Goal: Contribute content: Contribute content

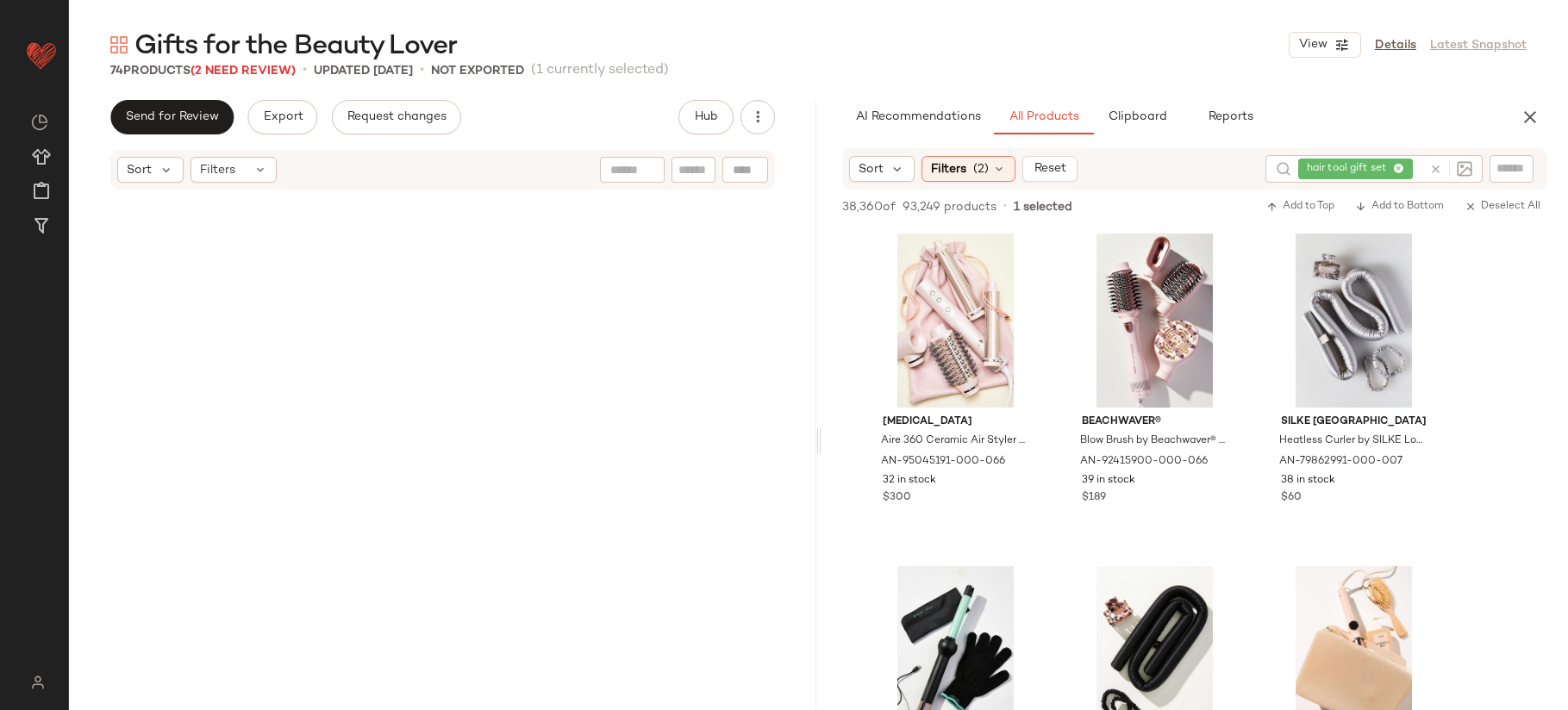
scroll to position [4451, 0]
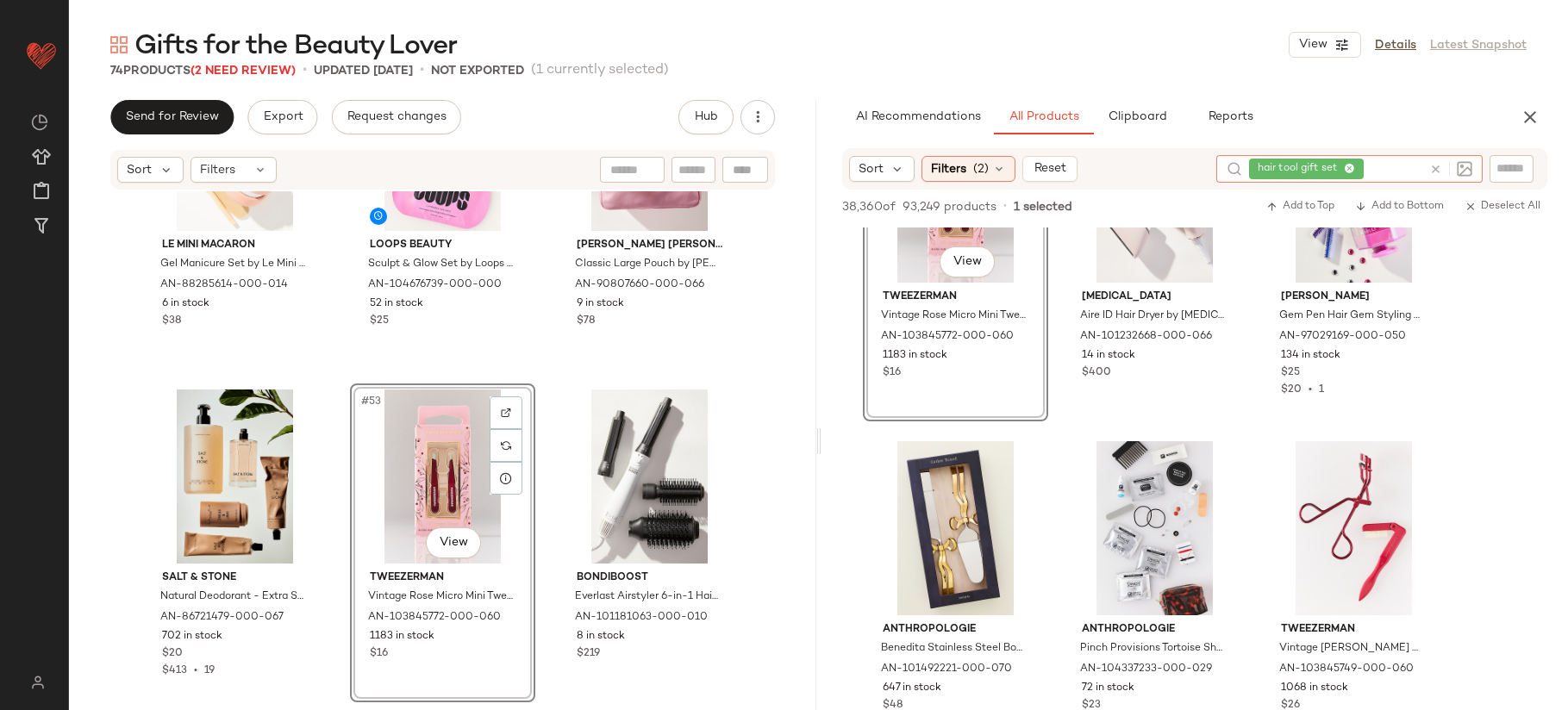
click at [1431, 169] on icon at bounding box center [1436, 169] width 13 height 13
click at [1522, 166] on input "text" at bounding box center [1511, 168] width 30 height 18
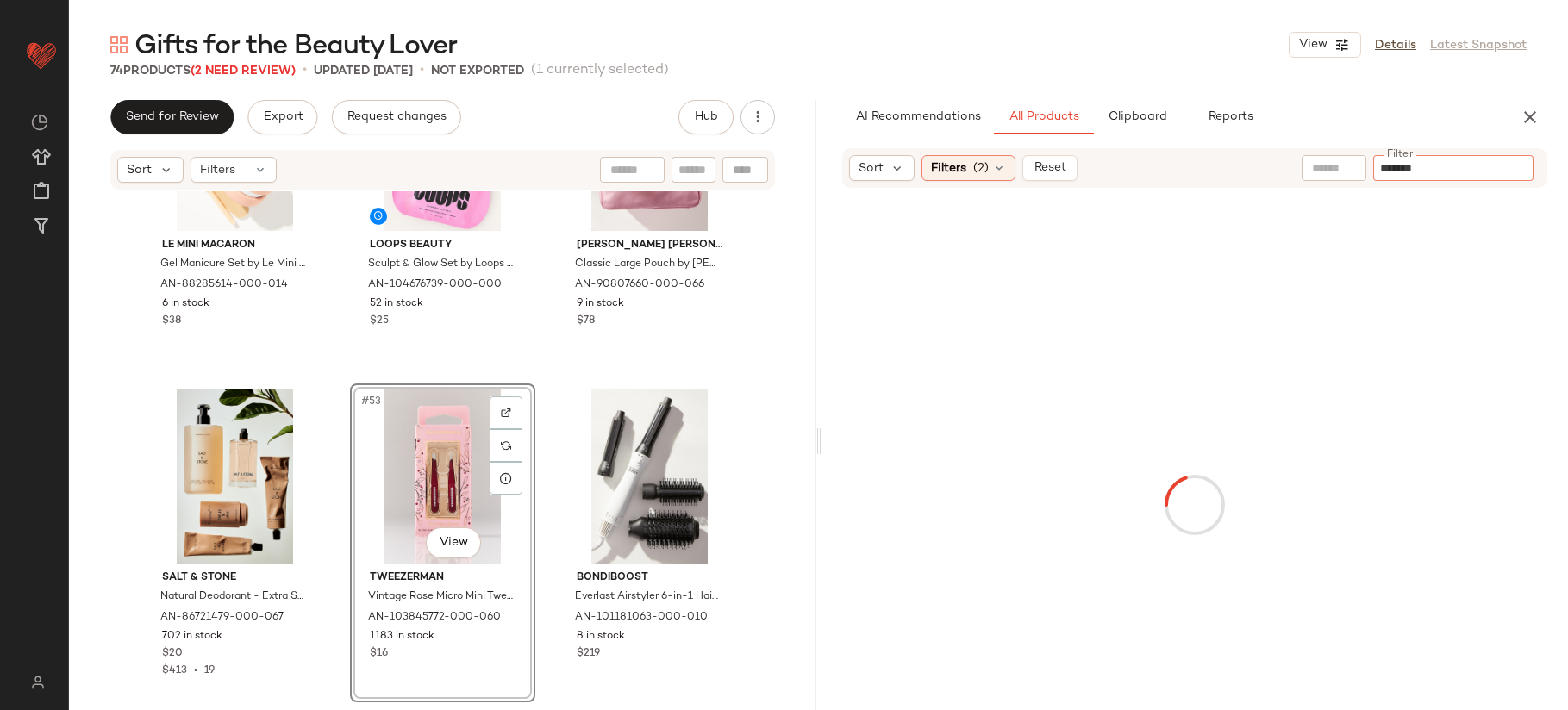
type input "********"
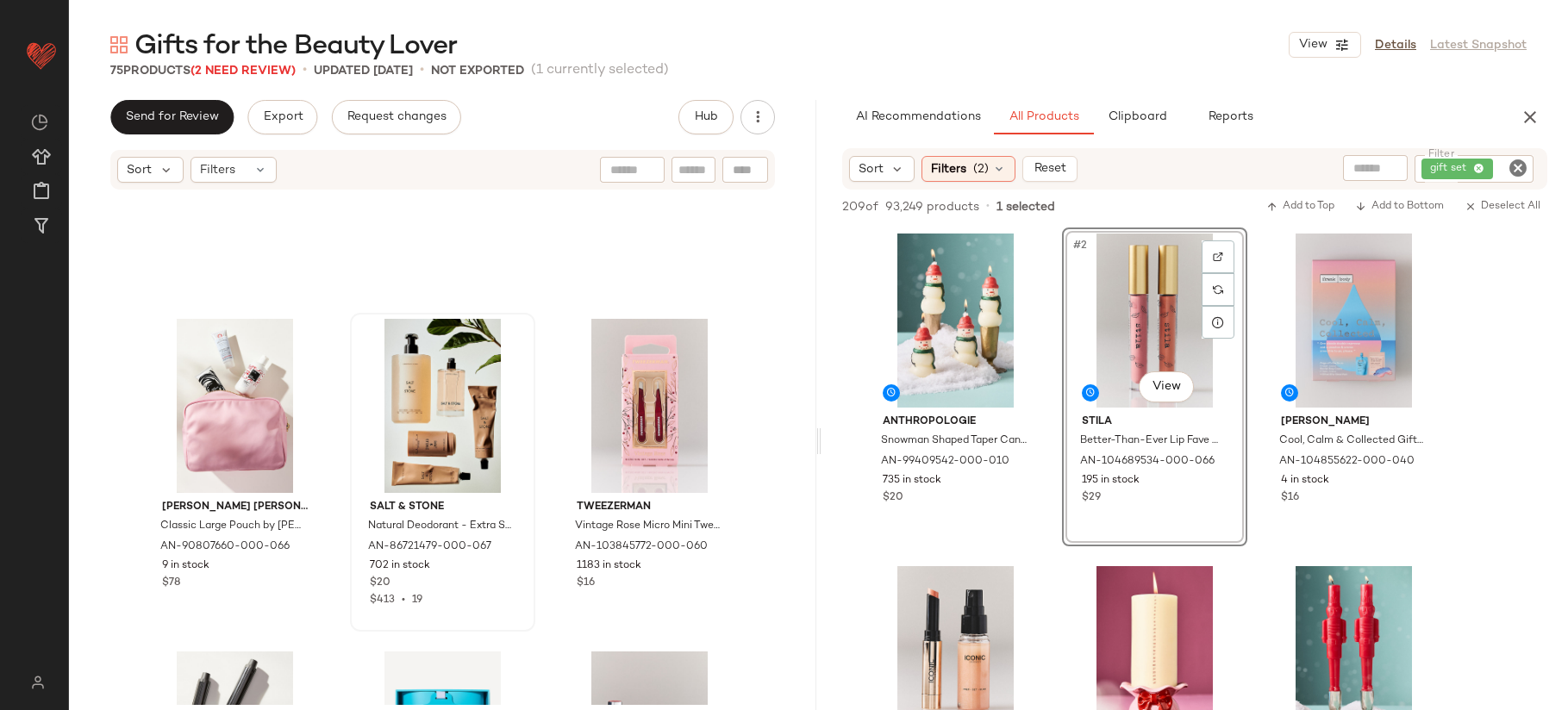
scroll to position [6028, 0]
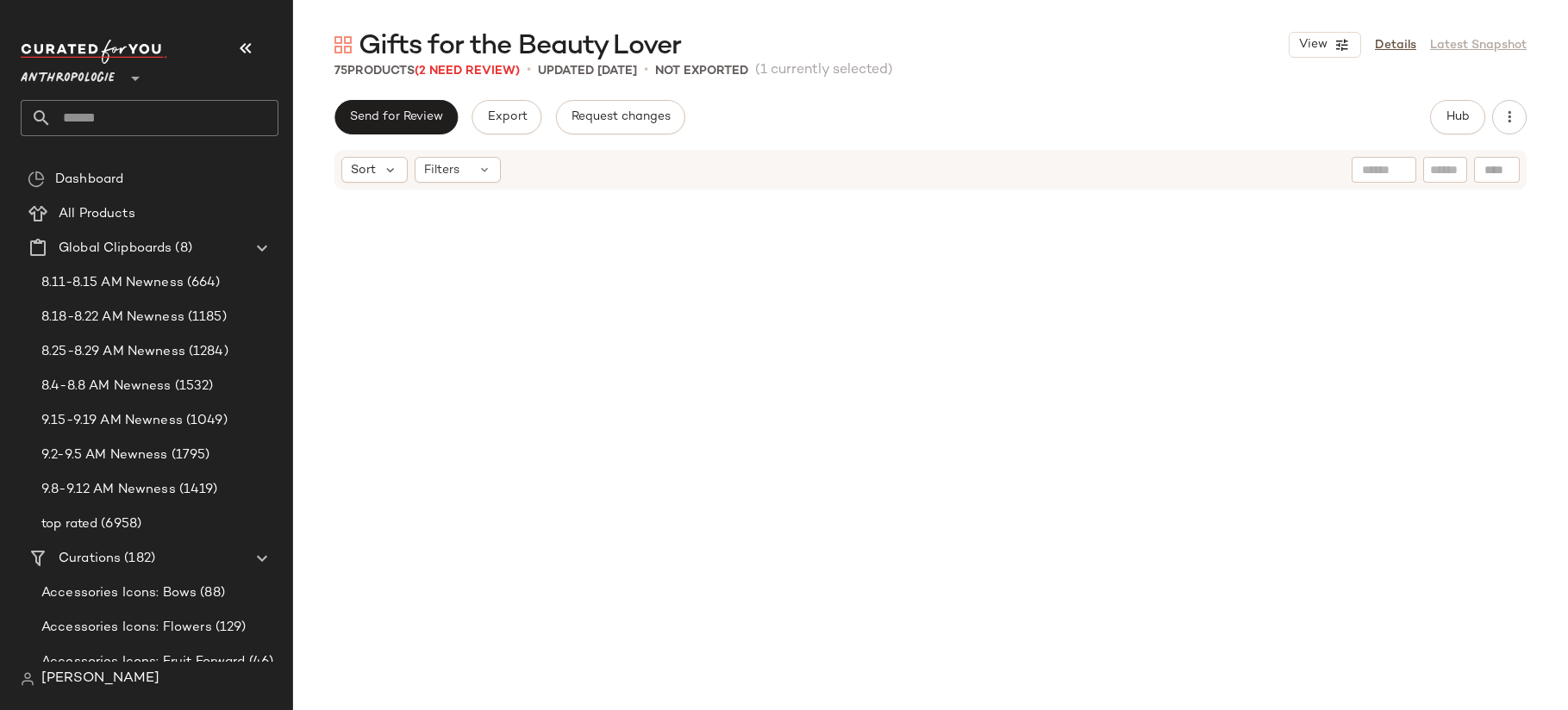
scroll to position [5989, 0]
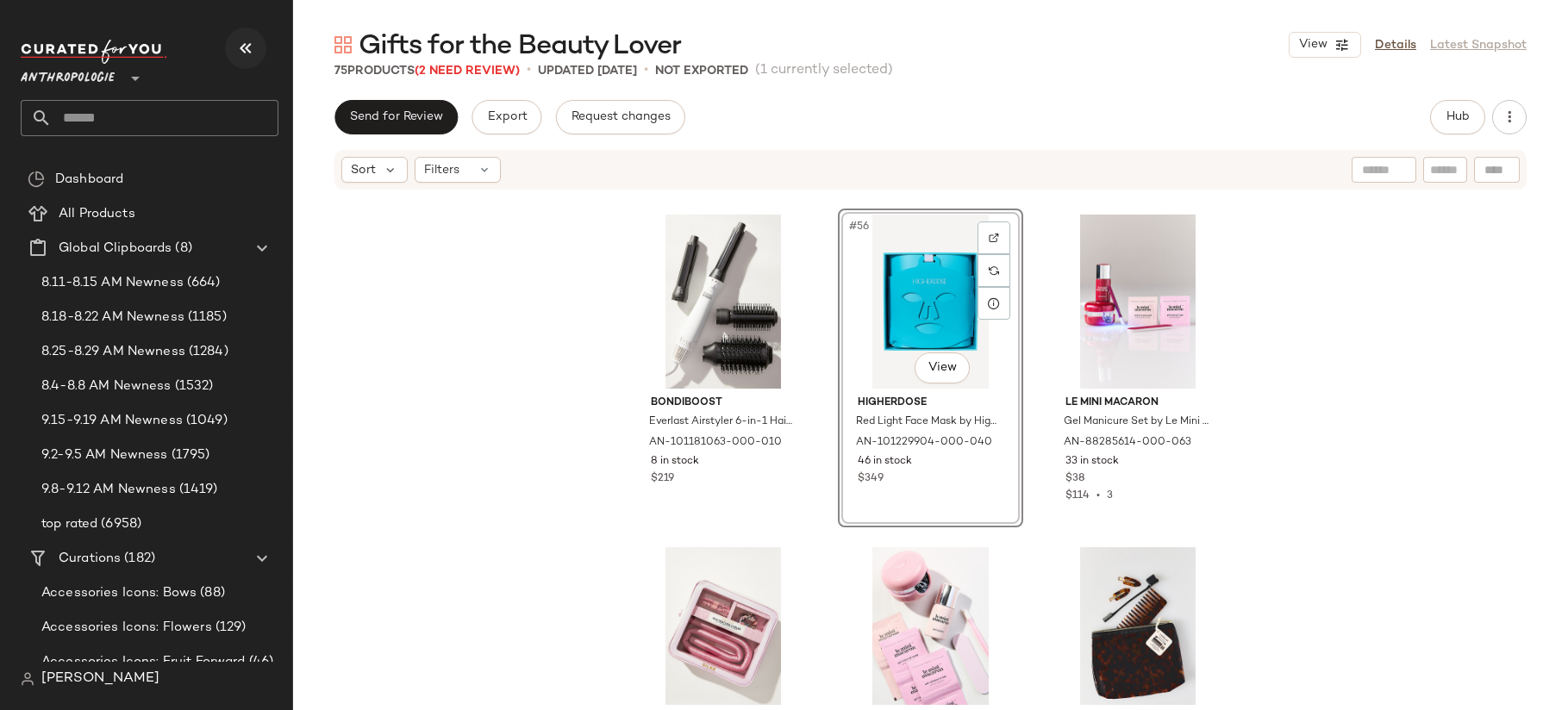
click at [241, 51] on icon "button" at bounding box center [246, 49] width 21 height 21
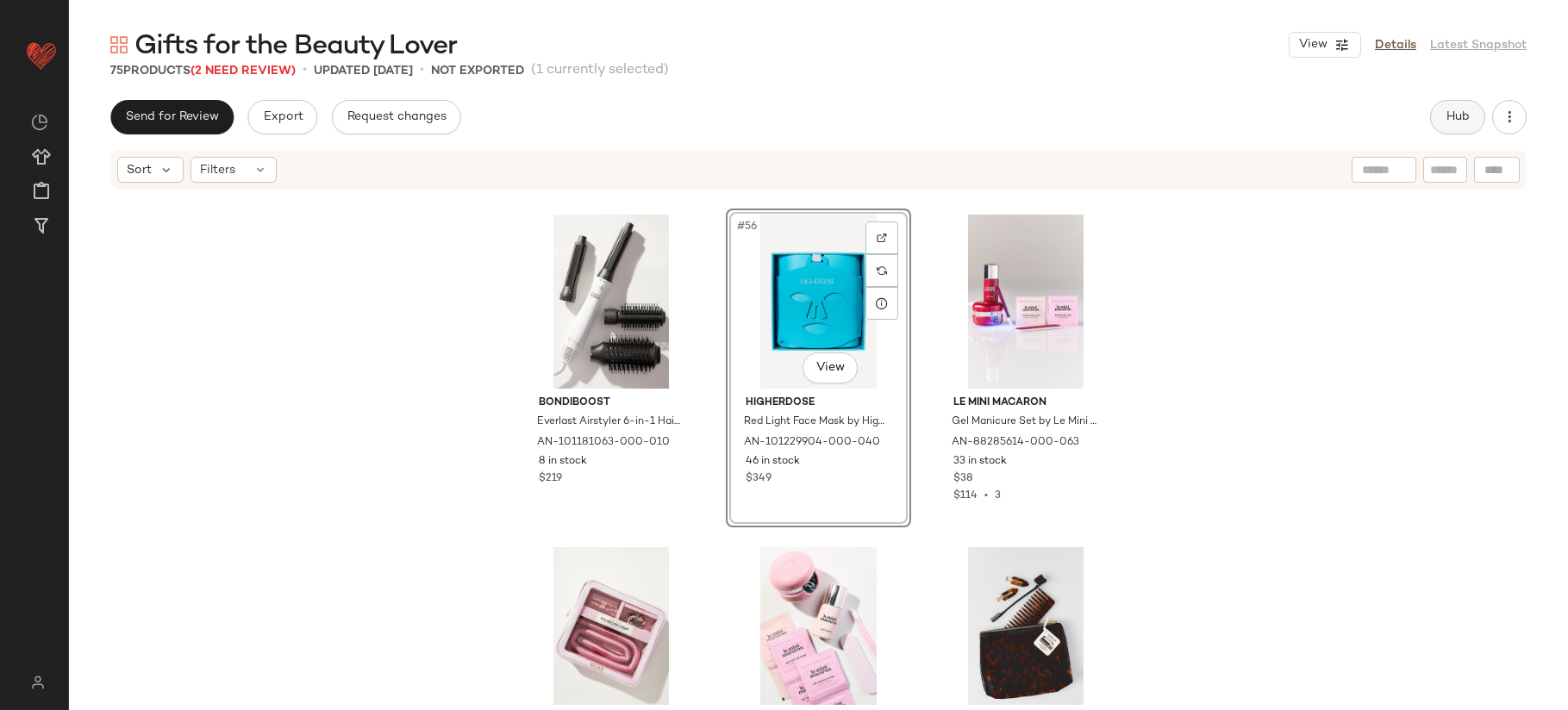
click at [1461, 115] on span "Hub" at bounding box center [1457, 118] width 24 height 14
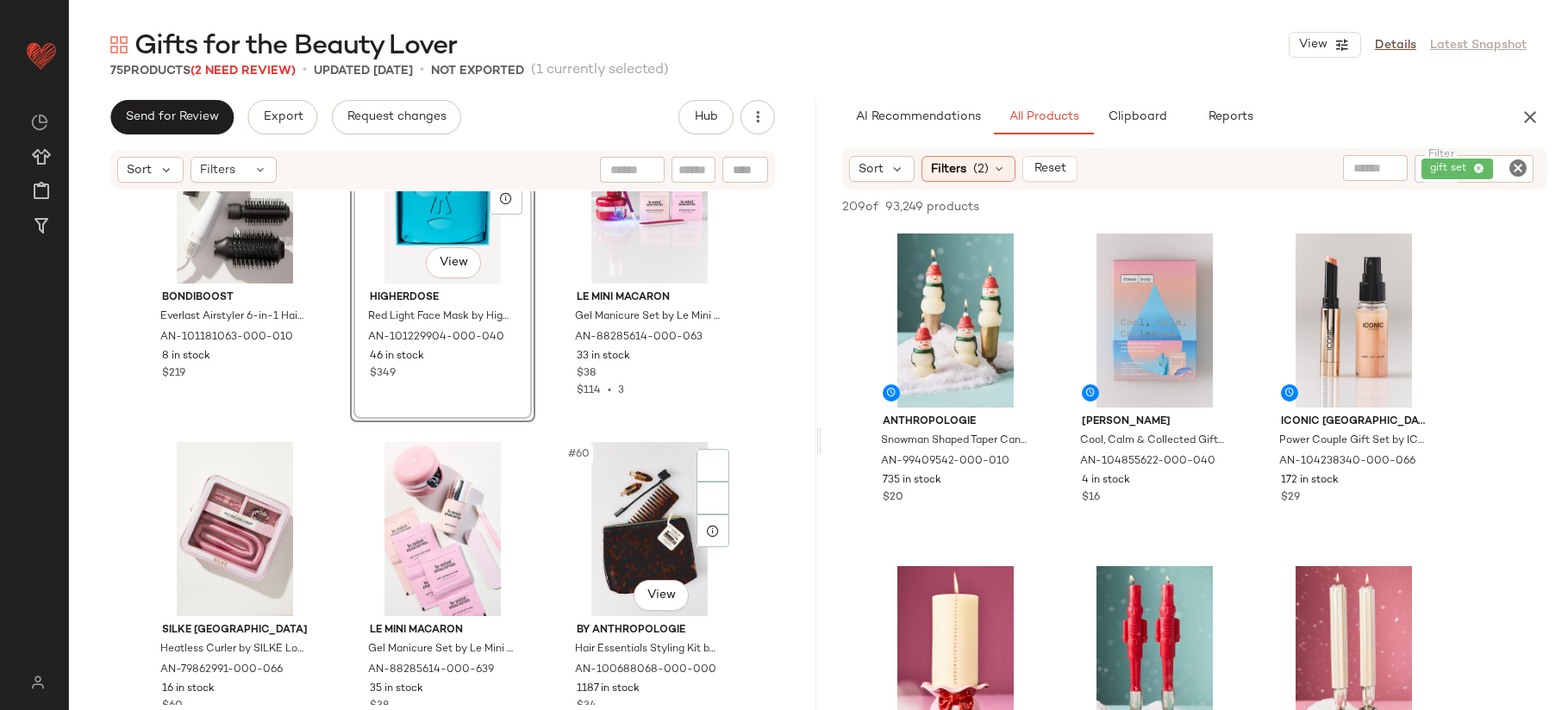
scroll to position [6096, 0]
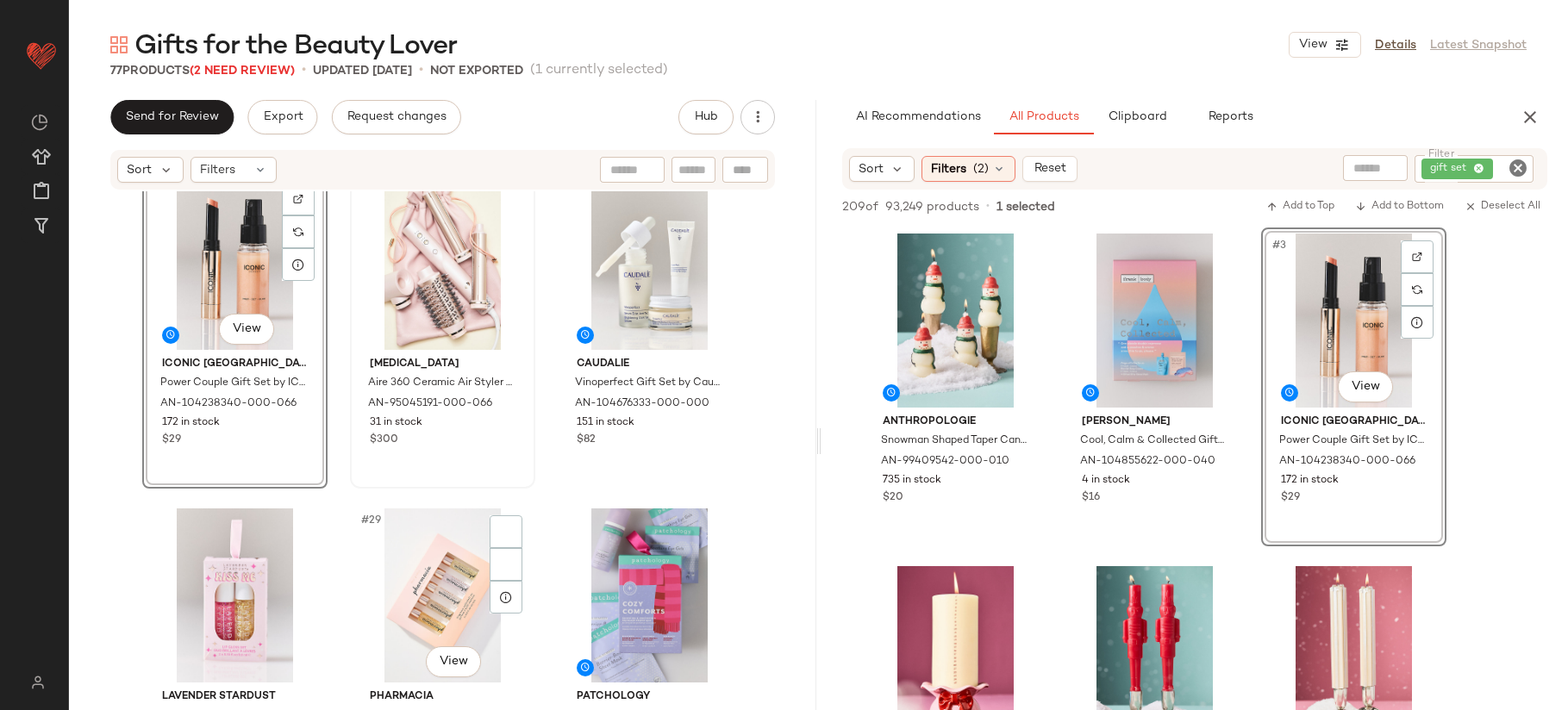
scroll to position [2732, 0]
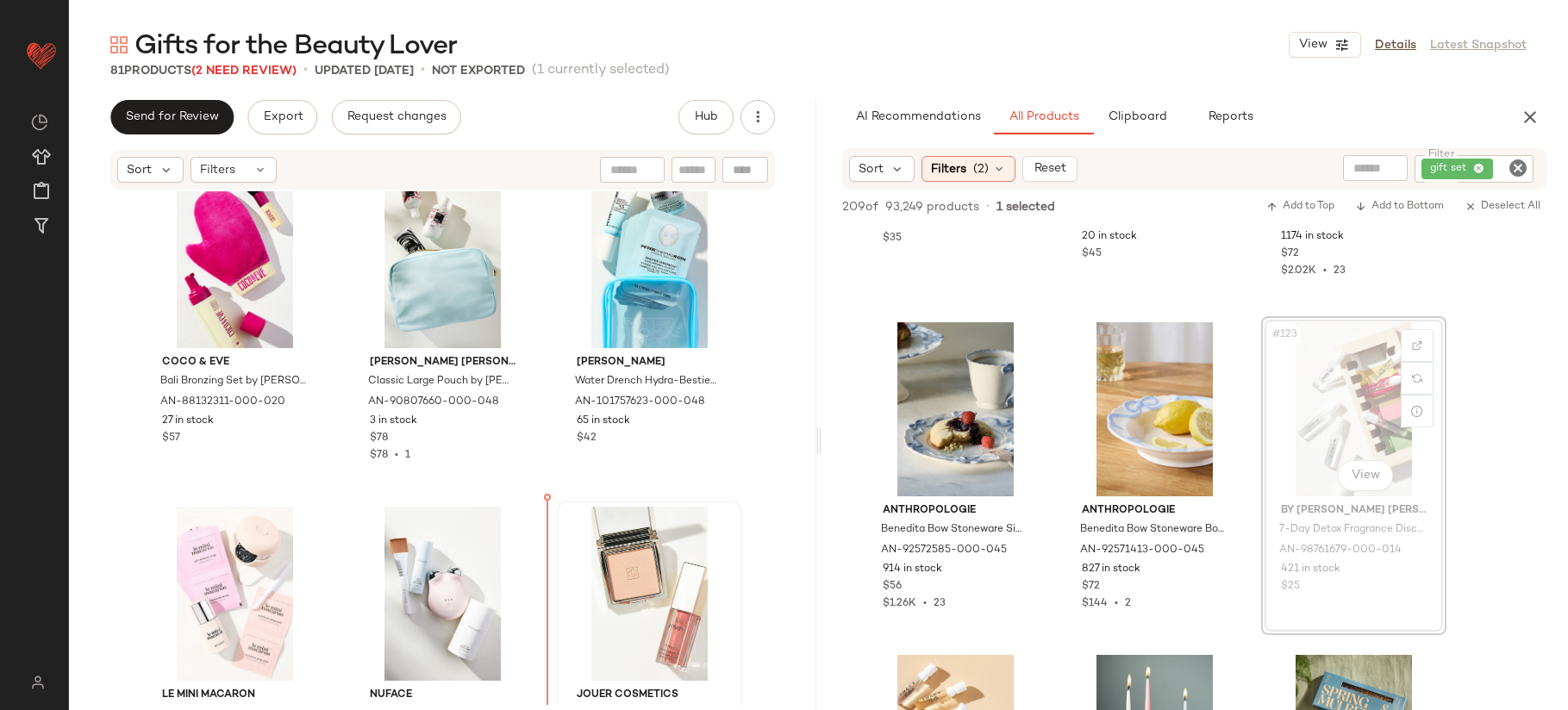
scroll to position [7694, 0]
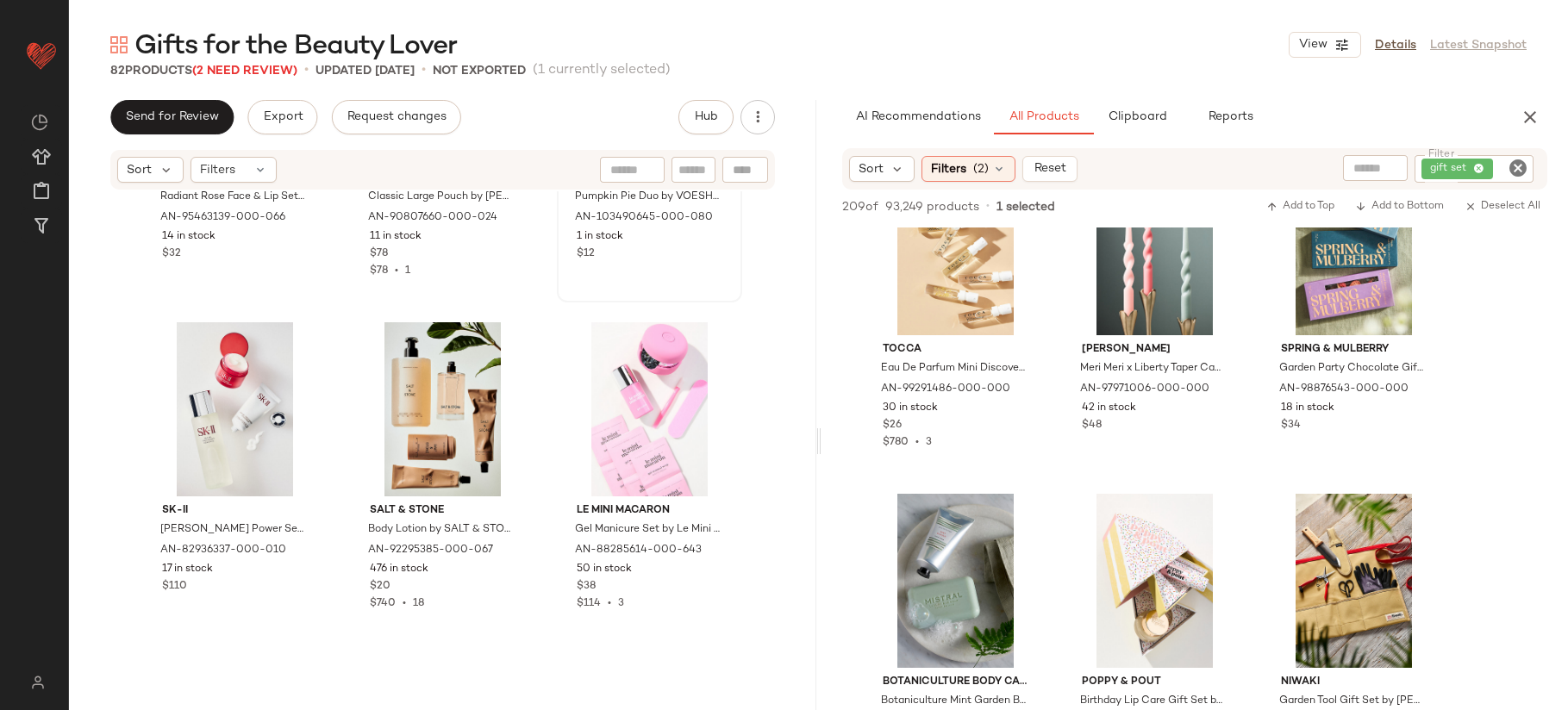
scroll to position [8689, 0]
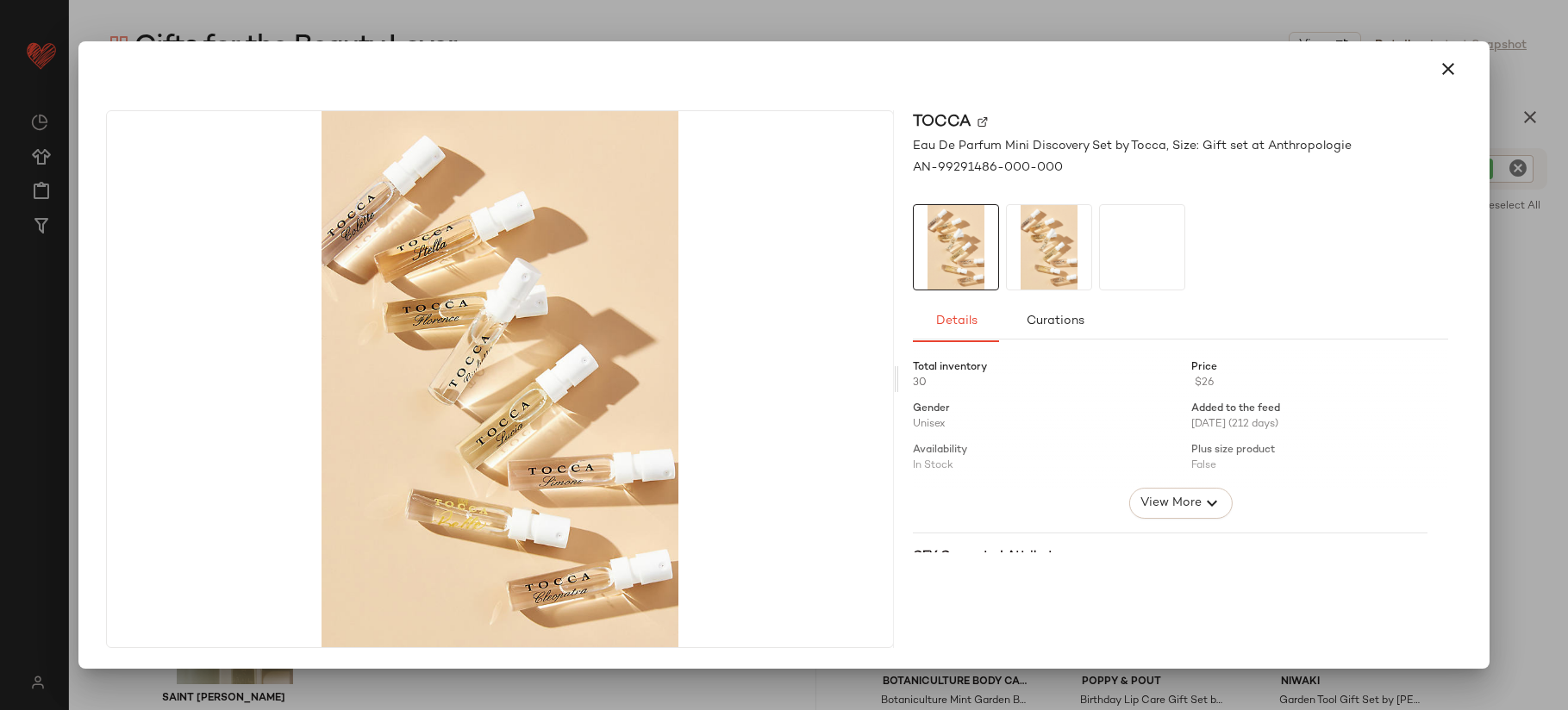
drag, startPoint x: 945, startPoint y: 298, endPoint x: 788, endPoint y: 368, distance: 171.9
click at [878, 17] on div at bounding box center [784, 355] width 1568 height 710
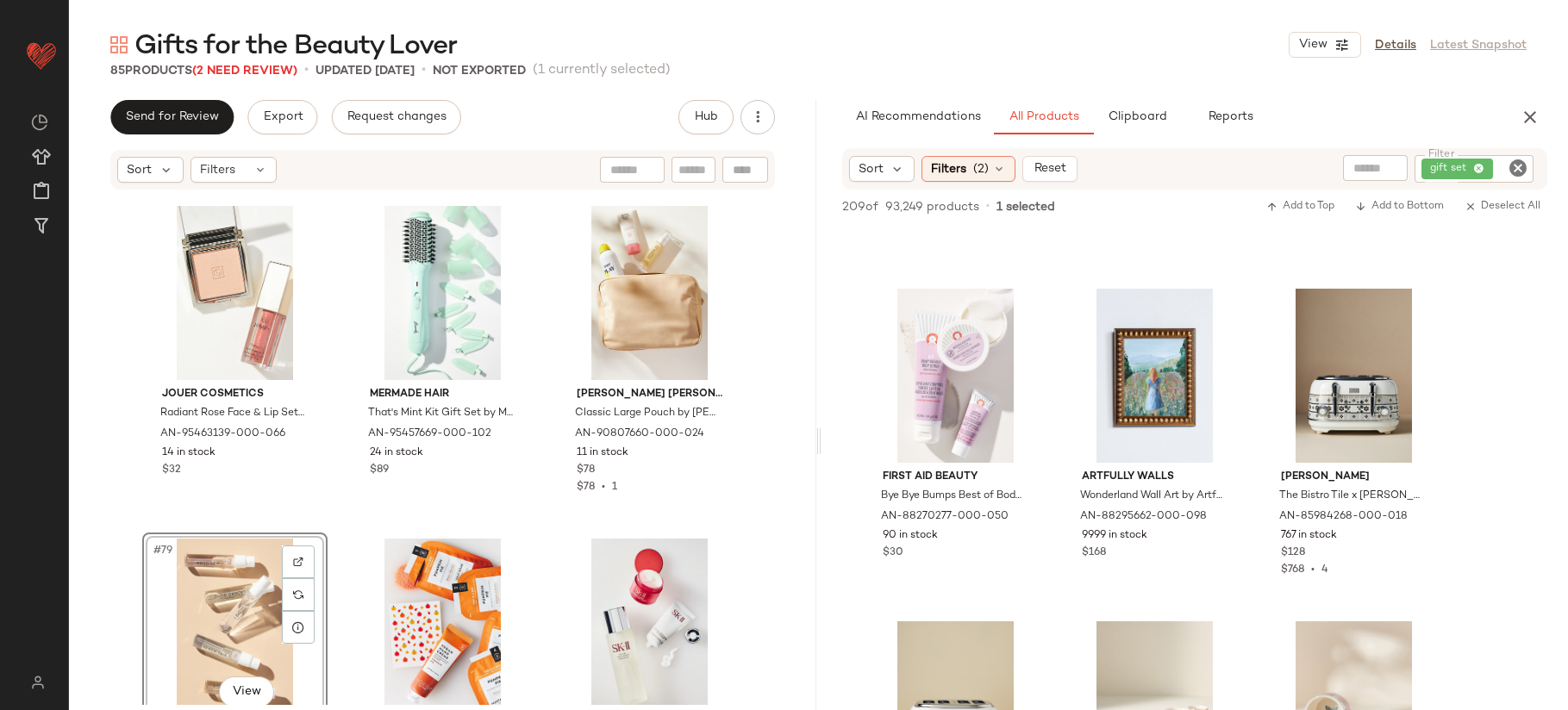
scroll to position [17195, 0]
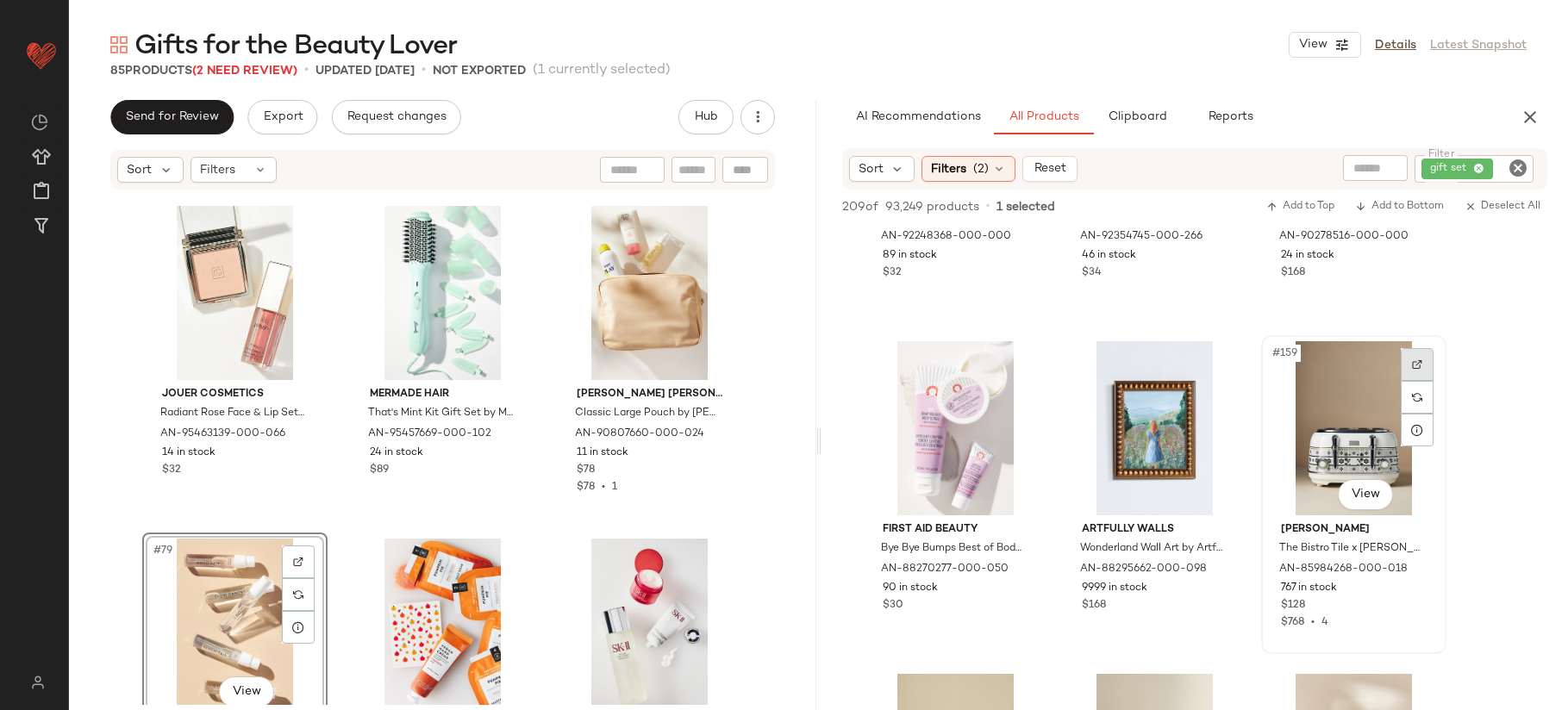
click at [1416, 371] on div at bounding box center [1417, 365] width 33 height 33
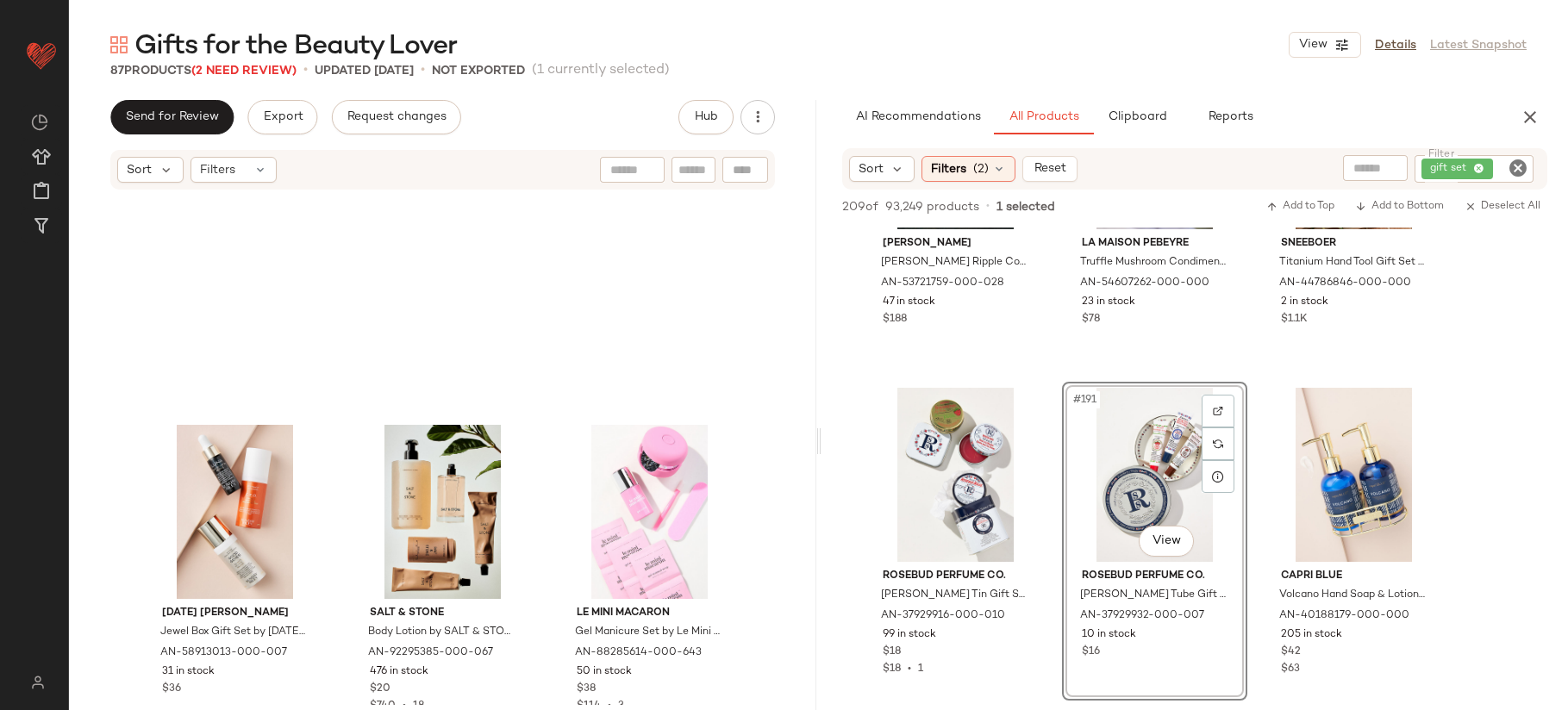
scroll to position [9139, 0]
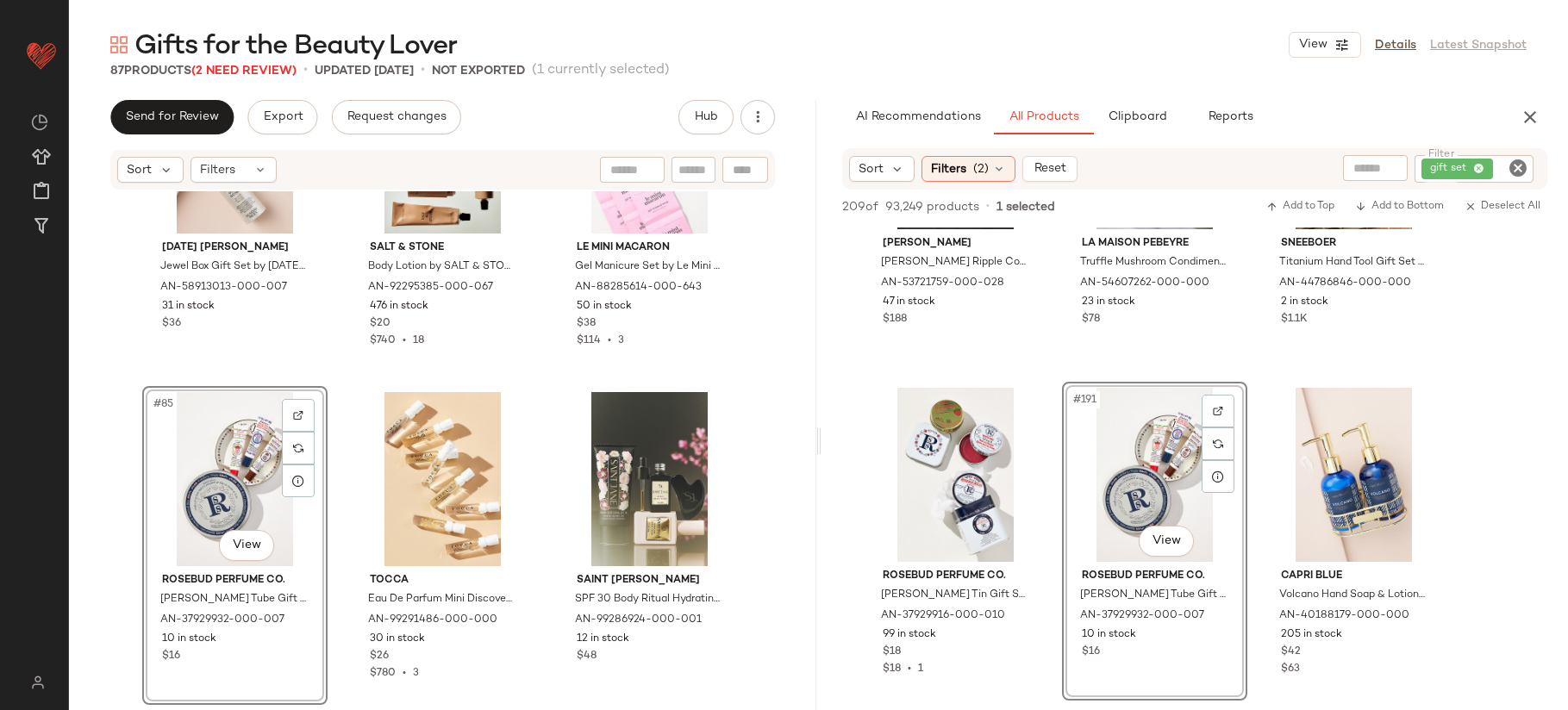
click at [253, 487] on div "#85 View" at bounding box center [234, 479] width 173 height 174
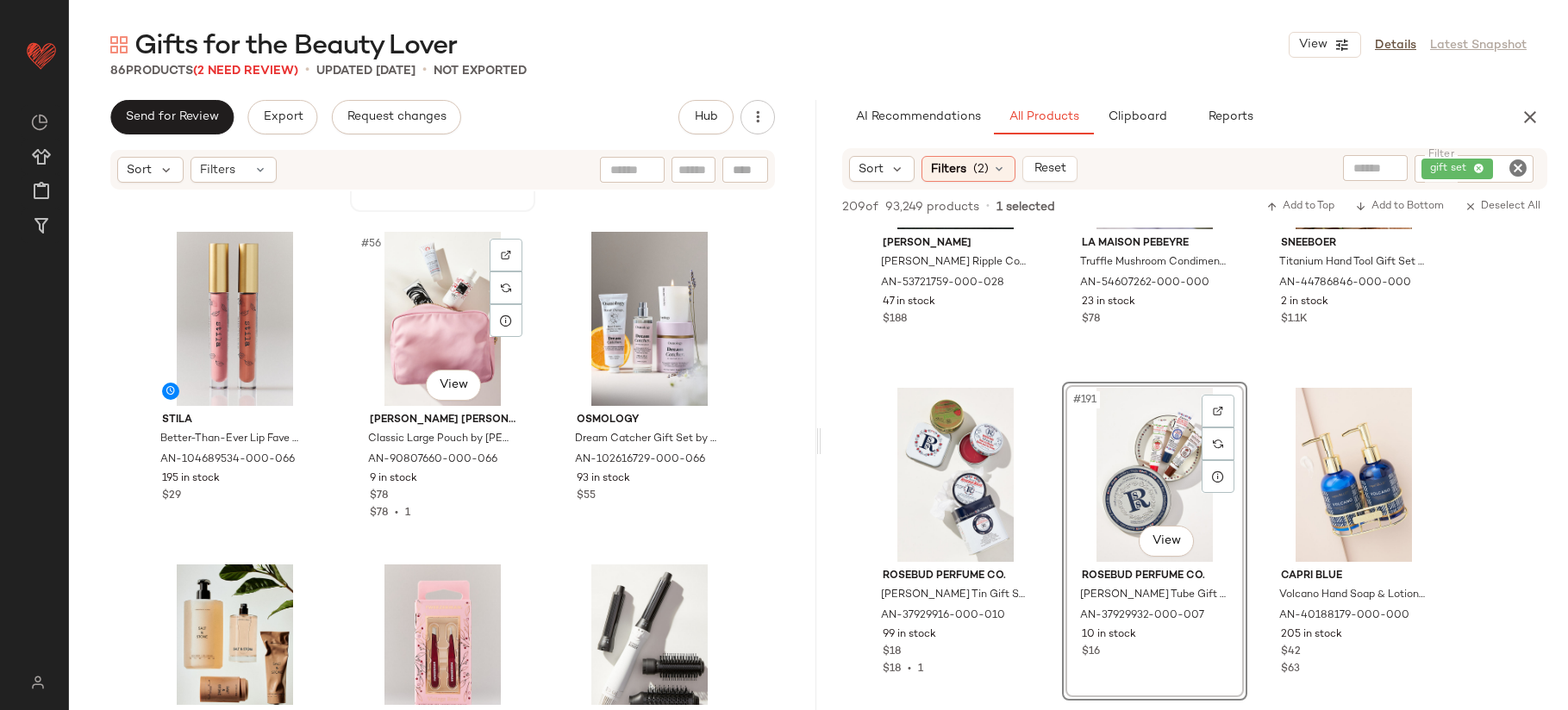
scroll to position [6206, 0]
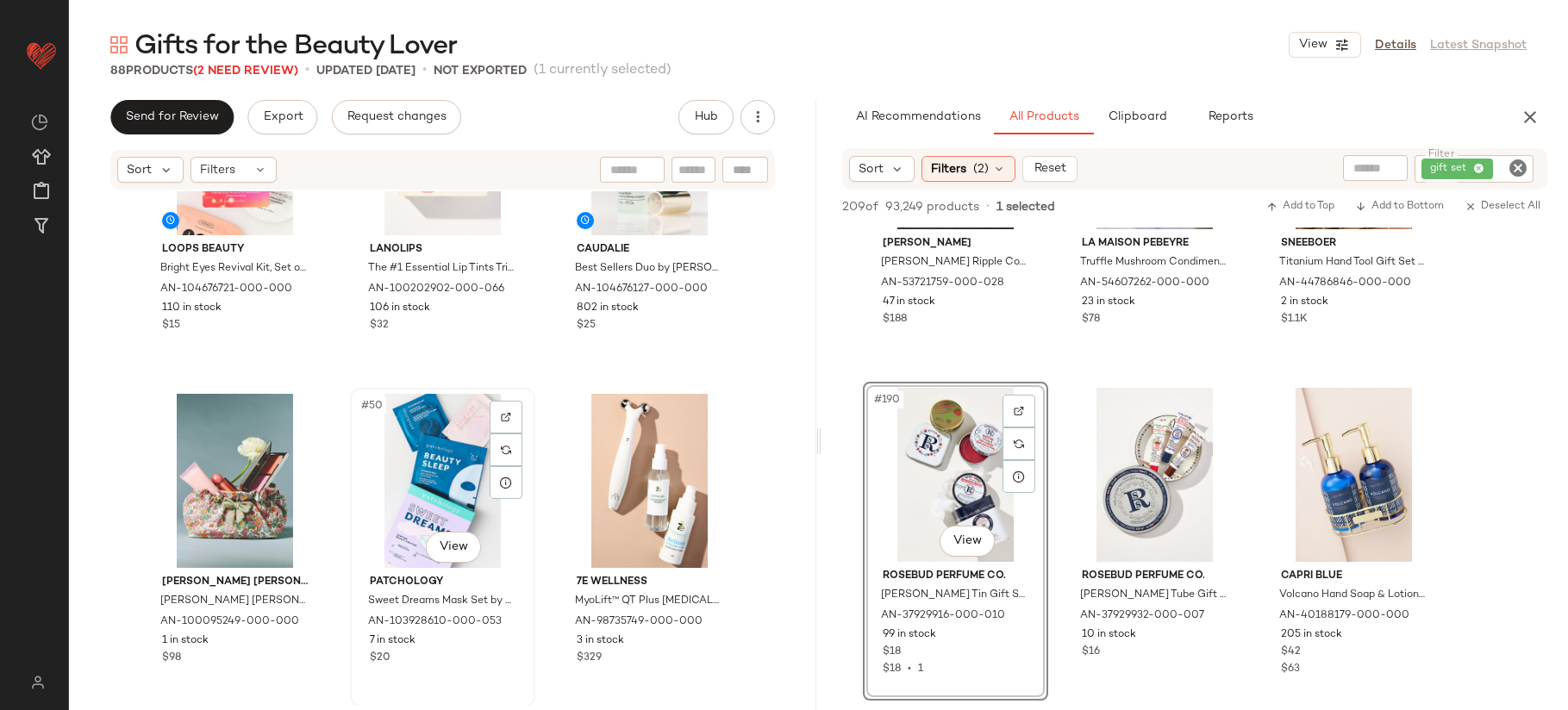
scroll to position [5253, 0]
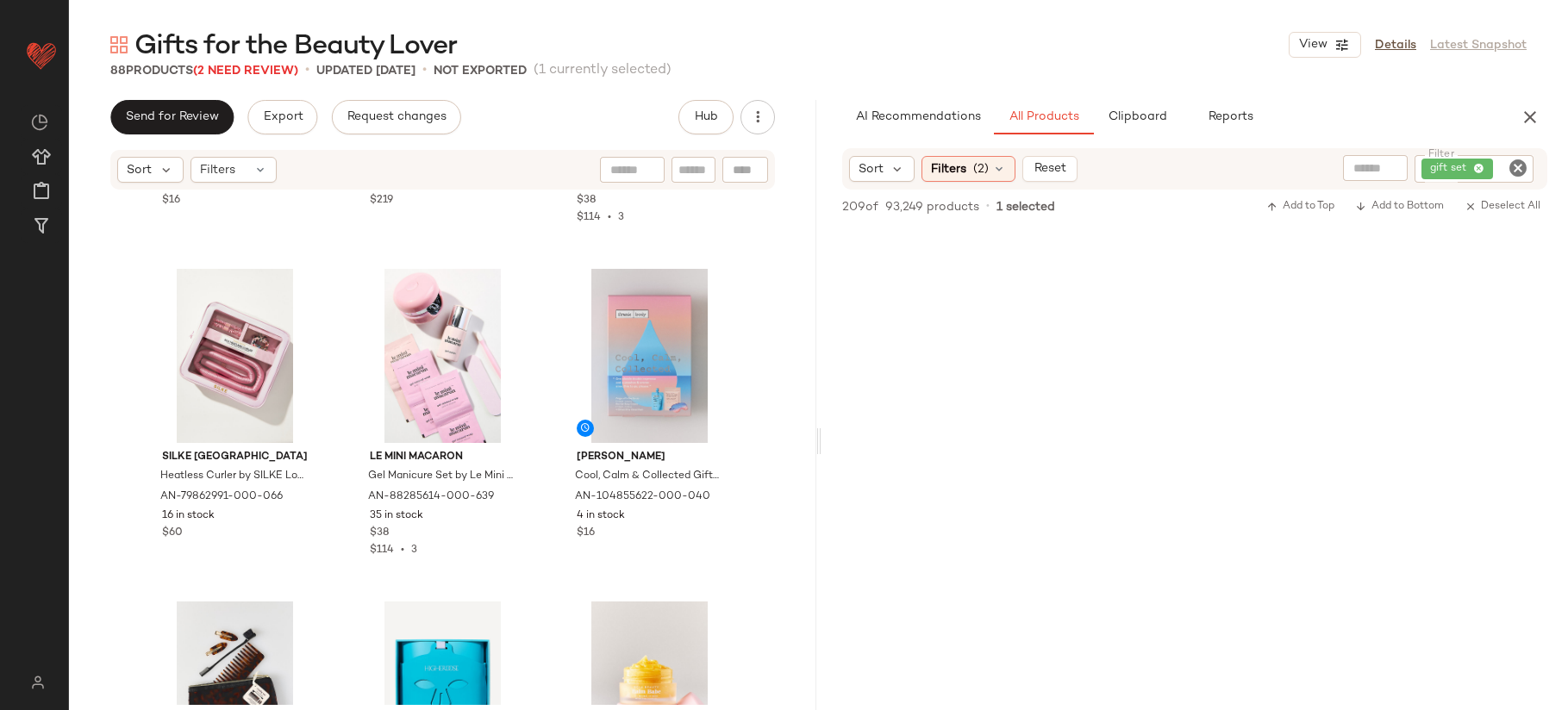
scroll to position [21121, 0]
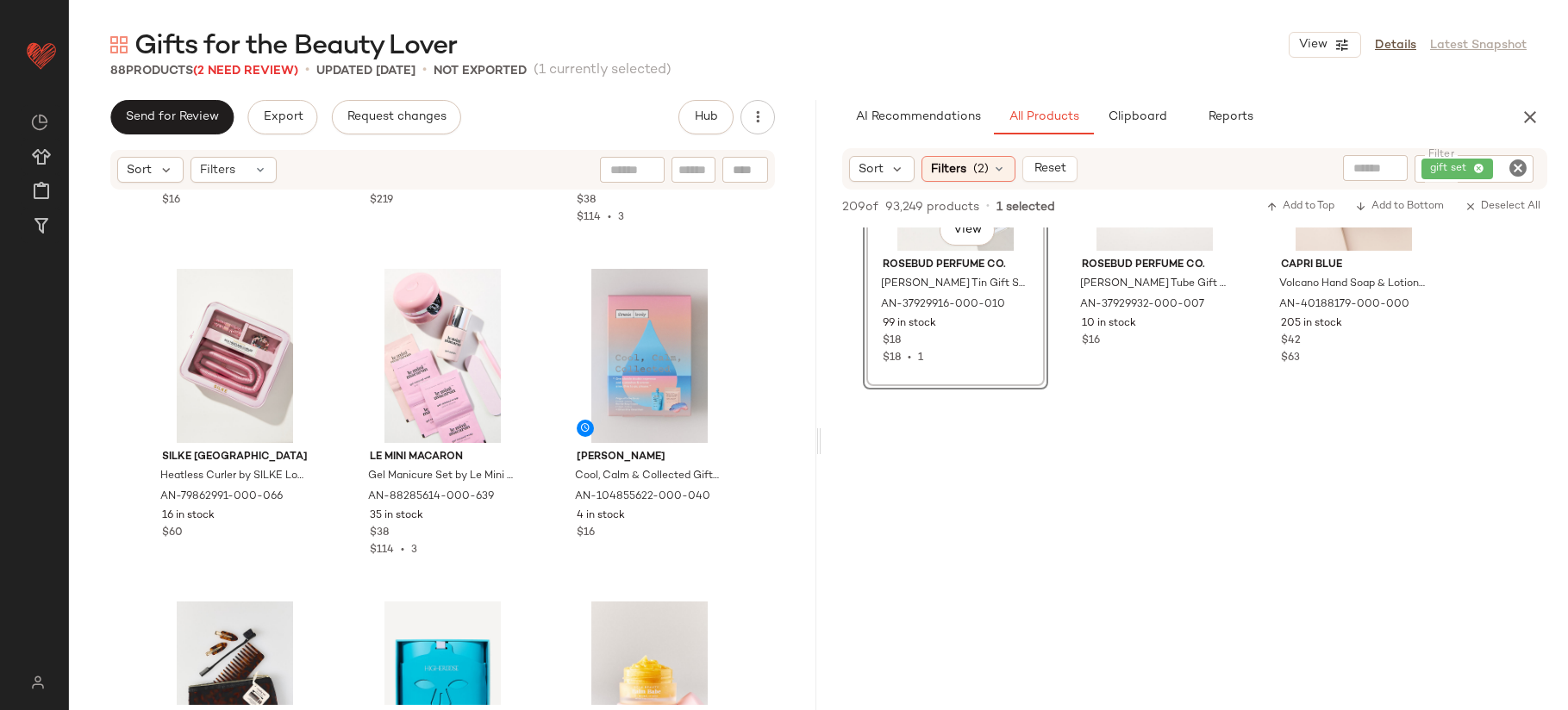
click at [1521, 166] on icon "Clear Filter" at bounding box center [1518, 168] width 21 height 21
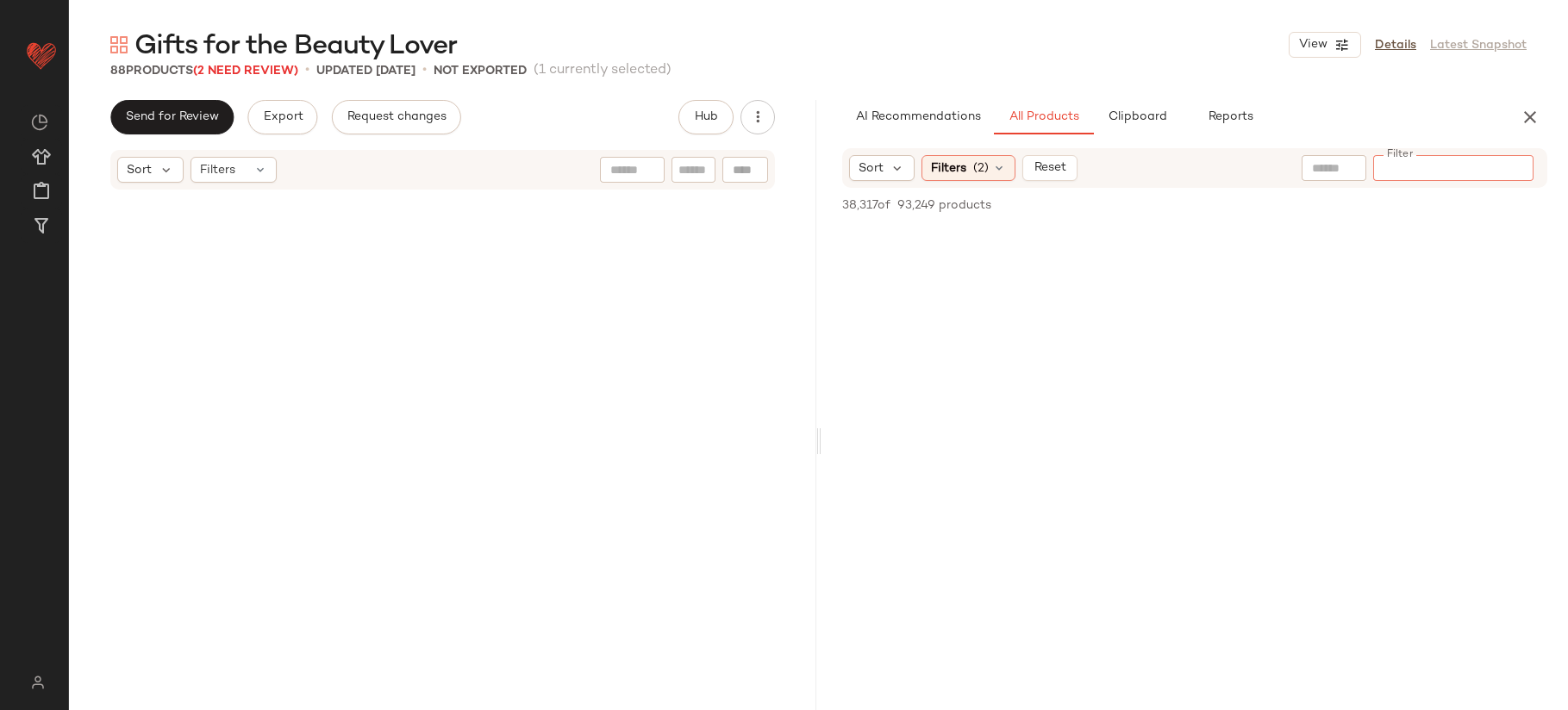
scroll to position [0, 0]
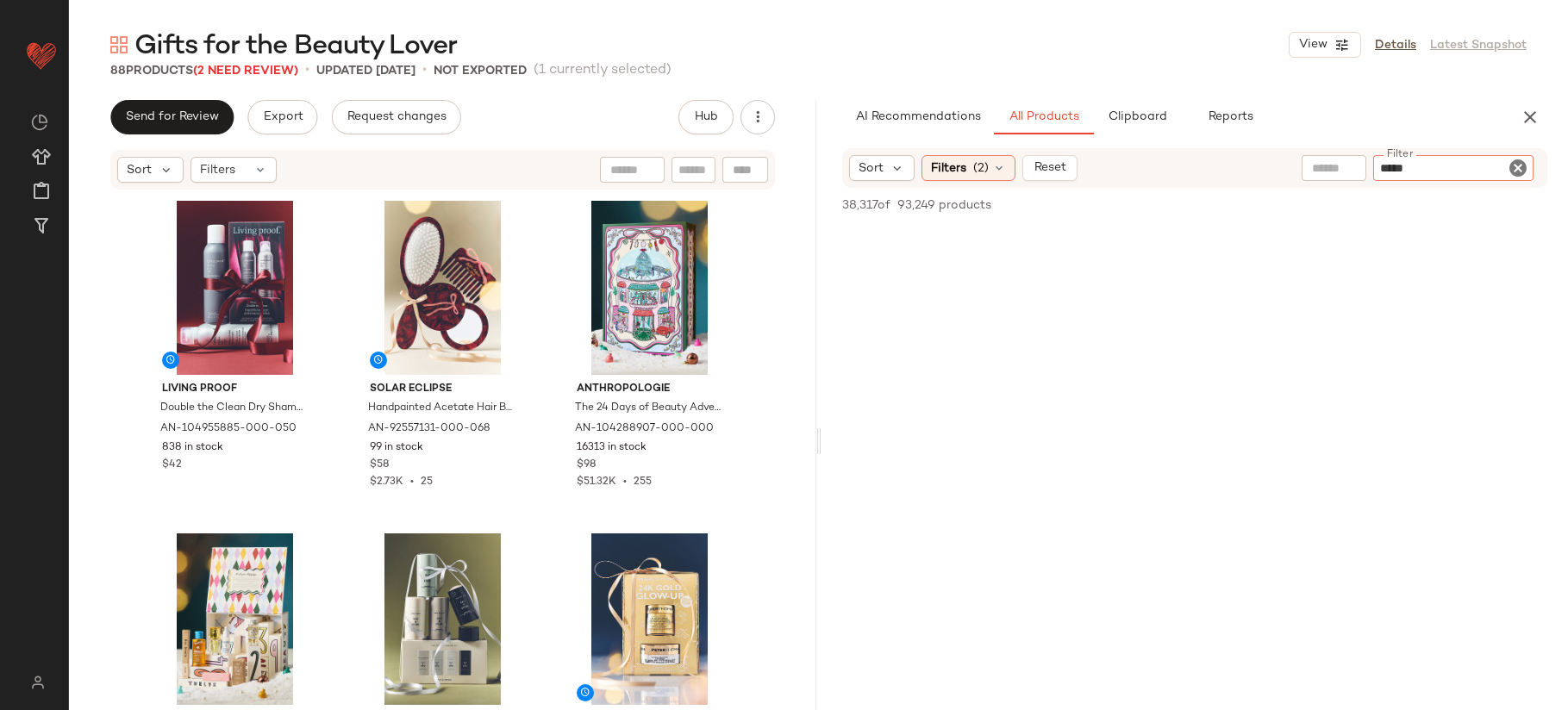
type input "******"
click at [1347, 168] on input "text" at bounding box center [1334, 168] width 44 height 18
type input "**********"
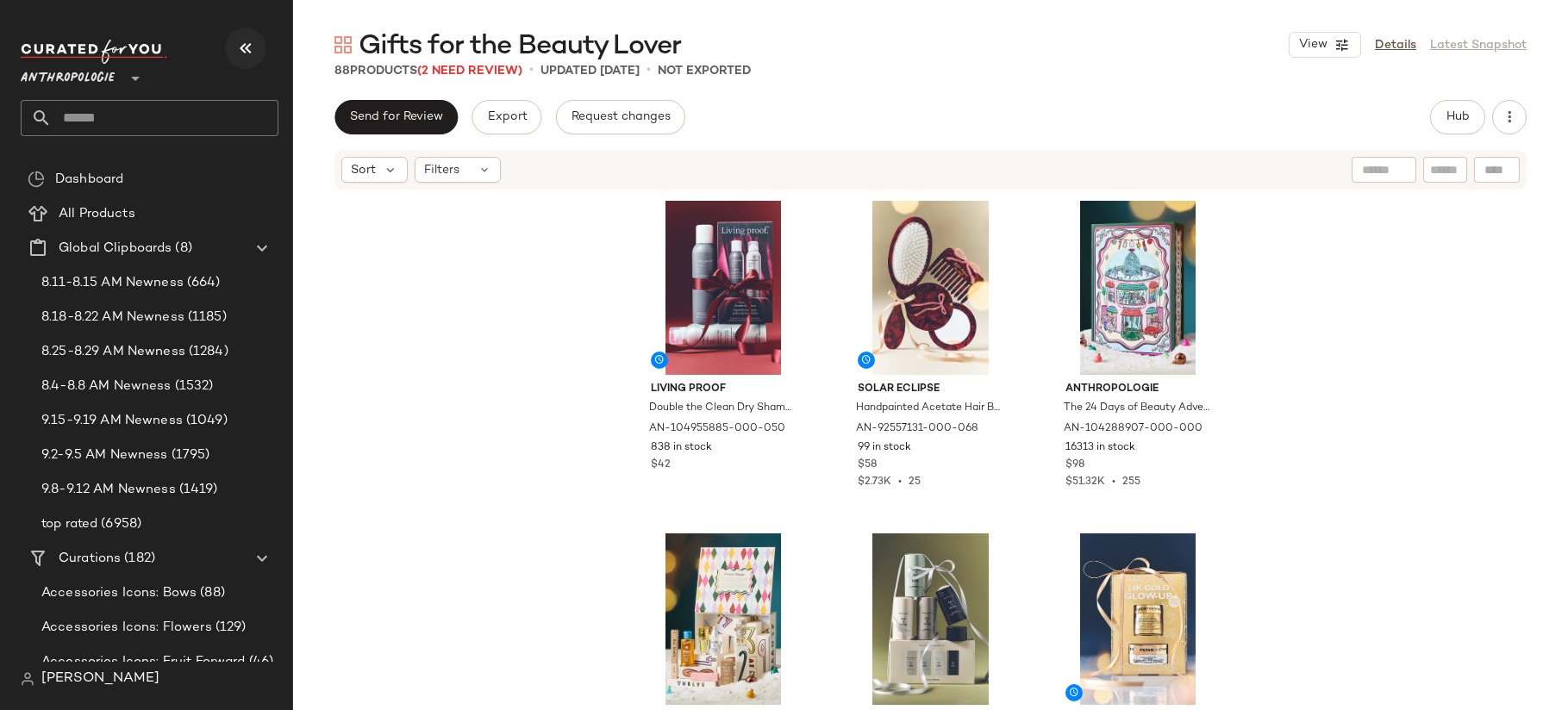
click at [245, 49] on icon "button" at bounding box center [246, 49] width 21 height 21
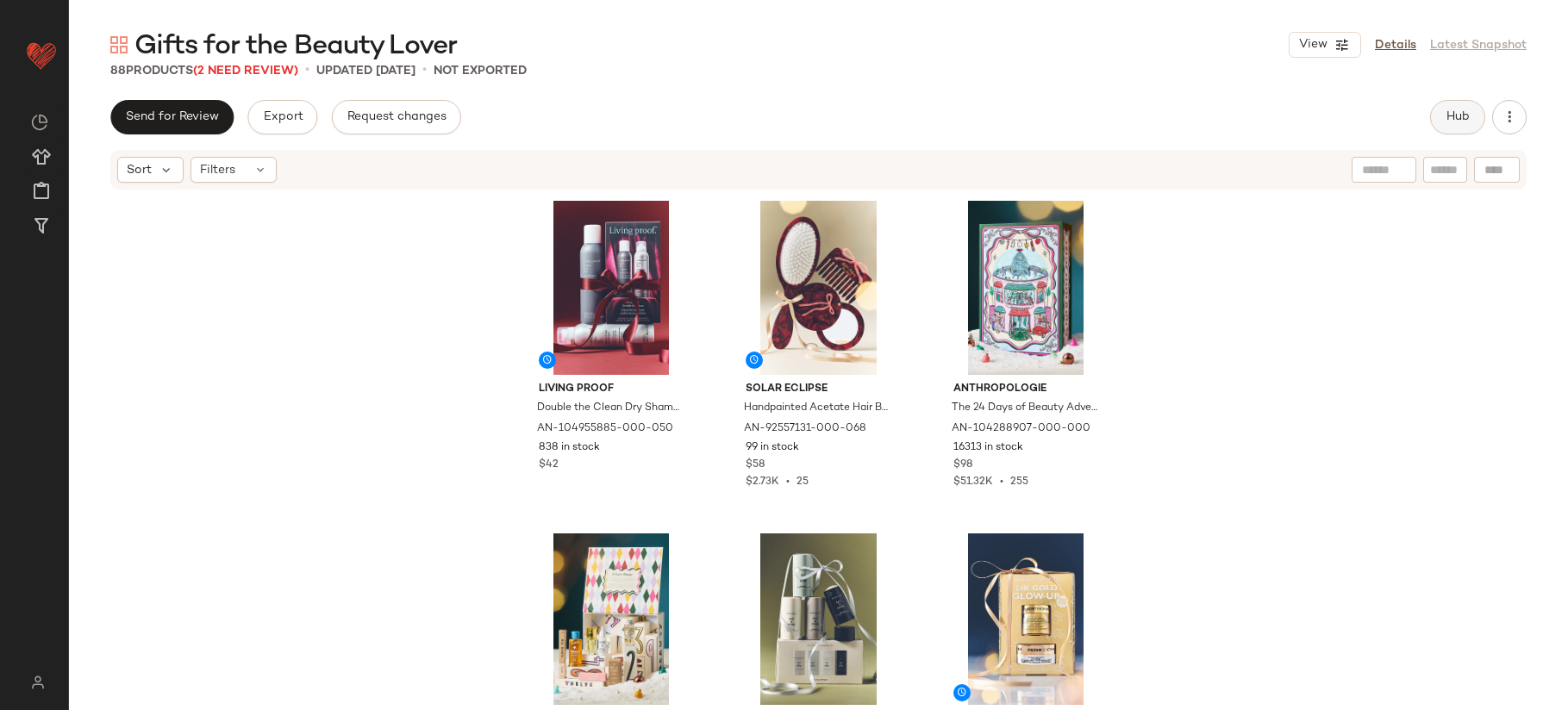
click at [1450, 123] on span "Hub" at bounding box center [1457, 118] width 24 height 14
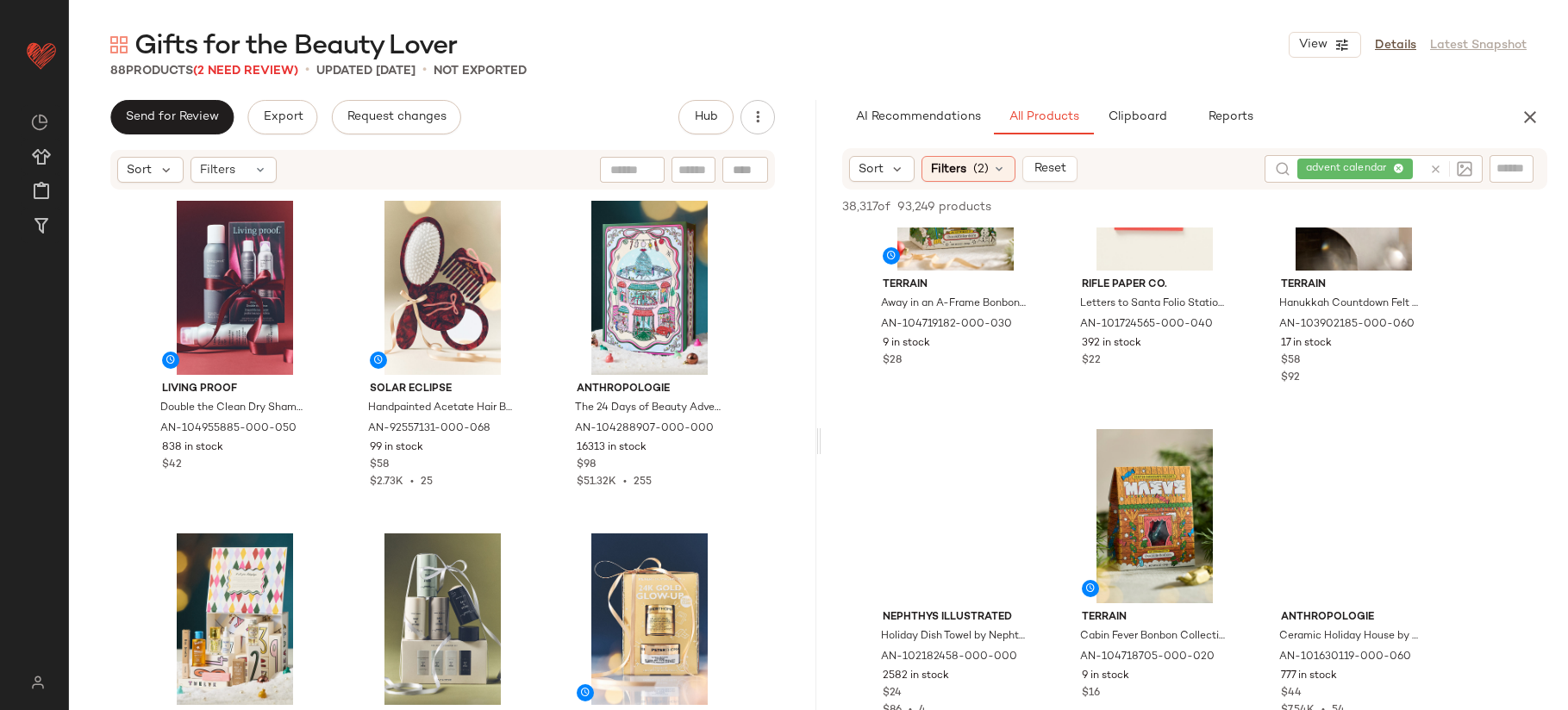
scroll to position [2802, 0]
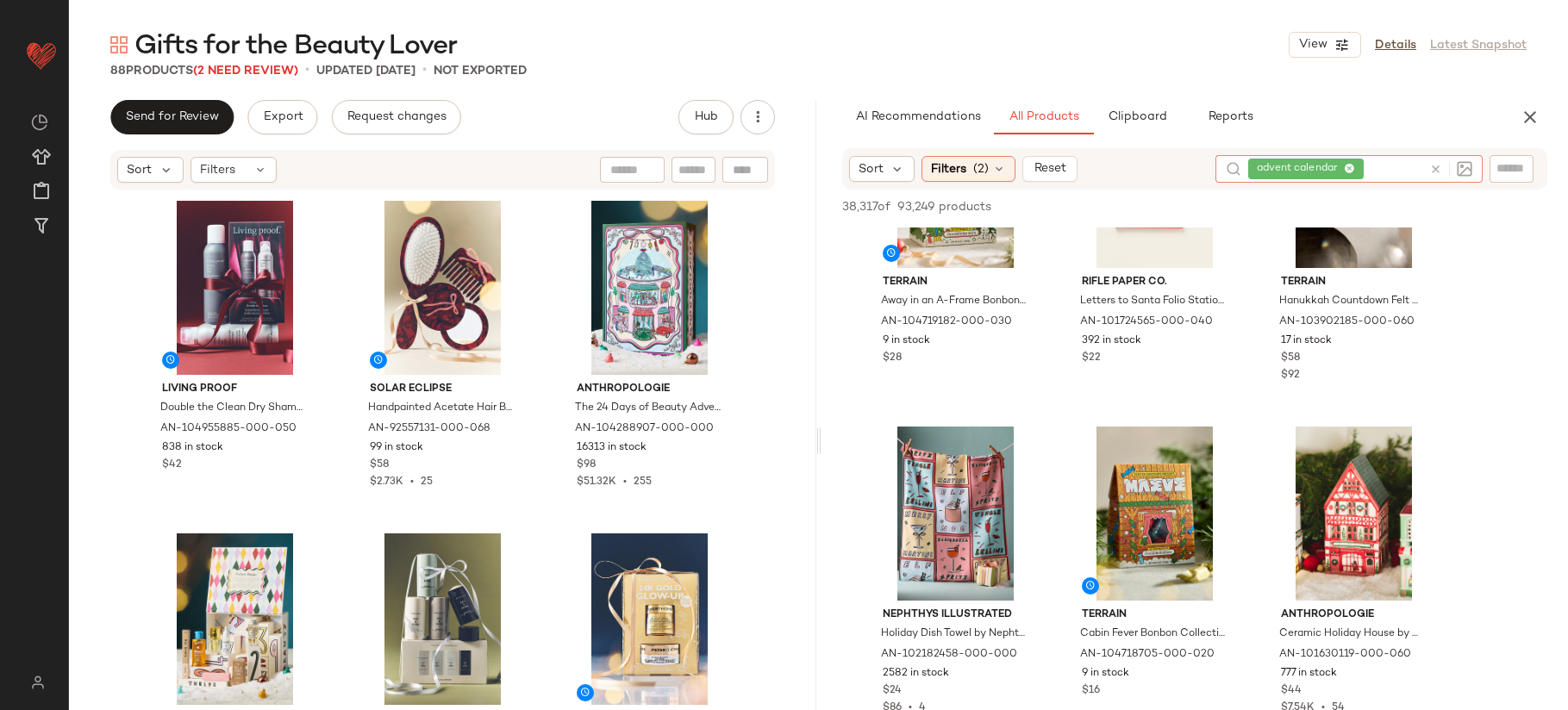
click at [1431, 166] on icon at bounding box center [1436, 169] width 13 height 13
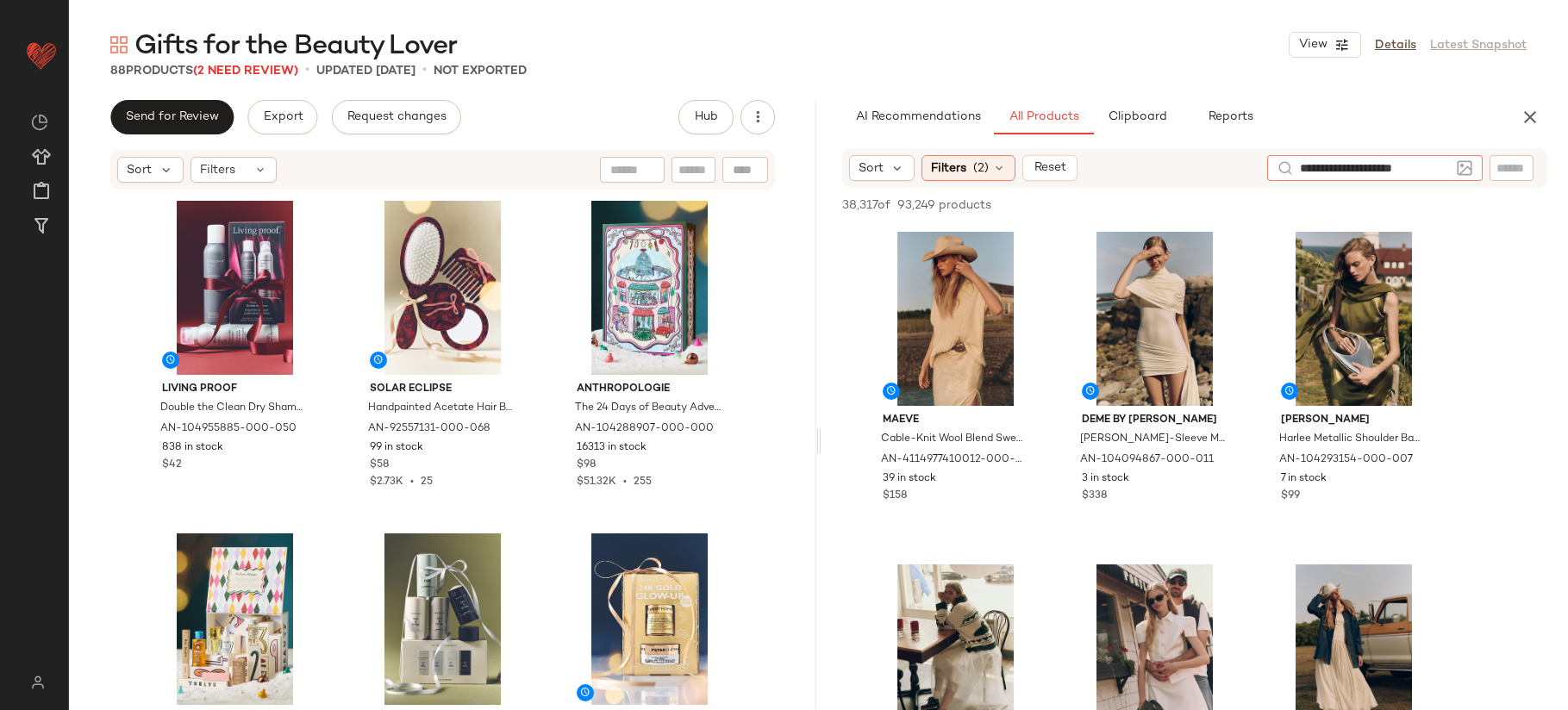
type input "**********"
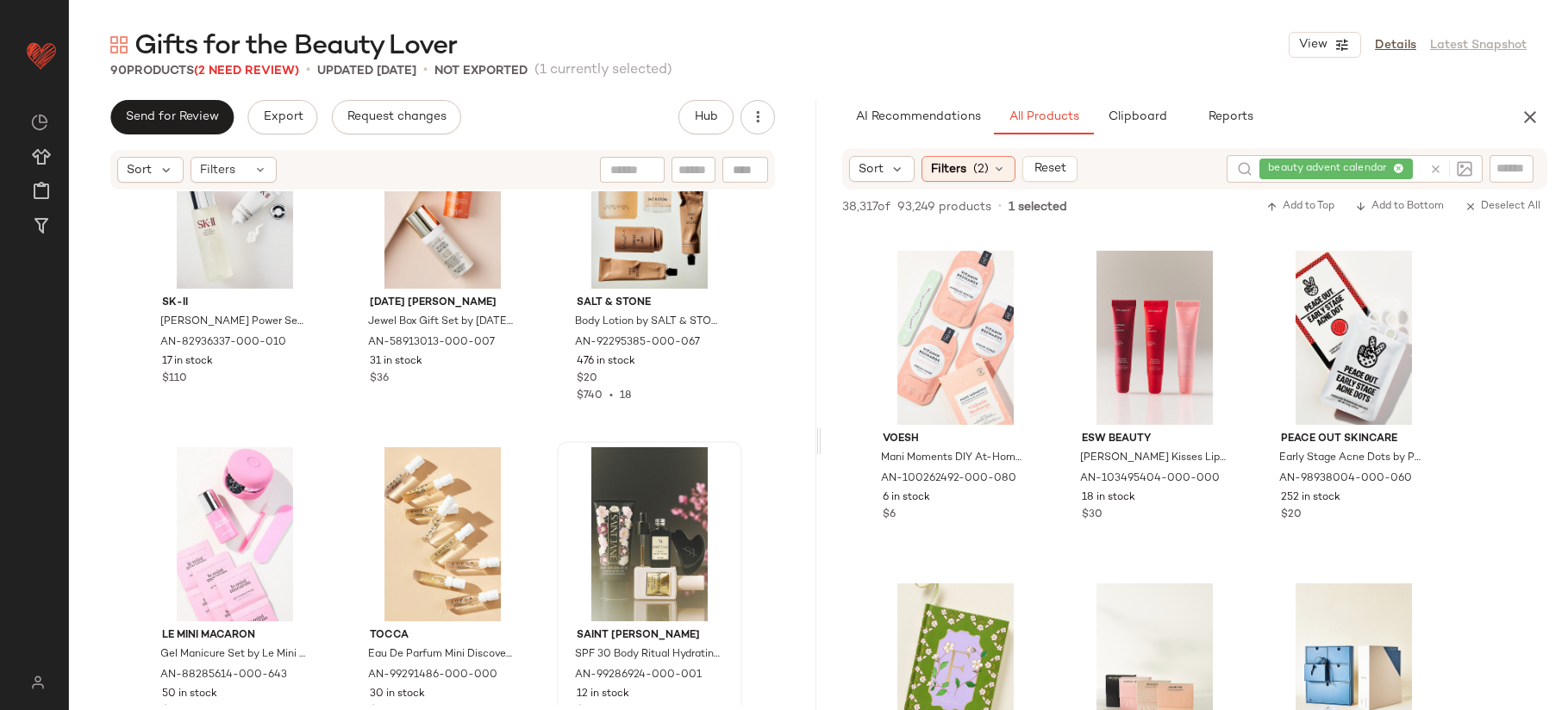
scroll to position [9472, 0]
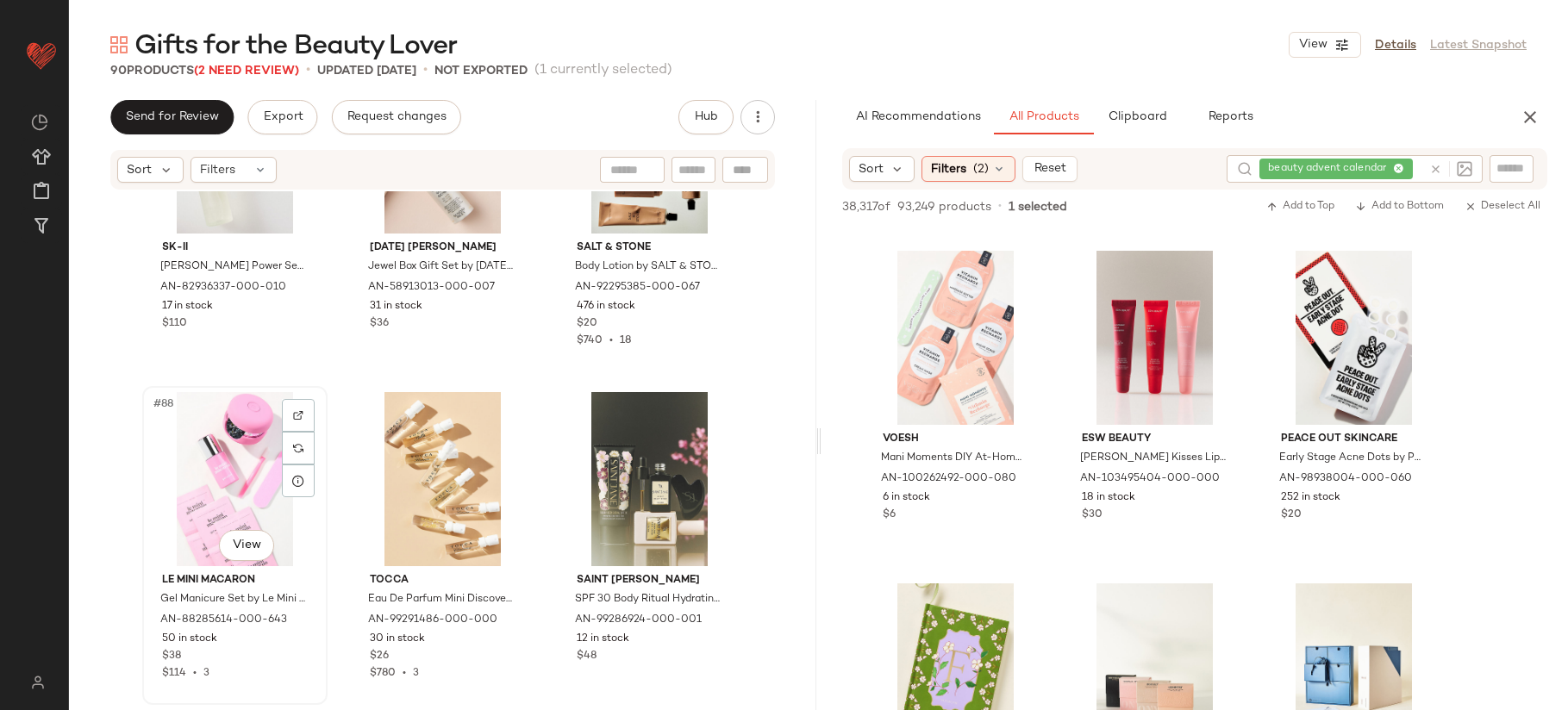
click at [226, 477] on div "#88 View" at bounding box center [234, 479] width 173 height 174
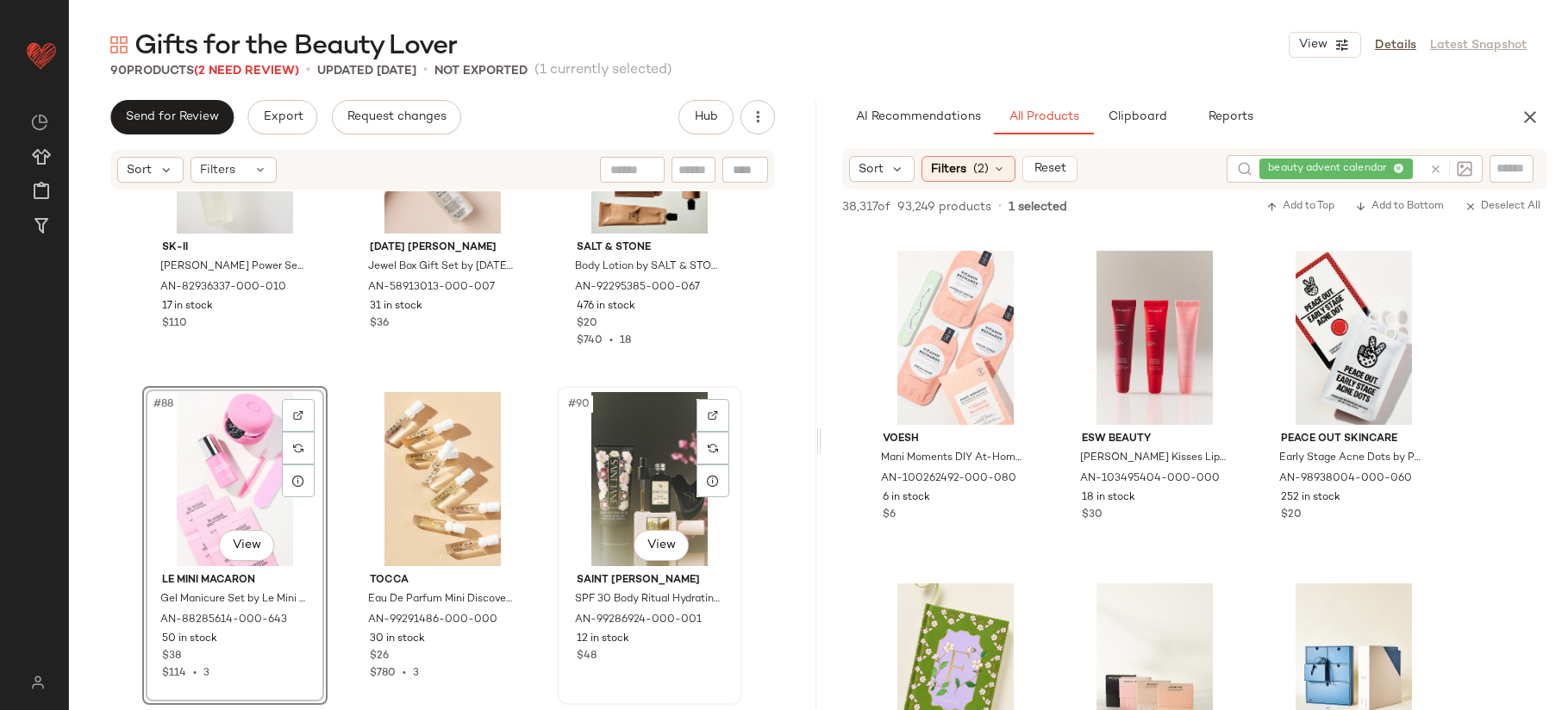
click at [619, 478] on div "#90 View" at bounding box center [649, 479] width 173 height 174
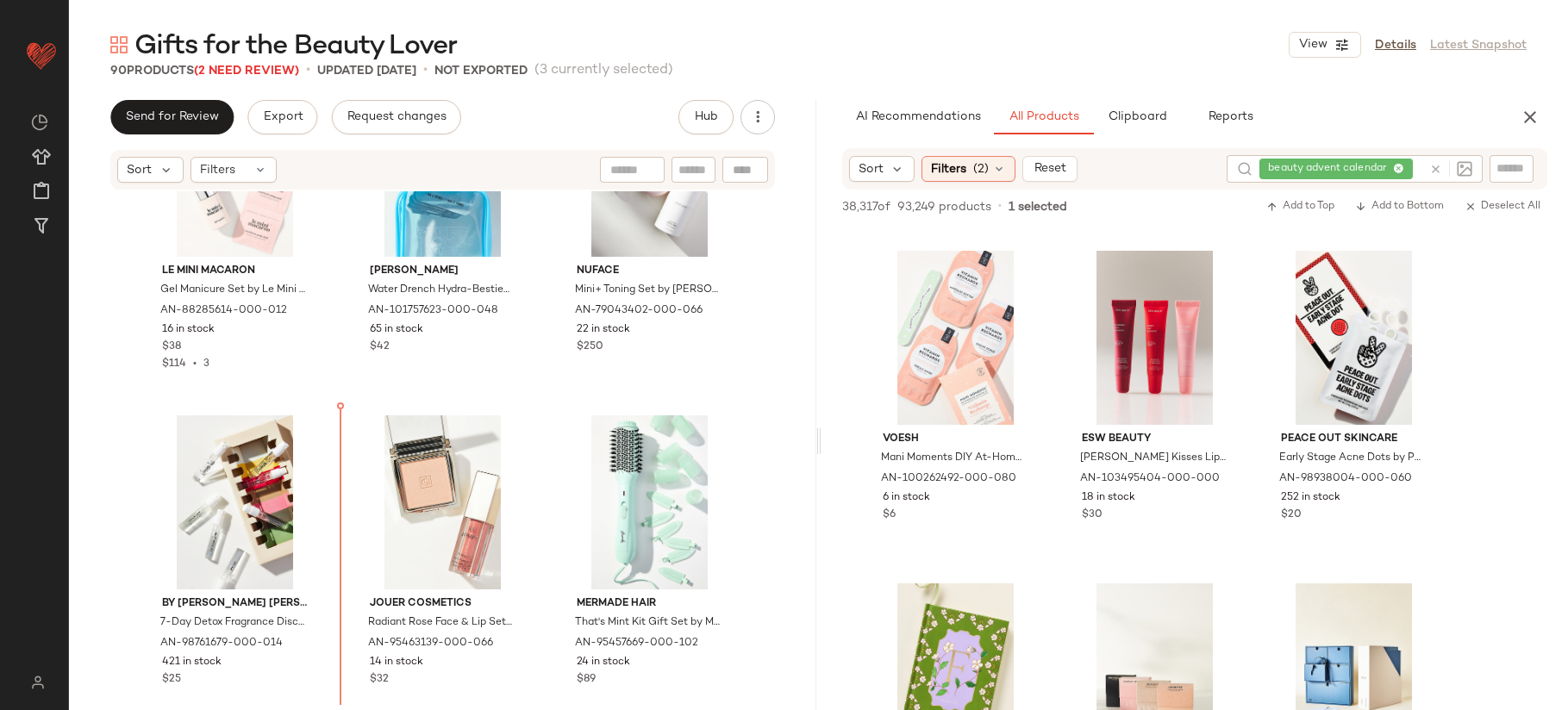
scroll to position [8451, 0]
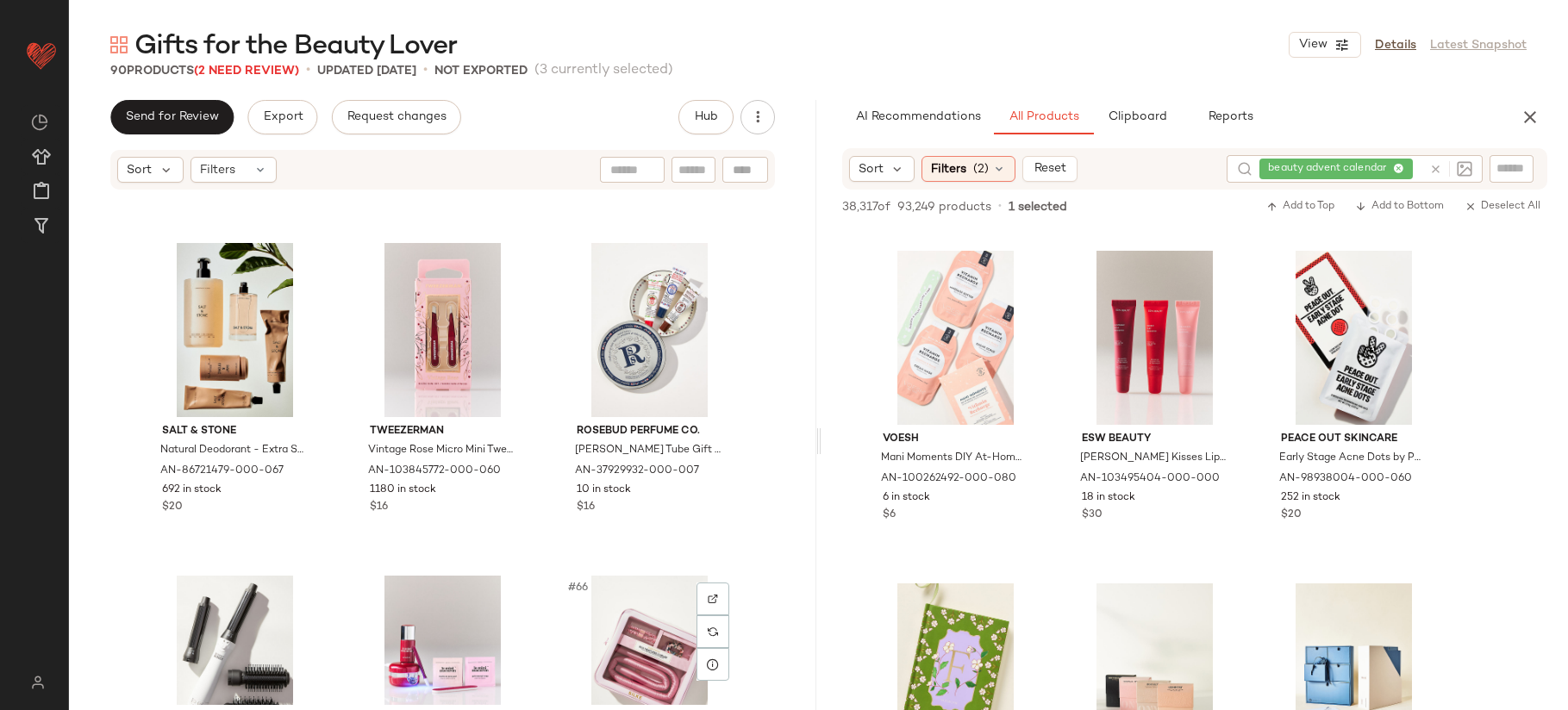
scroll to position [6604, 0]
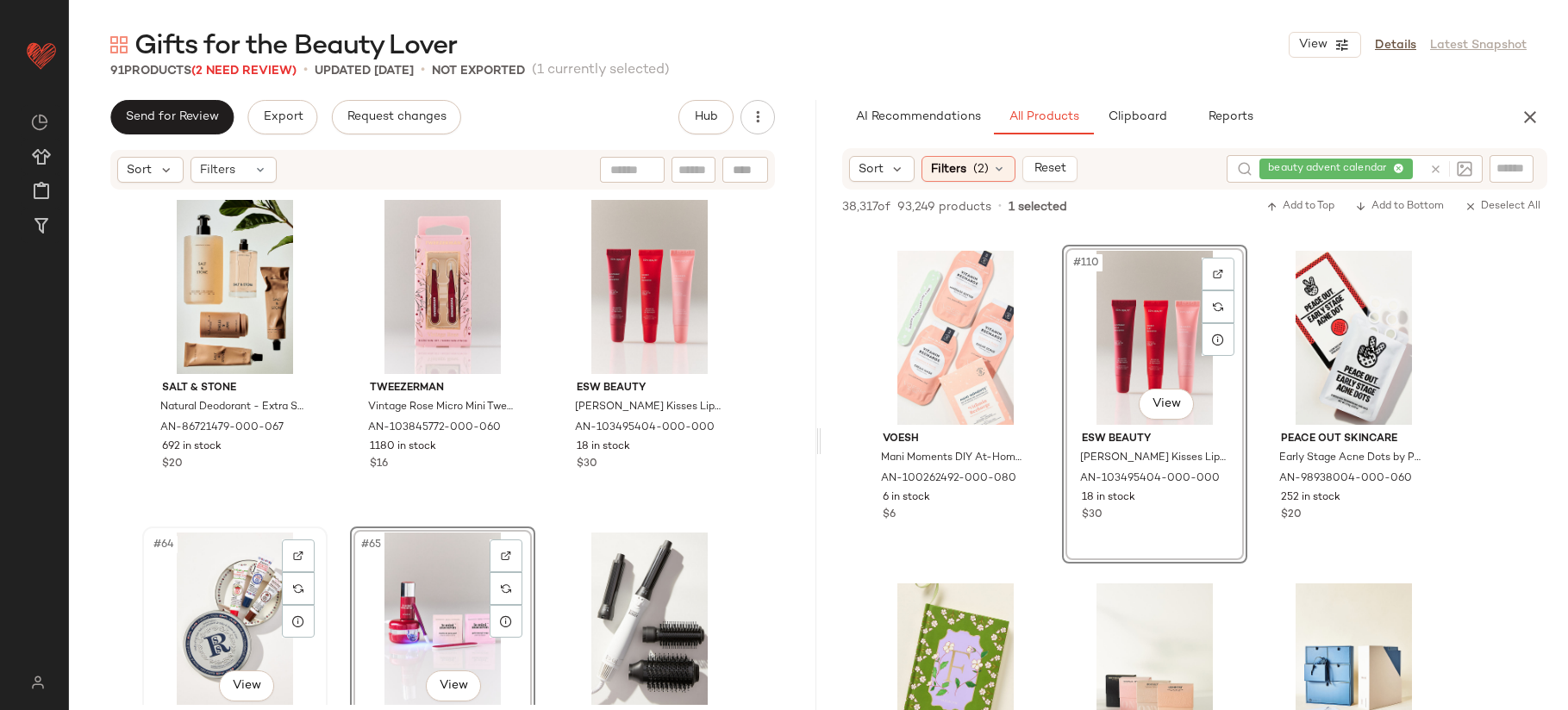
scroll to position [6670, 0]
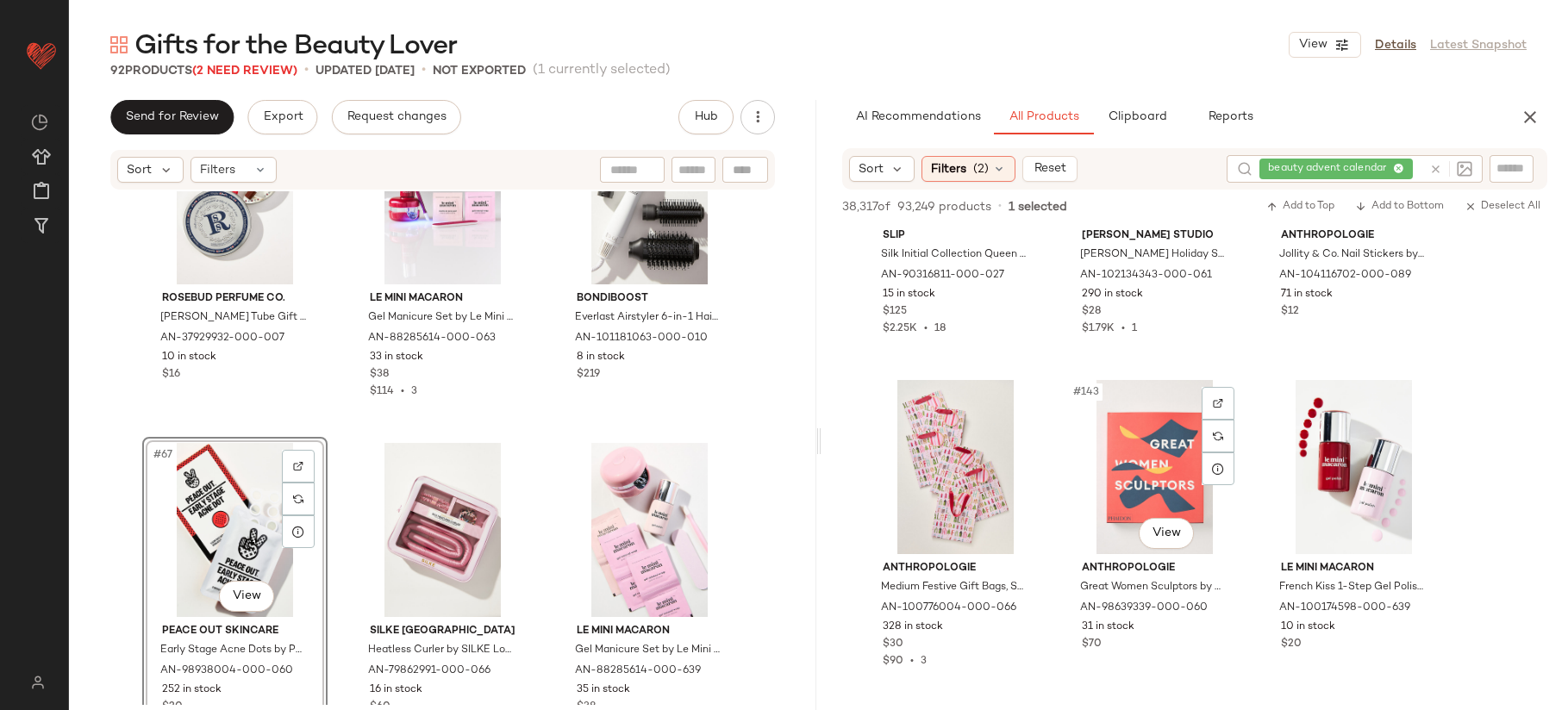
scroll to position [15494, 0]
click at [1435, 172] on icon at bounding box center [1436, 169] width 13 height 13
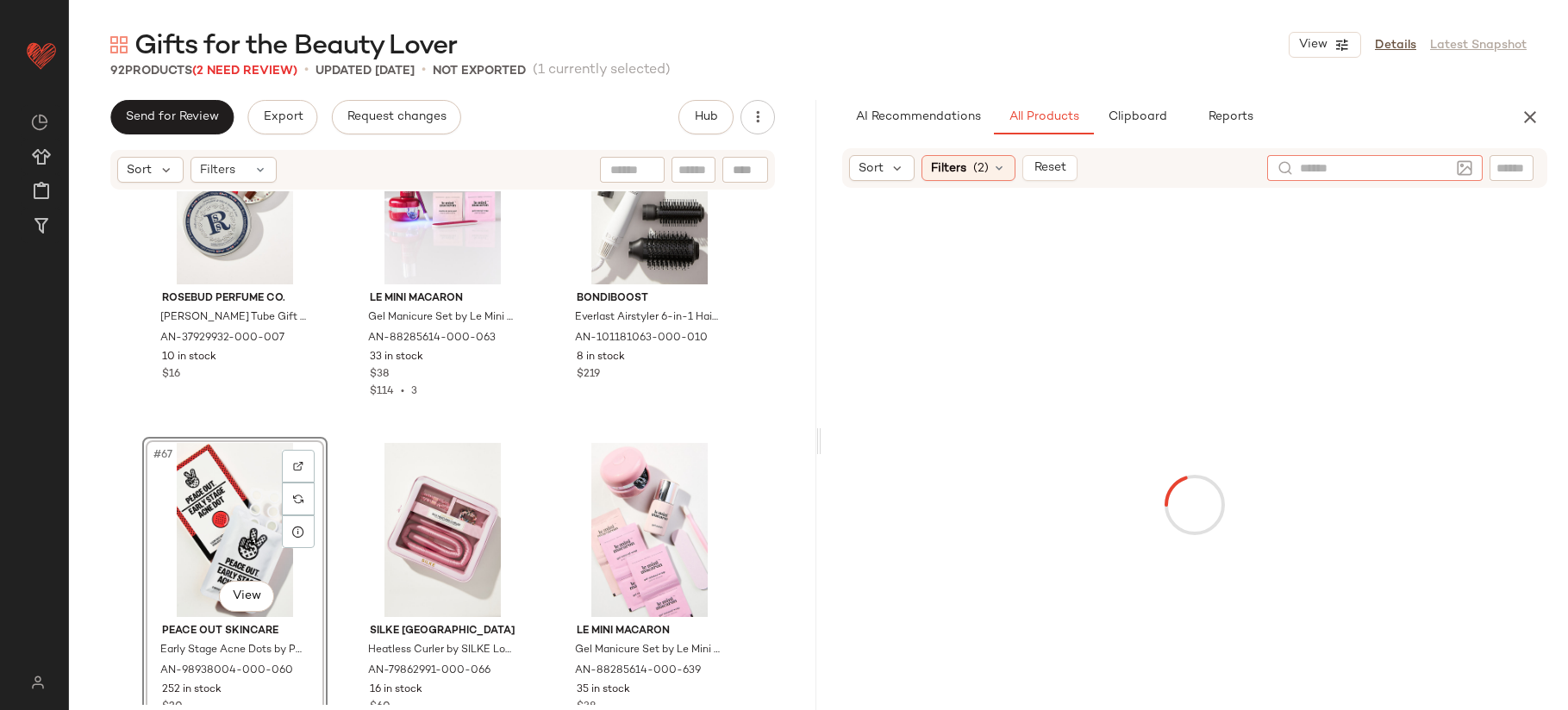
click at [1423, 166] on input "text" at bounding box center [1375, 168] width 150 height 18
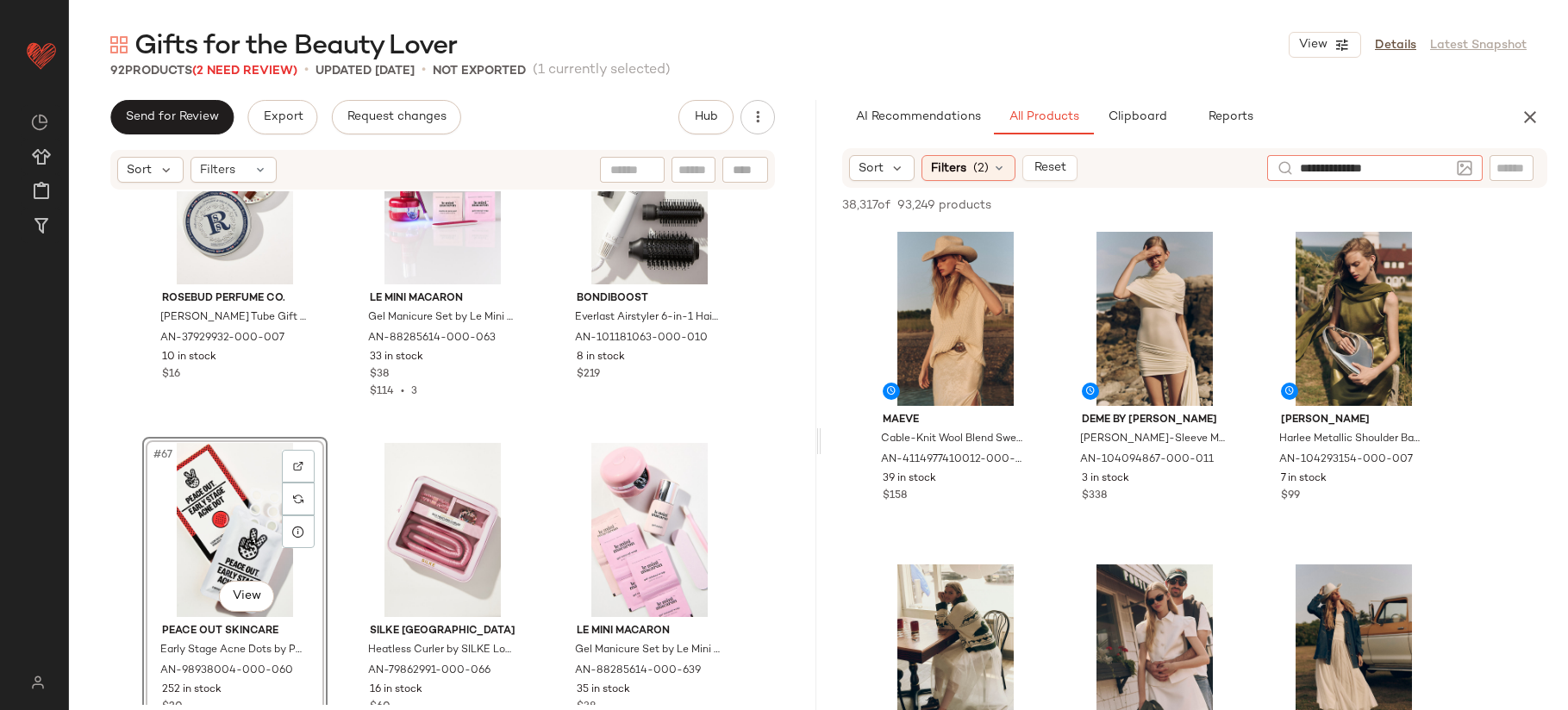
type input "**********"
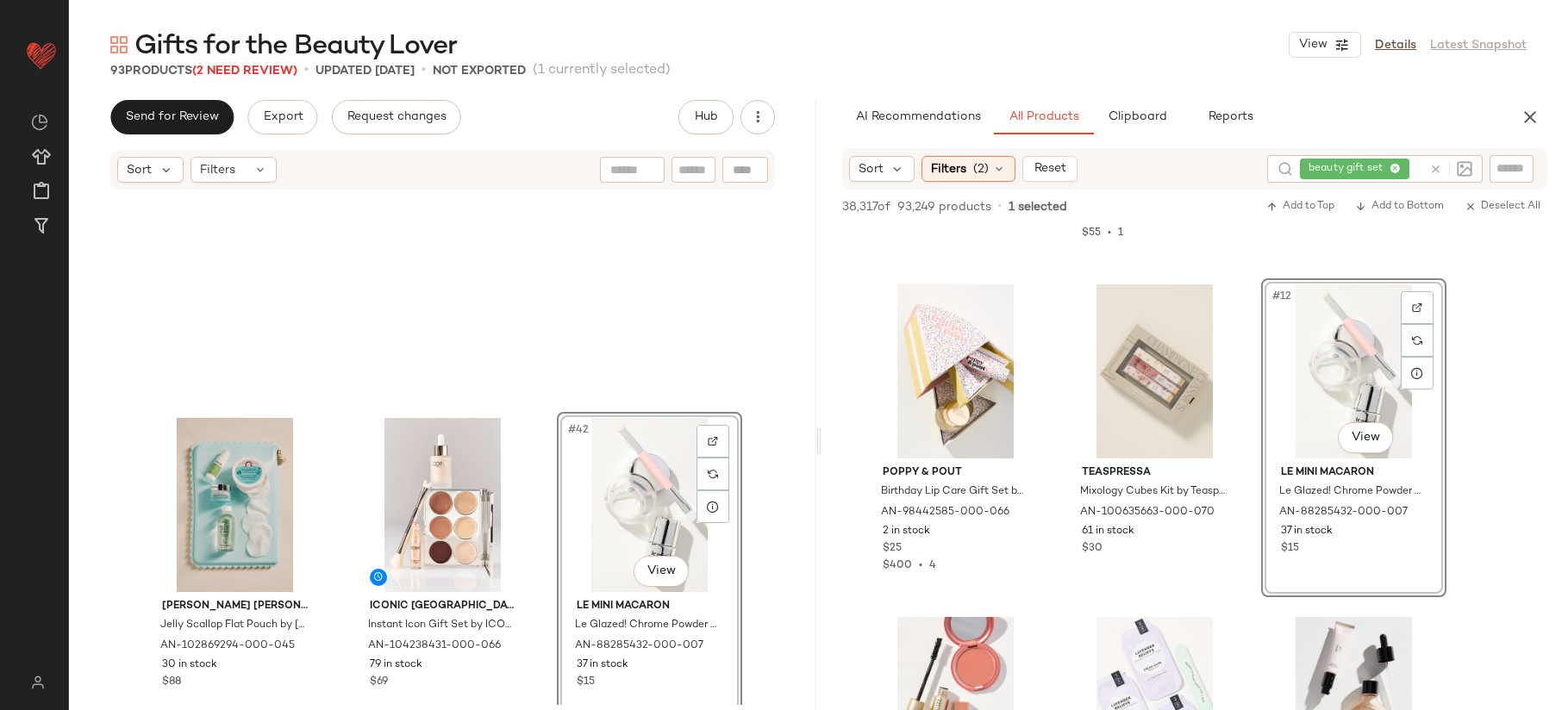
scroll to position [4587, 0]
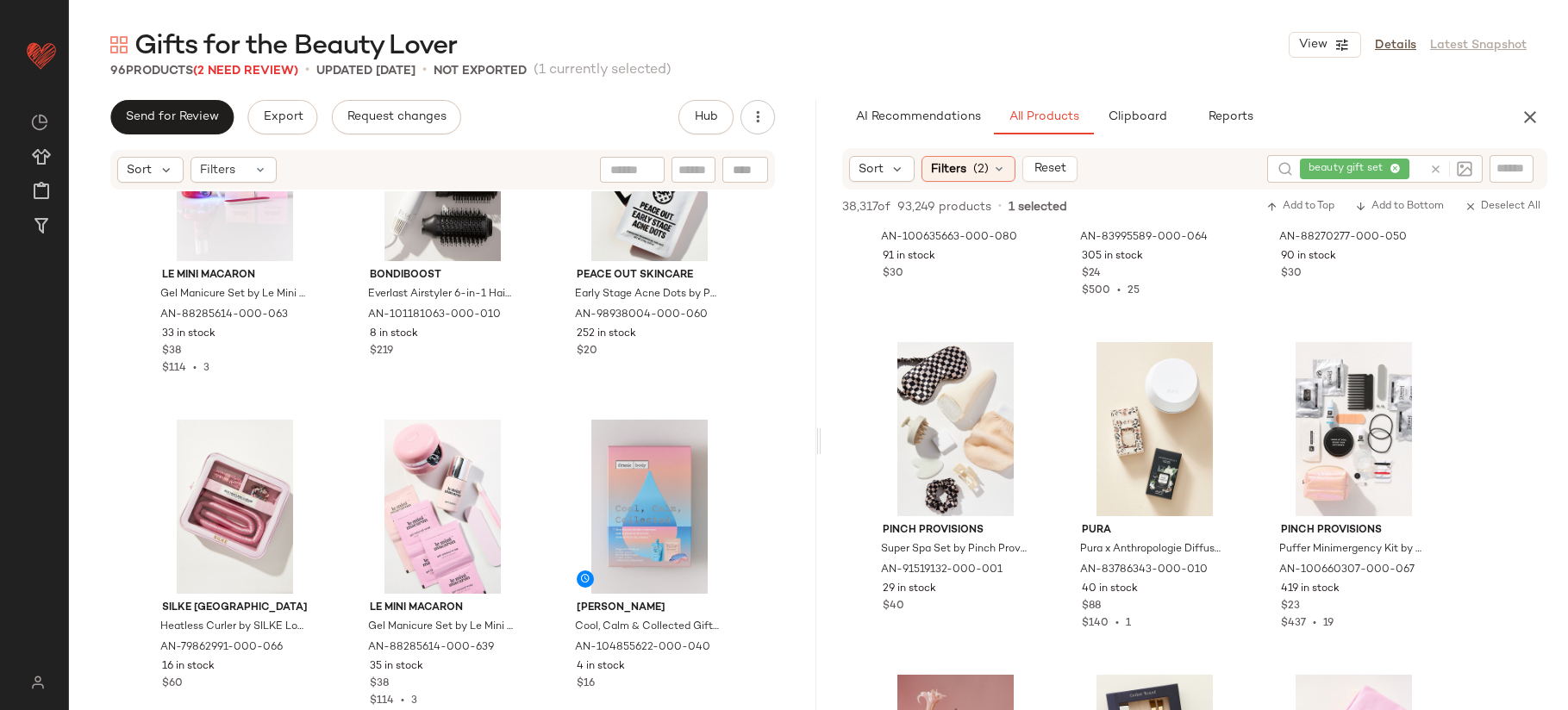
scroll to position [7589, 0]
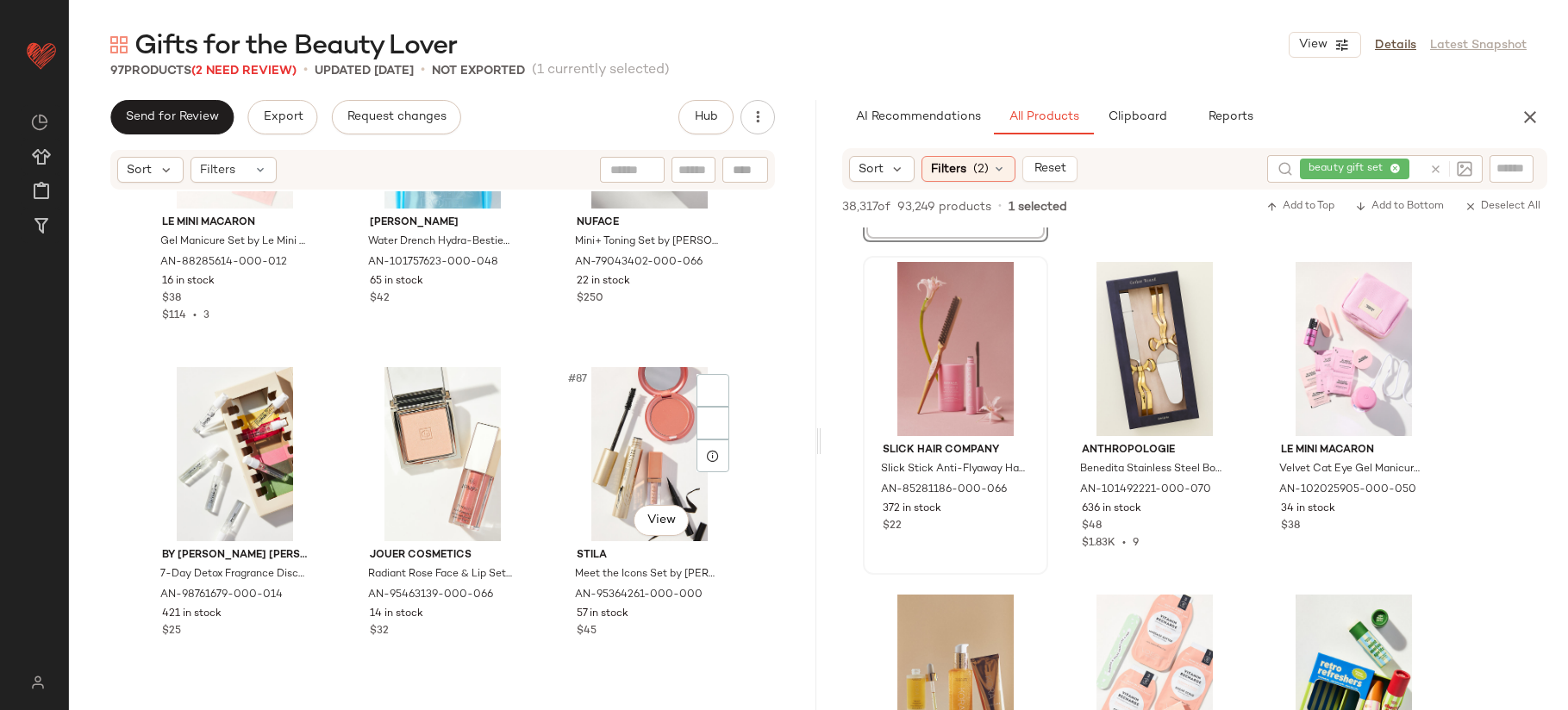
scroll to position [9167, 0]
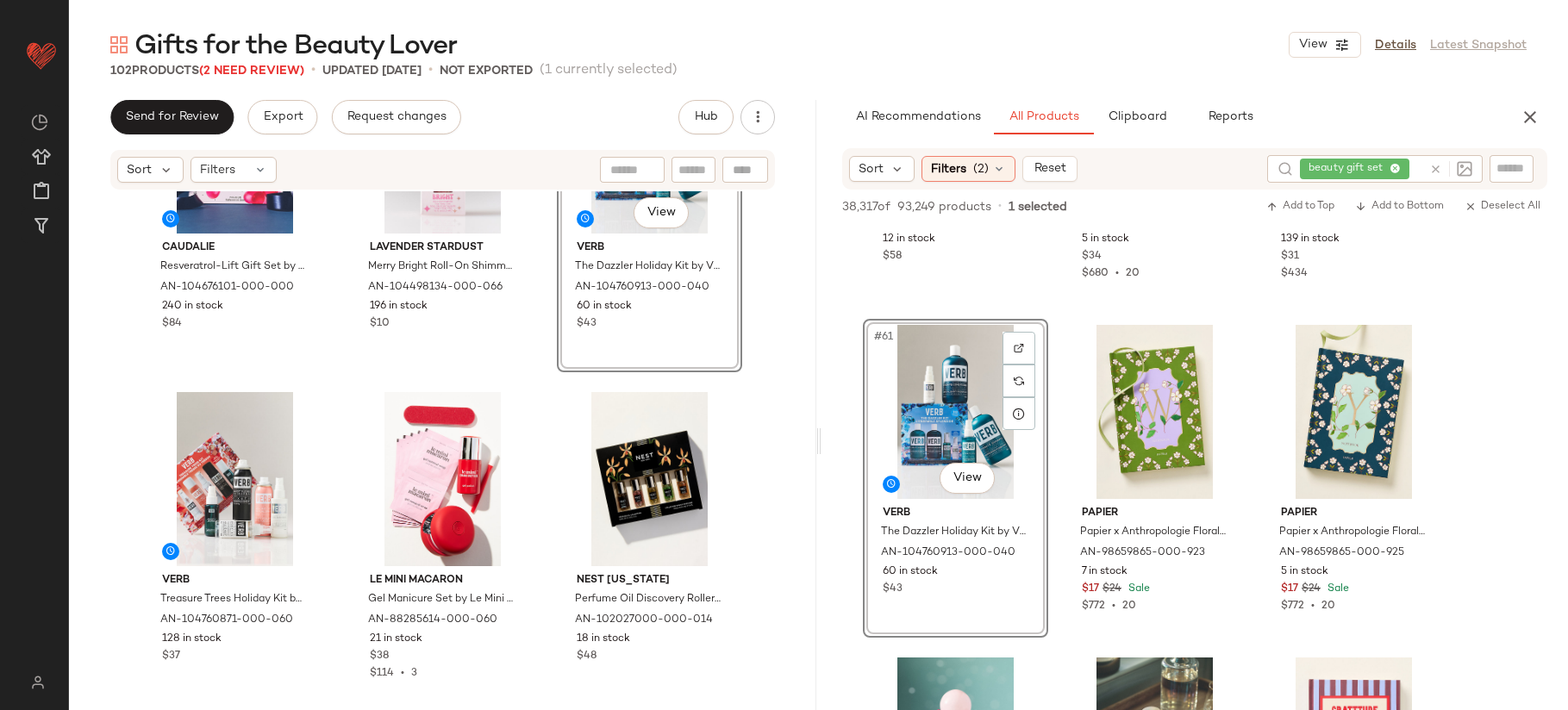
scroll to position [1129, 0]
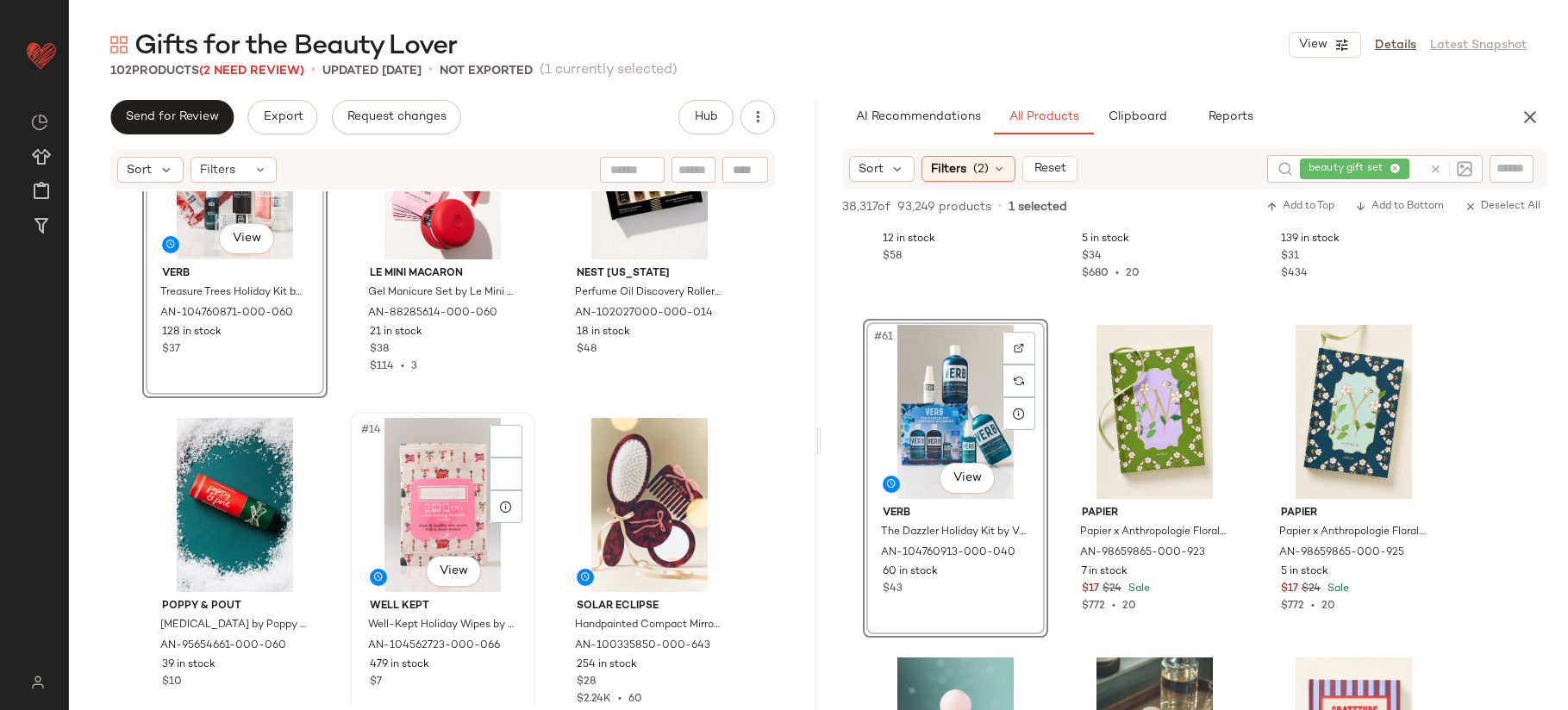
scroll to position [1128, 0]
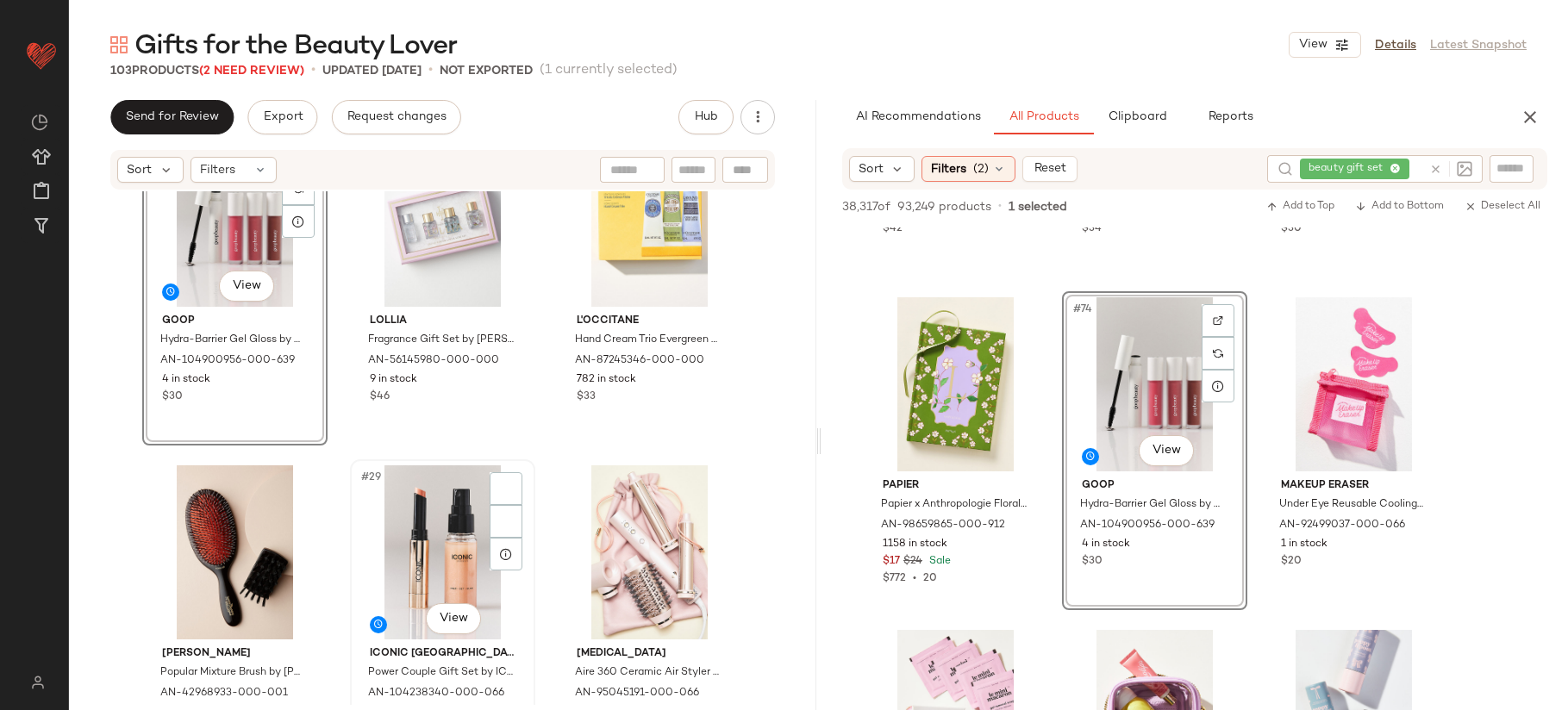
scroll to position [2749, 0]
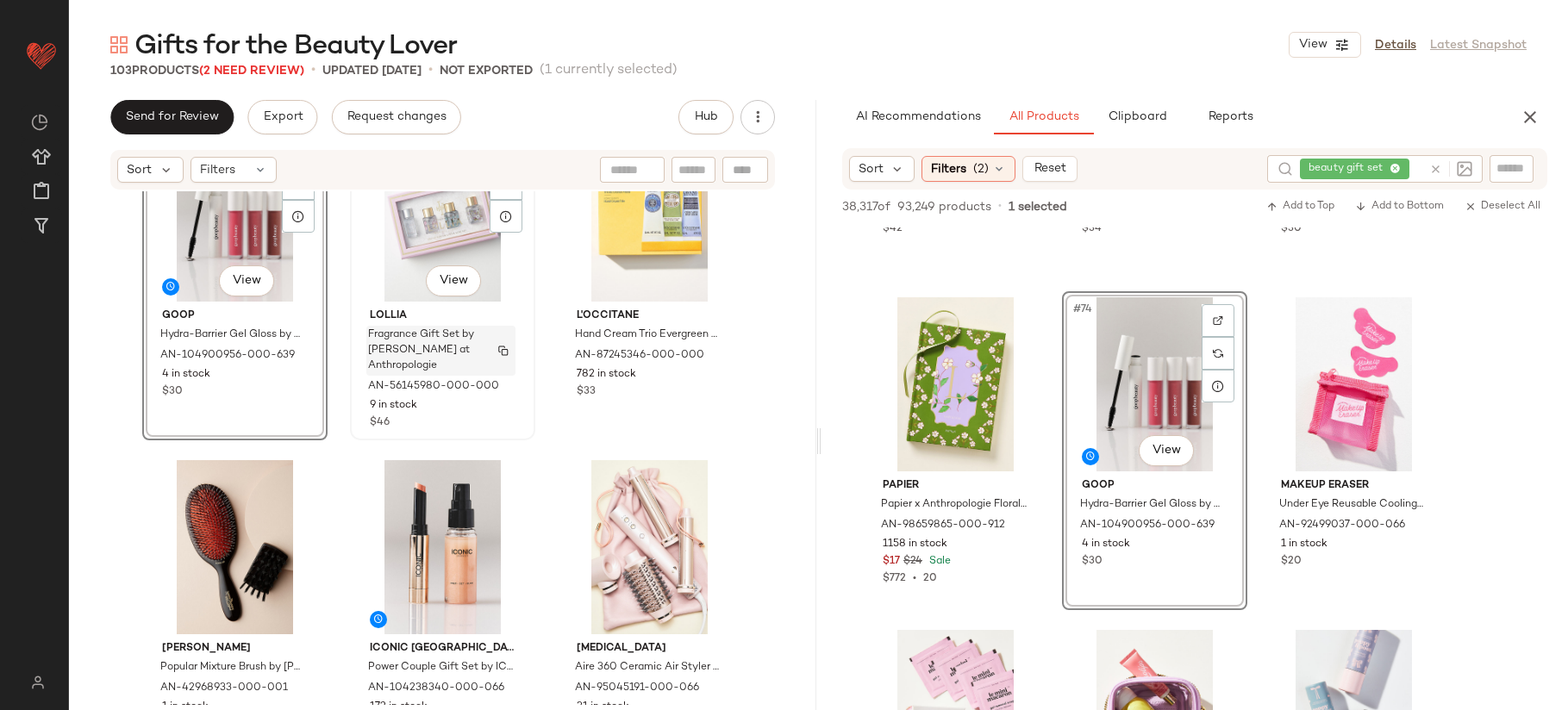
click at [461, 335] on span "Fragrance Gift Set by [PERSON_NAME] at Anthropologie" at bounding box center [425, 350] width 113 height 46
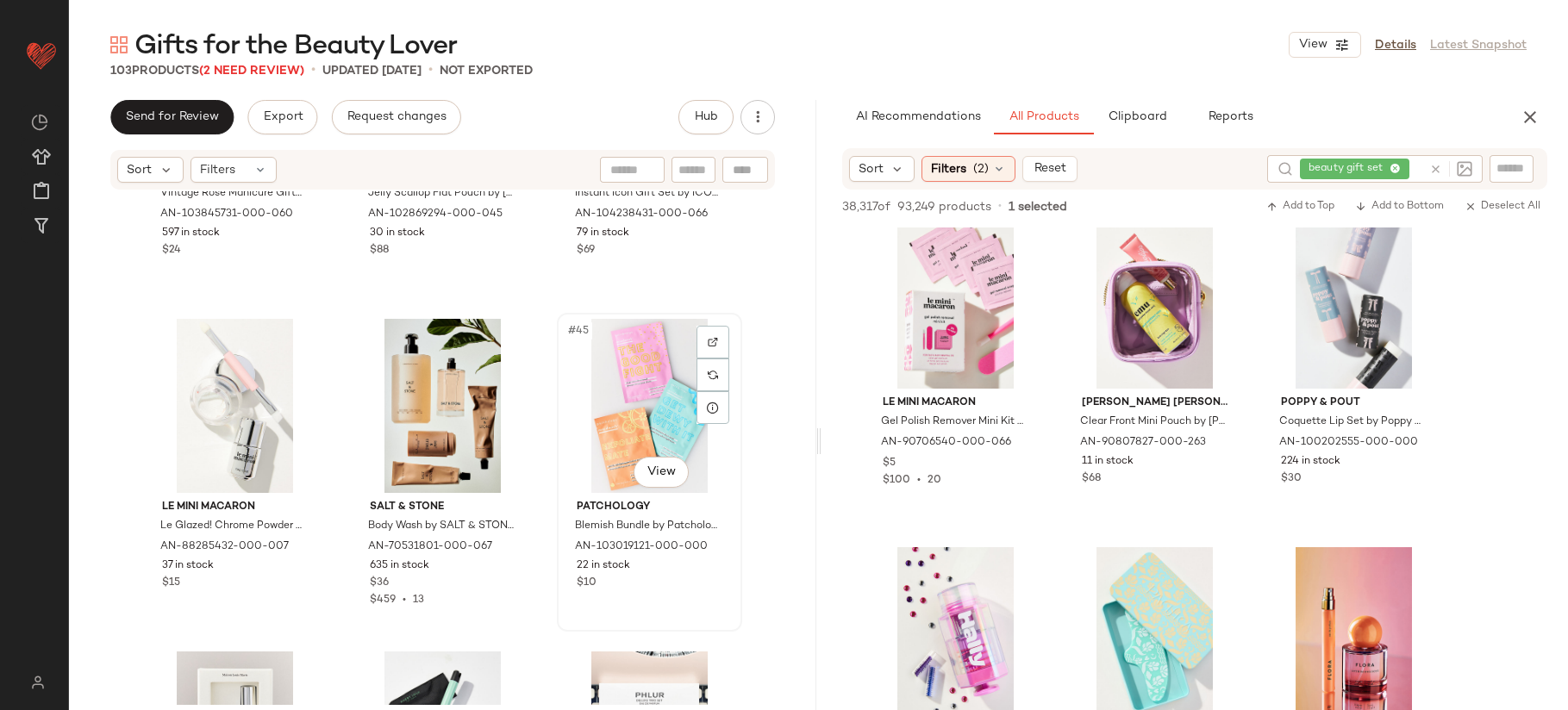
scroll to position [4558, 0]
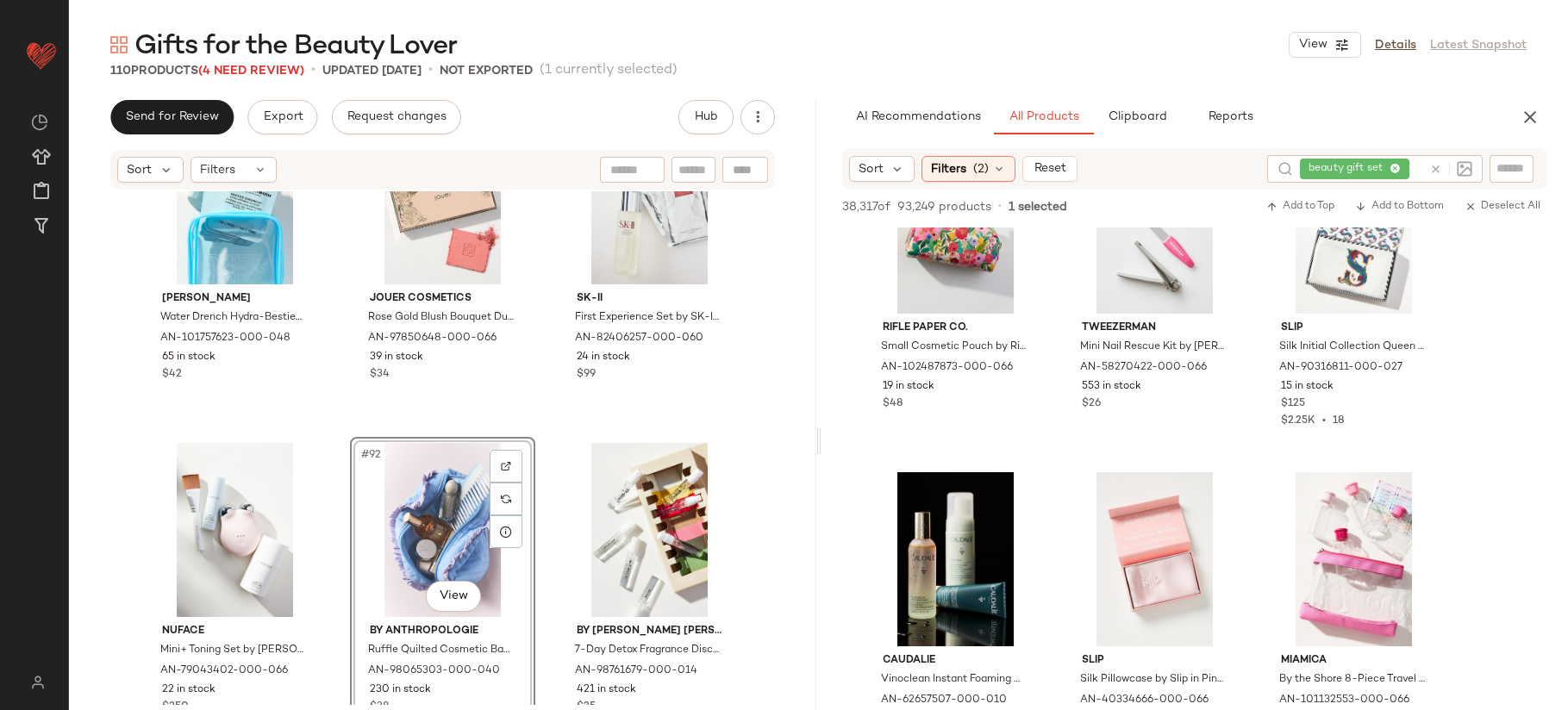
scroll to position [13113, 0]
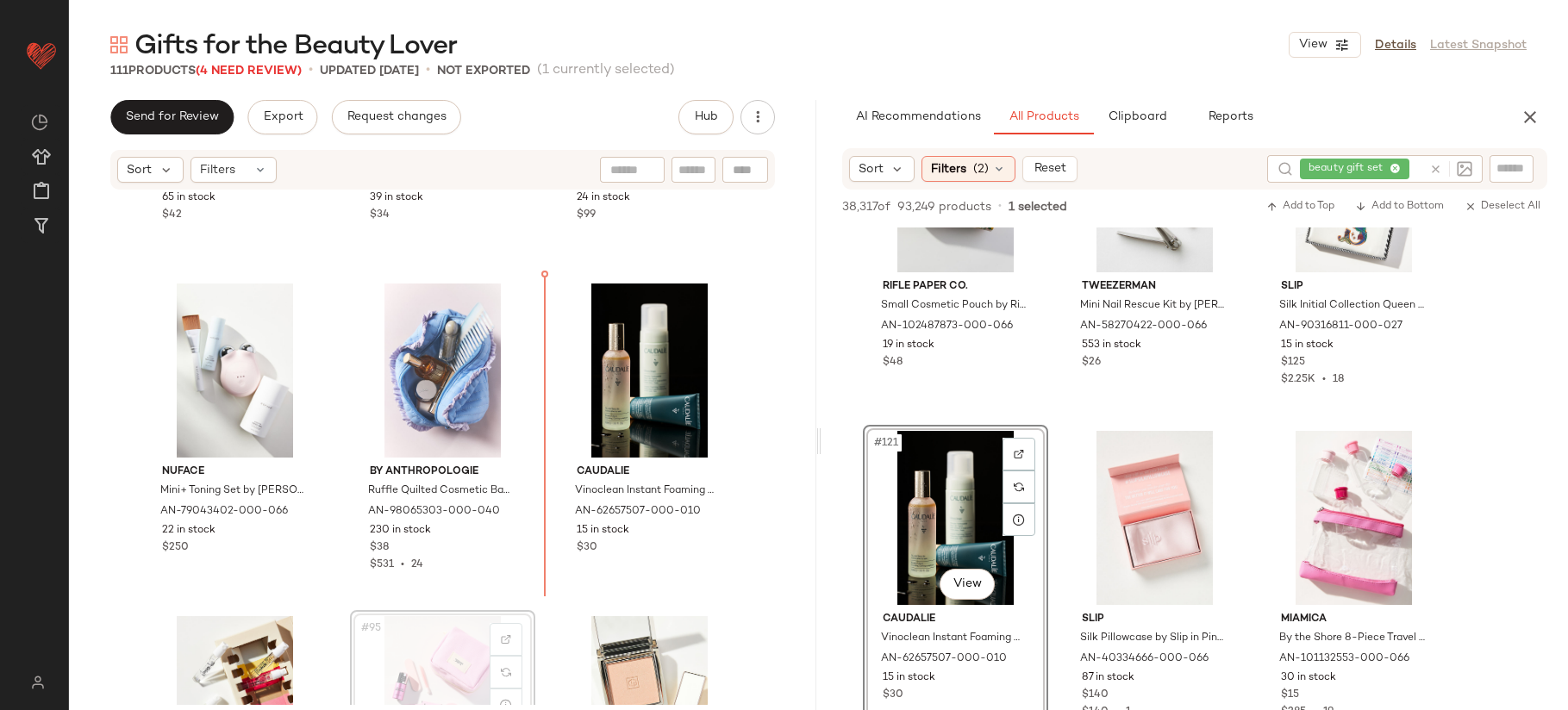
scroll to position [9916, 0]
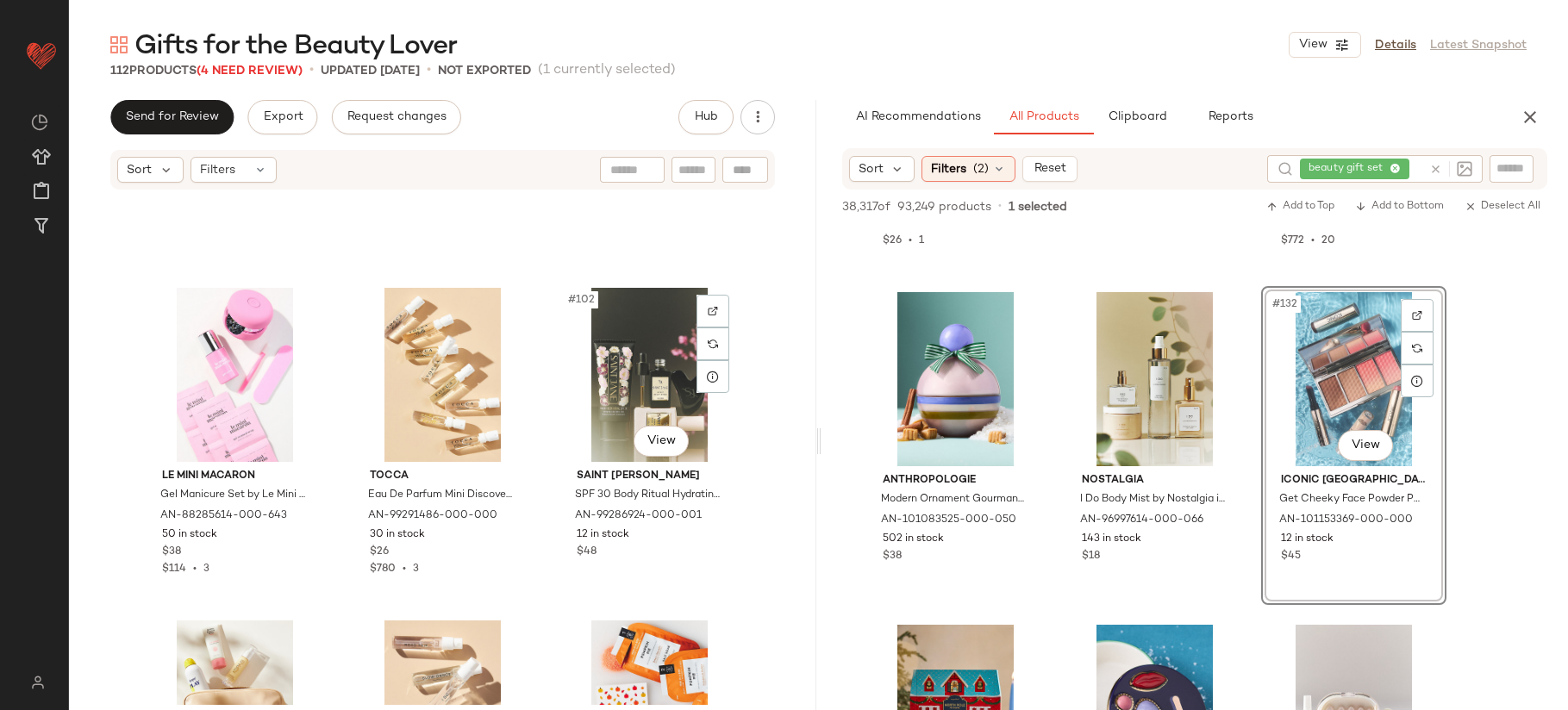
scroll to position [10744, 0]
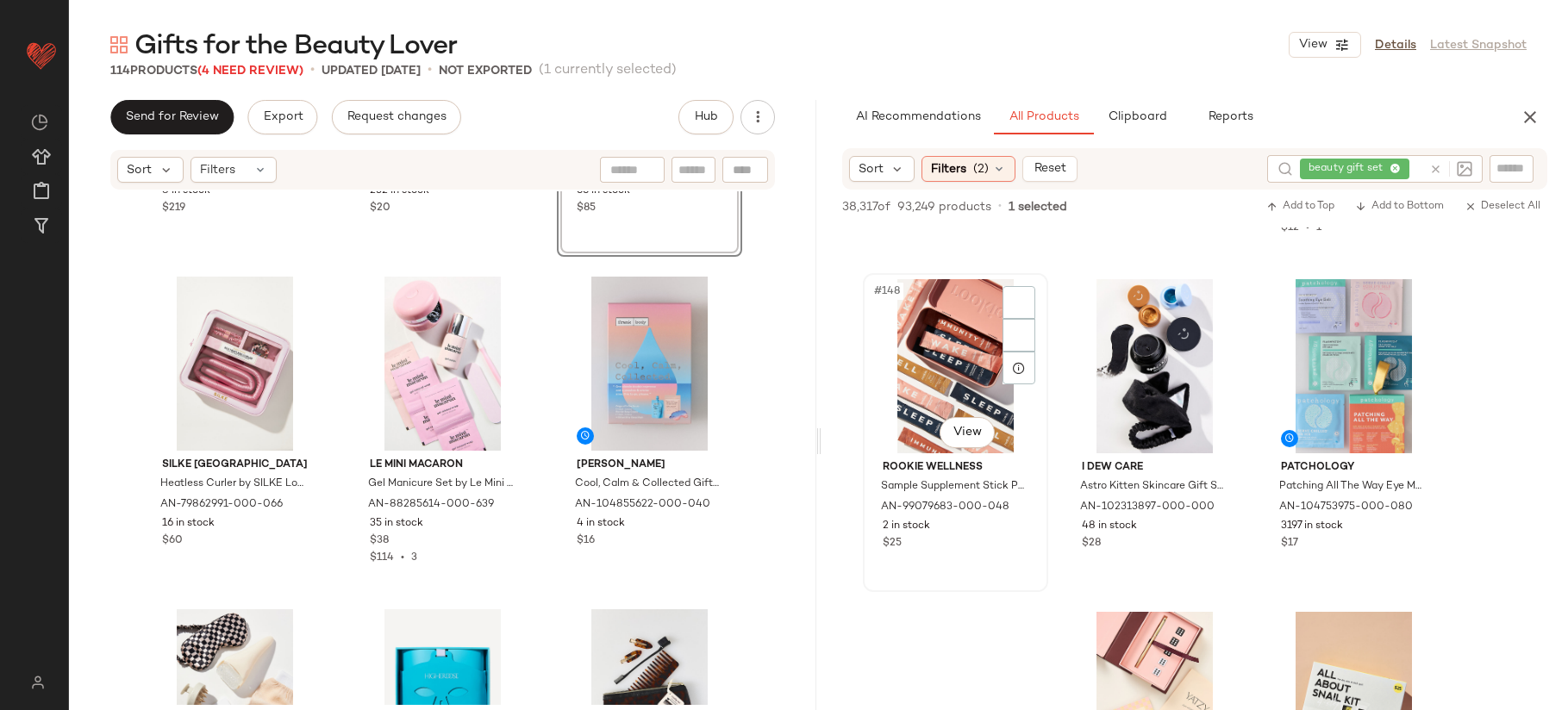
scroll to position [16257, 0]
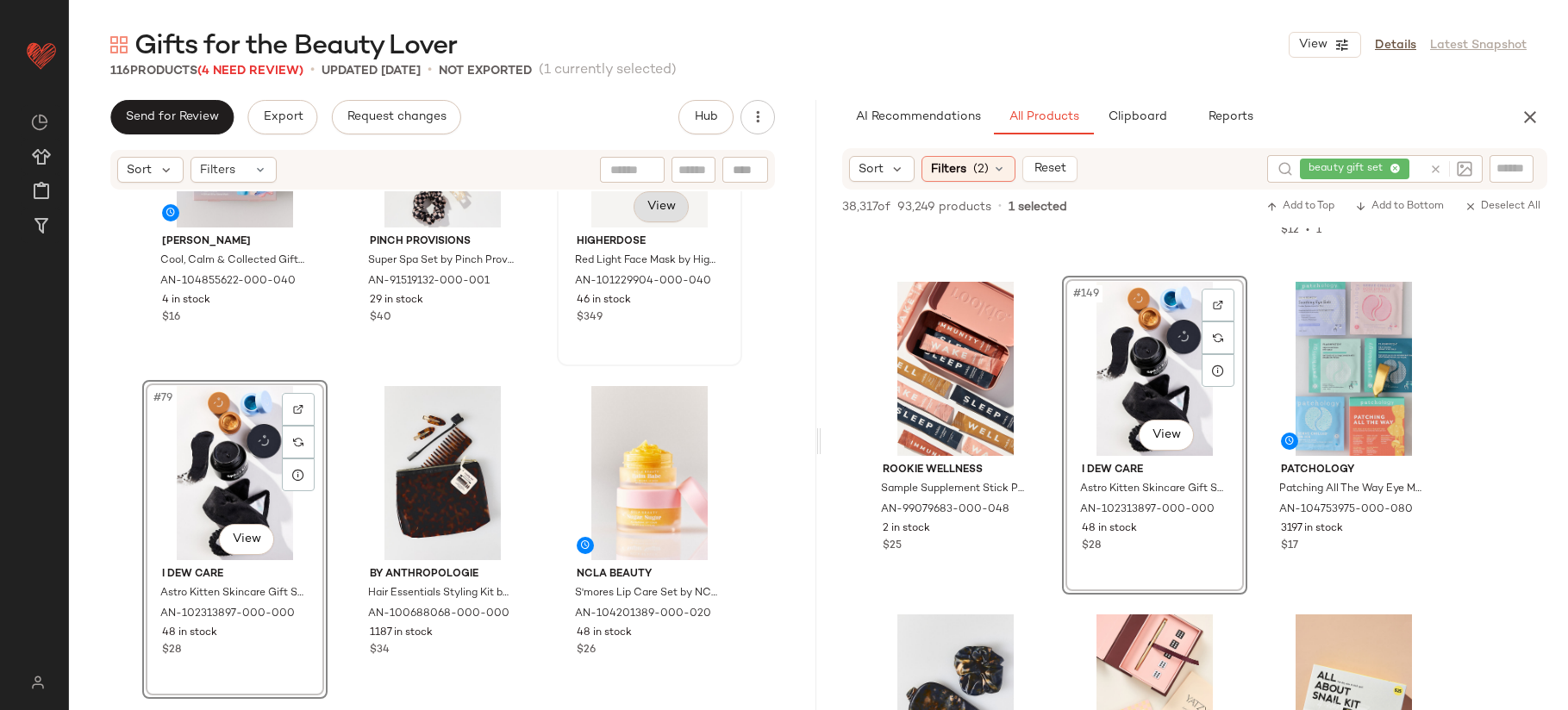
scroll to position [8670, 0]
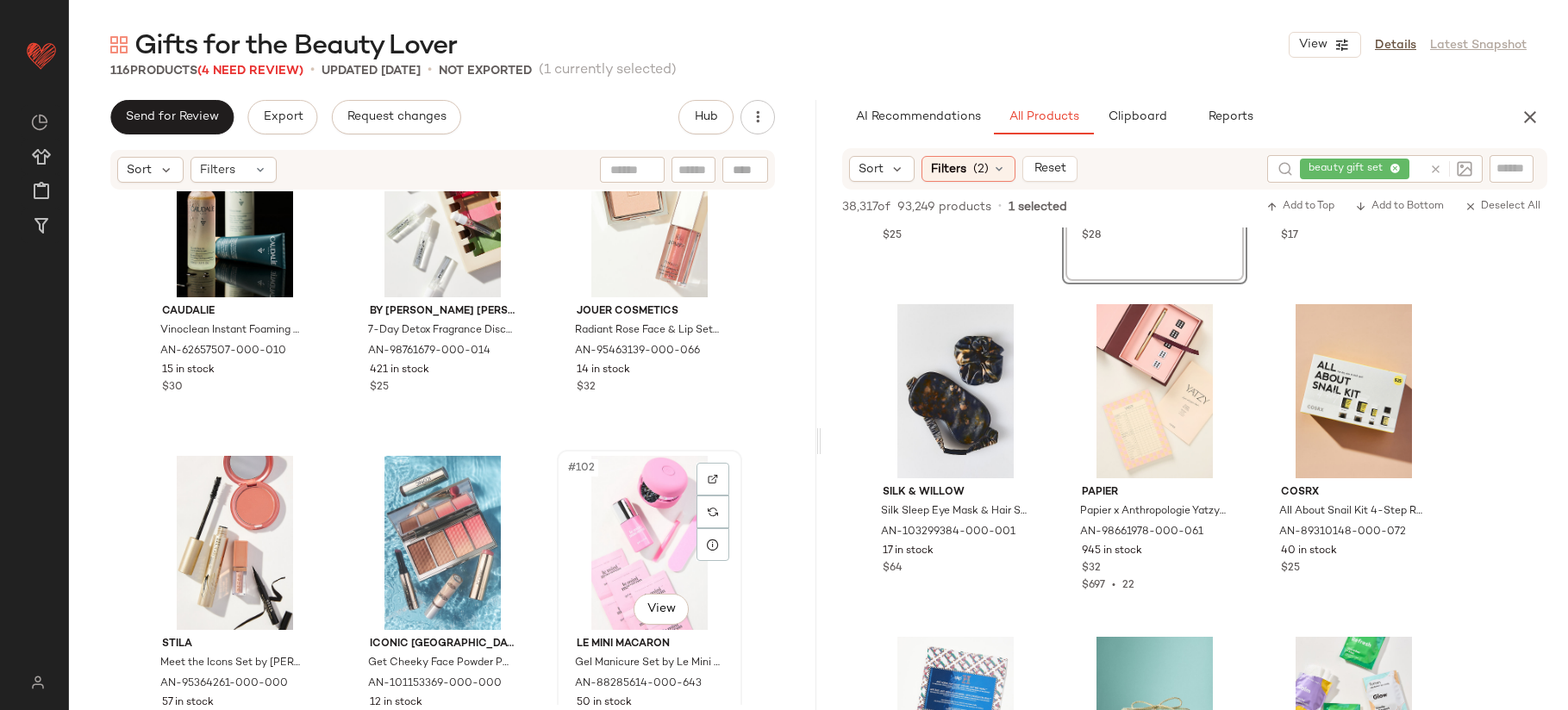
scroll to position [10681, 0]
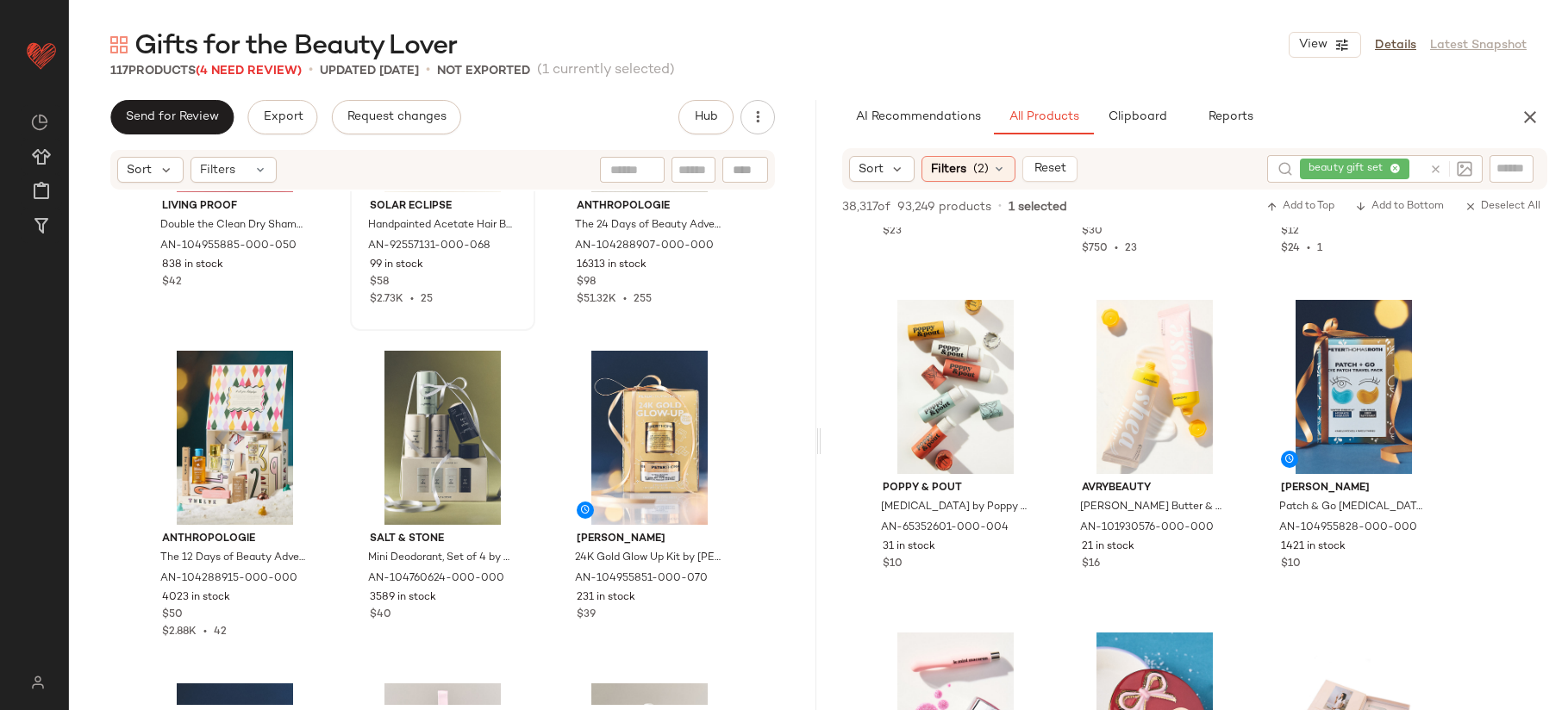
scroll to position [280, 0]
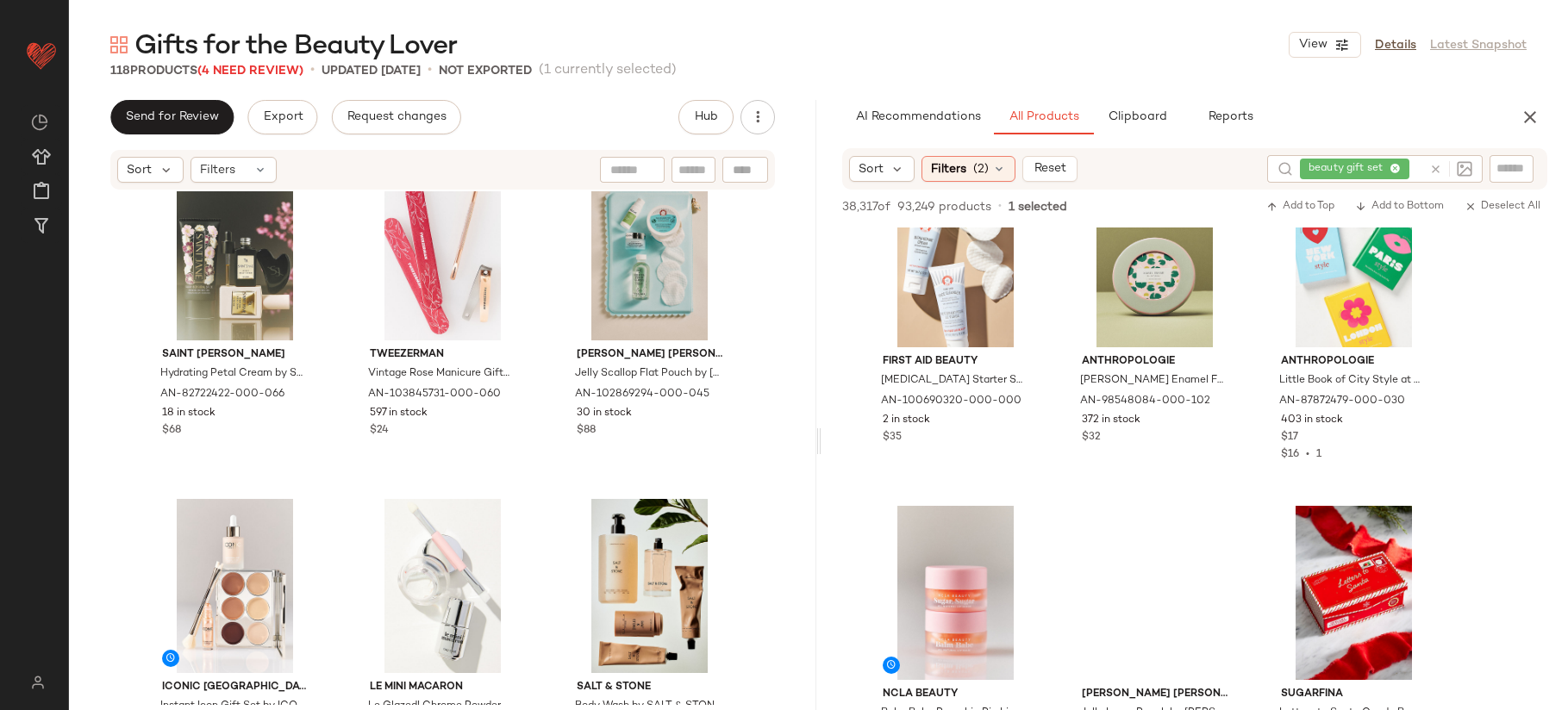
scroll to position [22135, 0]
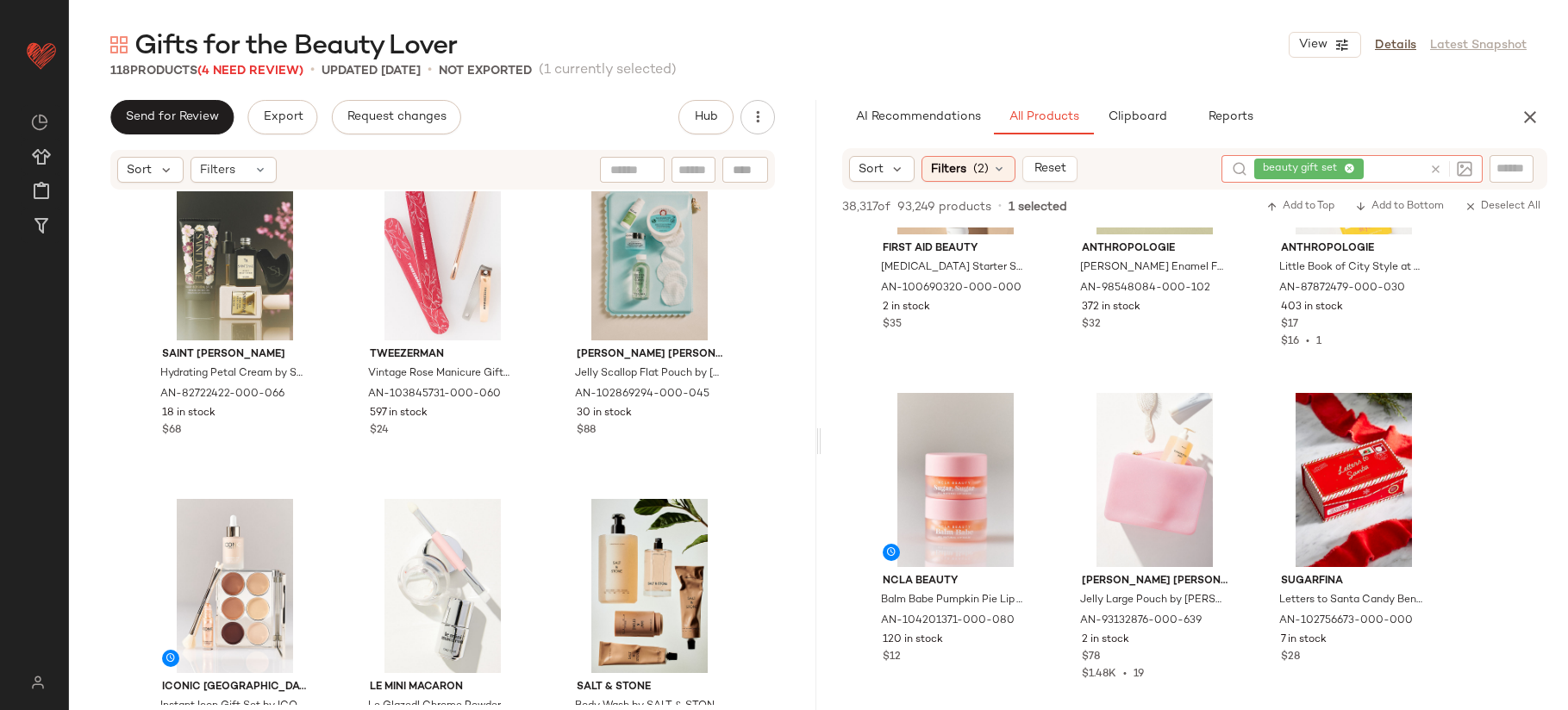
click at [1431, 169] on icon at bounding box center [1436, 169] width 13 height 13
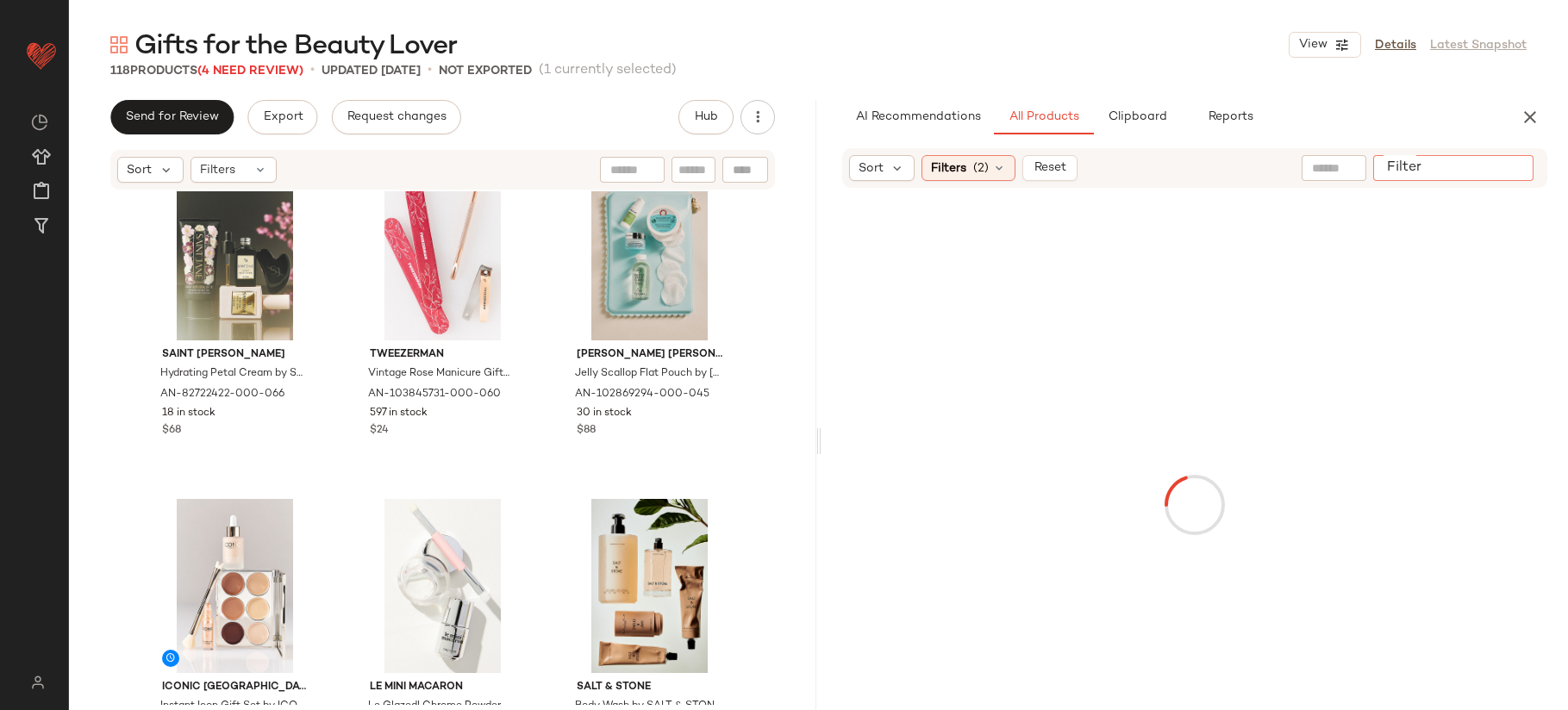
click at [1499, 170] on input "Filter" at bounding box center [1453, 168] width 146 height 18
type input "**********"
click at [1521, 168] on icon "Clear Filter" at bounding box center [1518, 168] width 21 height 21
click at [1354, 169] on input "text" at bounding box center [1334, 168] width 44 height 18
type input "**********"
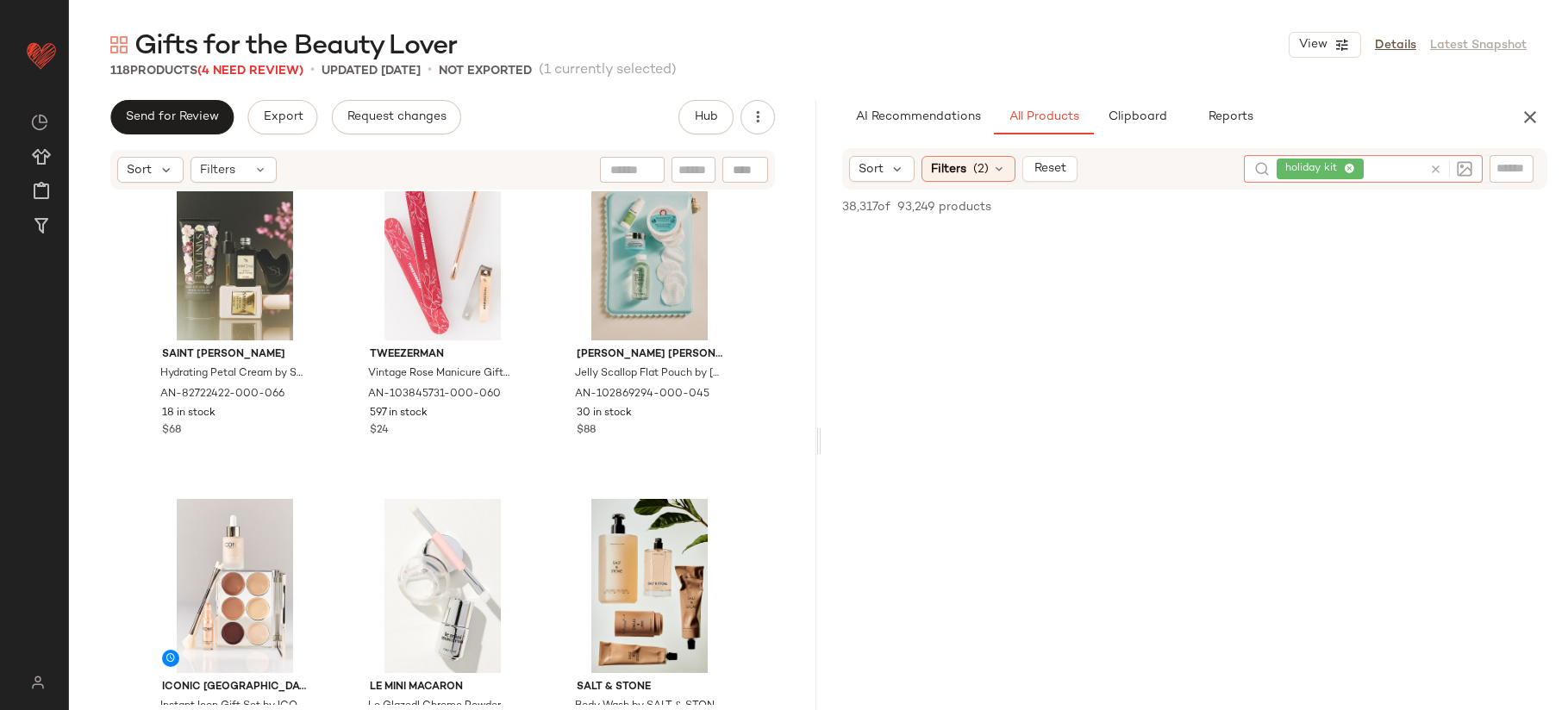
click at [1425, 173] on div at bounding box center [1447, 169] width 50 height 28
click at [1440, 166] on icon at bounding box center [1436, 169] width 13 height 13
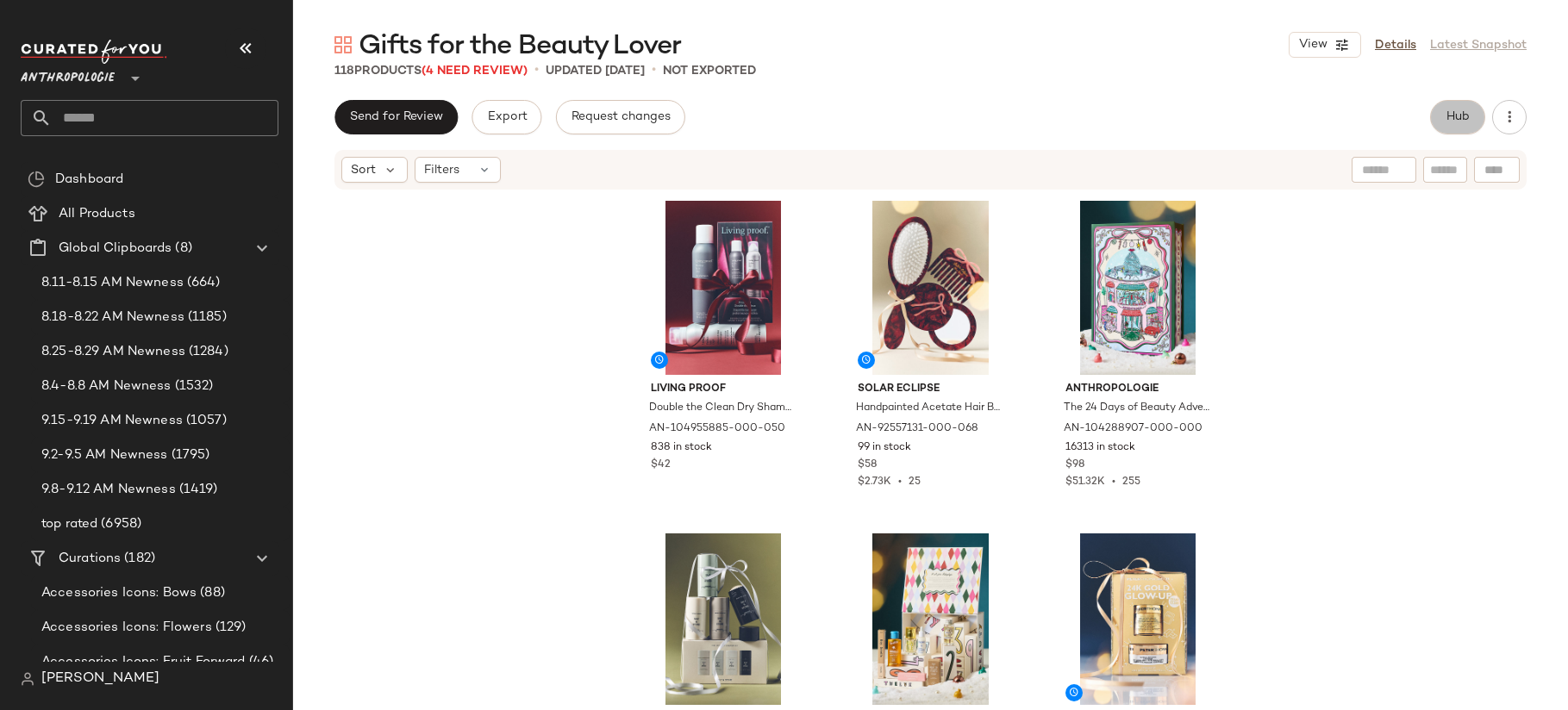
click at [1482, 122] on button "Hub" at bounding box center [1457, 118] width 55 height 35
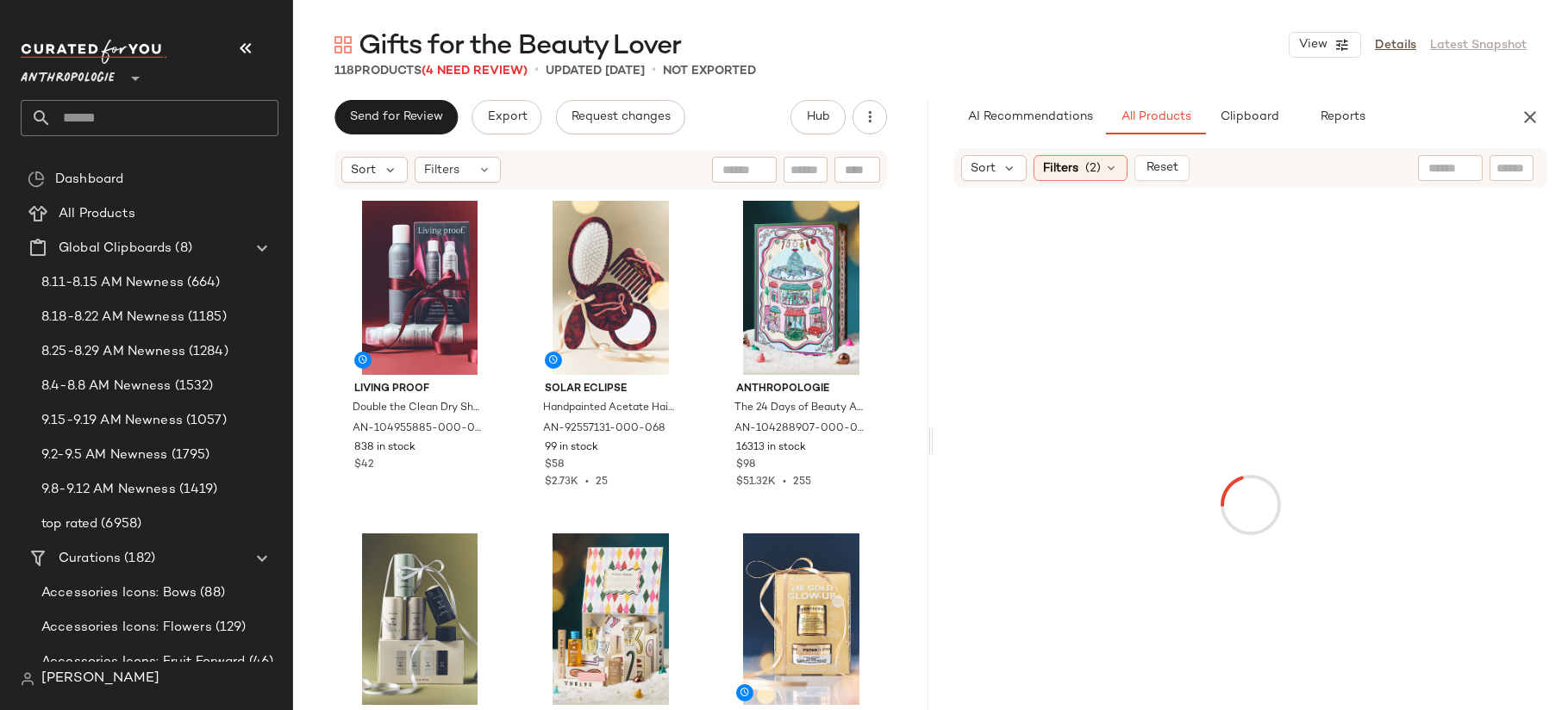
click at [1511, 166] on input "text" at bounding box center [1511, 168] width 30 height 18
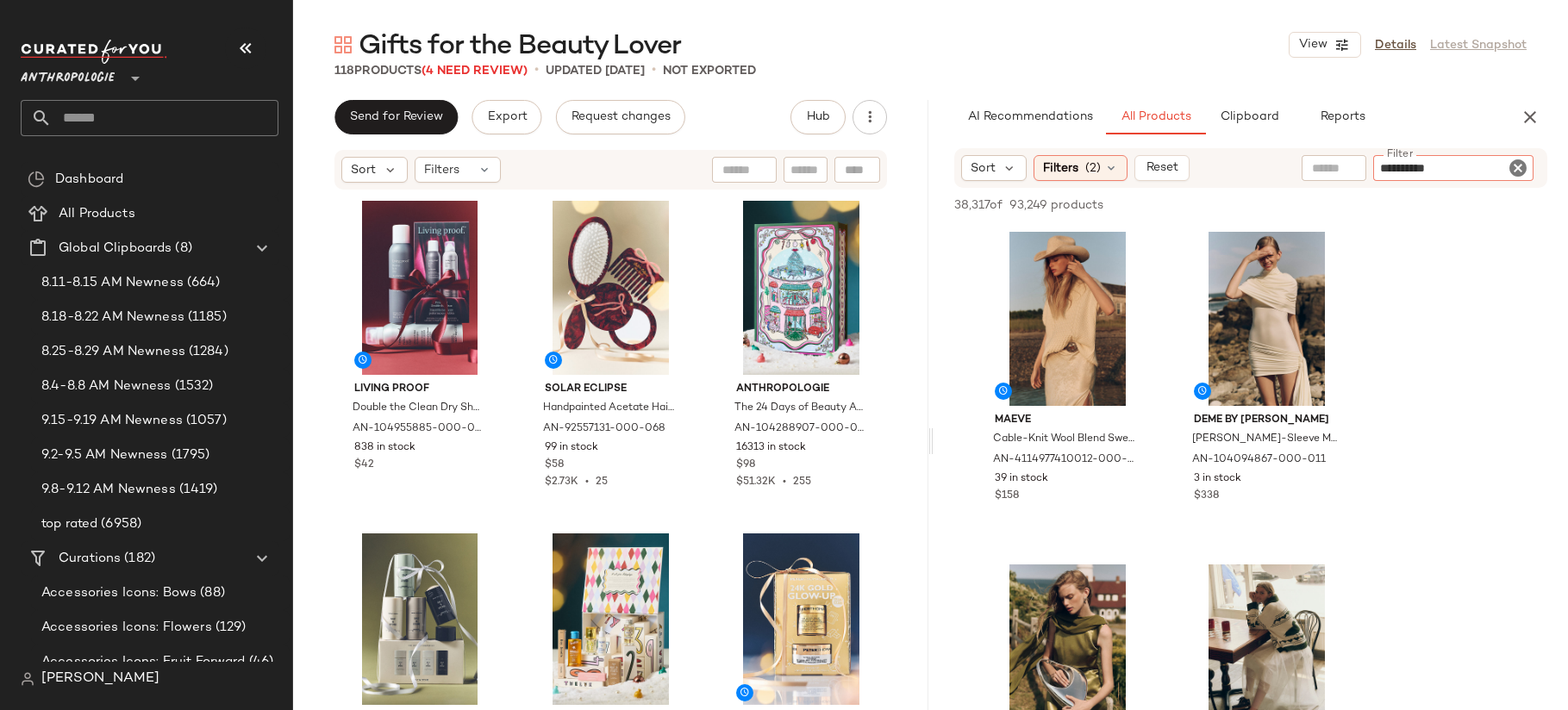
type input "**********"
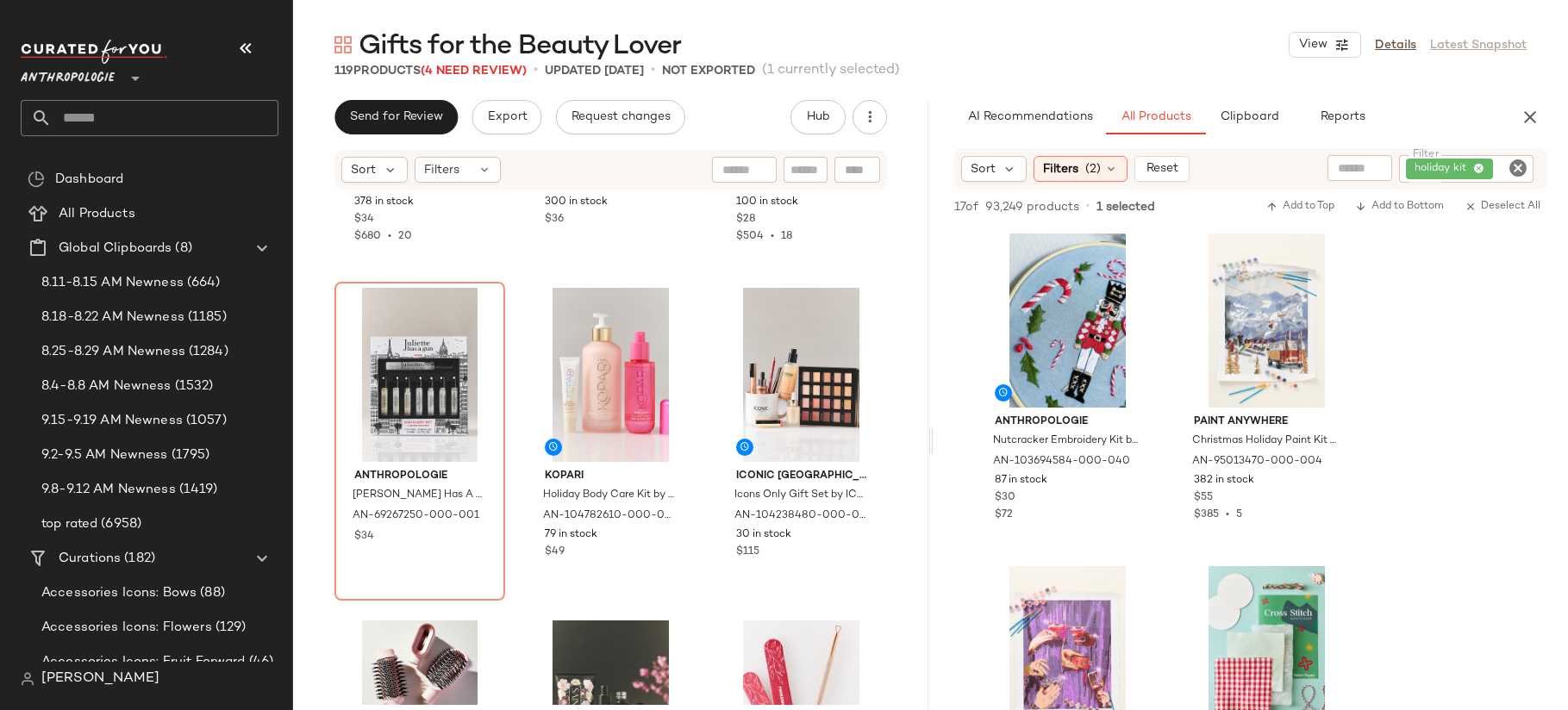
click at [1519, 162] on icon "Clear Filter" at bounding box center [1518, 168] width 21 height 21
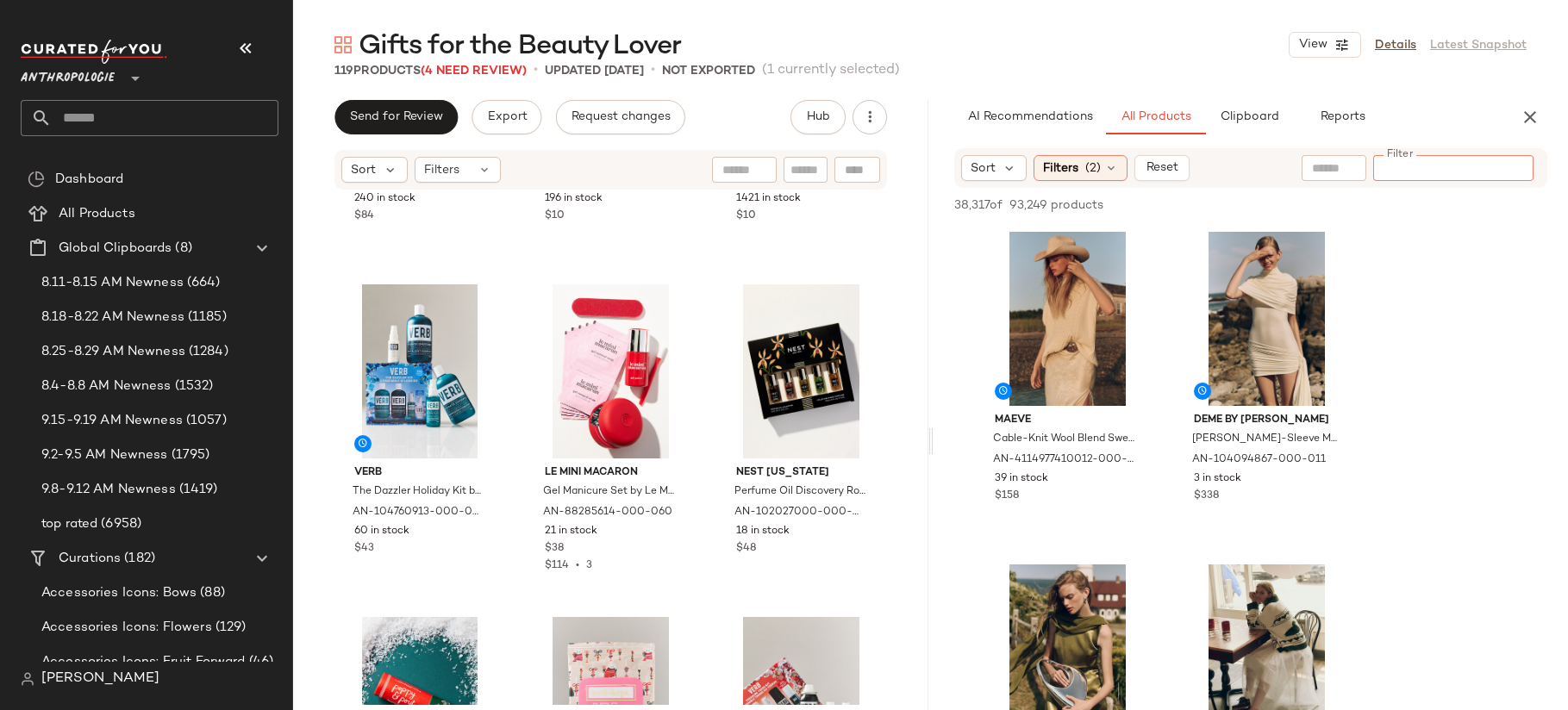
scroll to position [929, 0]
click at [853, 308] on img at bounding box center [858, 308] width 10 height 10
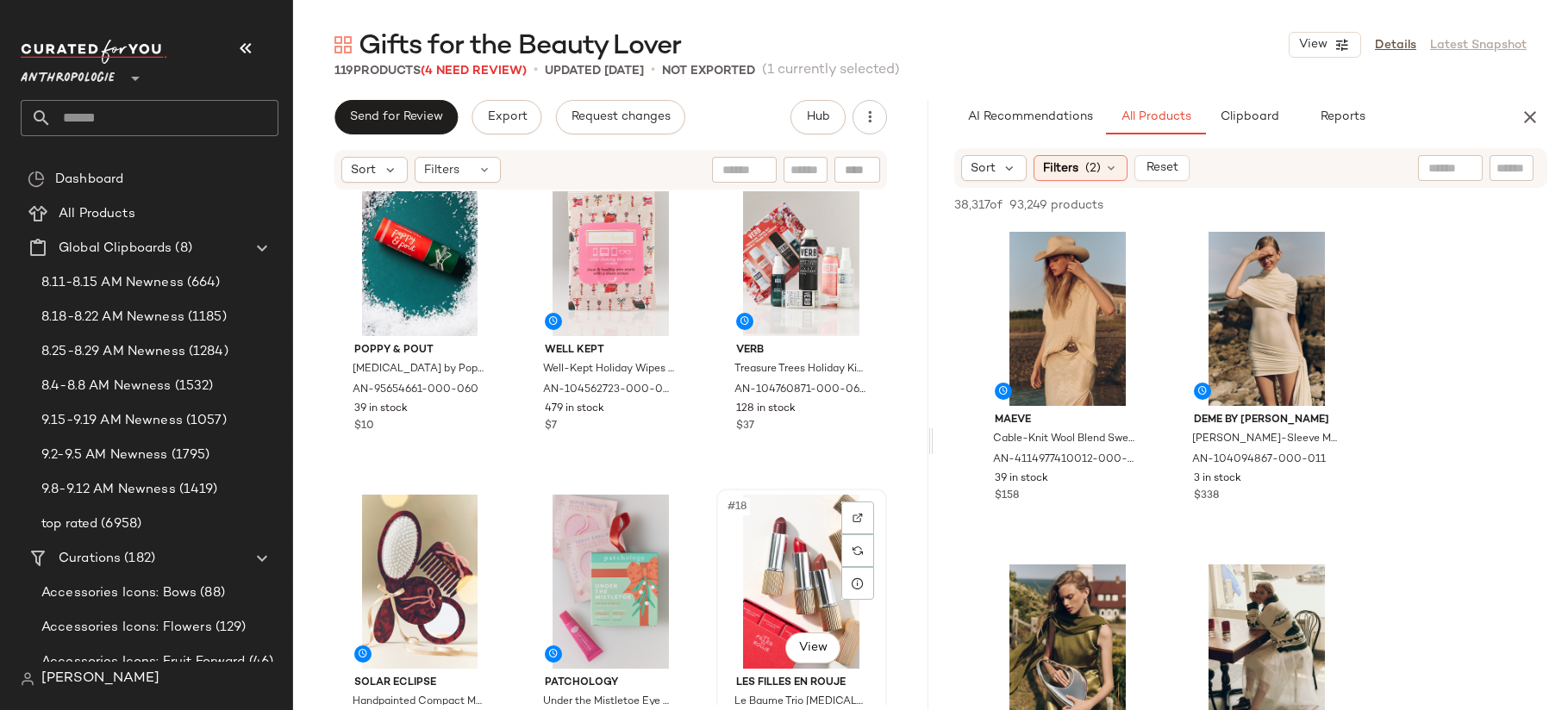
scroll to position [1375, 0]
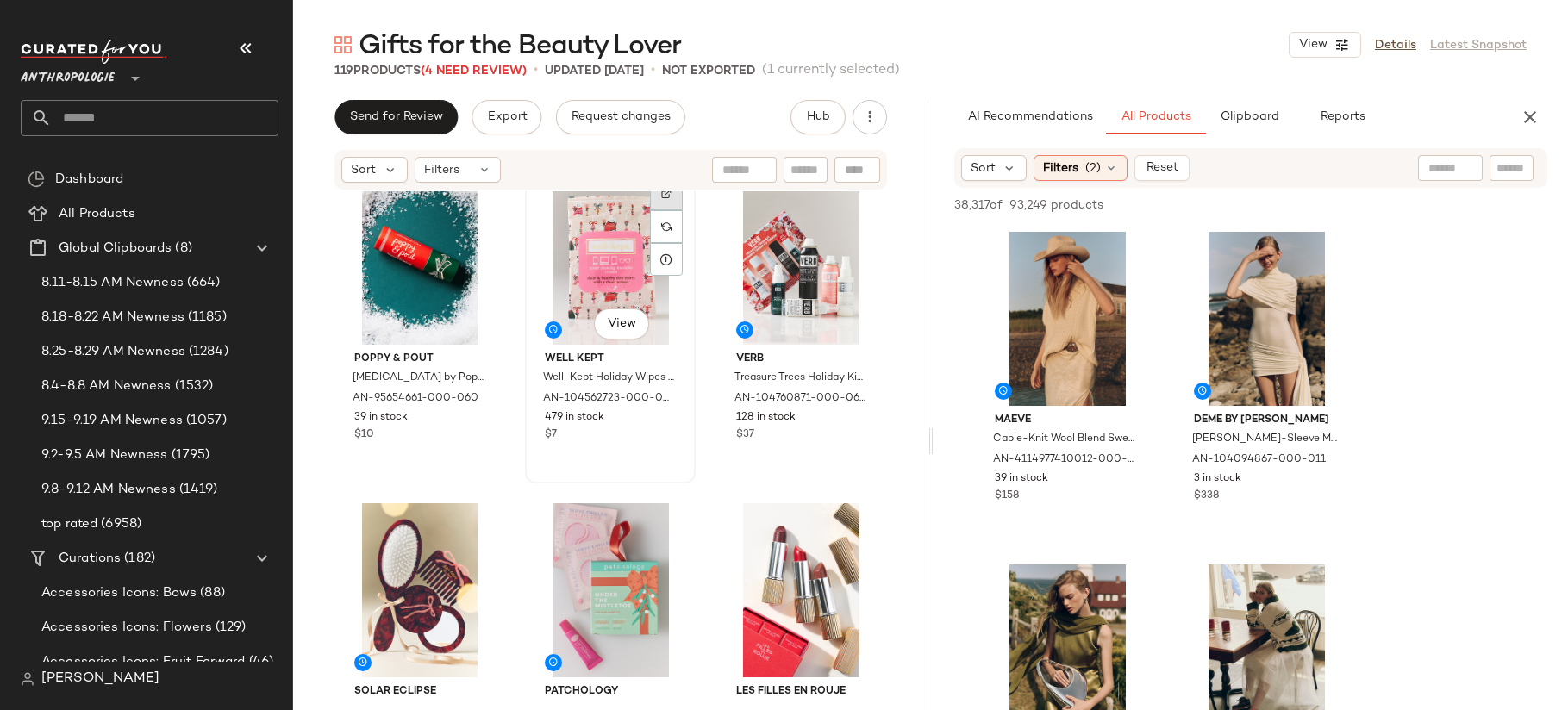
click at [662, 204] on div at bounding box center [666, 194] width 33 height 33
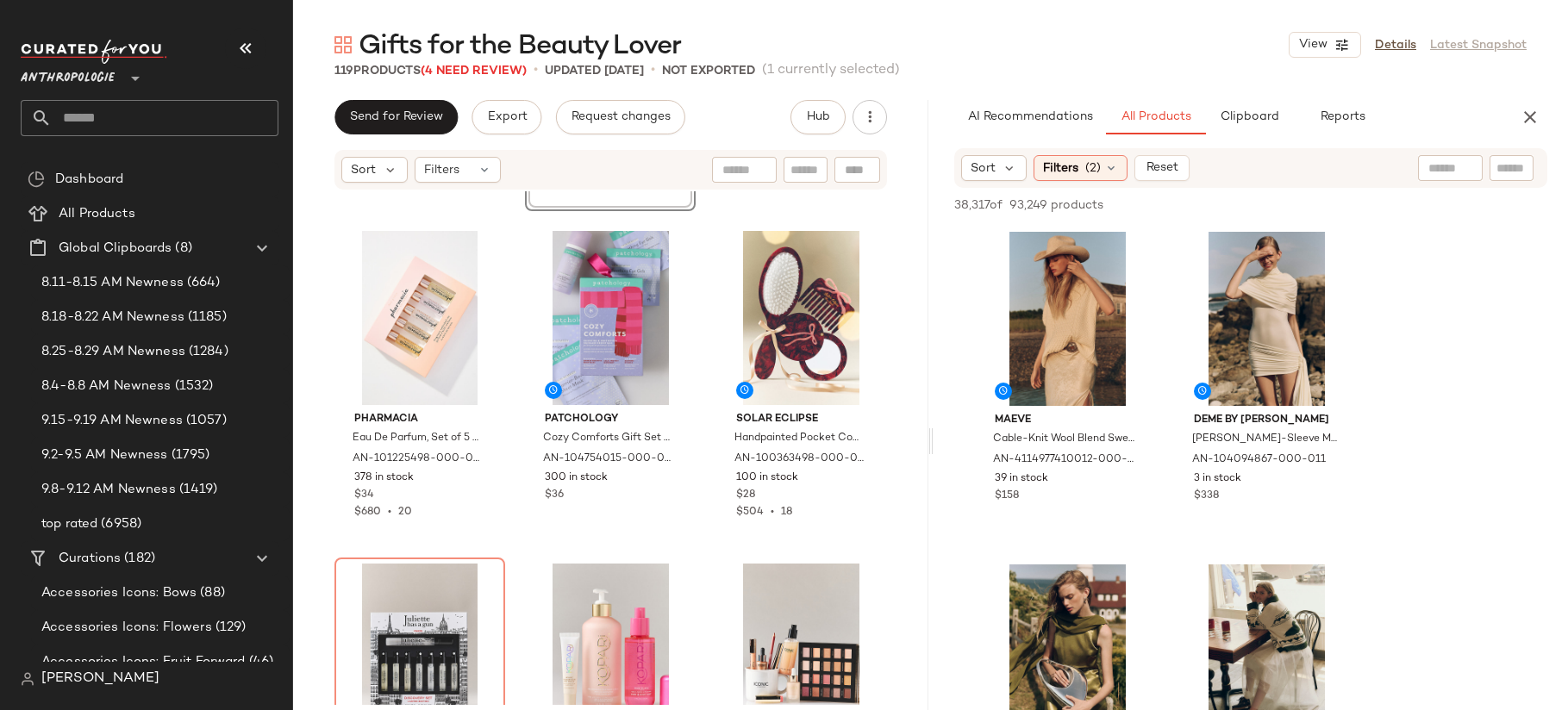
scroll to position [3586, 0]
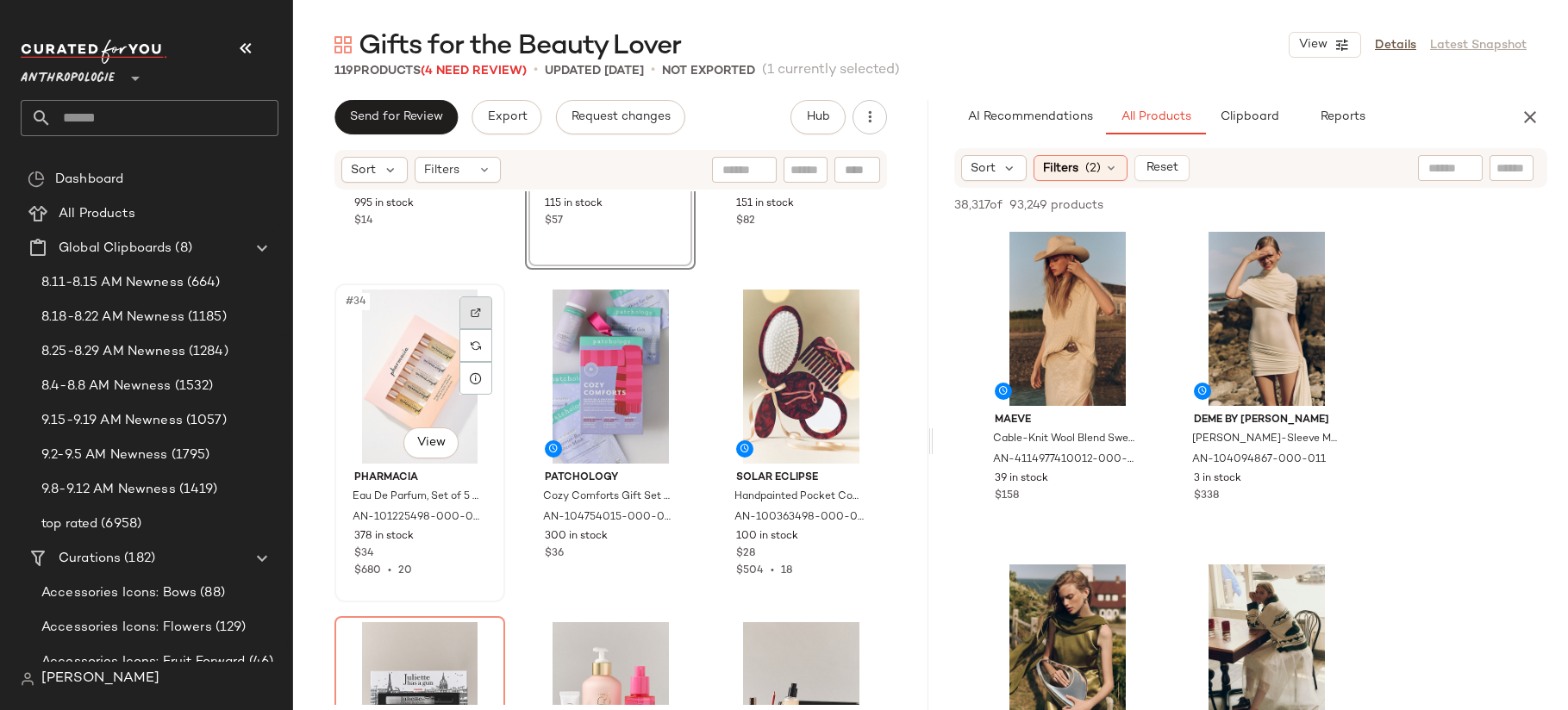
click at [476, 318] on div at bounding box center [476, 313] width 33 height 33
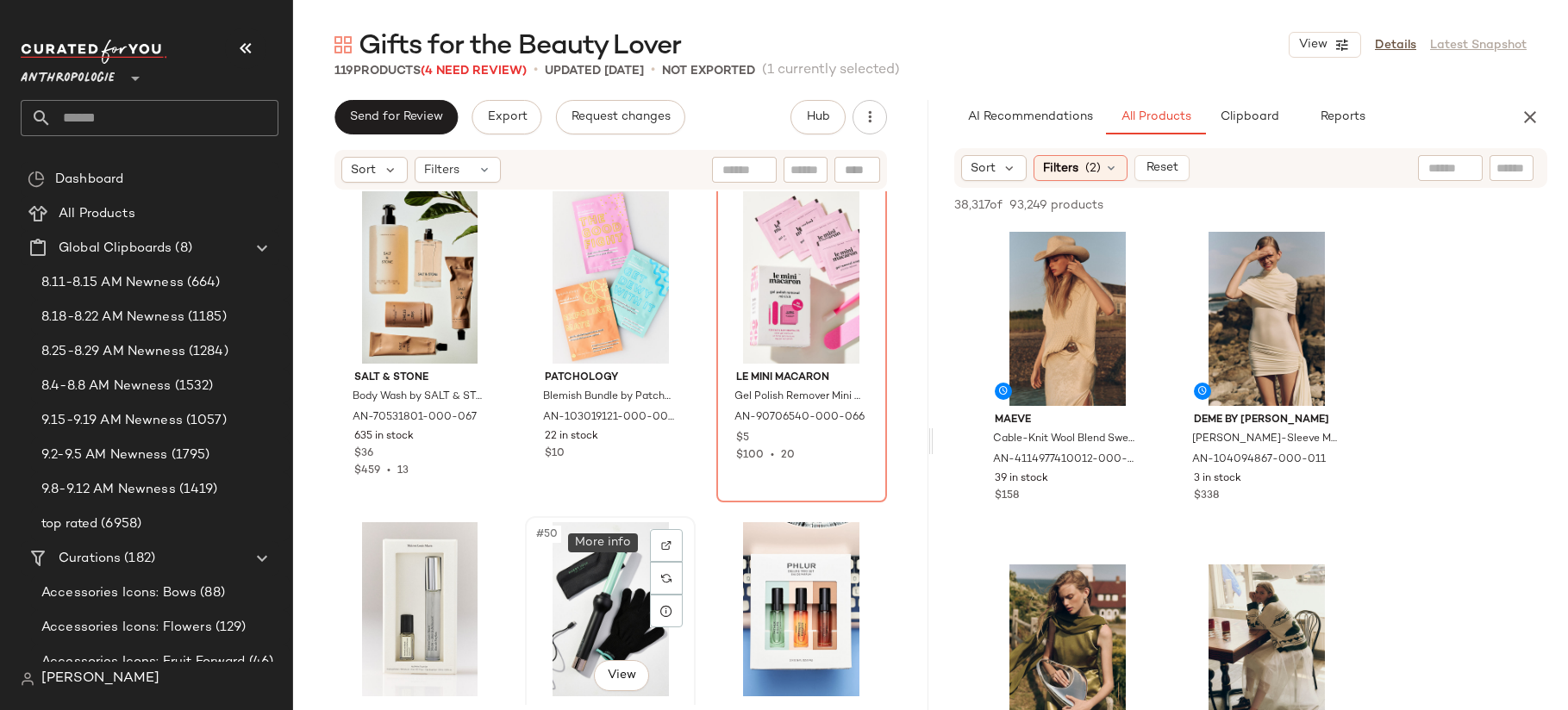
scroll to position [4960, 0]
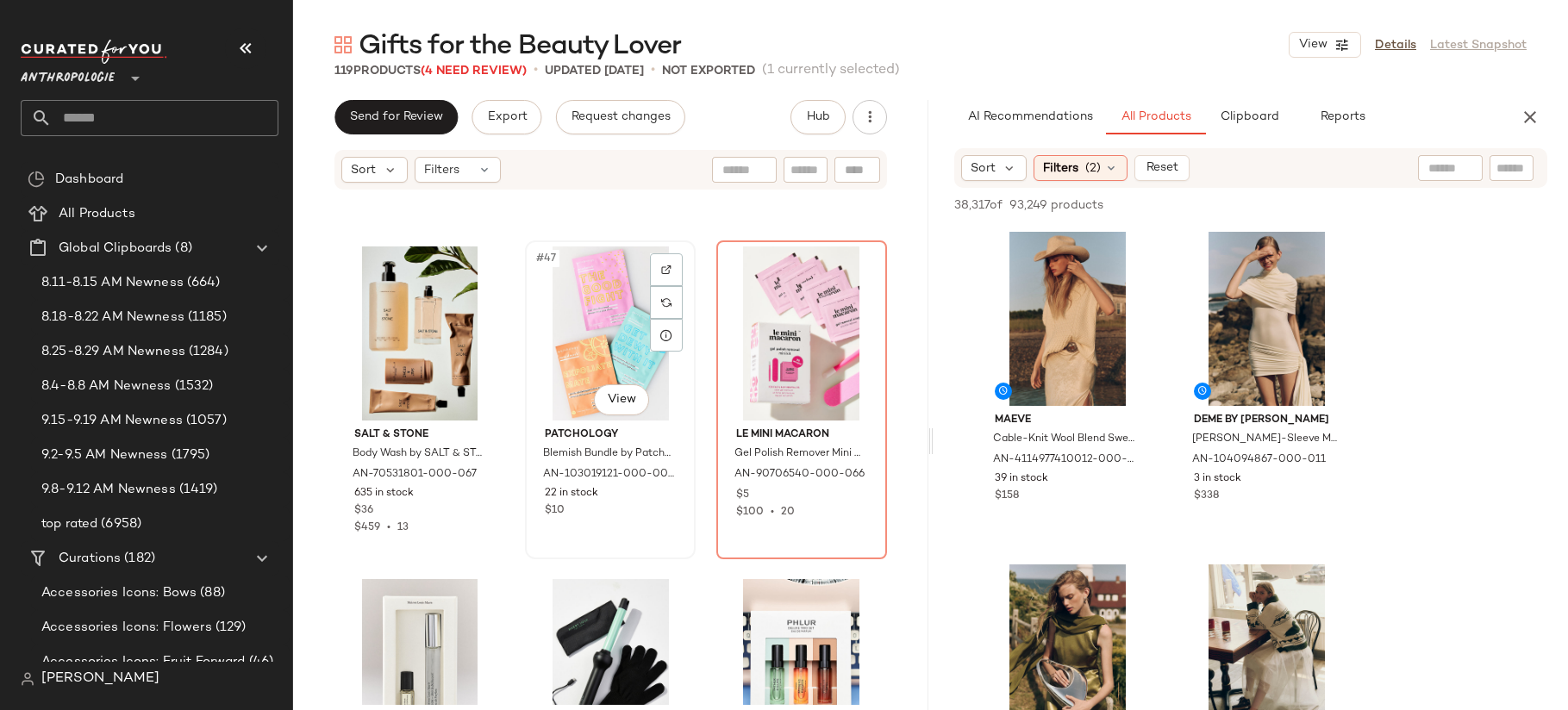
click at [625, 494] on div "22 in stock" at bounding box center [610, 494] width 131 height 16
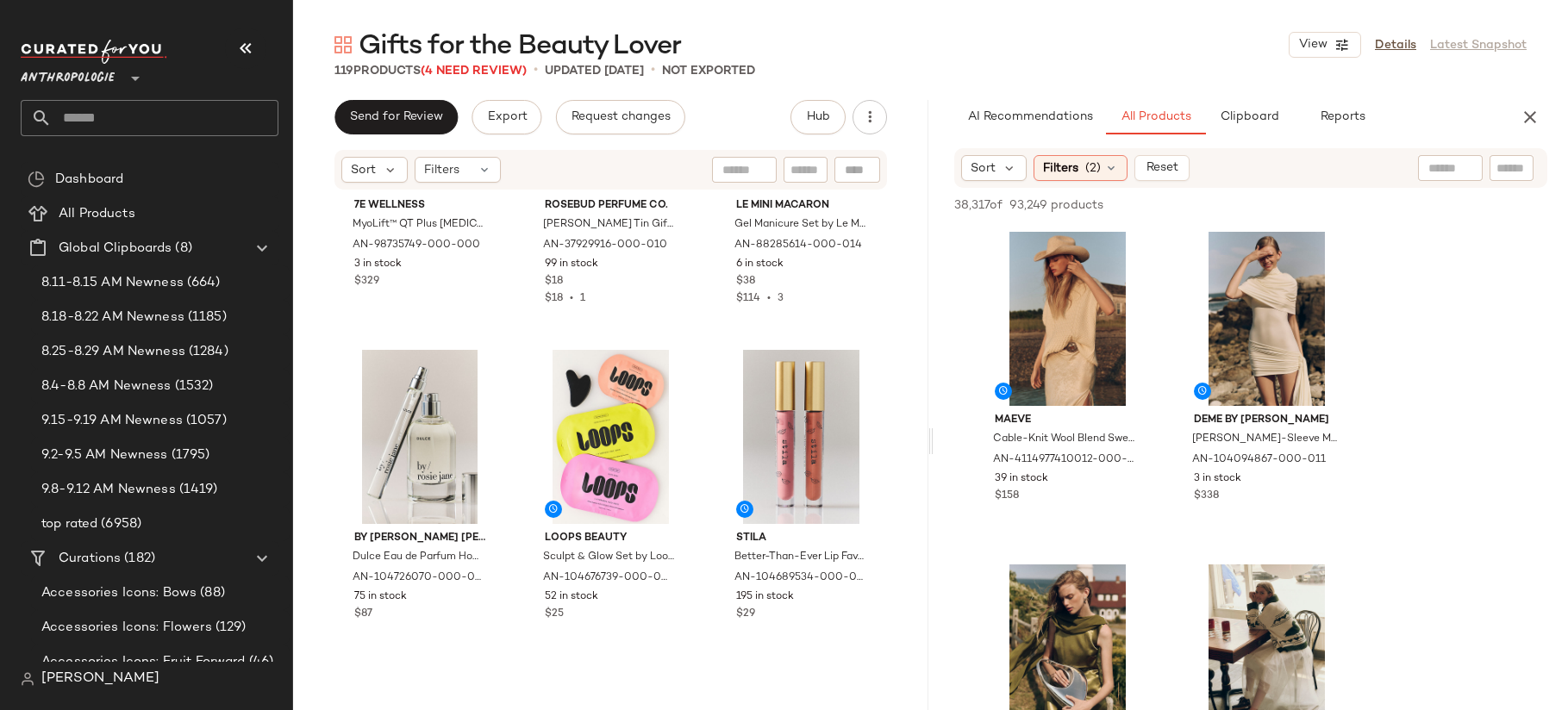
scroll to position [6531, 0]
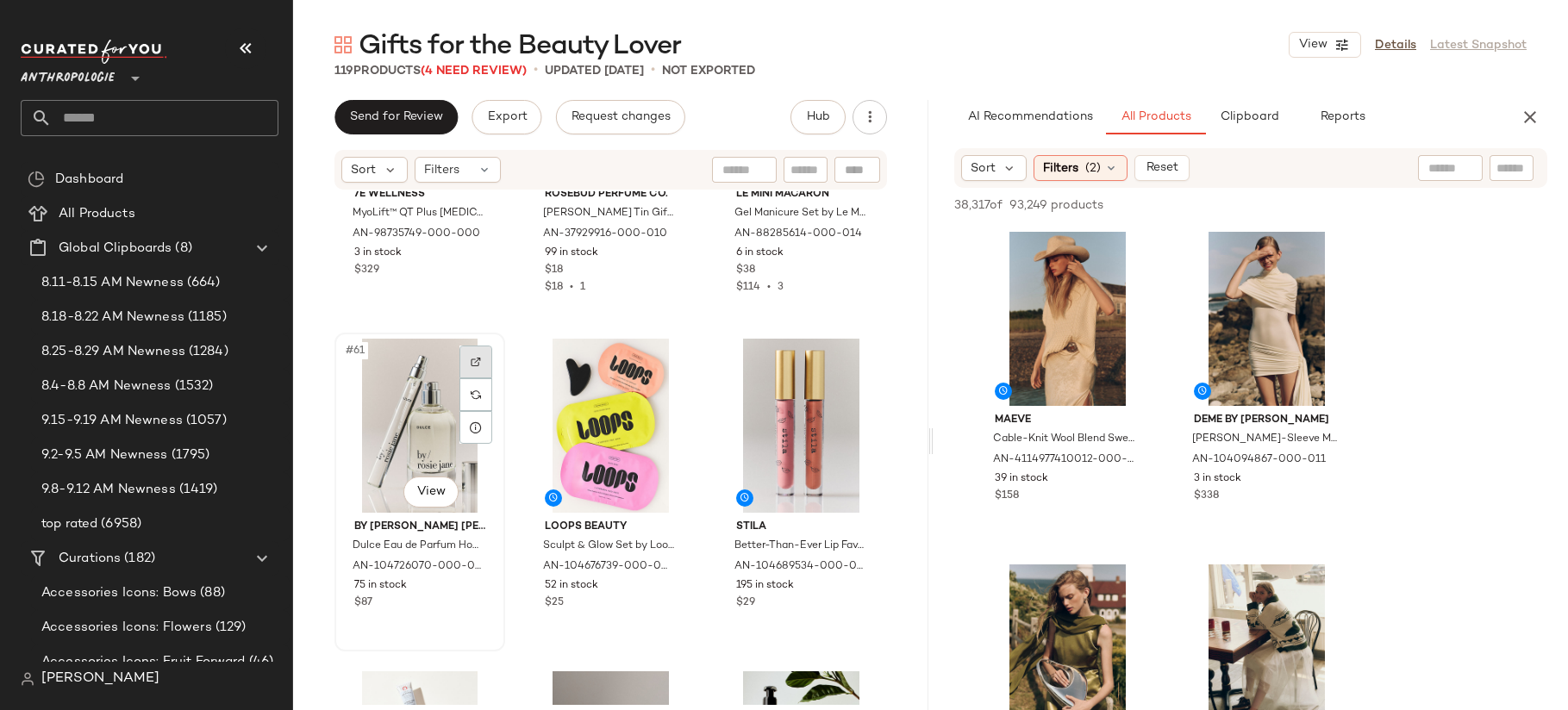
click at [476, 355] on div at bounding box center [476, 362] width 33 height 33
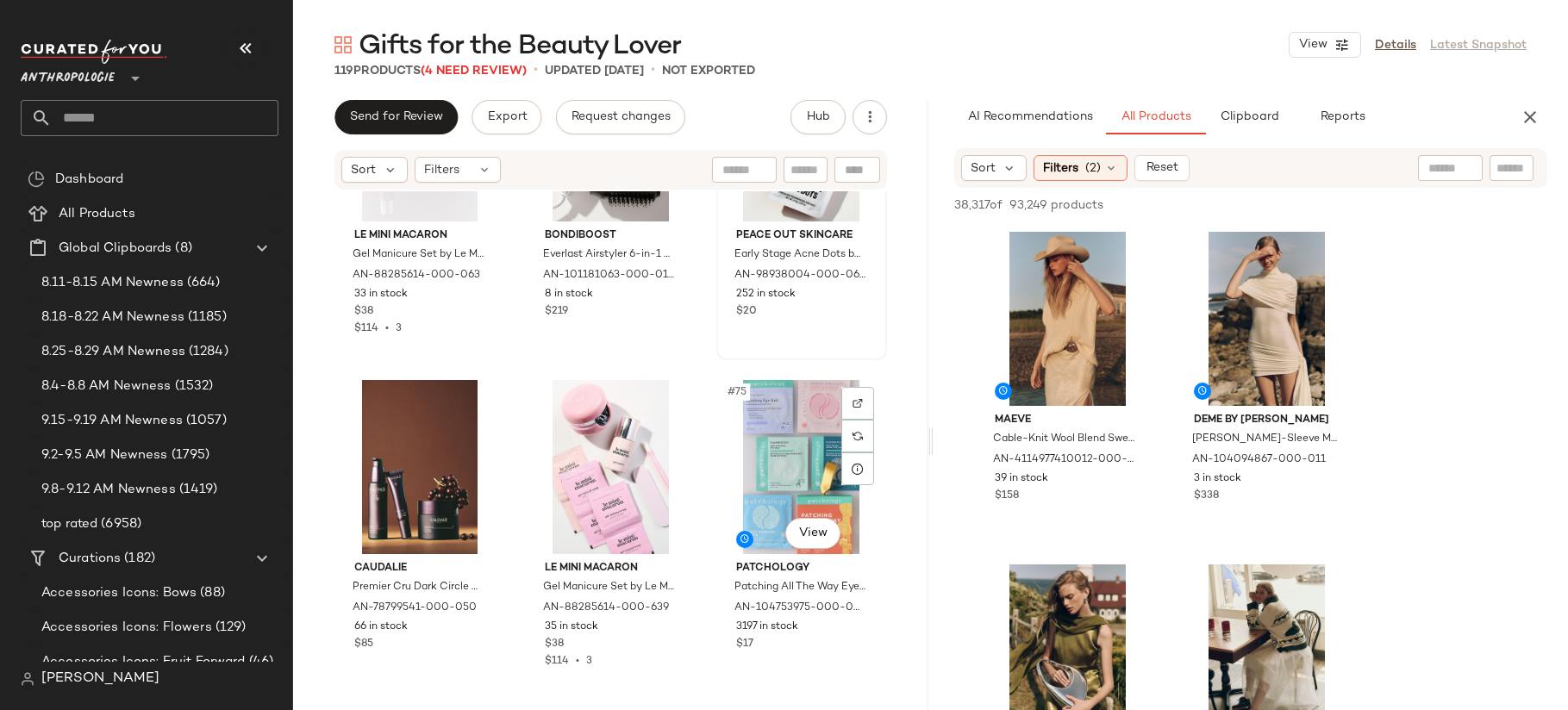
scroll to position [7999, 0]
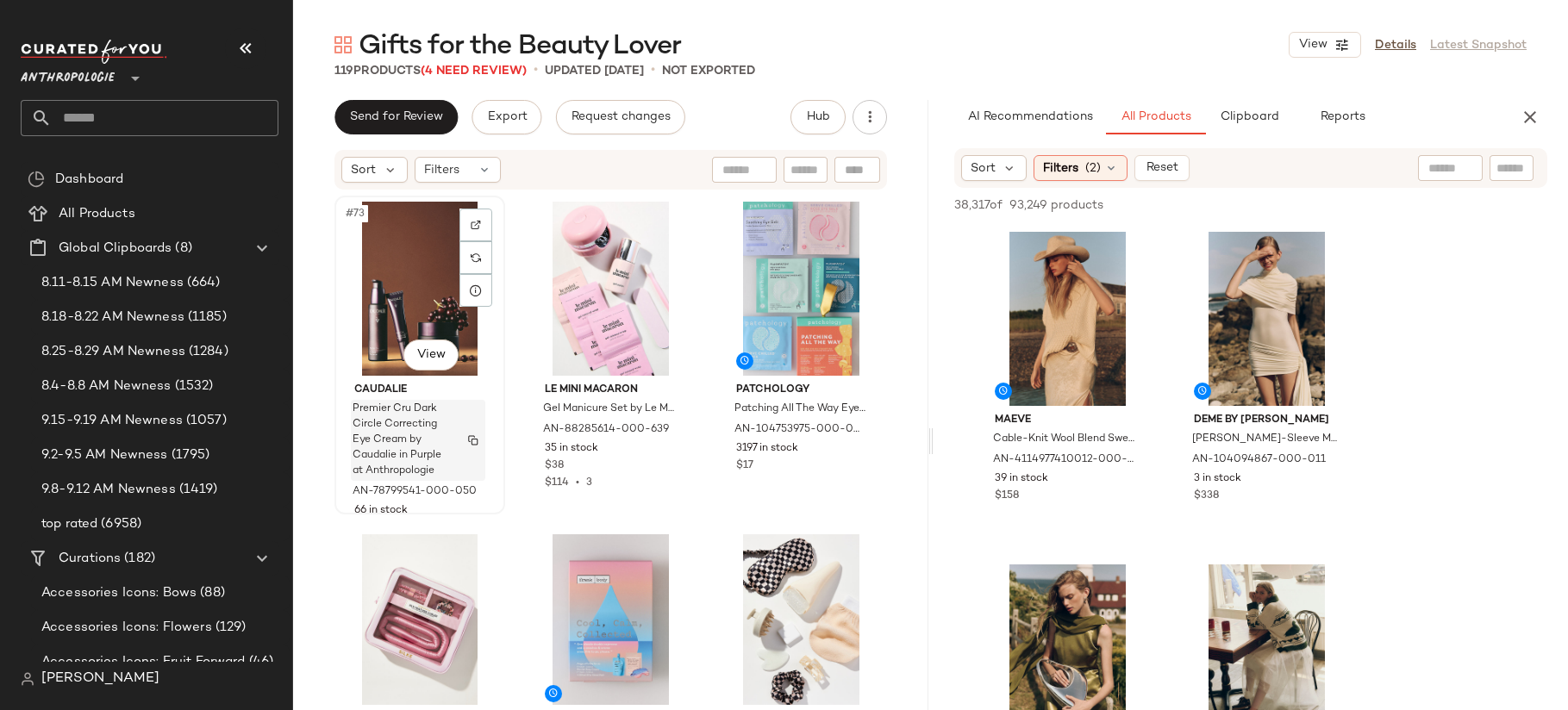
click at [454, 440] on div "Premier Cru Dark Circle Correcting Eye Cream by Caudalie in Purple at Anthropol…" at bounding box center [418, 440] width 134 height 81
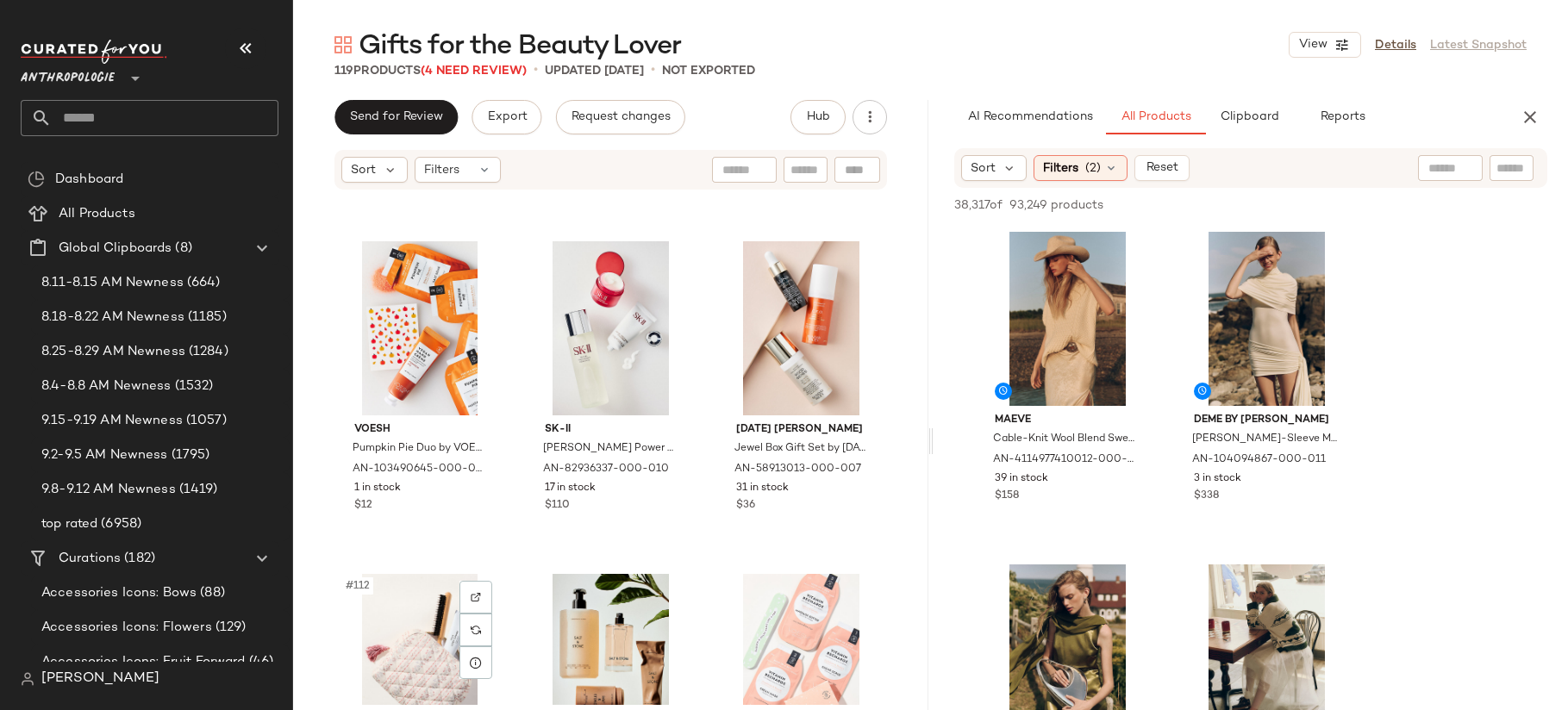
scroll to position [11951, 0]
click at [419, 341] on div "#109 View" at bounding box center [420, 330] width 159 height 174
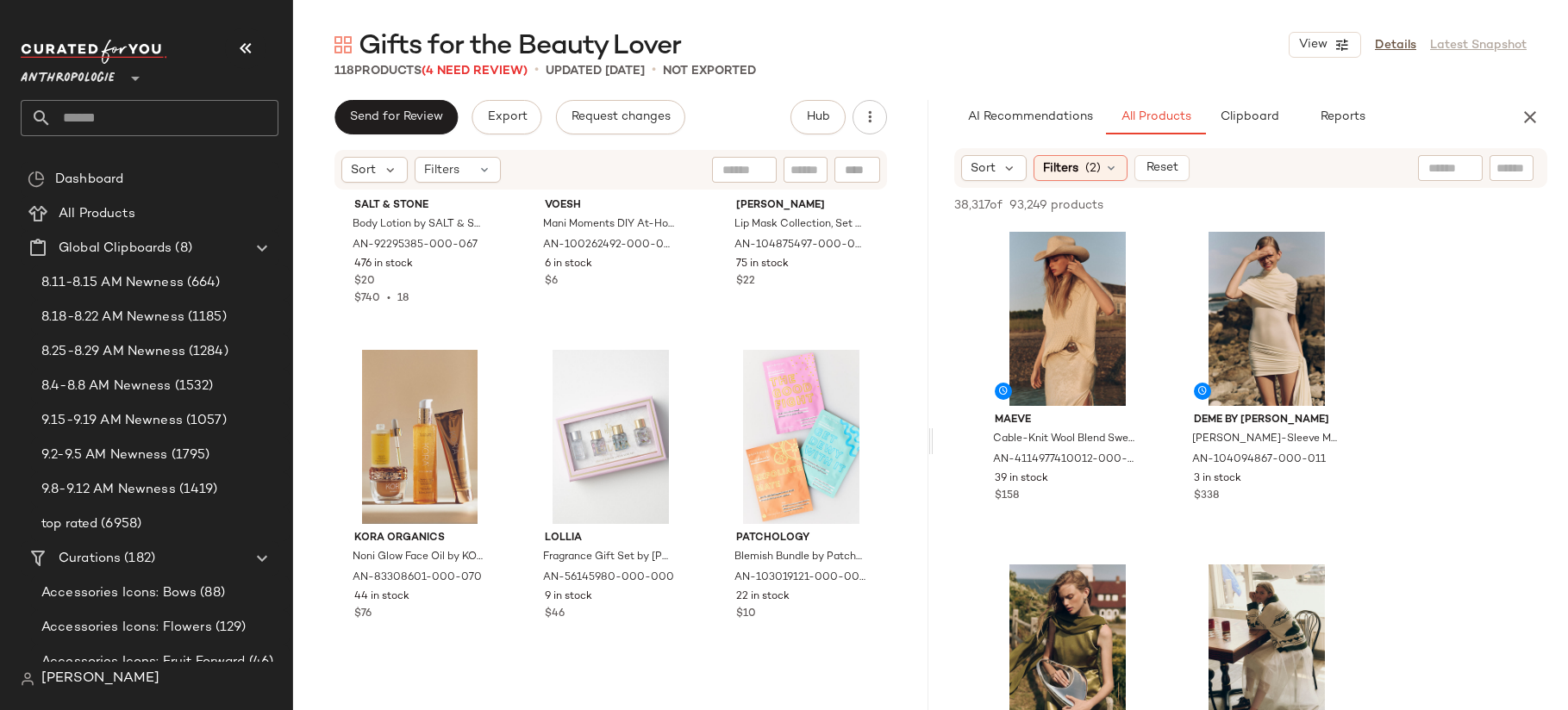
scroll to position [12648, 0]
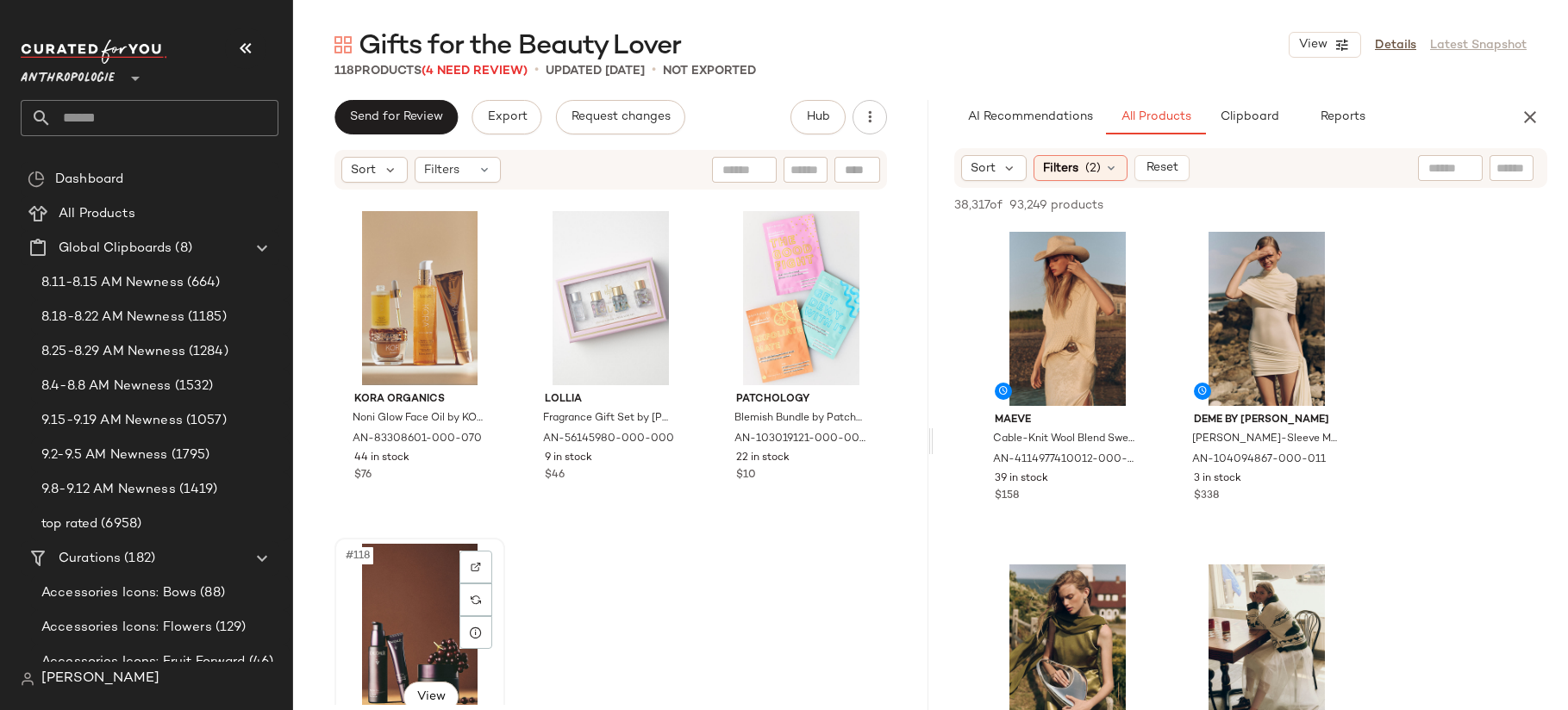
click at [382, 591] on div "#118 View" at bounding box center [420, 631] width 159 height 174
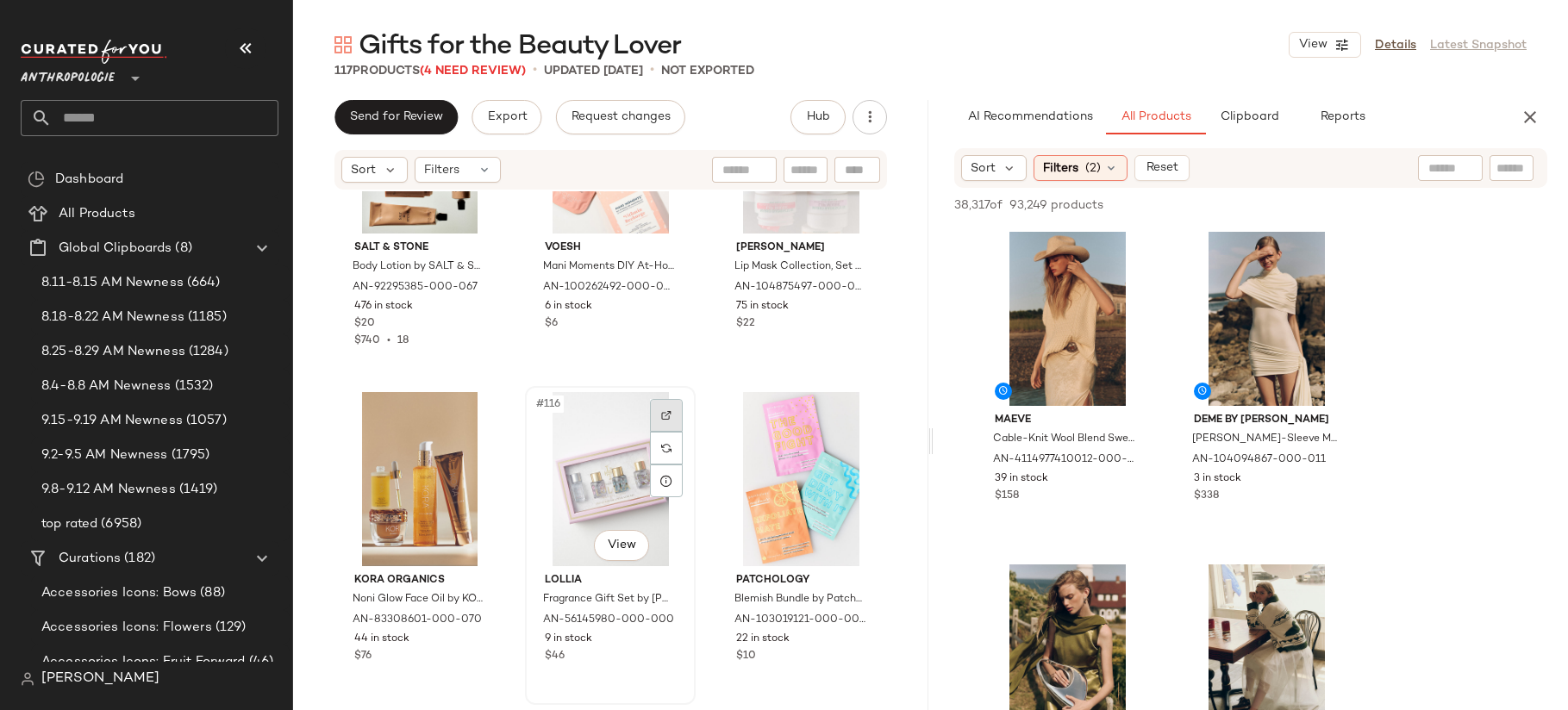
click at [661, 426] on div at bounding box center [666, 416] width 33 height 33
click at [571, 449] on div "#116 View" at bounding box center [611, 479] width 159 height 174
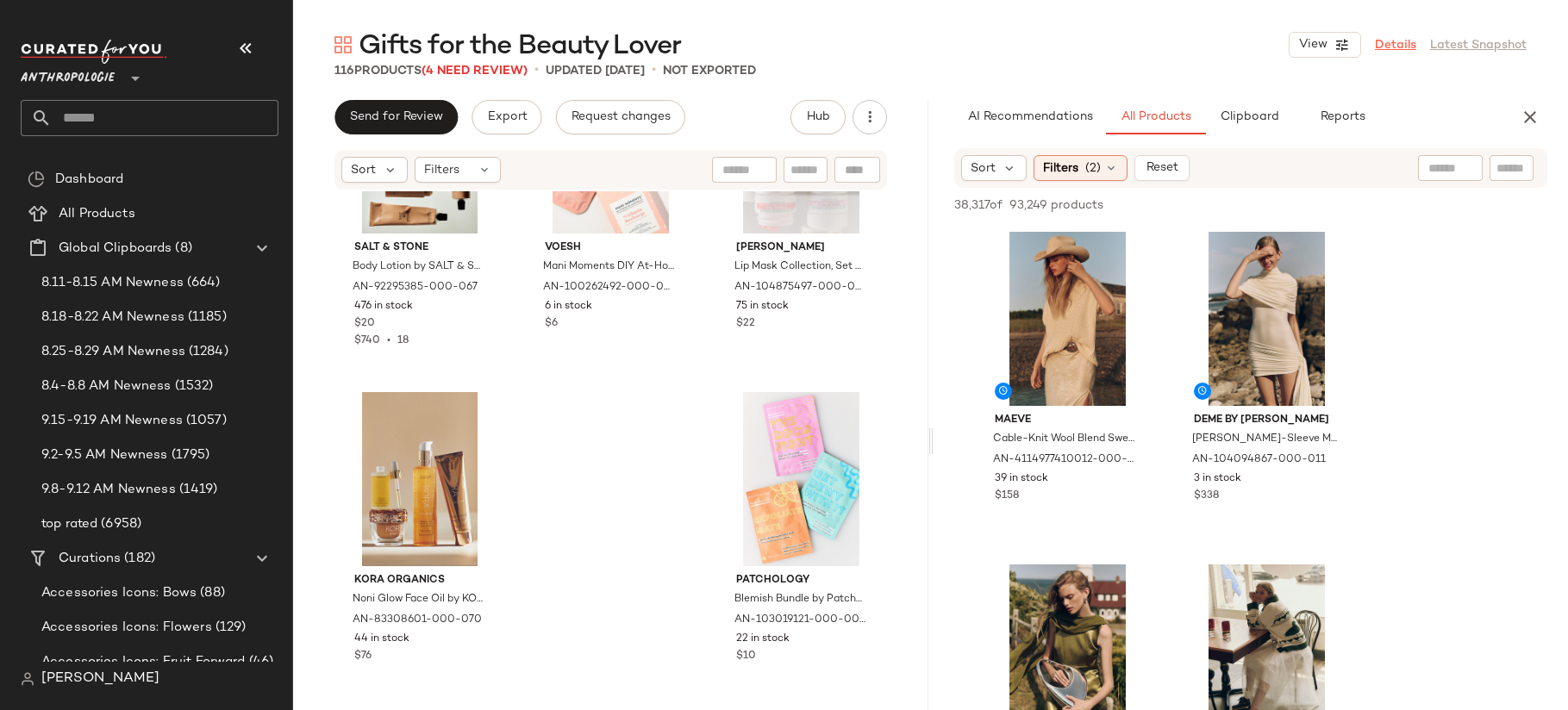
click at [1396, 45] on link "Details" at bounding box center [1395, 45] width 41 height 18
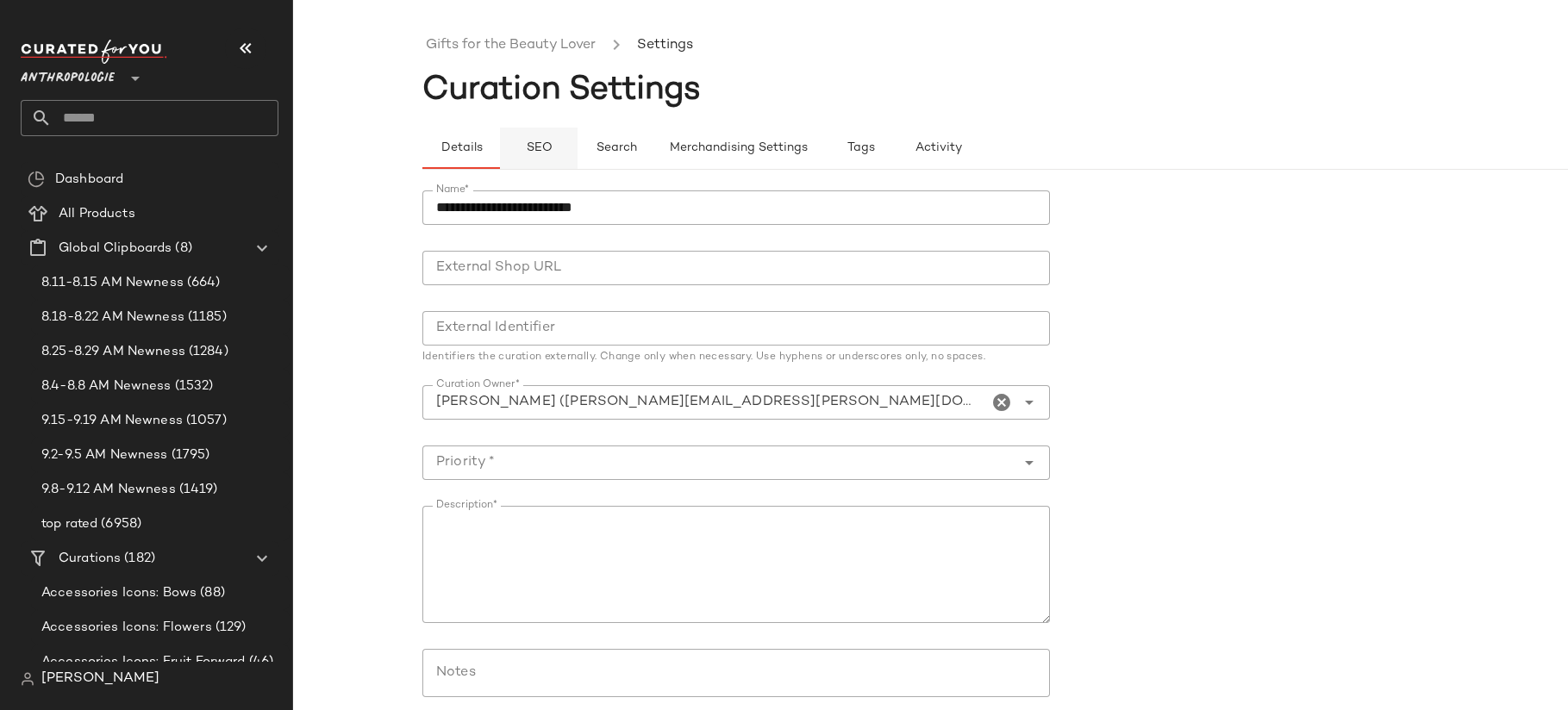
click at [534, 137] on button "SEO" at bounding box center [538, 147] width 78 height 41
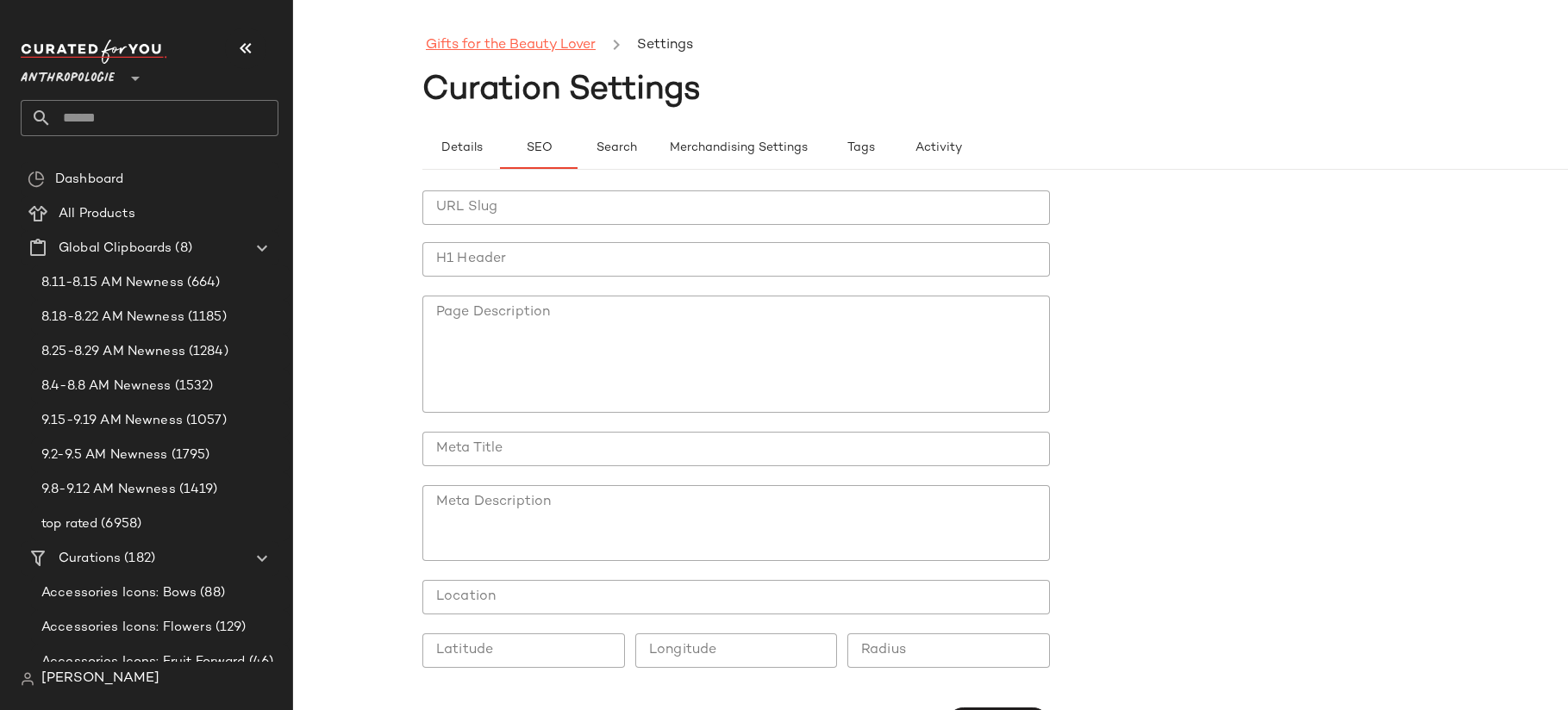
click at [510, 41] on link "Gifts for the Beauty Lover" at bounding box center [510, 46] width 170 height 23
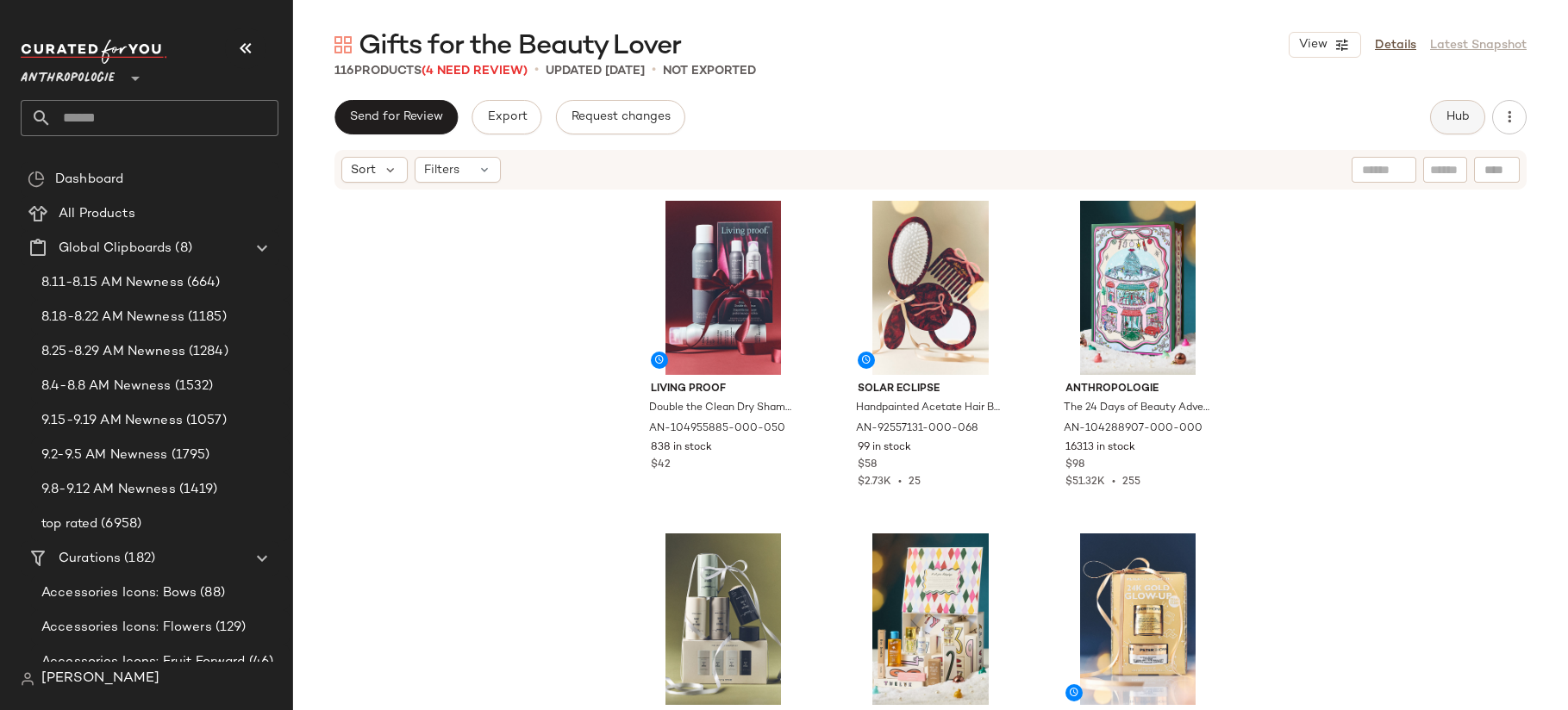
click at [1443, 116] on button "Hub" at bounding box center [1457, 118] width 55 height 35
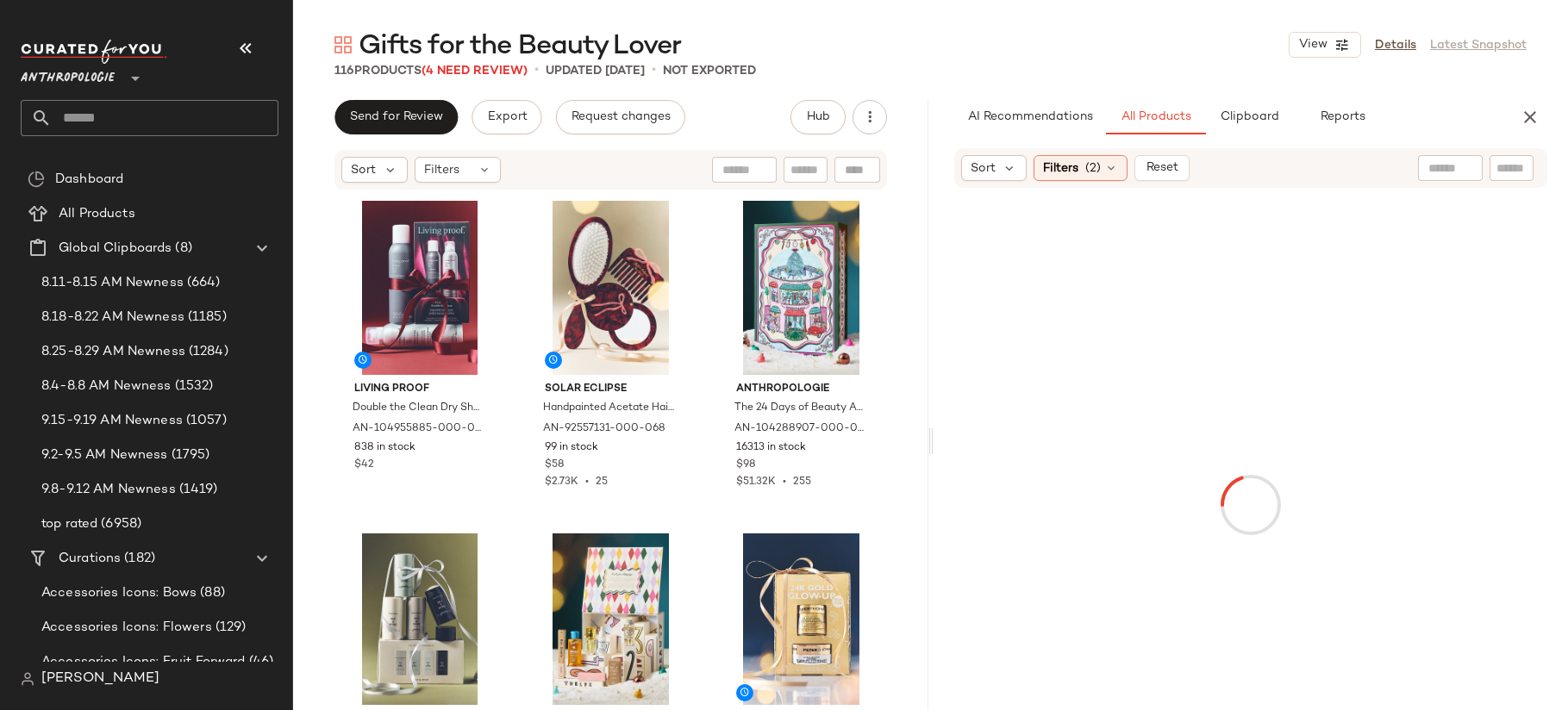
click at [1443, 171] on input "text" at bounding box center [1450, 168] width 44 height 18
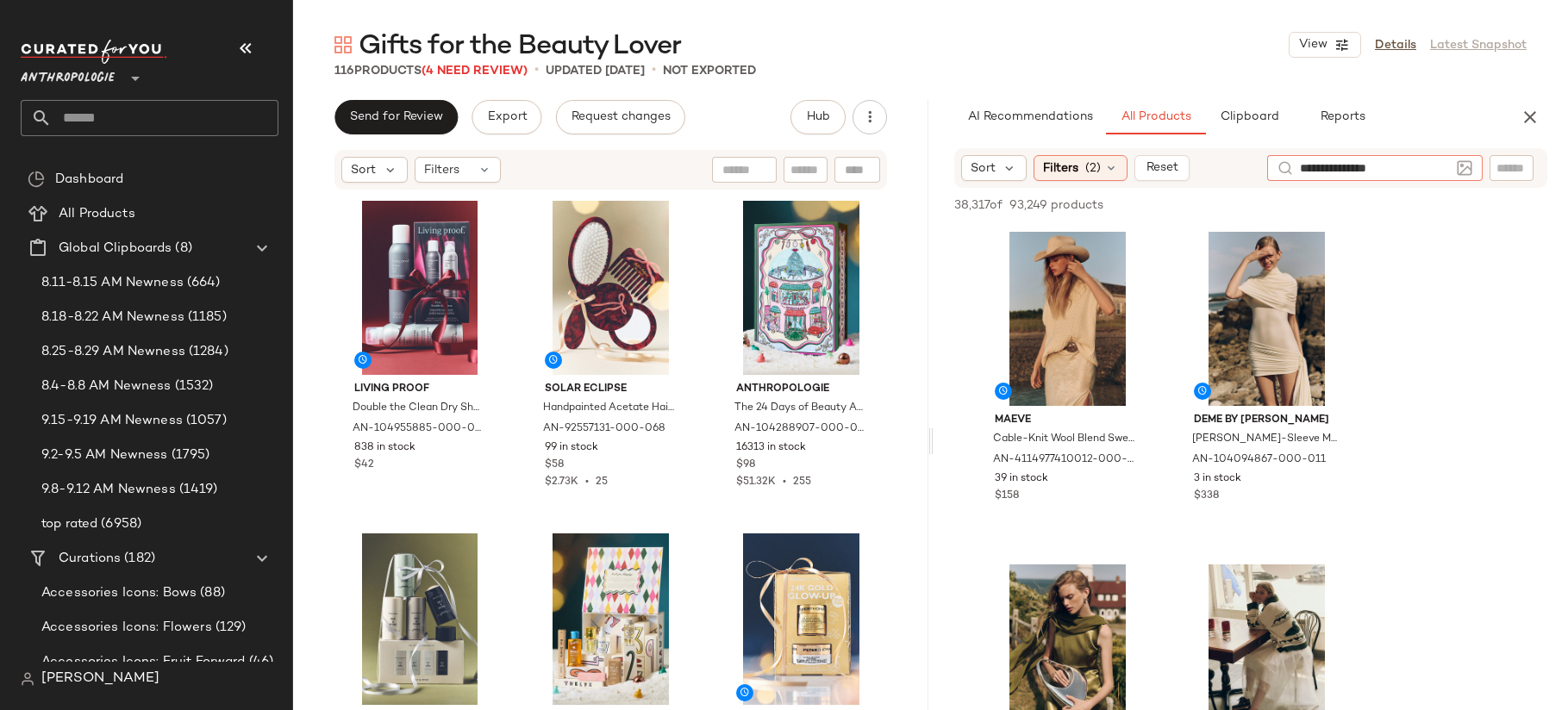
type input "**********"
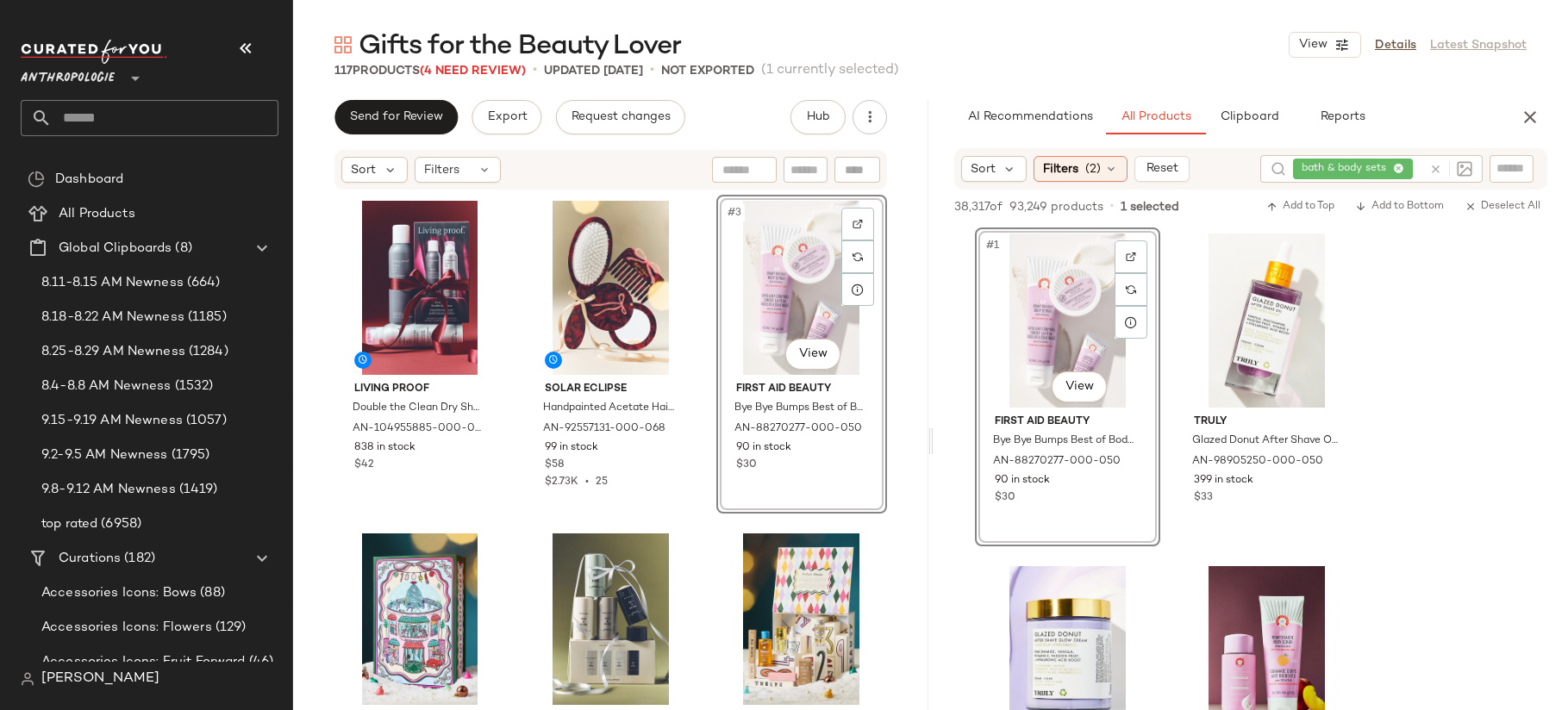
click at [757, 294] on div "#3 View" at bounding box center [801, 288] width 159 height 174
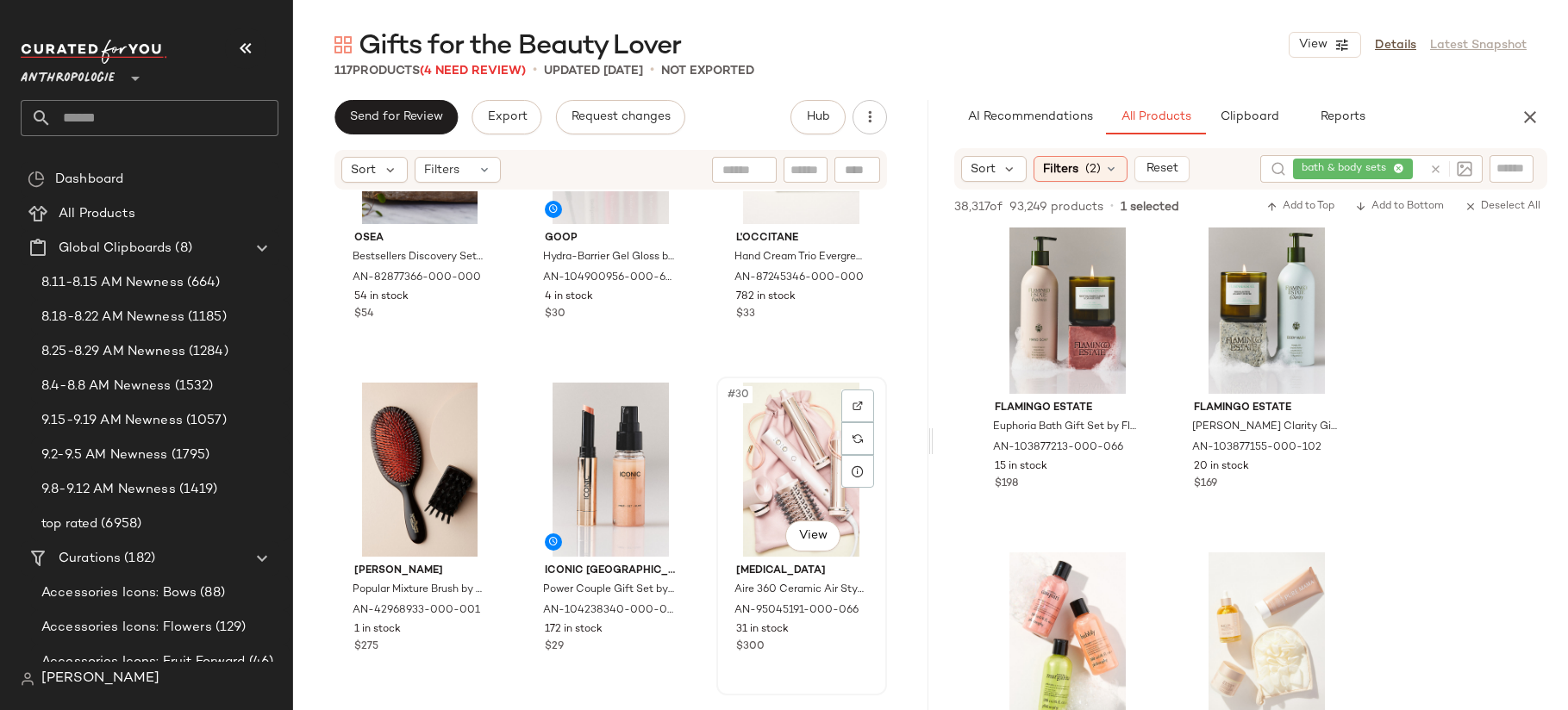
scroll to position [2848, 0]
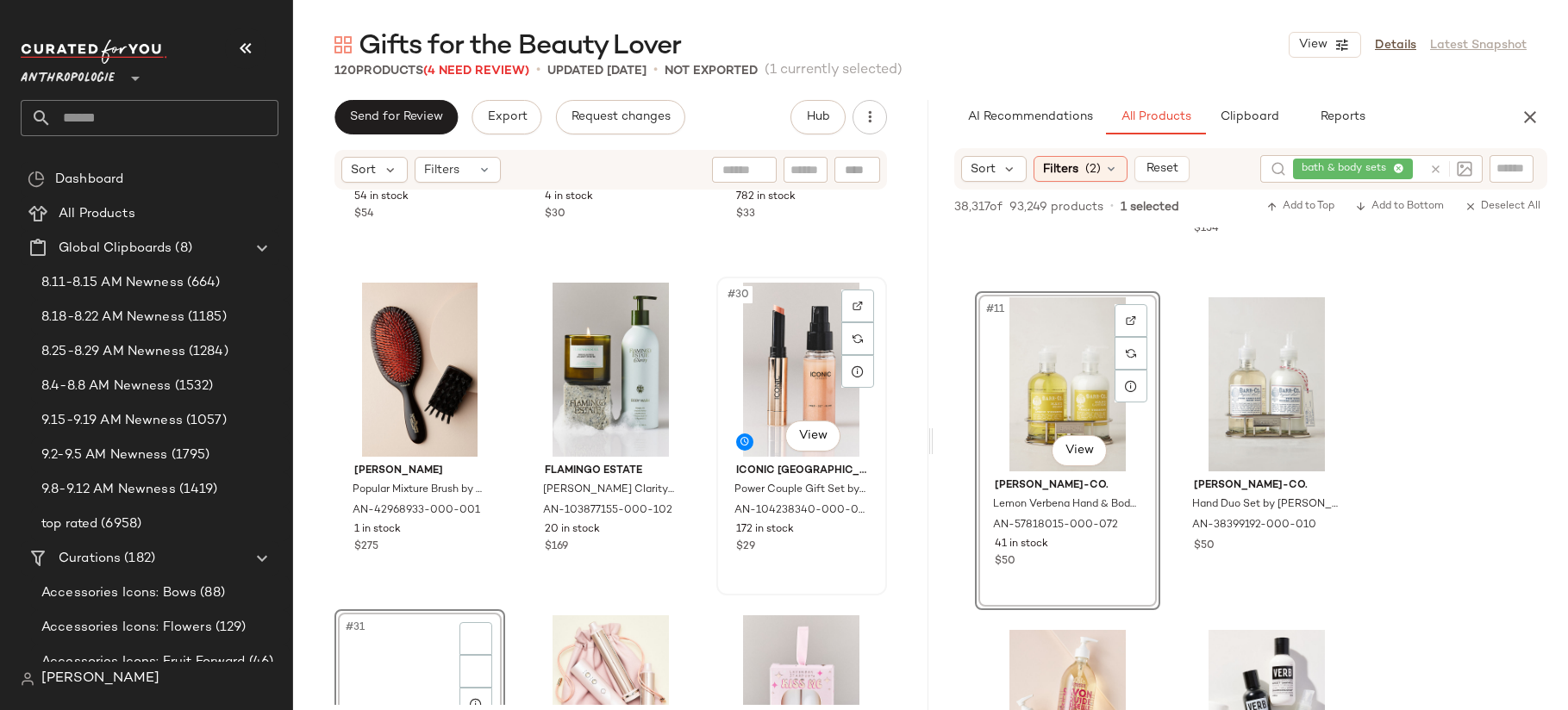
scroll to position [3056, 0]
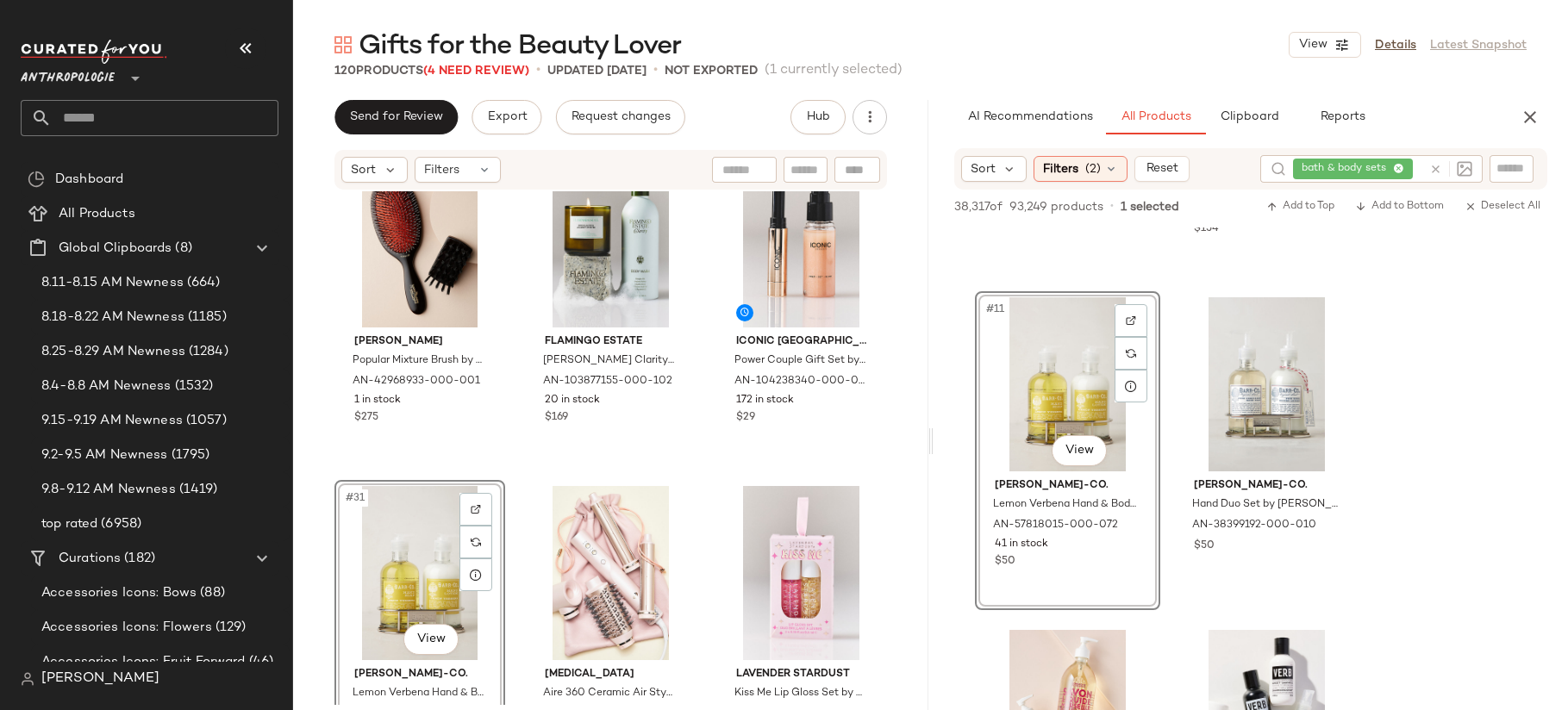
click at [375, 562] on div "#31 View" at bounding box center [420, 573] width 159 height 174
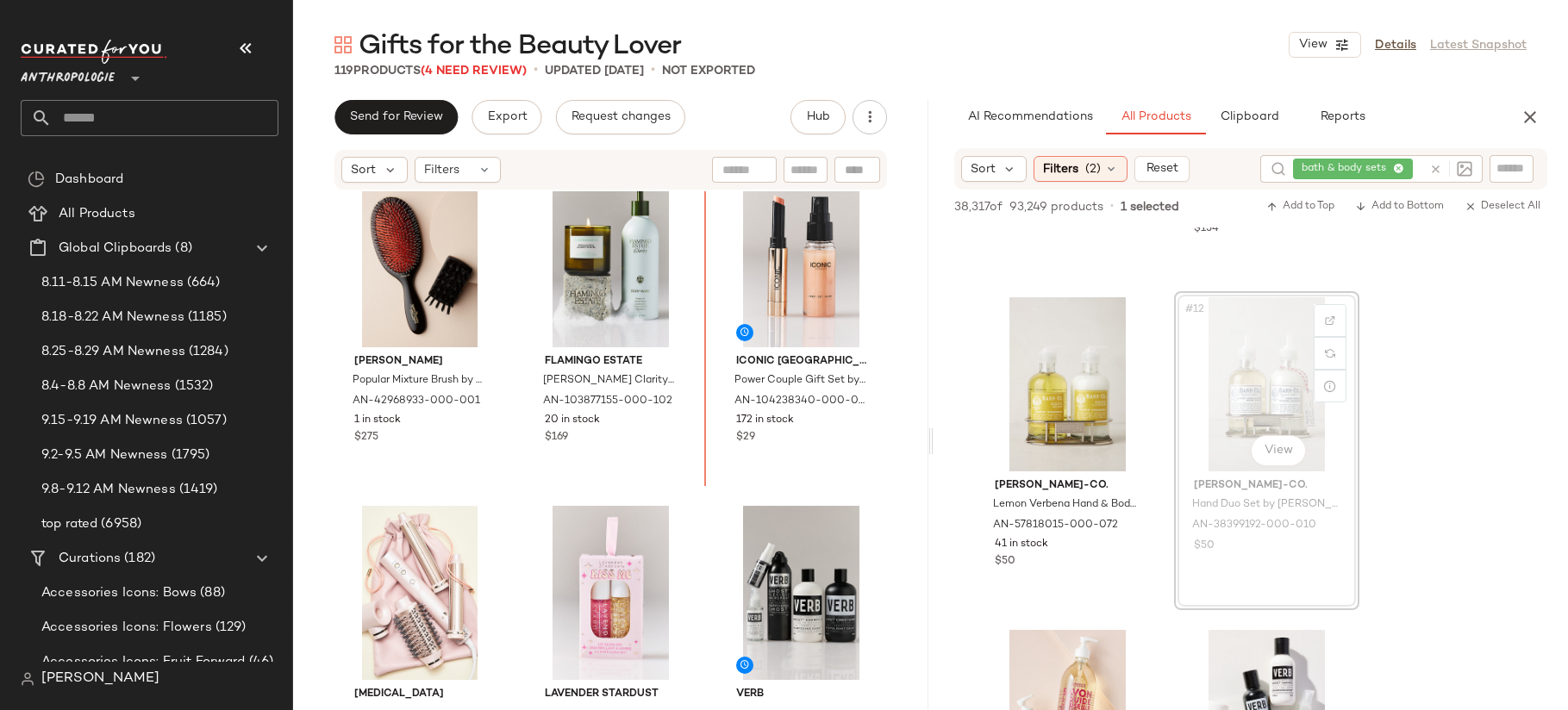
scroll to position [3035, 0]
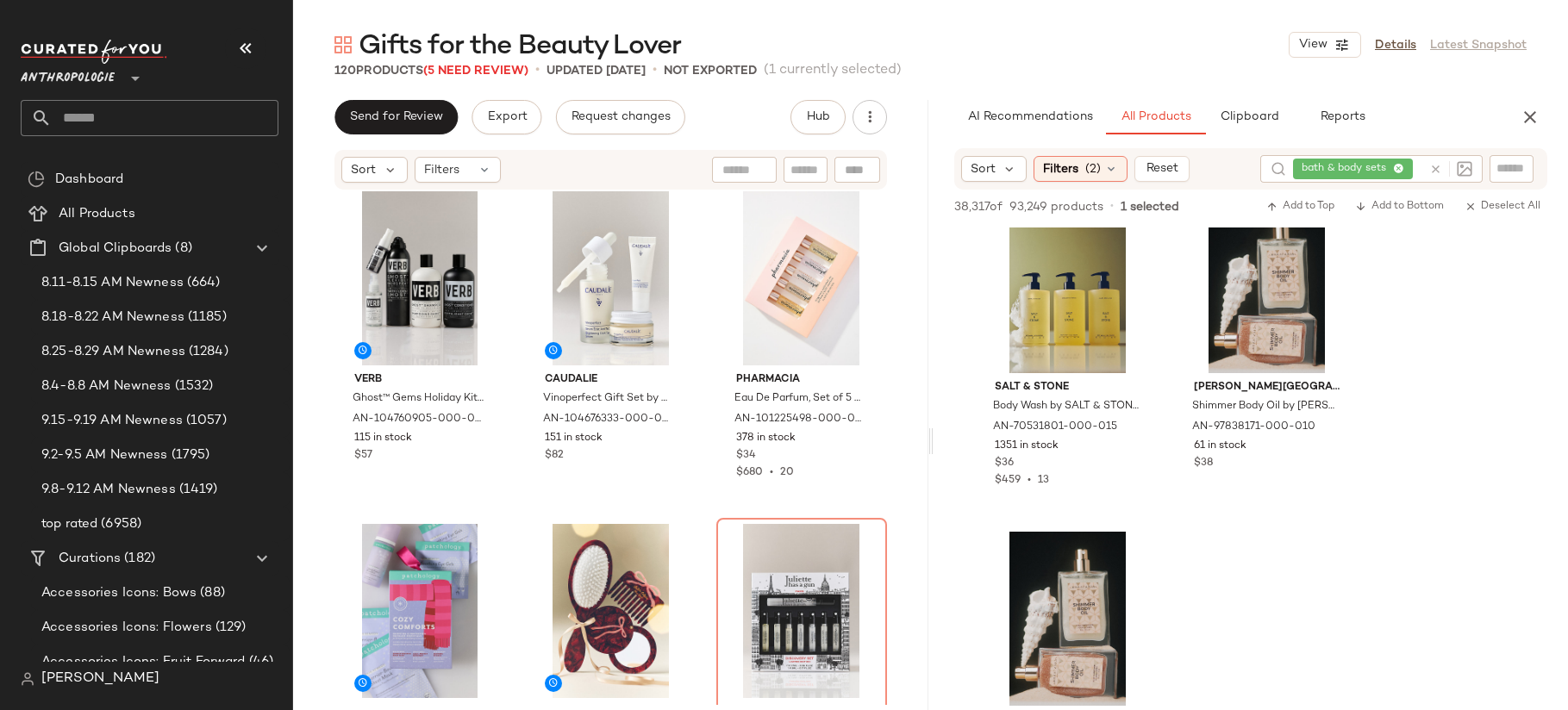
scroll to position [3155, 0]
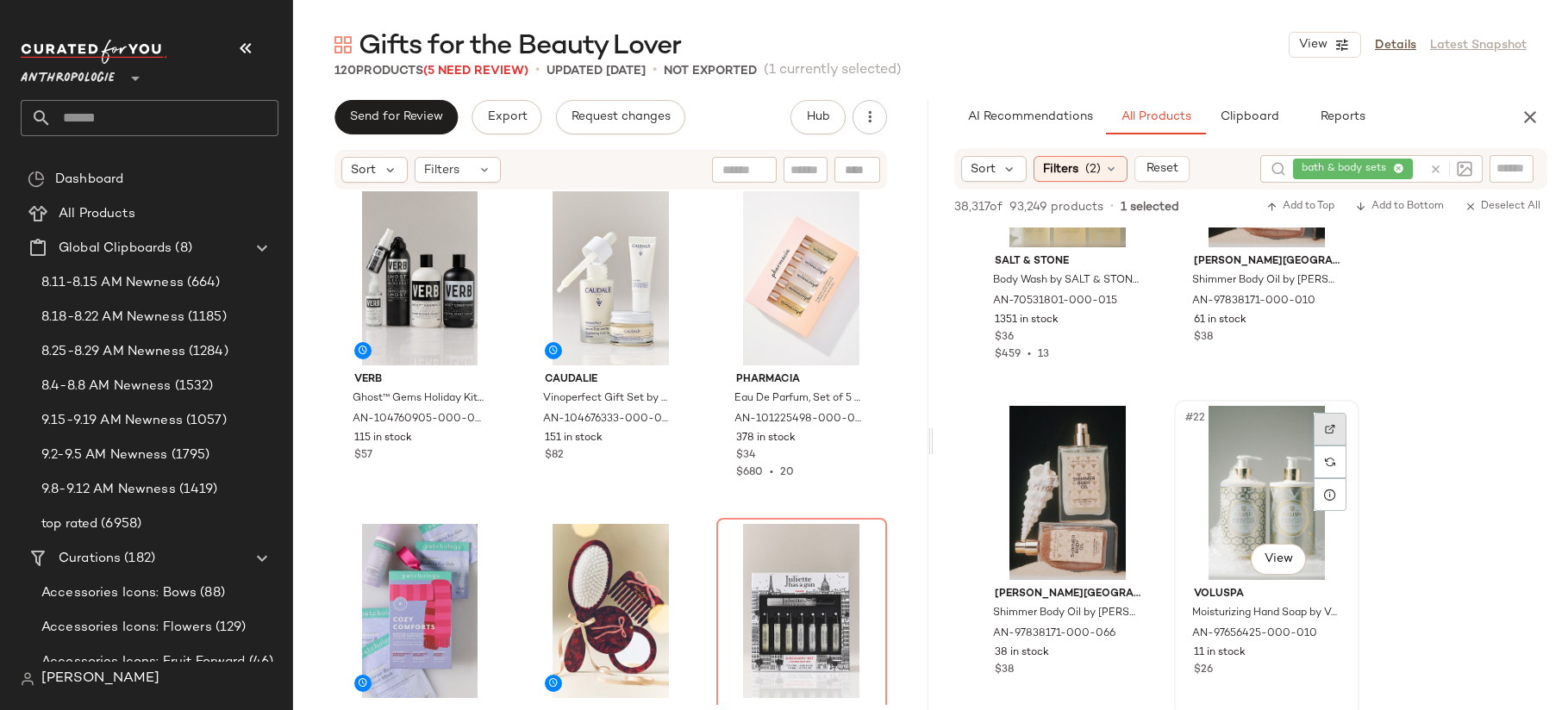
click at [1338, 425] on div at bounding box center [1330, 429] width 33 height 33
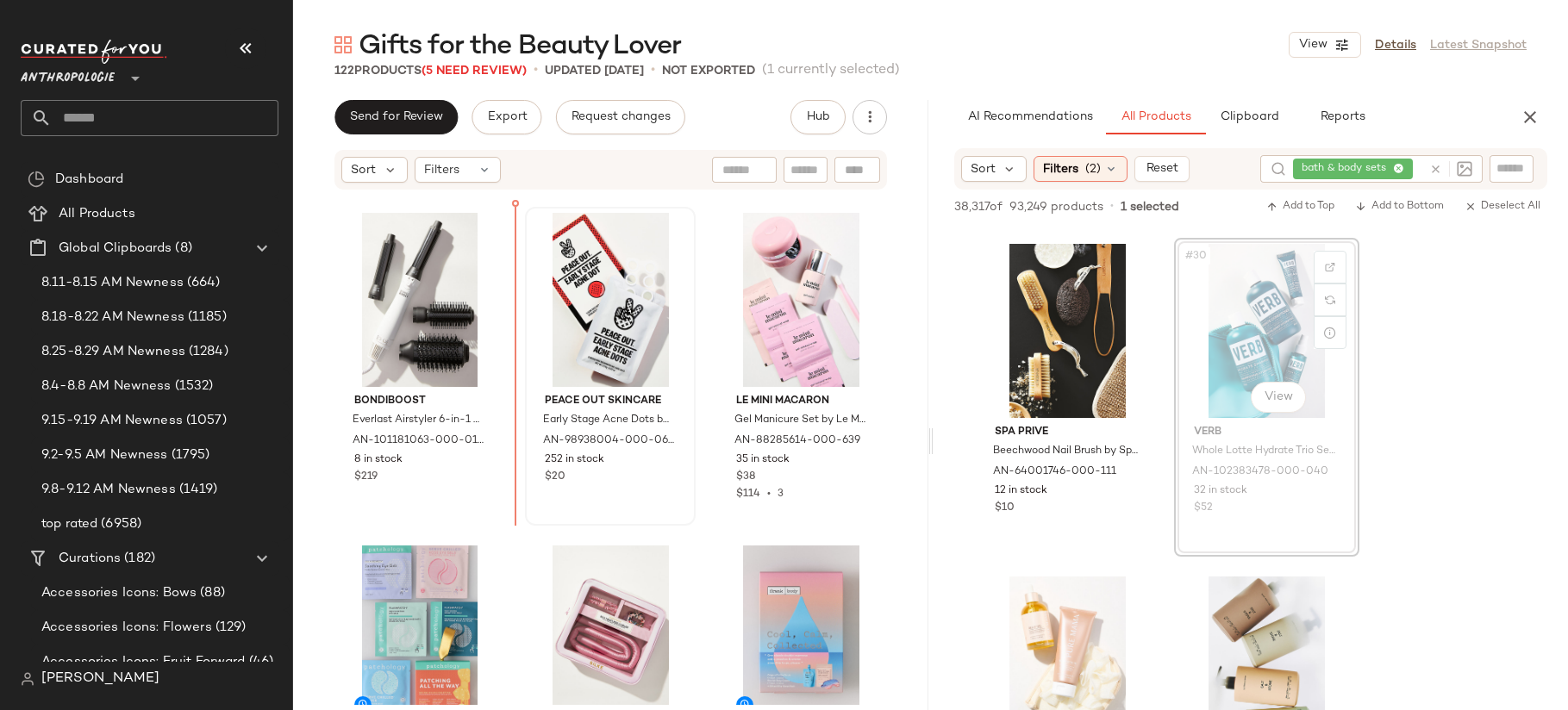
scroll to position [8291, 0]
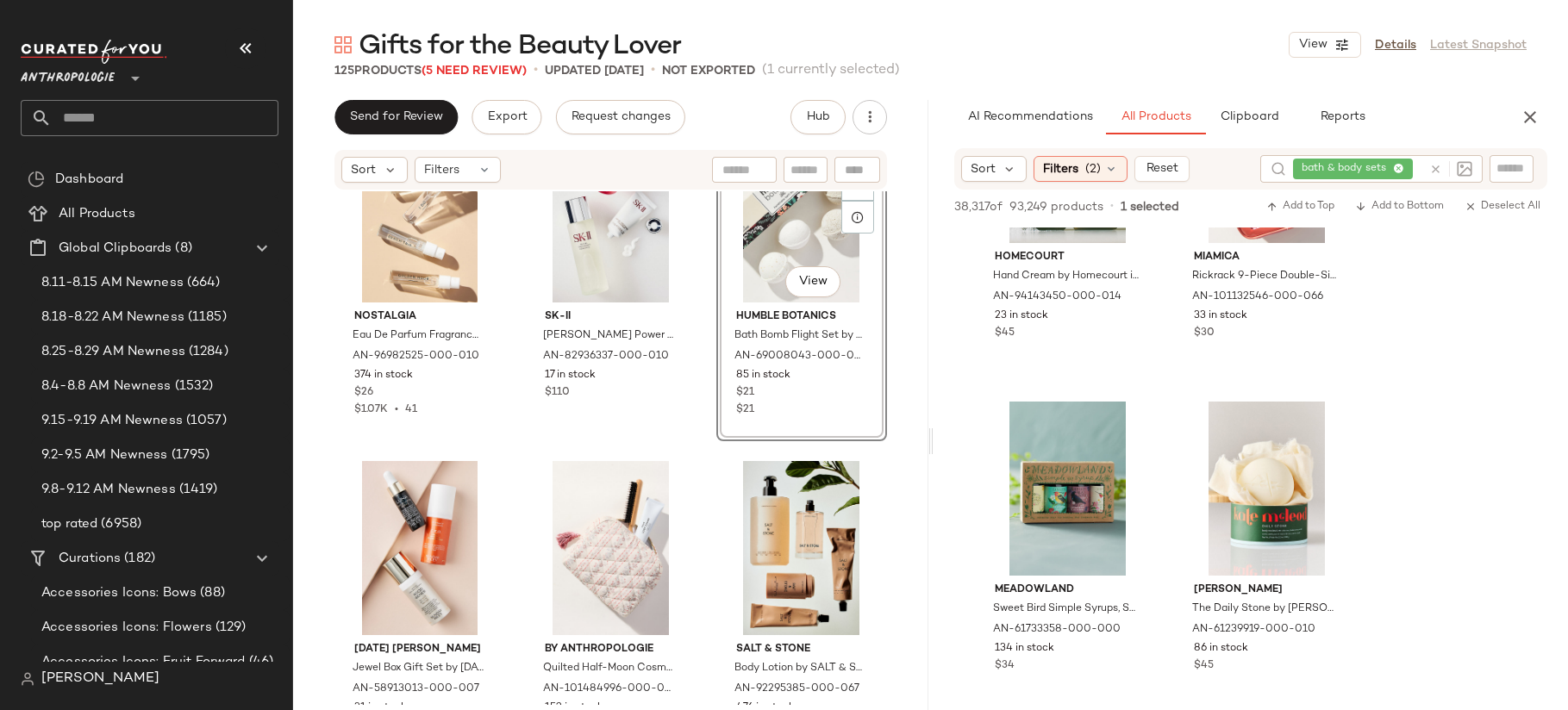
scroll to position [11488, 0]
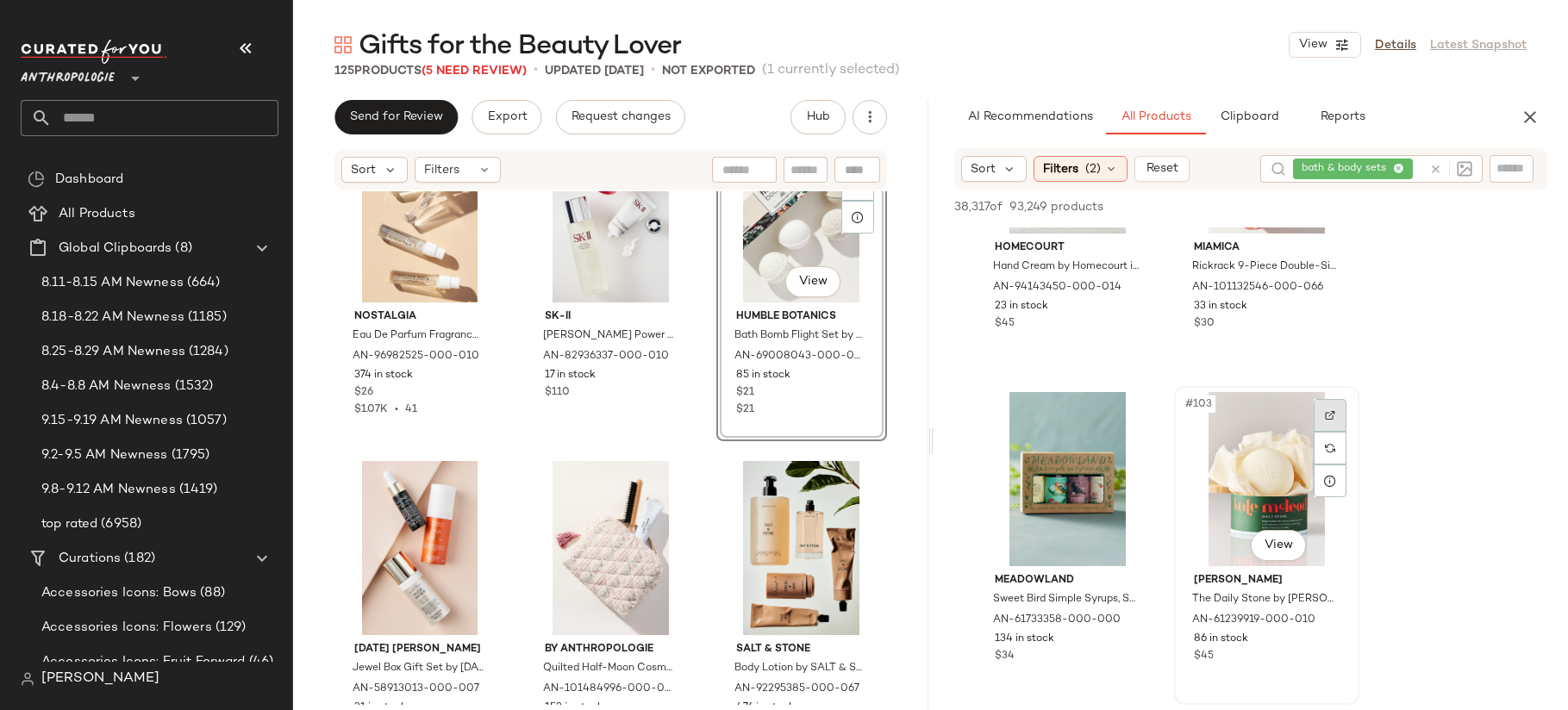
click at [1321, 416] on div at bounding box center [1330, 416] width 33 height 33
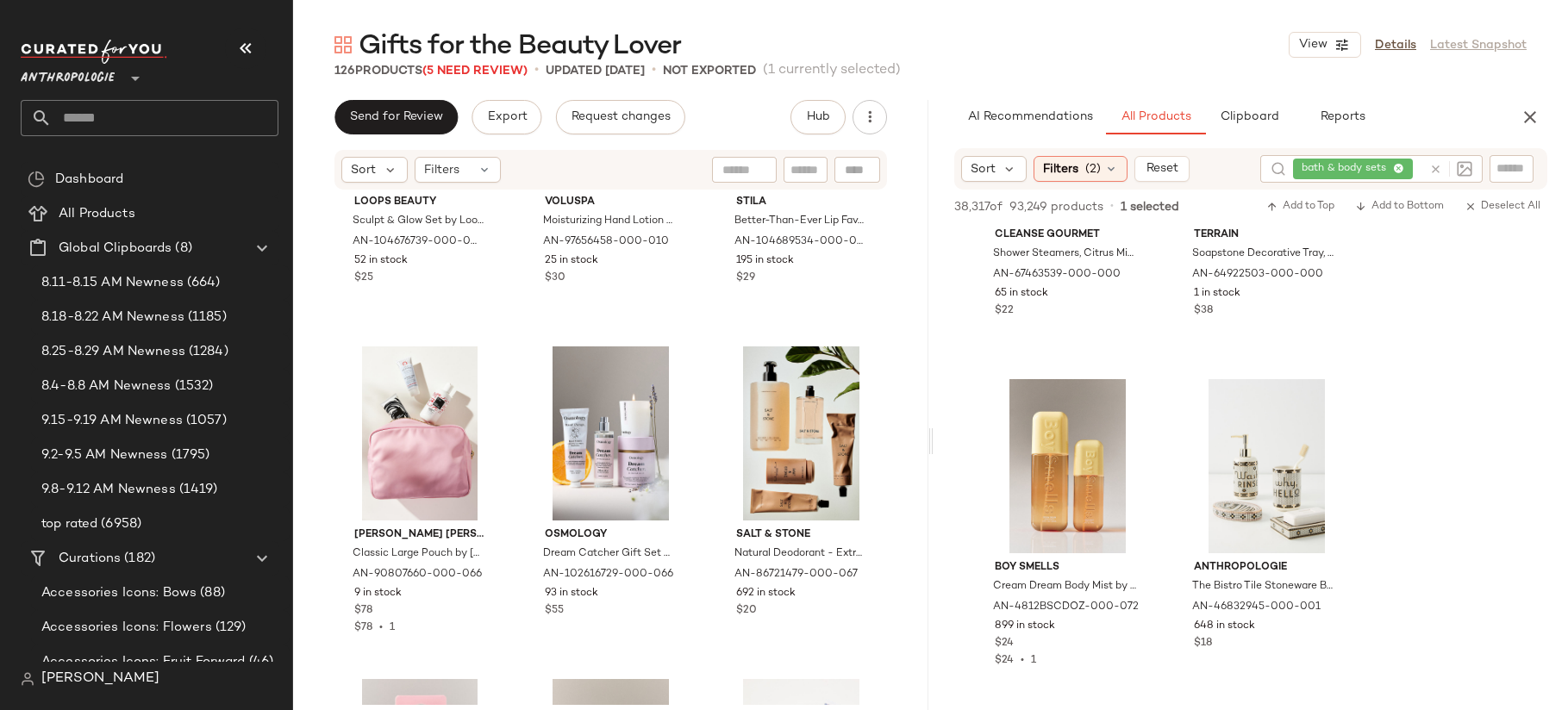
scroll to position [13222, 0]
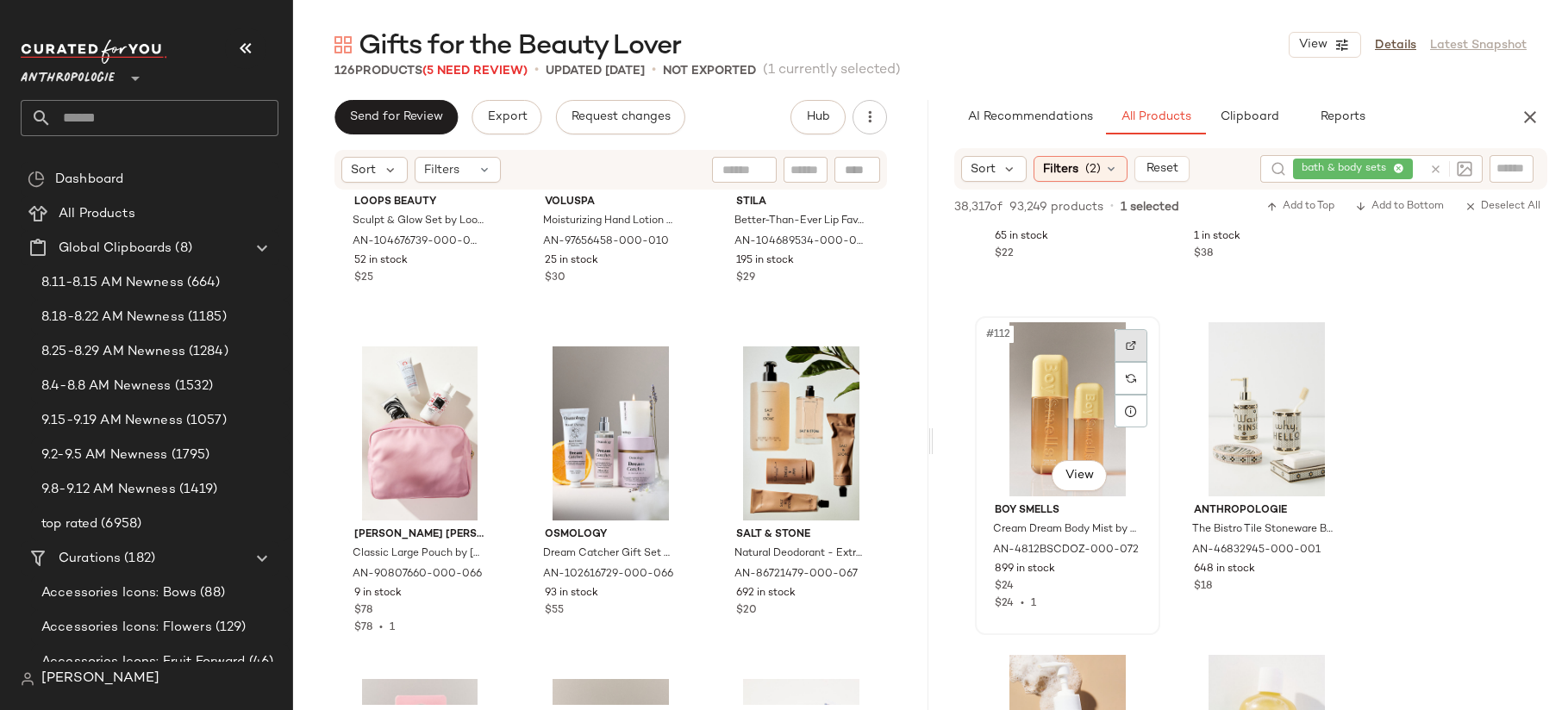
click at [1129, 346] on img at bounding box center [1131, 346] width 10 height 10
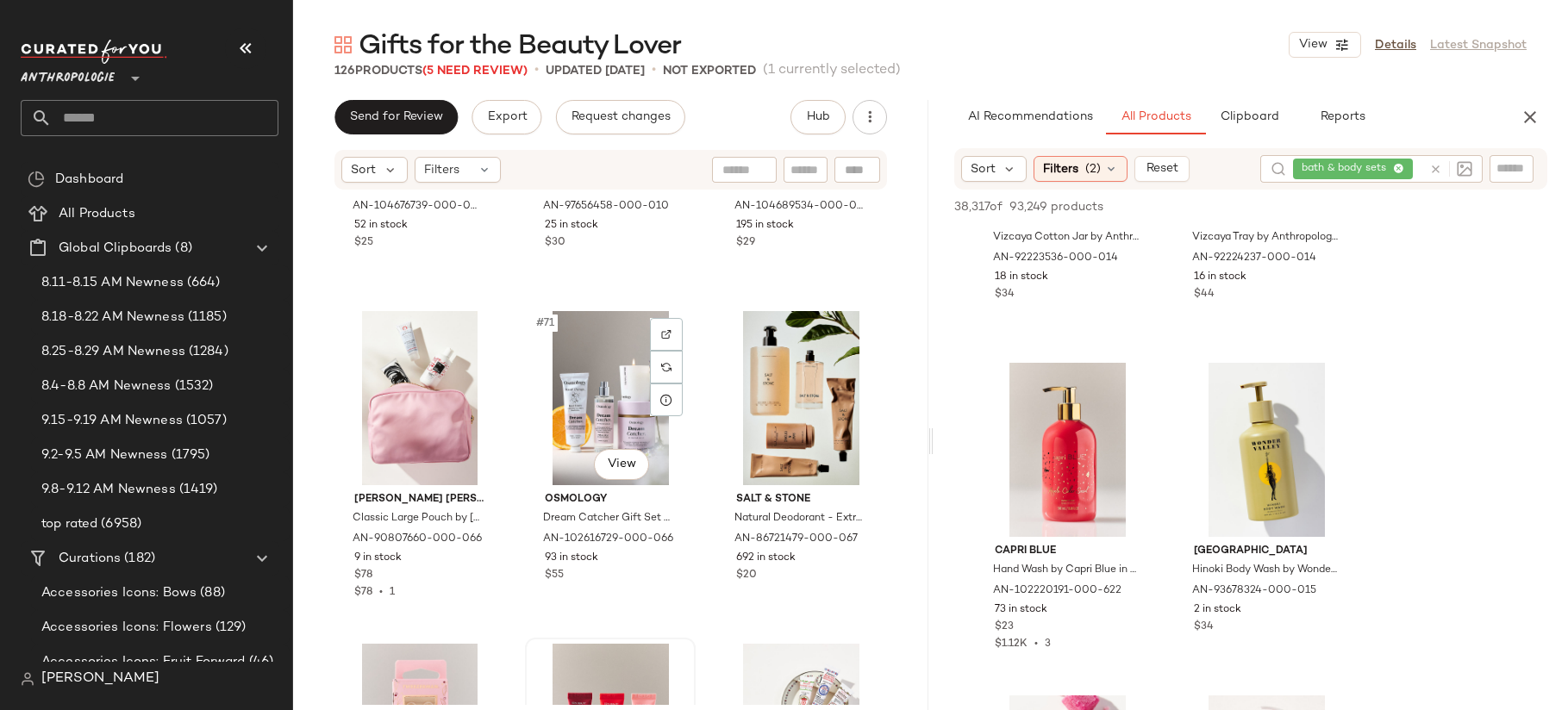
scroll to position [7851, 0]
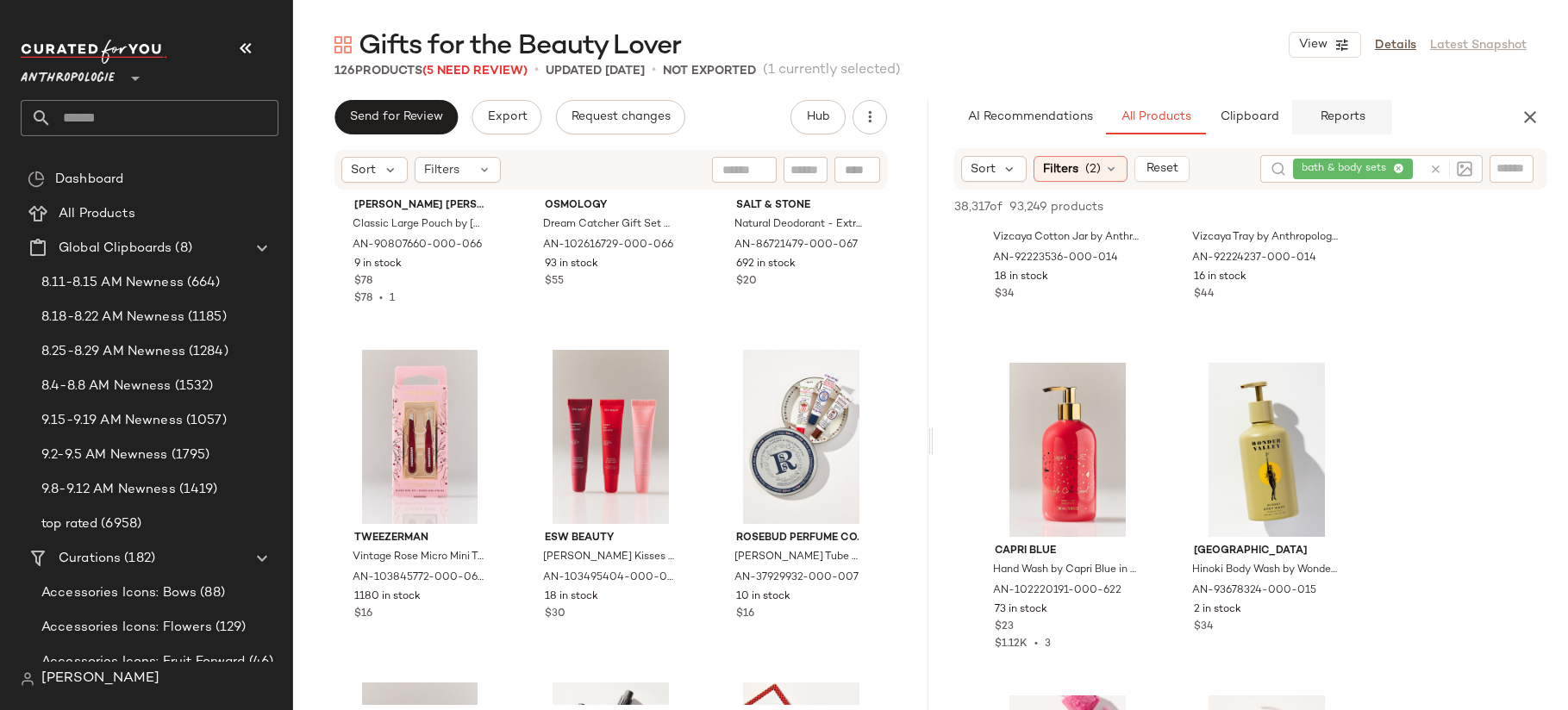
click at [1334, 116] on span "Reports" at bounding box center [1342, 118] width 45 height 14
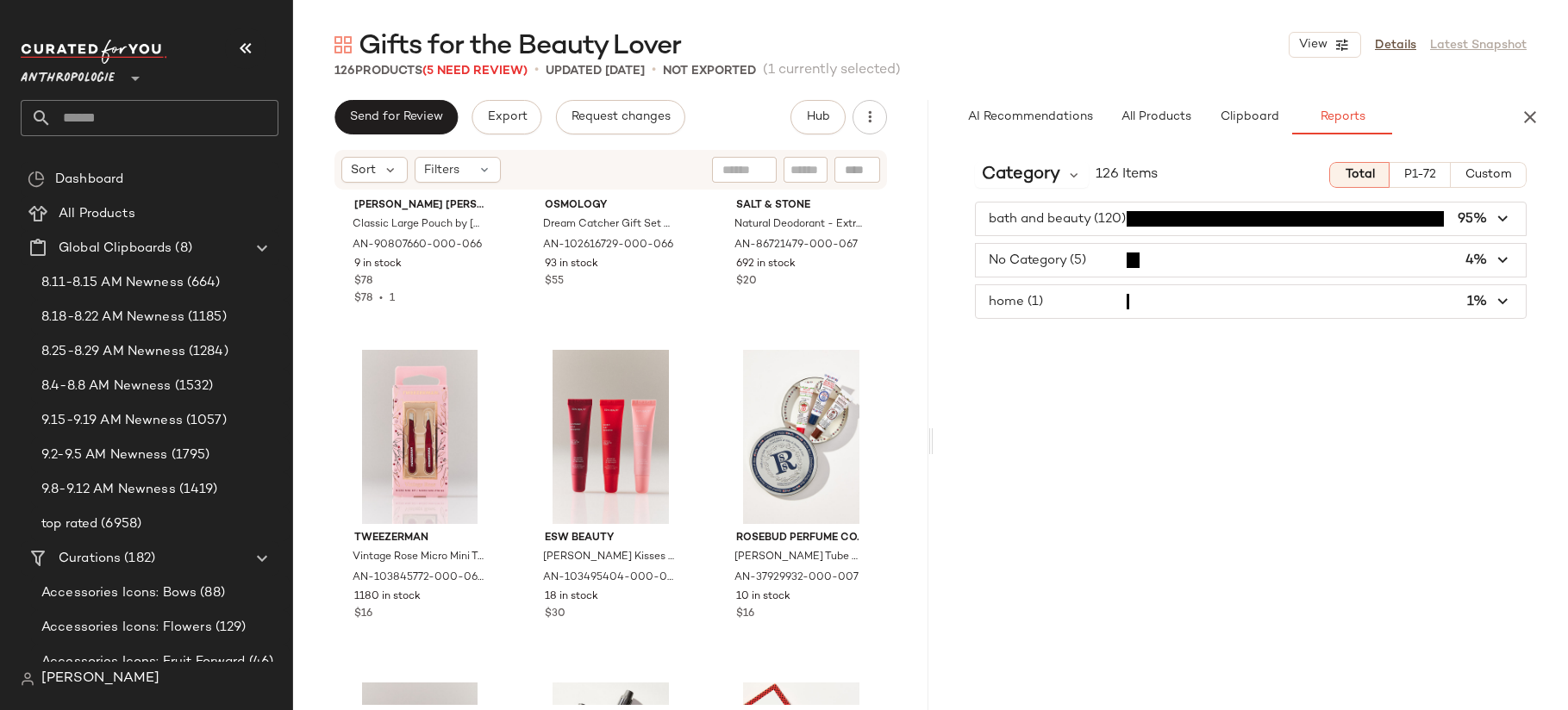
click at [1240, 126] on button "Clipboard" at bounding box center [1248, 118] width 86 height 35
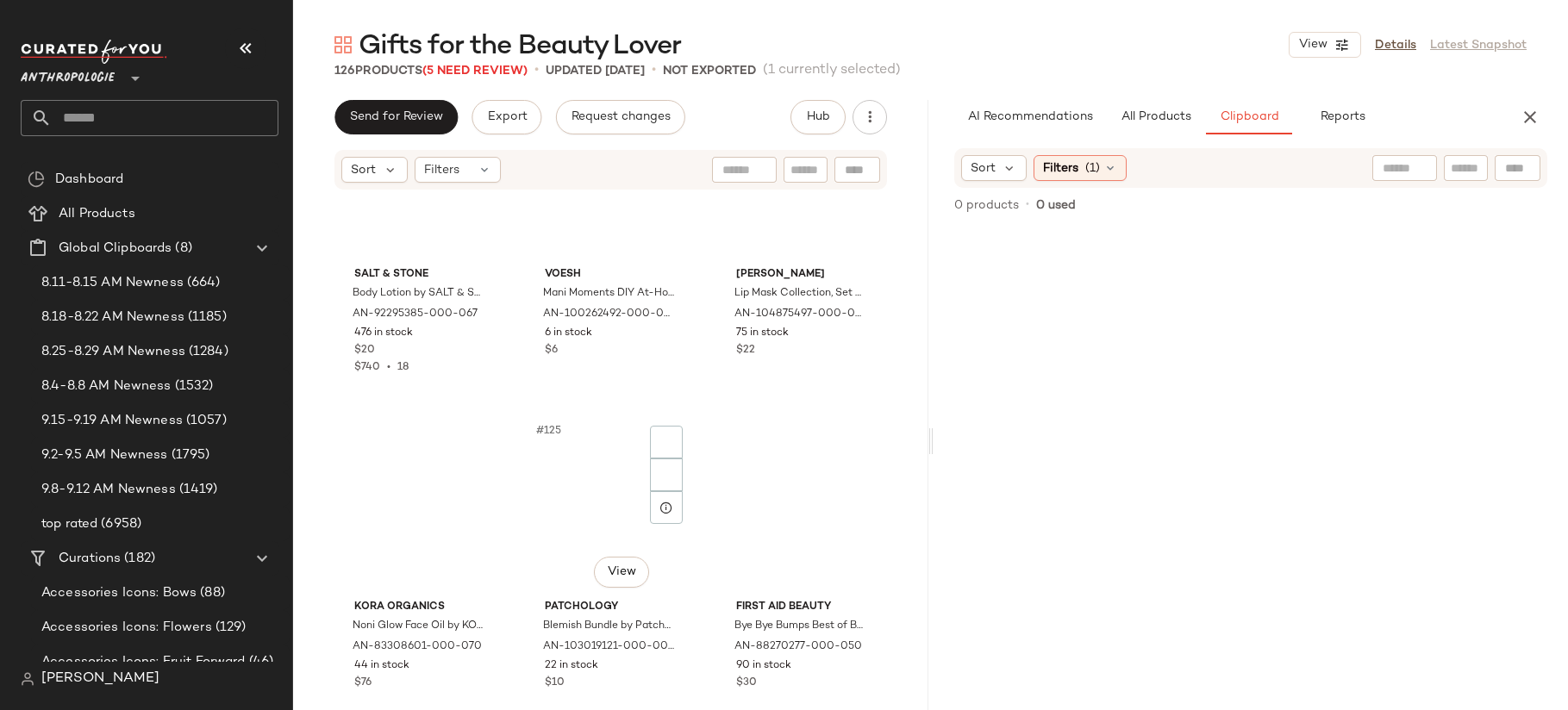
scroll to position [13466, 0]
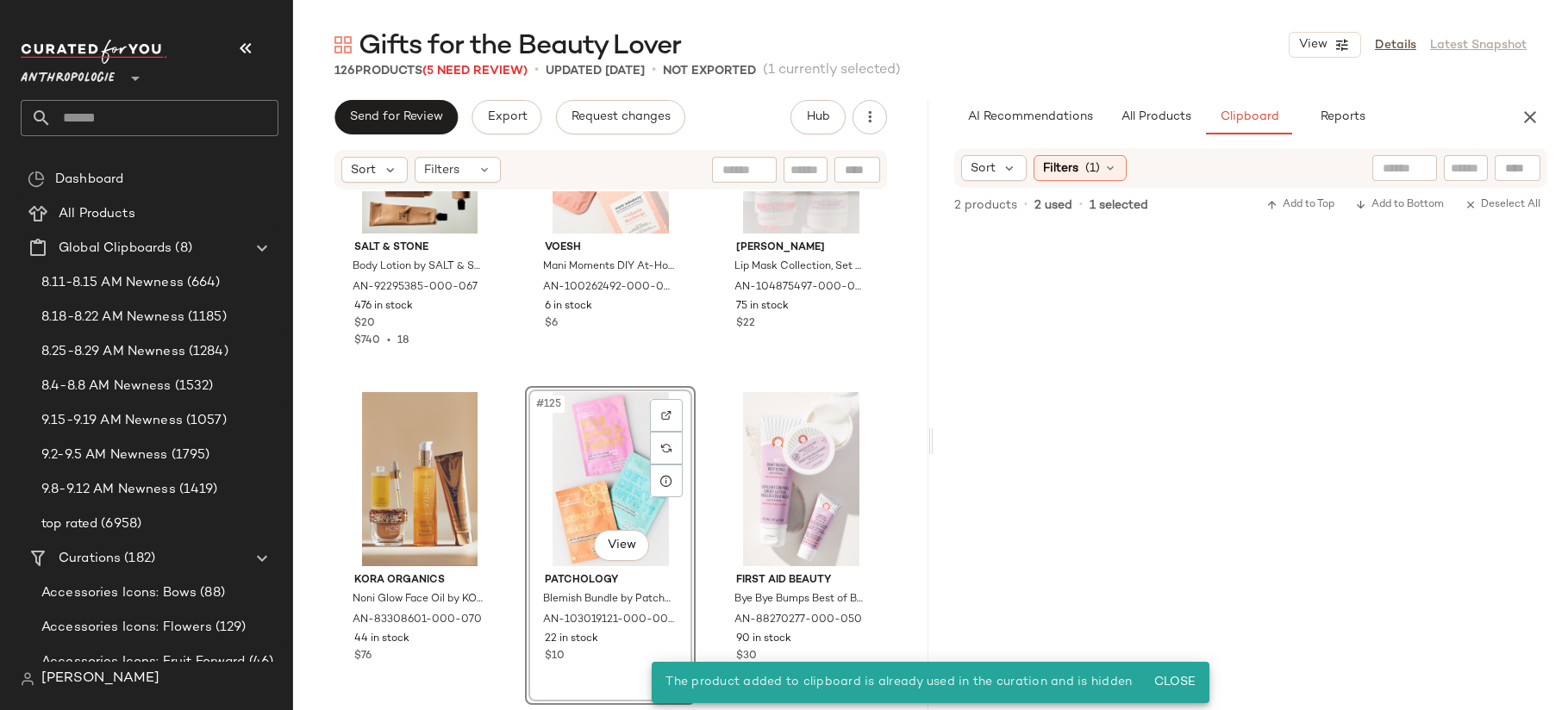
click at [713, 373] on div "SALT & STONE Body Lotion by SALT & STONE in Orange at Anthropologie AN-92295385…" at bounding box center [610, 449] width 635 height 514
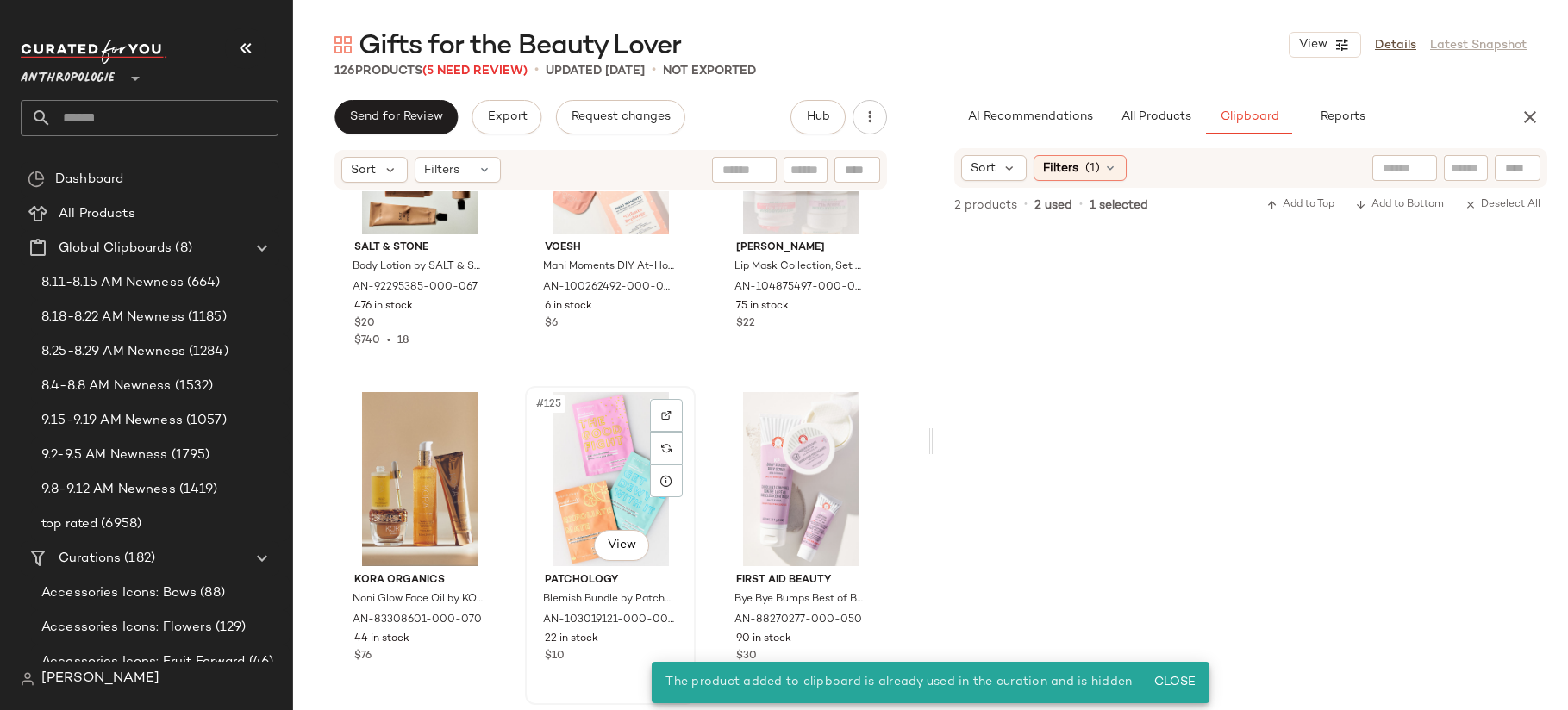
click at [620, 428] on div "#125 View" at bounding box center [611, 479] width 159 height 174
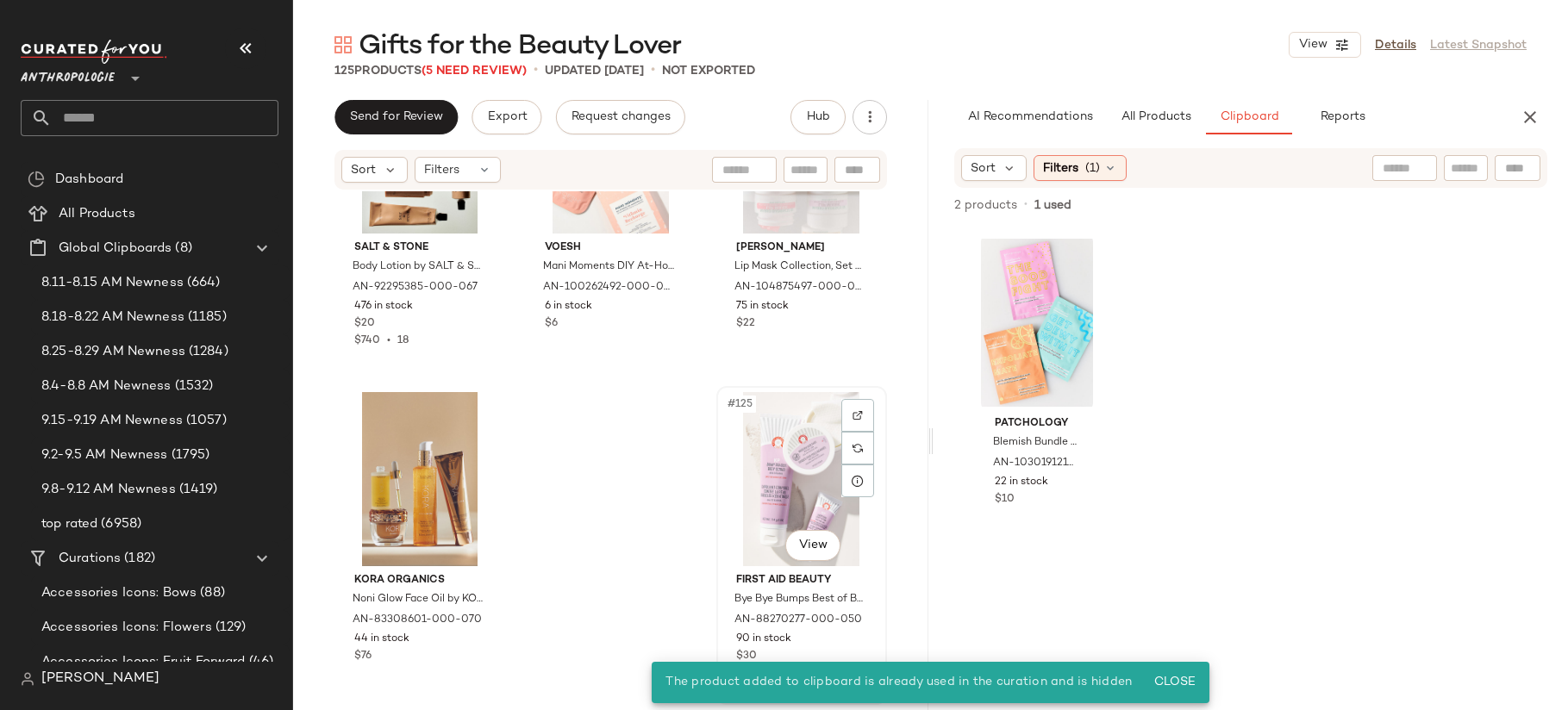
click at [751, 447] on div "#125 View" at bounding box center [801, 479] width 159 height 174
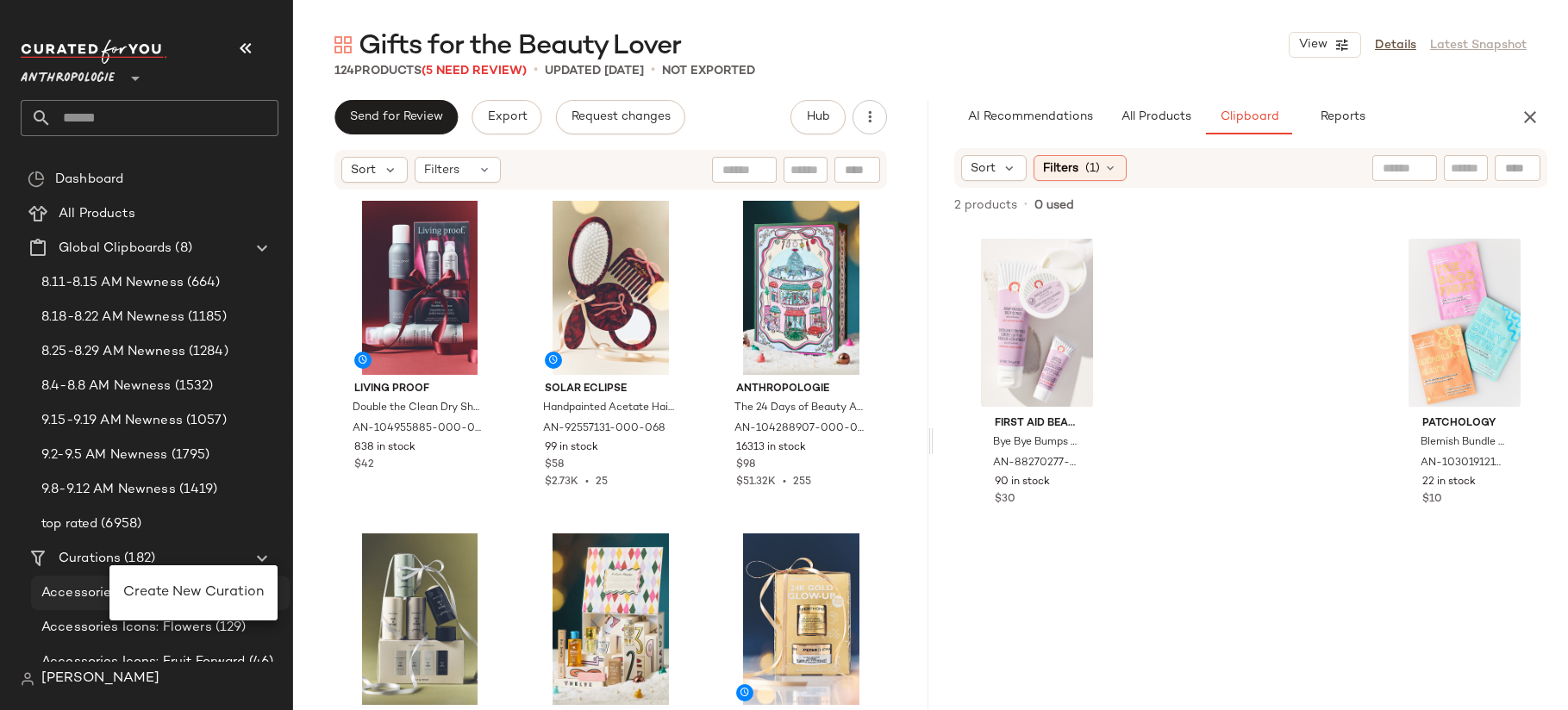
drag, startPoint x: 194, startPoint y: 597, endPoint x: 185, endPoint y: 577, distance: 21.9
click at [195, 597] on span "Create New Curation" at bounding box center [193, 592] width 140 height 15
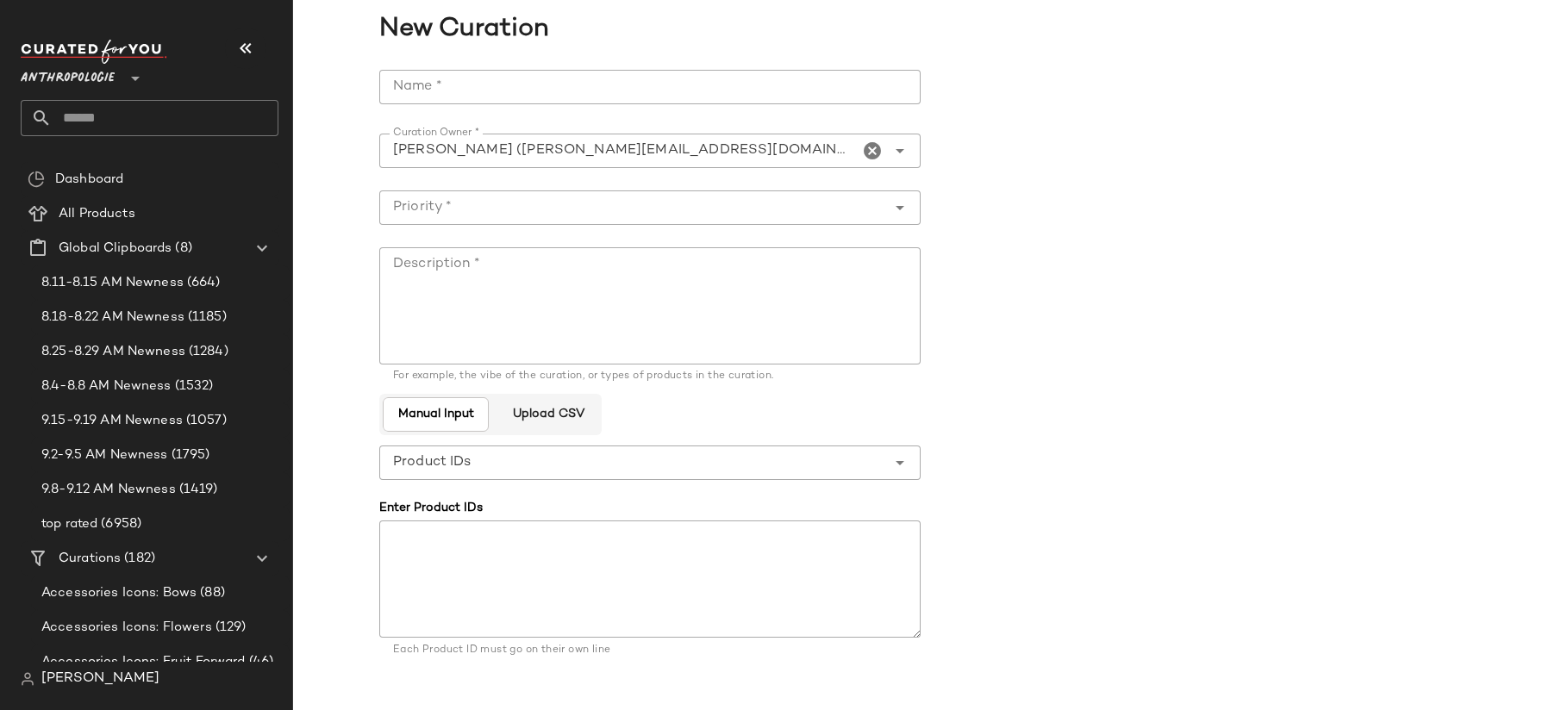
click at [120, 119] on input "text" at bounding box center [165, 118] width 226 height 37
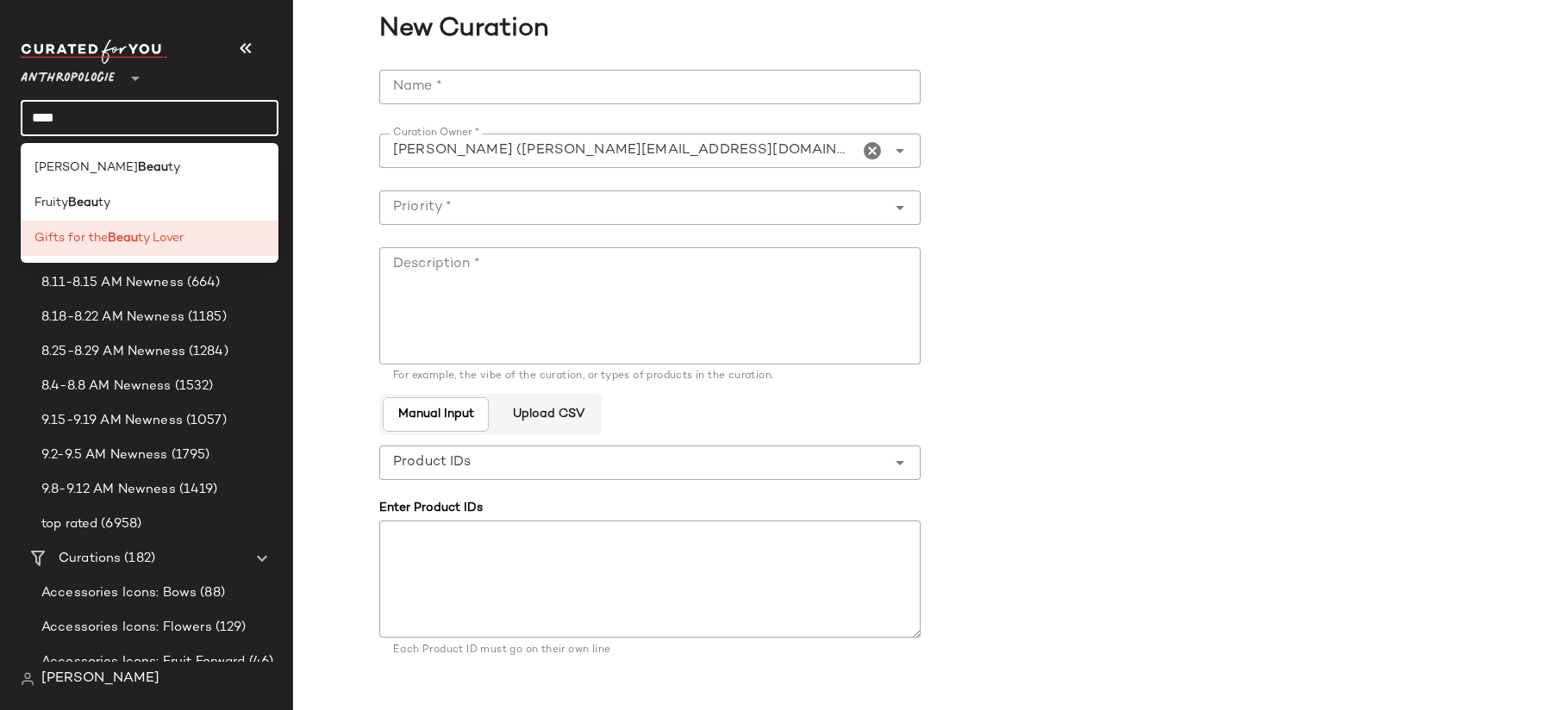
type input "****"
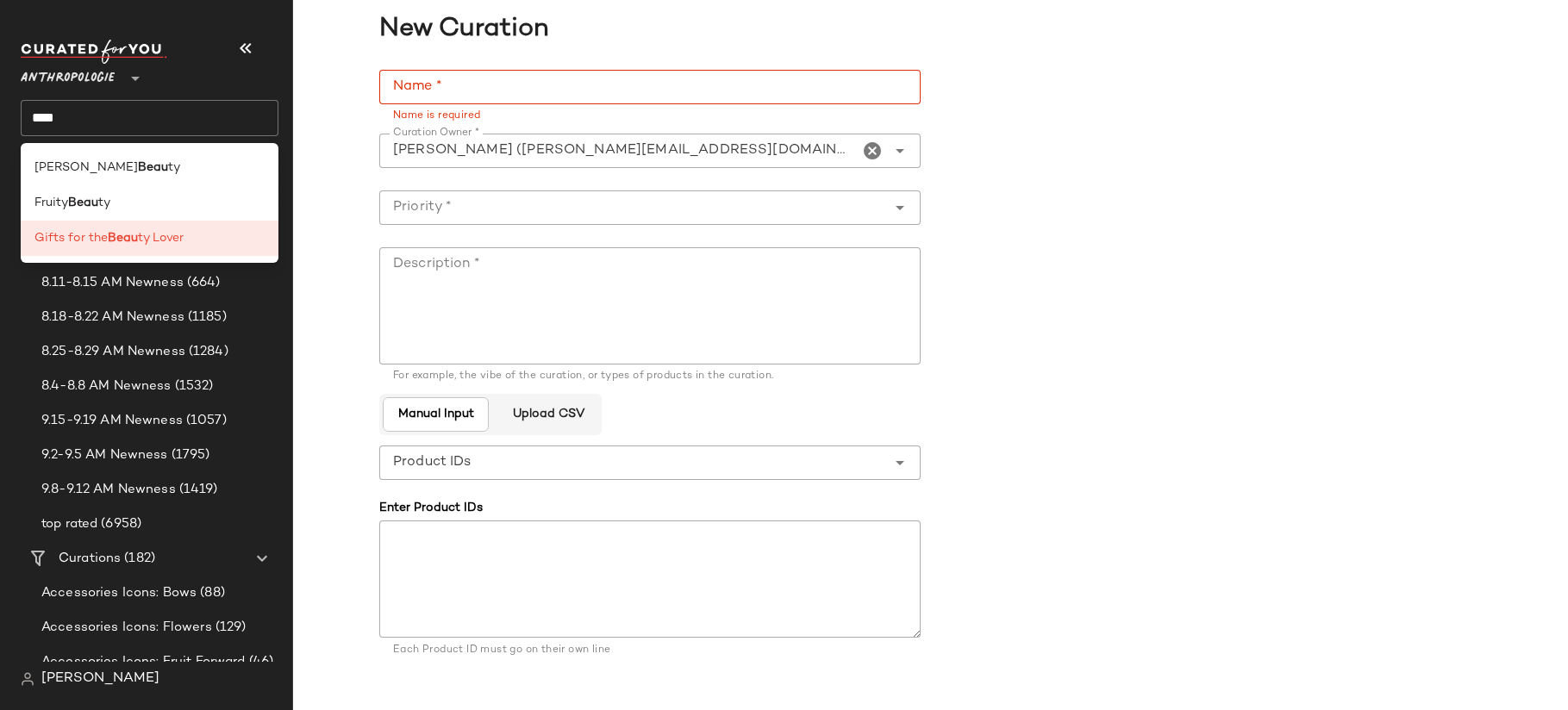
click at [407, 83] on input "Name *" at bounding box center [649, 87] width 541 height 35
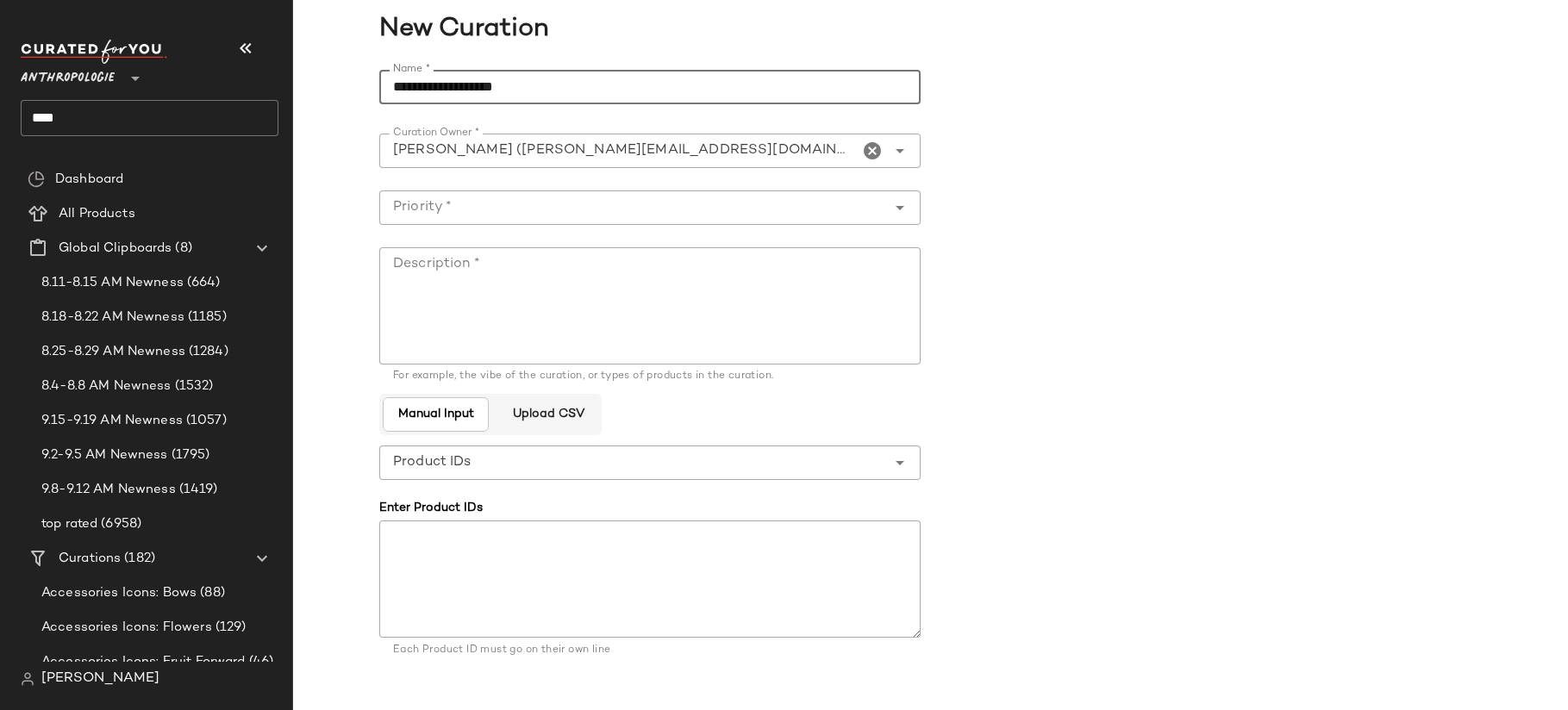
type input "**********"
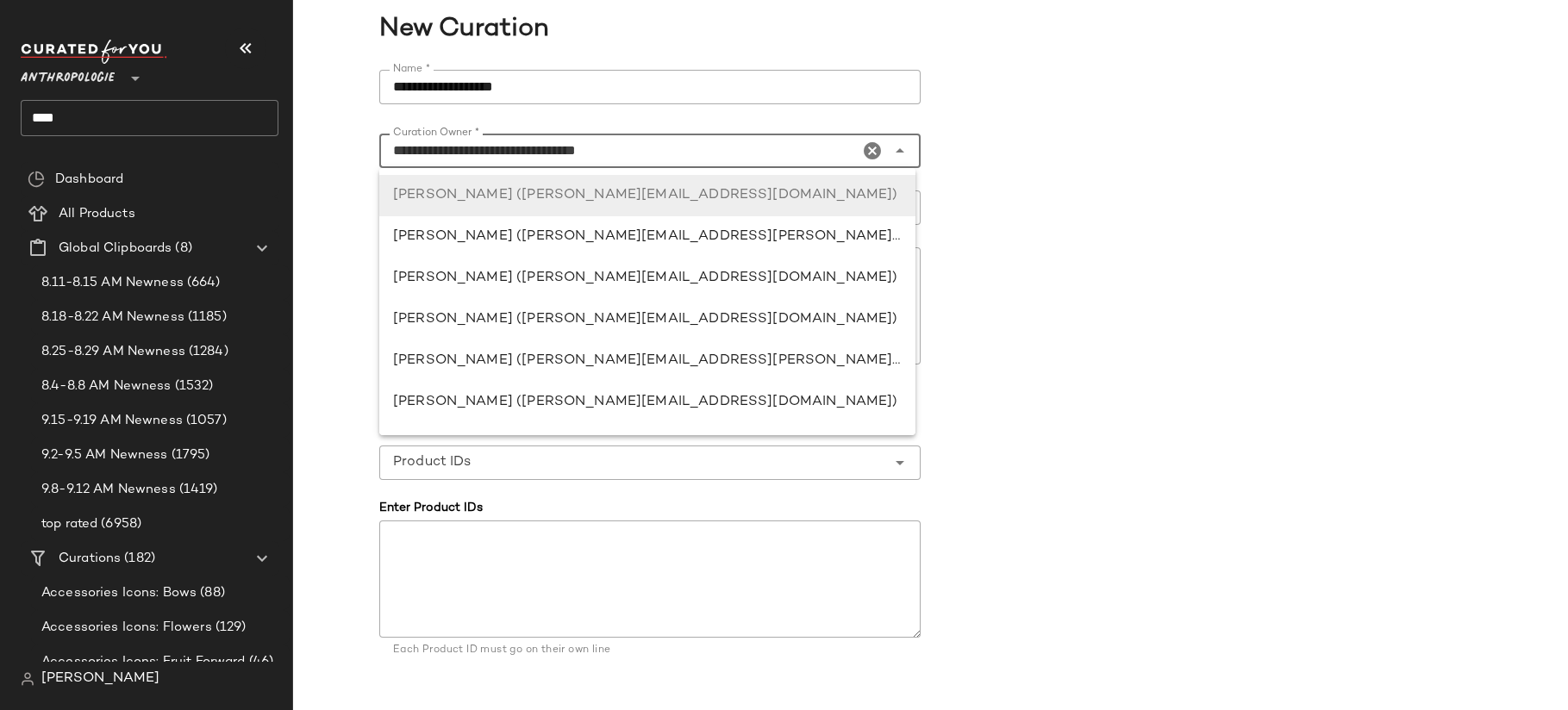
click at [536, 152] on input "**********" at bounding box center [618, 151] width 479 height 21
click at [537, 150] on input "**********" at bounding box center [618, 151] width 479 height 21
click at [537, 150] on input "**********" at bounding box center [618, 151] width 479 height 21
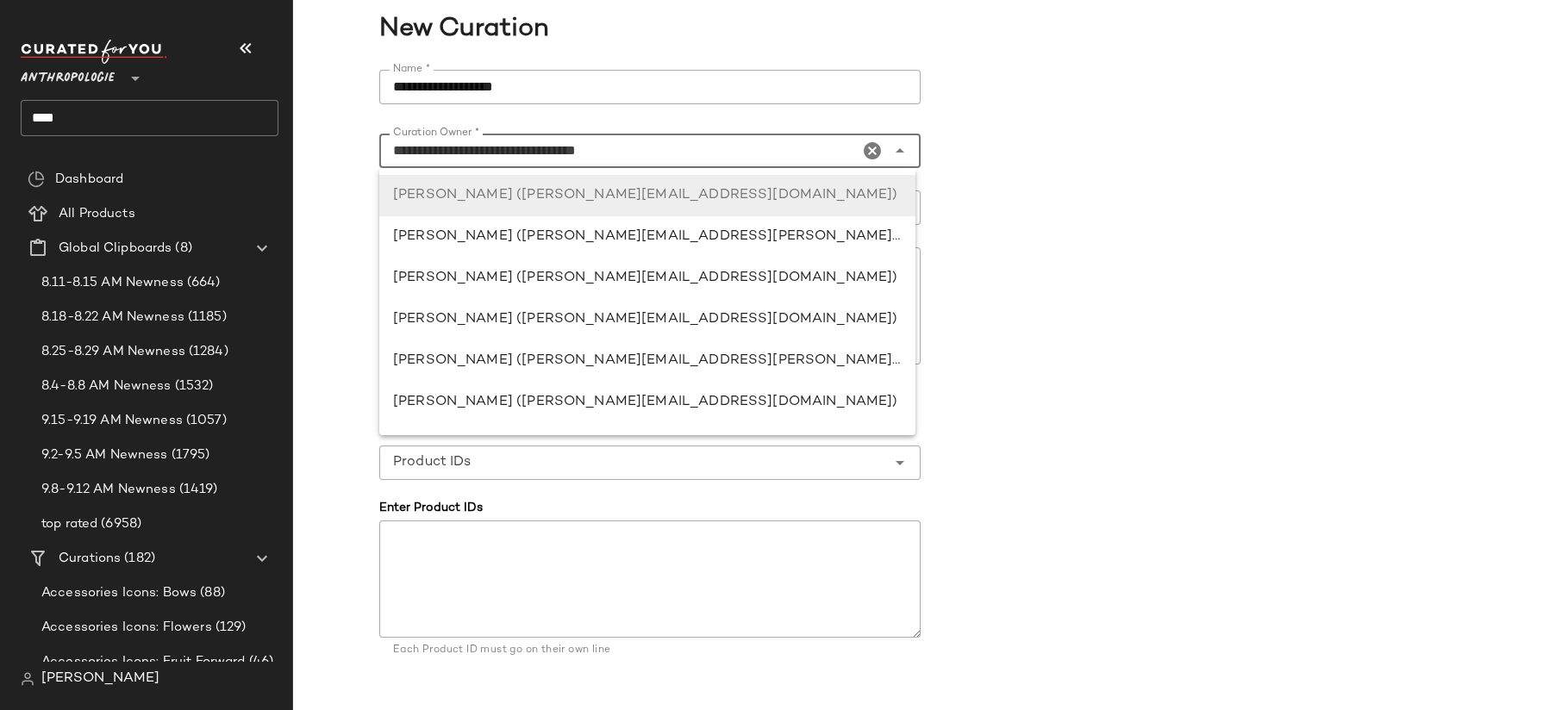
click at [537, 150] on input "**********" at bounding box center [618, 151] width 479 height 21
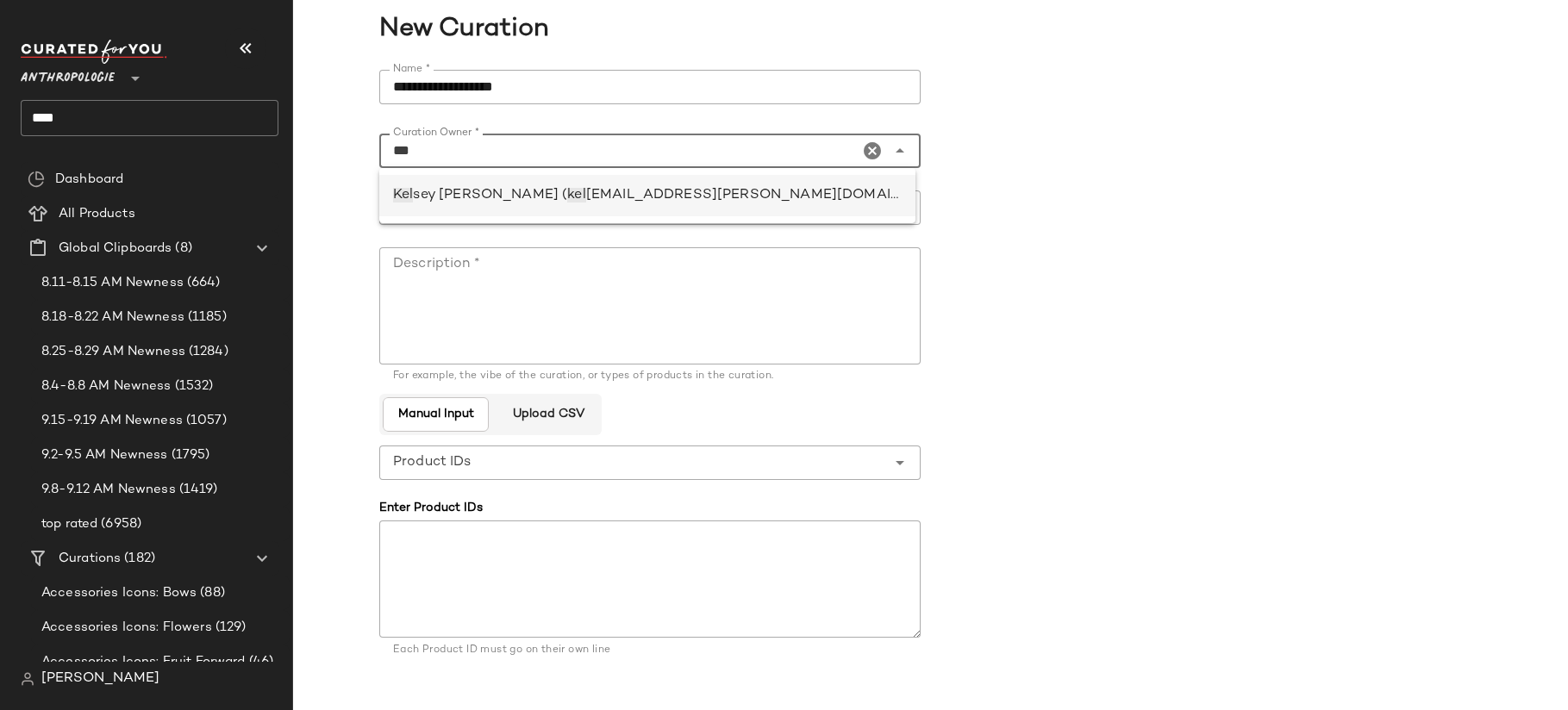
click at [557, 178] on div "Kel sey Claros ( kel sey.claros@curatedforyou.io)" at bounding box center [646, 195] width 536 height 41
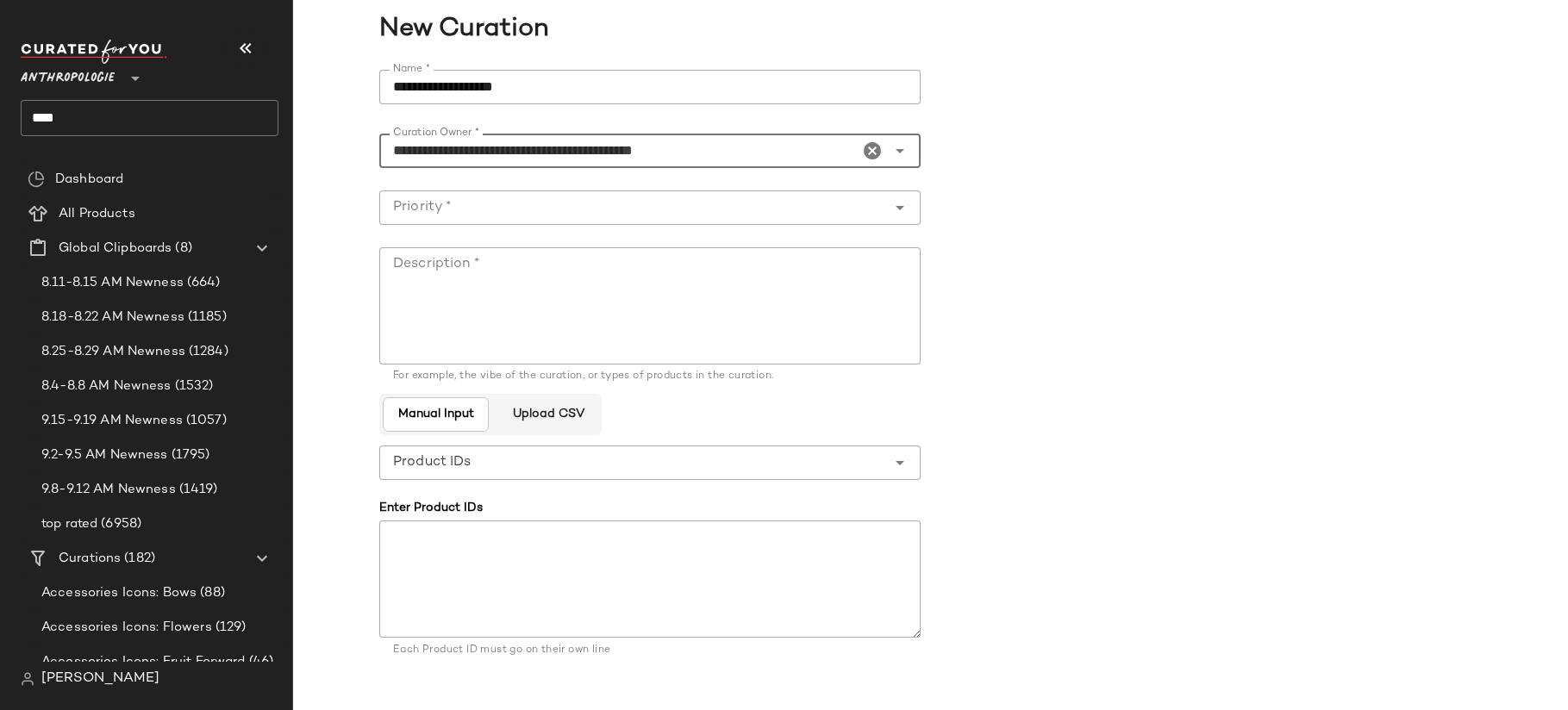
type input "**********"
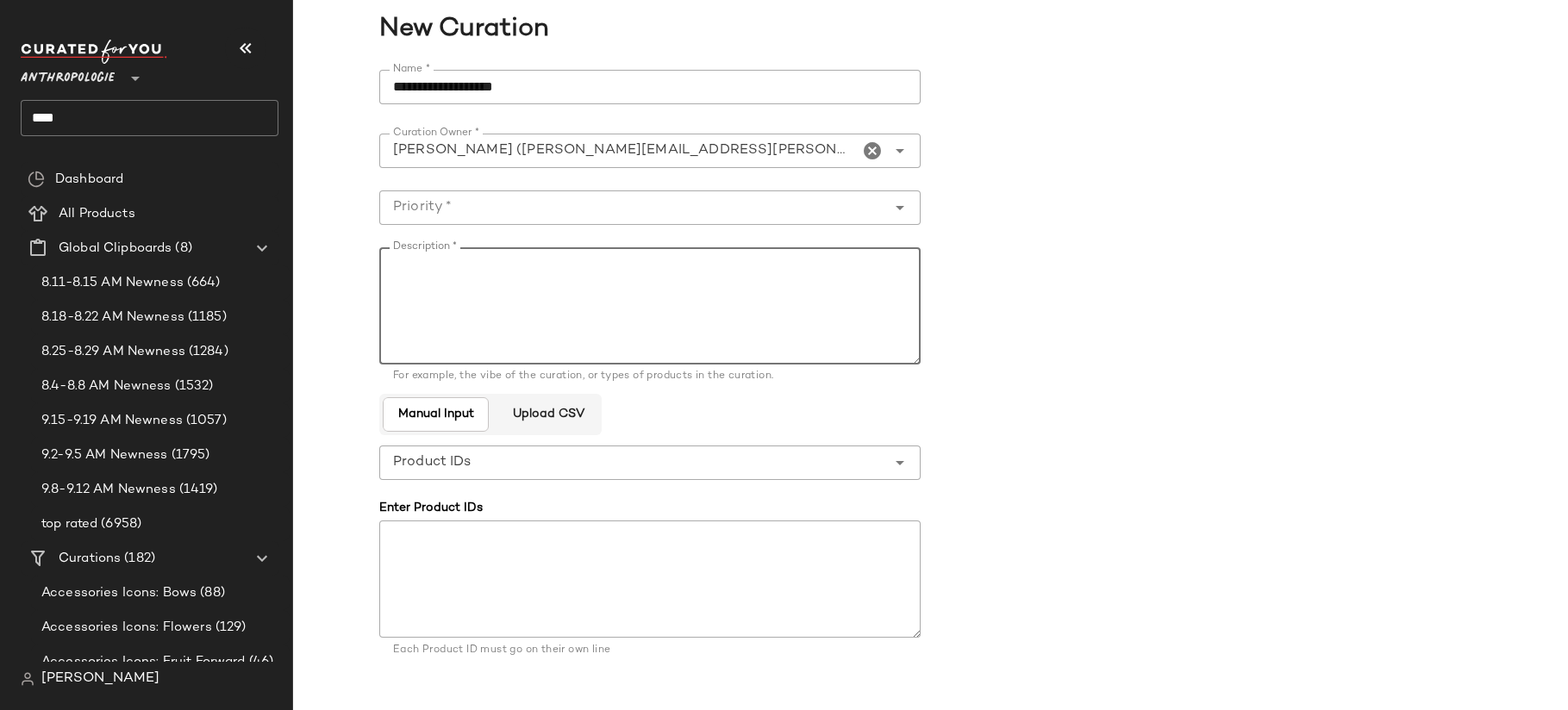
paste textarea "**********"
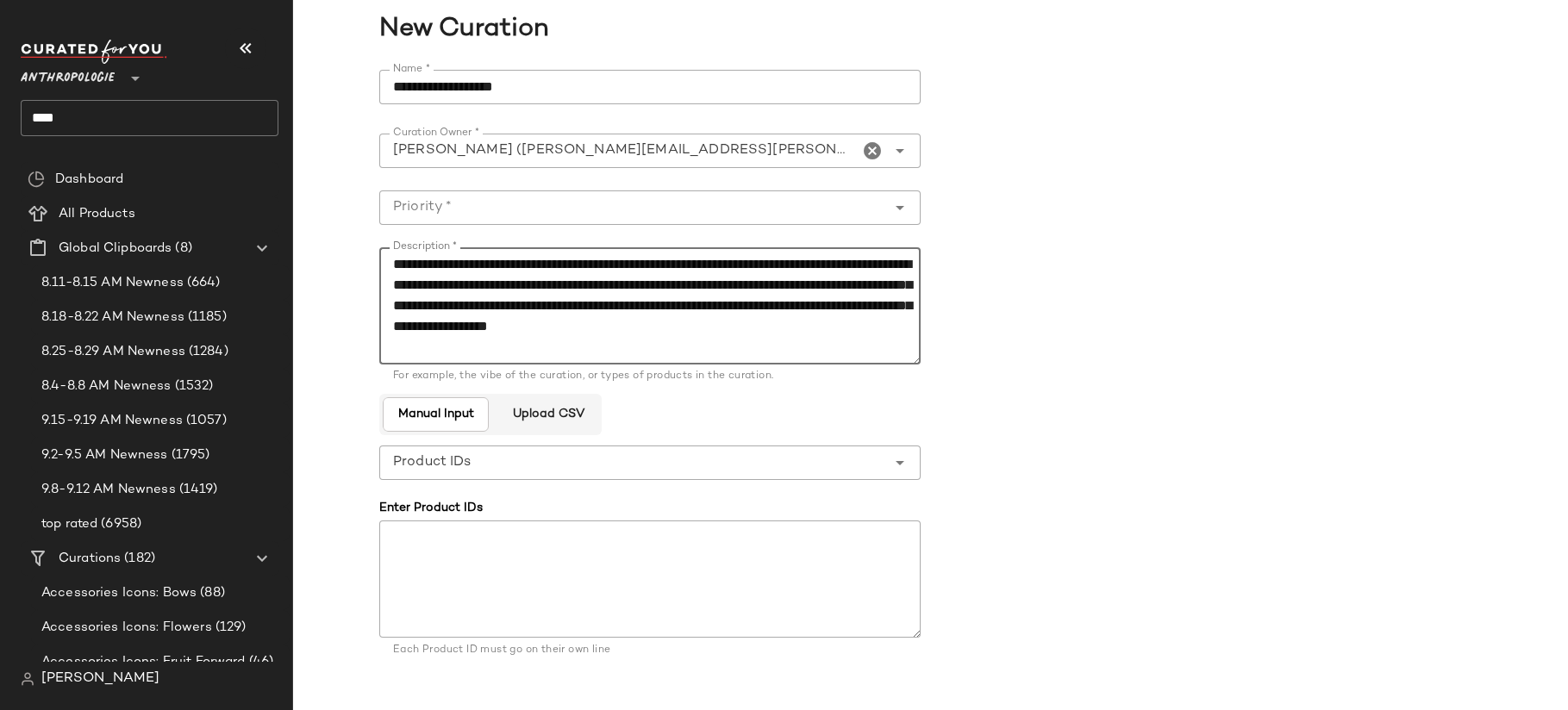
type textarea "**********"
click at [517, 207] on input "Priority *" at bounding box center [632, 208] width 507 height 21
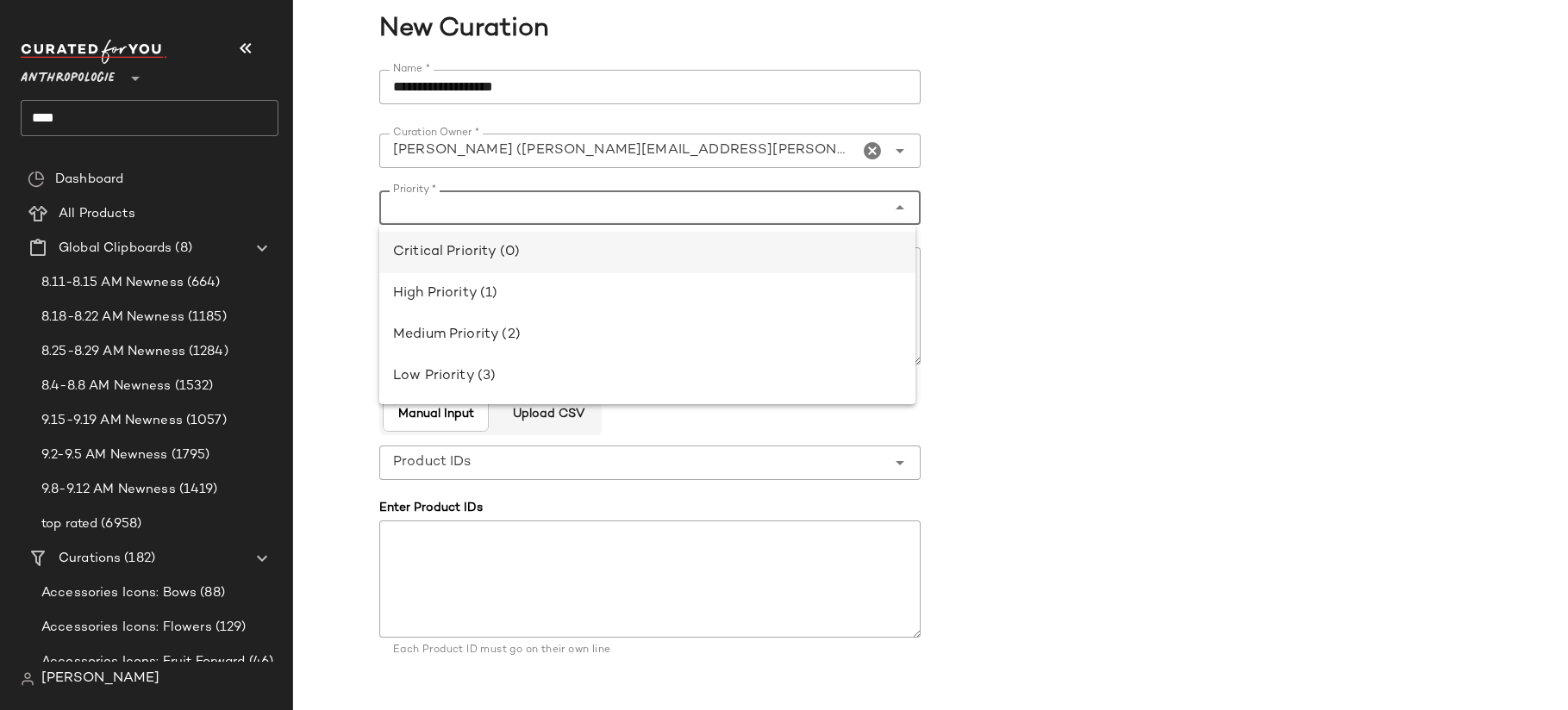
click at [545, 245] on div "Critical Priority (0)" at bounding box center [647, 253] width 509 height 21
type input "**********"
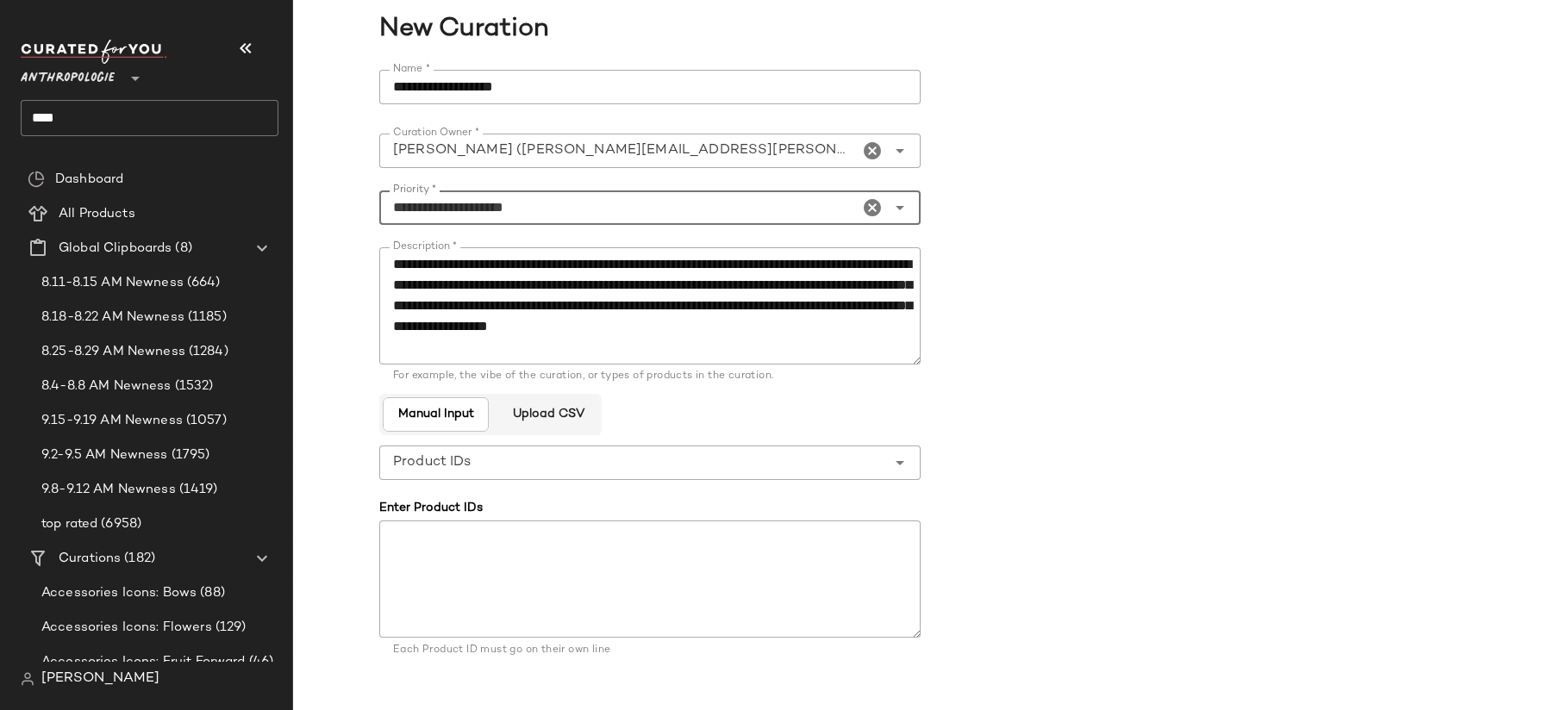
scroll to position [102, 0]
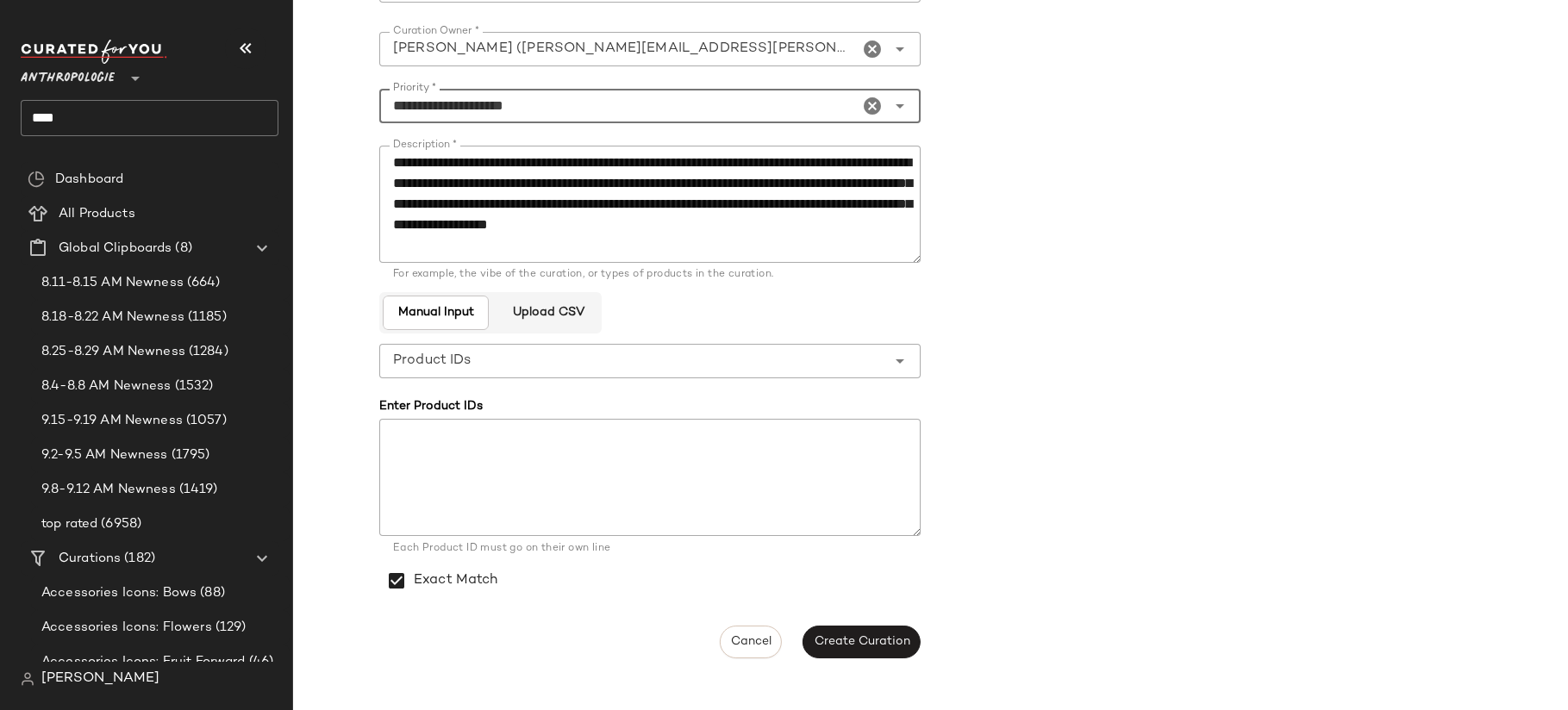
click at [883, 632] on button "Create Curation" at bounding box center [861, 642] width 118 height 33
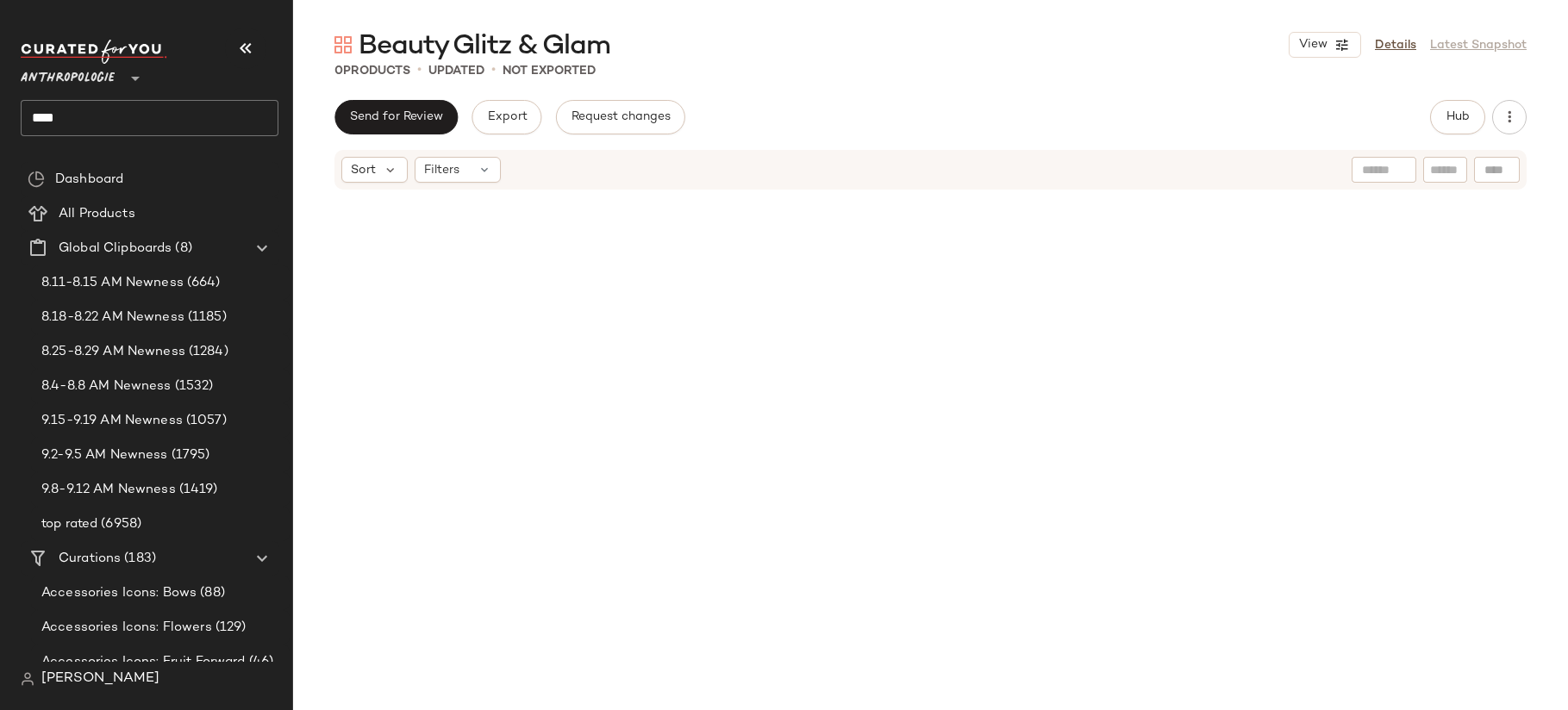
click at [175, 131] on input "****" at bounding box center [150, 118] width 258 height 37
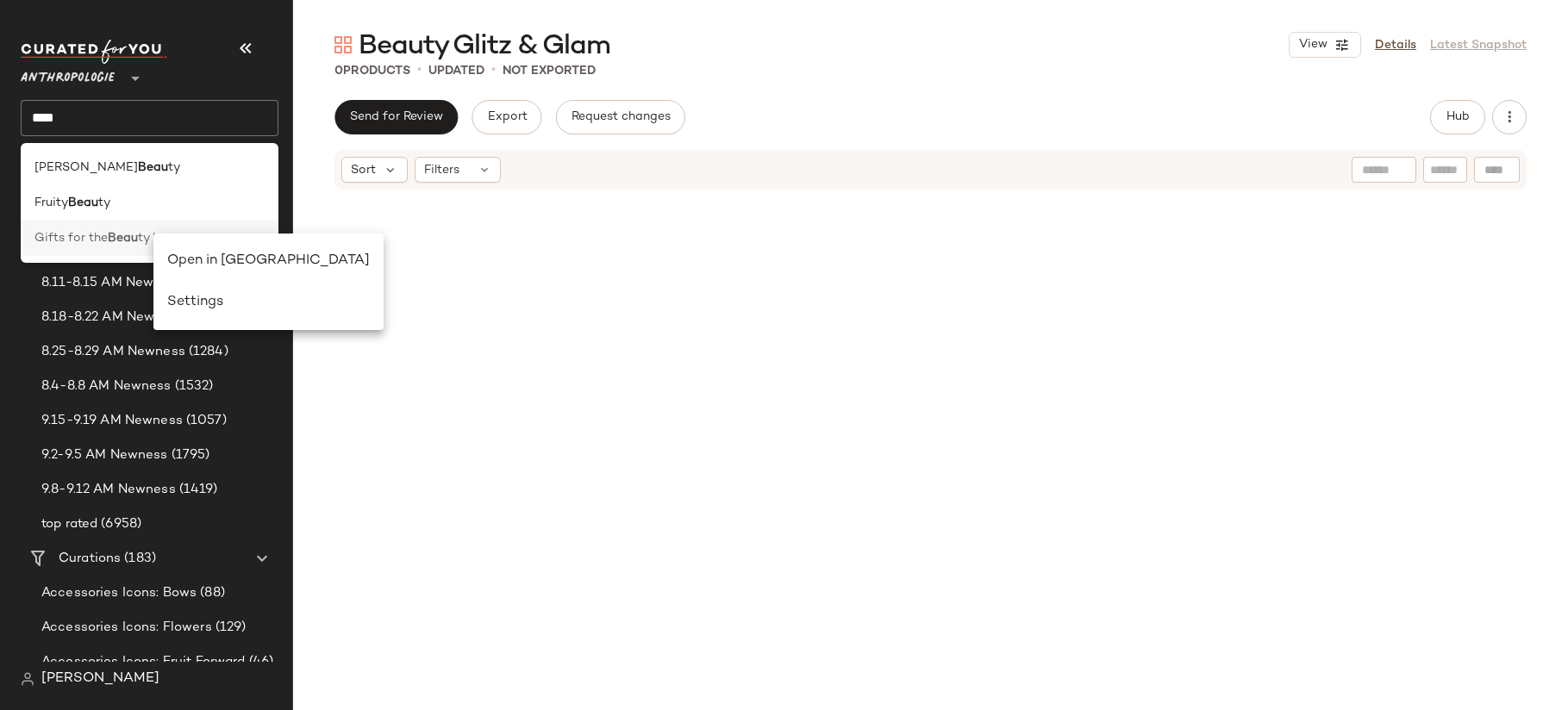
click at [84, 233] on span "Gifts for the" at bounding box center [71, 238] width 73 height 18
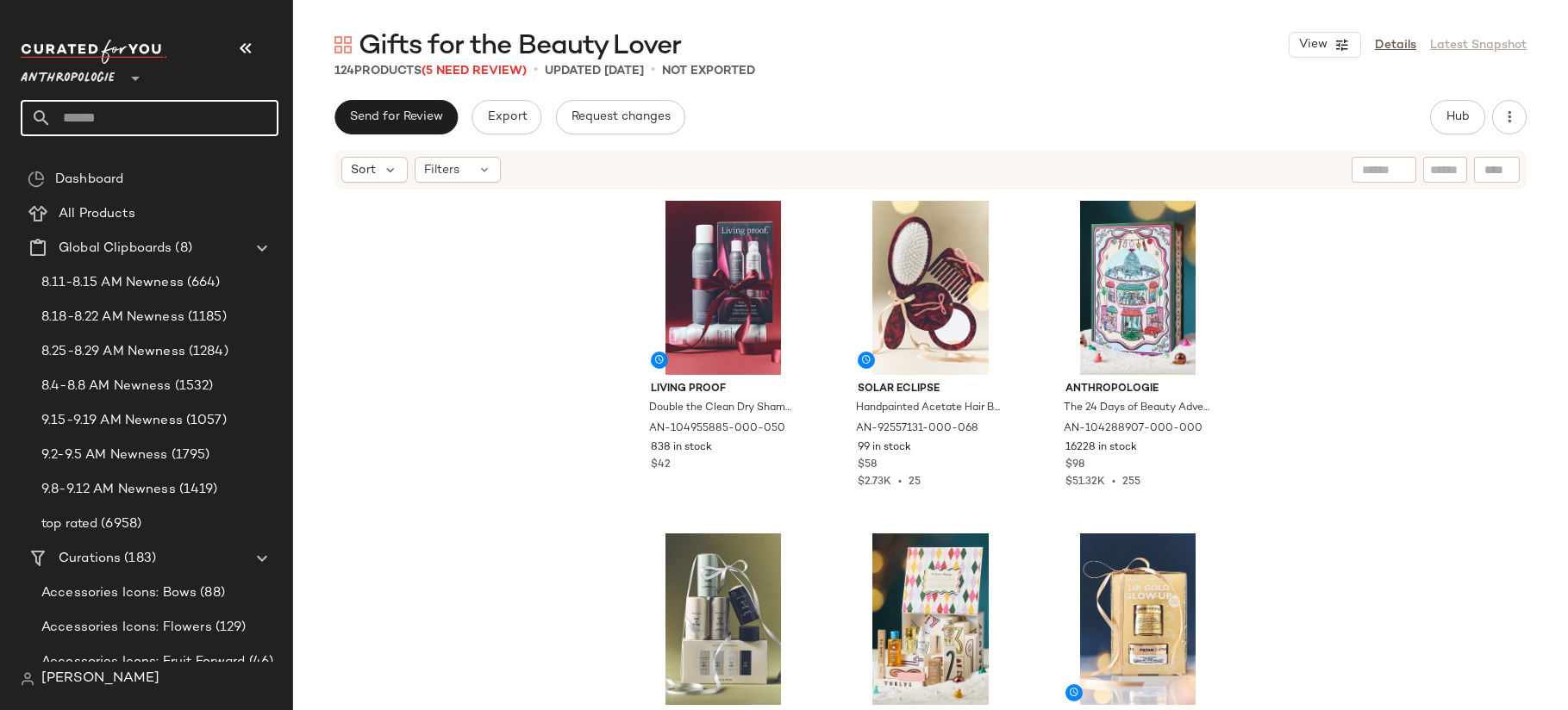
click at [84, 129] on input "text" at bounding box center [165, 118] width 226 height 37
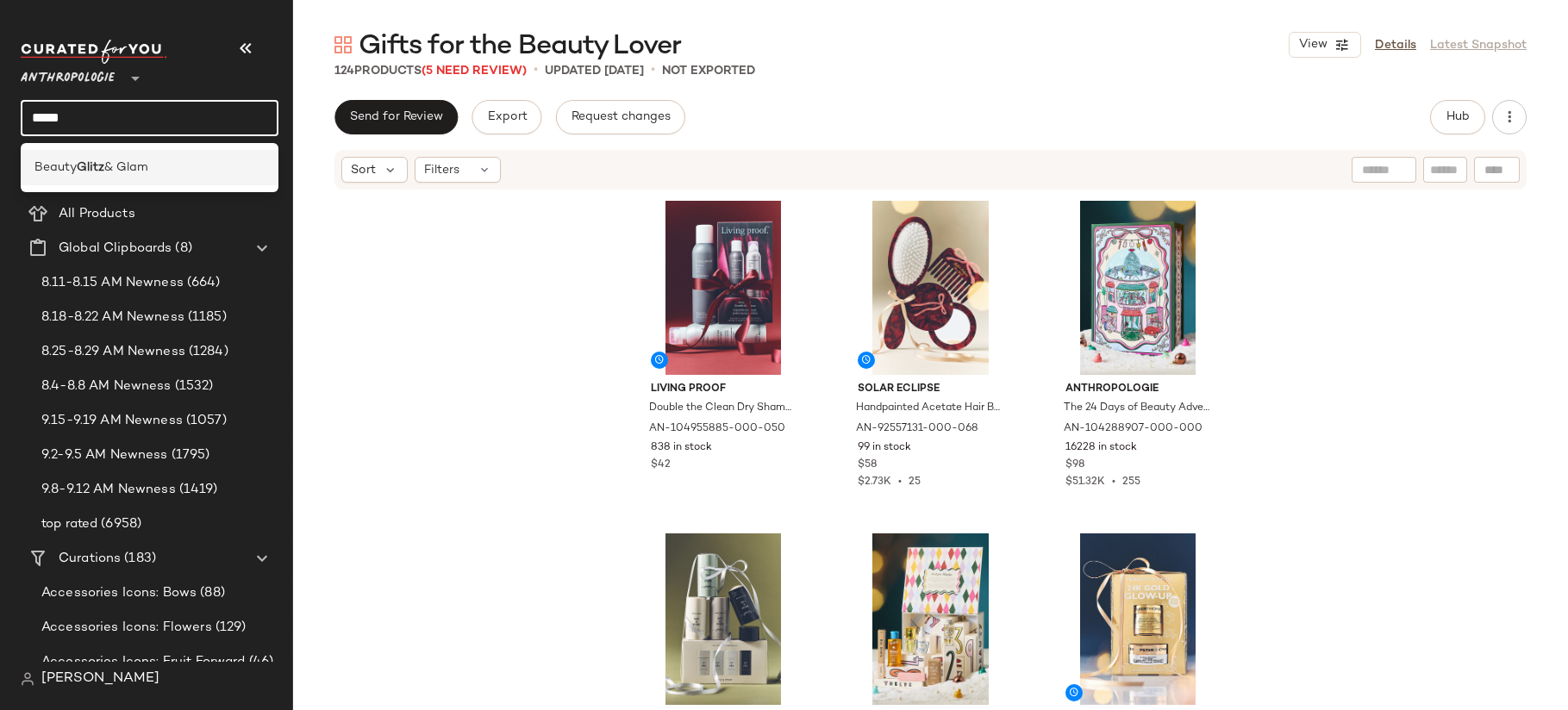
type input "*****"
click at [133, 170] on span "& Glam" at bounding box center [126, 167] width 44 height 18
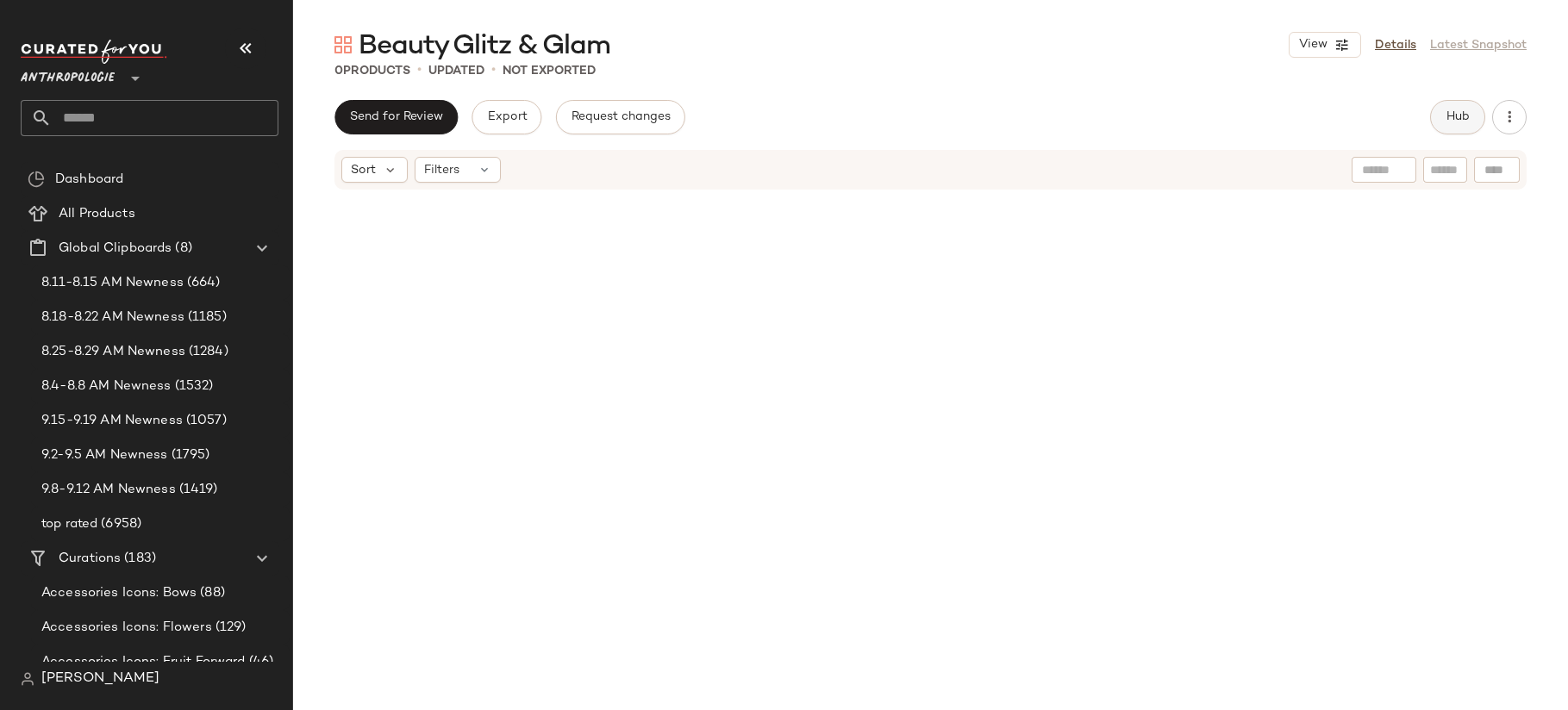
click at [1477, 124] on button "Hub" at bounding box center [1457, 118] width 55 height 35
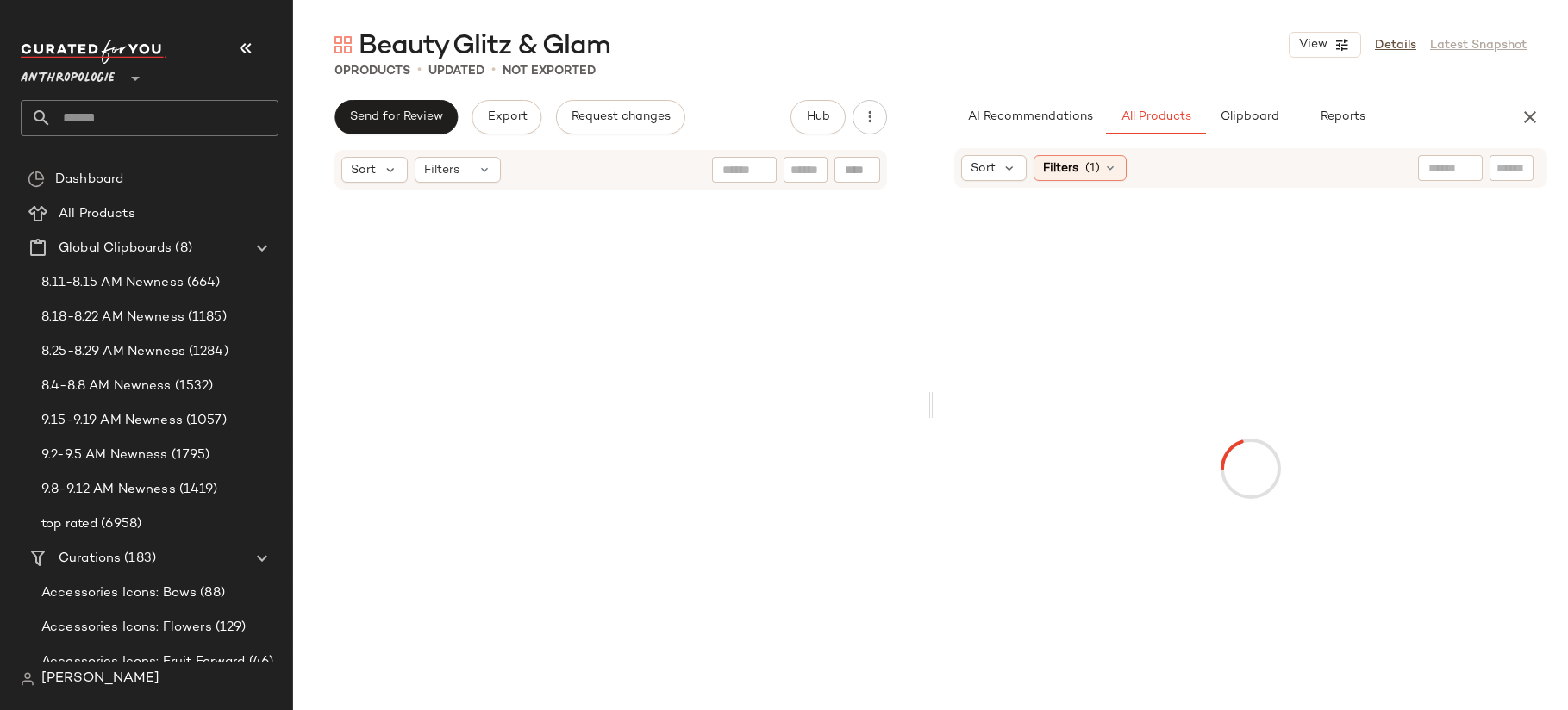
click at [1454, 167] on div at bounding box center [1450, 168] width 64 height 26
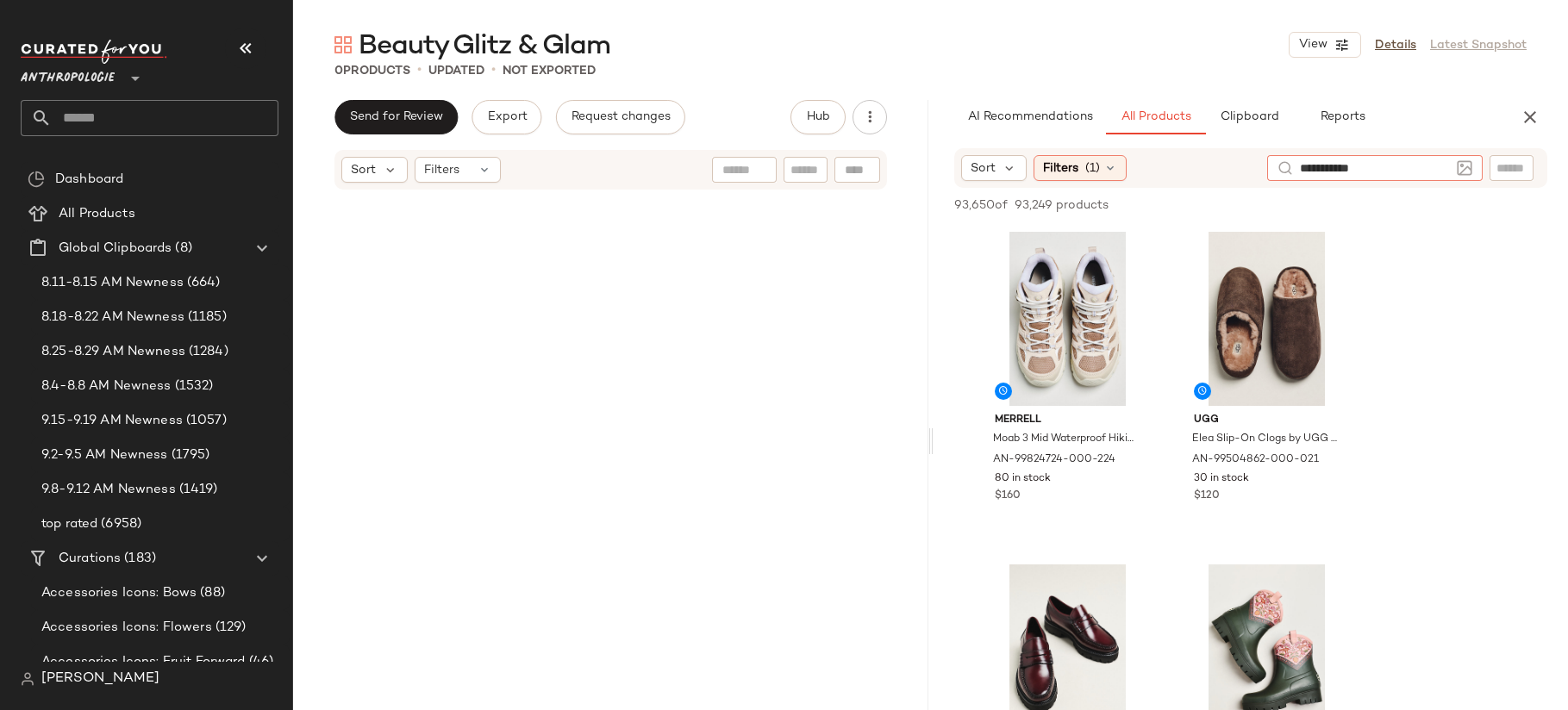
type input "**********"
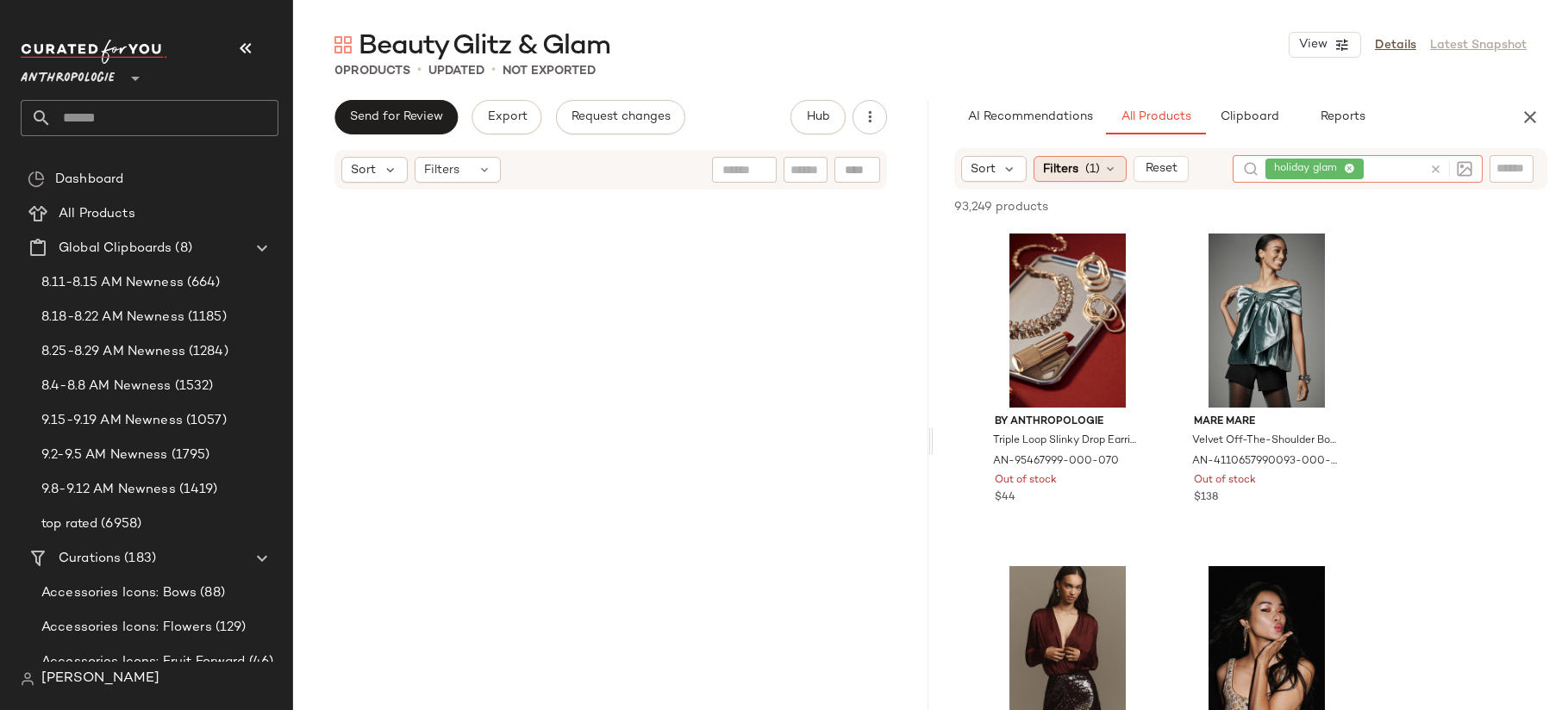
click at [1077, 169] on span "Filters" at bounding box center [1060, 169] width 36 height 18
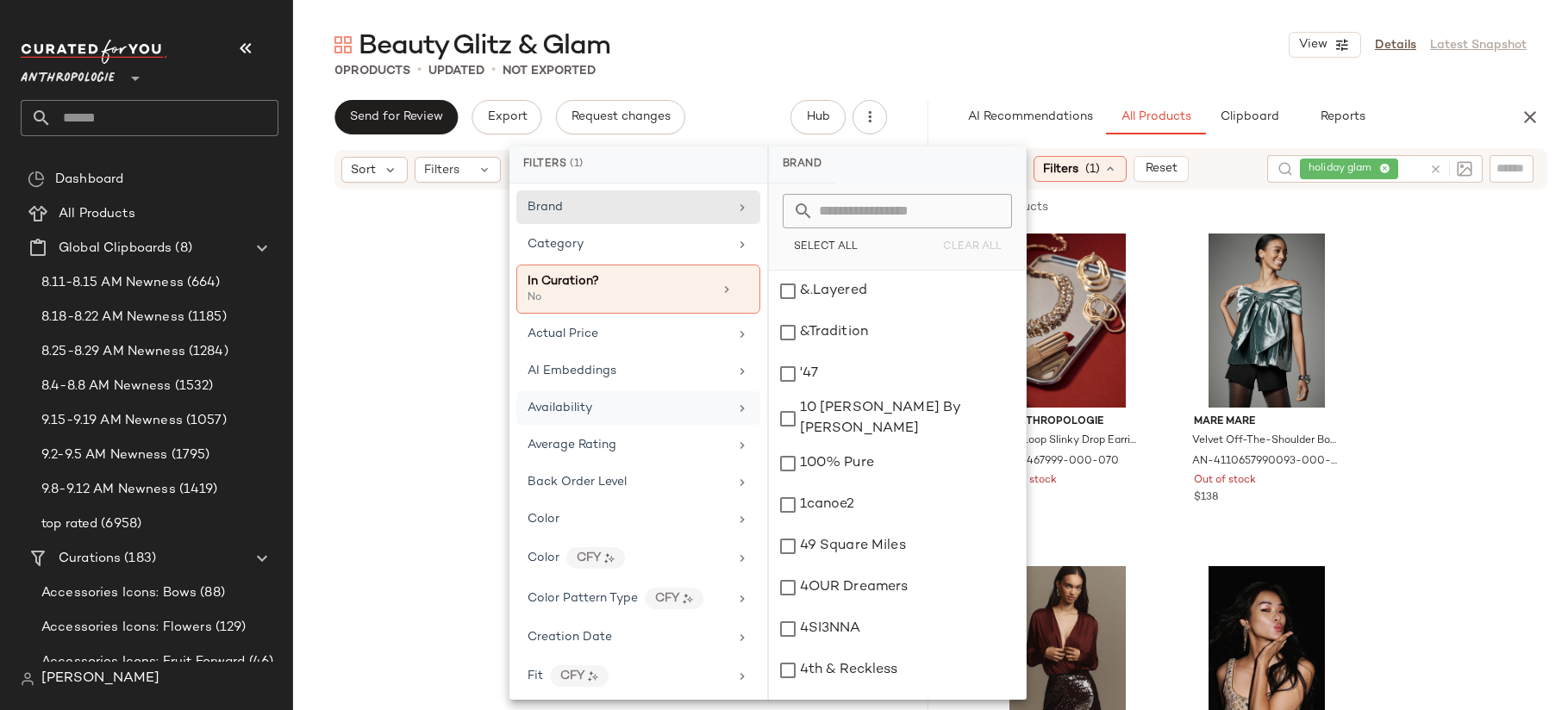
click at [634, 409] on div "Availability" at bounding box center [628, 408] width 201 height 18
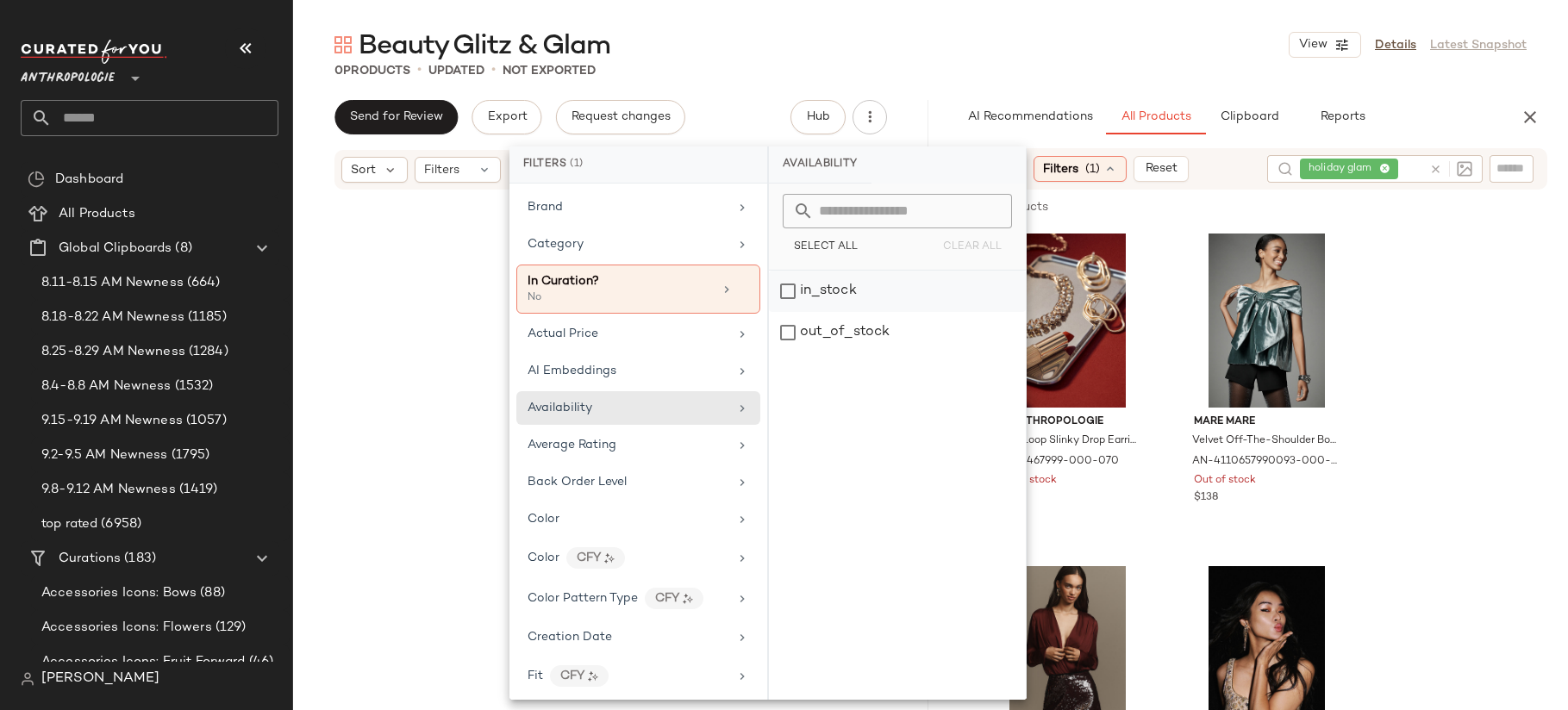
click at [865, 286] on div "in_stock" at bounding box center [897, 291] width 257 height 41
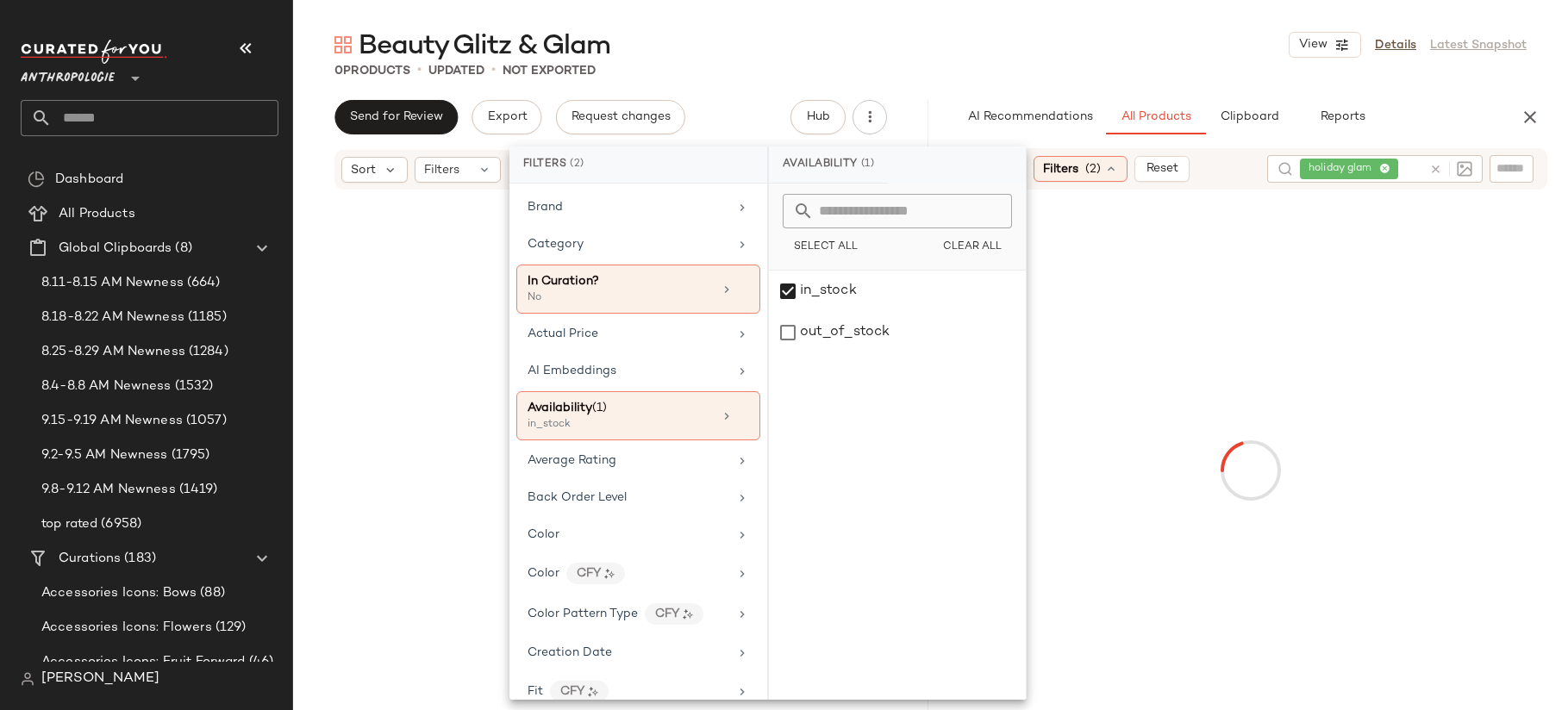
click at [1416, 238] on div at bounding box center [1251, 470] width 628 height 555
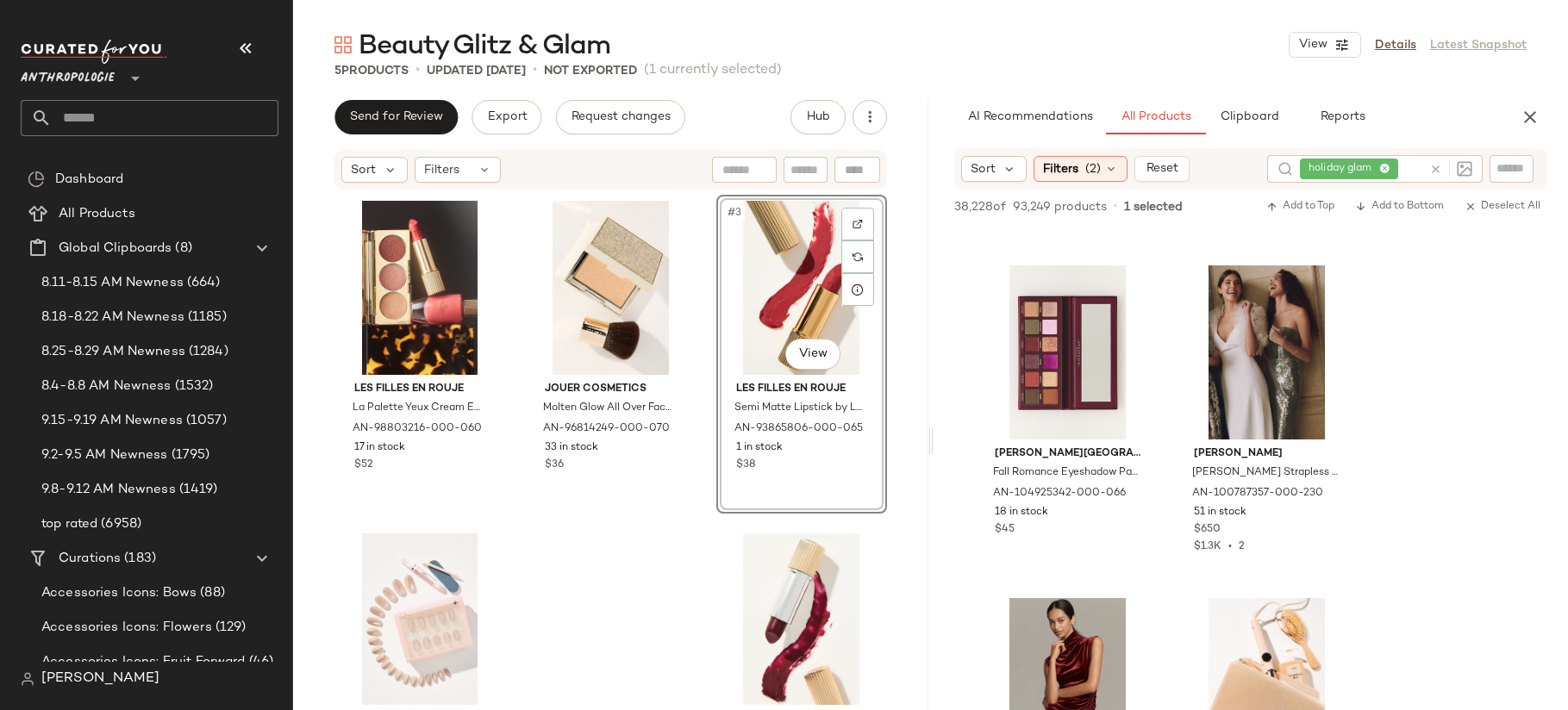
scroll to position [5088, 0]
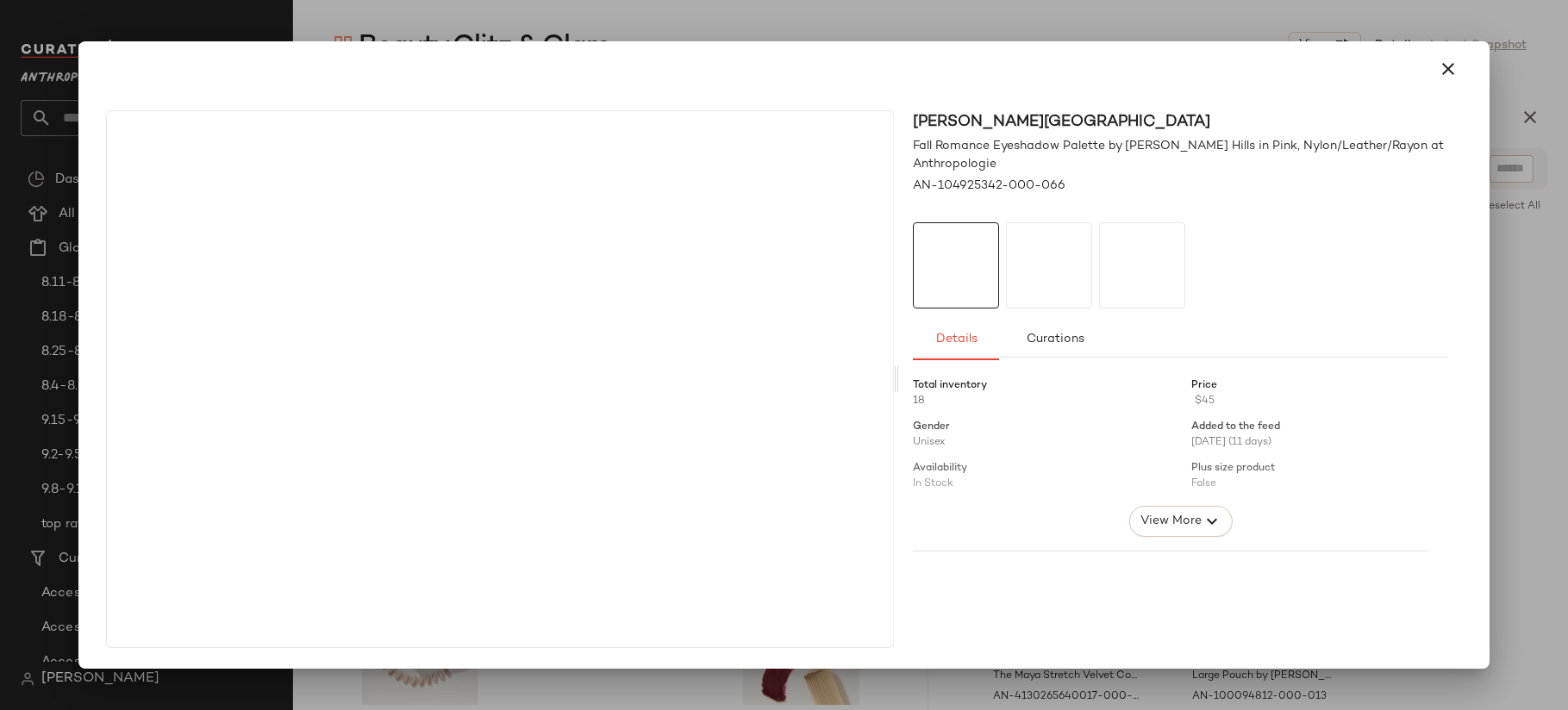
drag, startPoint x: 1090, startPoint y: 296, endPoint x: 862, endPoint y: 396, distance: 249.0
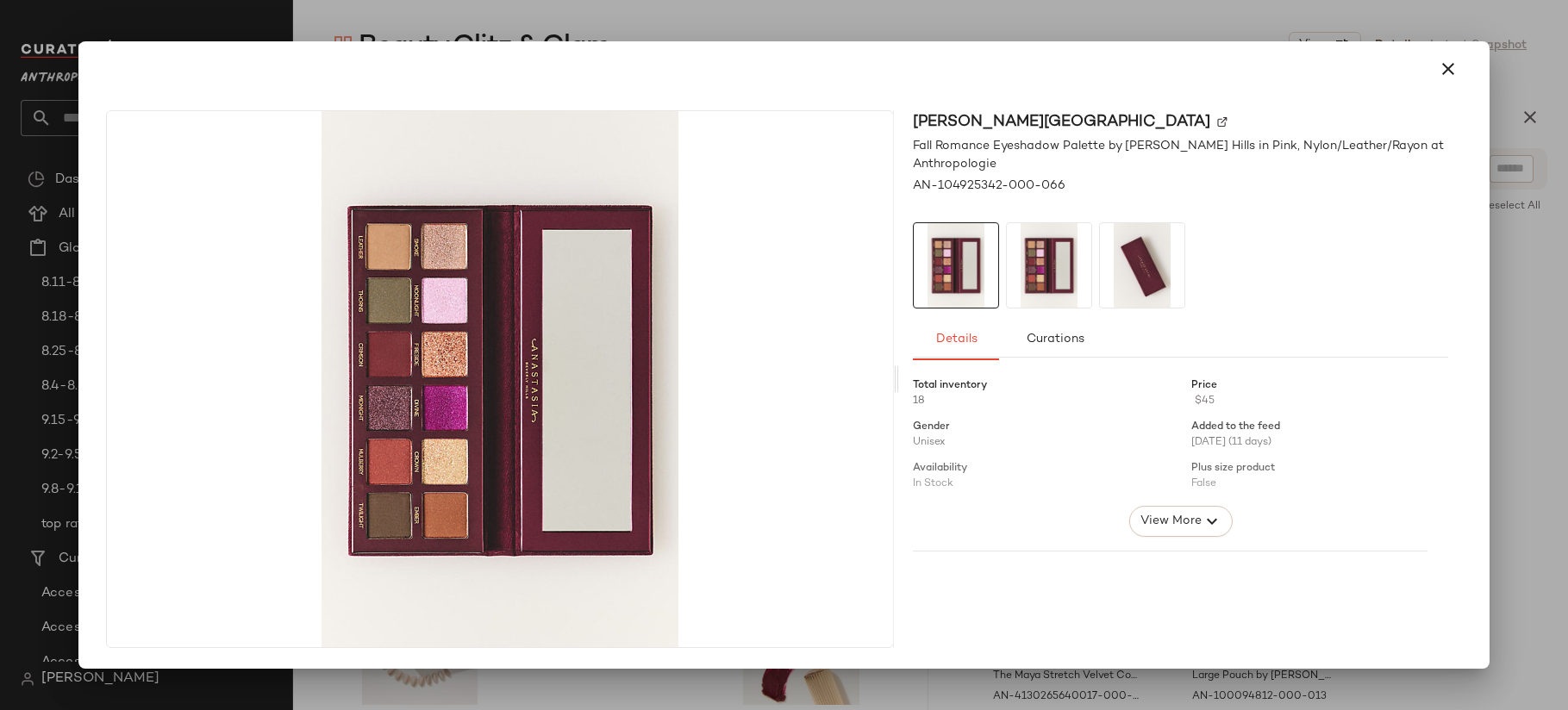
click at [1024, 21] on div at bounding box center [784, 355] width 1568 height 710
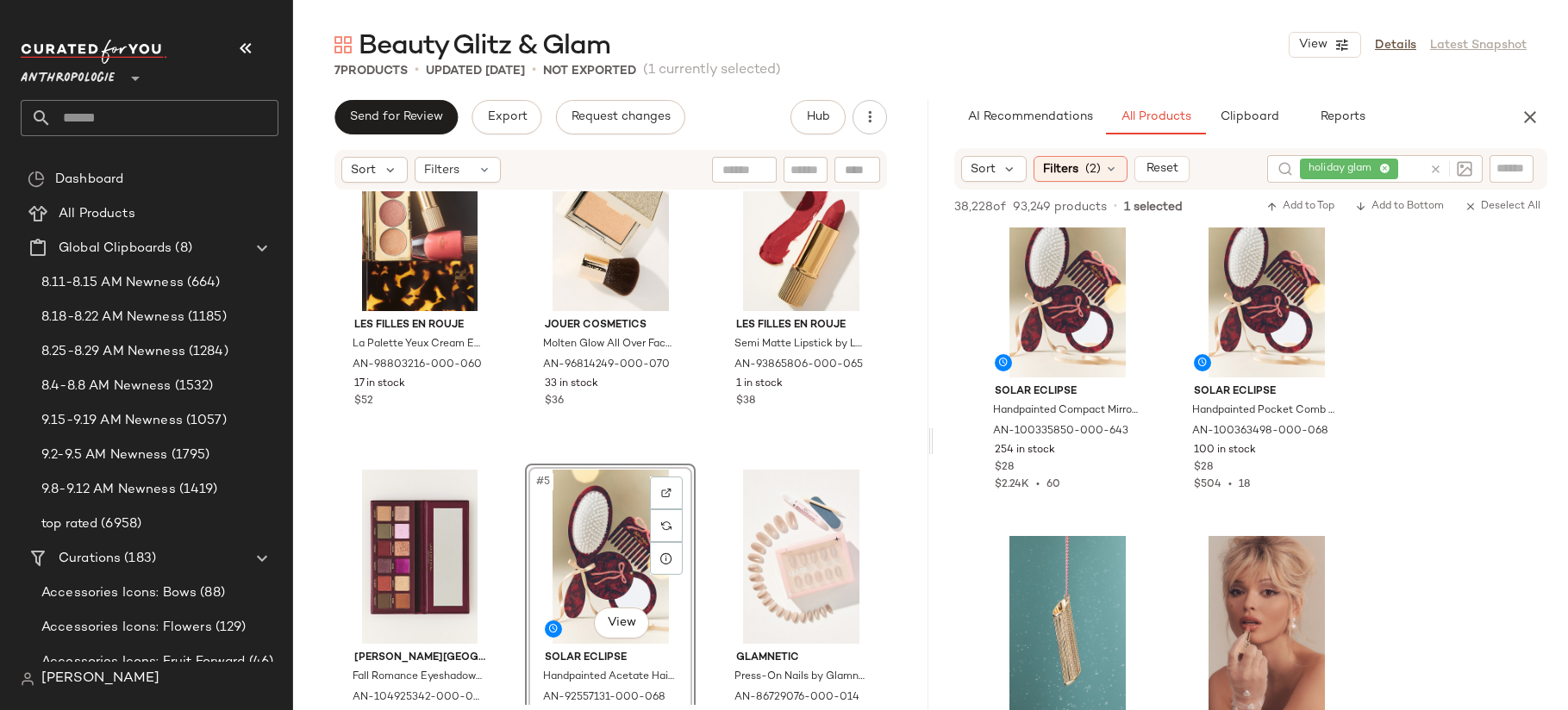
scroll to position [7491, 0]
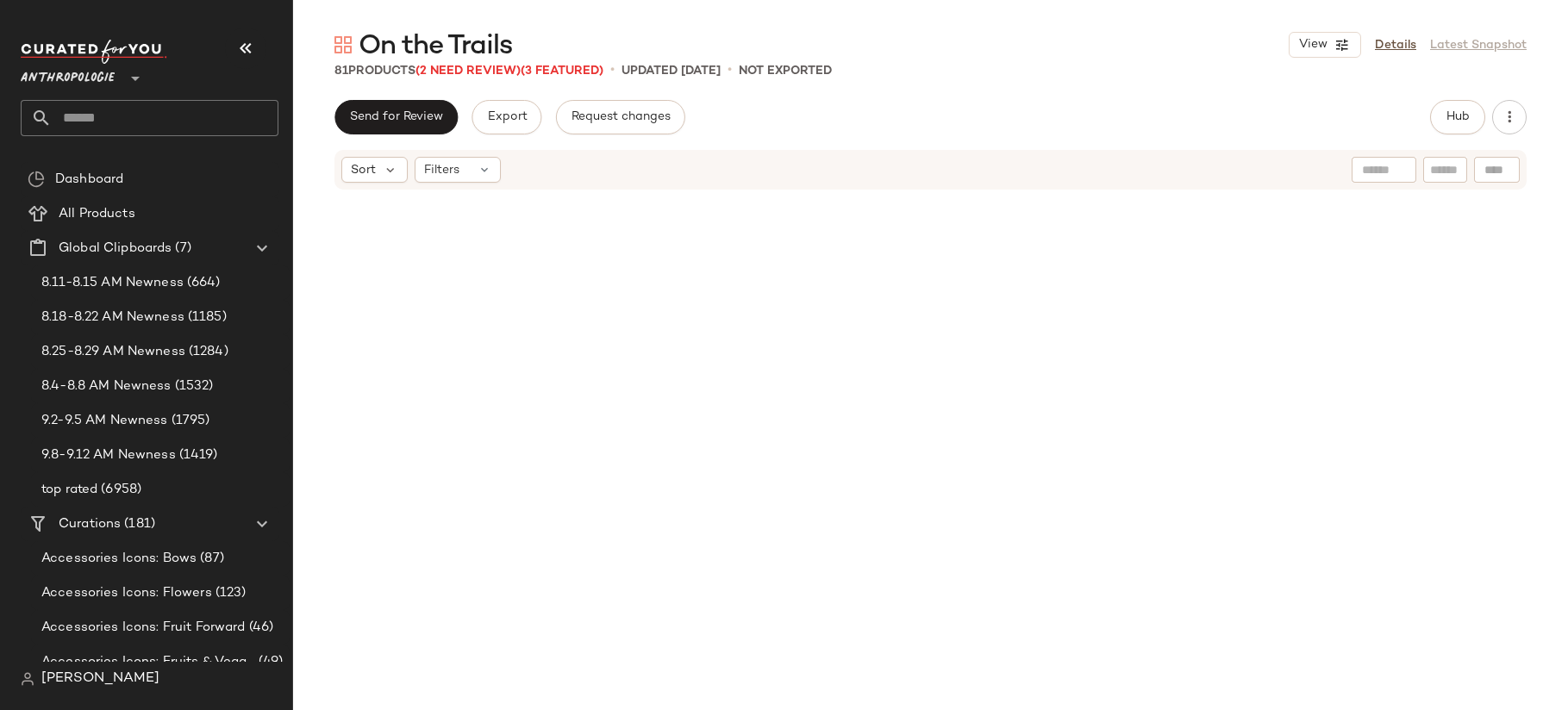
scroll to position [6502, 0]
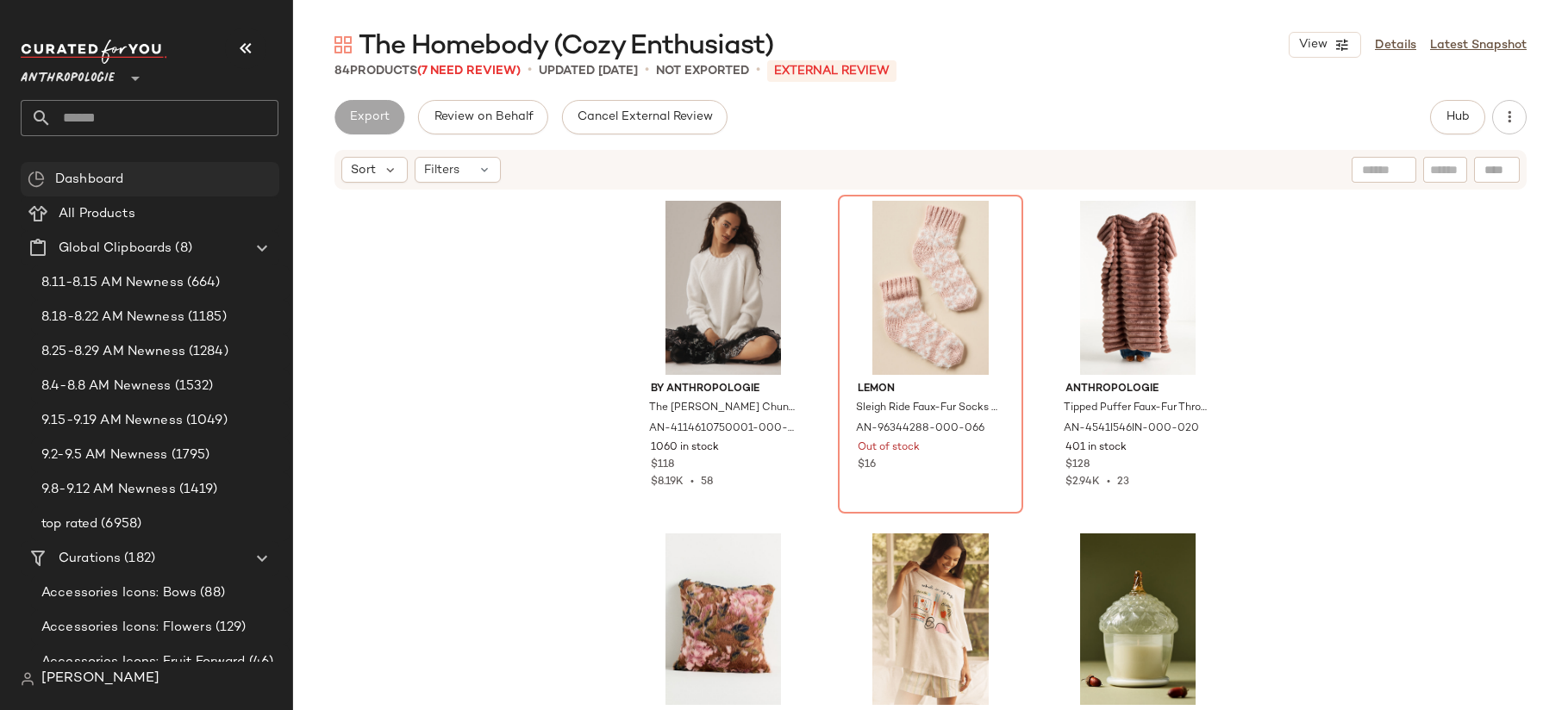
click at [68, 73] on span "Anthropologie" at bounding box center [68, 74] width 94 height 31
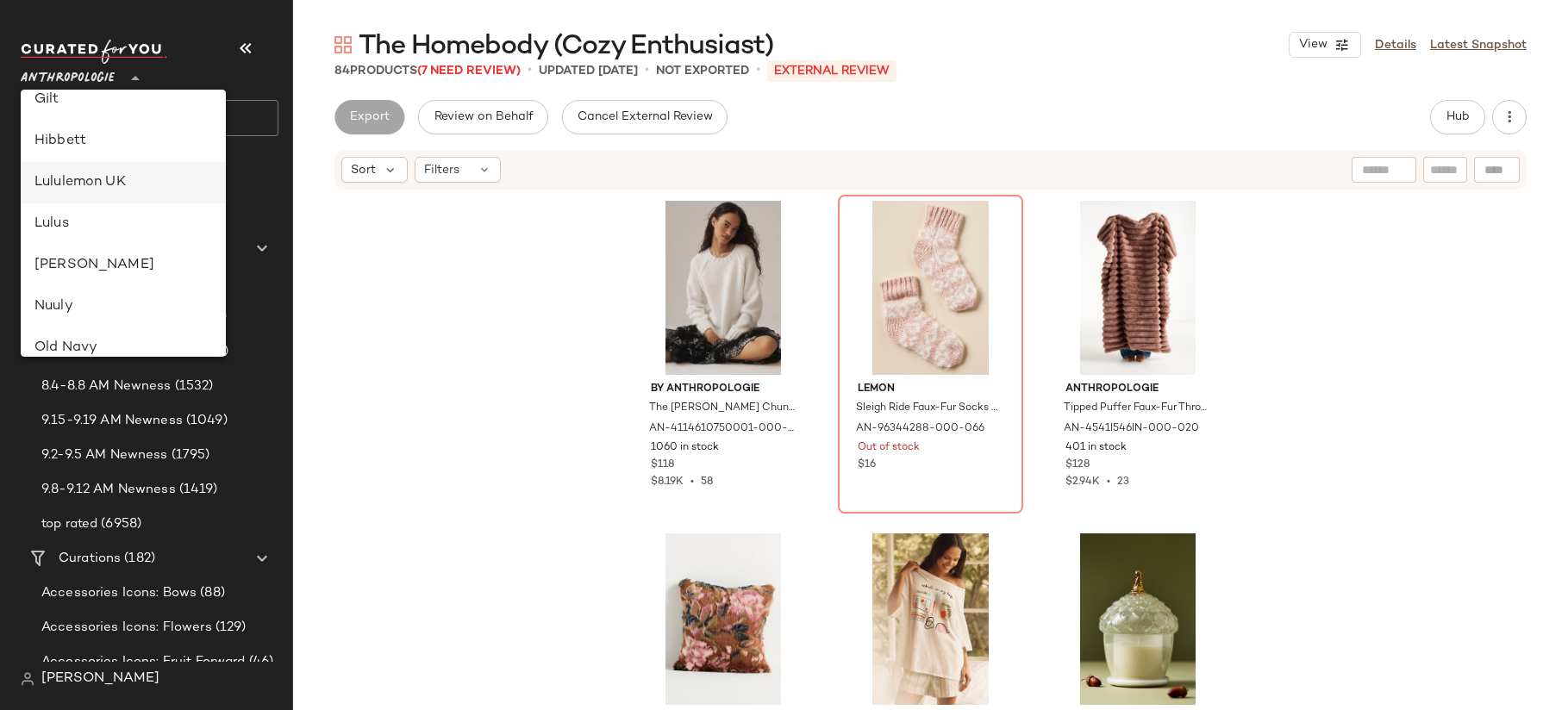
scroll to position [653, 0]
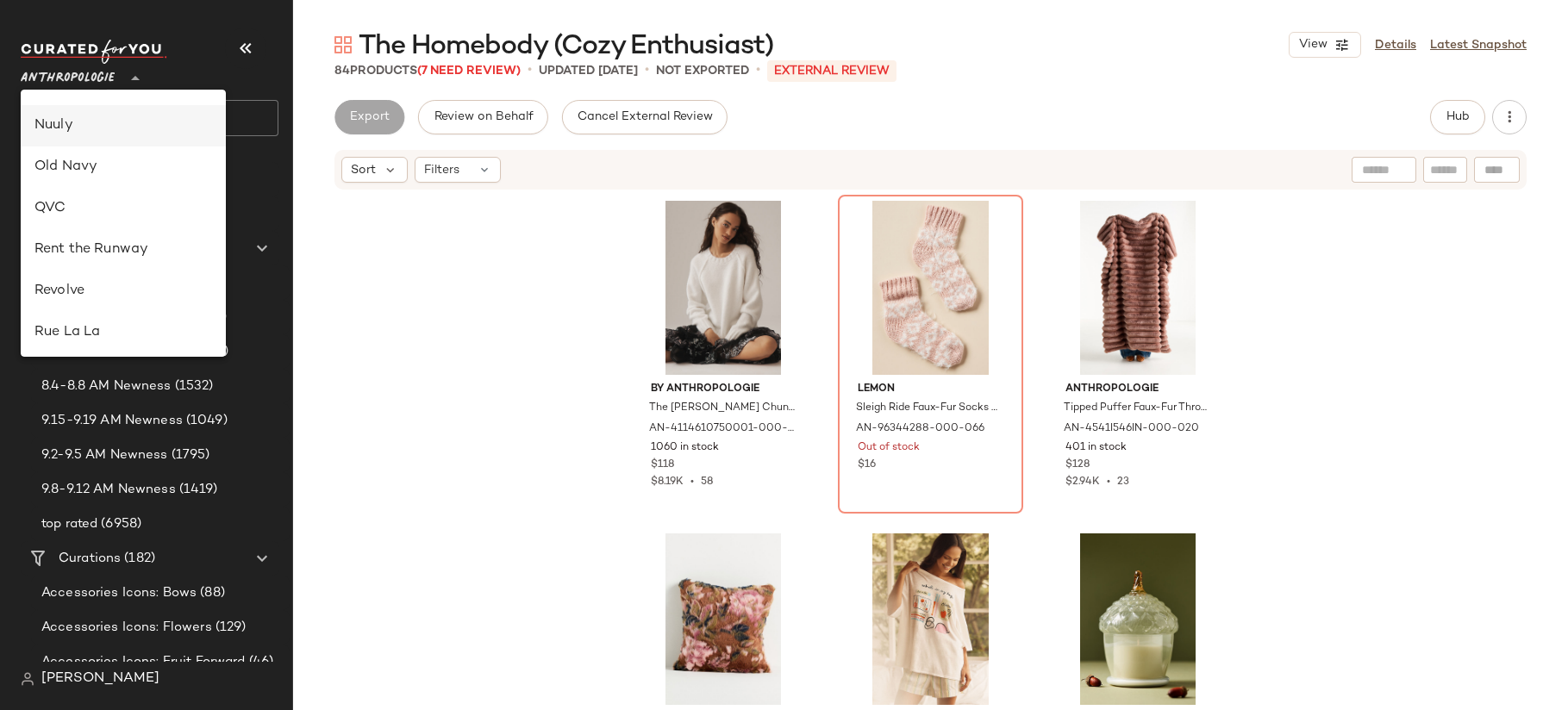
click at [141, 129] on div "Nuuly" at bounding box center [124, 126] width 178 height 21
type input "**"
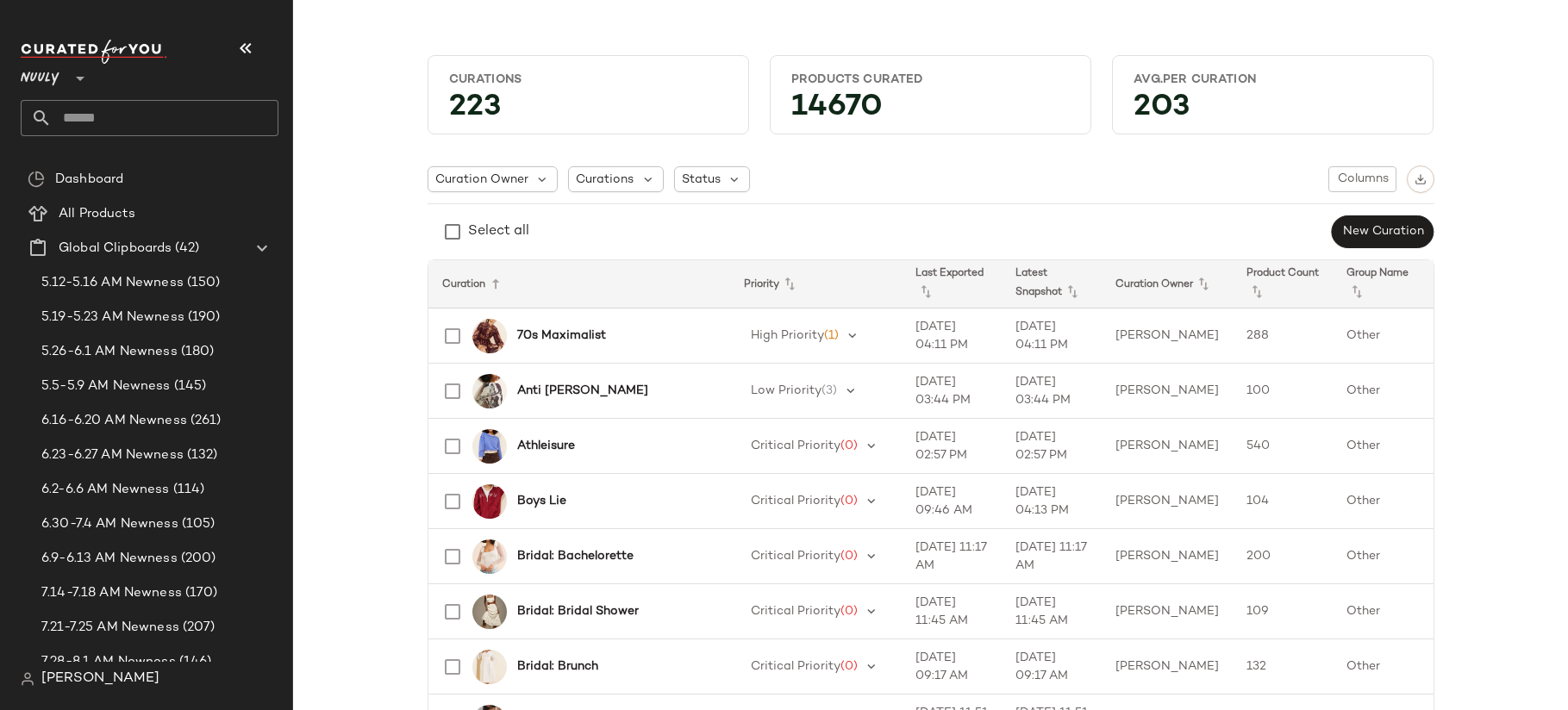
click at [84, 115] on input "text" at bounding box center [165, 118] width 226 height 37
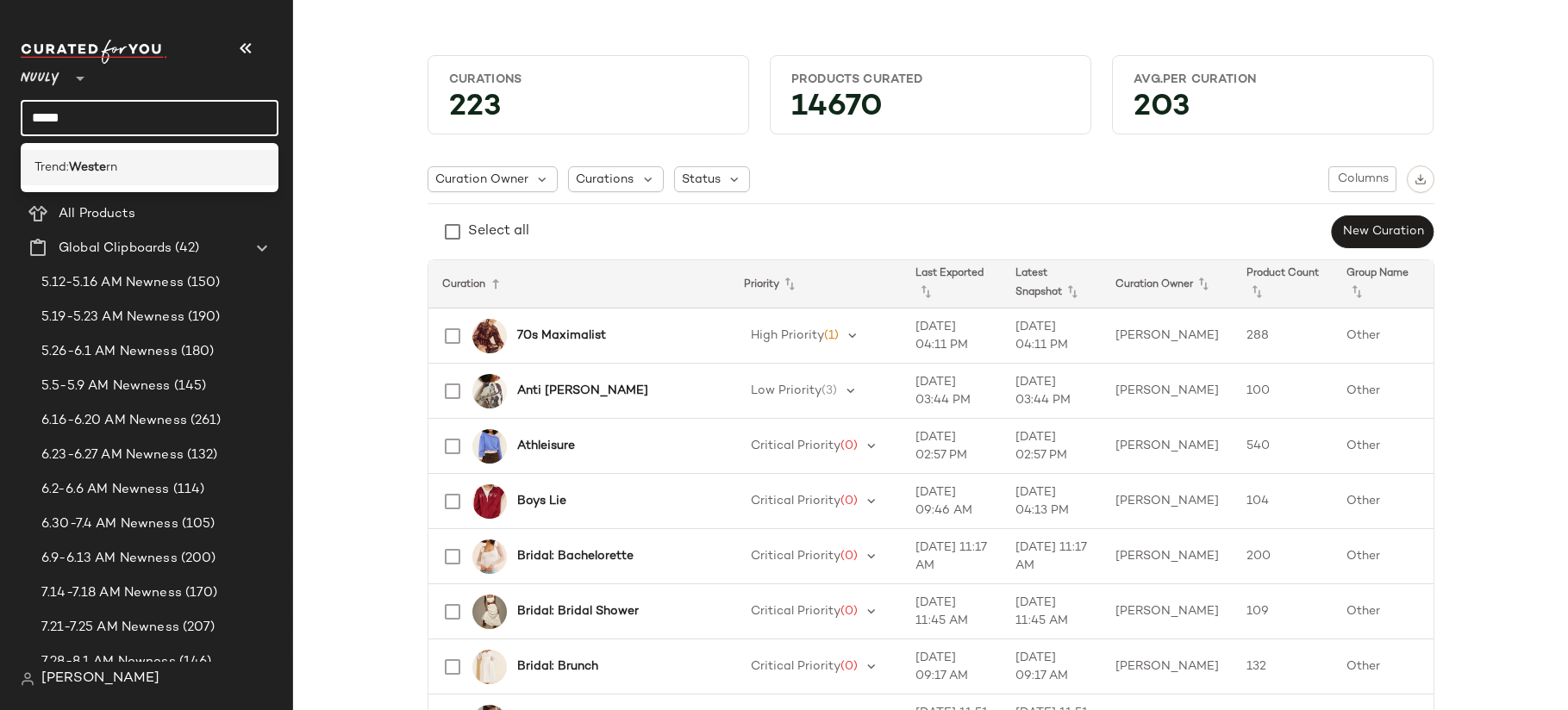
type input "*****"
click at [97, 172] on b "Weste" at bounding box center [87, 167] width 37 height 18
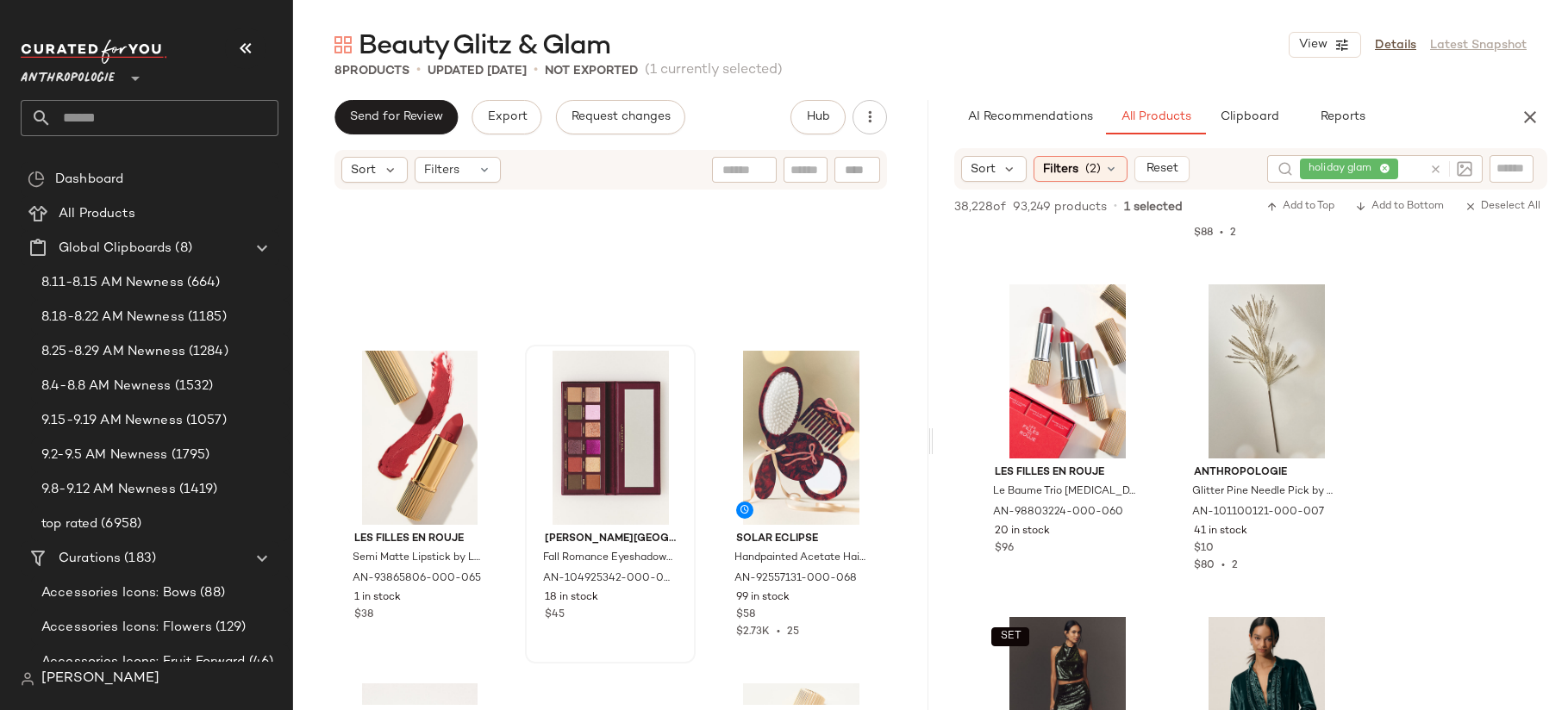
scroll to position [488, 0]
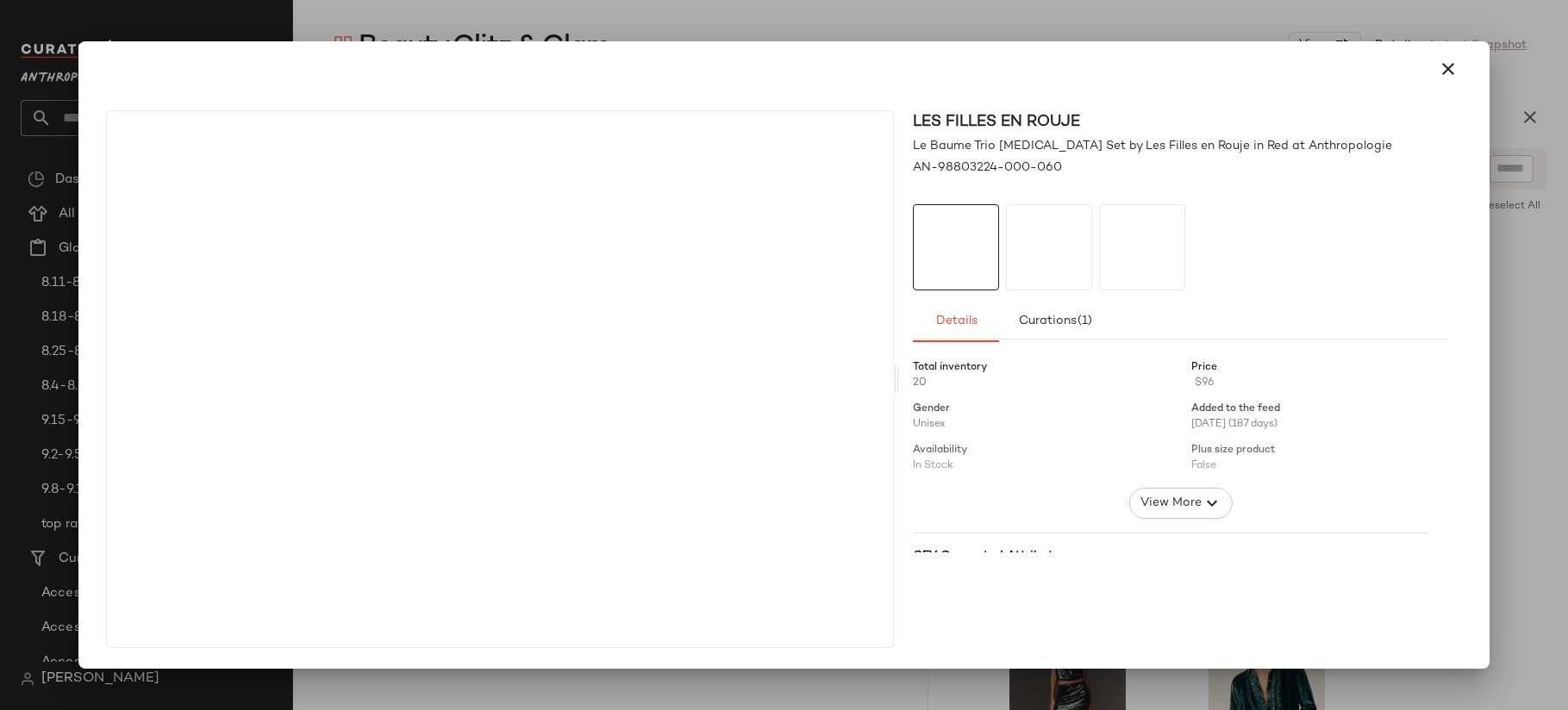
drag, startPoint x: 1039, startPoint y: 416, endPoint x: 652, endPoint y: 563, distance: 414.0
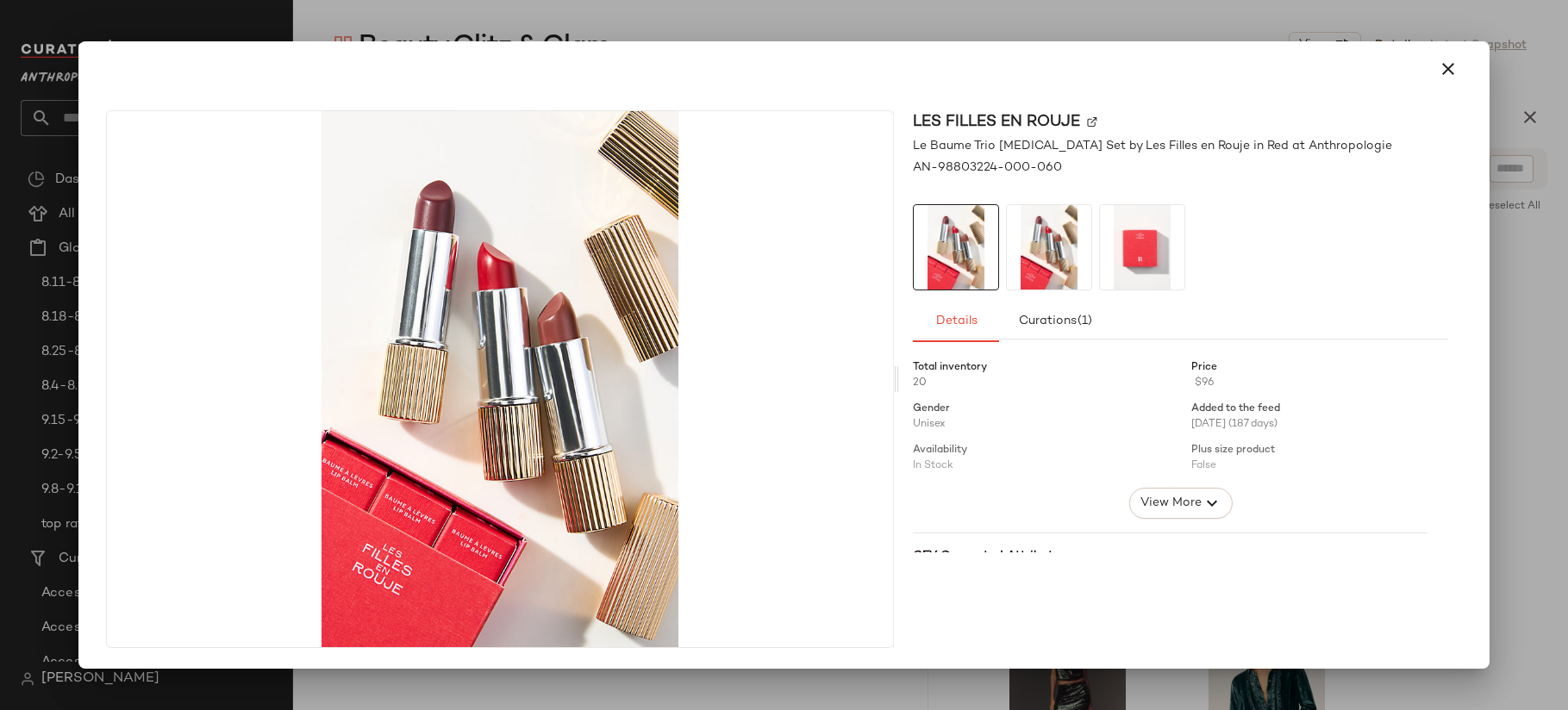
click at [801, 24] on div at bounding box center [784, 355] width 1568 height 710
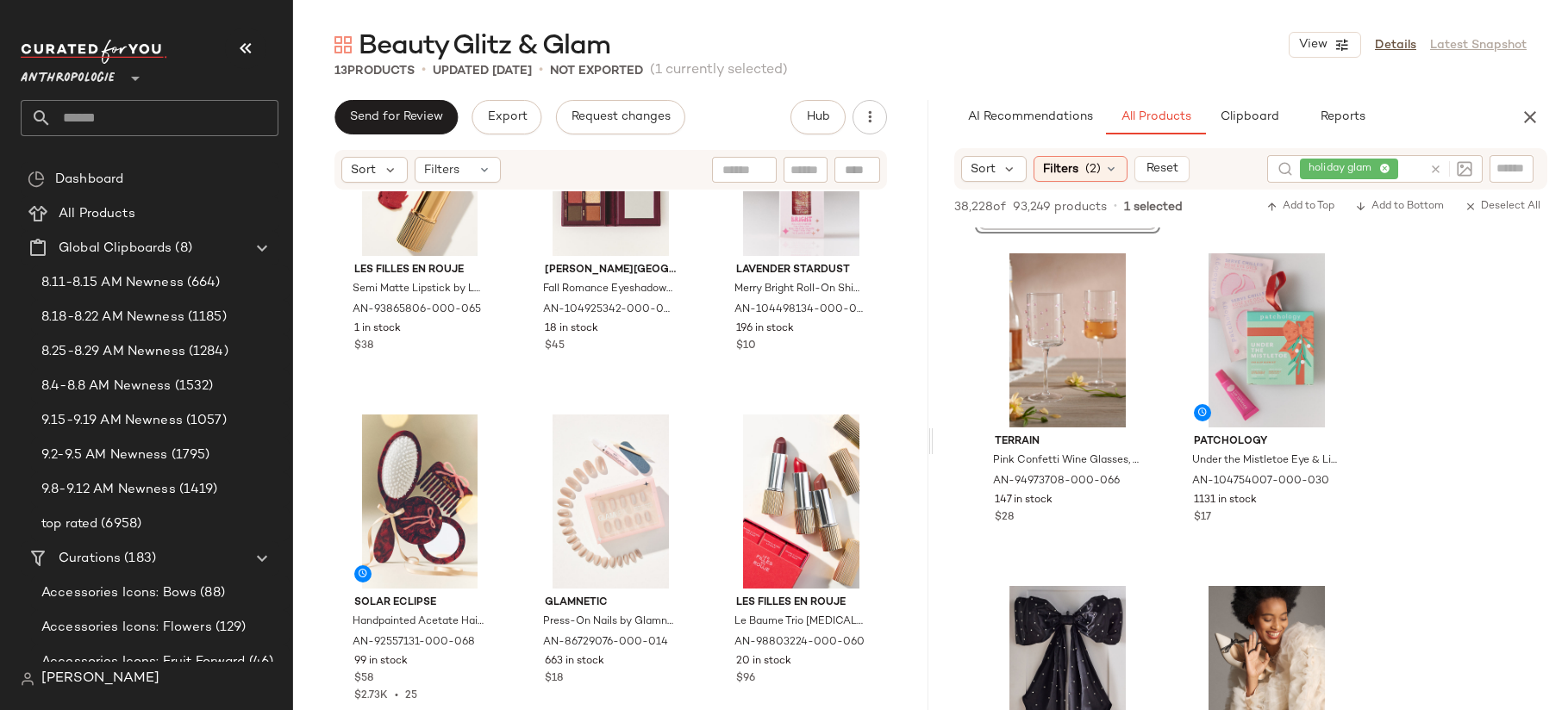
scroll to position [14237, 0]
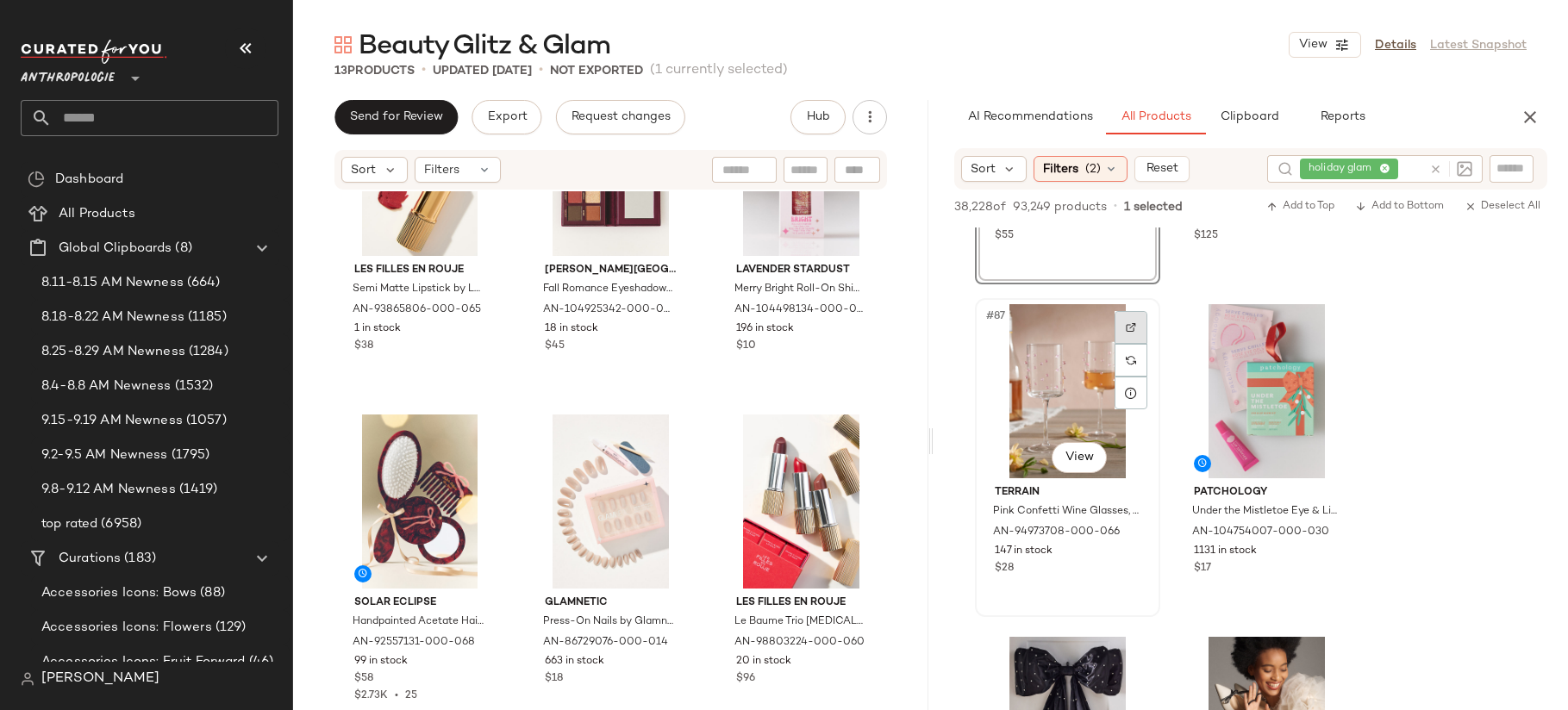
click at [1120, 334] on div at bounding box center [1131, 328] width 33 height 33
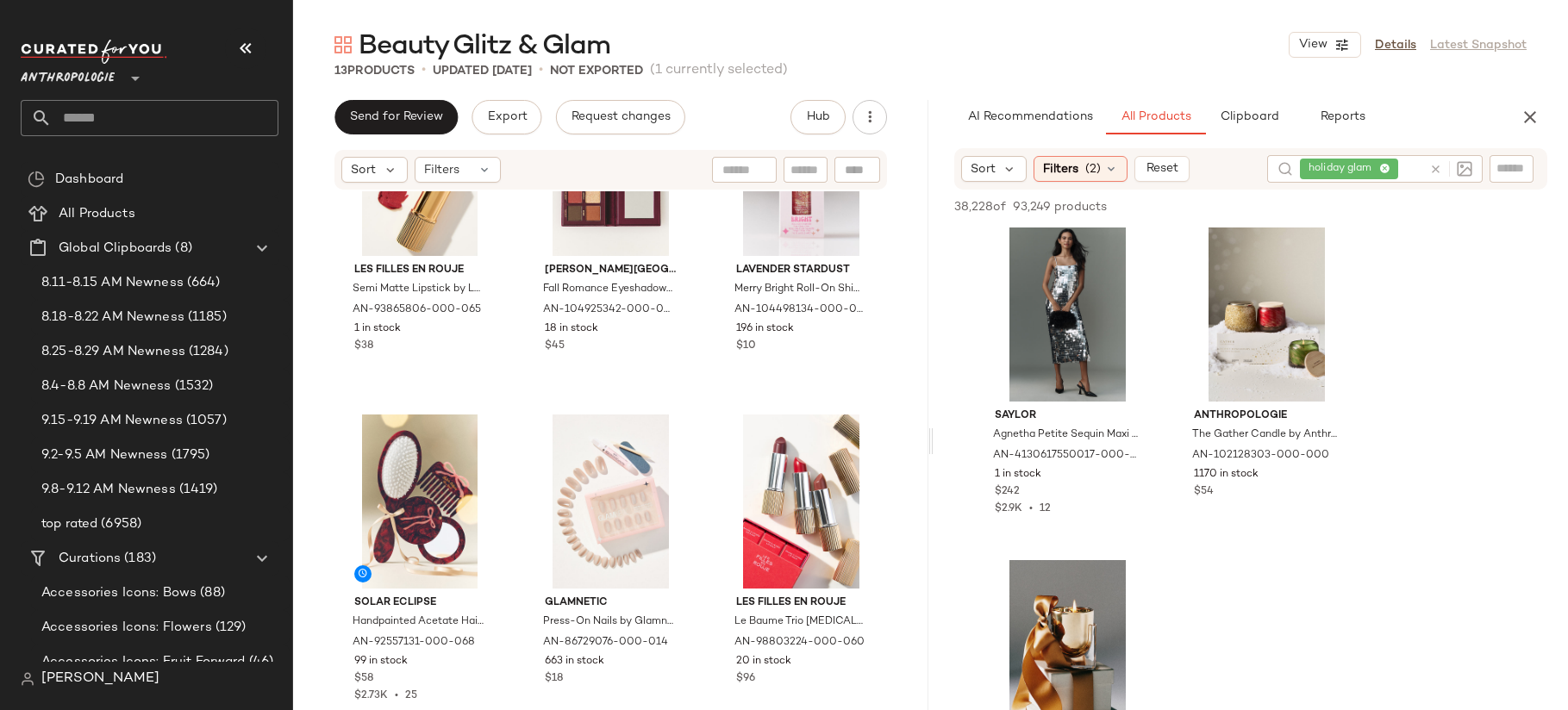
scroll to position [16513, 0]
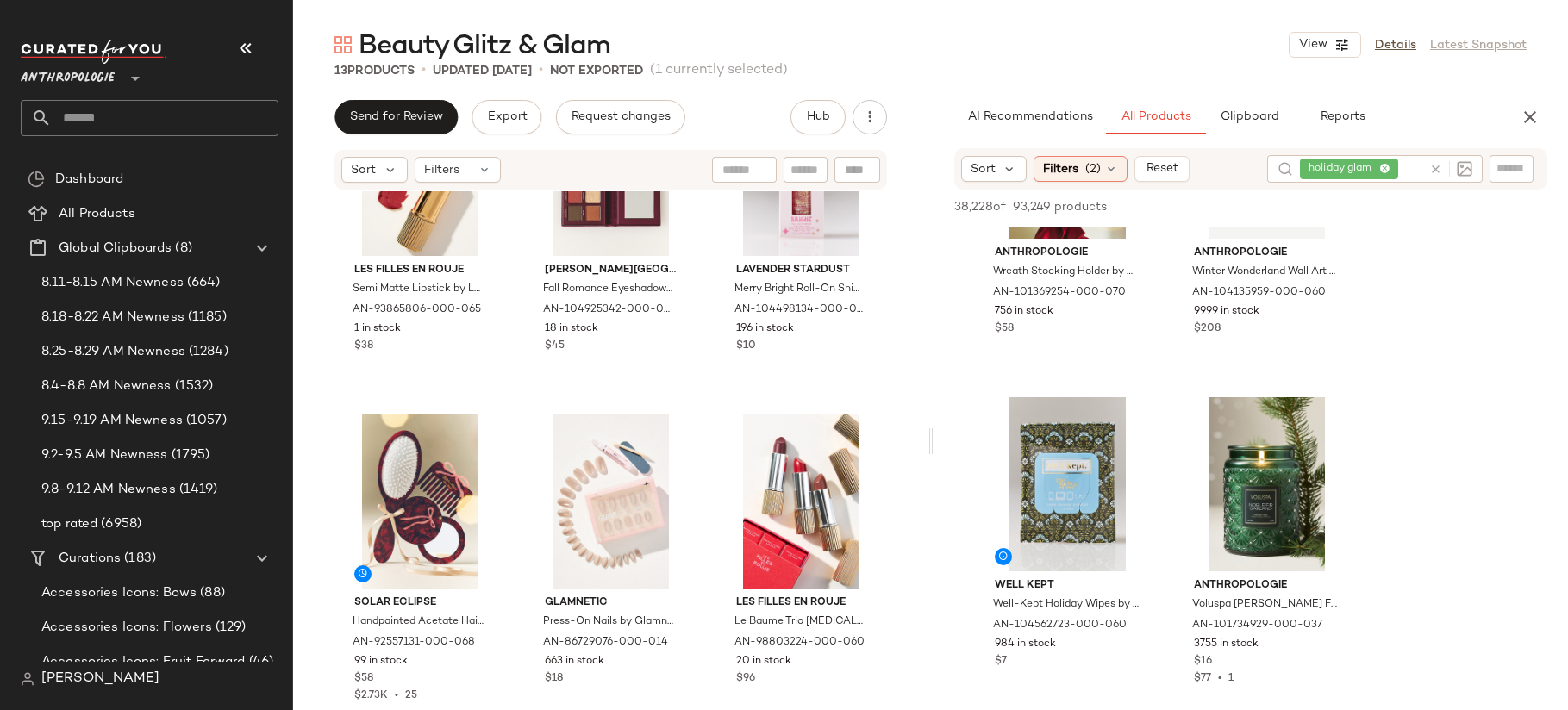
click at [1435, 169] on icon at bounding box center [1436, 169] width 13 height 13
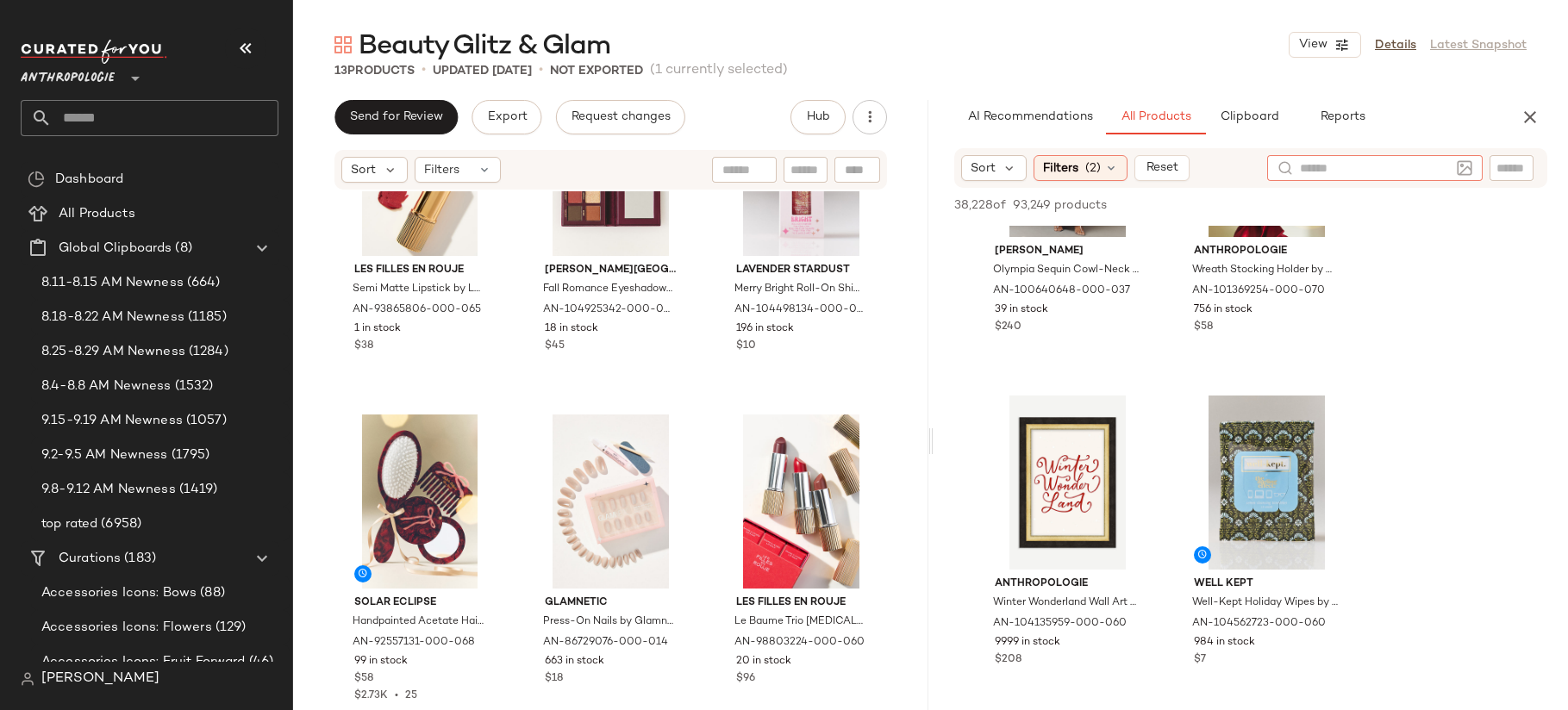
scroll to position [17472, 0]
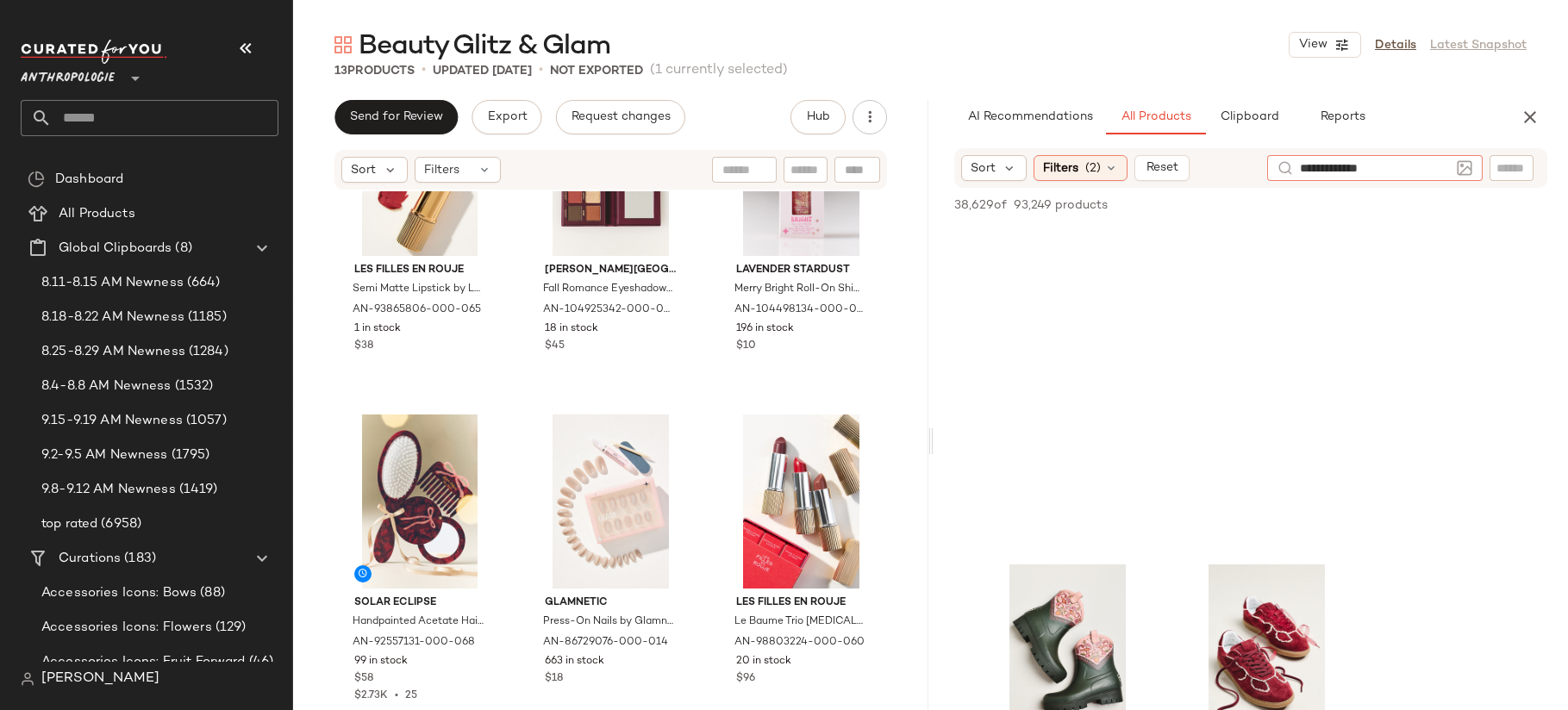
type input "**********"
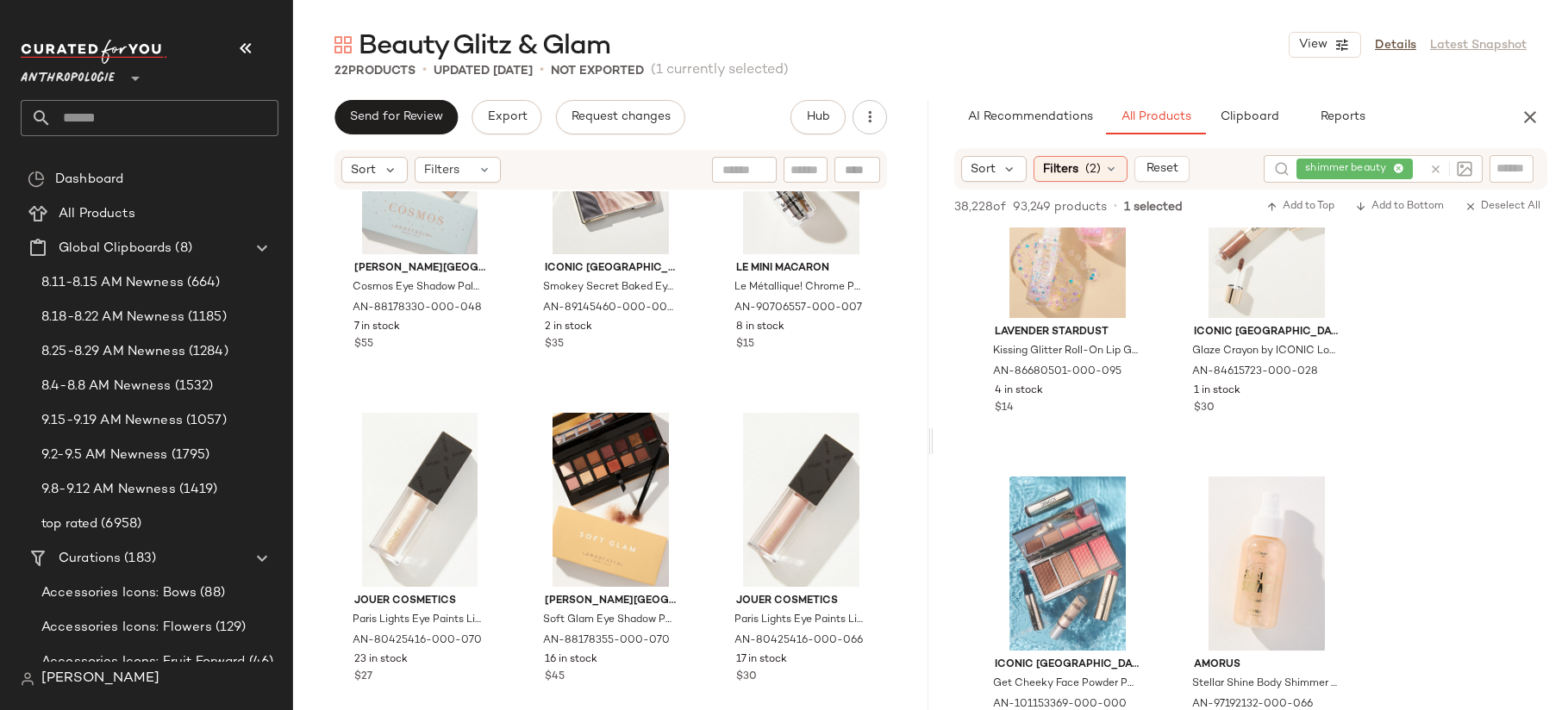
scroll to position [7488, 0]
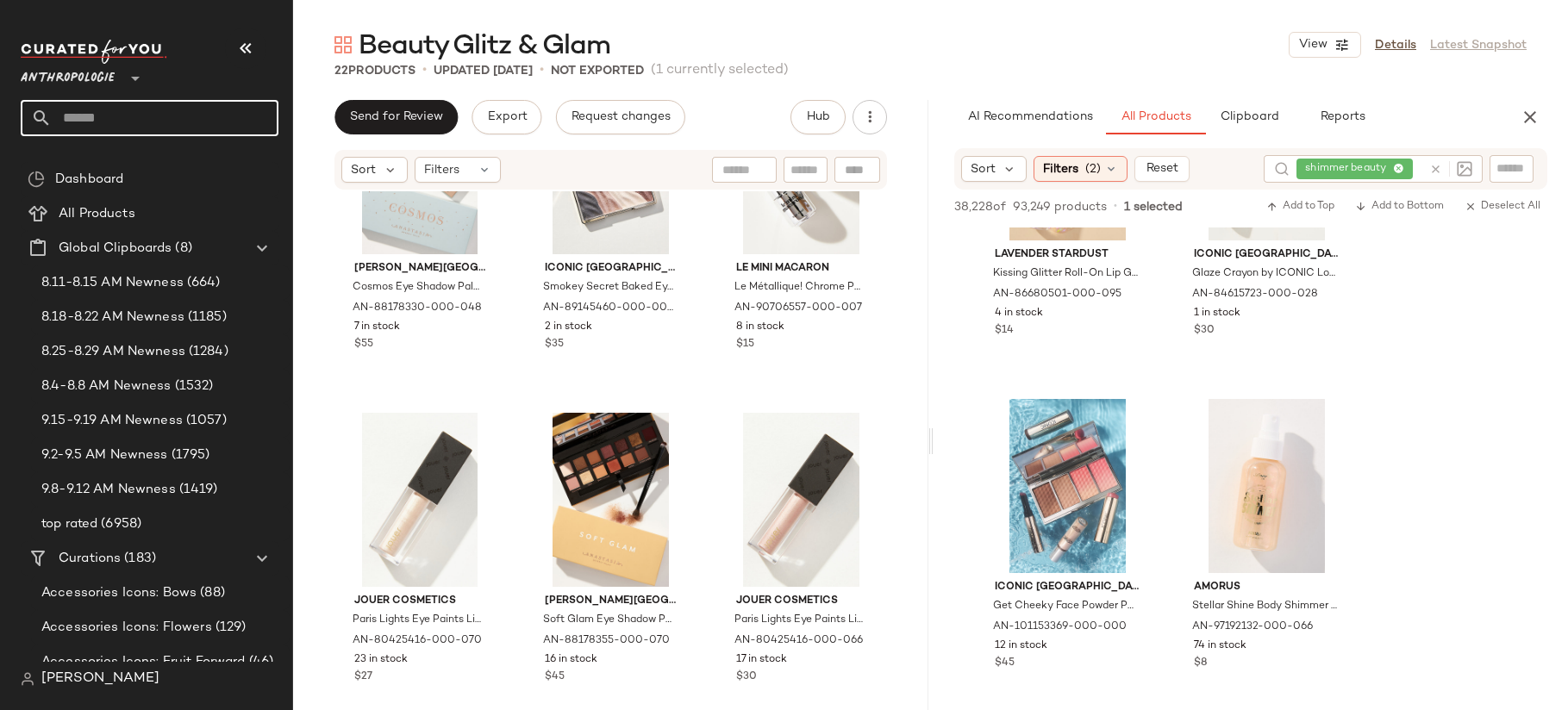
click at [128, 130] on input "text" at bounding box center [165, 118] width 226 height 37
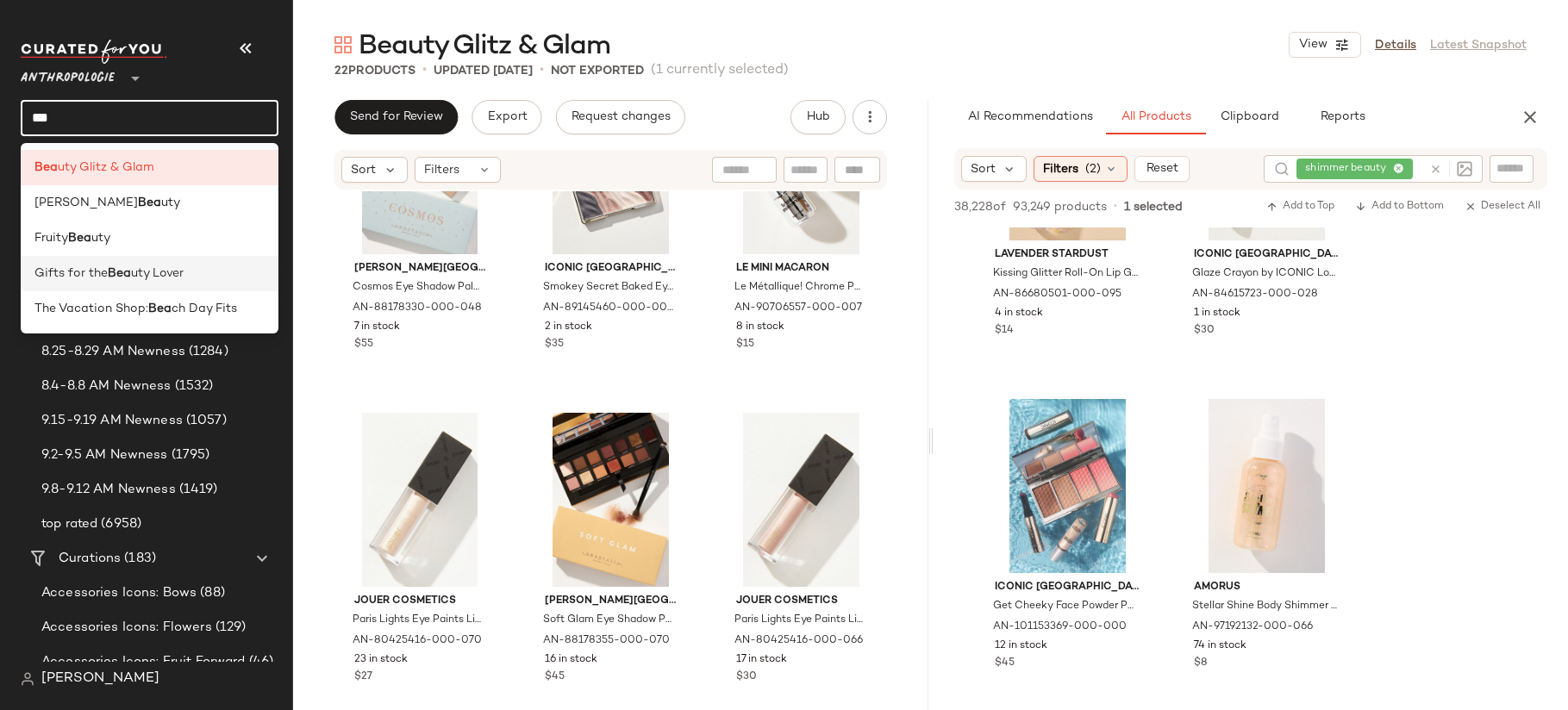
type input "***"
click at [102, 280] on span "Gifts for the" at bounding box center [71, 274] width 73 height 18
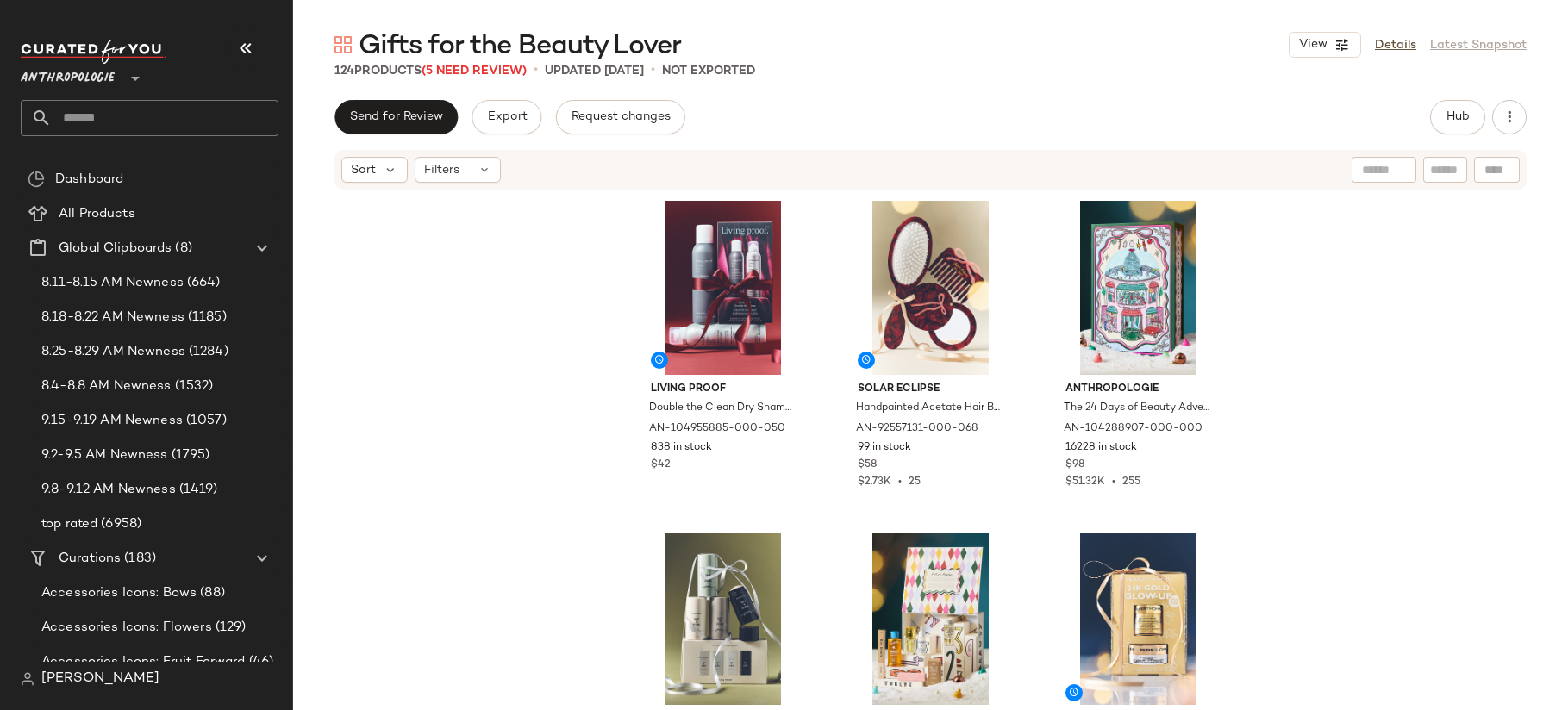
click at [1457, 175] on input "text" at bounding box center [1445, 170] width 30 height 18
type input "**********"
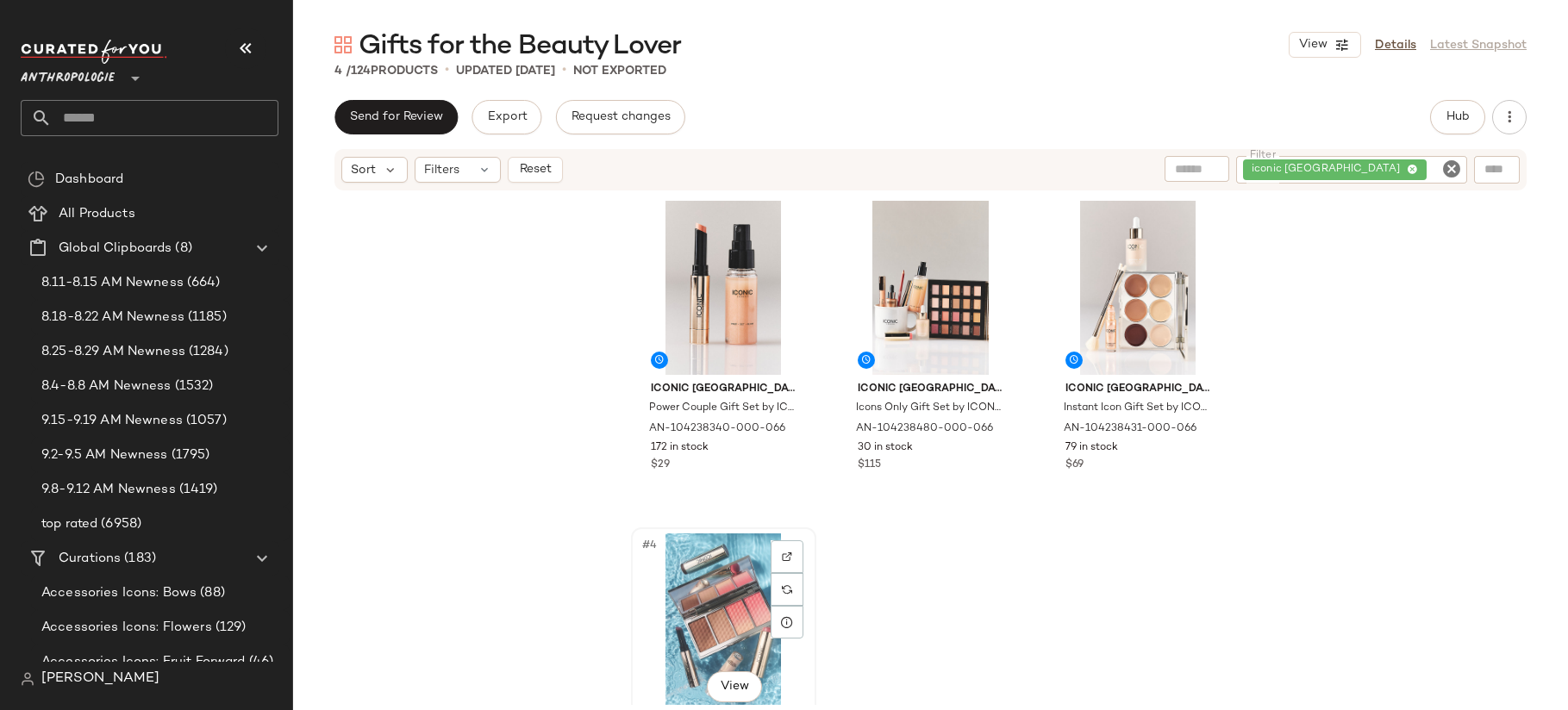
click at [680, 591] on div "#4 View" at bounding box center [723, 621] width 173 height 174
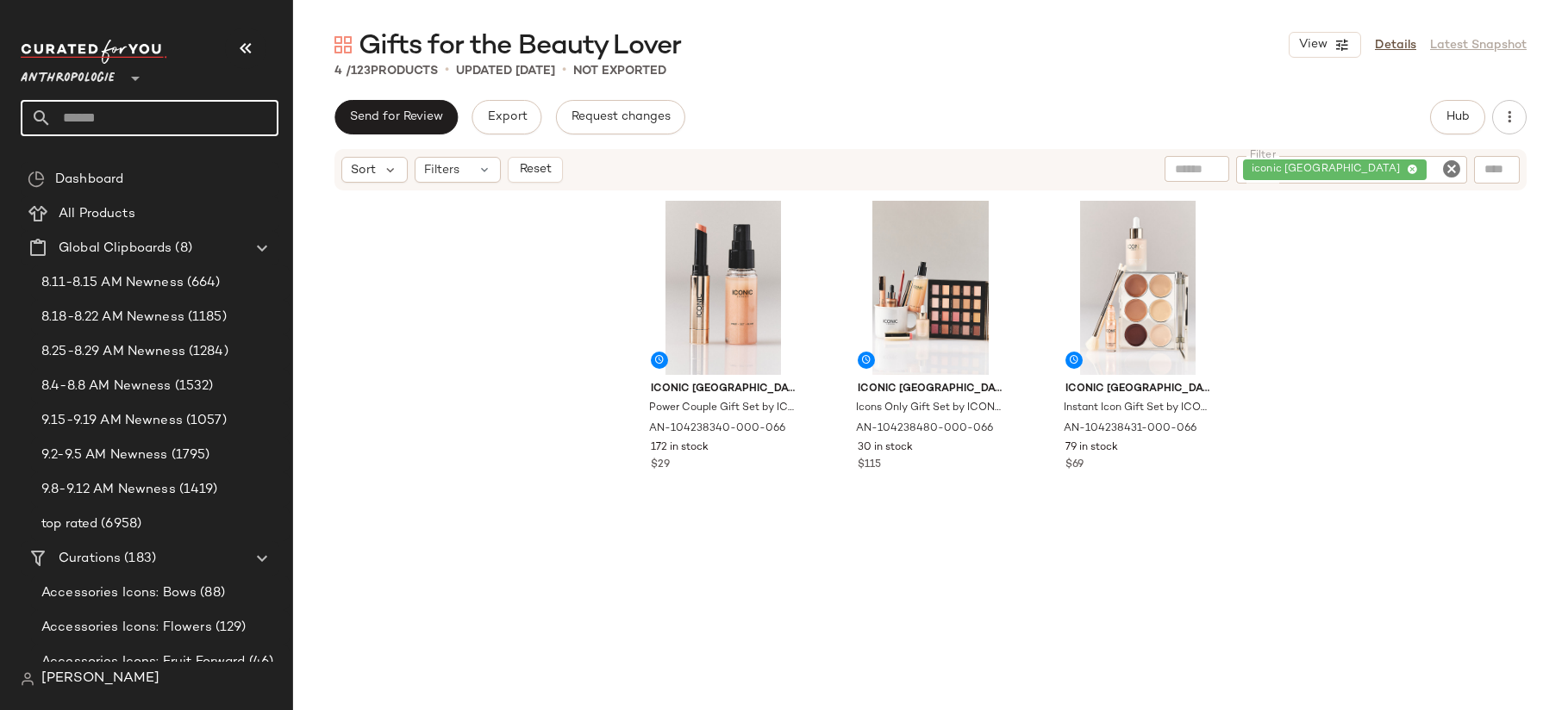
click at [121, 113] on input "text" at bounding box center [165, 118] width 226 height 37
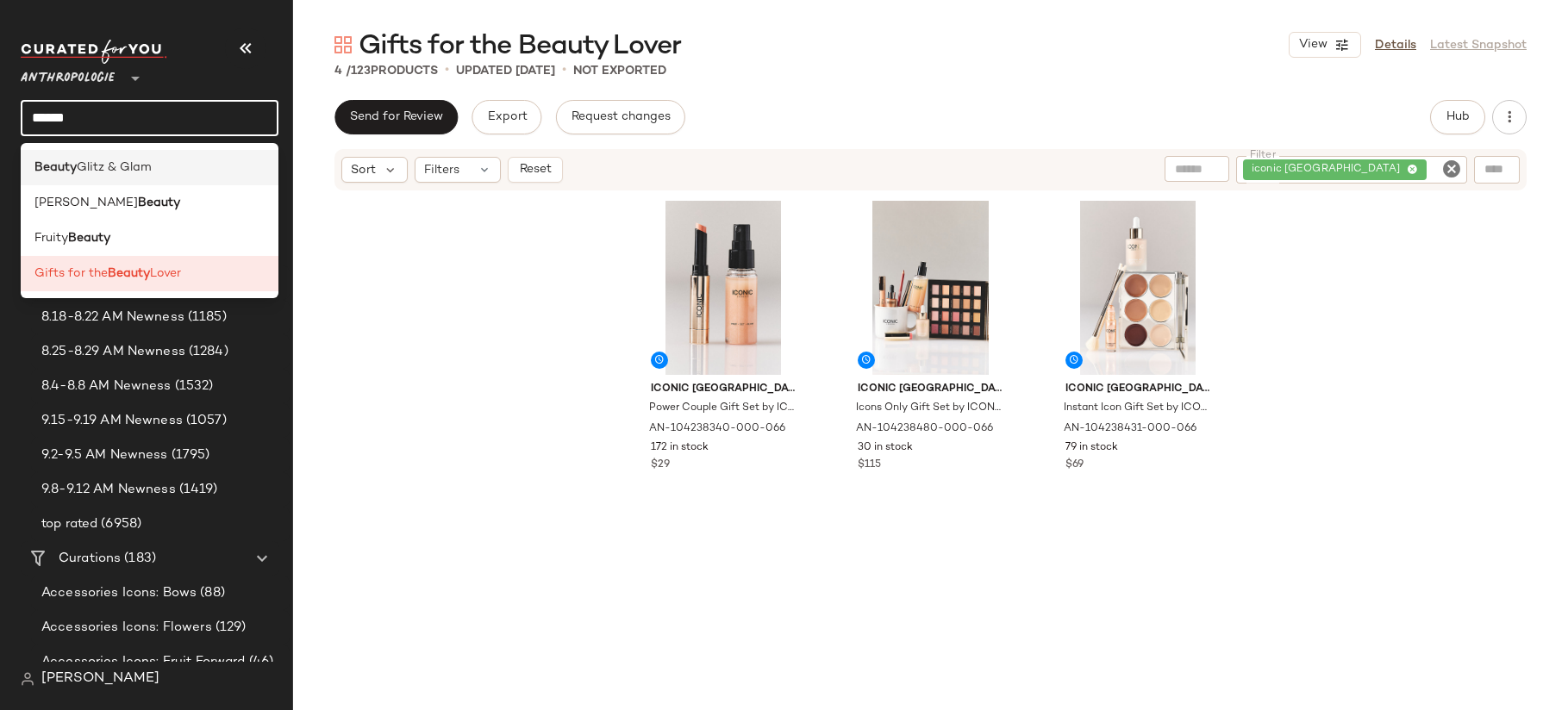
type input "******"
click at [136, 175] on span "Glitz & Glam" at bounding box center [114, 167] width 75 height 18
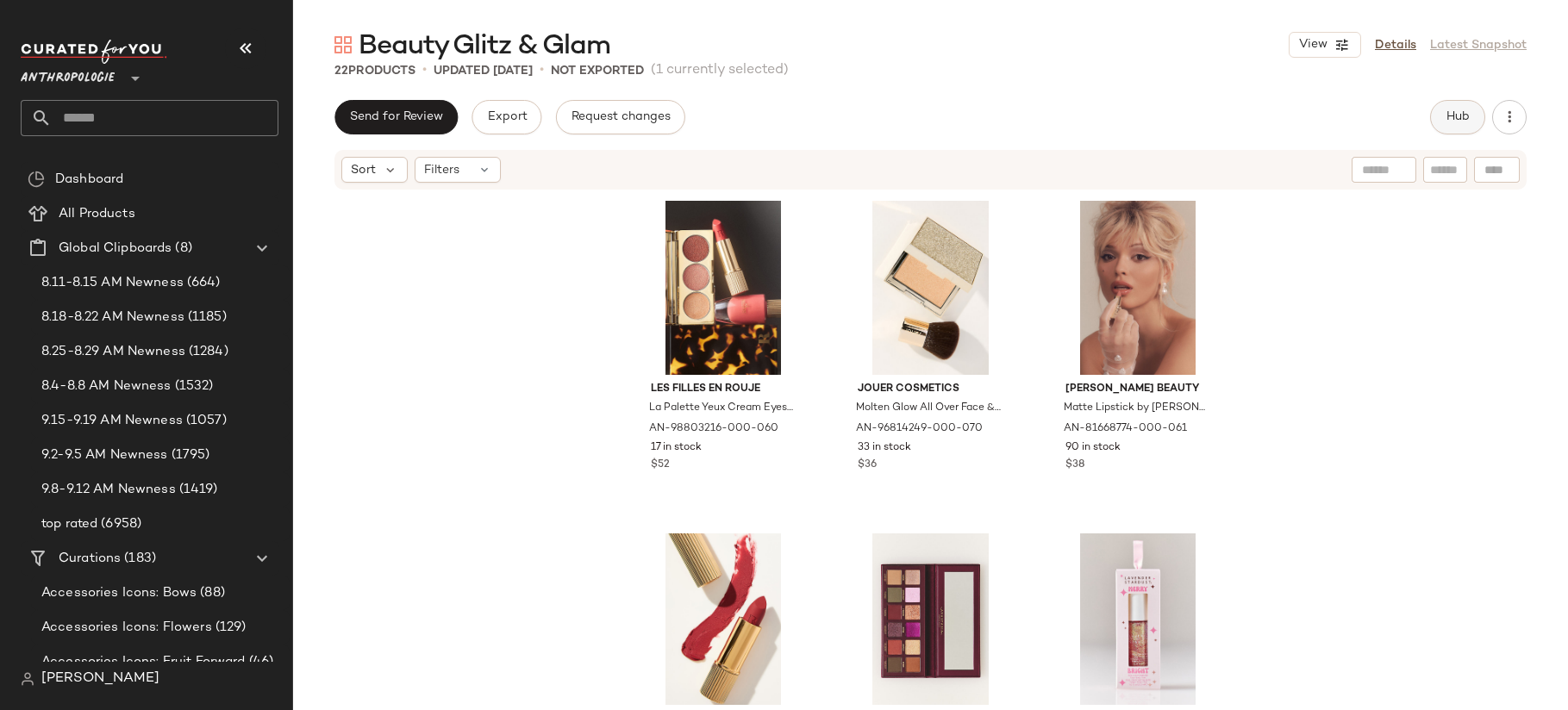
click at [1468, 116] on span "Hub" at bounding box center [1457, 118] width 24 height 14
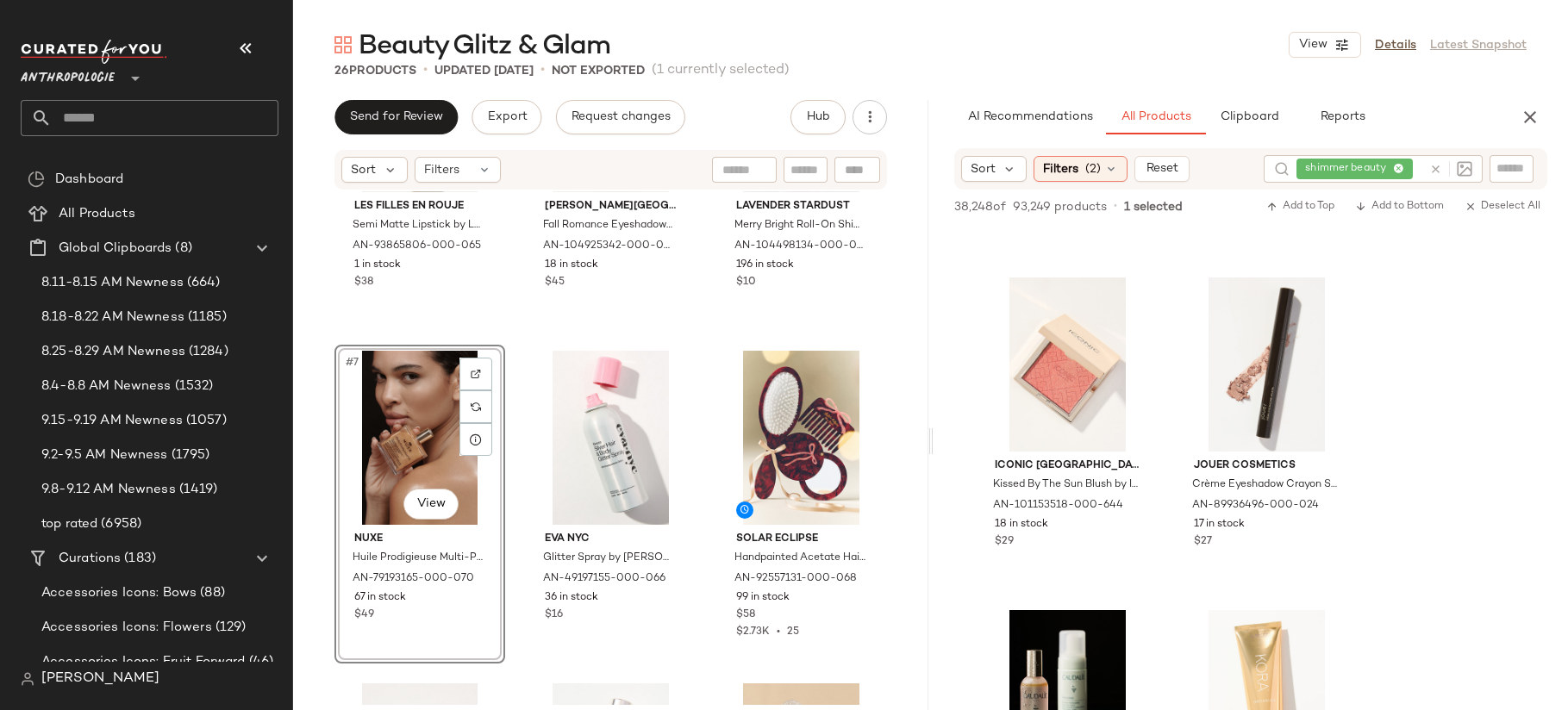
scroll to position [16895, 0]
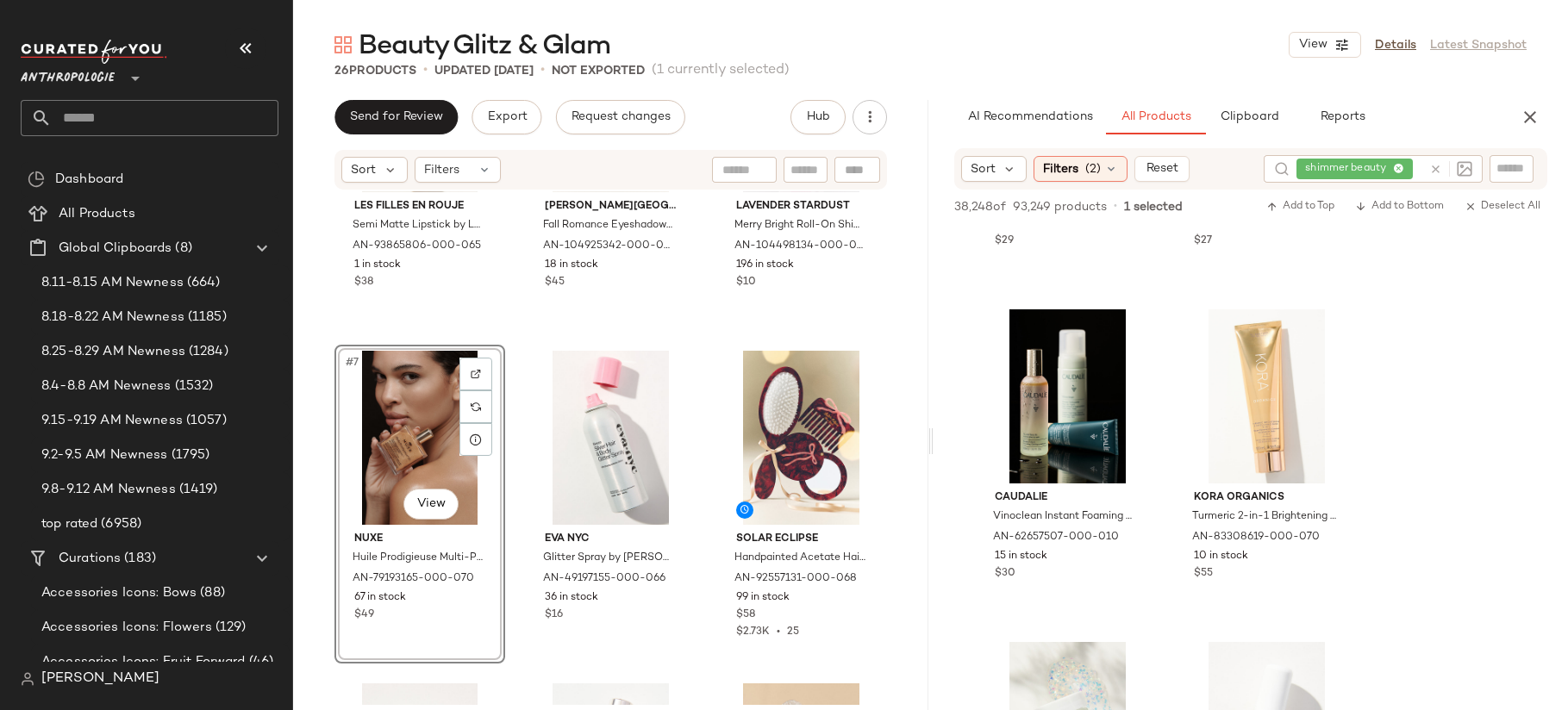
click at [1435, 167] on icon at bounding box center [1436, 169] width 13 height 13
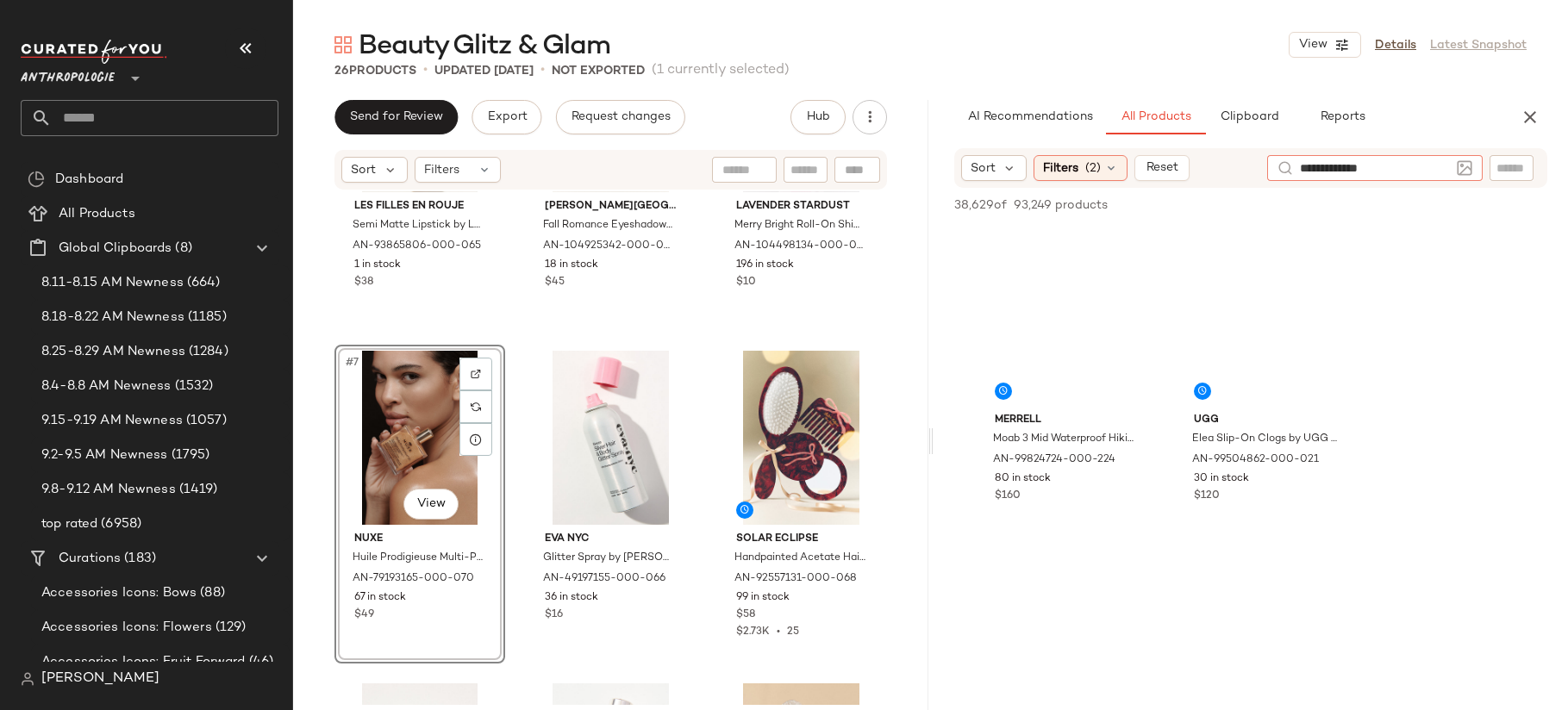
type input "**********"
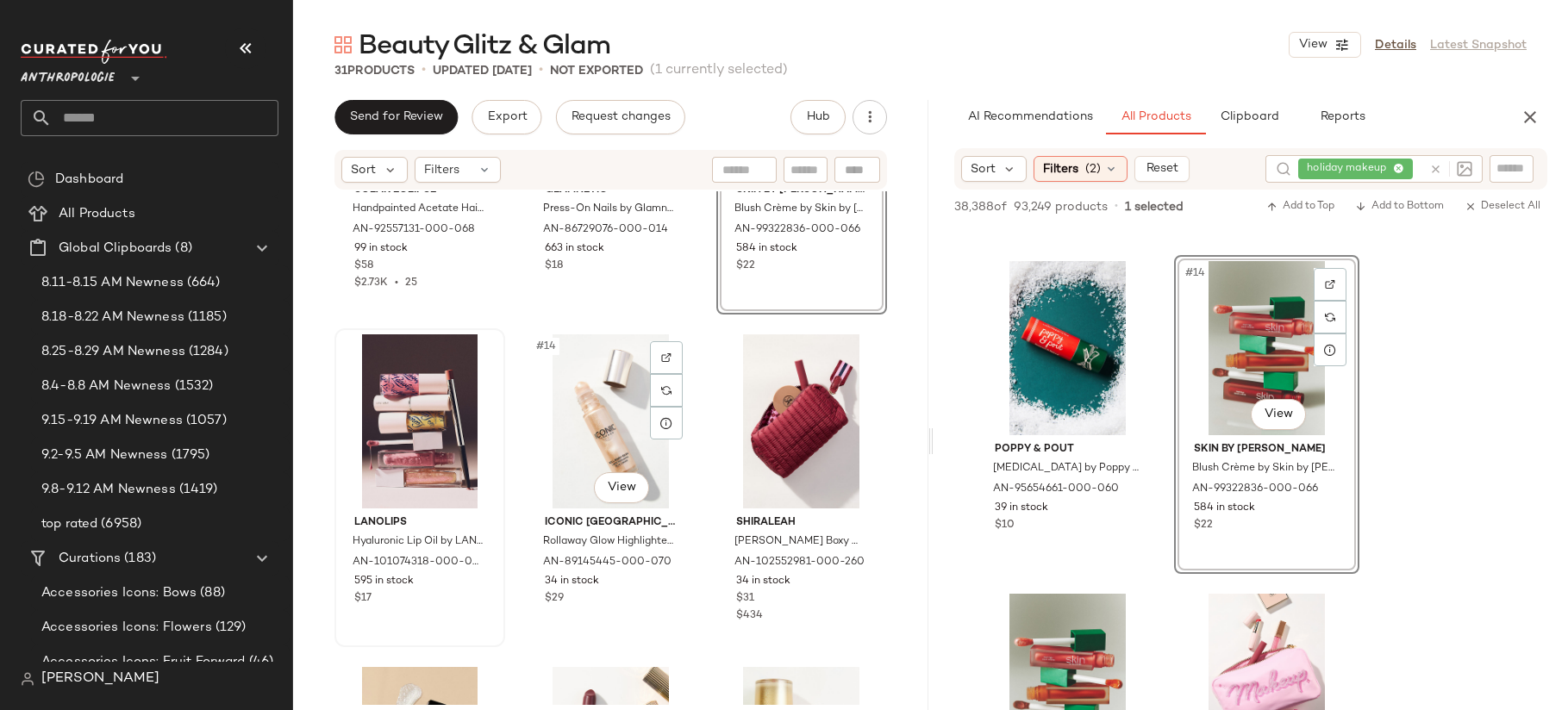
scroll to position [1233, 0]
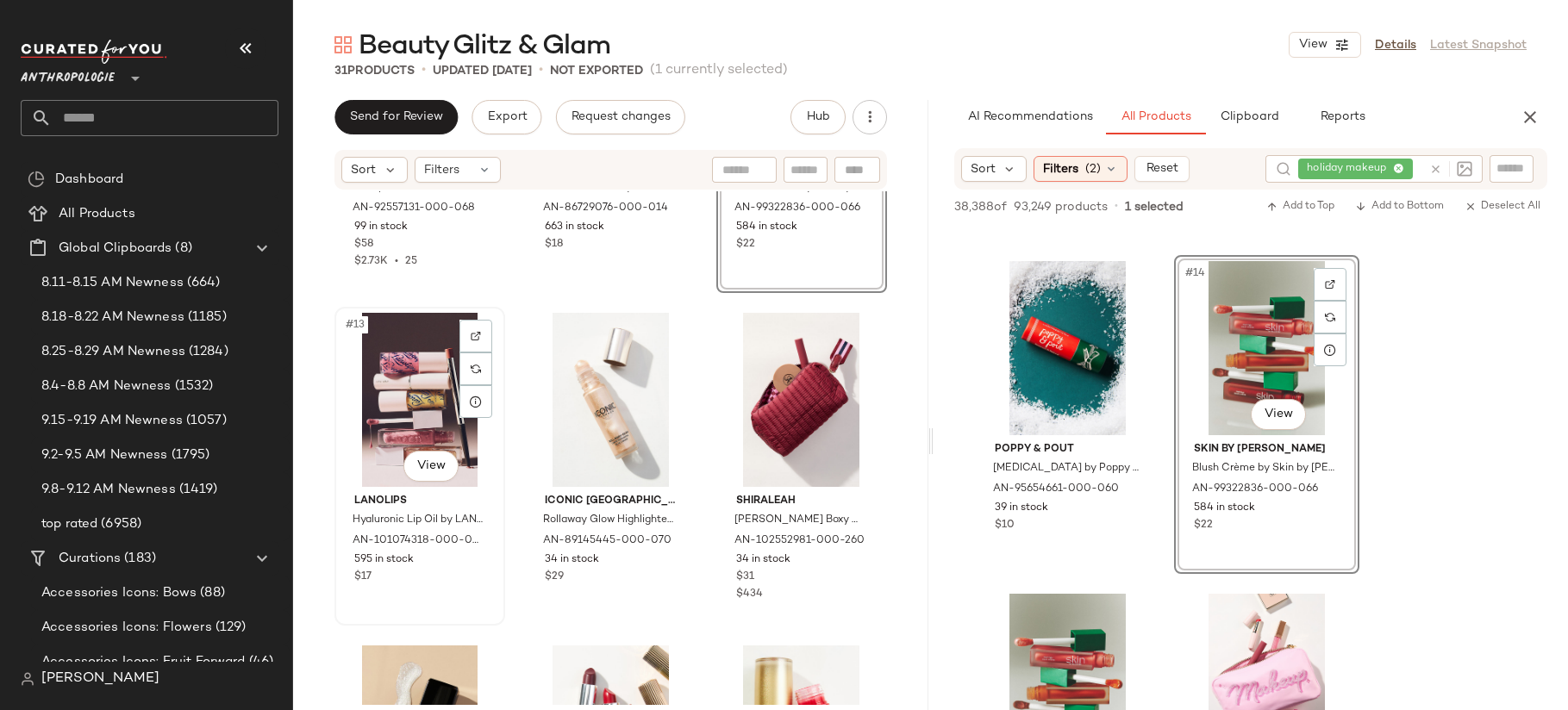
click at [413, 402] on div "#13 View" at bounding box center [420, 400] width 159 height 174
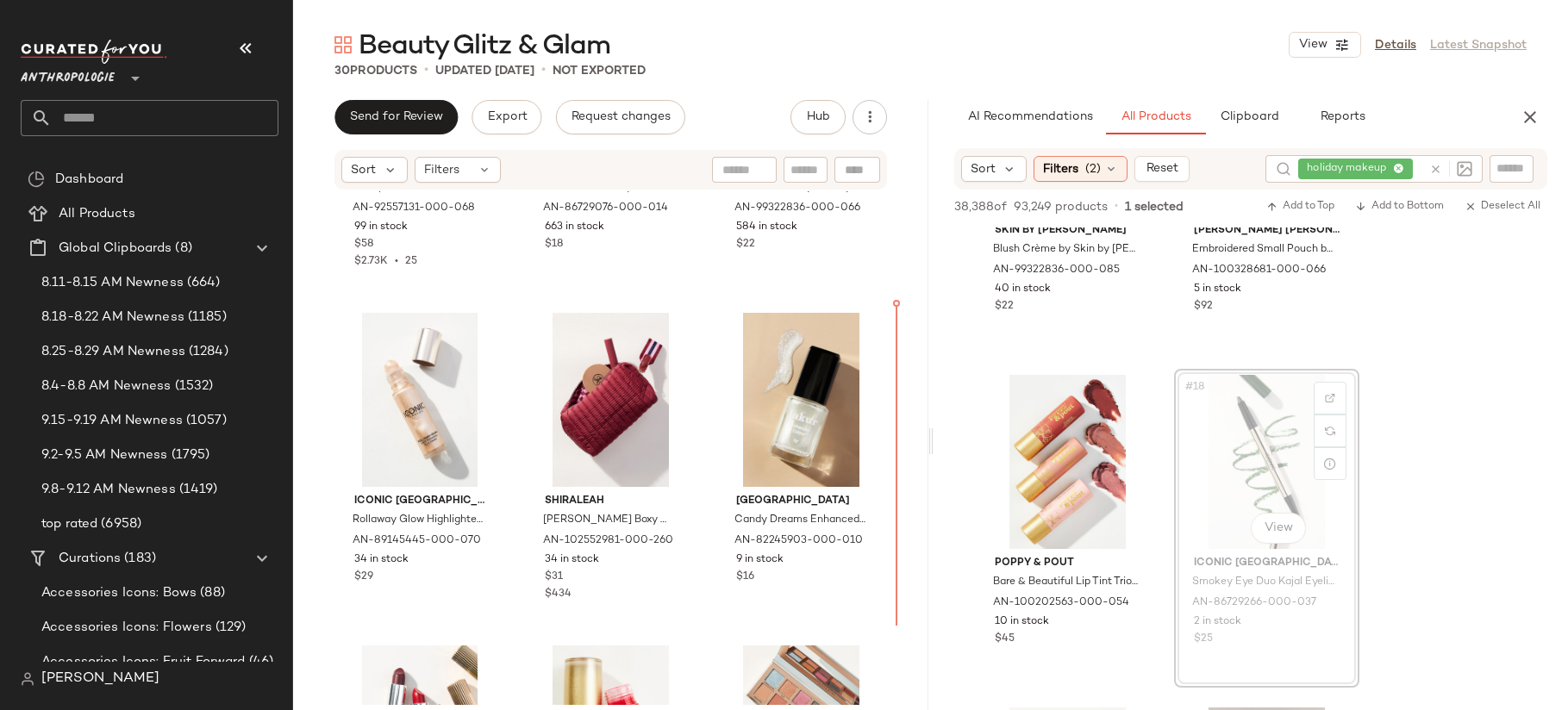
scroll to position [1234, 0]
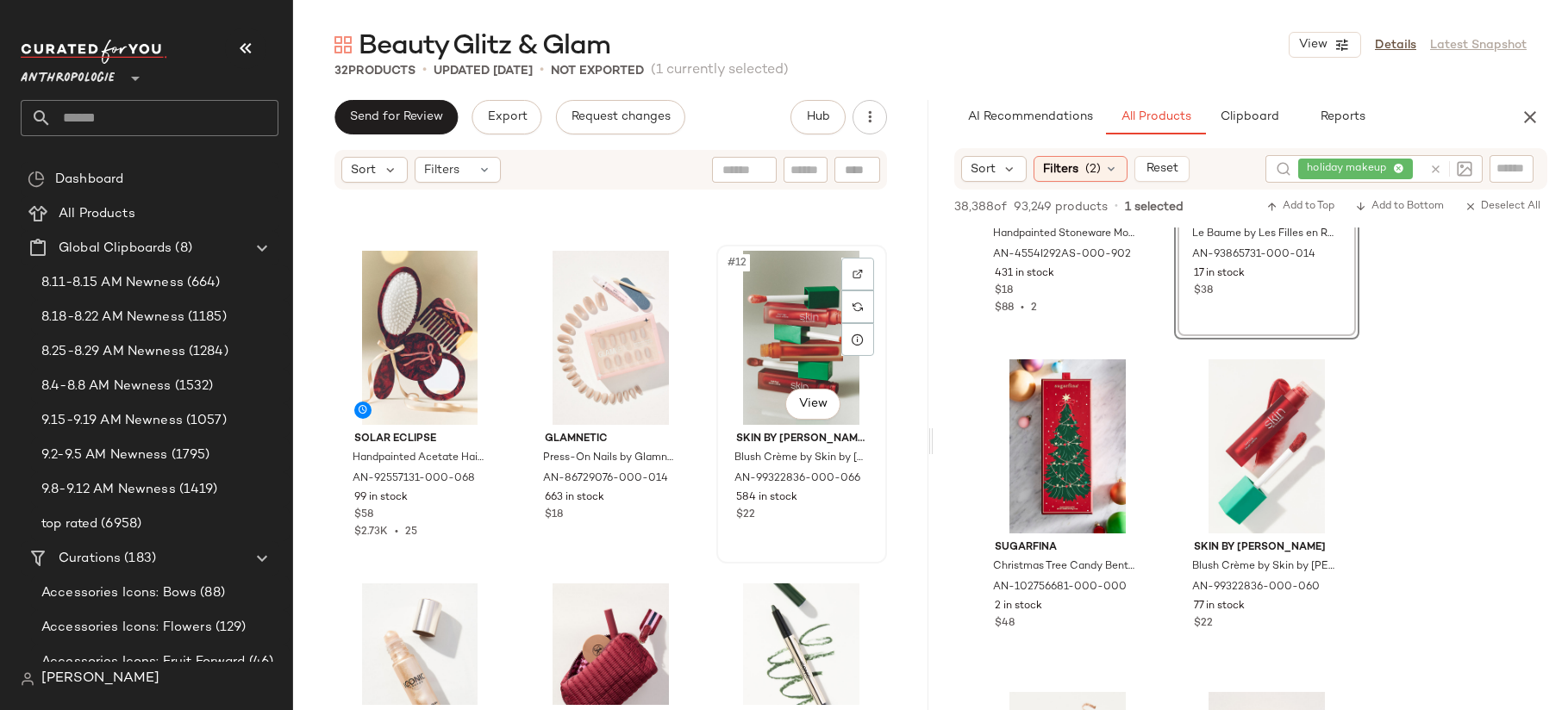
scroll to position [943, 0]
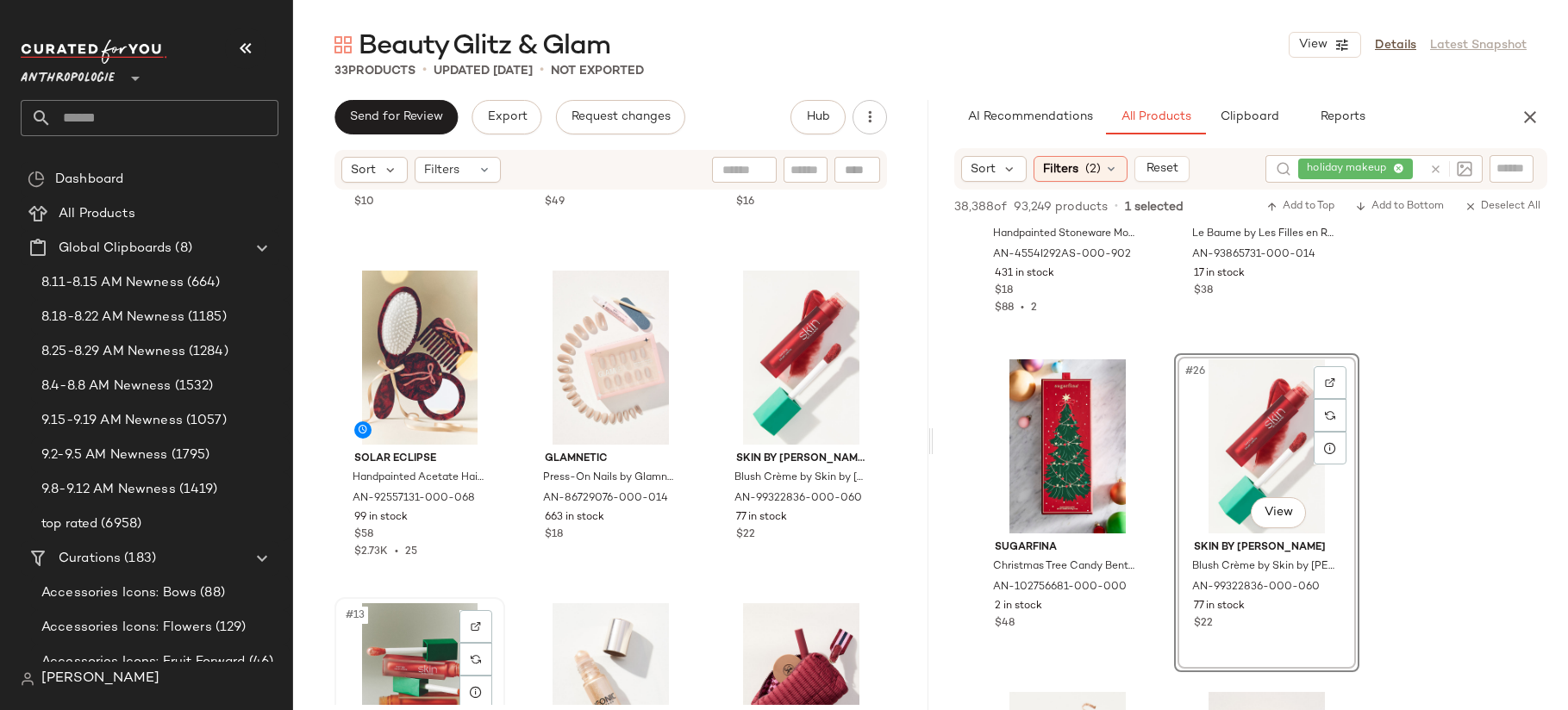
click at [402, 654] on div "#13 View" at bounding box center [420, 691] width 159 height 174
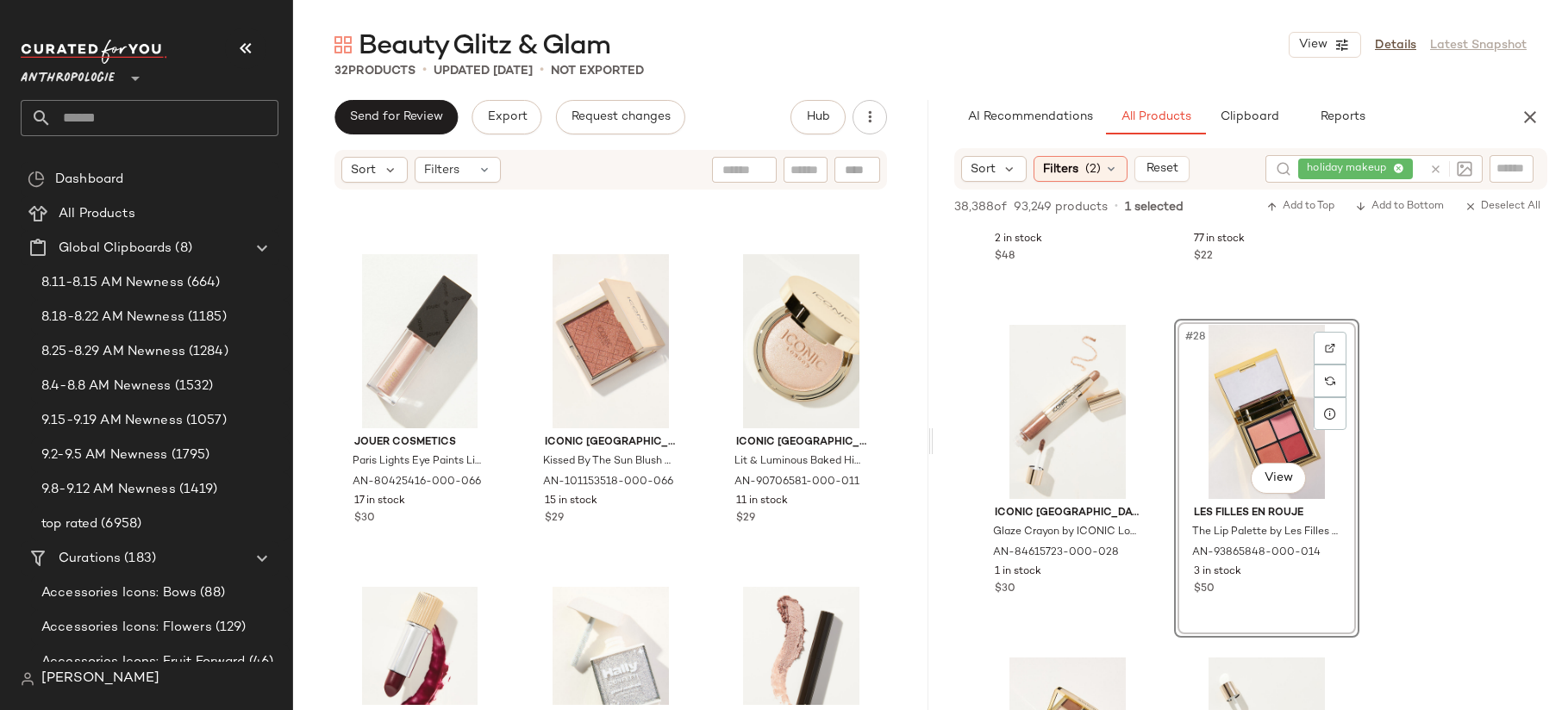
scroll to position [2620, 0]
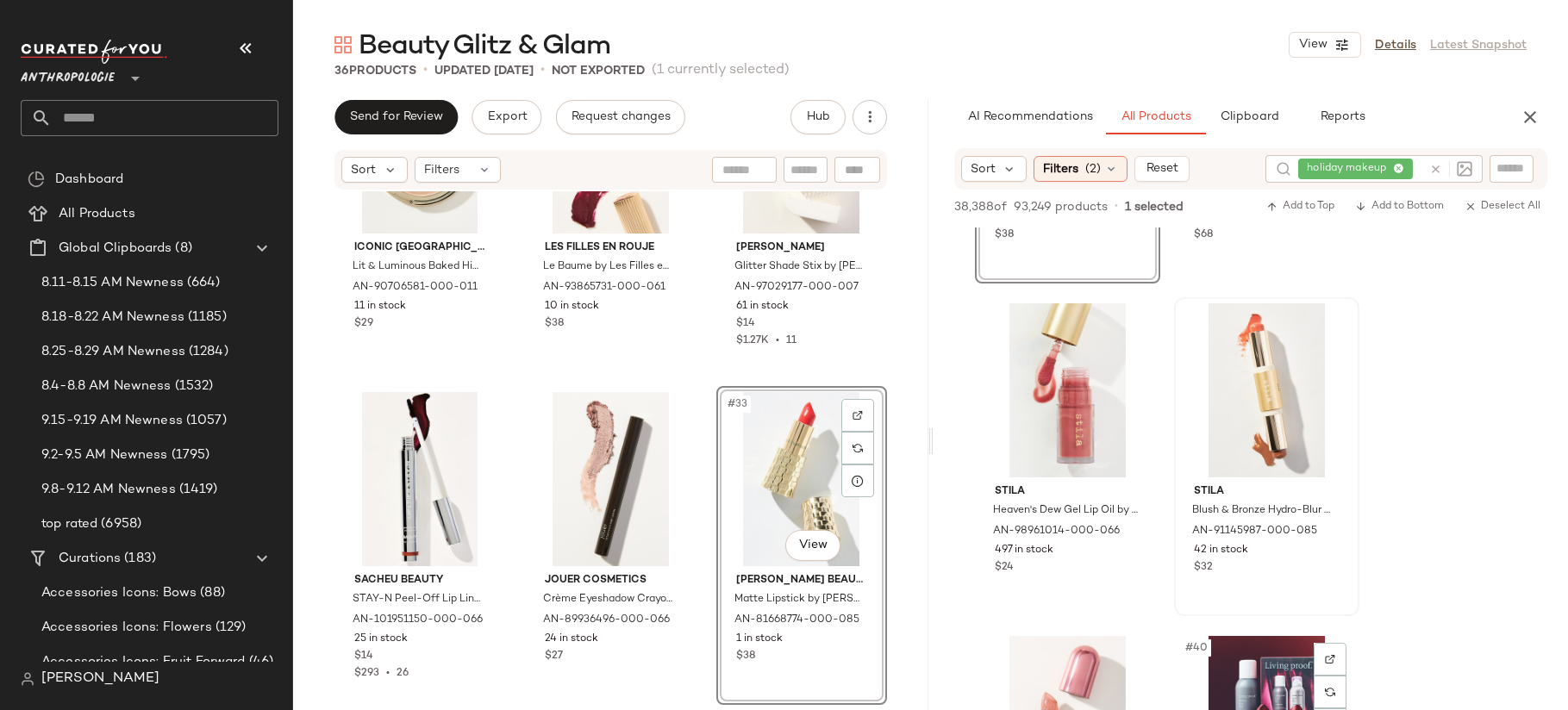
scroll to position [5879, 0]
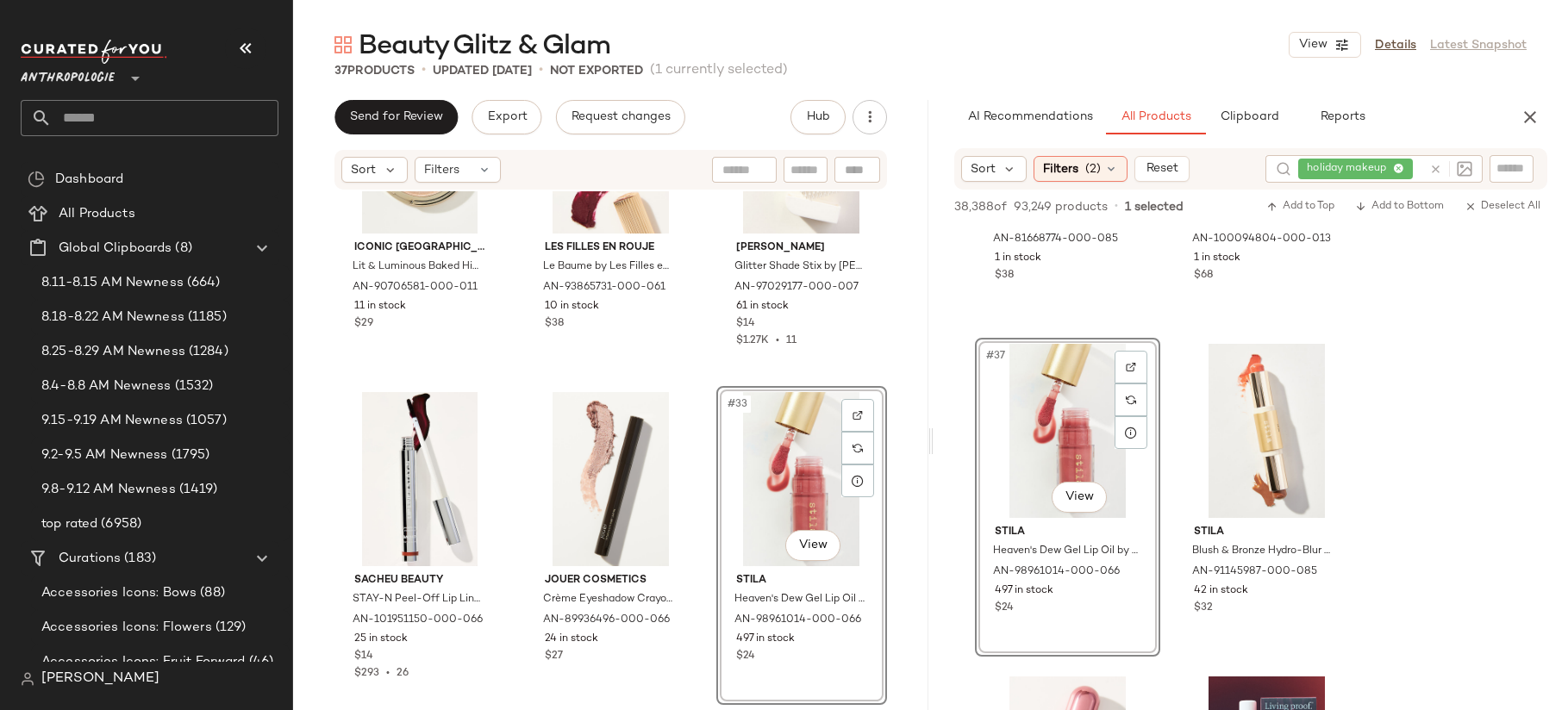
drag, startPoint x: 1038, startPoint y: 403, endPoint x: 266, endPoint y: 7, distance: 867.6
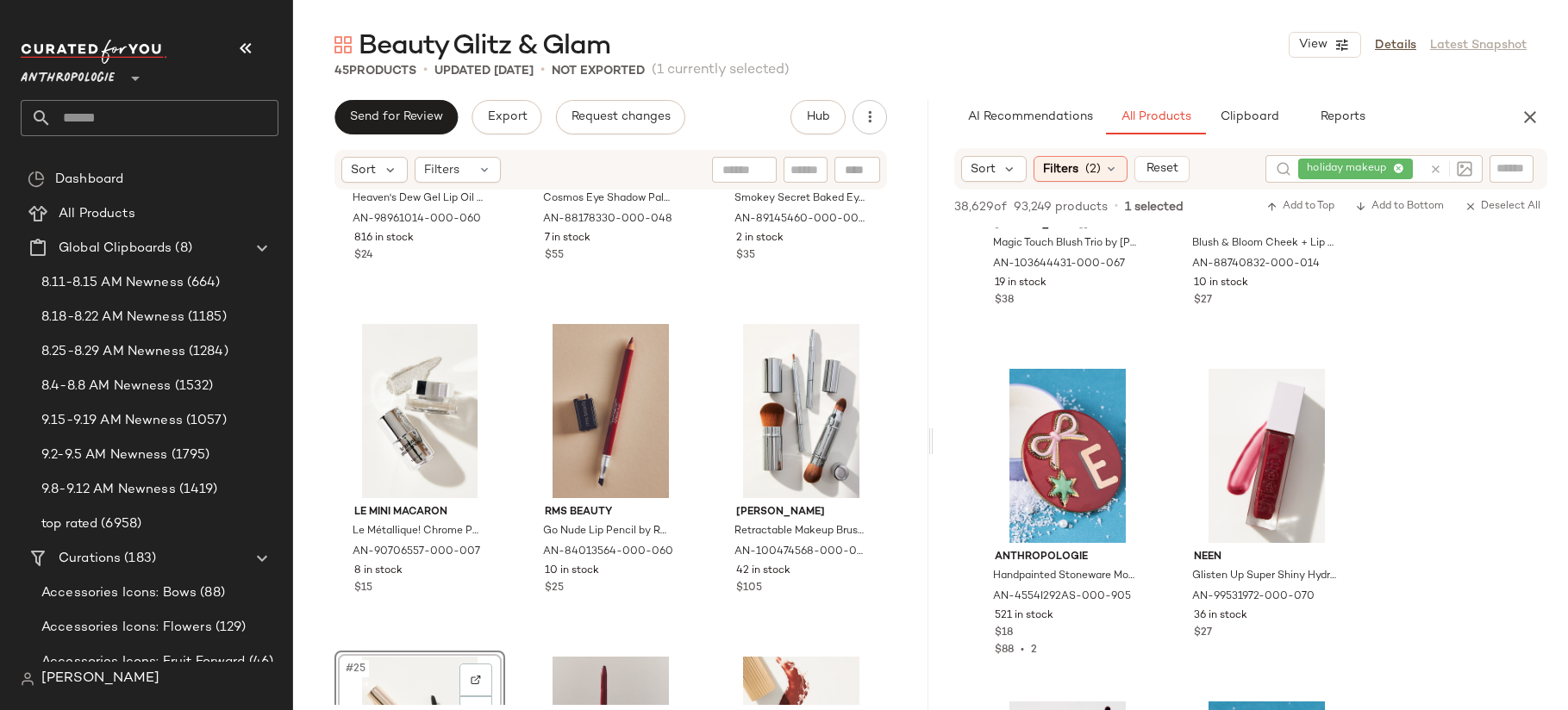
scroll to position [17834, 0]
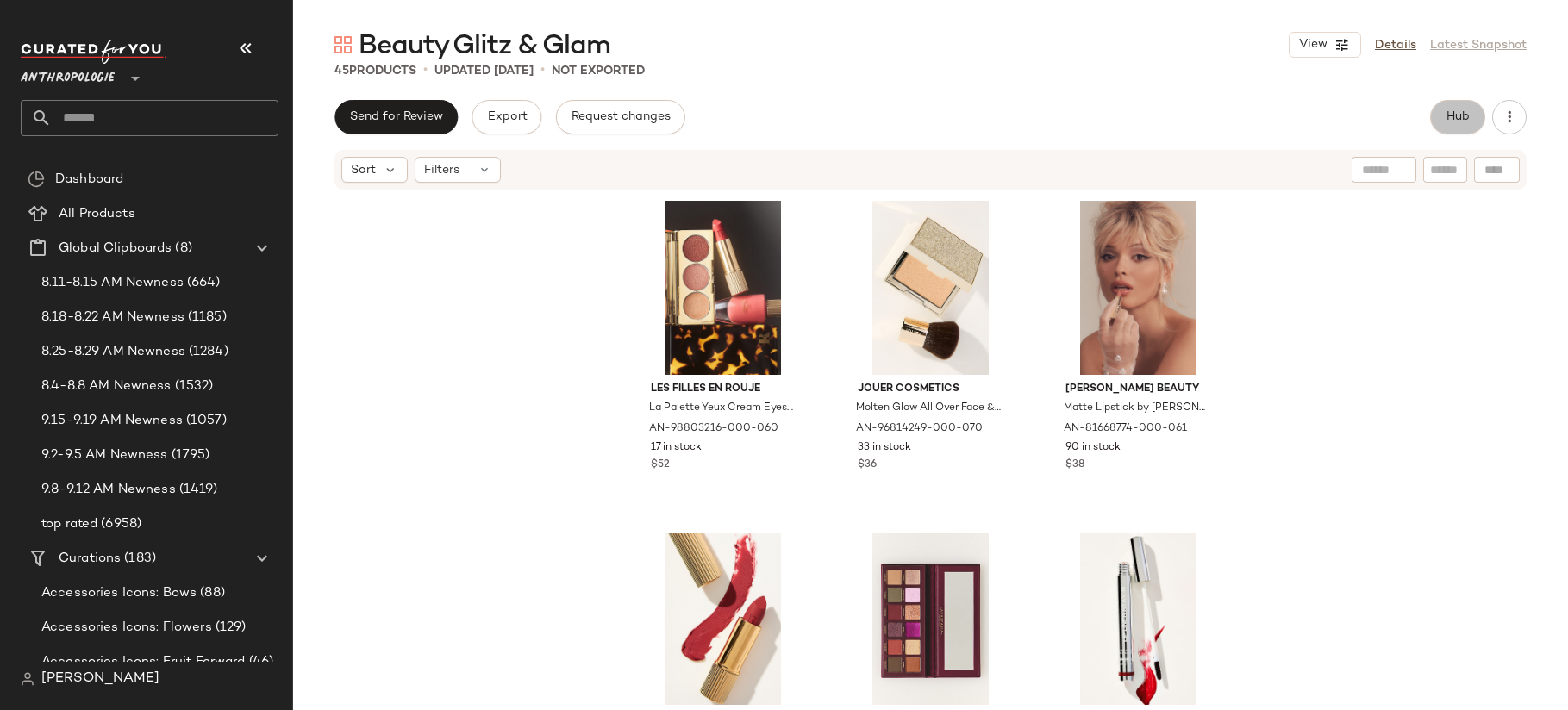
click at [1457, 121] on span "Hub" at bounding box center [1457, 118] width 24 height 14
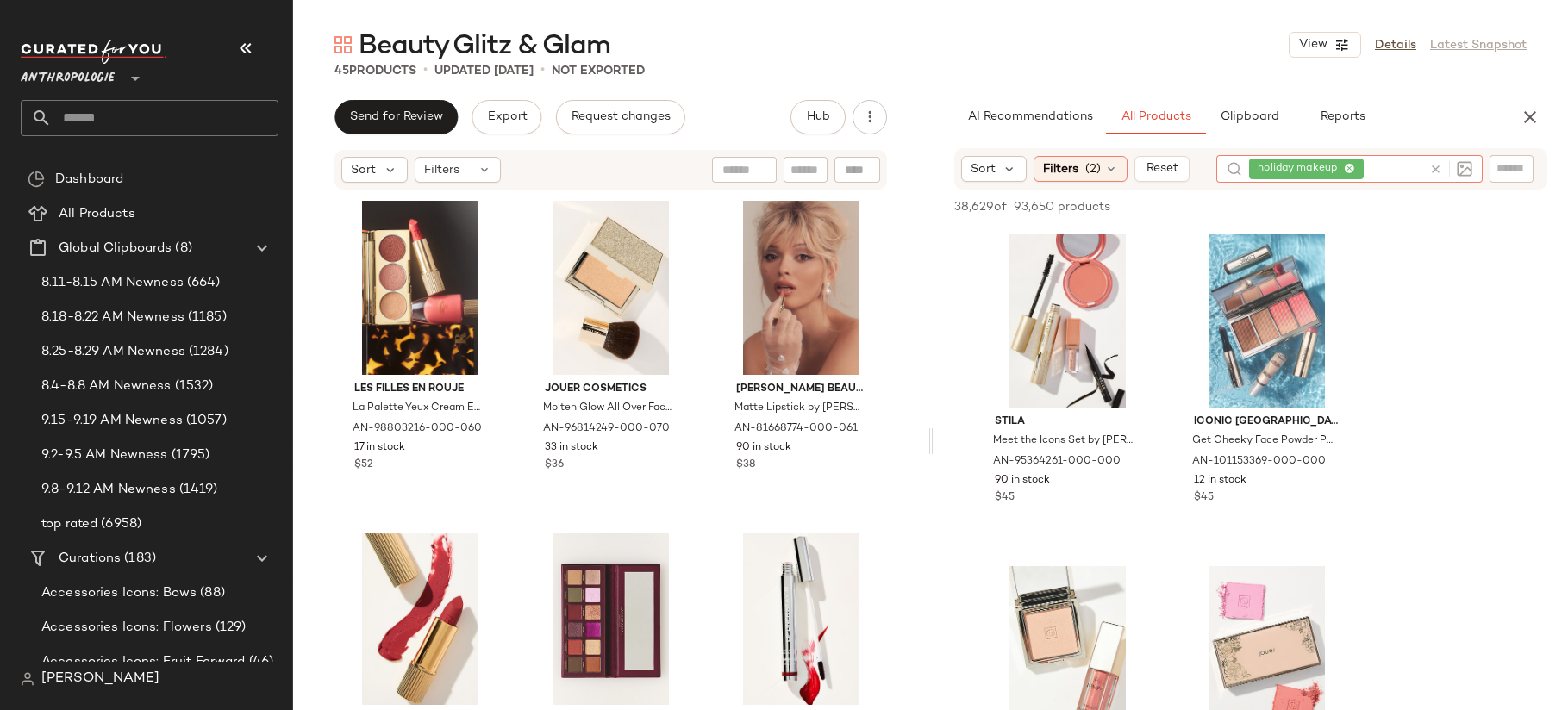
click at [1434, 163] on icon at bounding box center [1436, 169] width 13 height 13
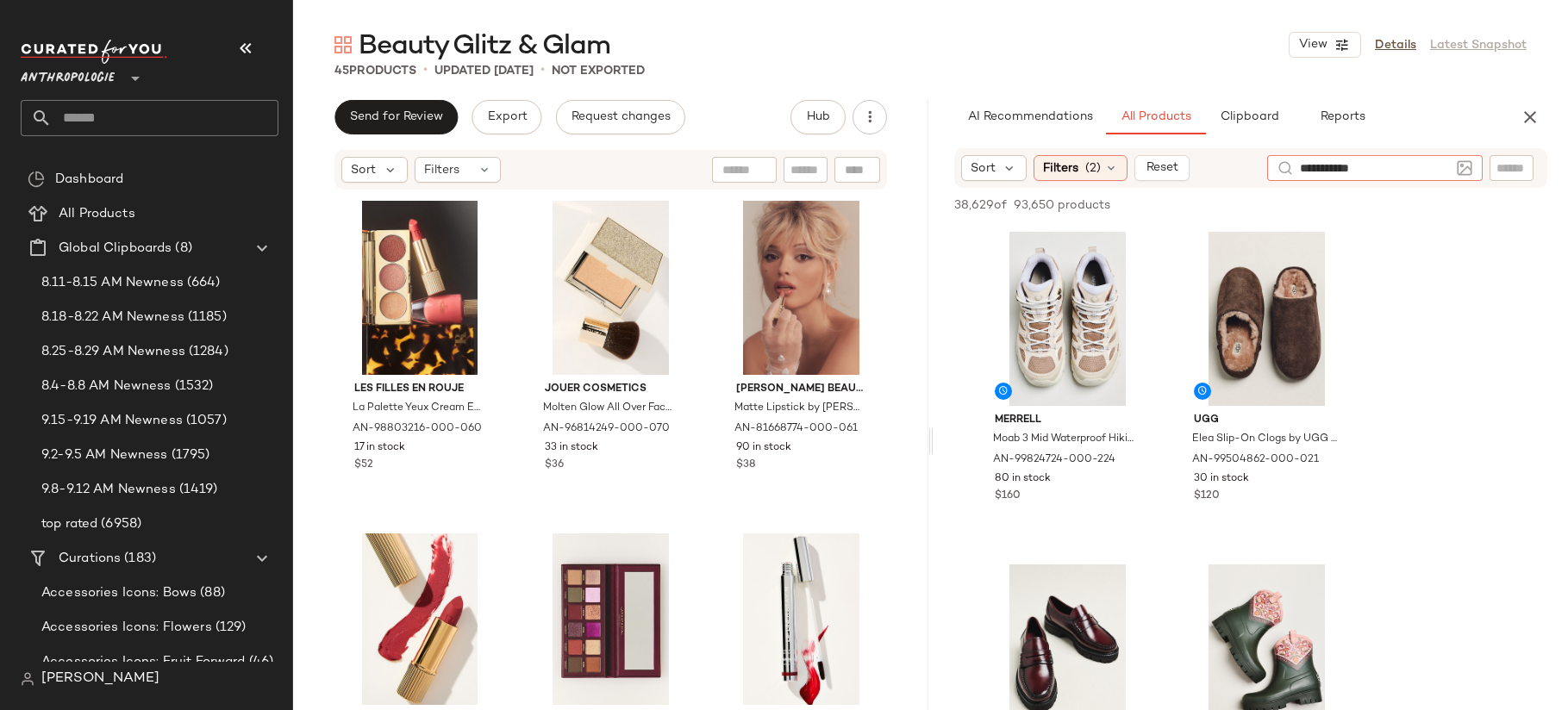
type input "**********"
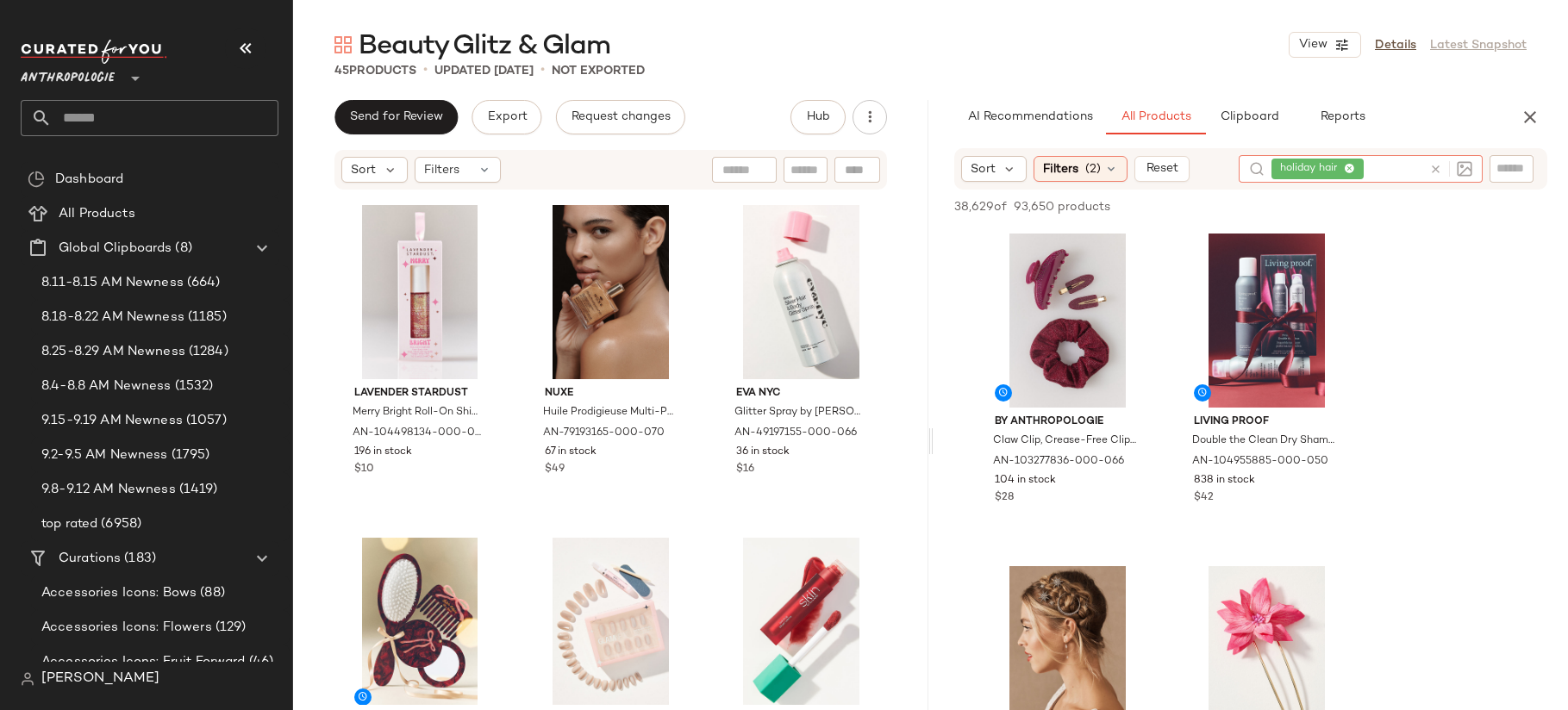
scroll to position [839, 0]
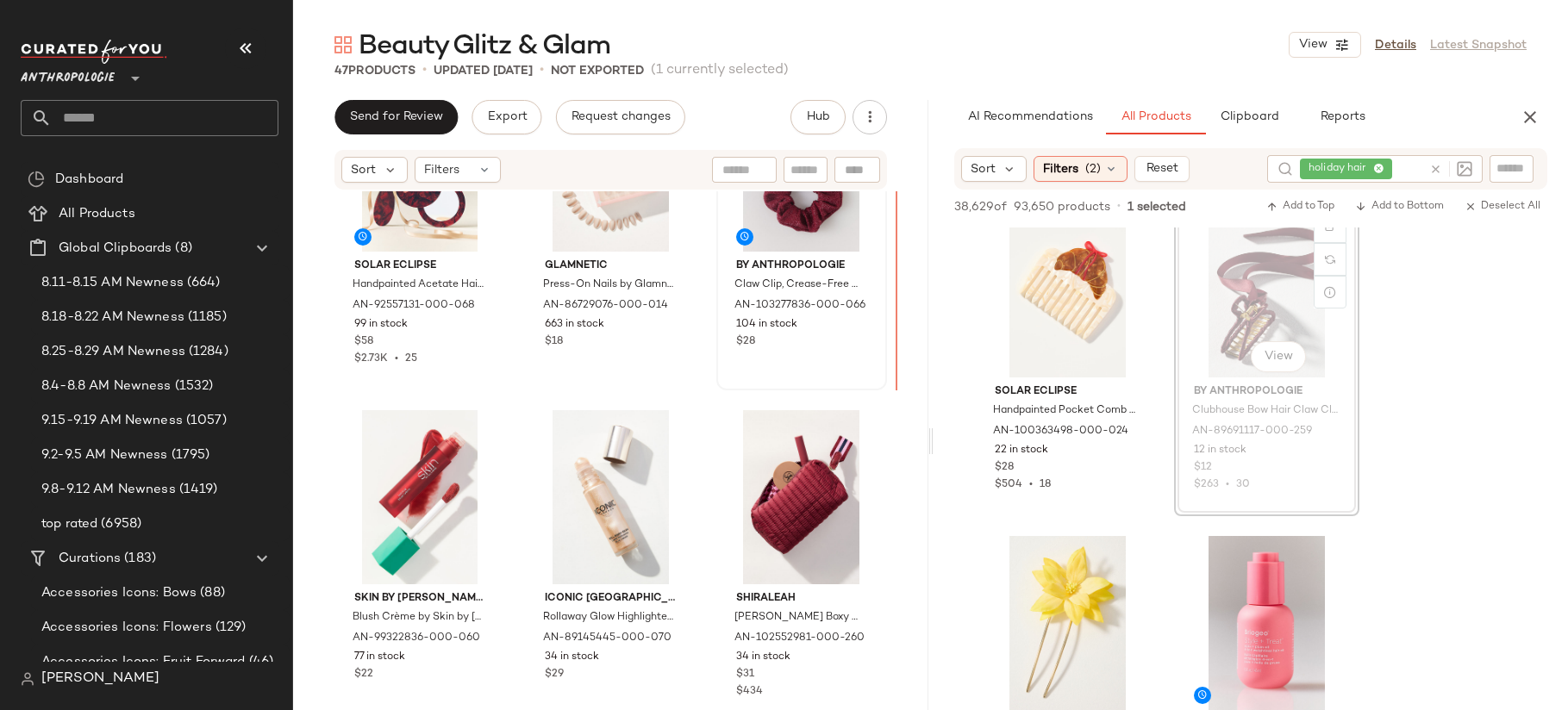
scroll to position [1134, 0]
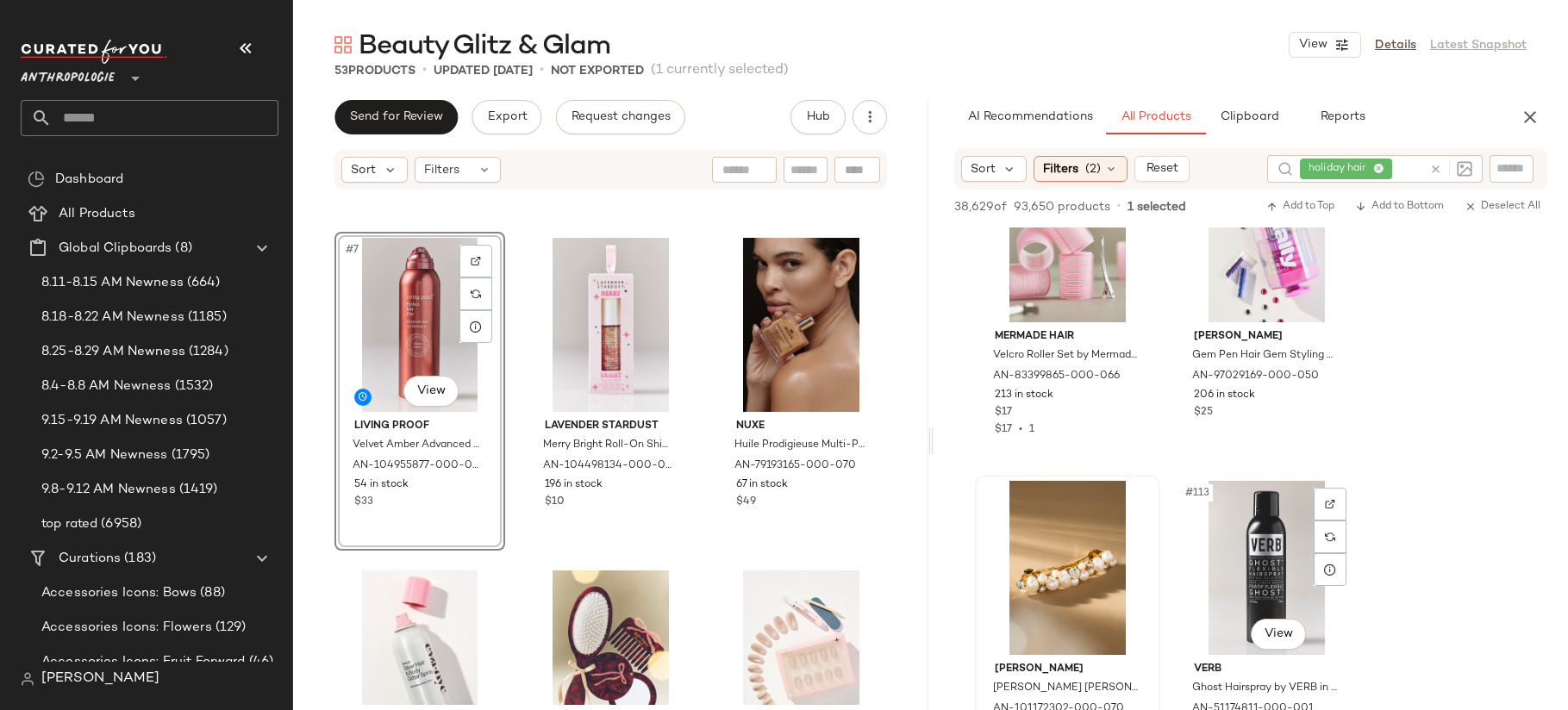
scroll to position [17584, 0]
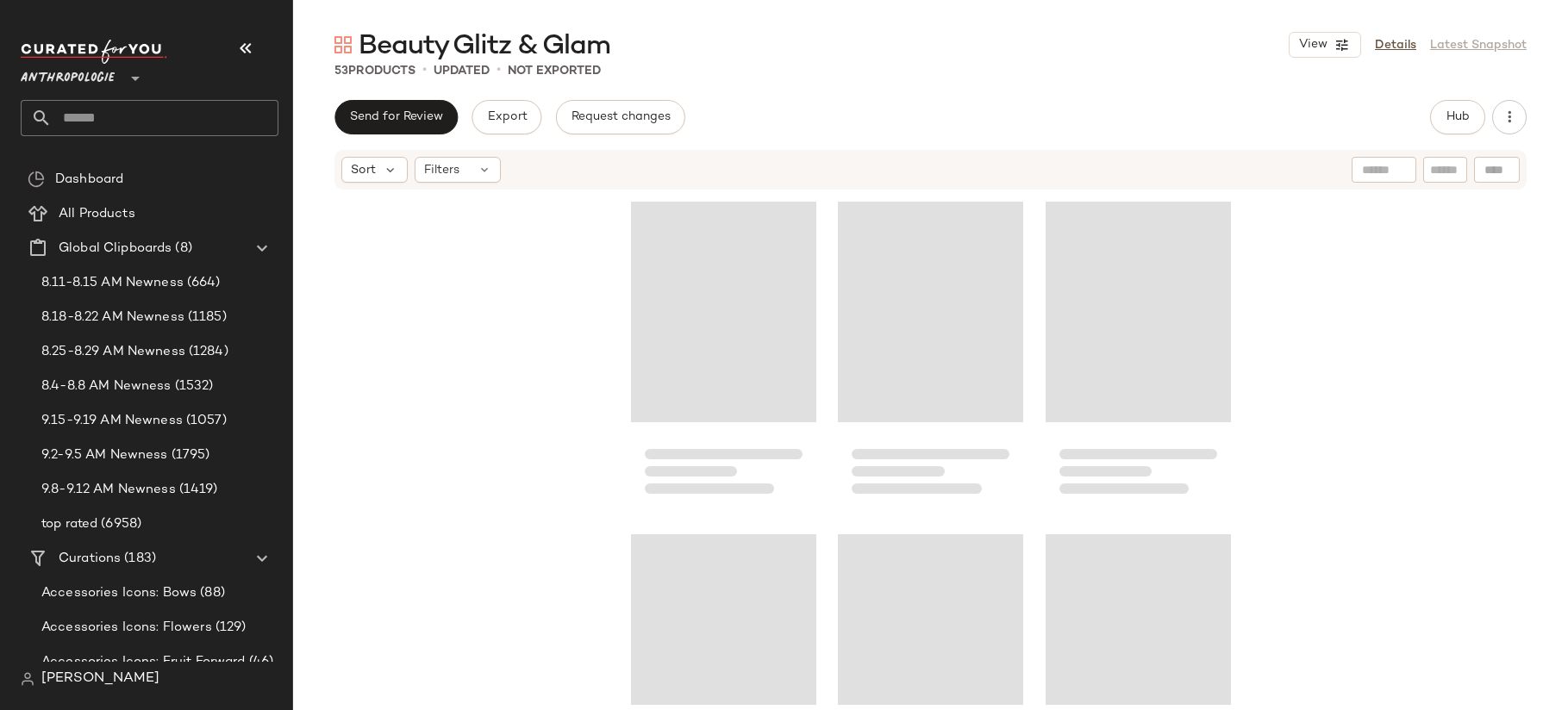
click at [231, 57] on button "button" at bounding box center [245, 48] width 41 height 41
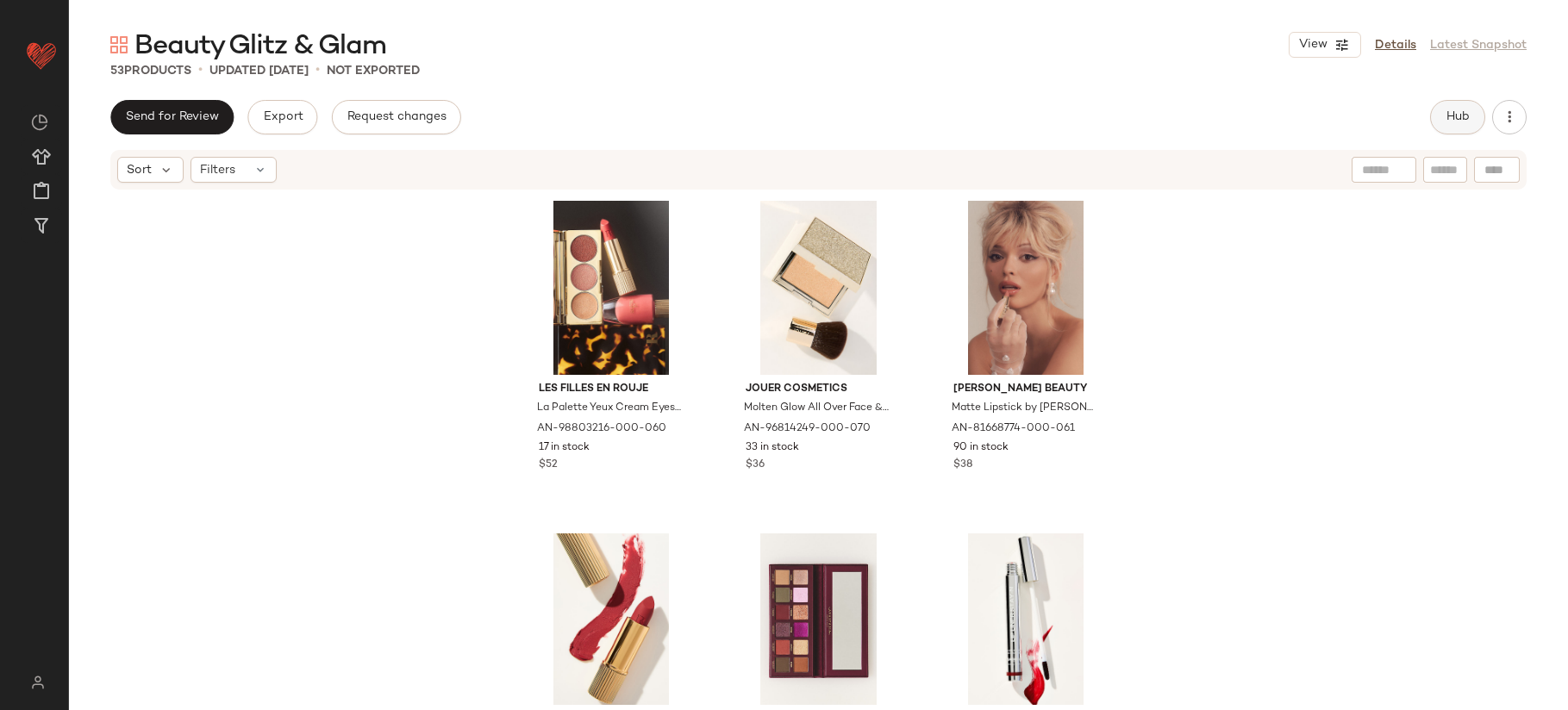
click at [1447, 119] on span "Hub" at bounding box center [1457, 118] width 24 height 14
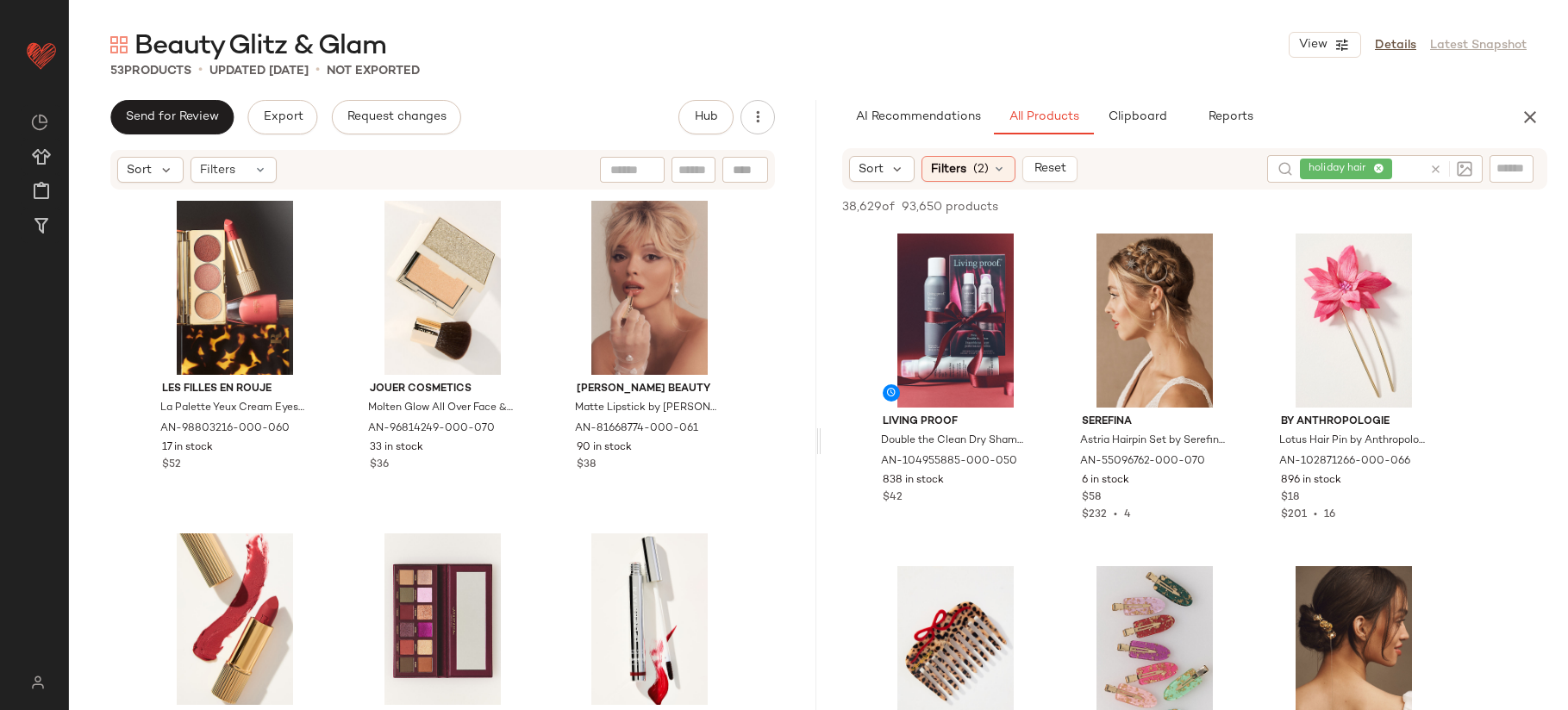
click at [1433, 163] on icon at bounding box center [1436, 169] width 13 height 13
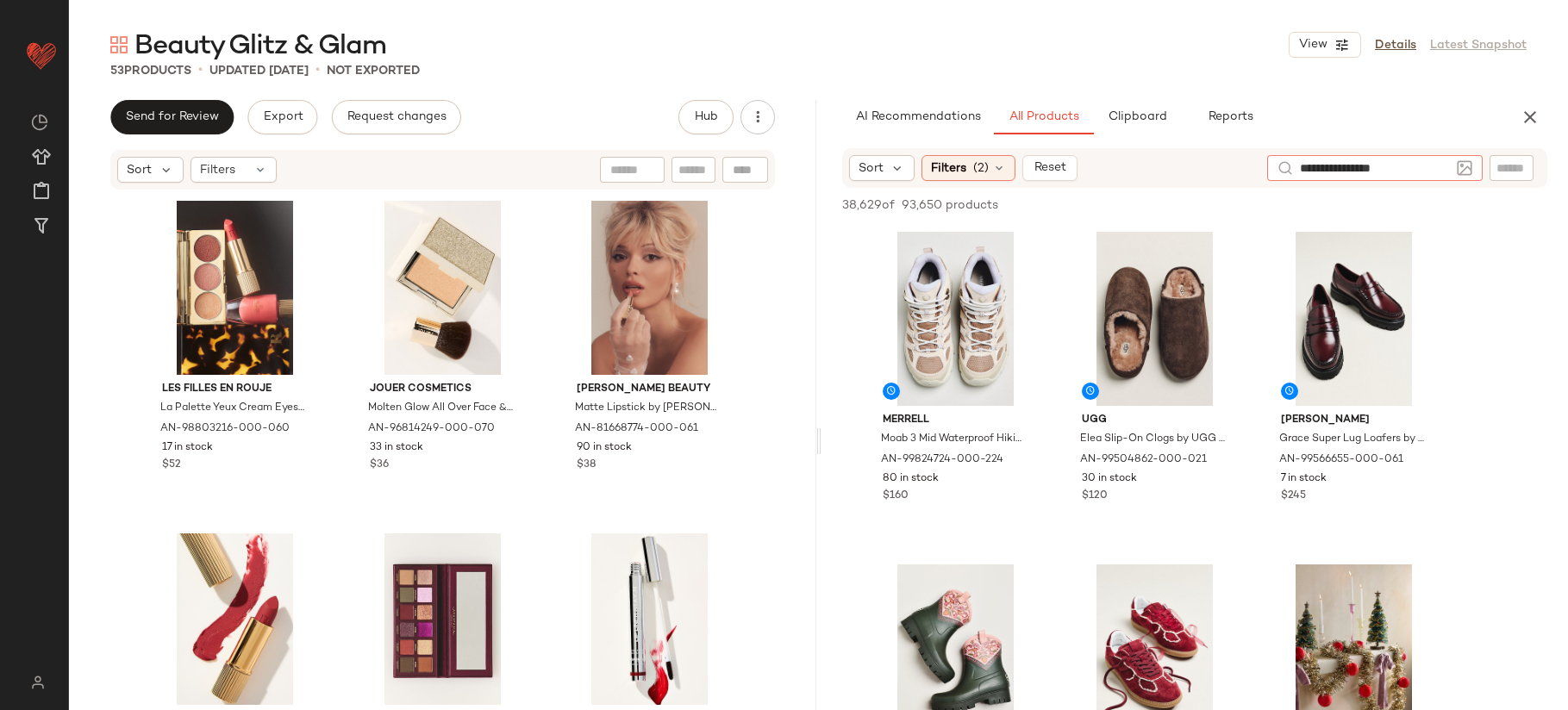
type input "**********"
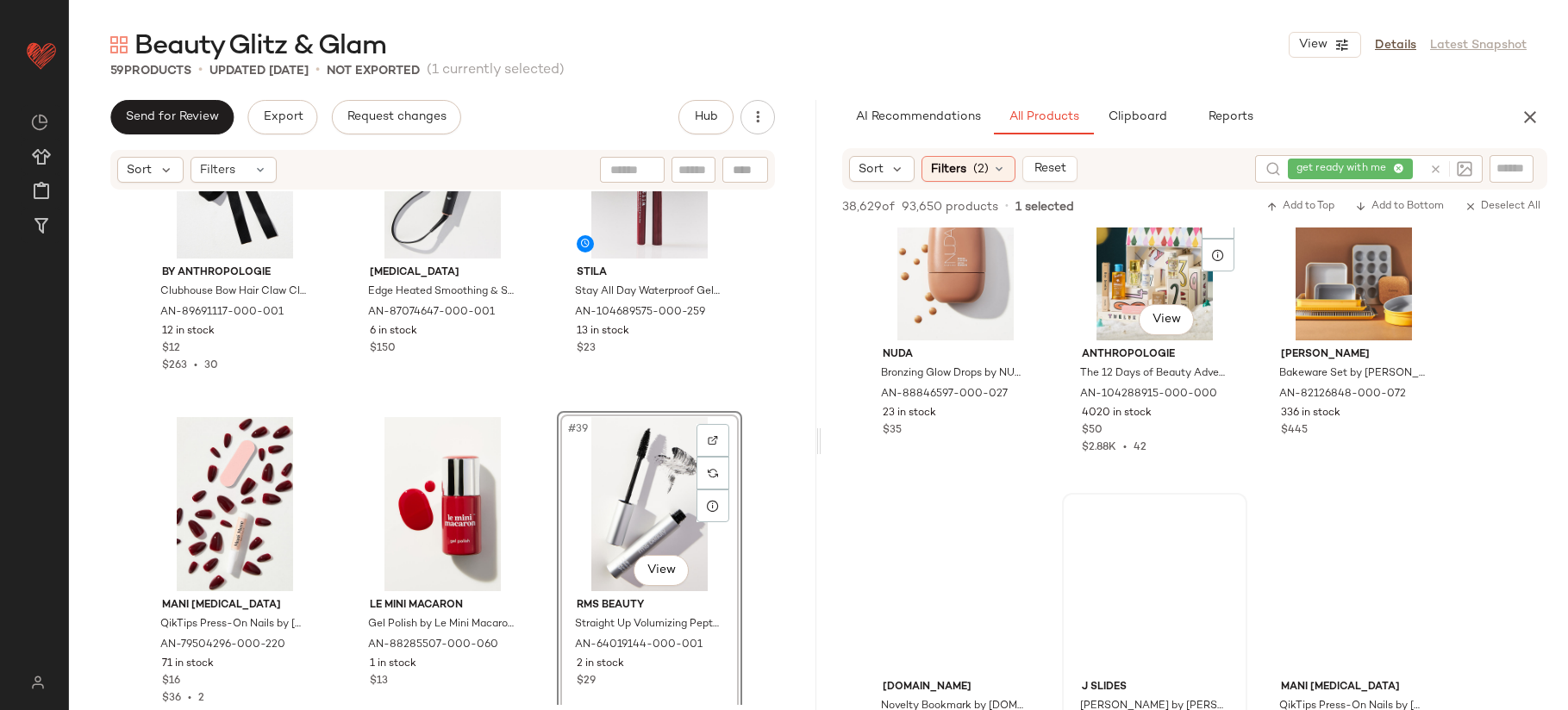
scroll to position [13406, 0]
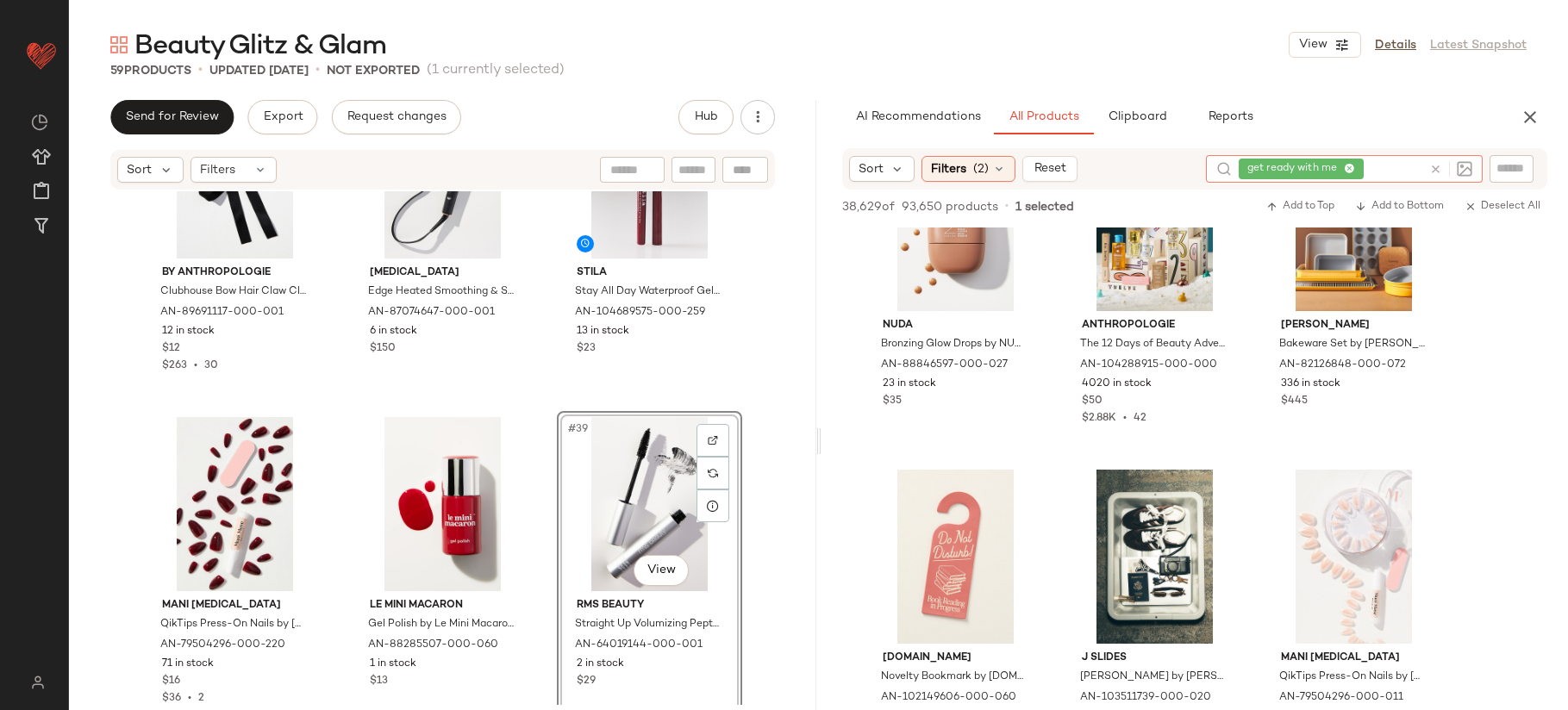
click at [1432, 170] on icon at bounding box center [1436, 169] width 13 height 13
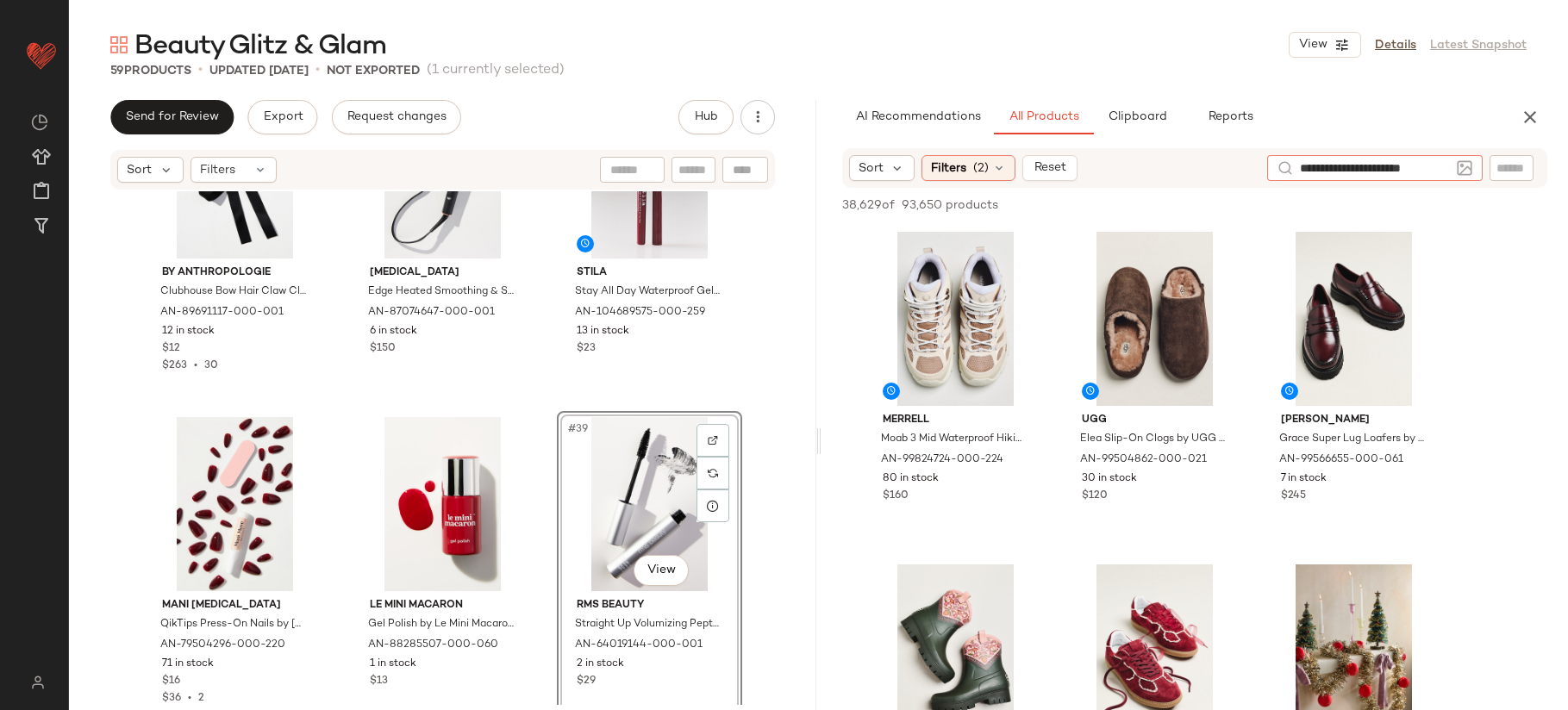
type input "**********"
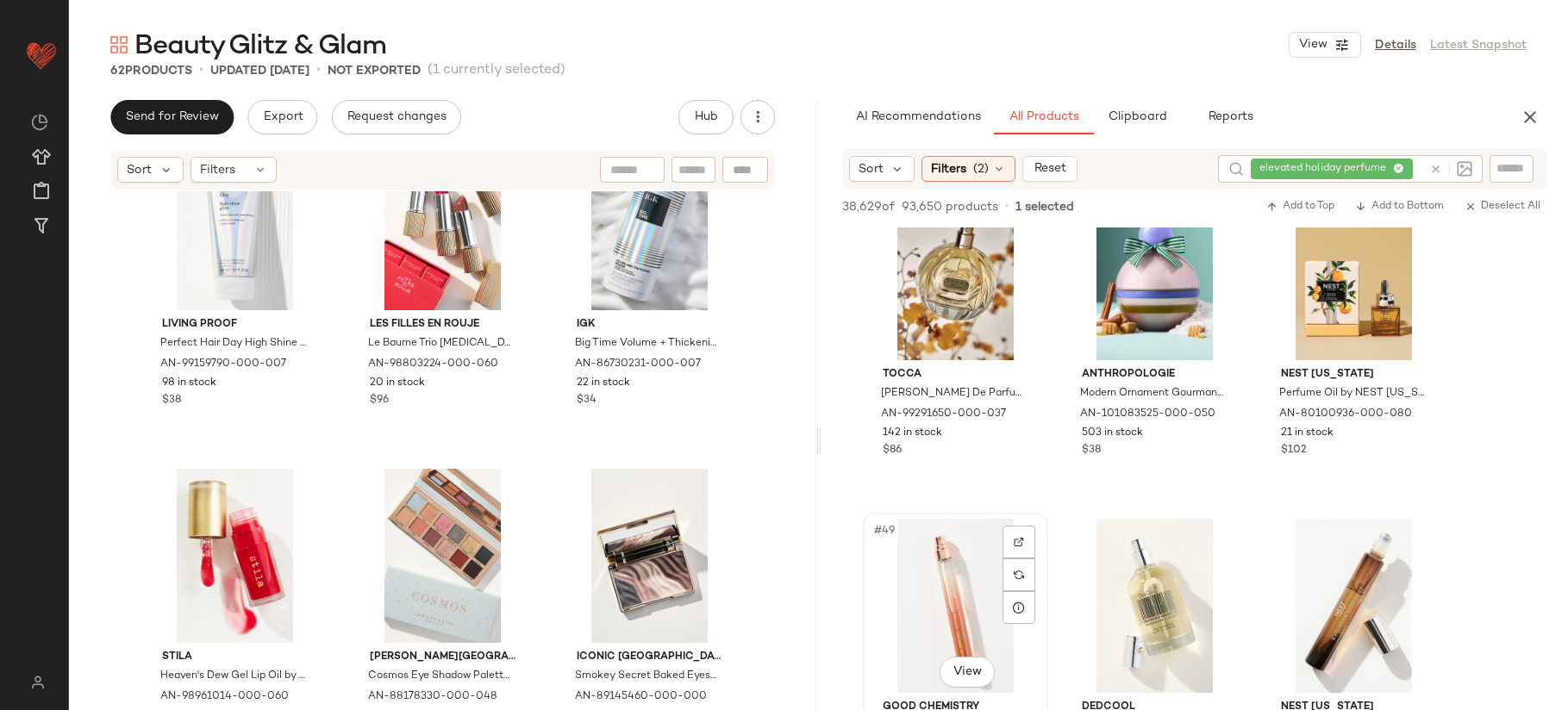
scroll to position [5034, 0]
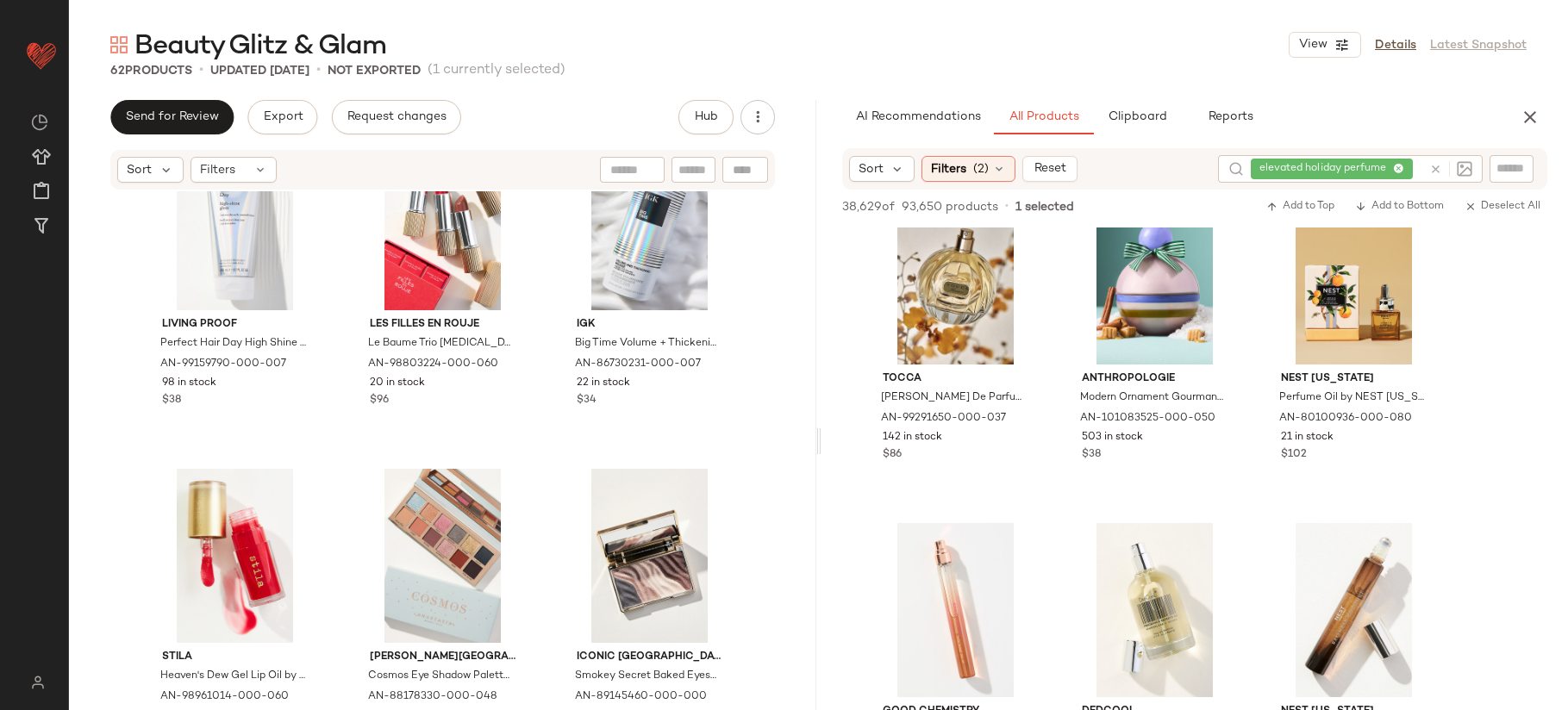
click at [1437, 166] on icon at bounding box center [1436, 169] width 13 height 13
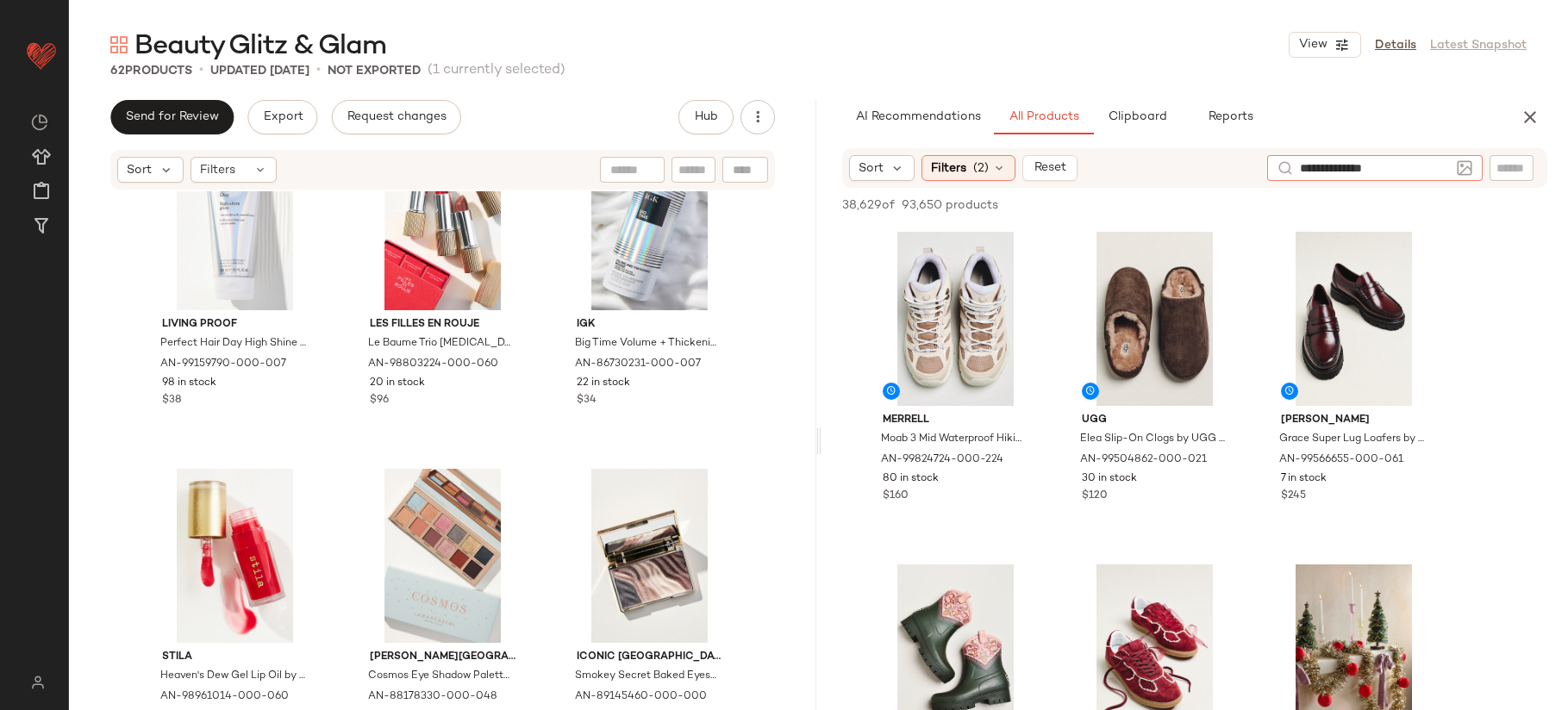
type input "**********"
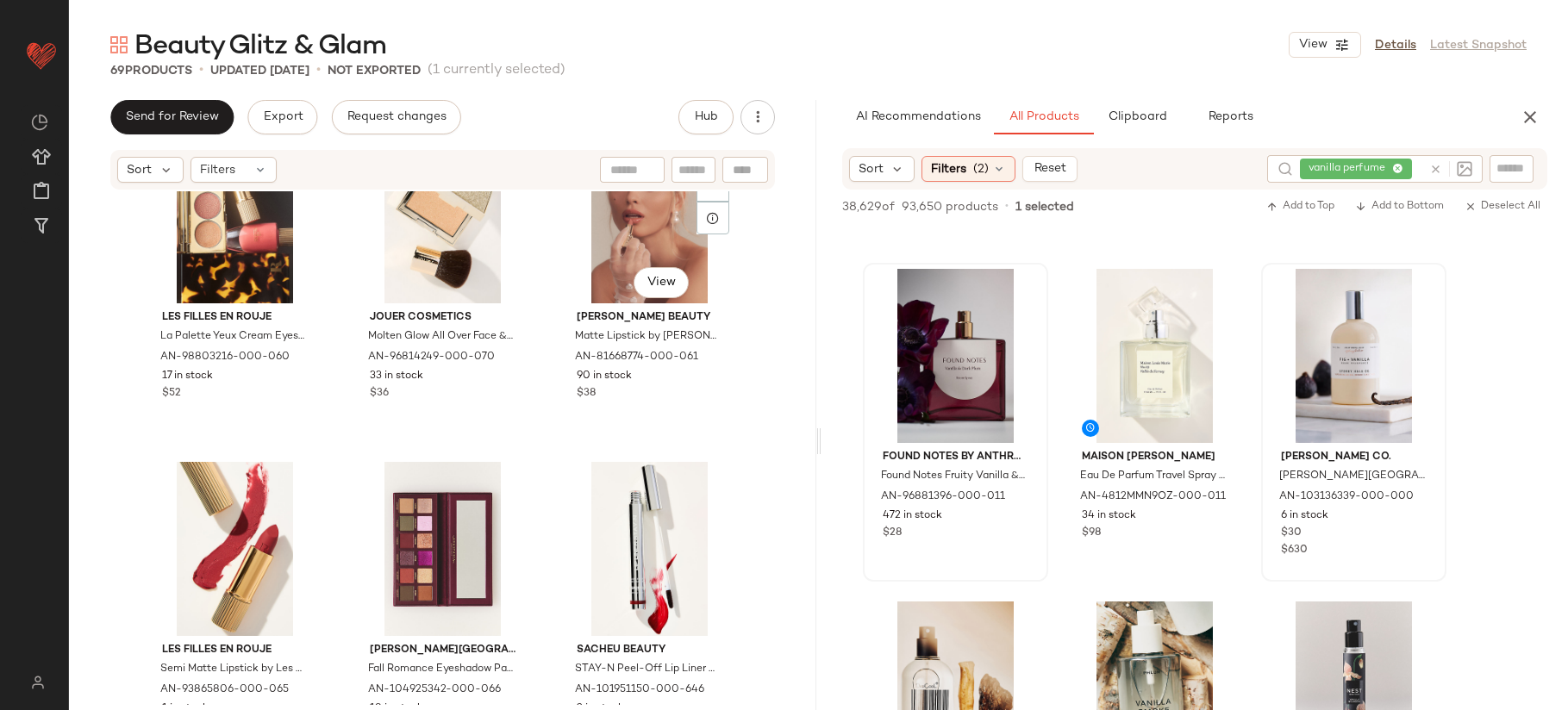
scroll to position [0, 0]
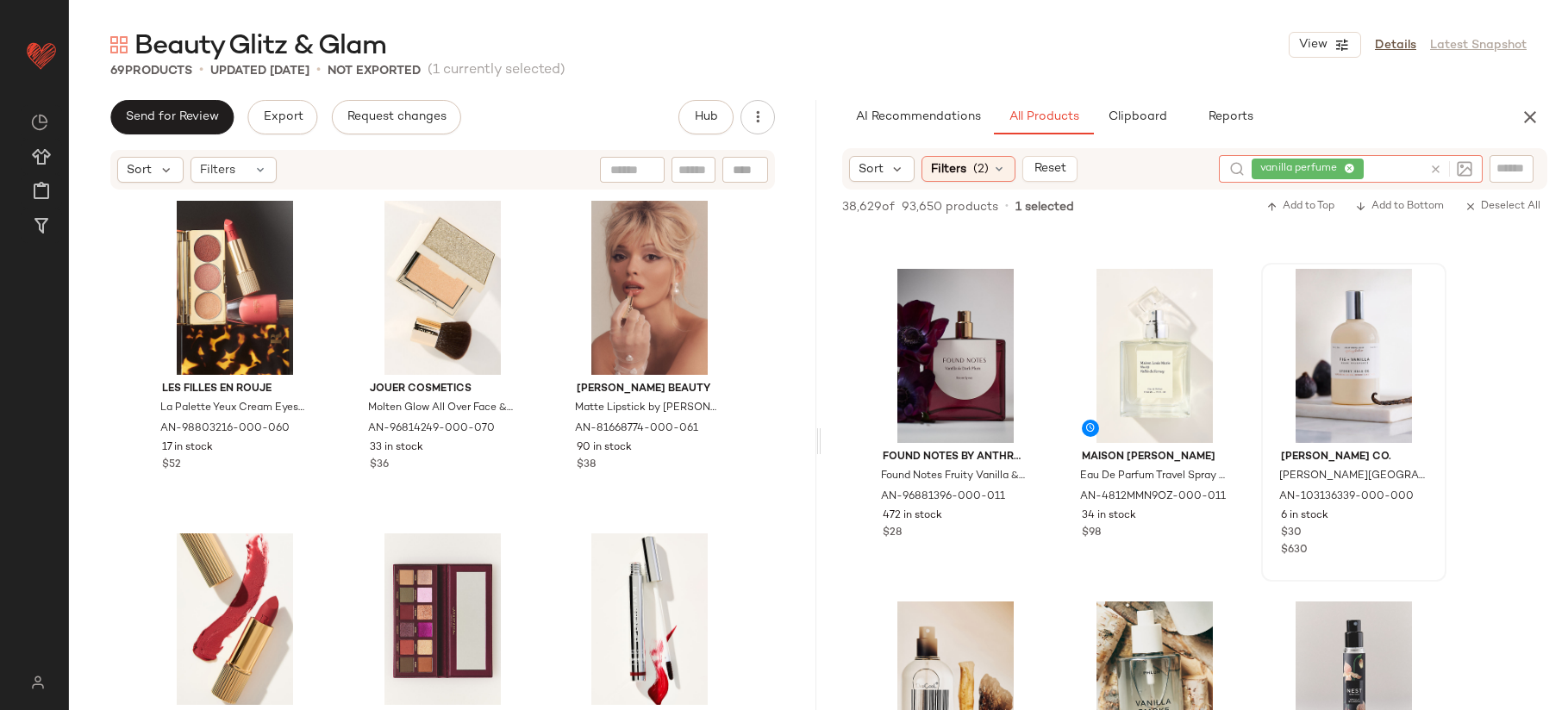
click at [1428, 159] on div at bounding box center [1447, 169] width 50 height 28
click at [1438, 165] on icon at bounding box center [1436, 169] width 13 height 13
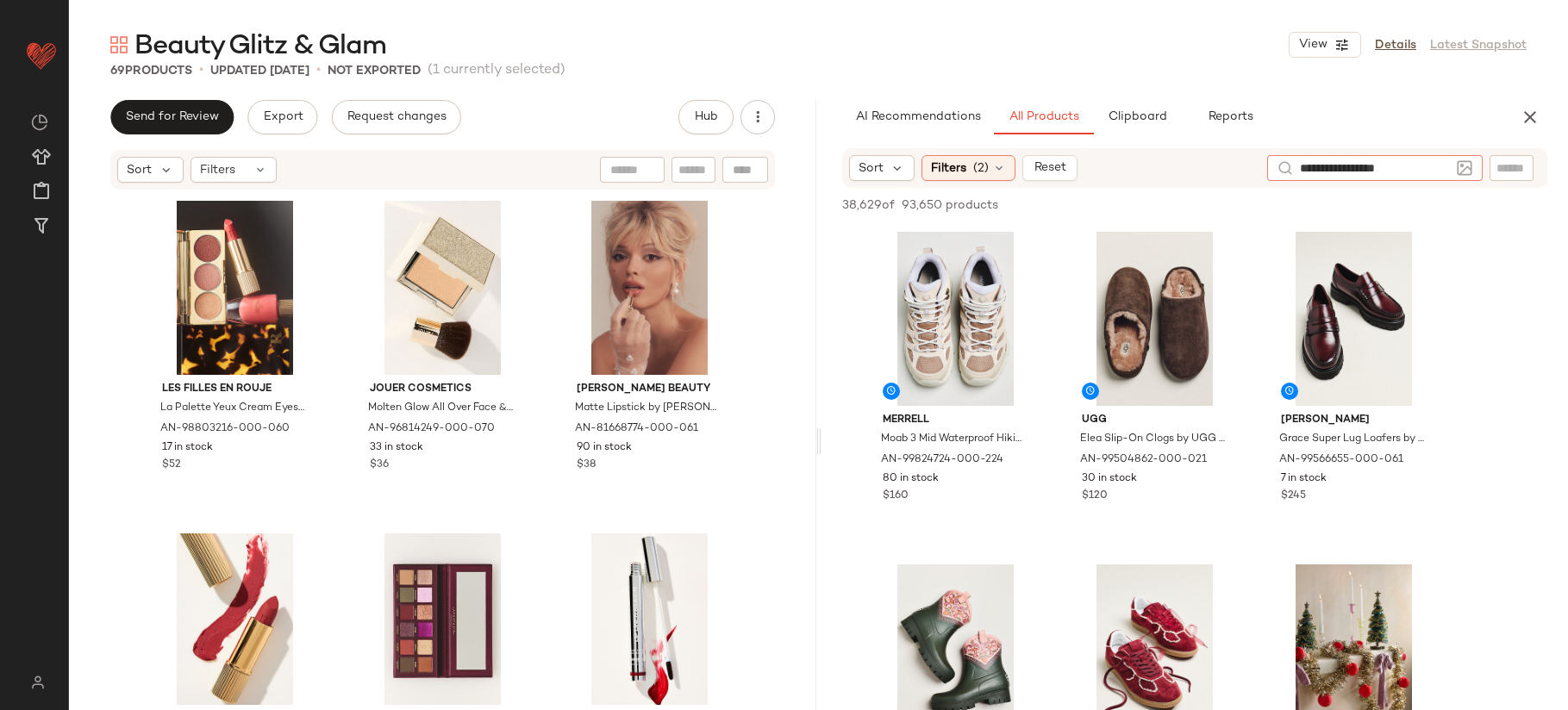
type input "**********"
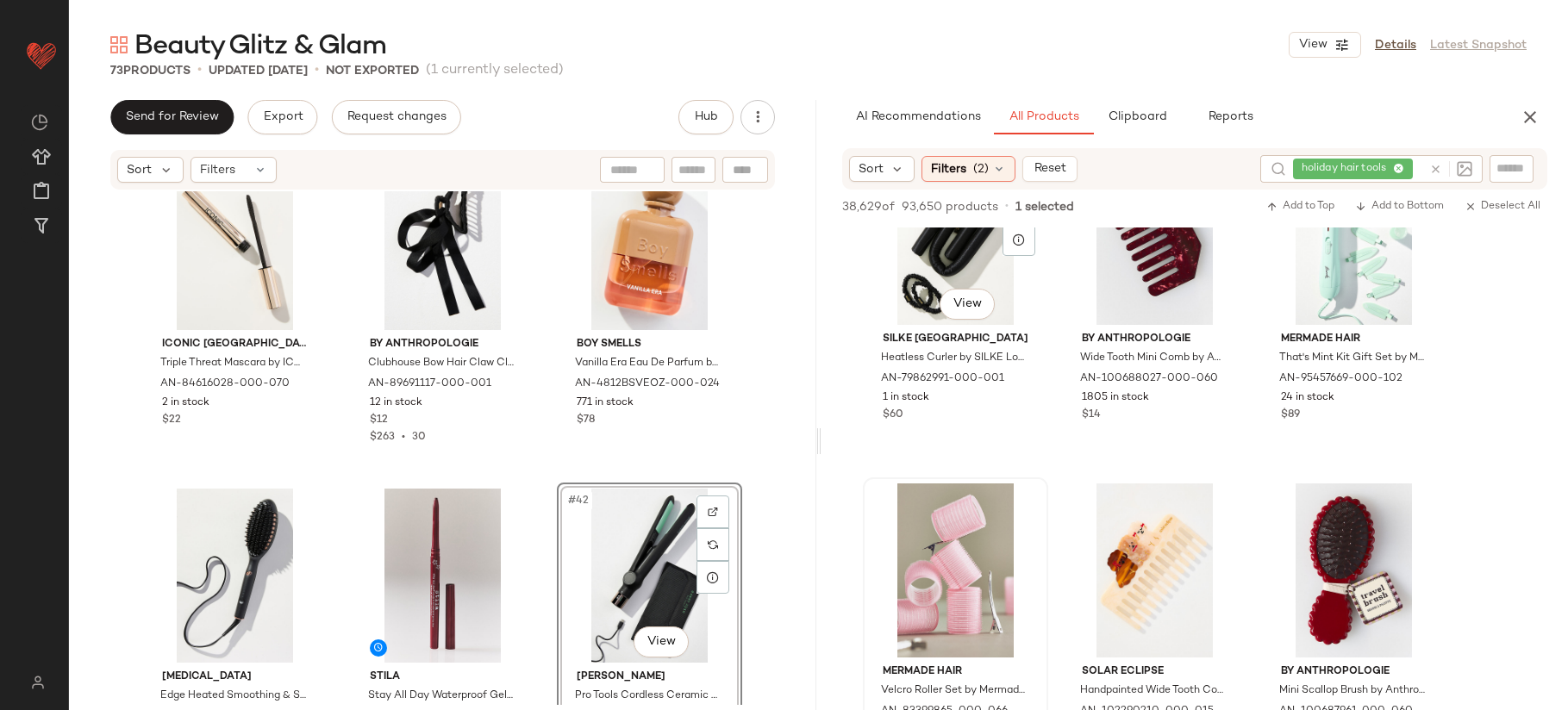
scroll to position [3180, 0]
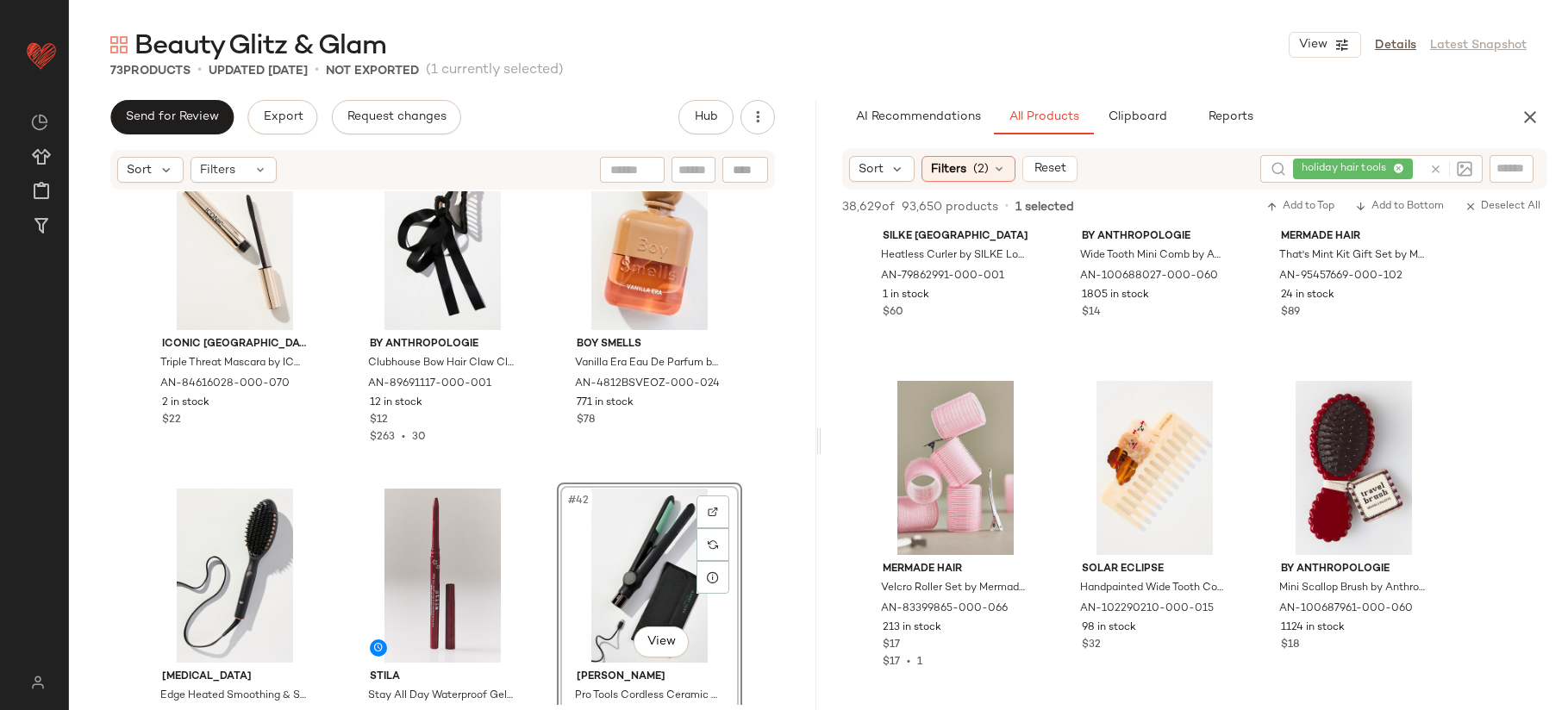
click at [1438, 170] on icon at bounding box center [1436, 169] width 13 height 13
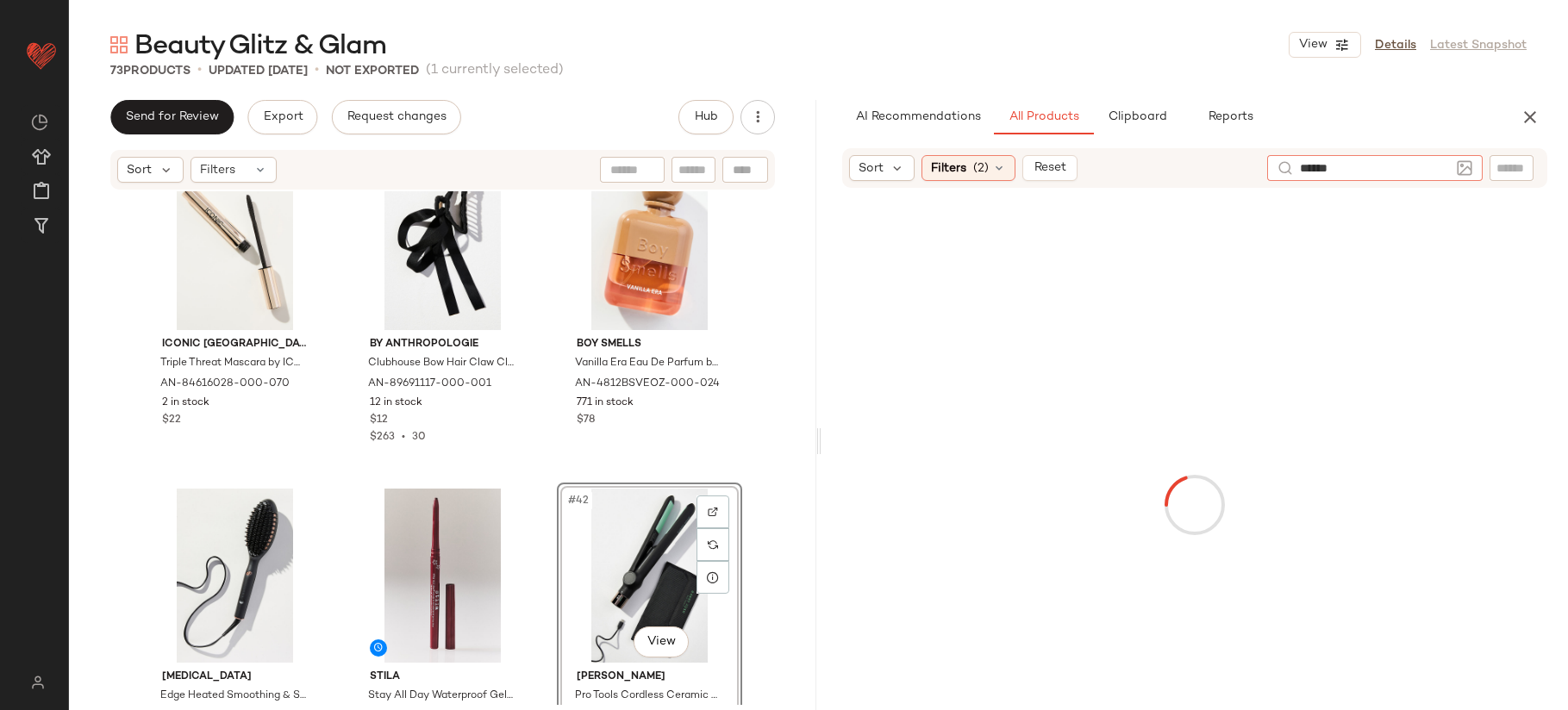
type input "*******"
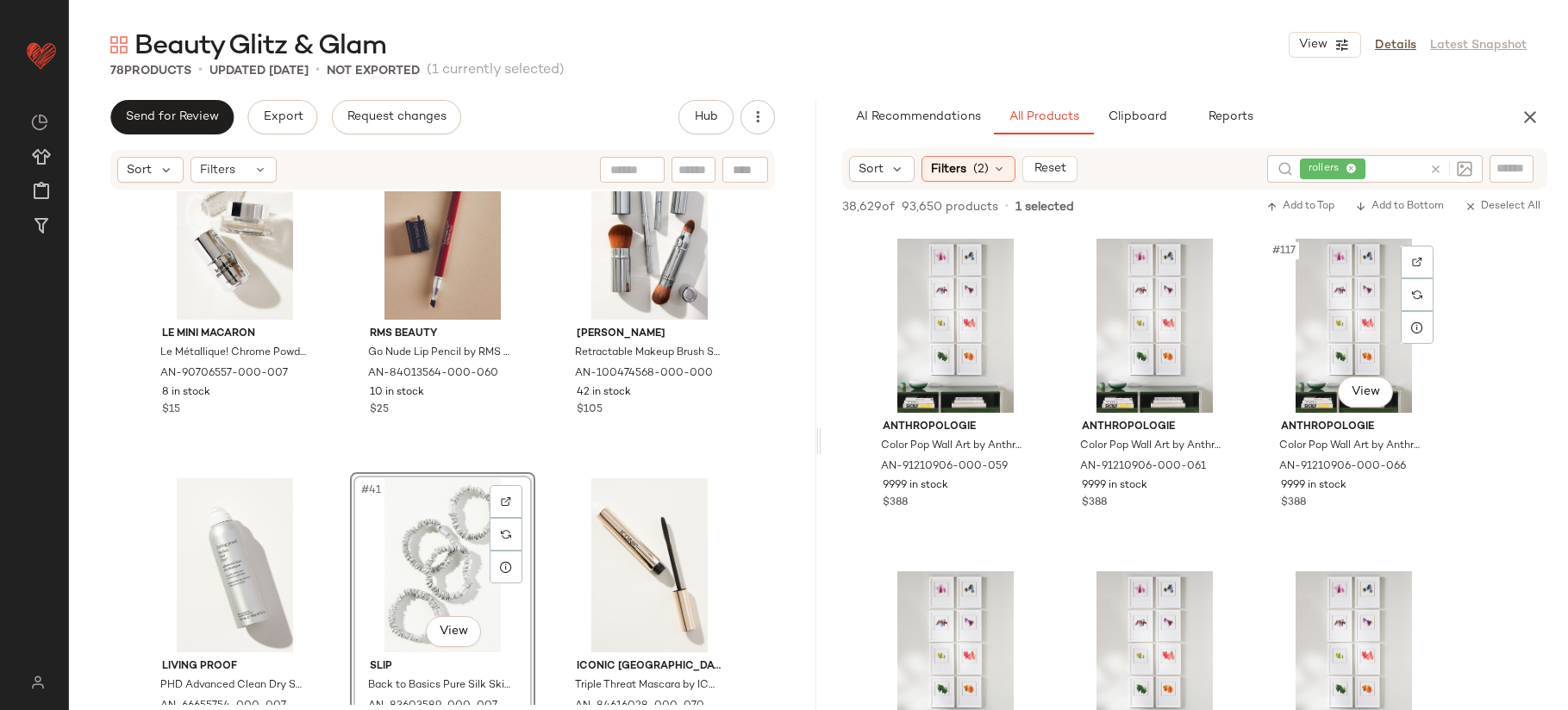
scroll to position [13164, 0]
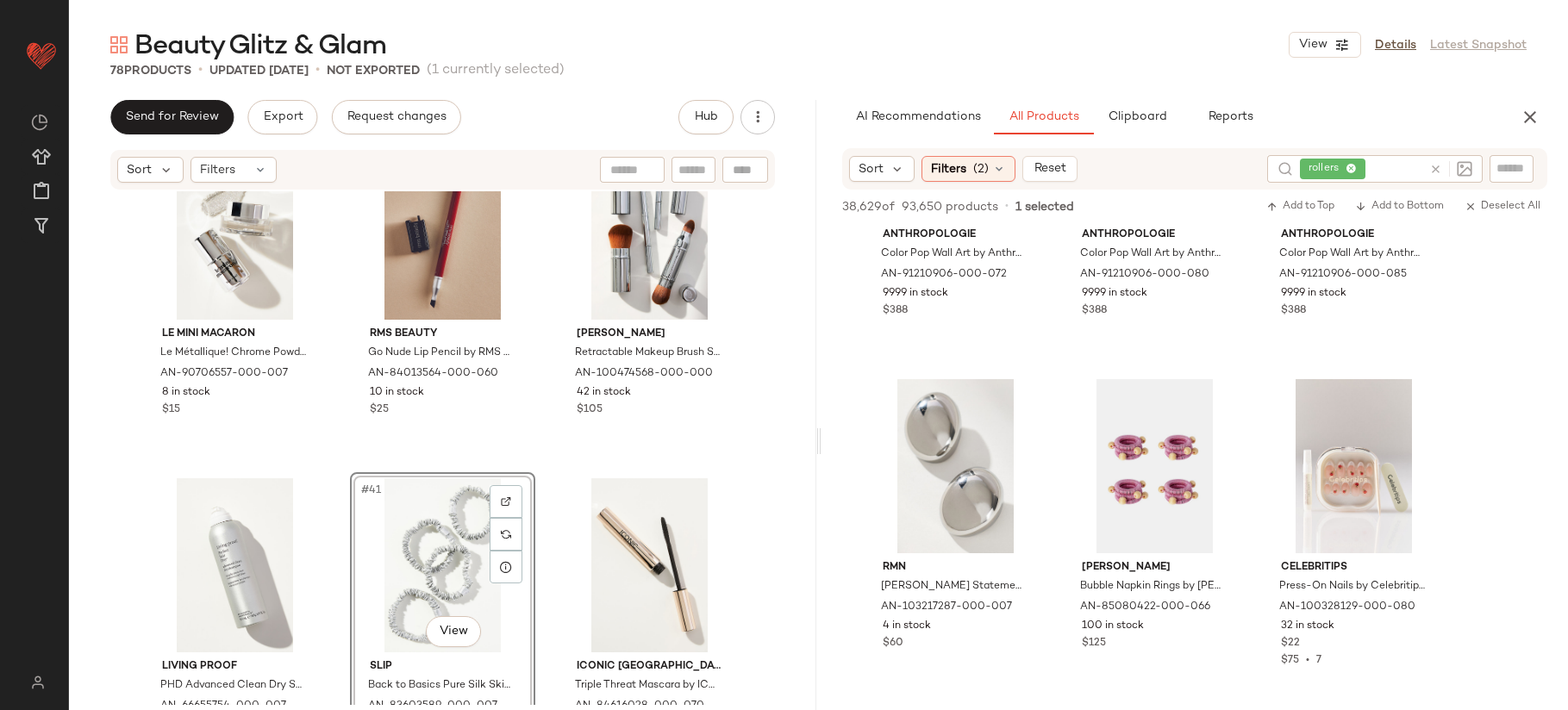
drag, startPoint x: 1328, startPoint y: 364, endPoint x: 414, endPoint y: 2, distance: 983.1
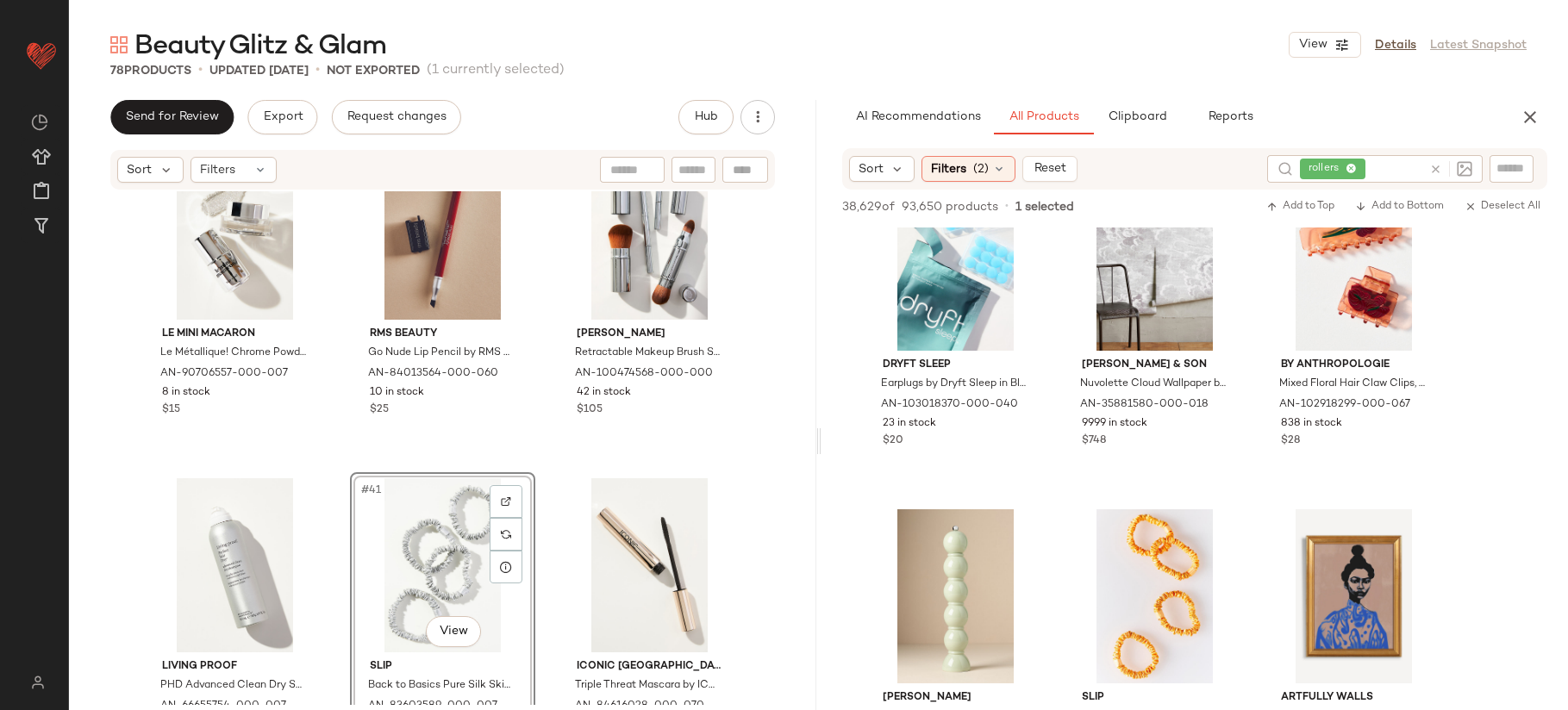
scroll to position [16058, 0]
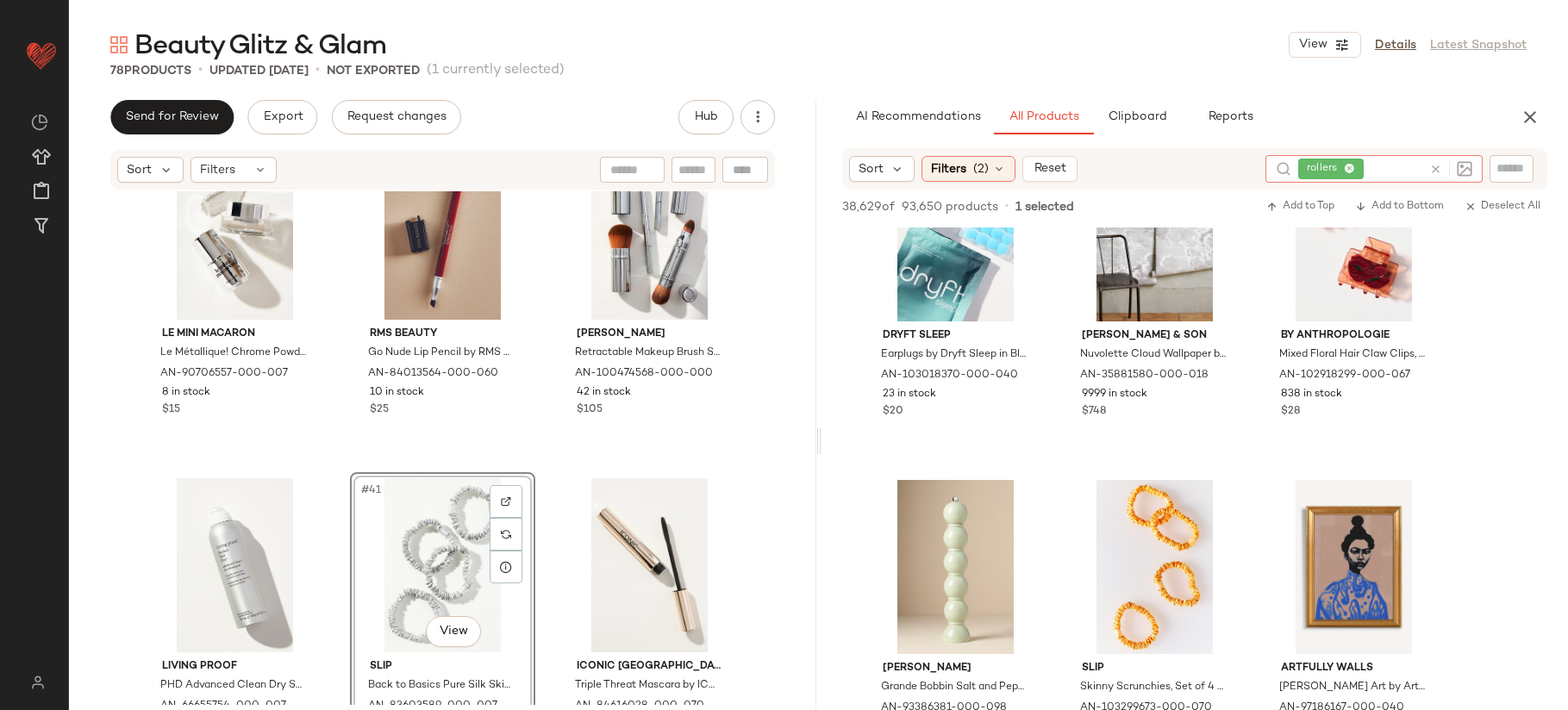
click at [1436, 169] on icon at bounding box center [1436, 169] width 13 height 13
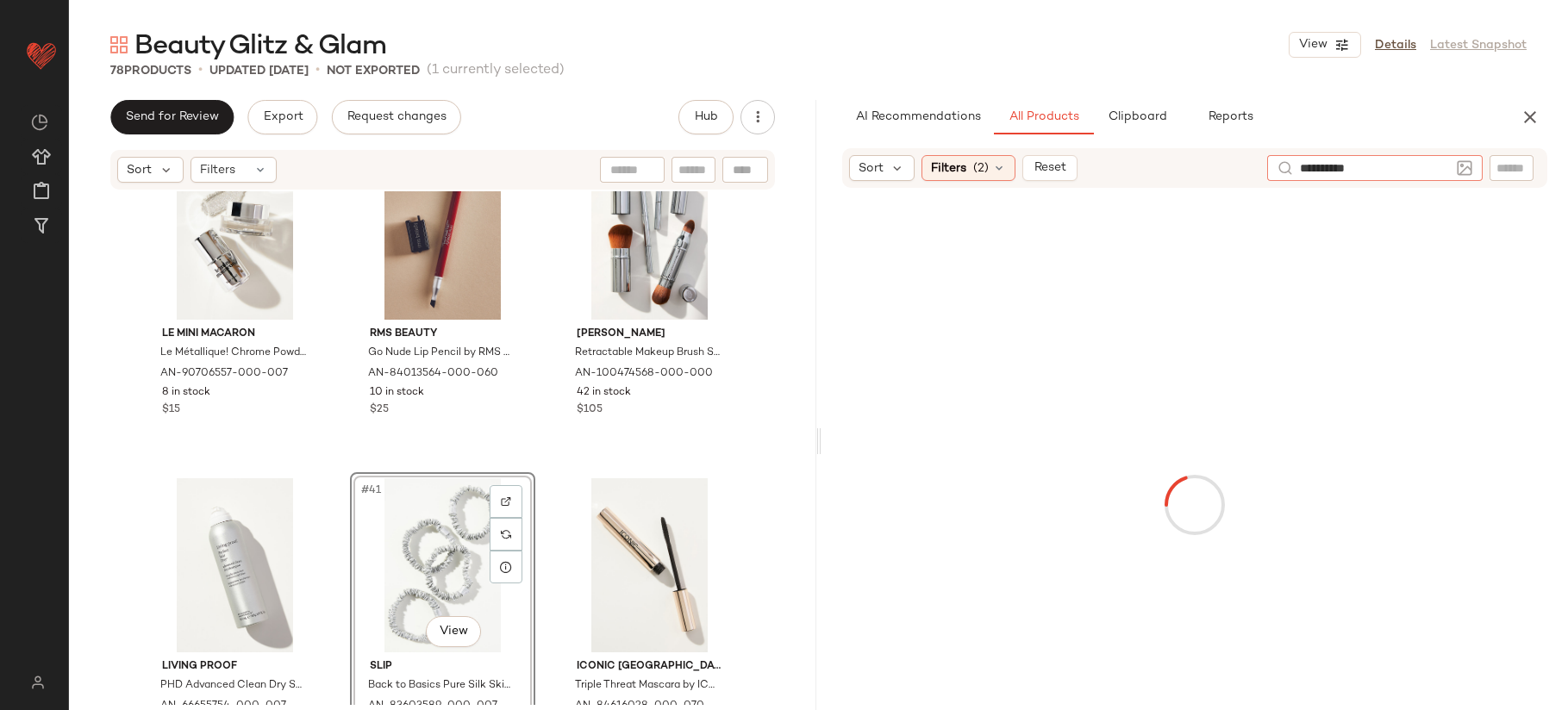
type input "**********"
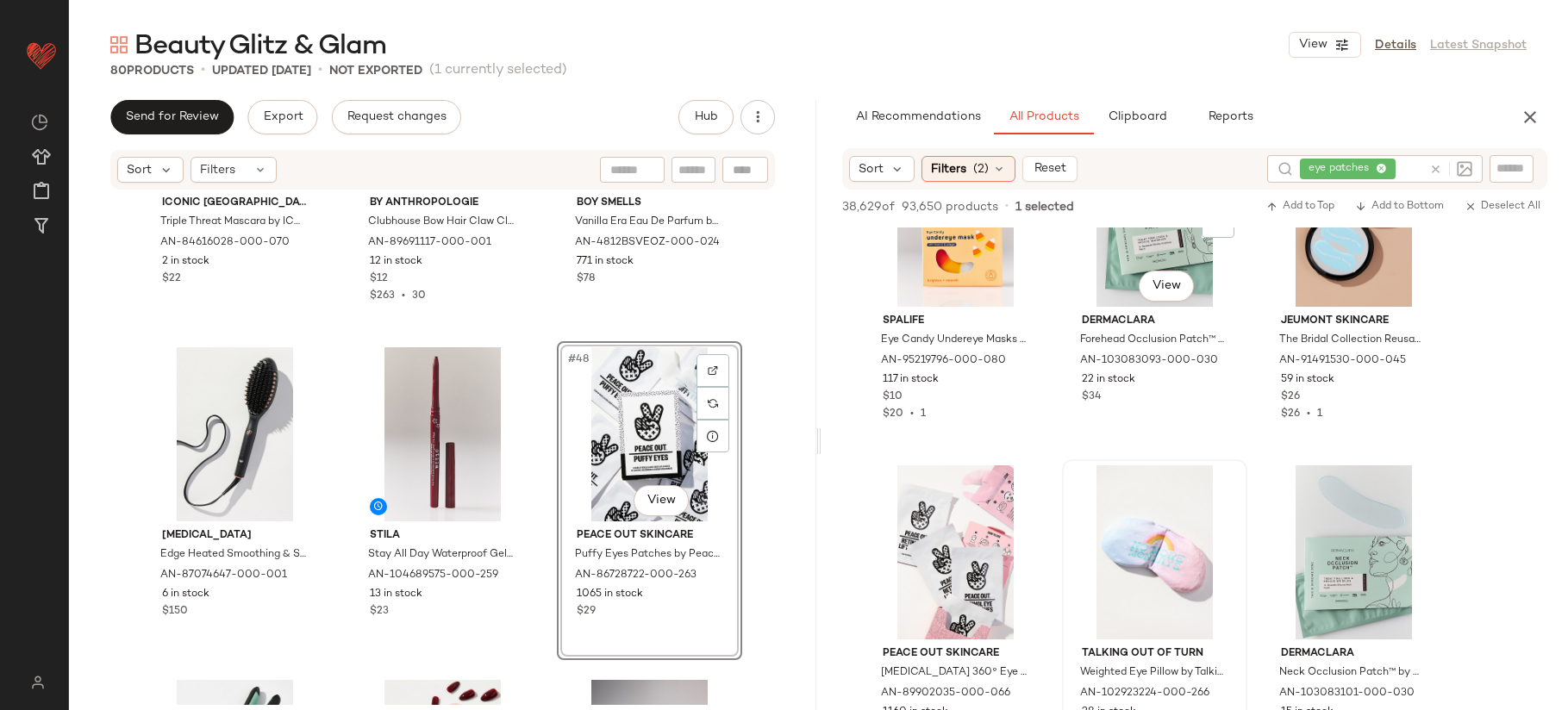
scroll to position [5284, 0]
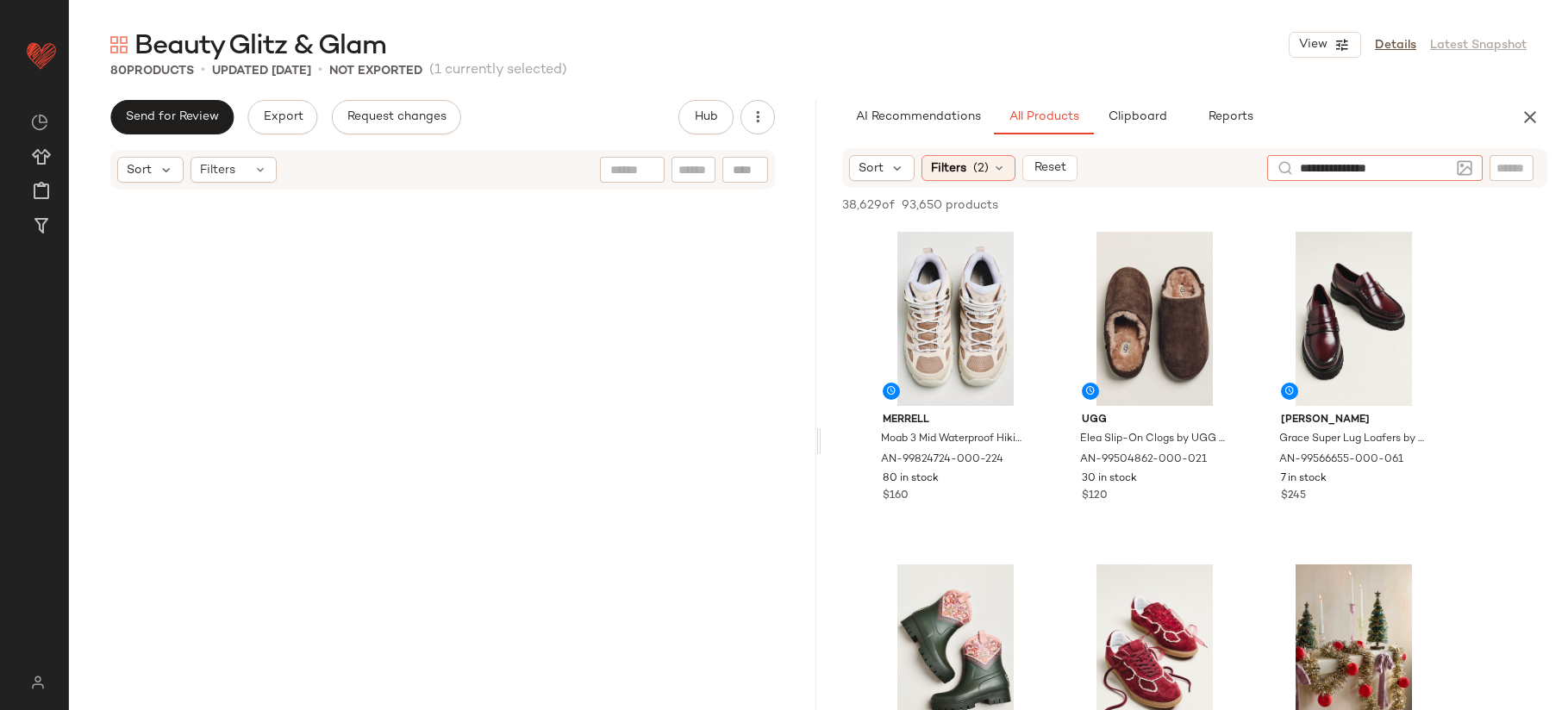
scroll to position [4858, 0]
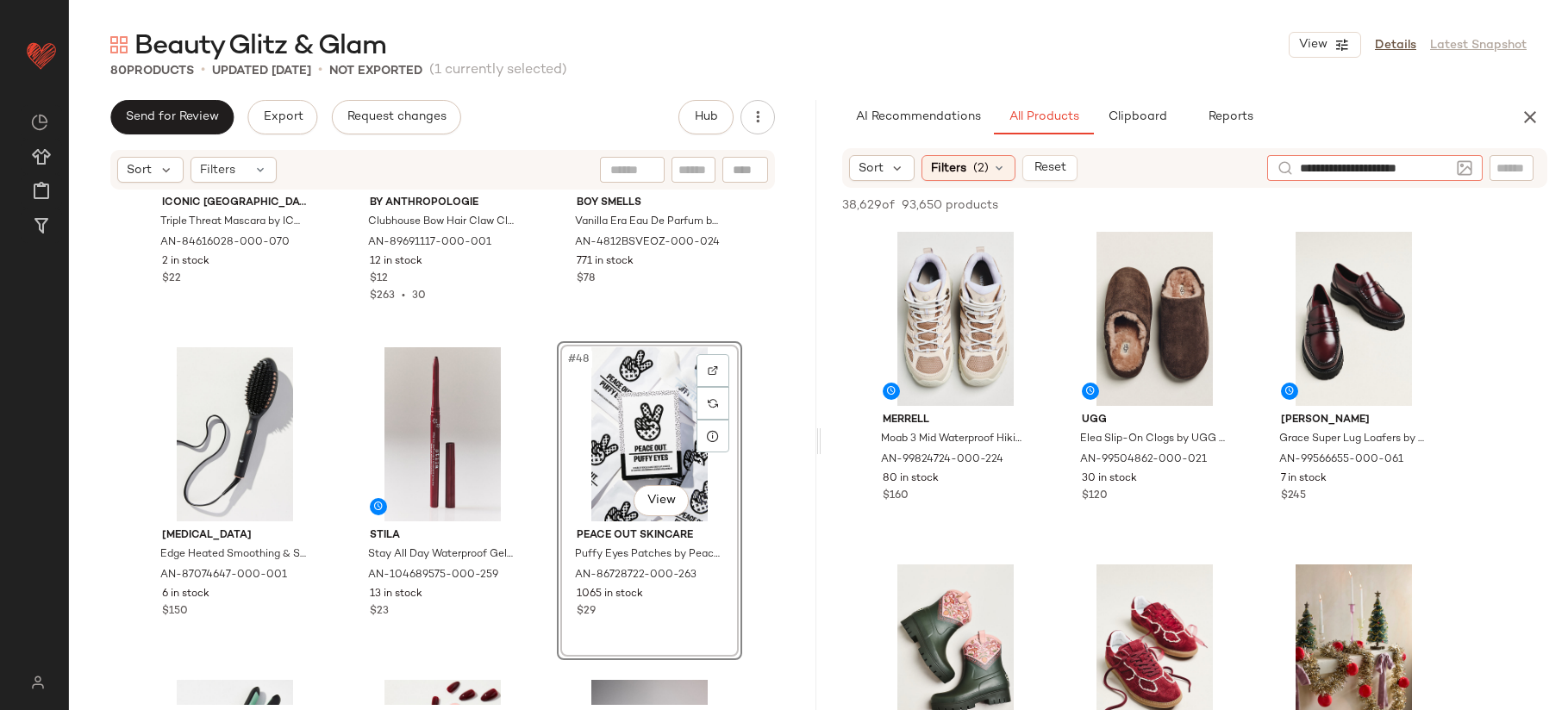
type input "**********"
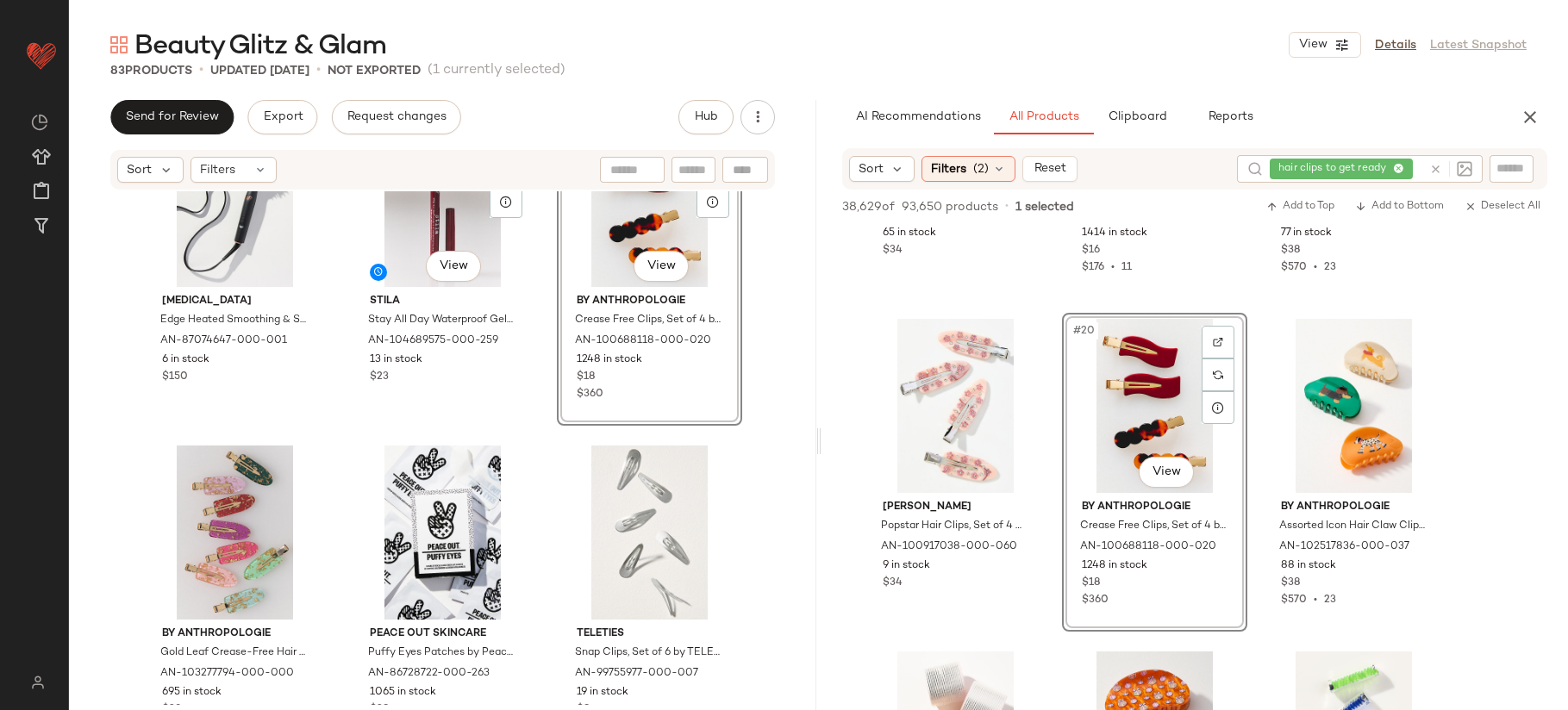
scroll to position [5264, 0]
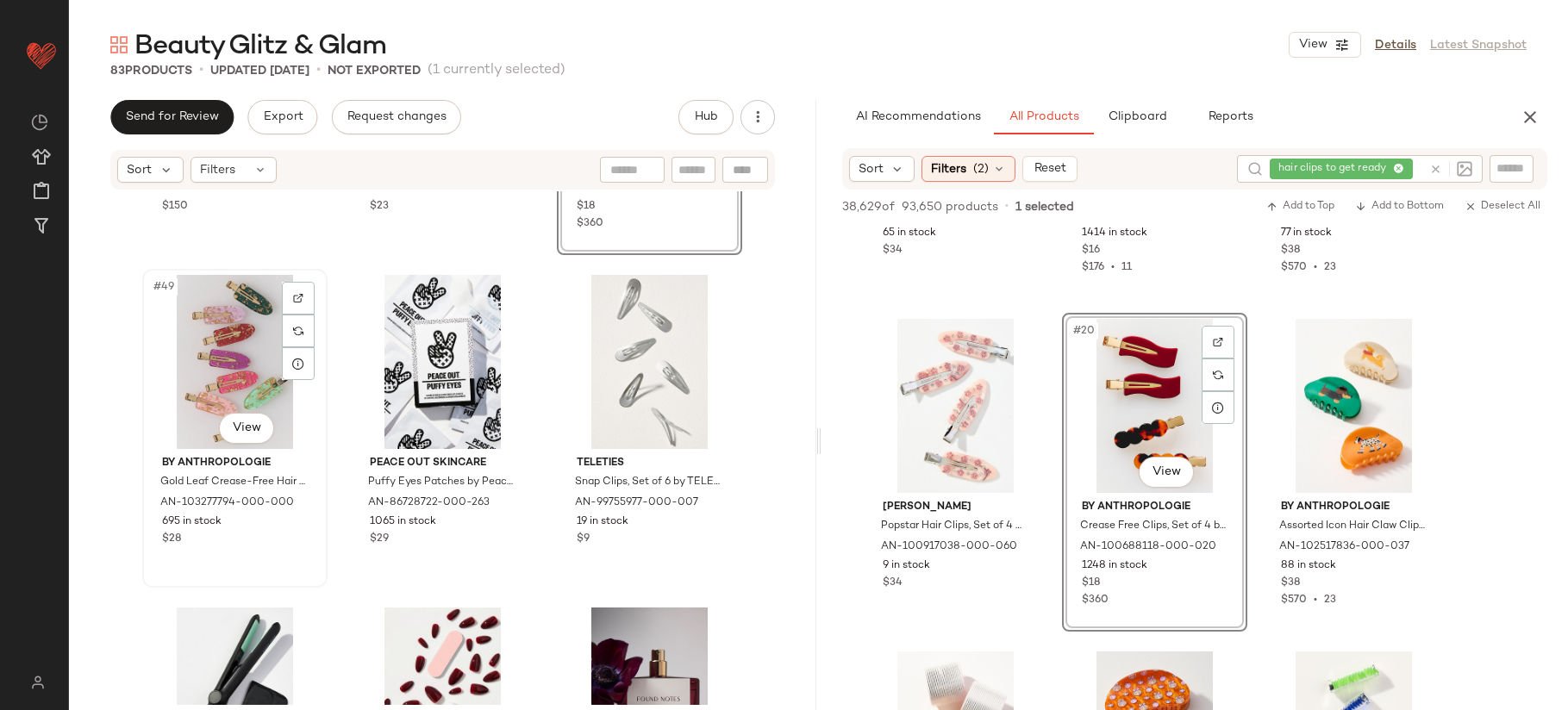
click at [248, 330] on div "#49 View" at bounding box center [234, 362] width 173 height 174
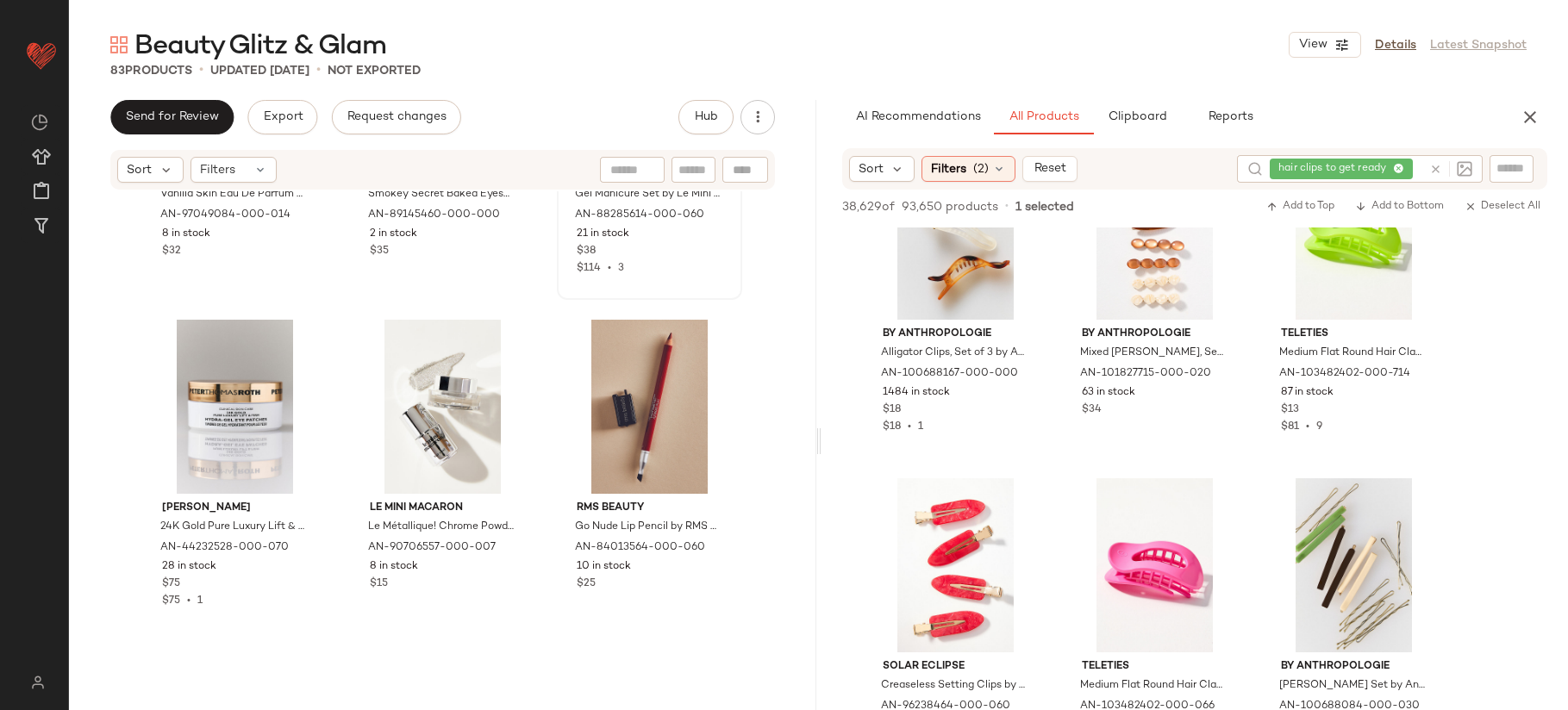
scroll to position [3989, 0]
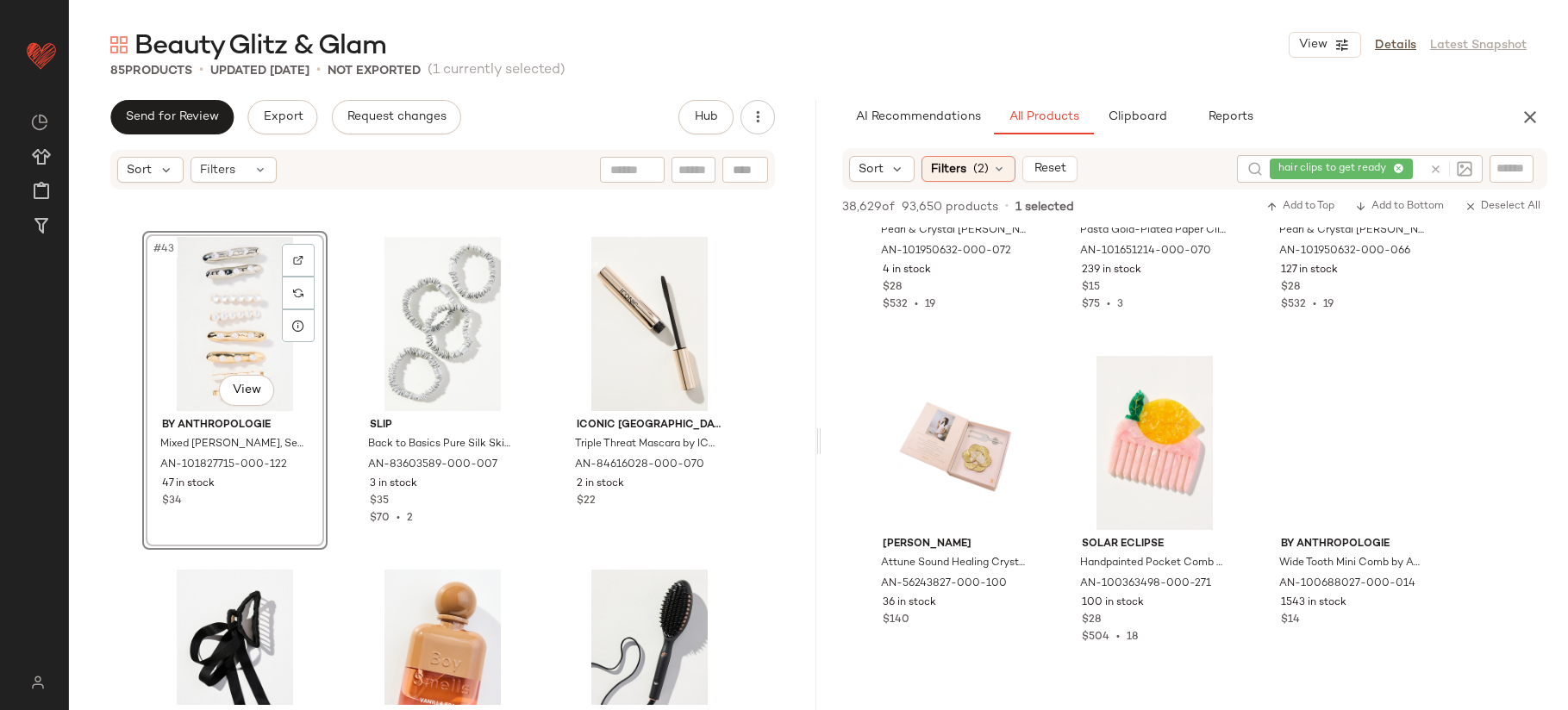
scroll to position [13645, 0]
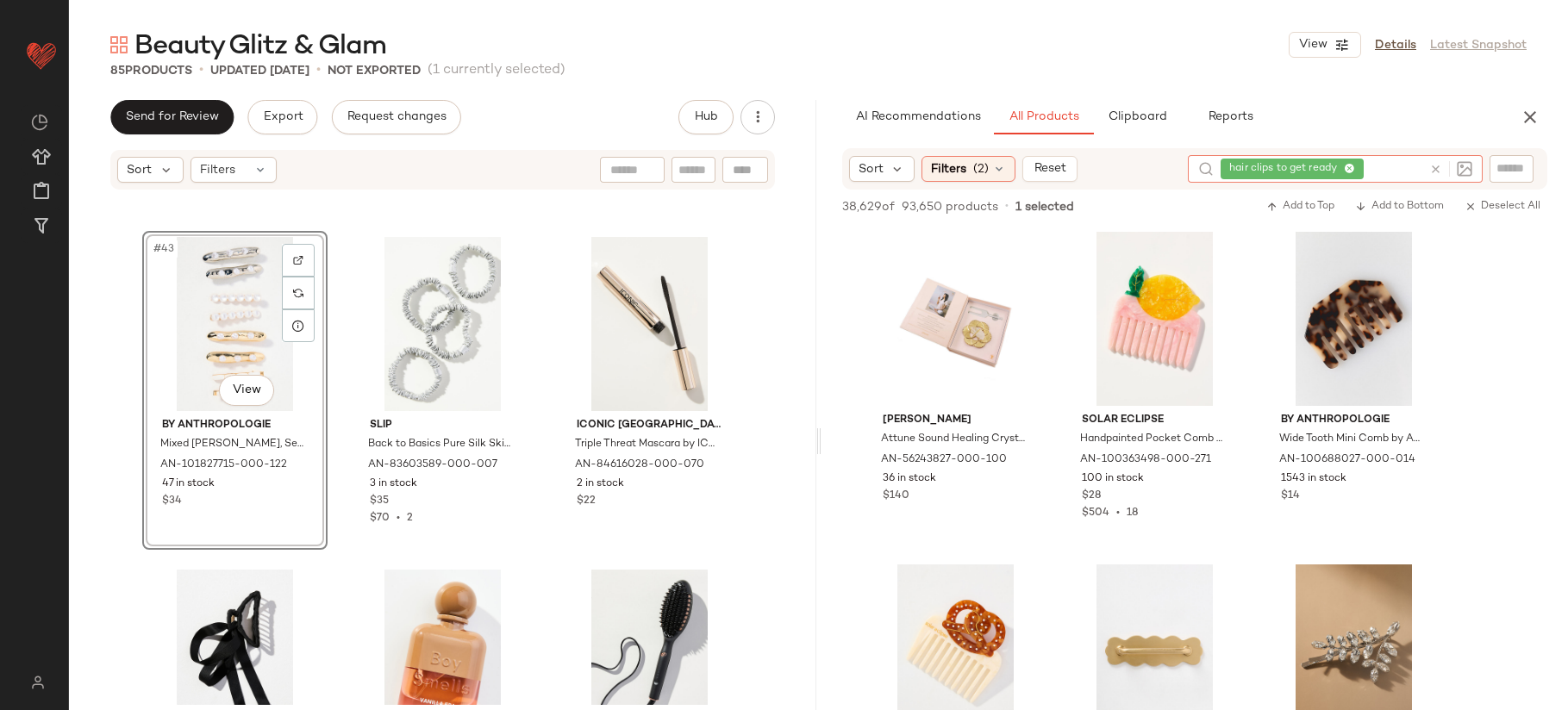
click at [1437, 163] on icon at bounding box center [1436, 169] width 13 height 13
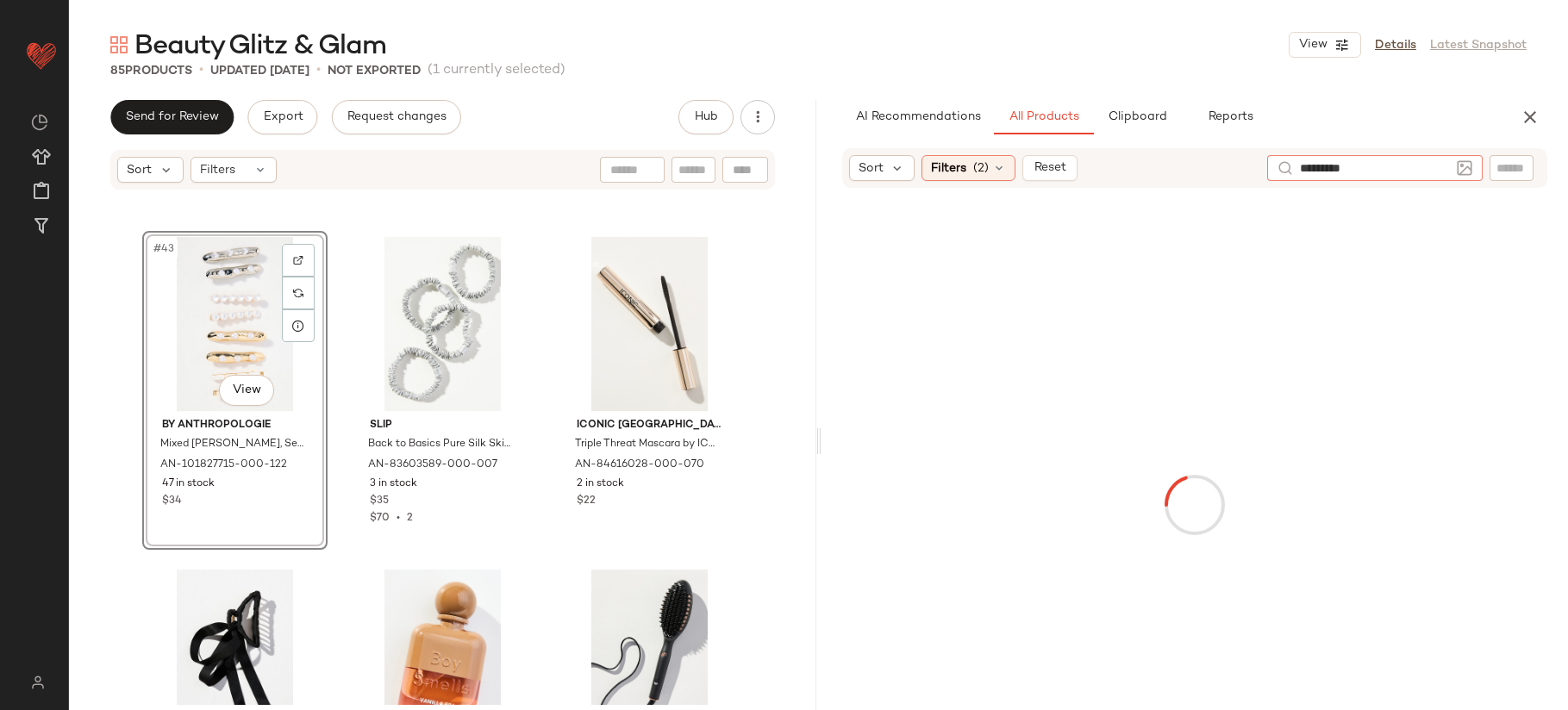
type input "**********"
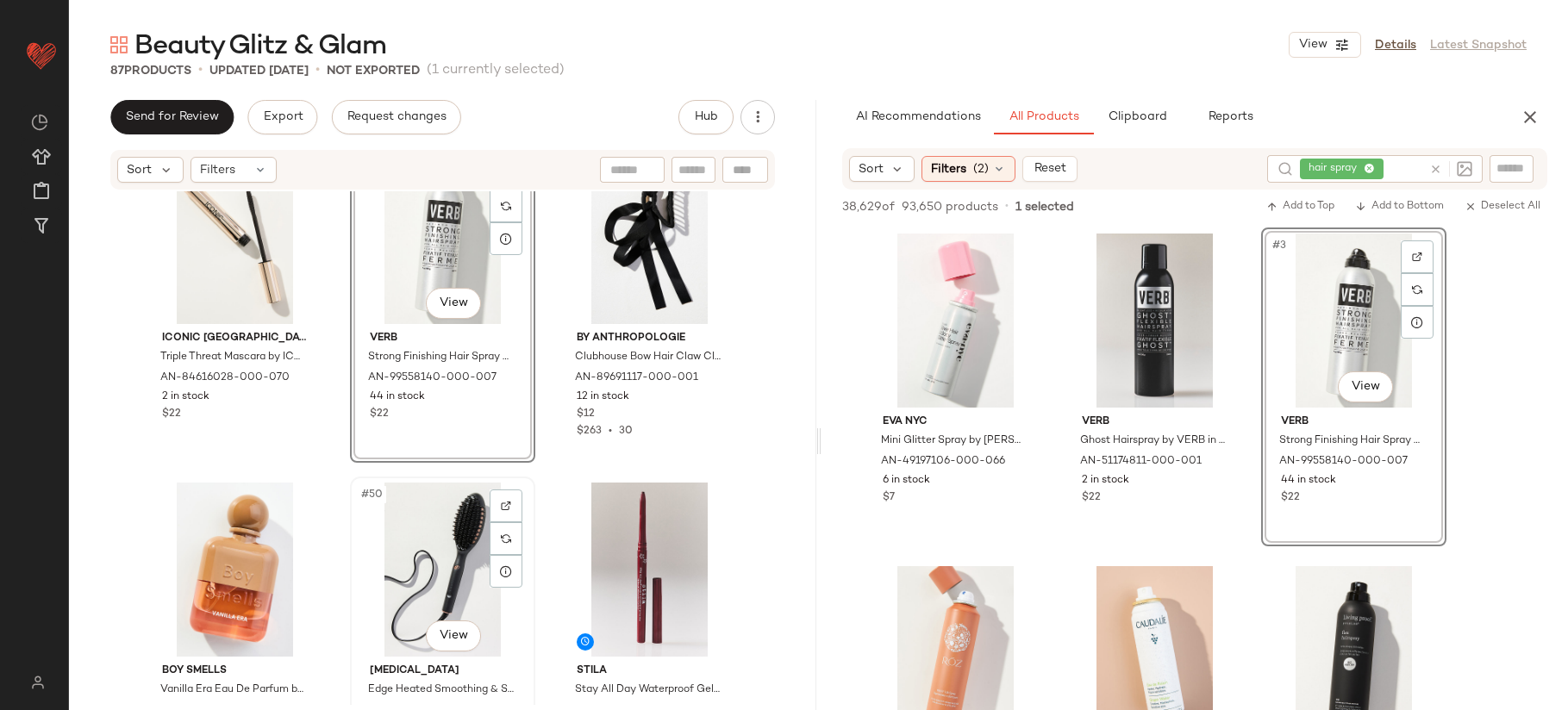
scroll to position [5093, 0]
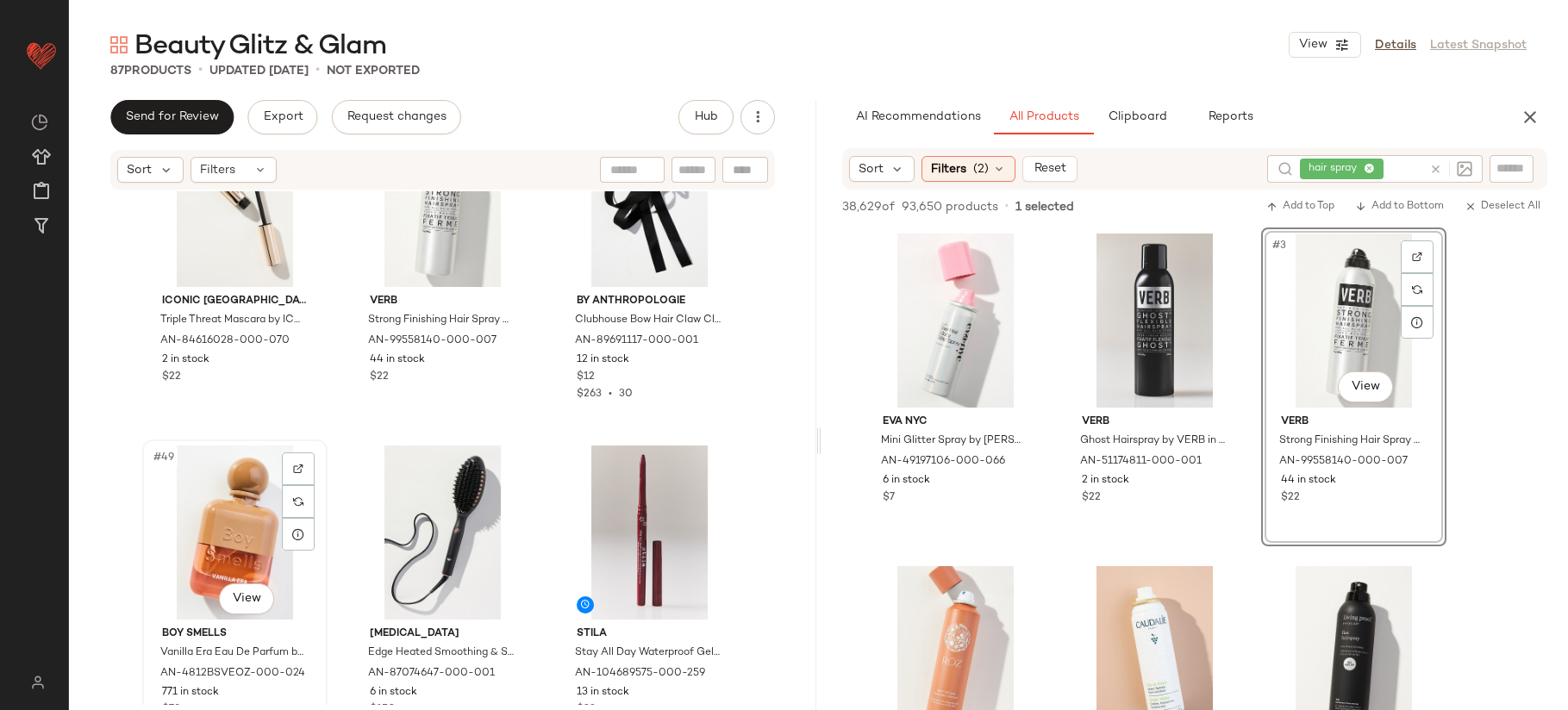
click at [206, 515] on div "#49 View" at bounding box center [234, 533] width 173 height 174
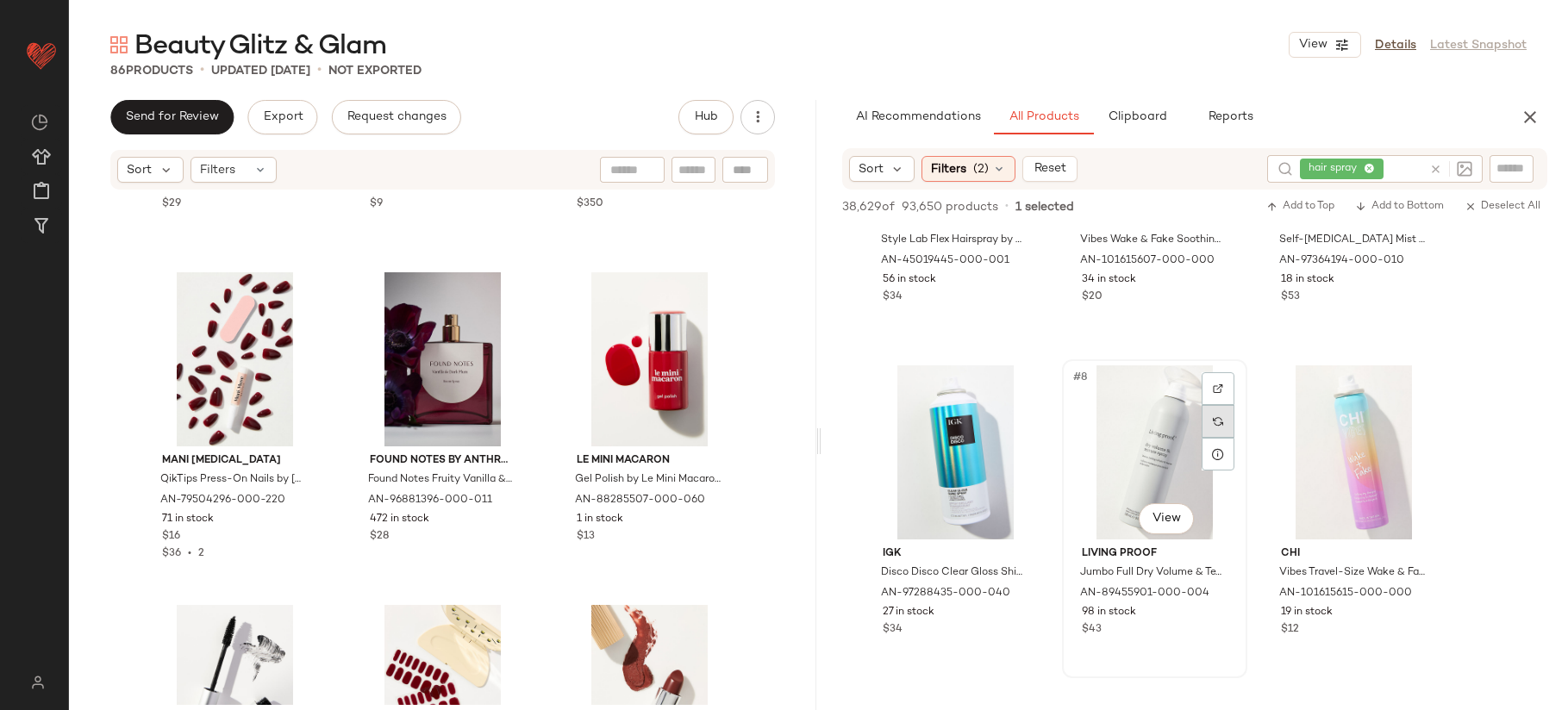
scroll to position [538, 0]
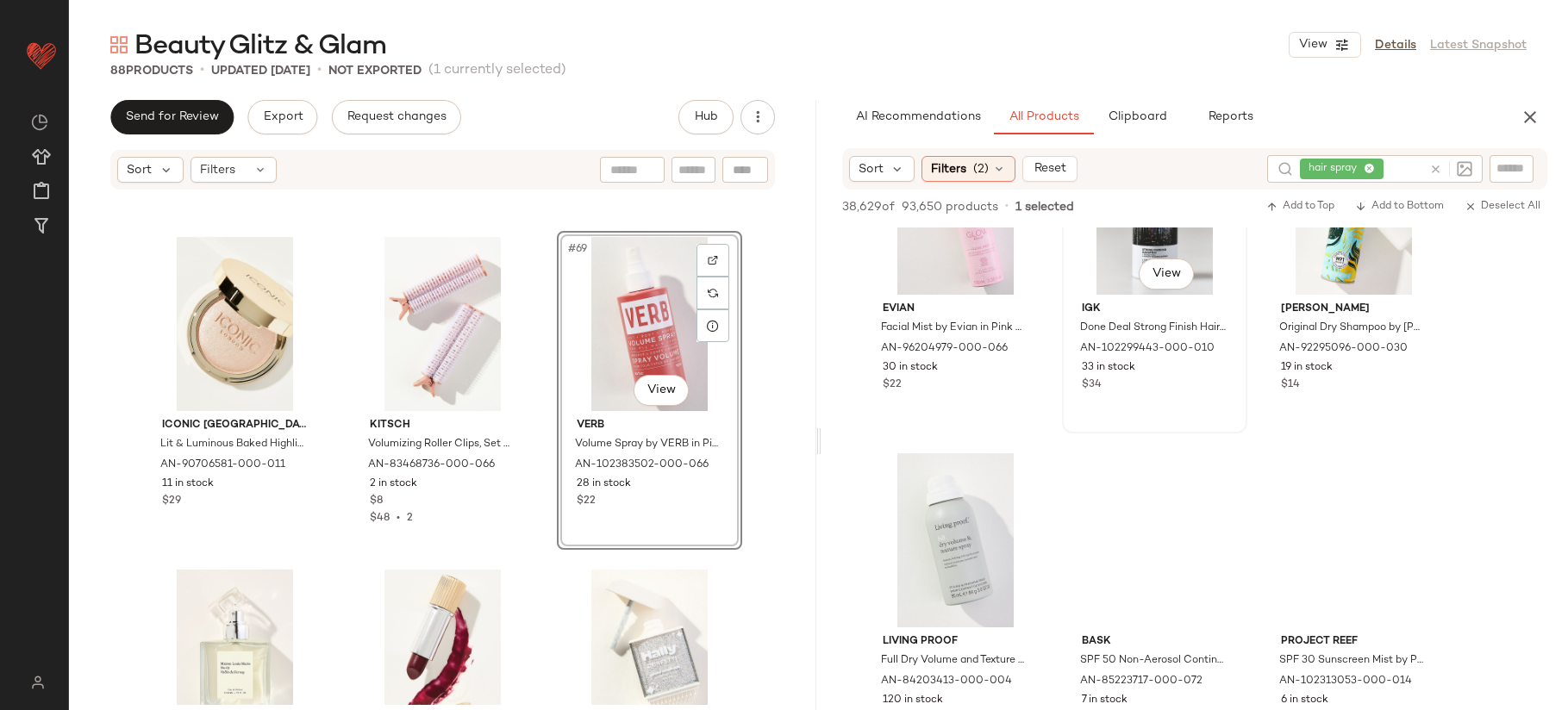
scroll to position [4772, 0]
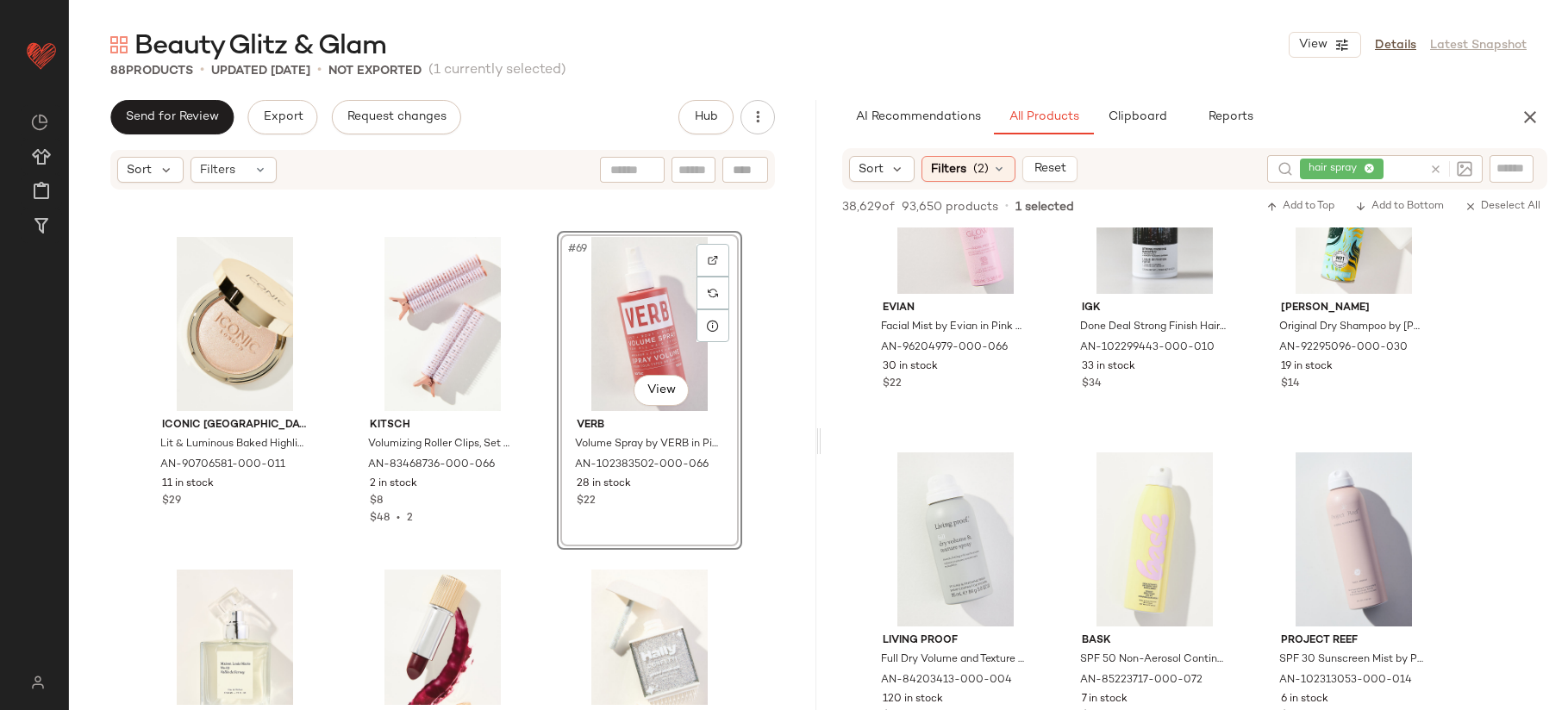
click at [1437, 170] on icon at bounding box center [1436, 169] width 13 height 13
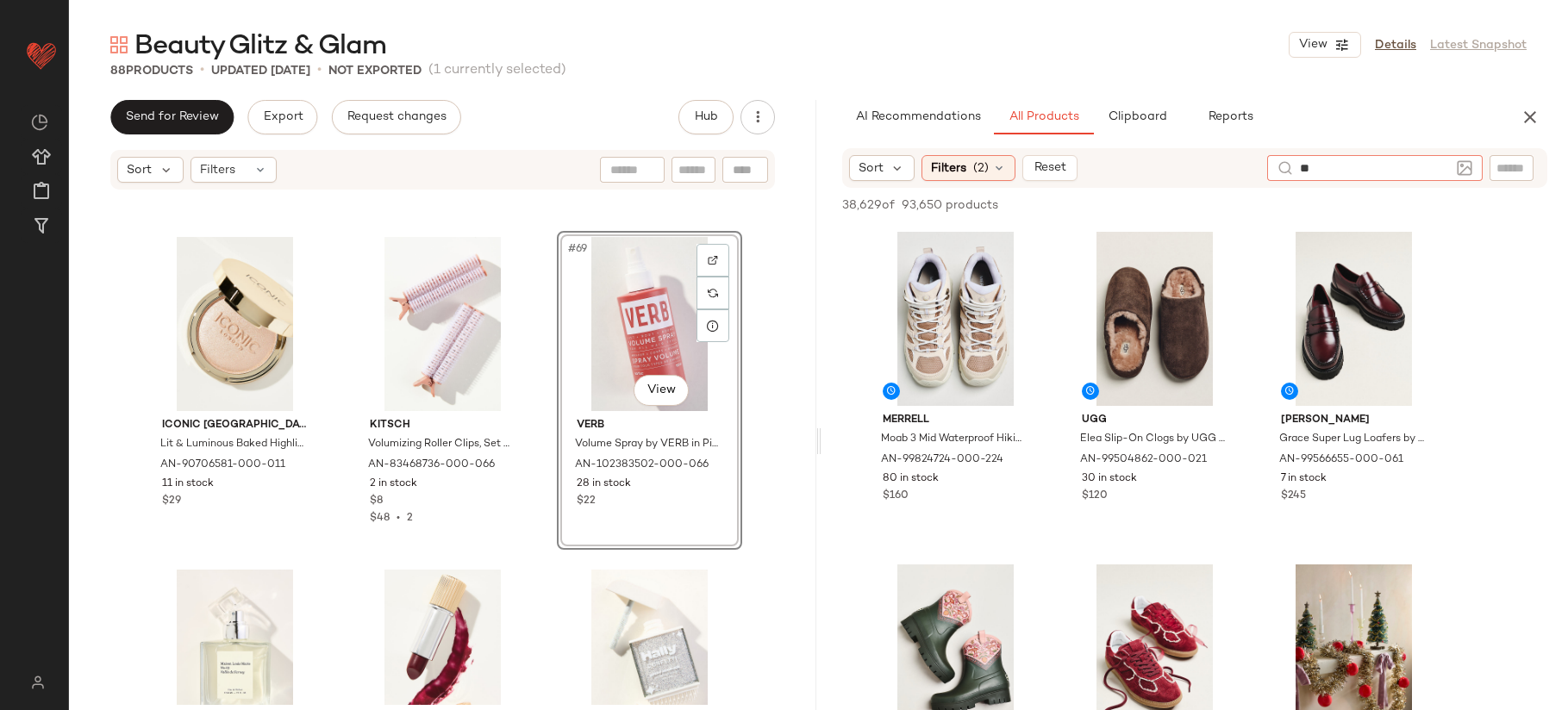
type input "*"
type input "**********"
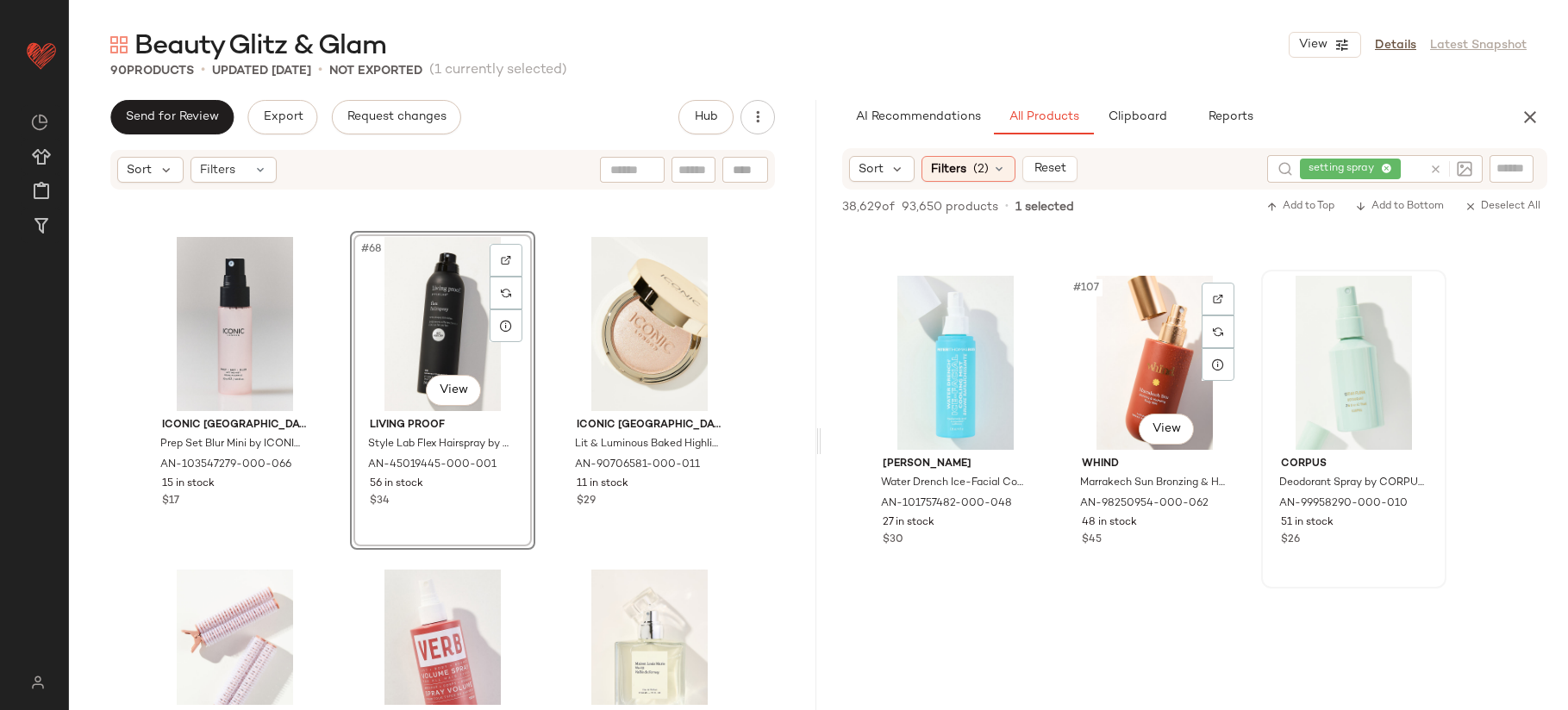
scroll to position [11646, 0]
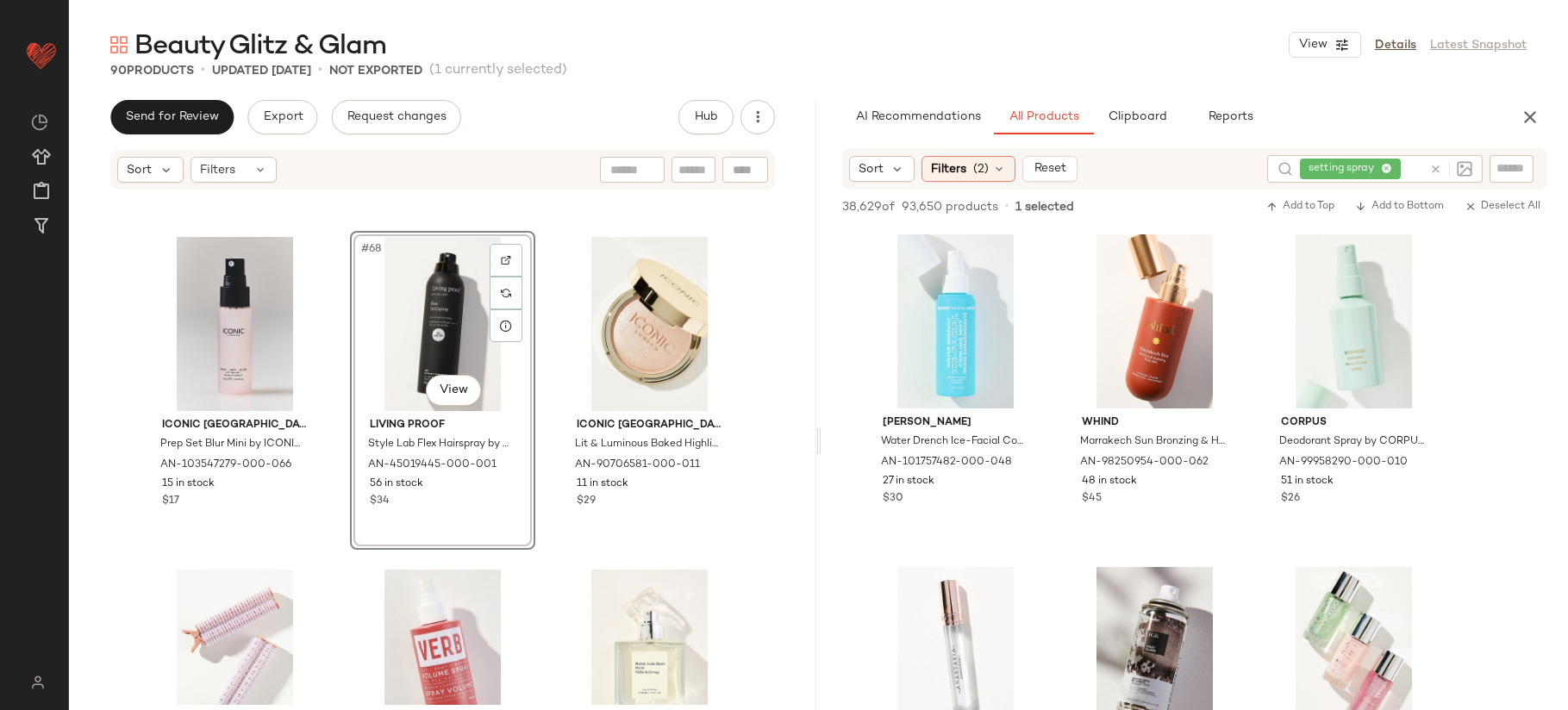
click at [1436, 170] on icon at bounding box center [1436, 169] width 13 height 13
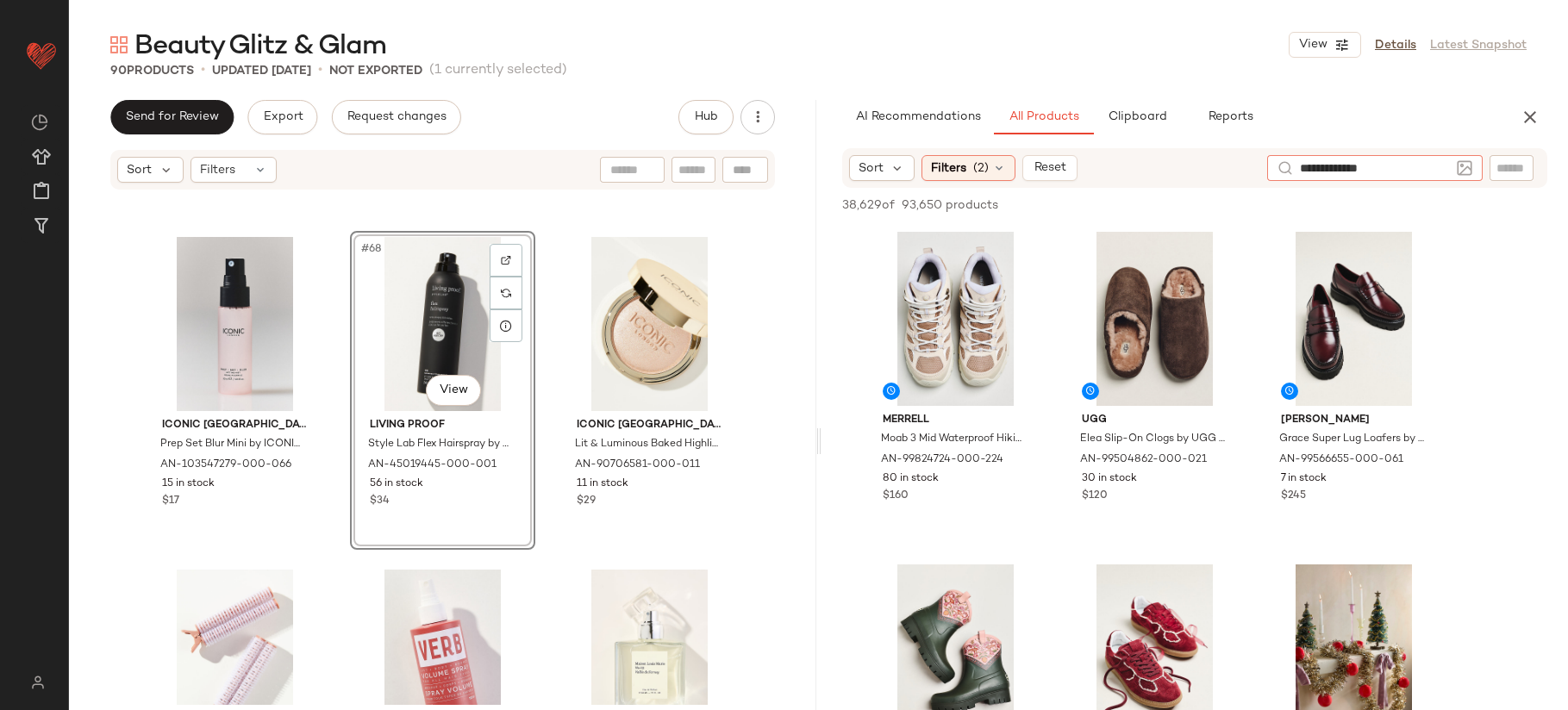
type input "**********"
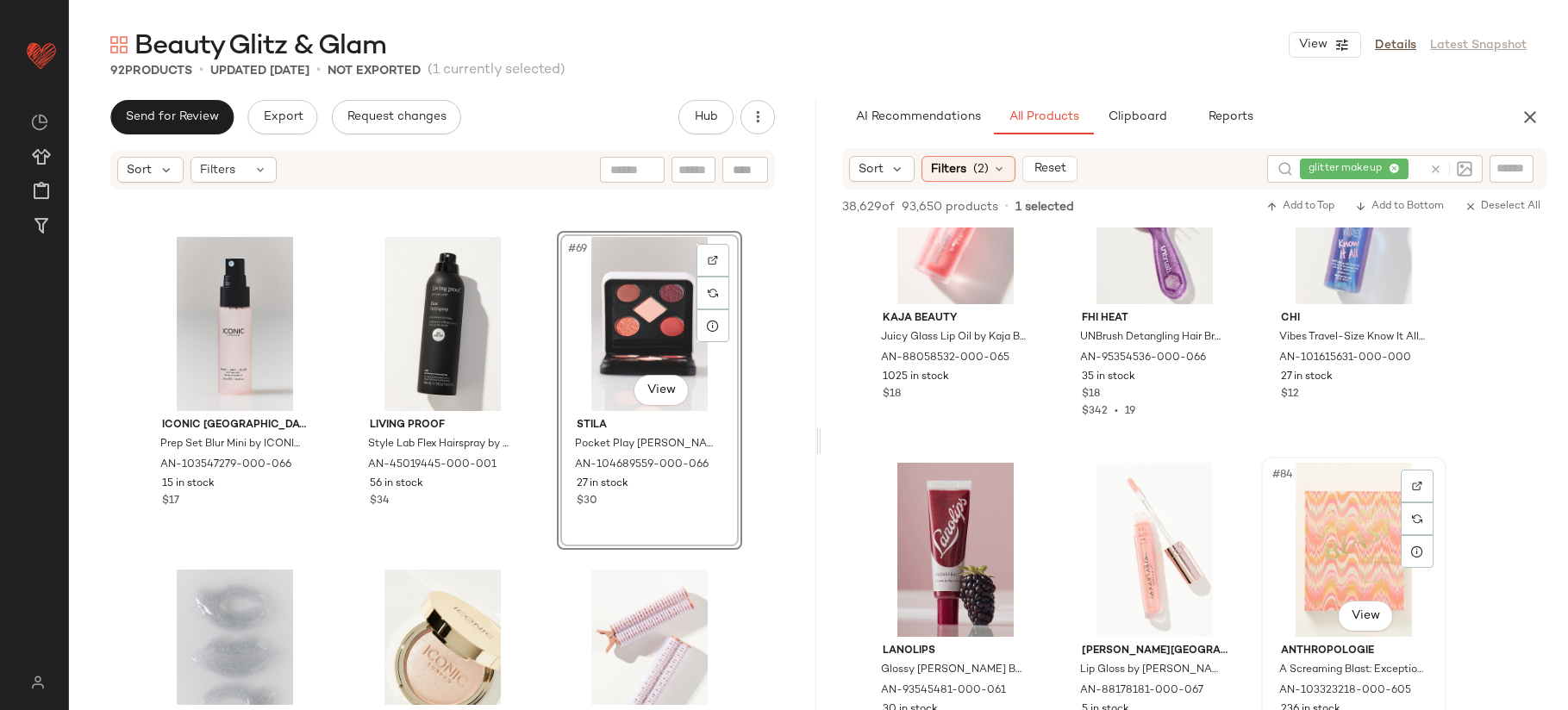
scroll to position [8866, 0]
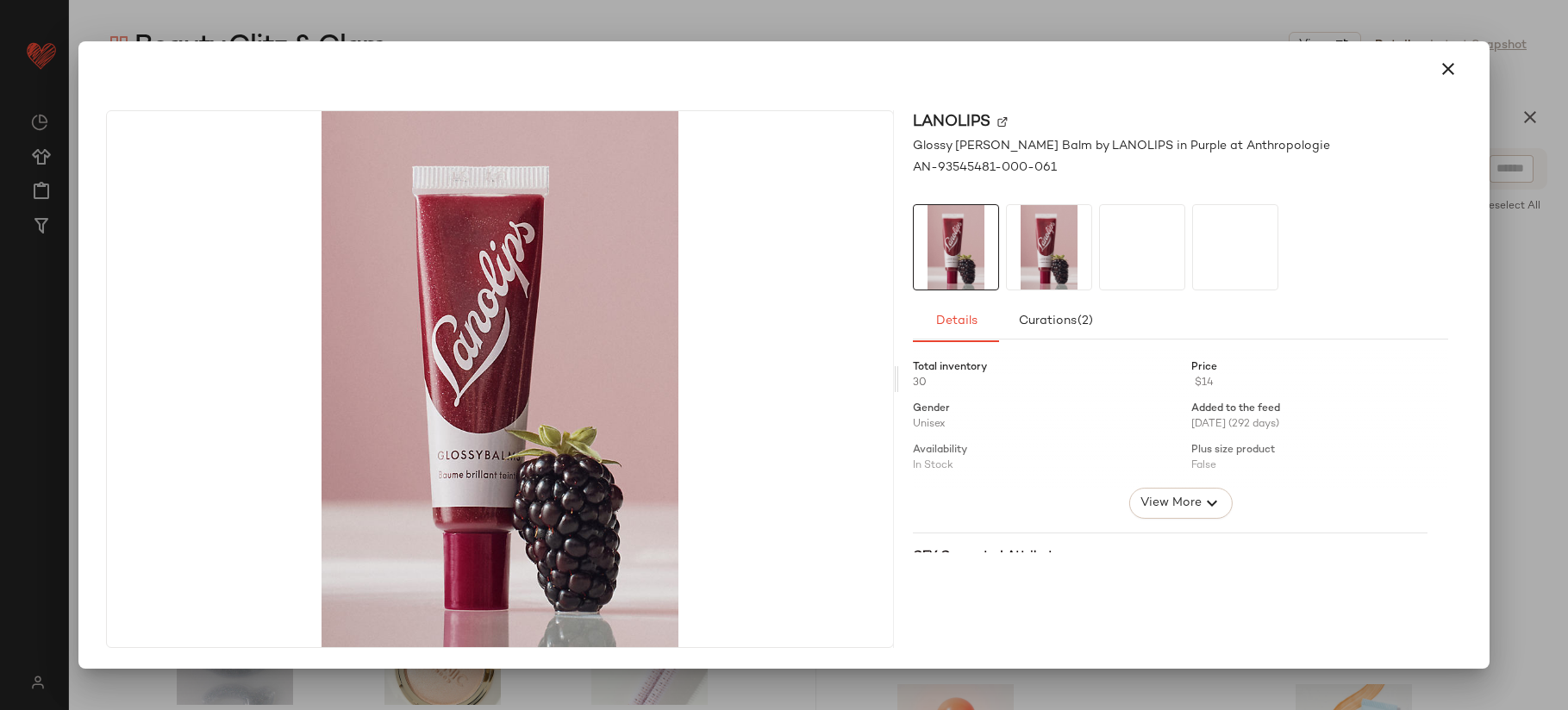
drag, startPoint x: 958, startPoint y: 494, endPoint x: 355, endPoint y: 607, distance: 613.5
click at [624, 693] on div at bounding box center [784, 355] width 1568 height 710
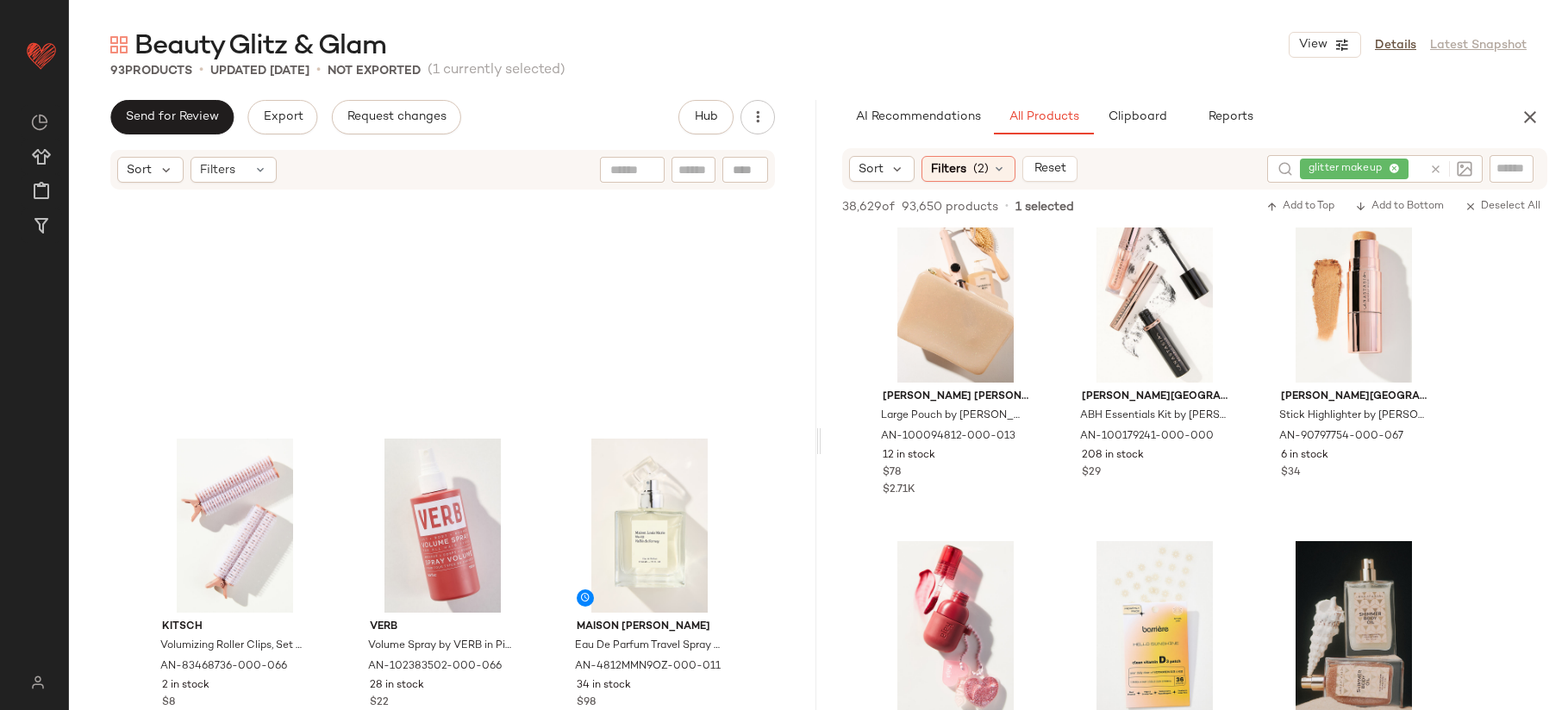
scroll to position [8000, 0]
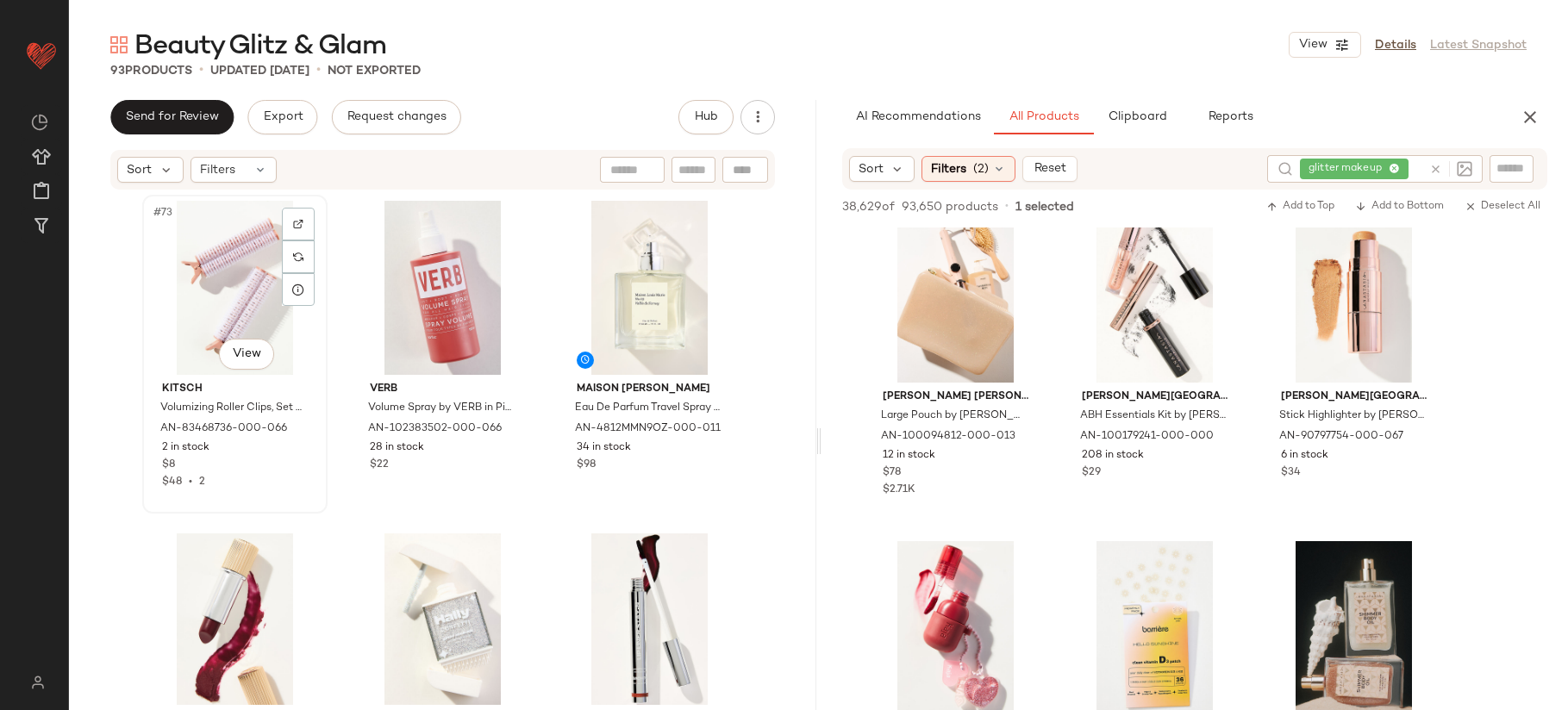
click at [232, 227] on div "#73 View" at bounding box center [234, 288] width 173 height 174
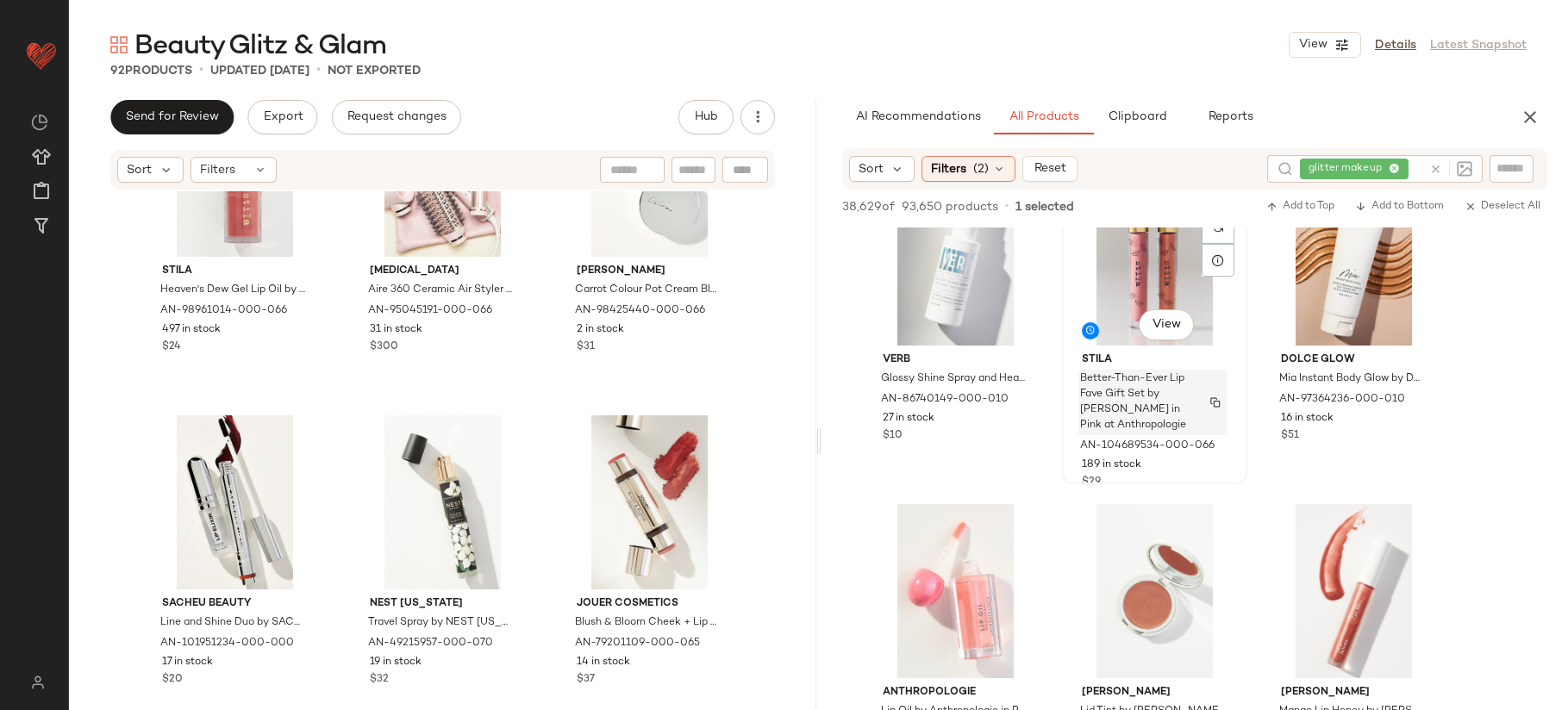
scroll to position [19699, 0]
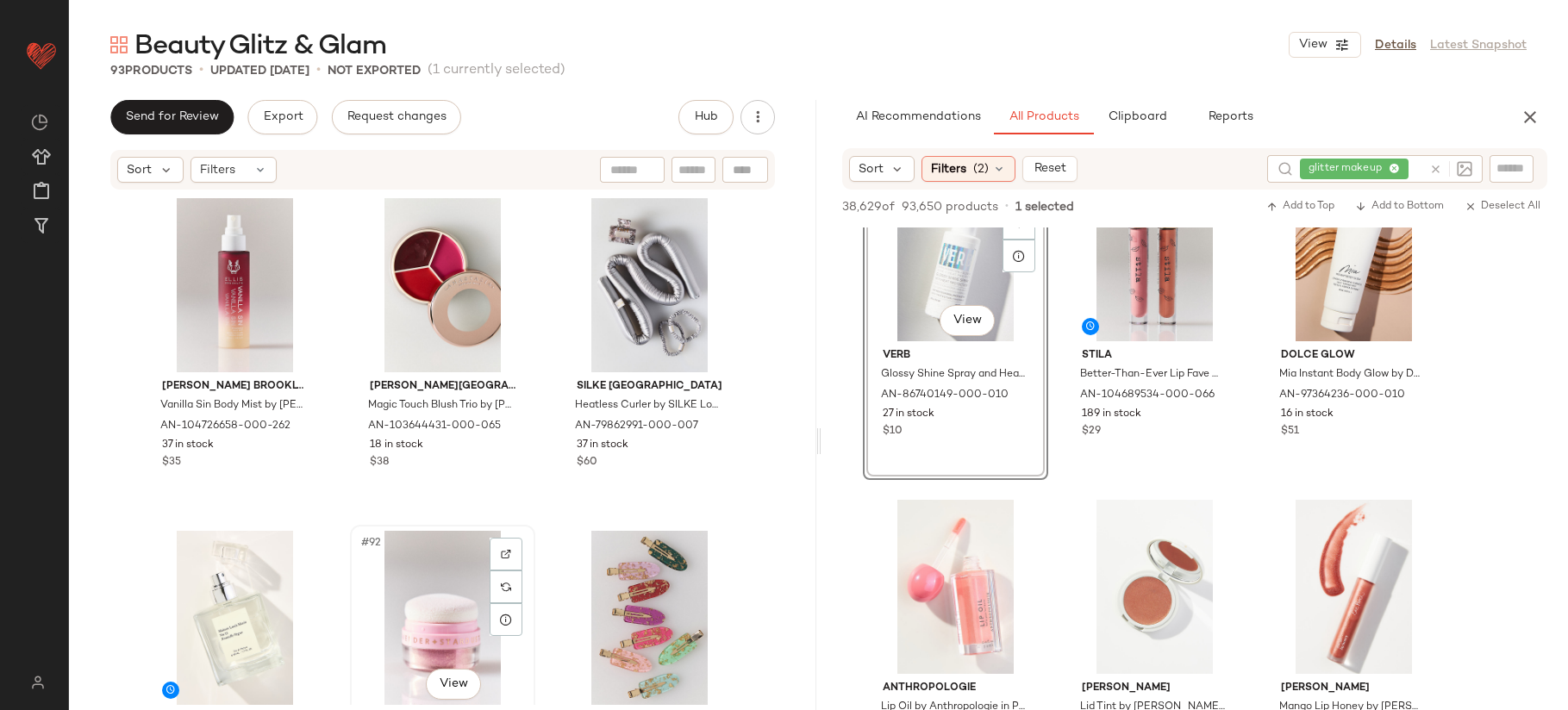
scroll to position [9685, 0]
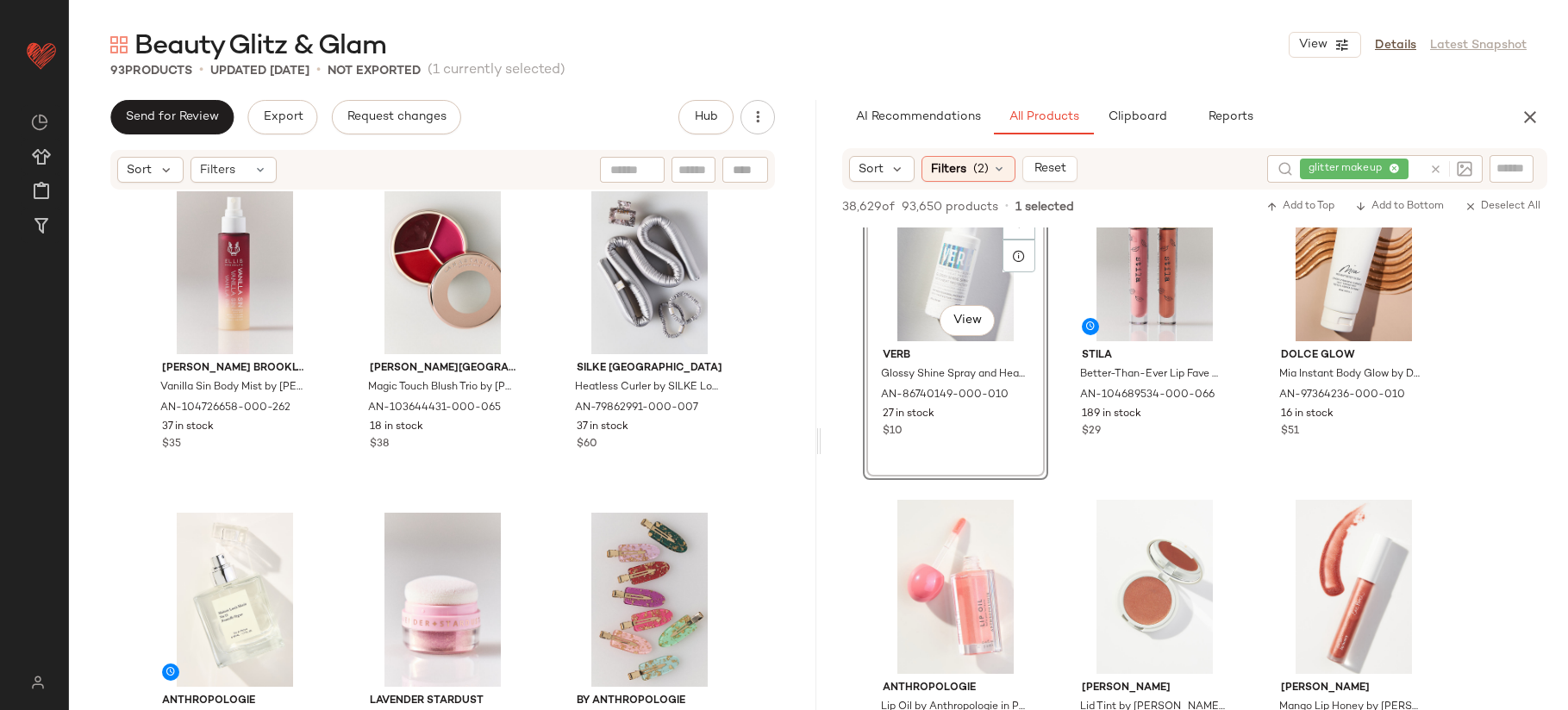
drag, startPoint x: 657, startPoint y: 498, endPoint x: 375, endPoint y: 3, distance: 569.7
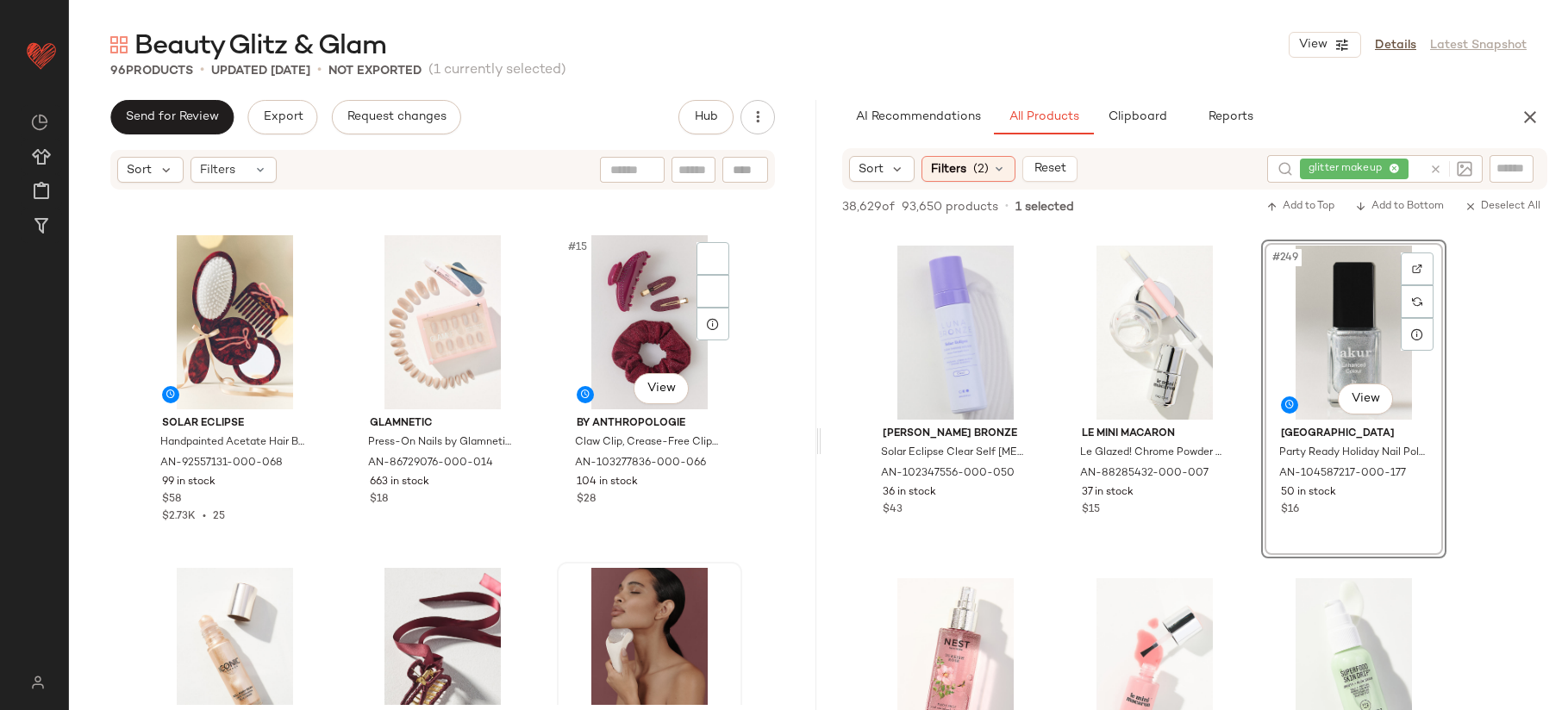
scroll to position [1219, 0]
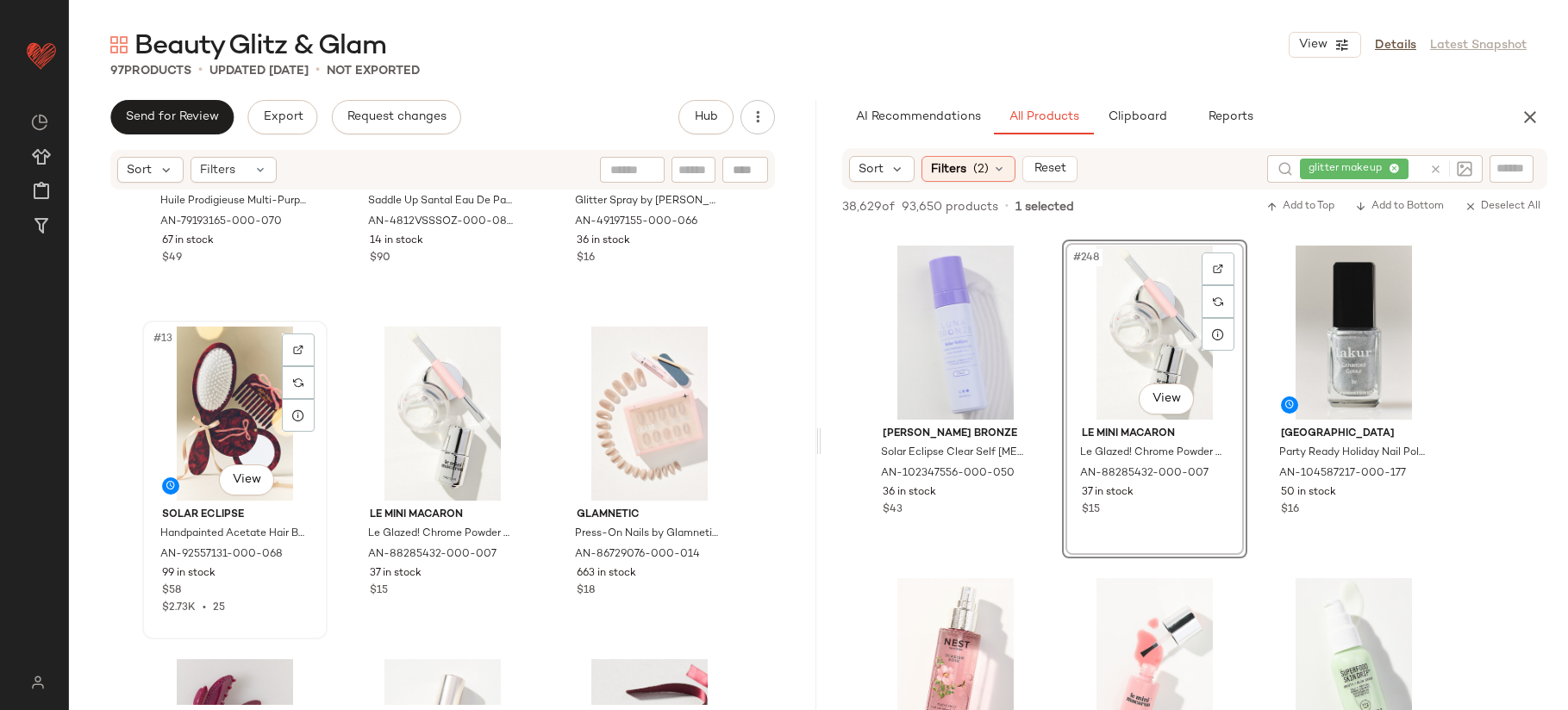
click at [211, 427] on div "#13 View" at bounding box center [234, 414] width 173 height 174
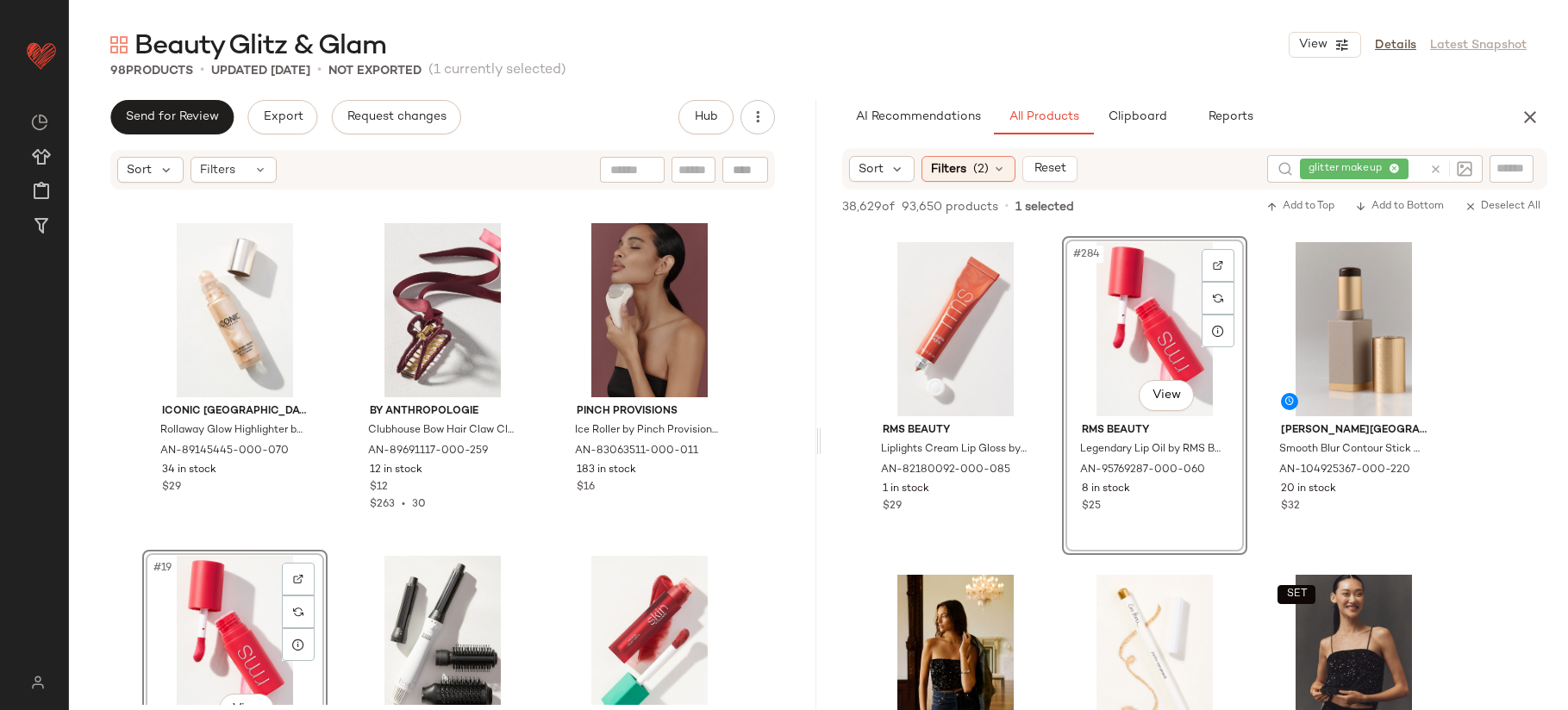
scroll to position [1661, 0]
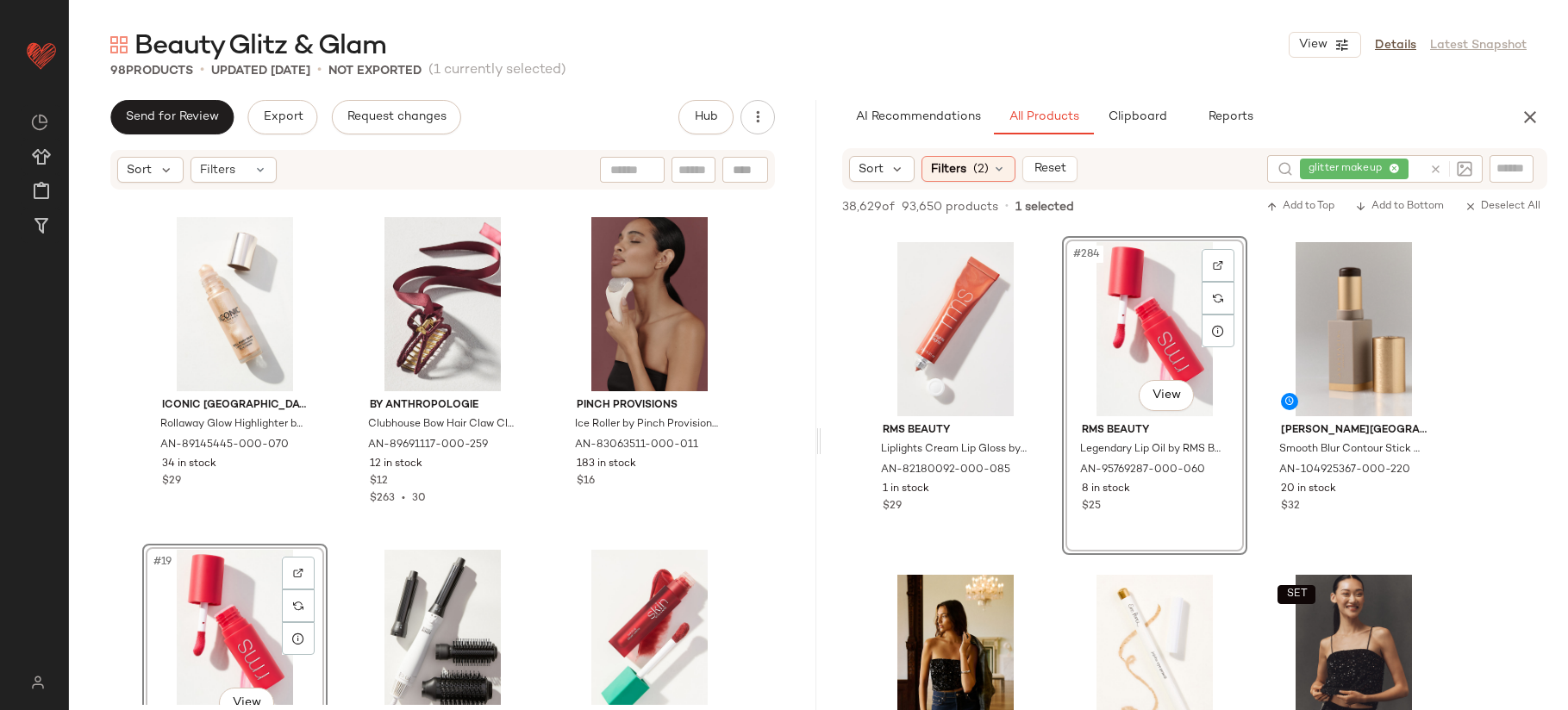
click at [199, 601] on div "#19 View" at bounding box center [234, 637] width 173 height 174
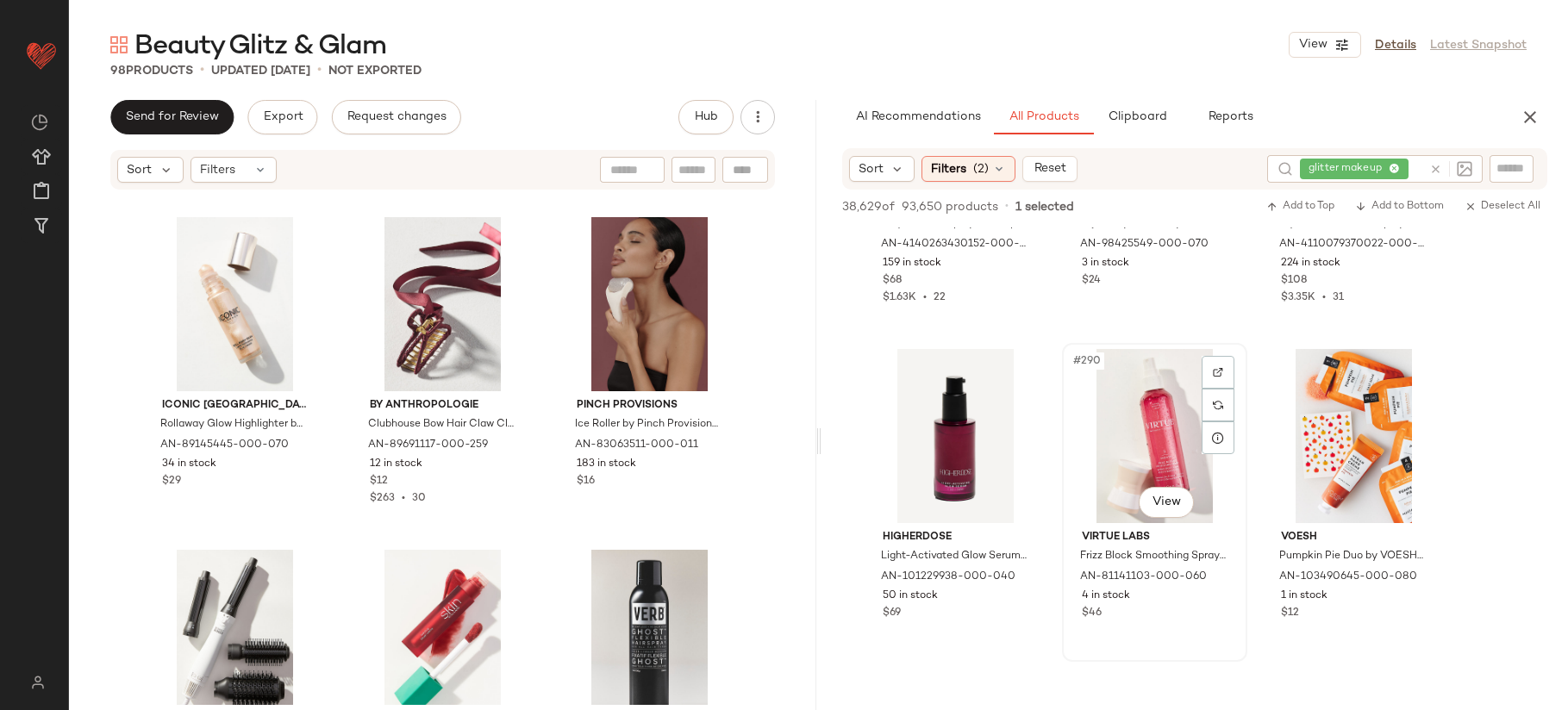
scroll to position [31907, 0]
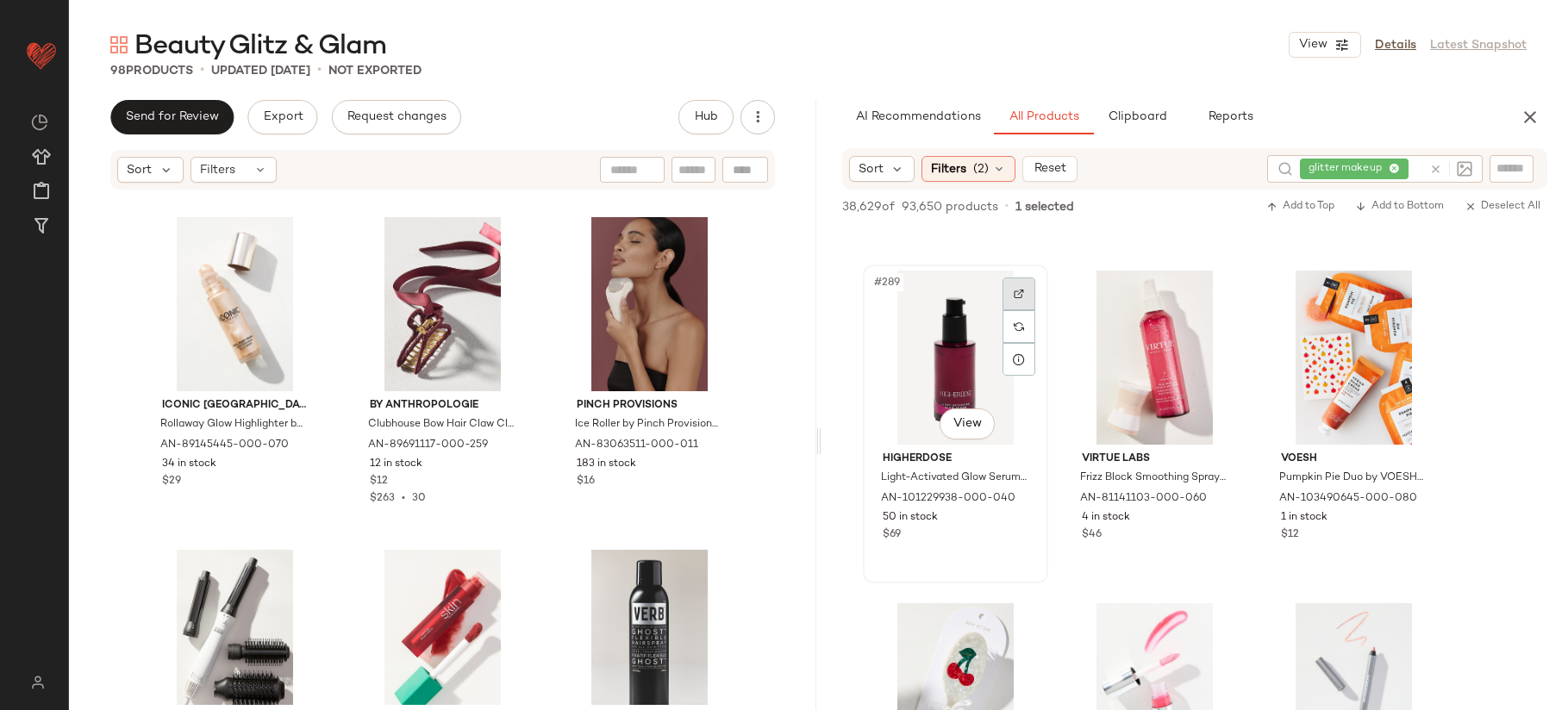
click at [1022, 297] on img at bounding box center [1019, 294] width 10 height 10
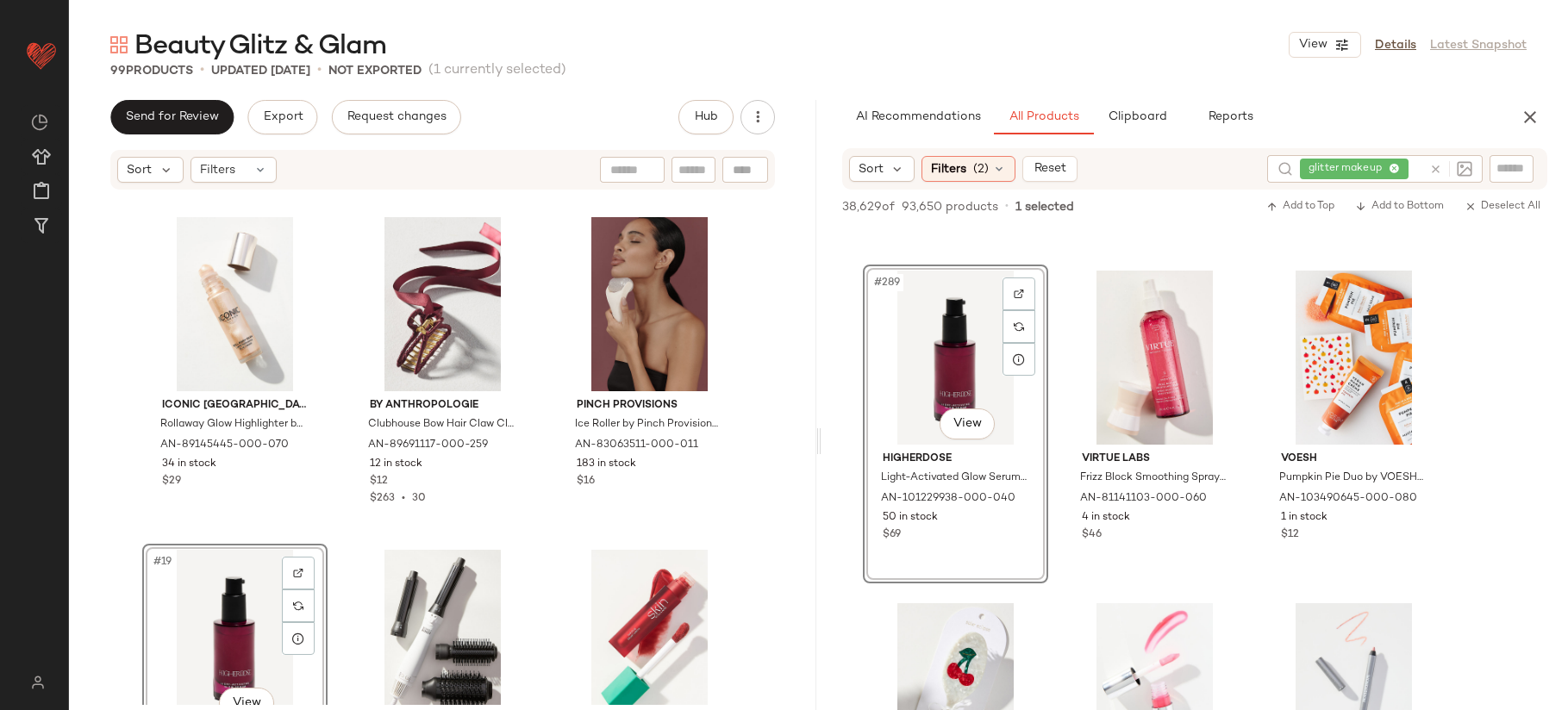
click at [215, 610] on div "#19 View" at bounding box center [234, 637] width 173 height 174
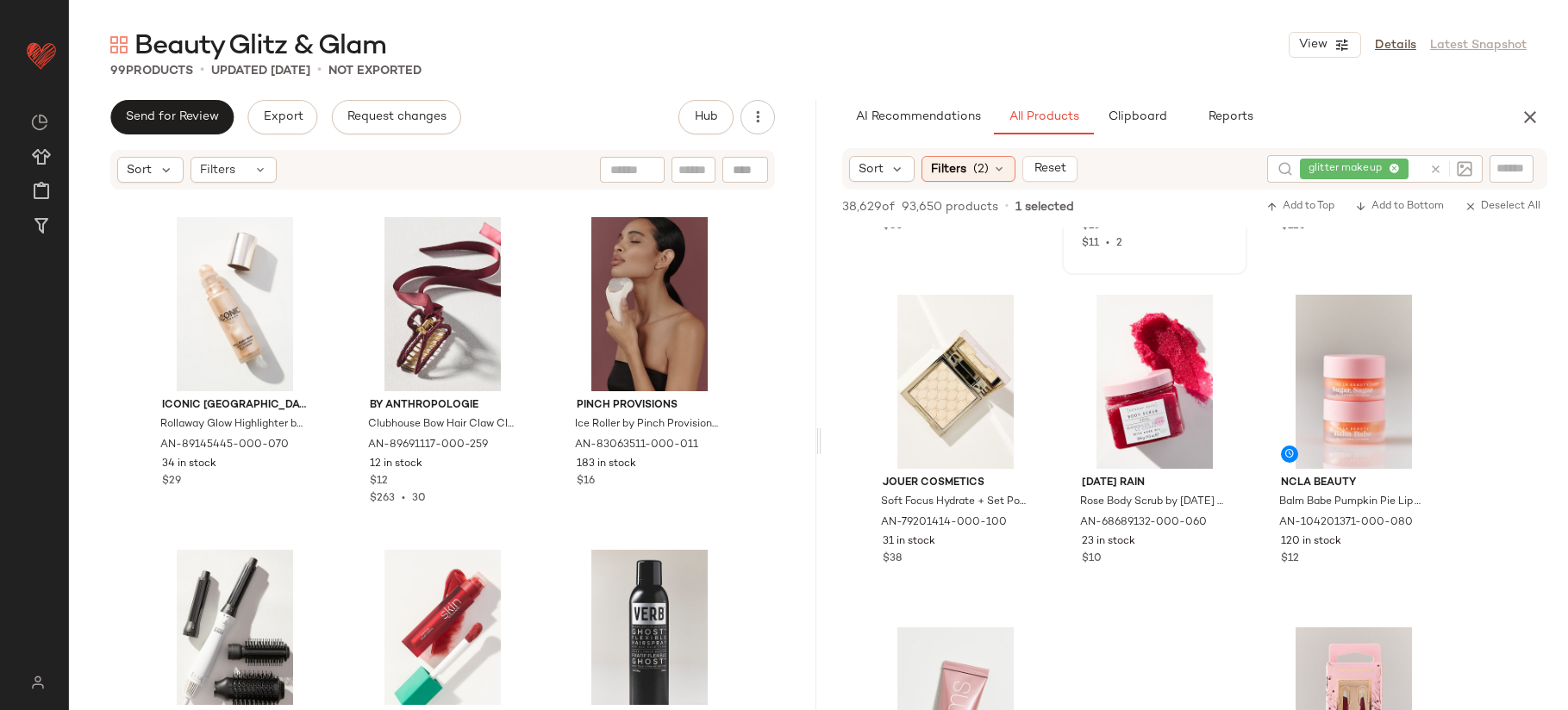
scroll to position [32693, 0]
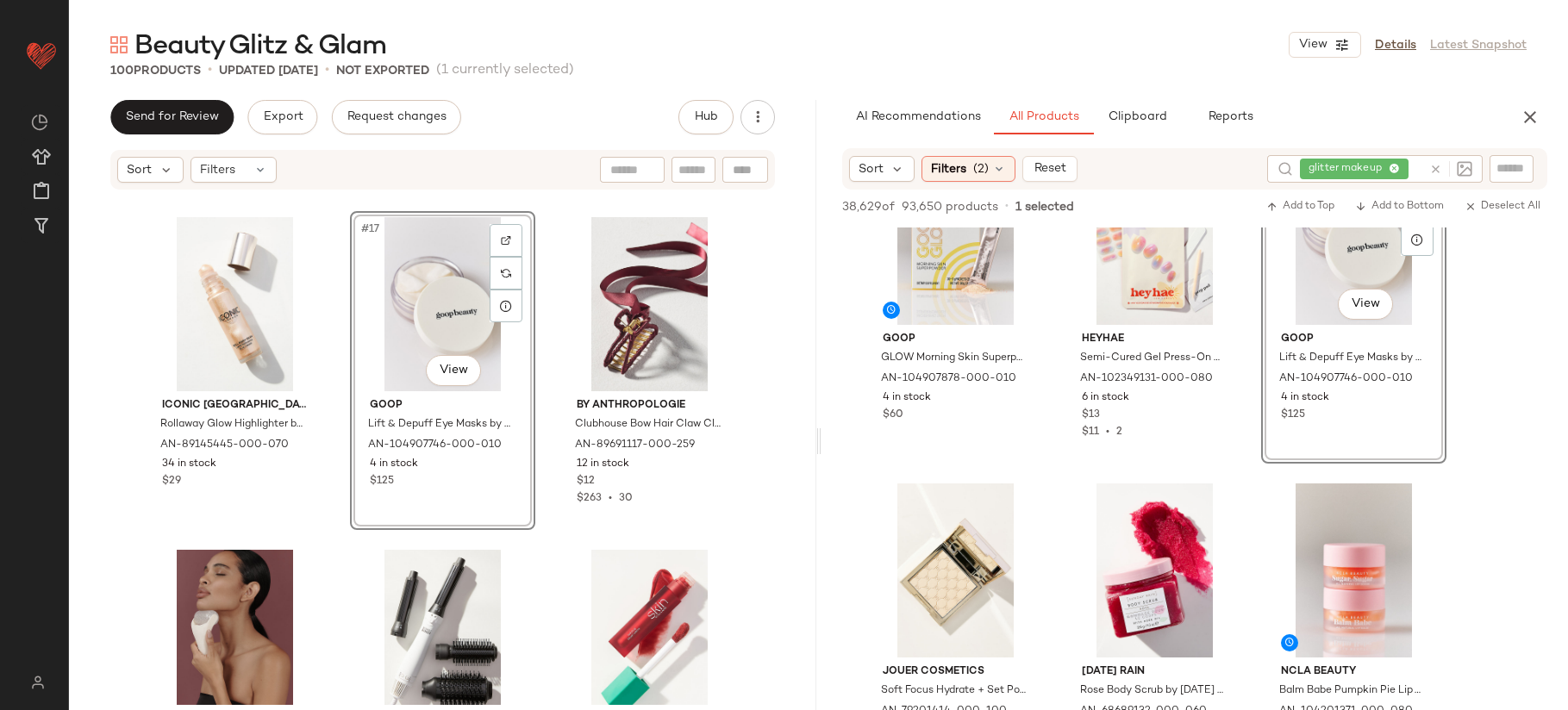
click at [439, 317] on div "#17 View" at bounding box center [443, 304] width 173 height 174
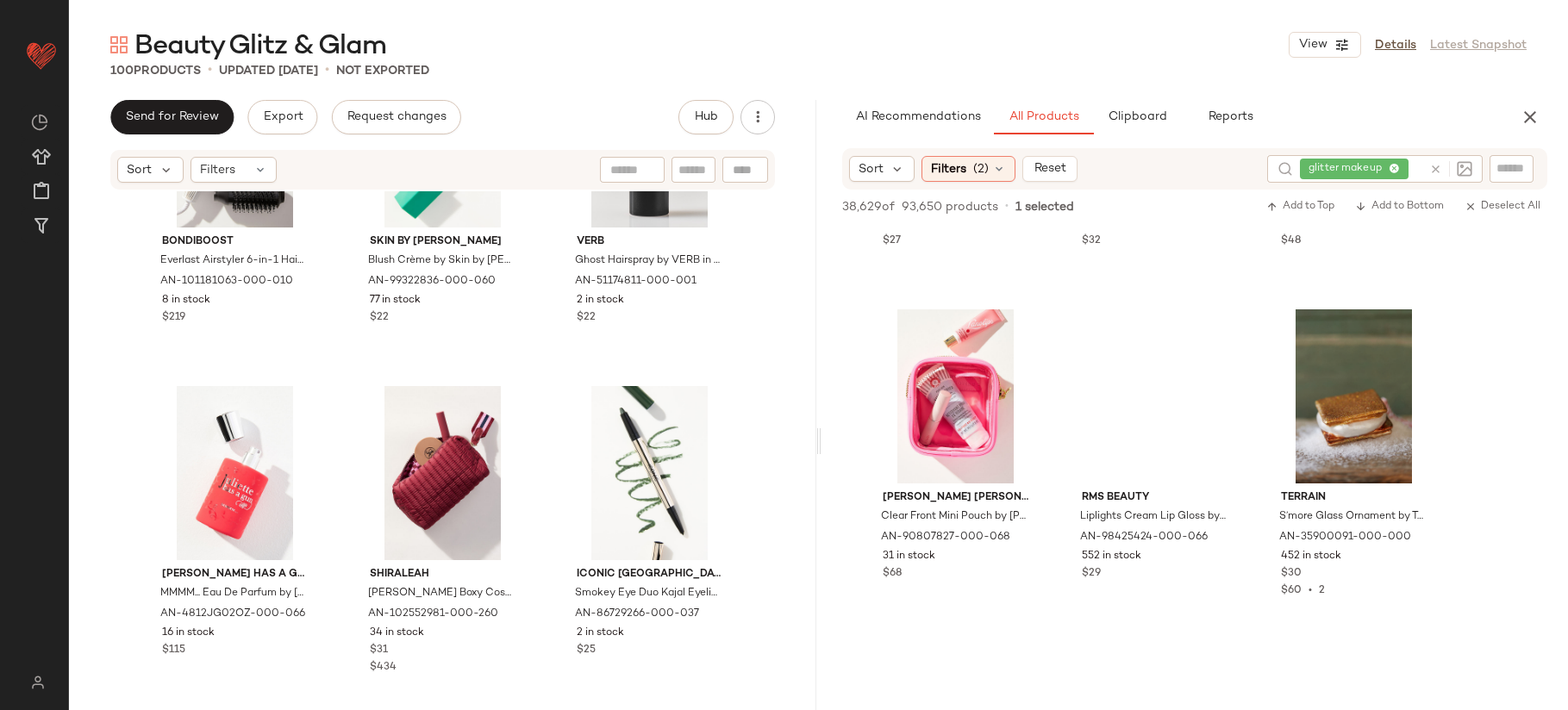
scroll to position [37265, 0]
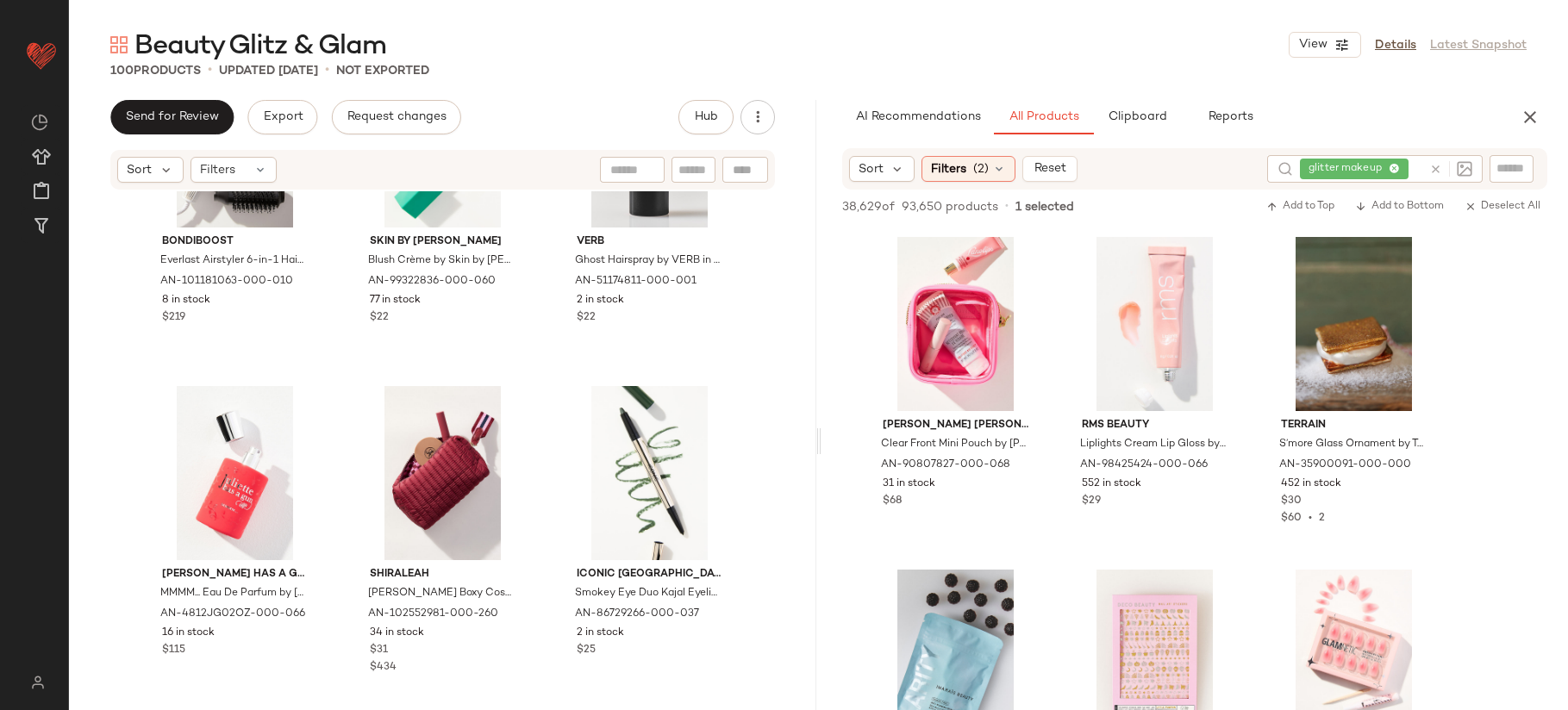
click at [1438, 166] on icon at bounding box center [1436, 169] width 13 height 13
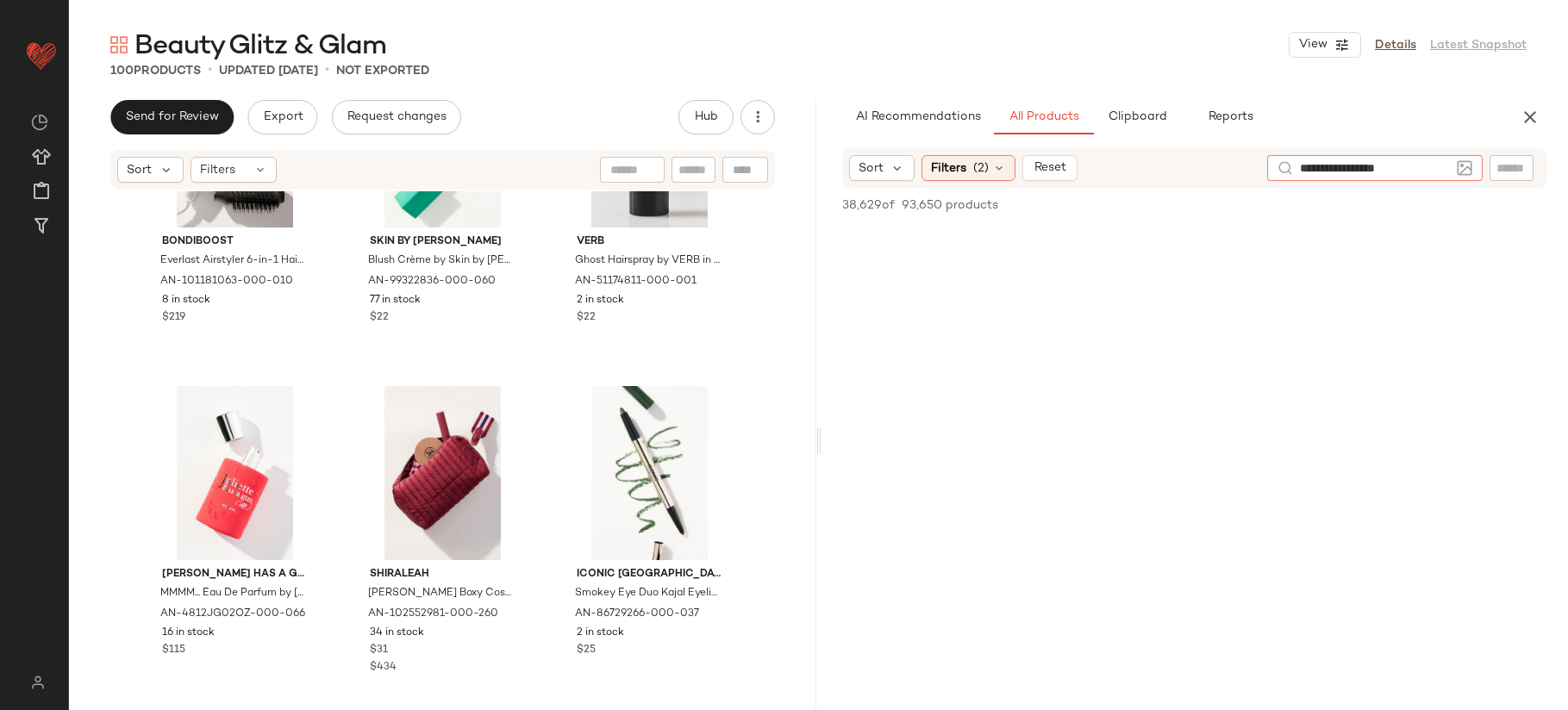
type input "**********"
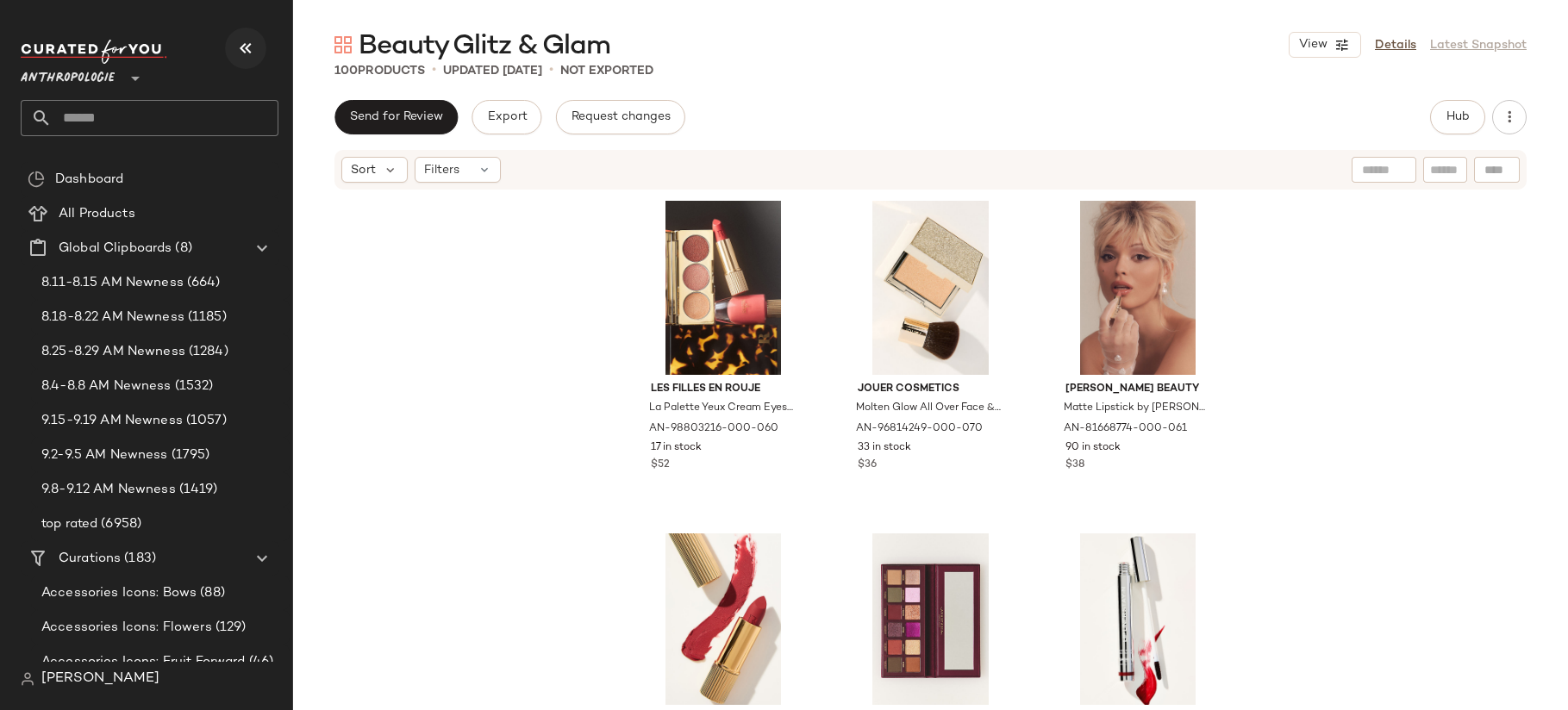
click at [249, 49] on icon "button" at bounding box center [246, 49] width 21 height 21
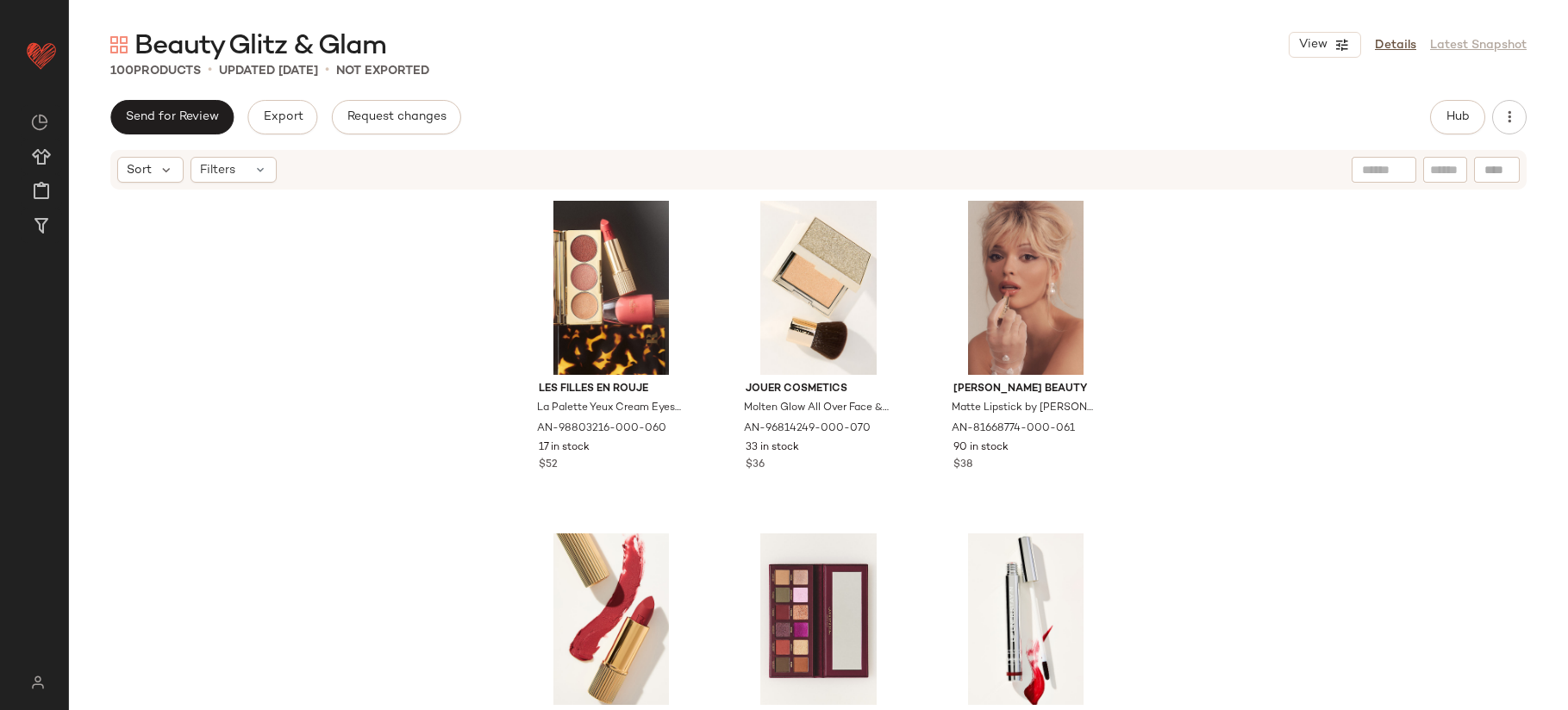
click at [1441, 171] on input "text" at bounding box center [1445, 170] width 30 height 18
type input "**********"
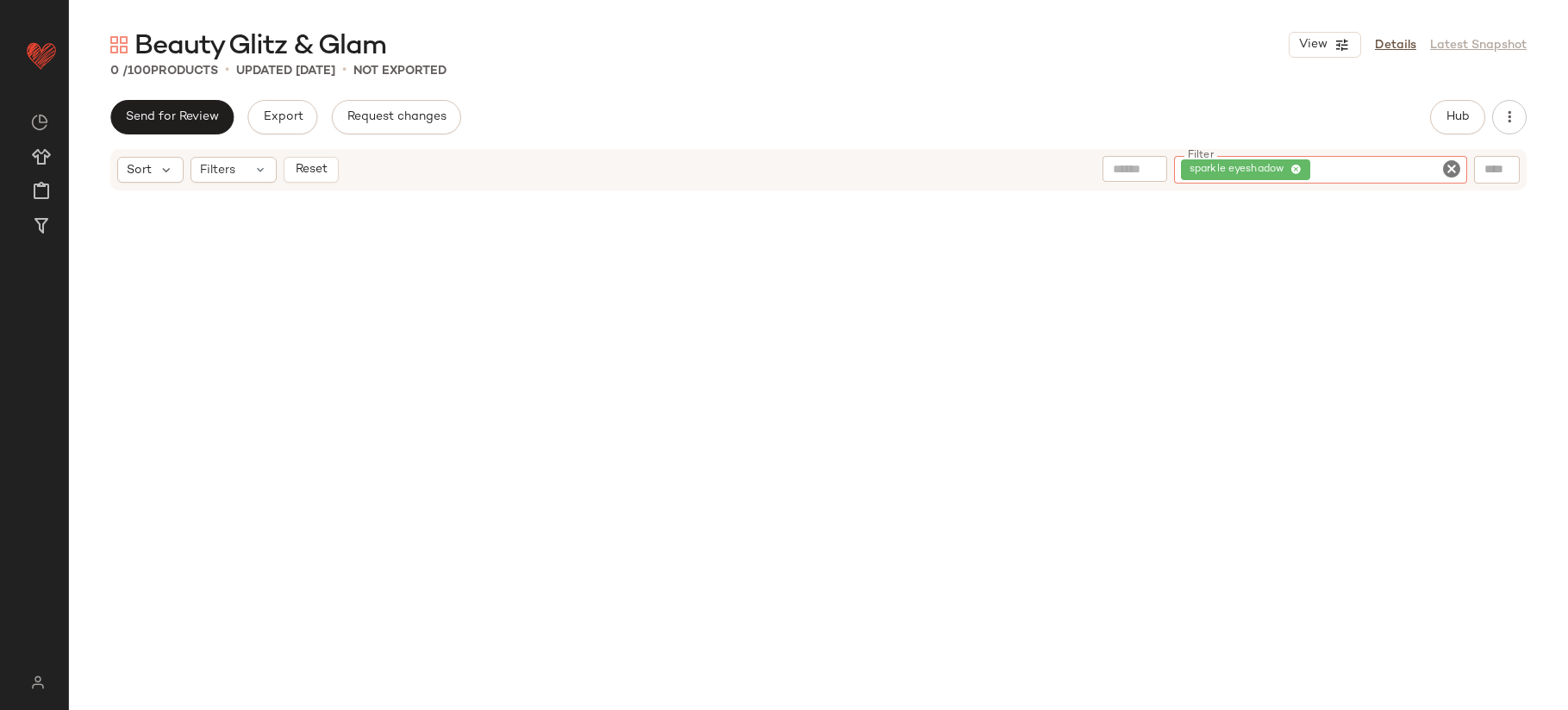
click at [1453, 170] on icon "Clear Filter" at bounding box center [1452, 169] width 21 height 21
click at [1457, 97] on div "Beauty Glitz & Glam View Details Latest Snapshot 0 / 100 Products • updated [DA…" at bounding box center [818, 369] width 1499 height 683
click at [1461, 109] on button "Hub" at bounding box center [1457, 118] width 55 height 35
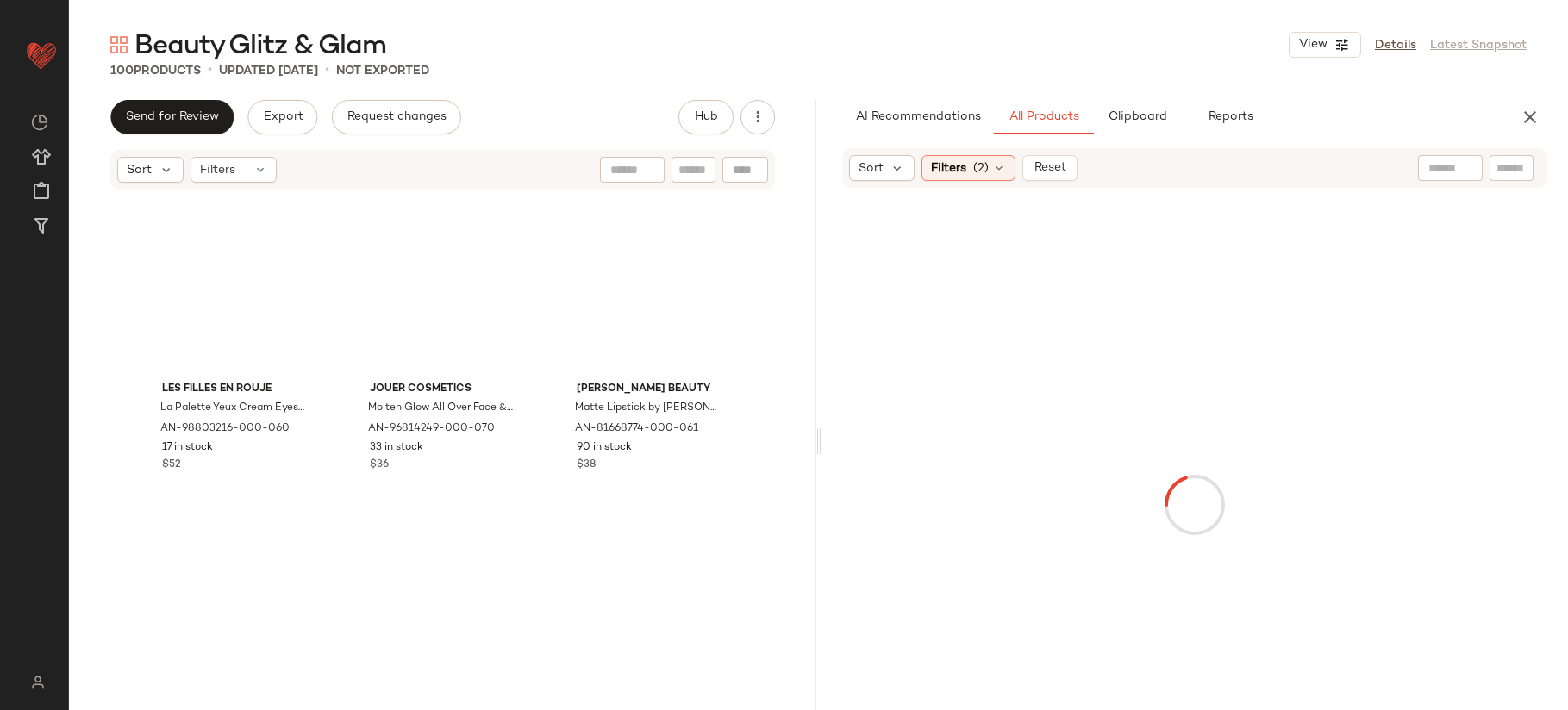
click at [1432, 166] on input "text" at bounding box center [1450, 168] width 44 height 18
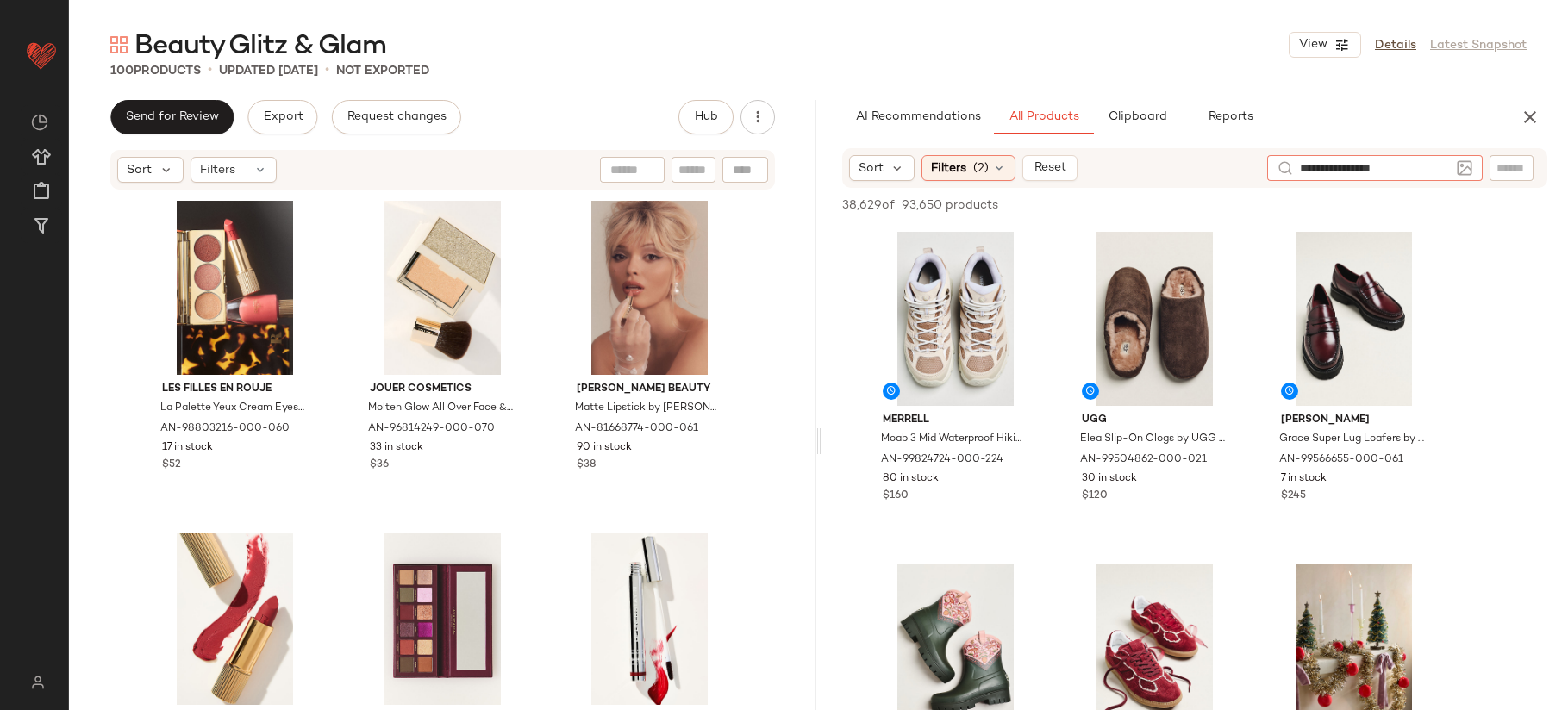
type input "**********"
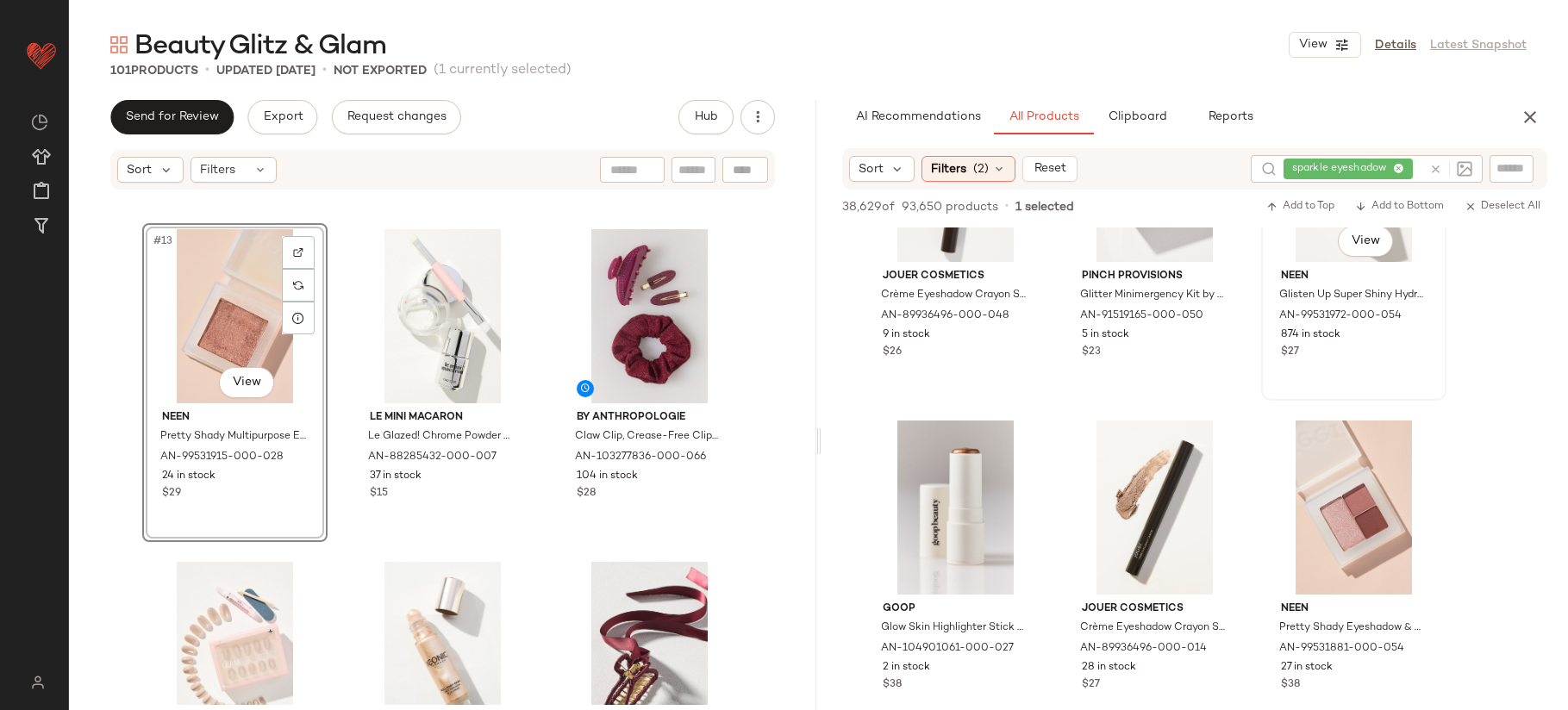
scroll to position [2171, 0]
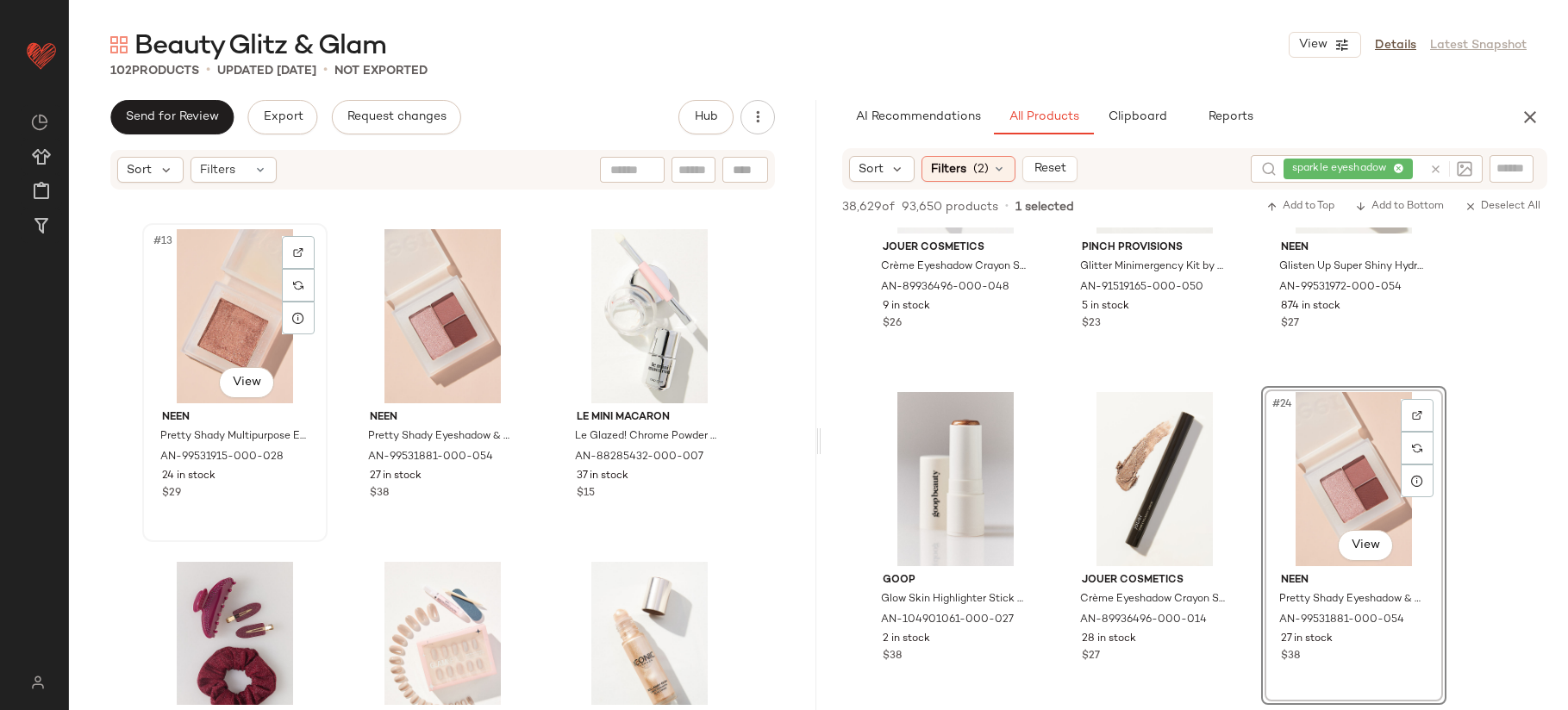
click at [240, 328] on div "#13 View" at bounding box center [234, 316] width 173 height 174
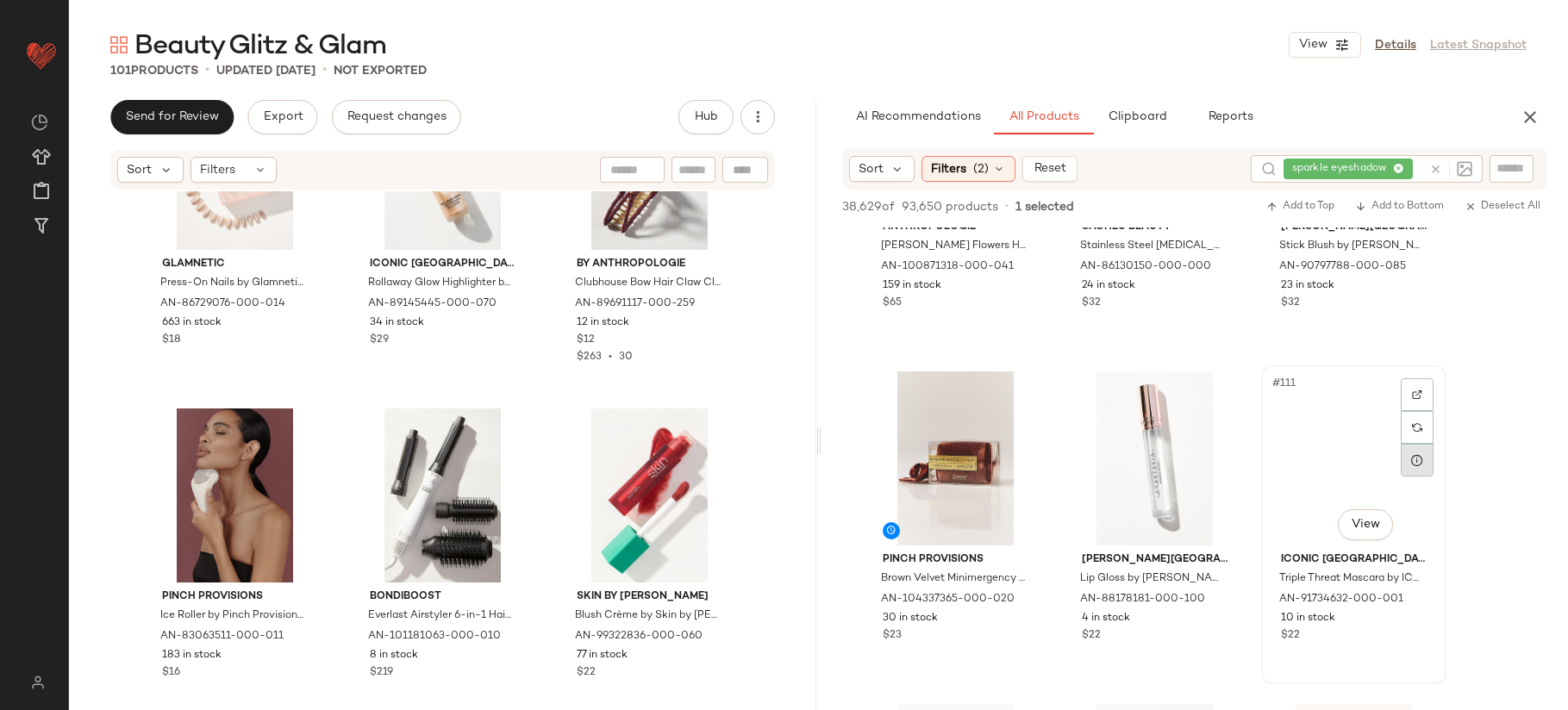
scroll to position [11919, 0]
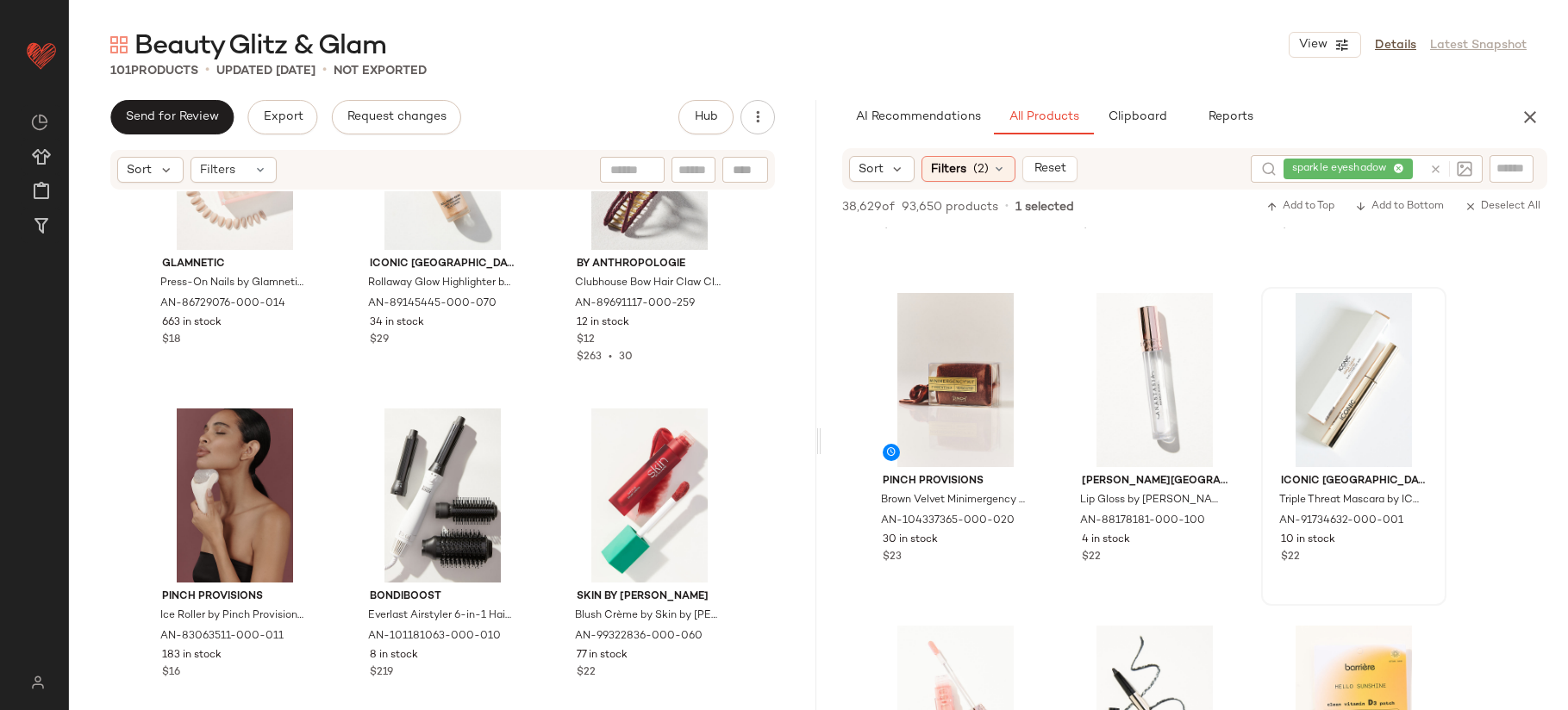
click at [1439, 172] on icon at bounding box center [1436, 169] width 13 height 13
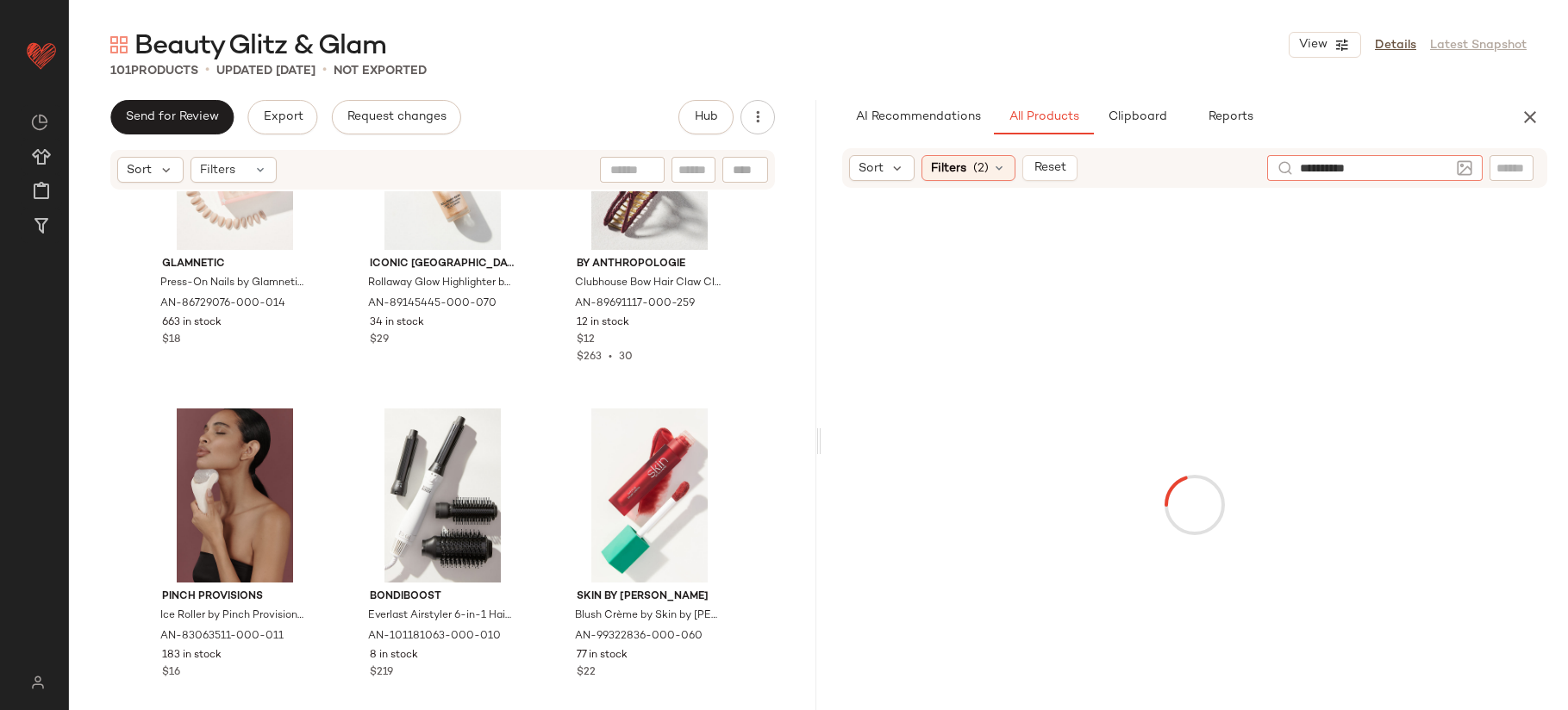
type input "**********"
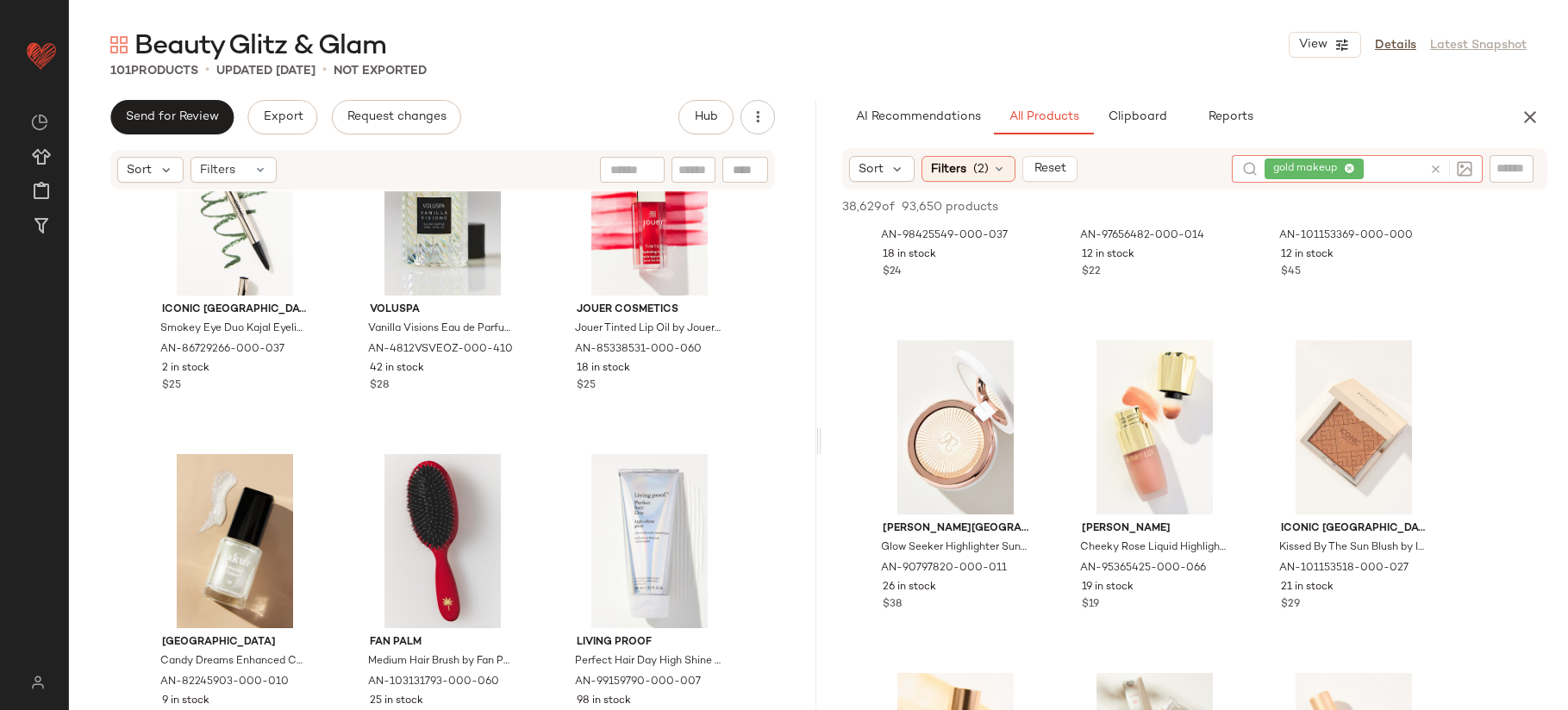
scroll to position [2986, 0]
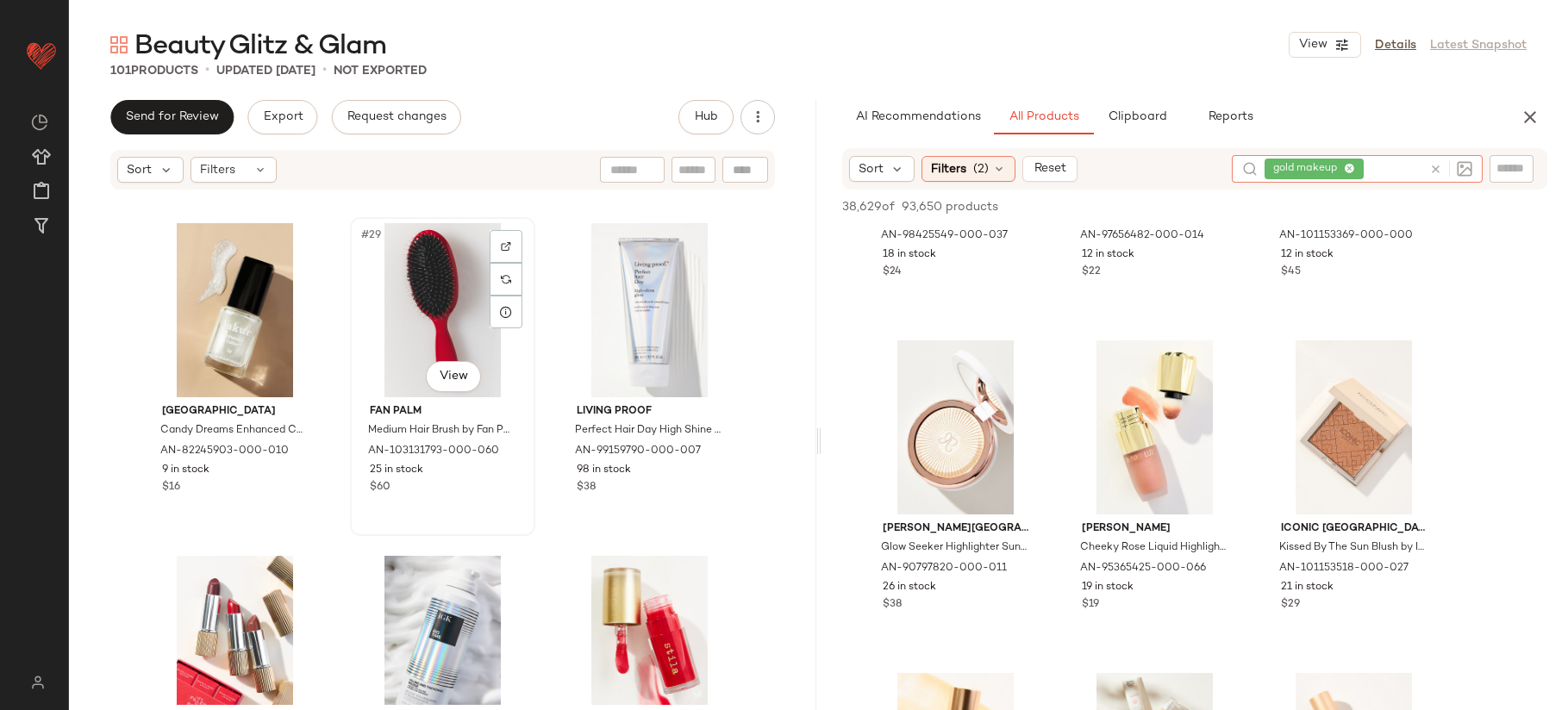
click at [434, 274] on div "#29 View" at bounding box center [443, 310] width 173 height 174
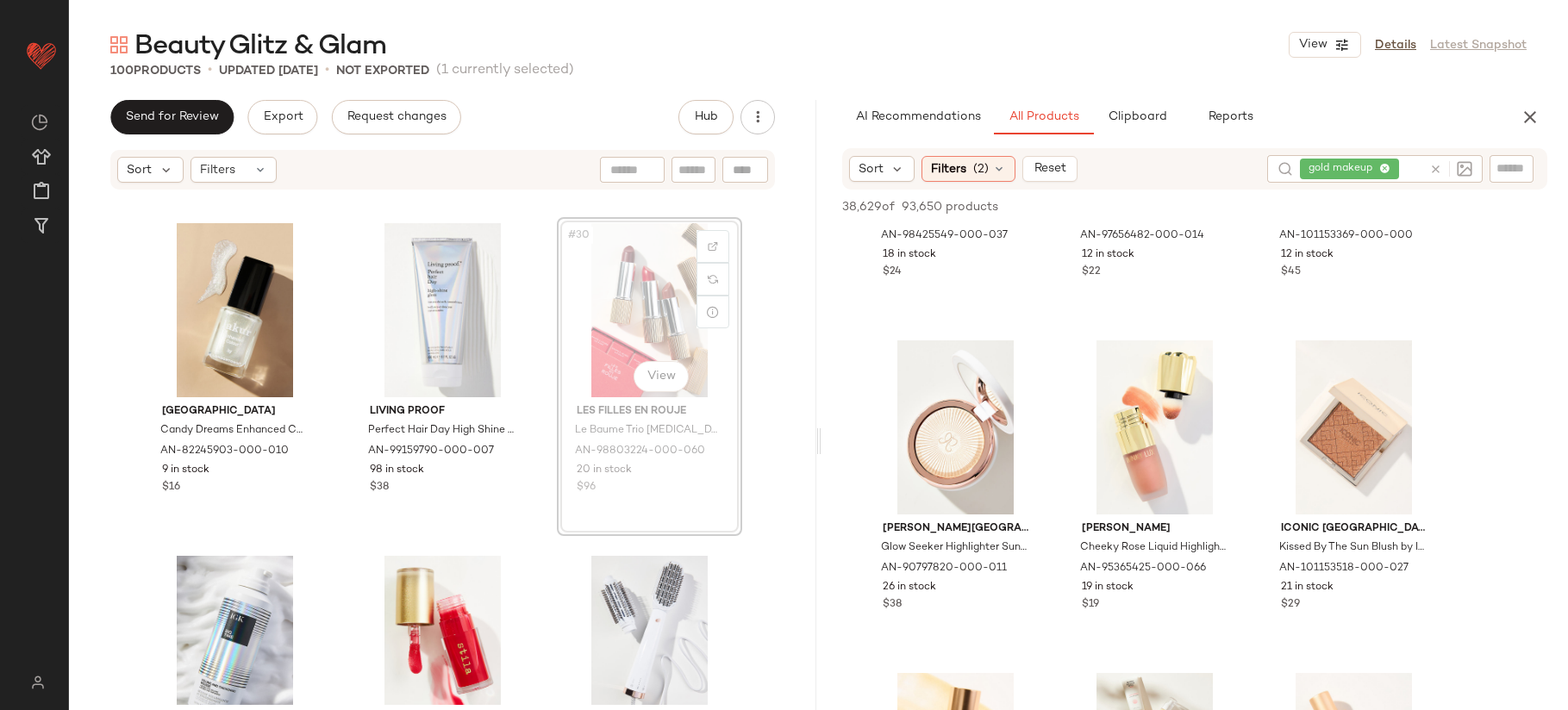
scroll to position [2984, 0]
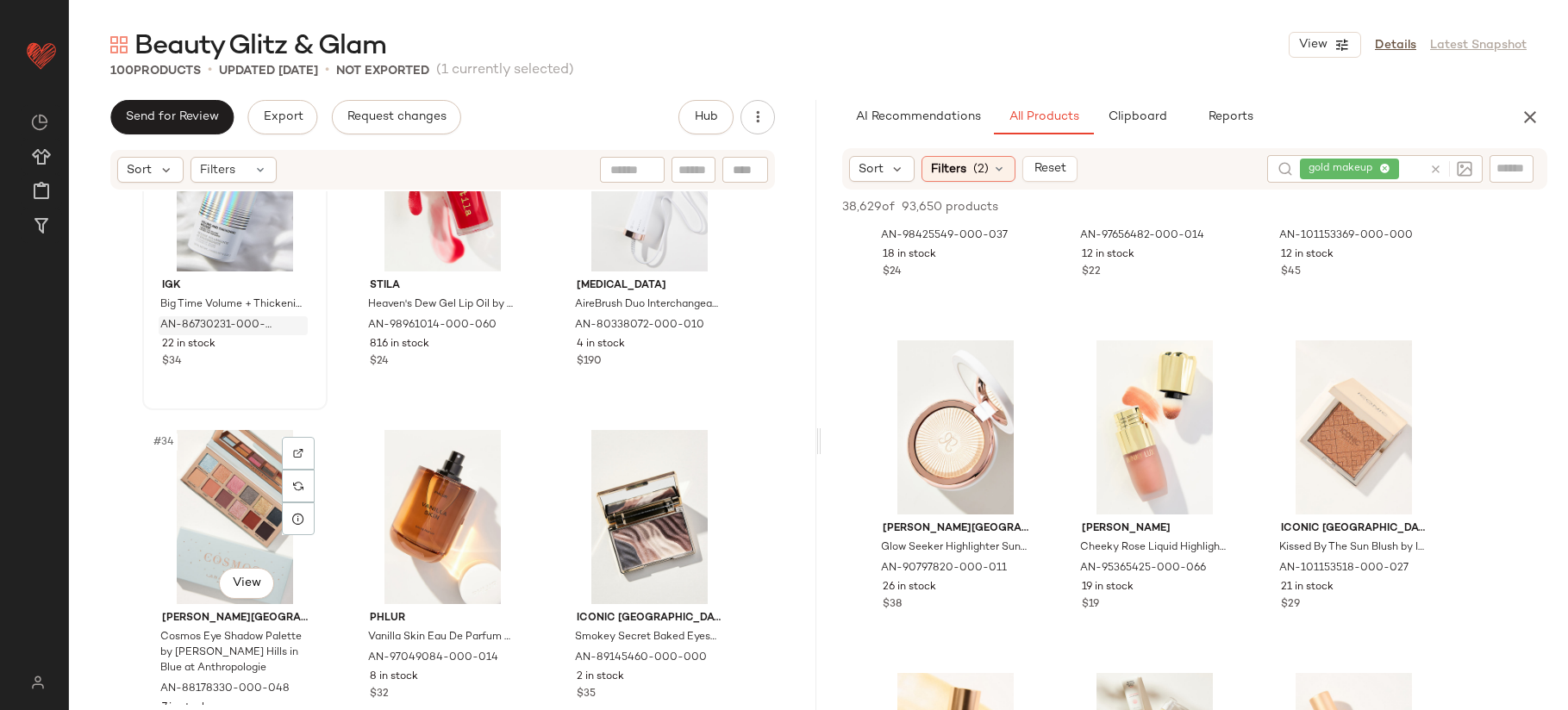
scroll to position [3535, 0]
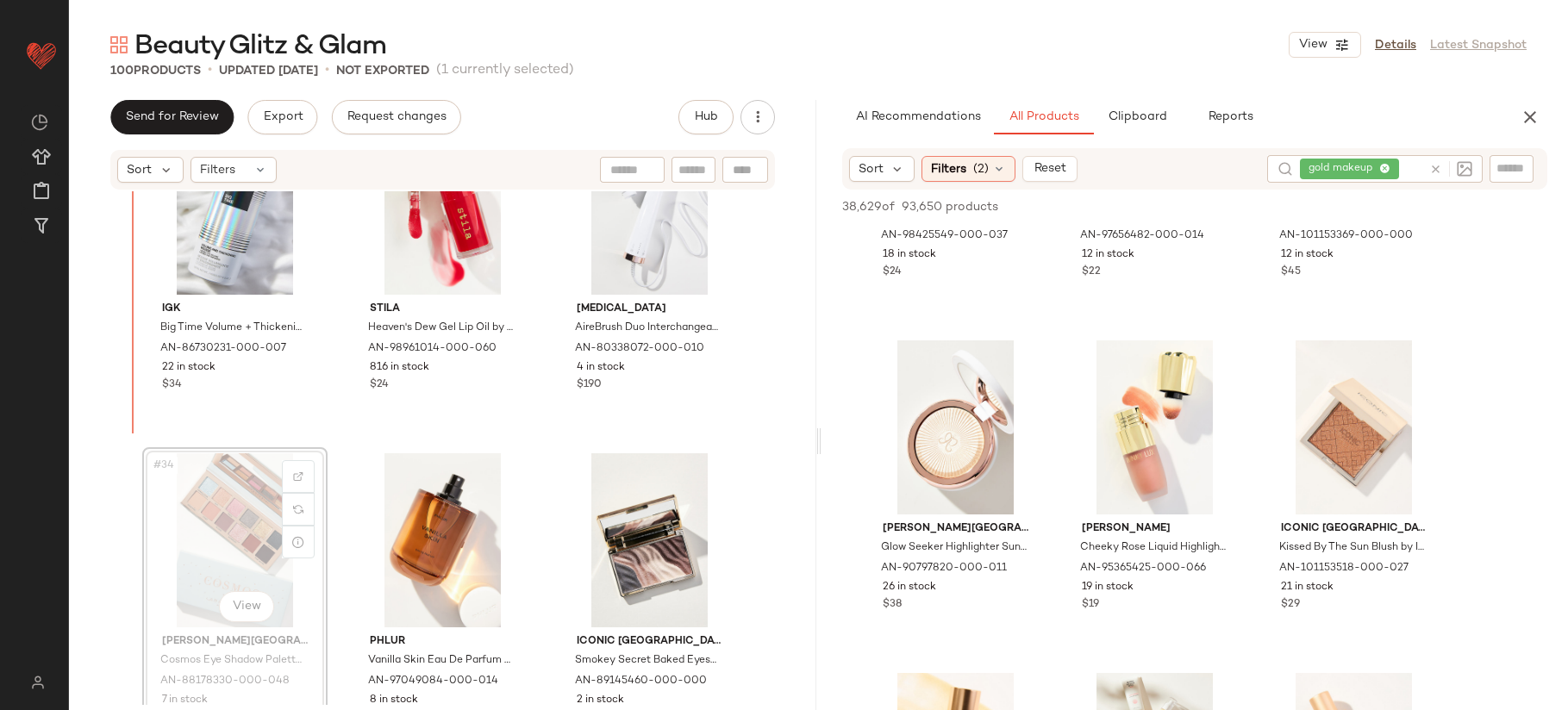
scroll to position [3409, 0]
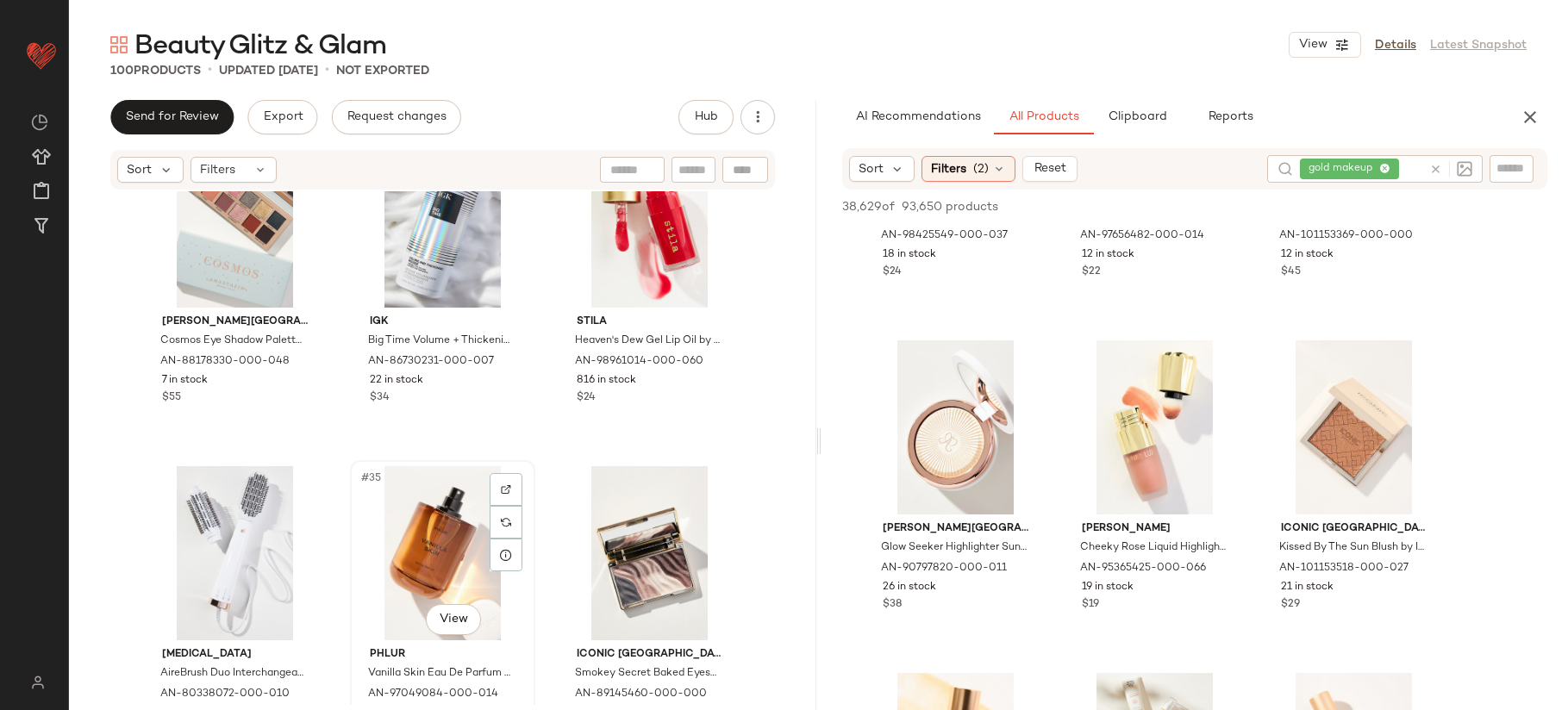
click at [437, 490] on div "#35 View" at bounding box center [443, 553] width 173 height 174
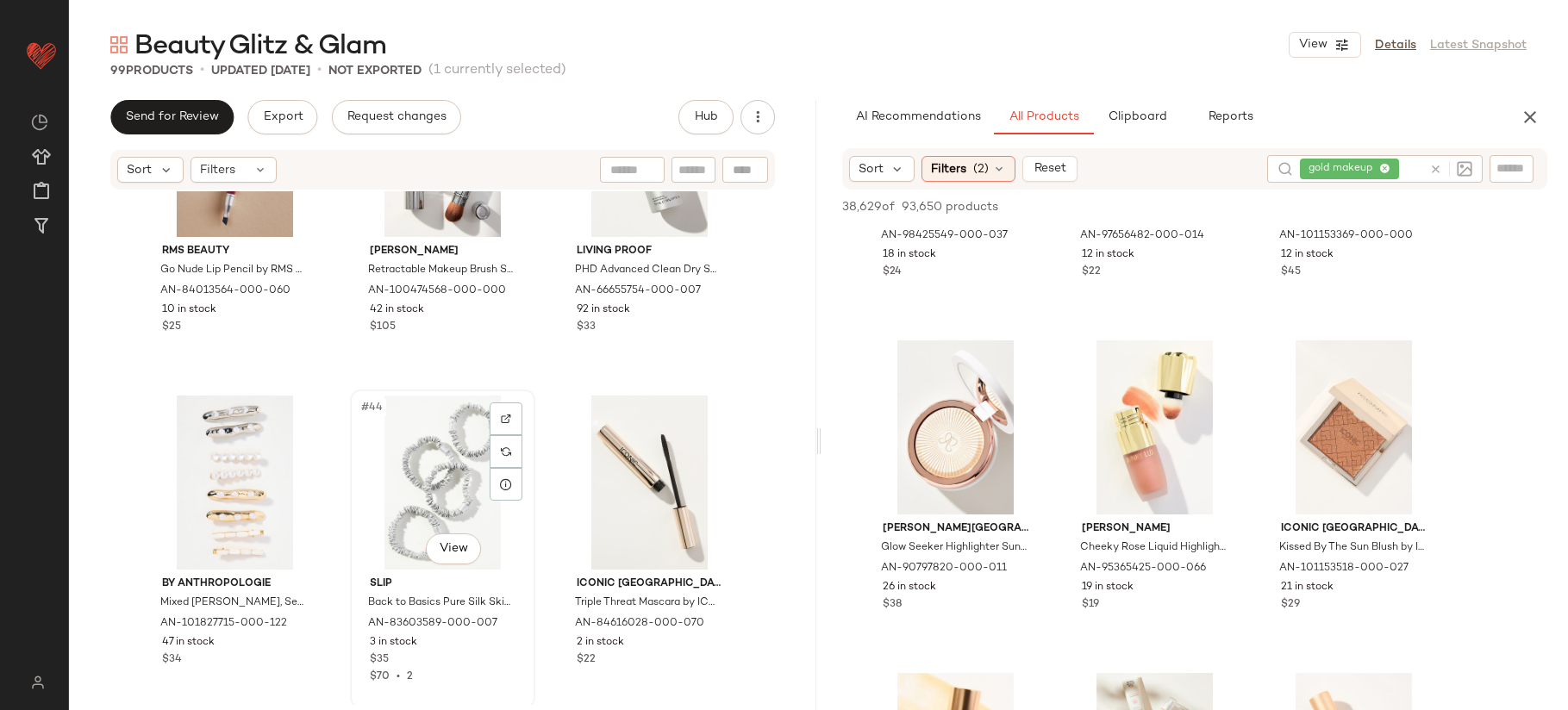
scroll to position [4530, 0]
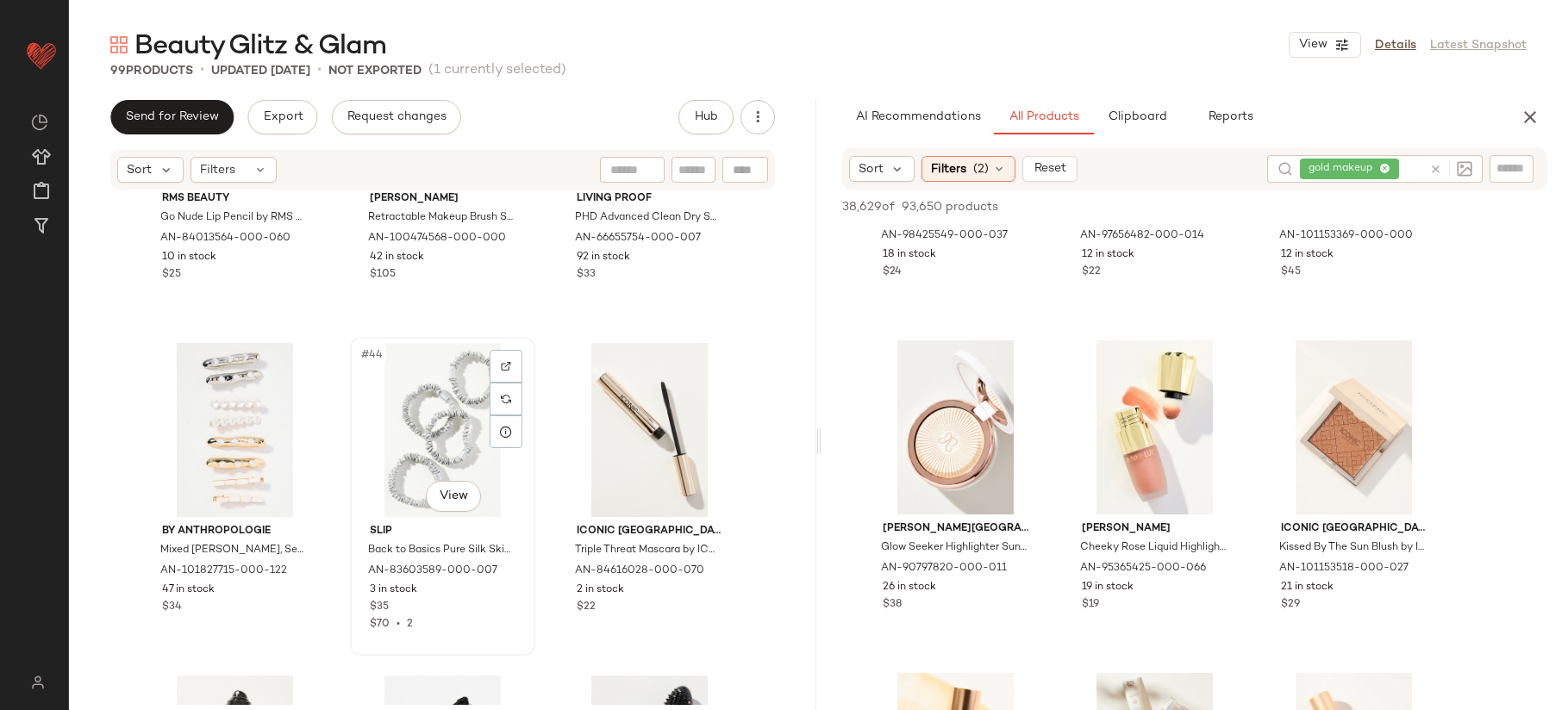
click at [399, 423] on div "#44 View" at bounding box center [443, 430] width 173 height 174
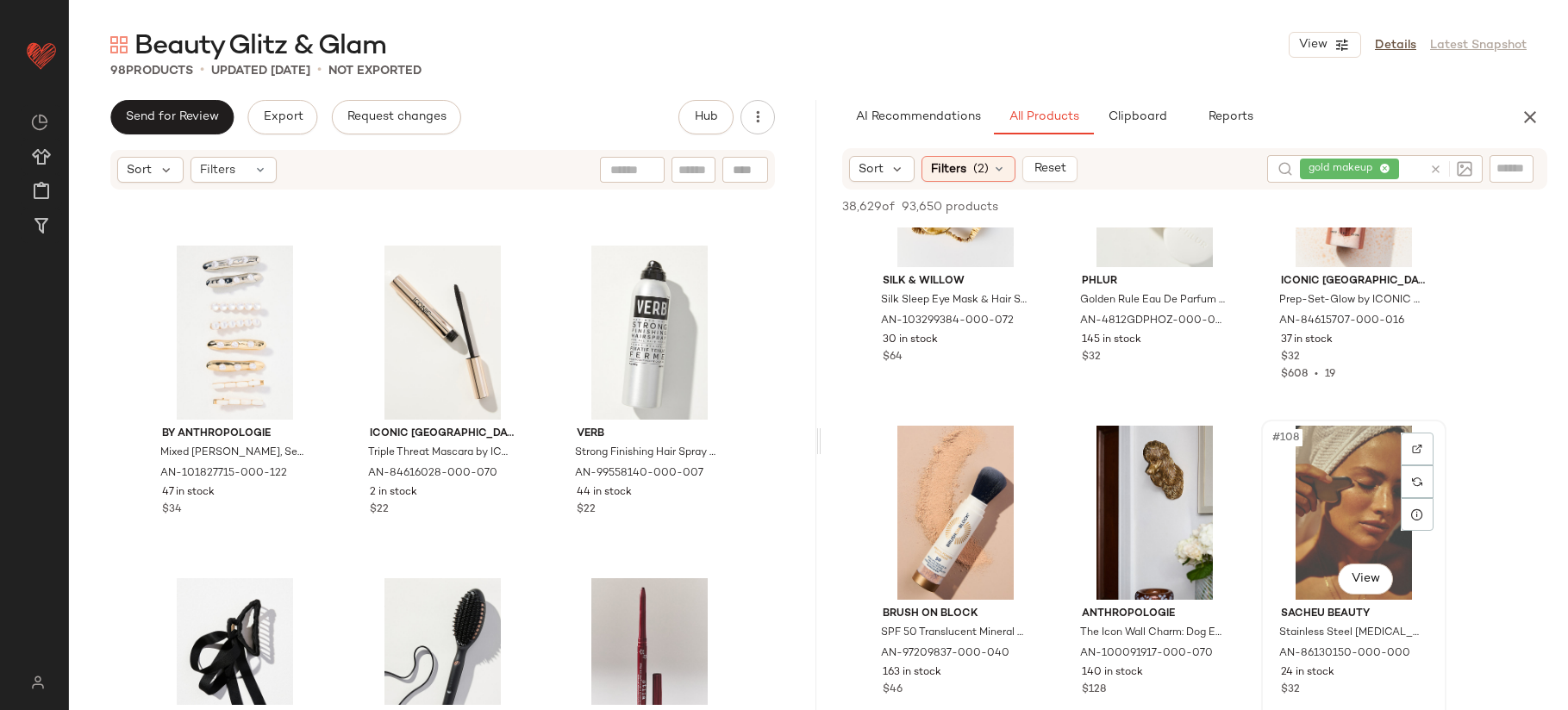
scroll to position [11612, 0]
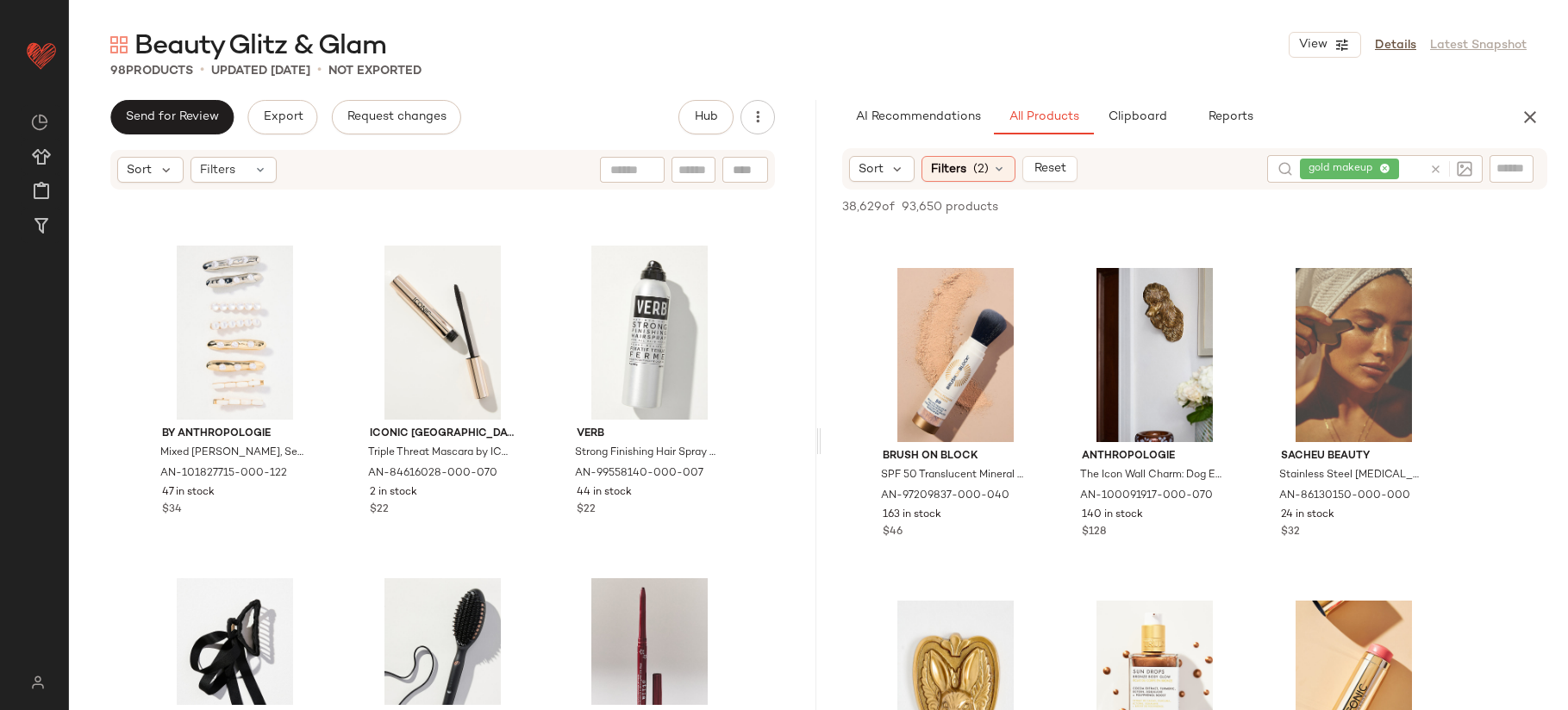
click at [1441, 166] on icon at bounding box center [1436, 169] width 13 height 13
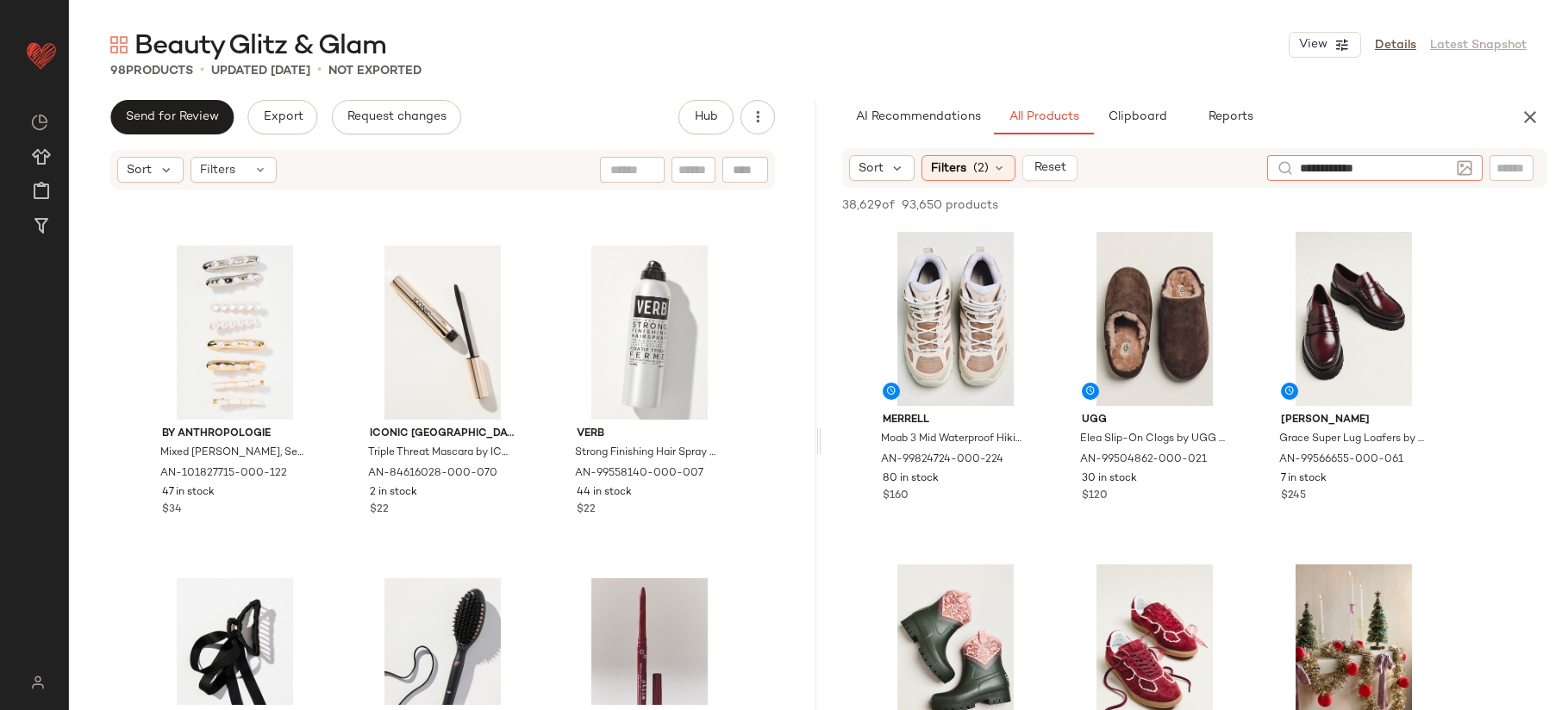
type input "**********"
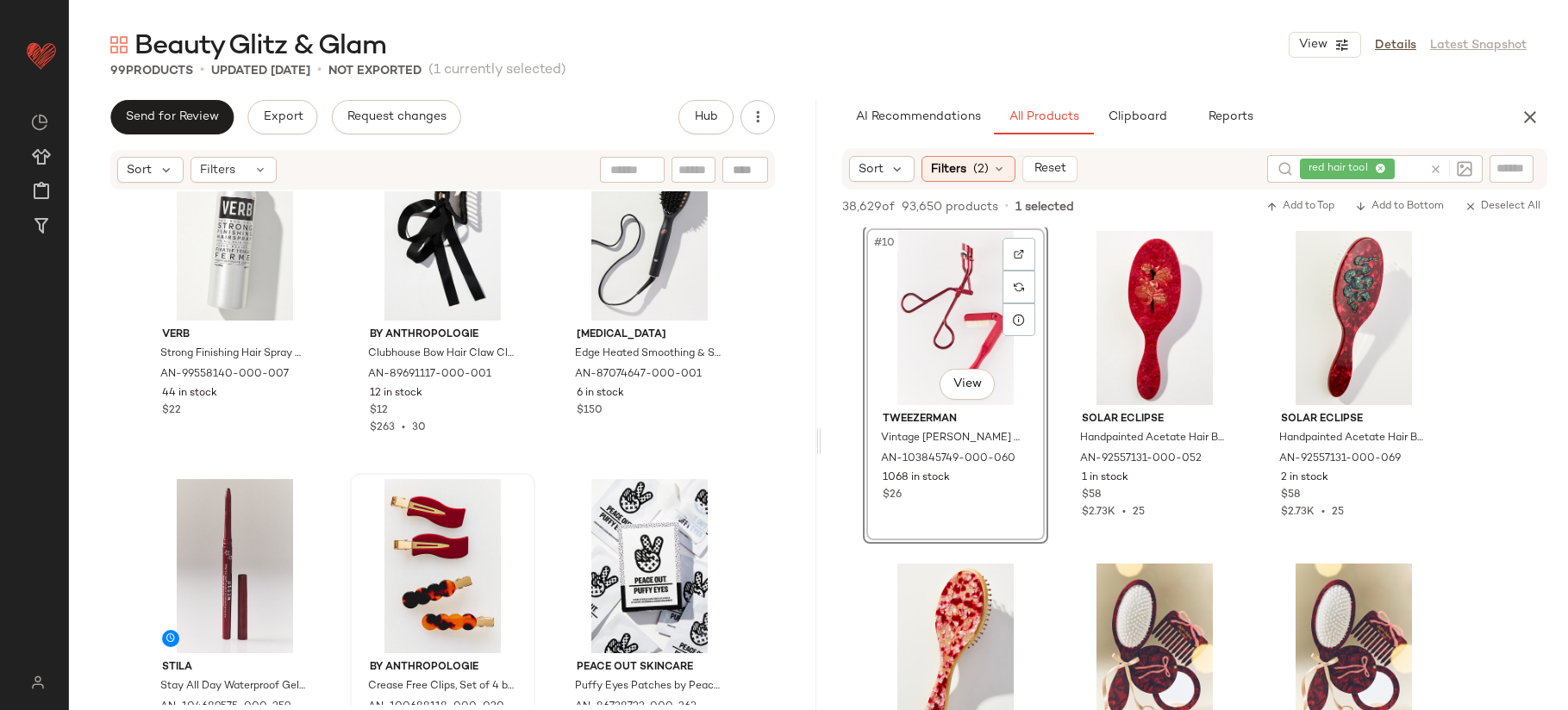
scroll to position [5056, 0]
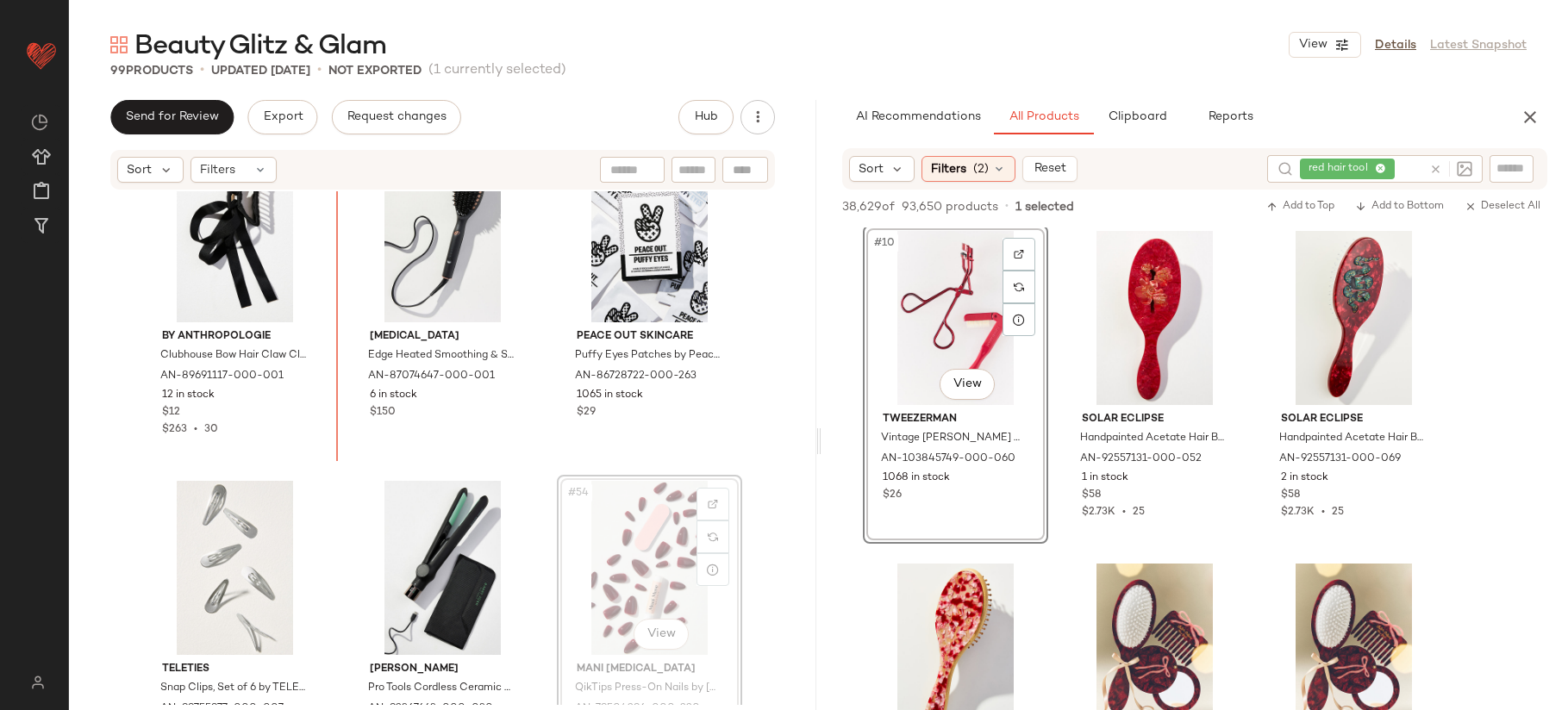
scroll to position [5371, 0]
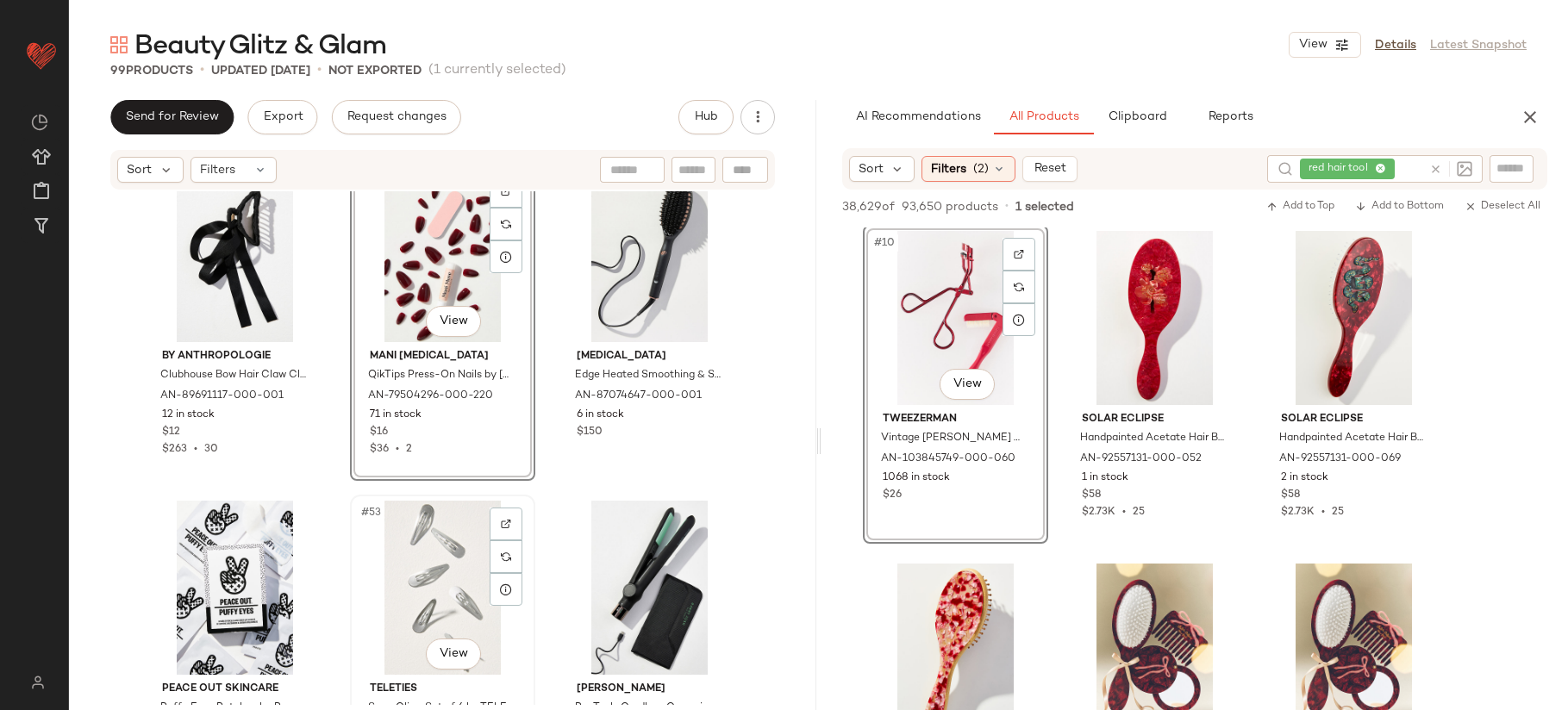
click at [403, 573] on div "#53 View" at bounding box center [443, 588] width 173 height 174
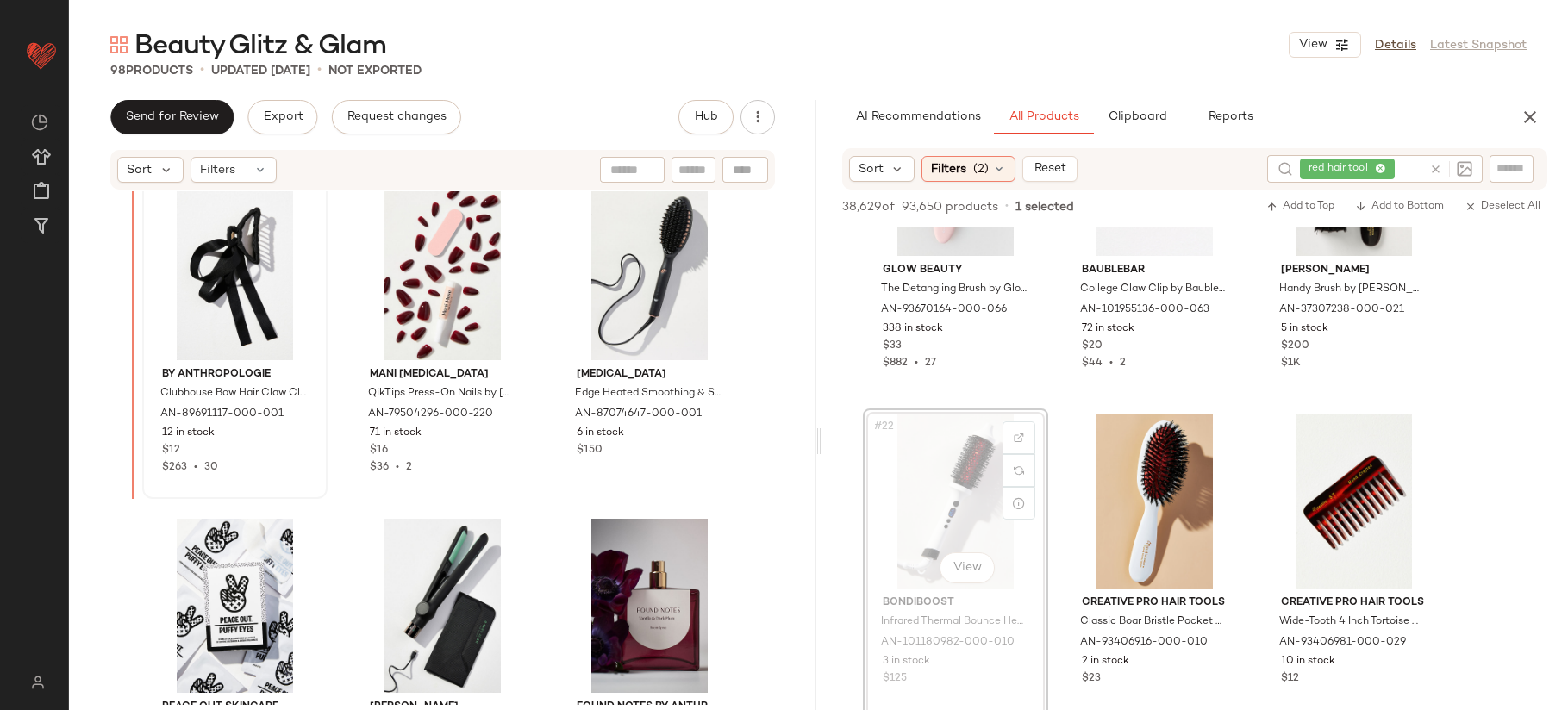
scroll to position [5352, 0]
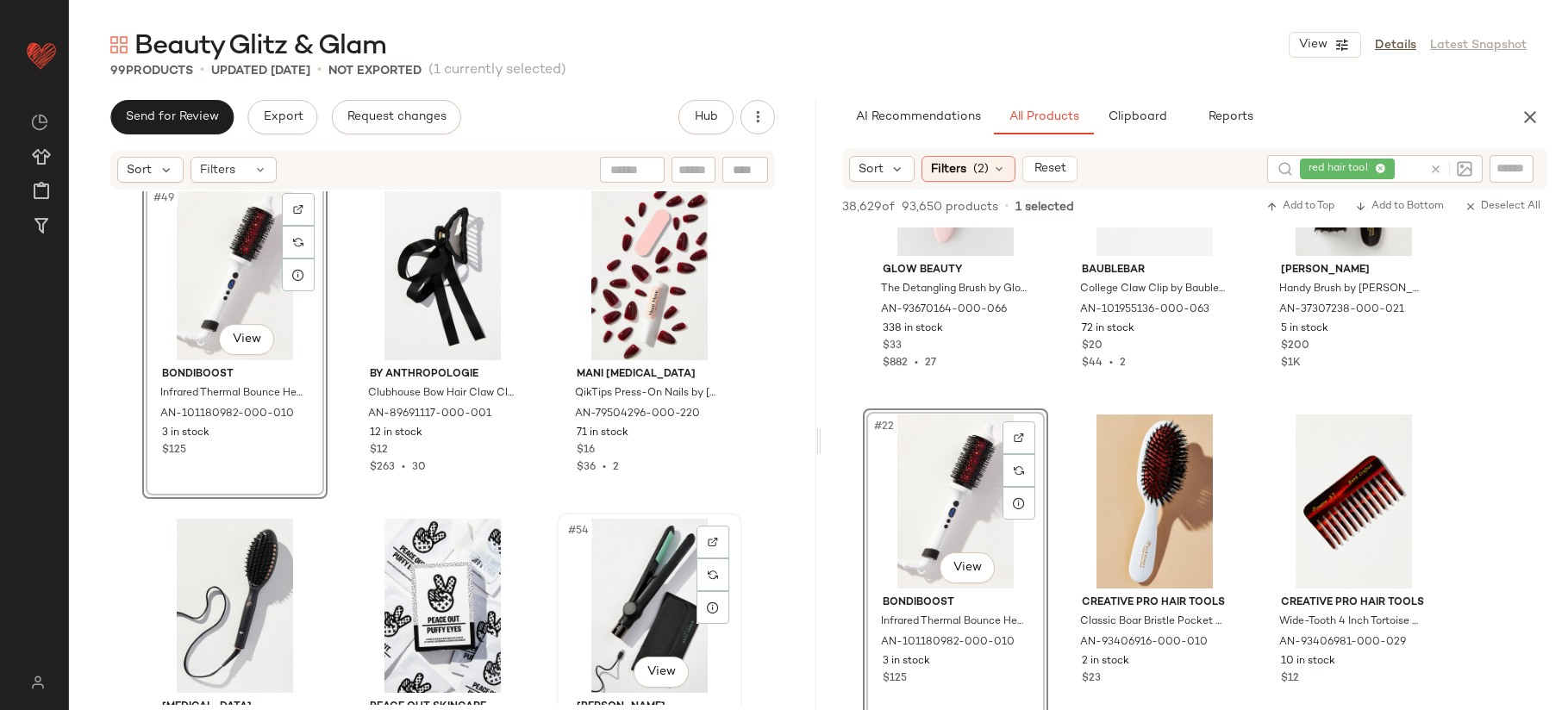
click at [641, 611] on div "#54 View" at bounding box center [649, 606] width 173 height 174
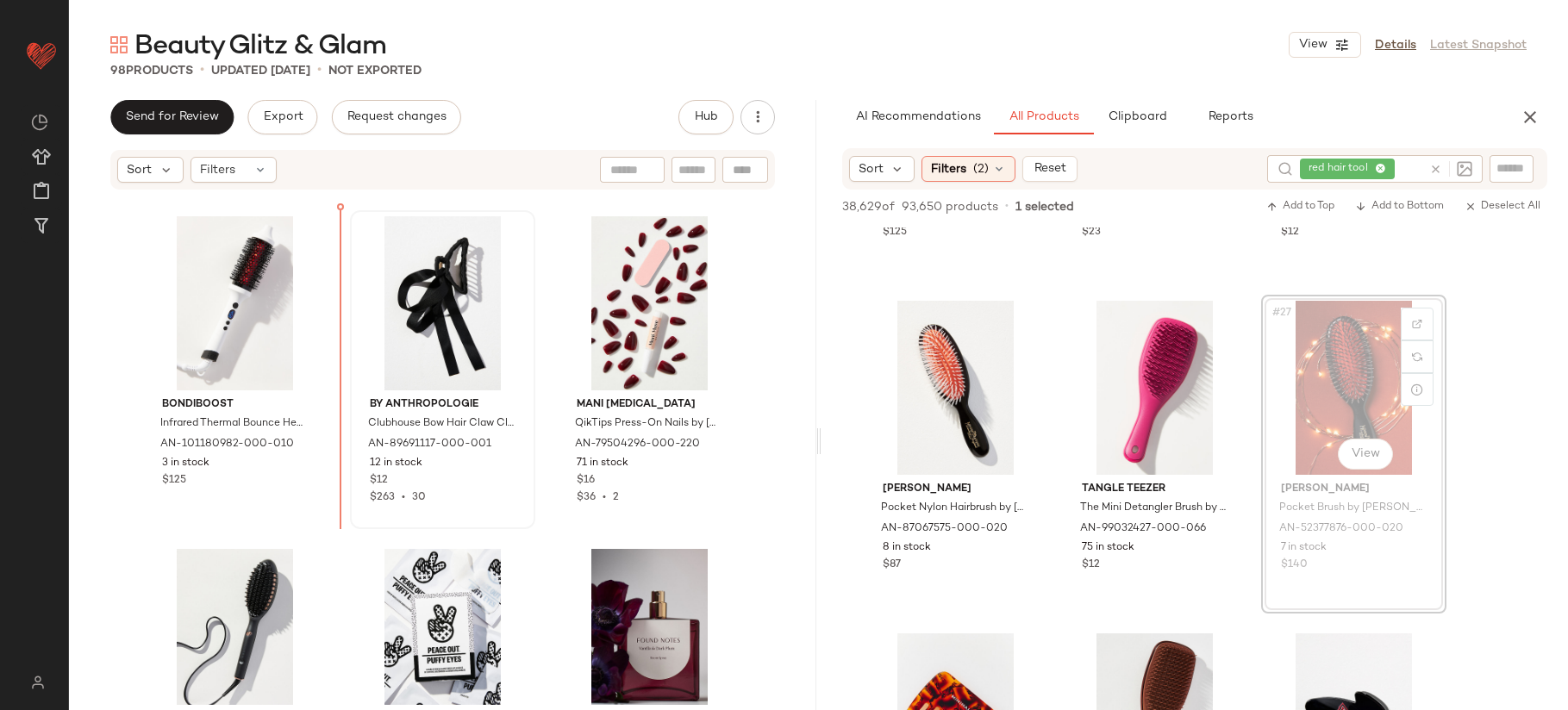
scroll to position [5316, 0]
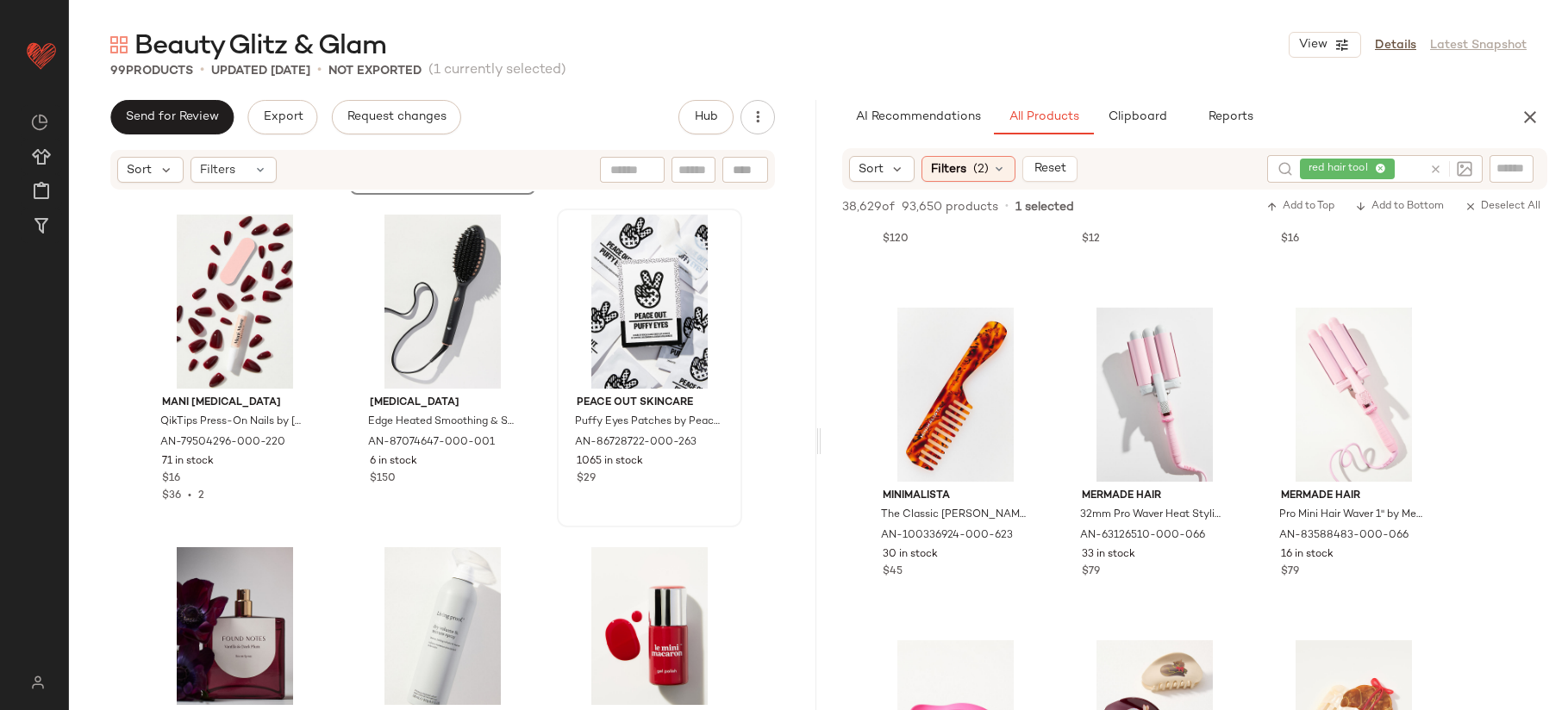
scroll to position [5657, 0]
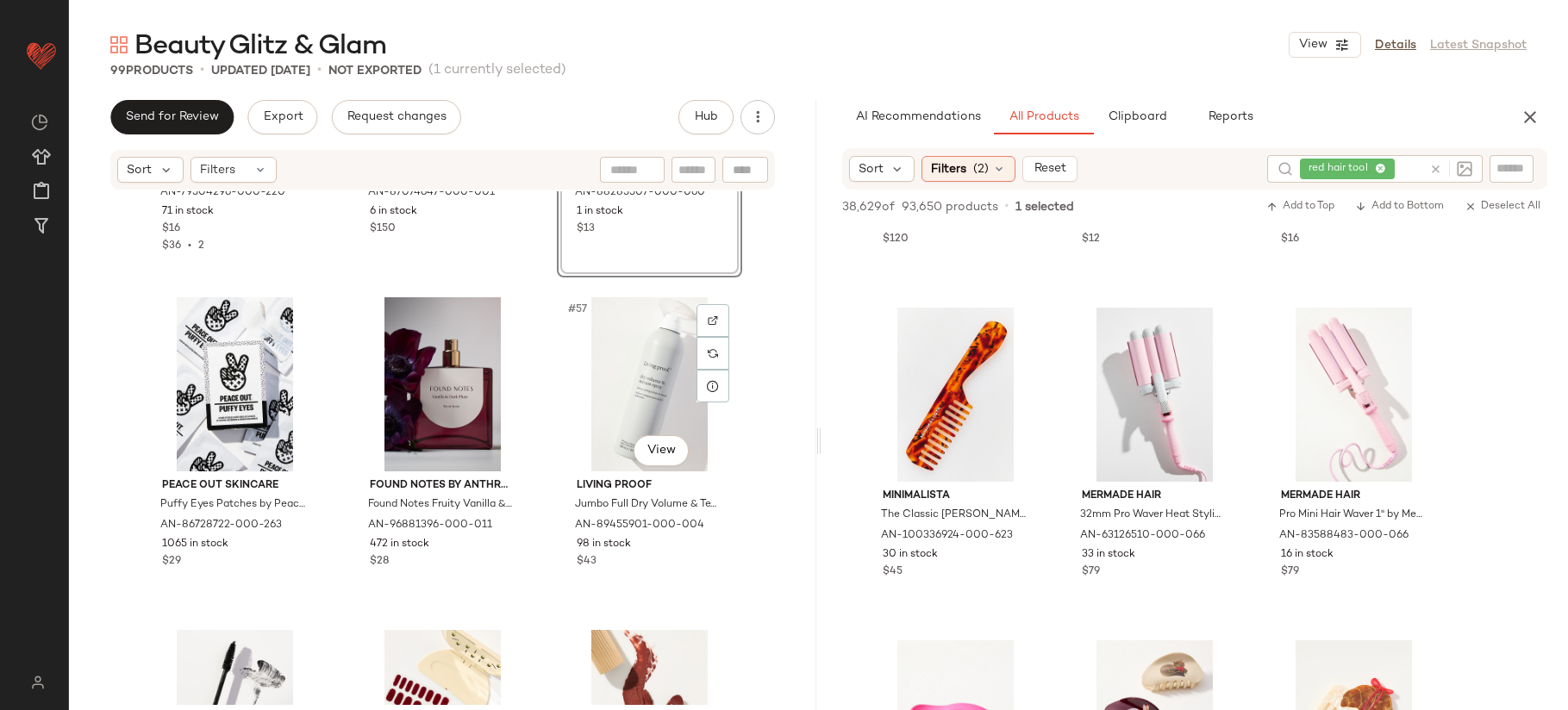
scroll to position [5976, 0]
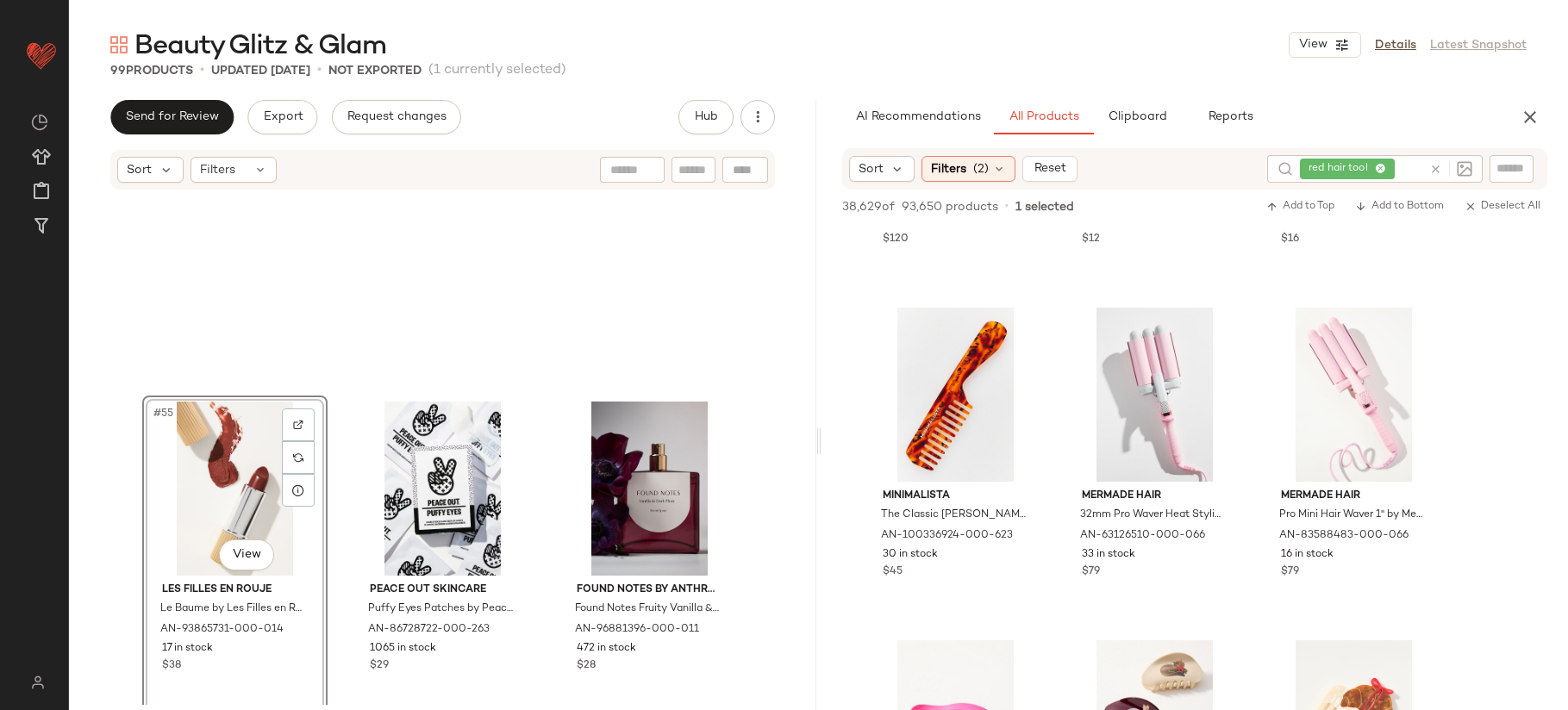
scroll to position [6110, 0]
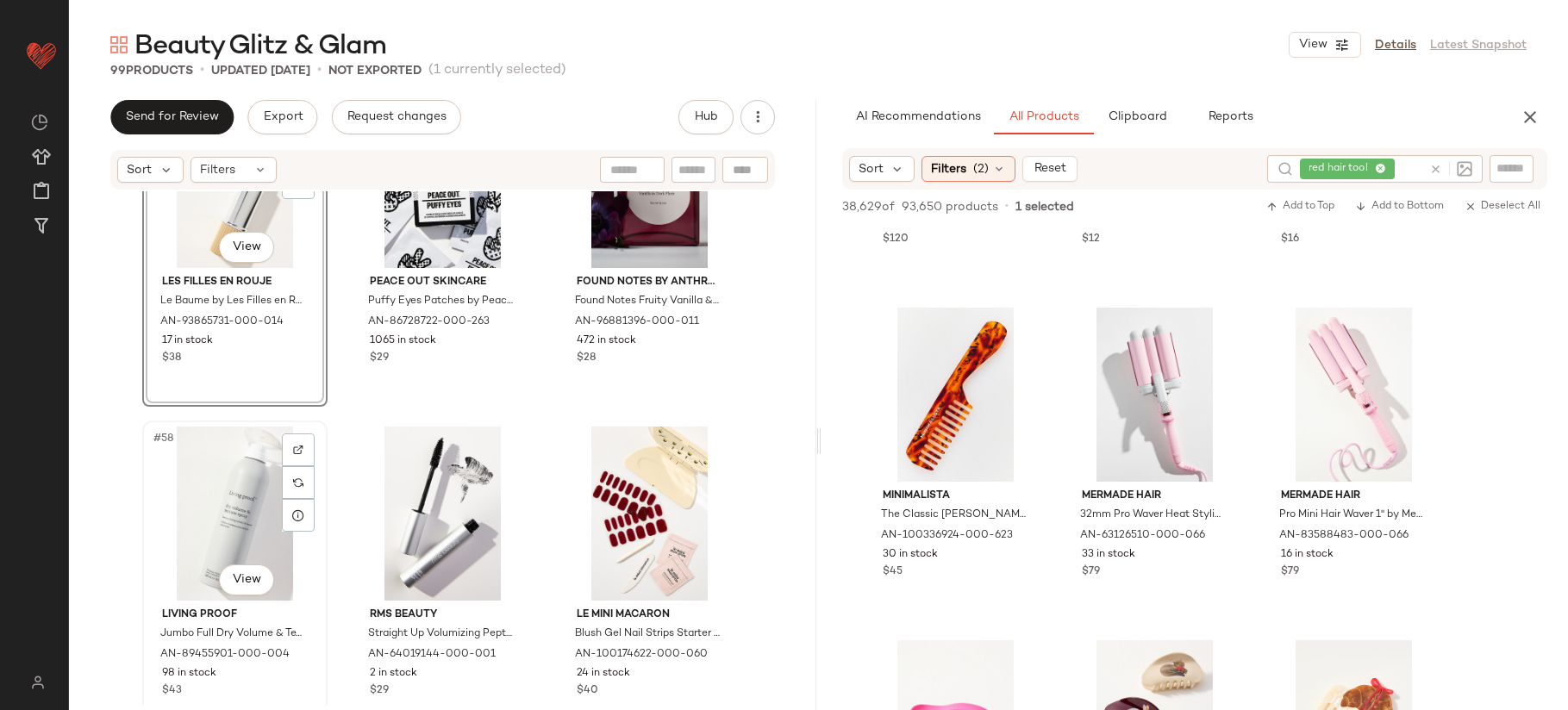
click at [230, 530] on div "#58 View" at bounding box center [234, 514] width 173 height 174
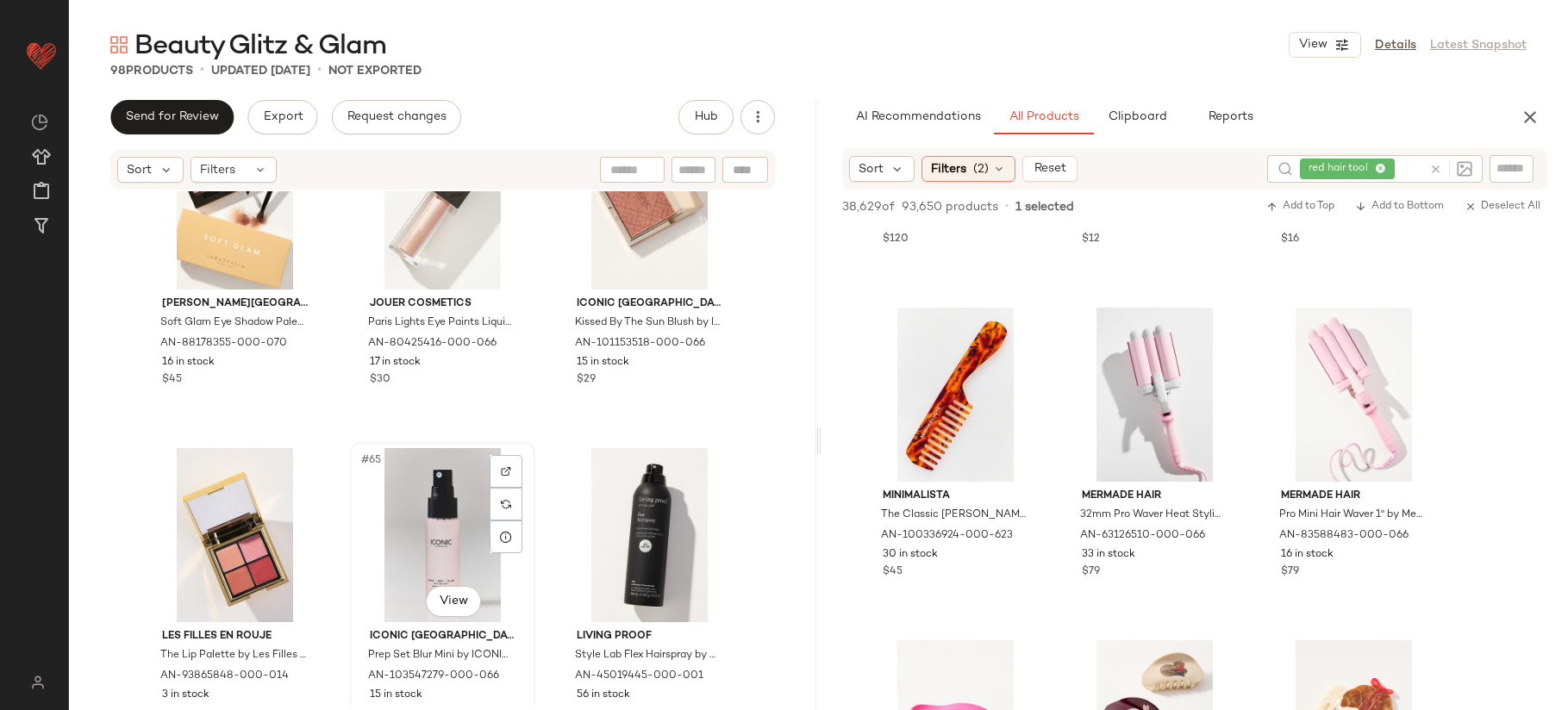
scroll to position [6856, 0]
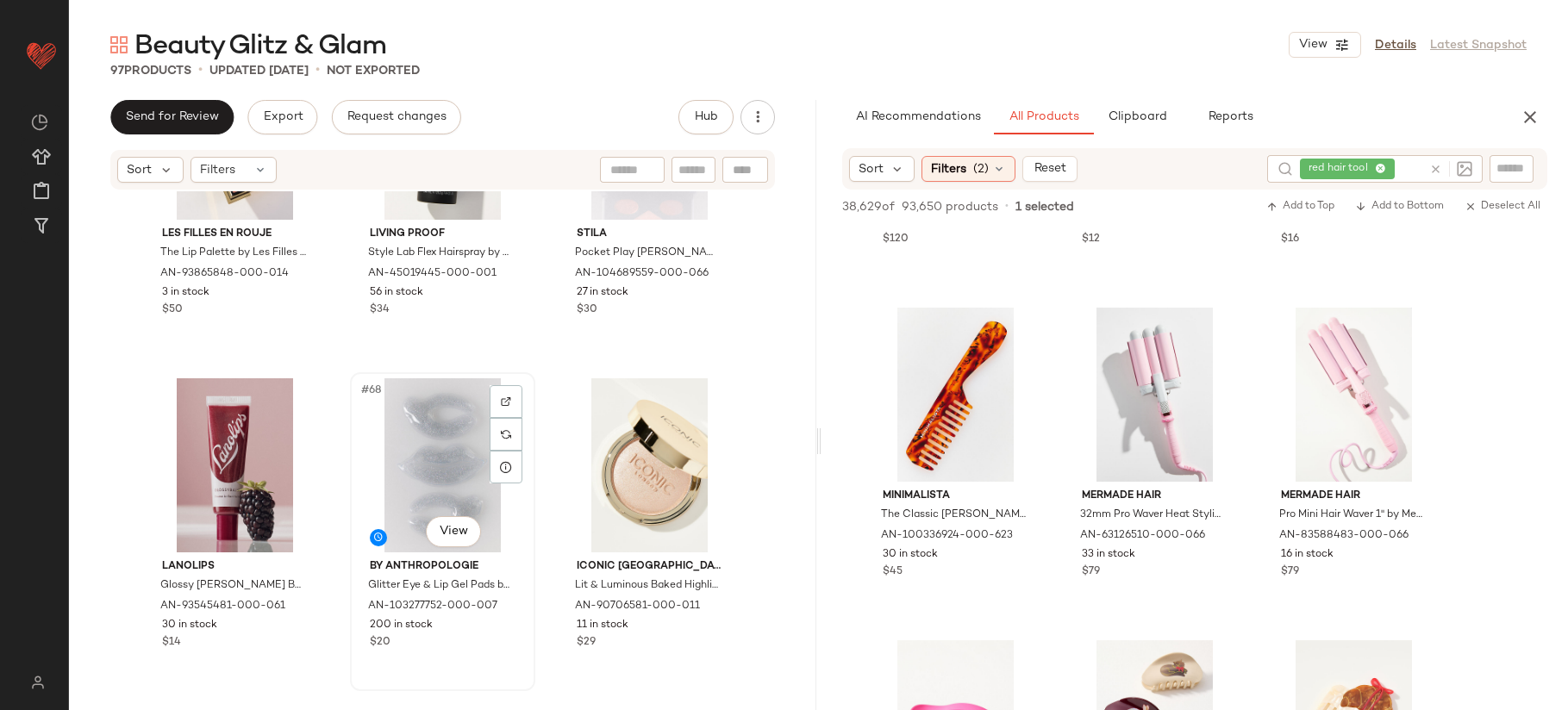
scroll to position [7091, 0]
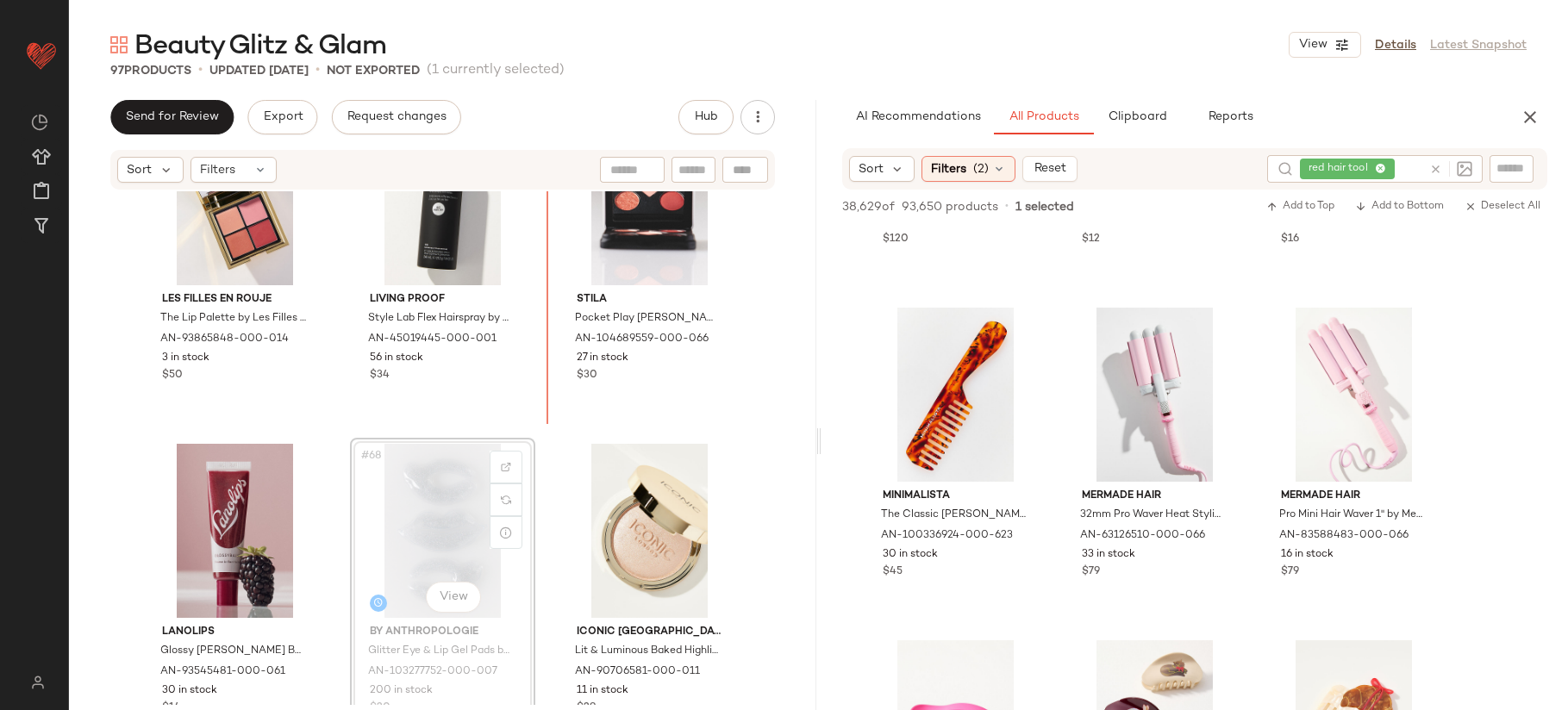
scroll to position [7061, 0]
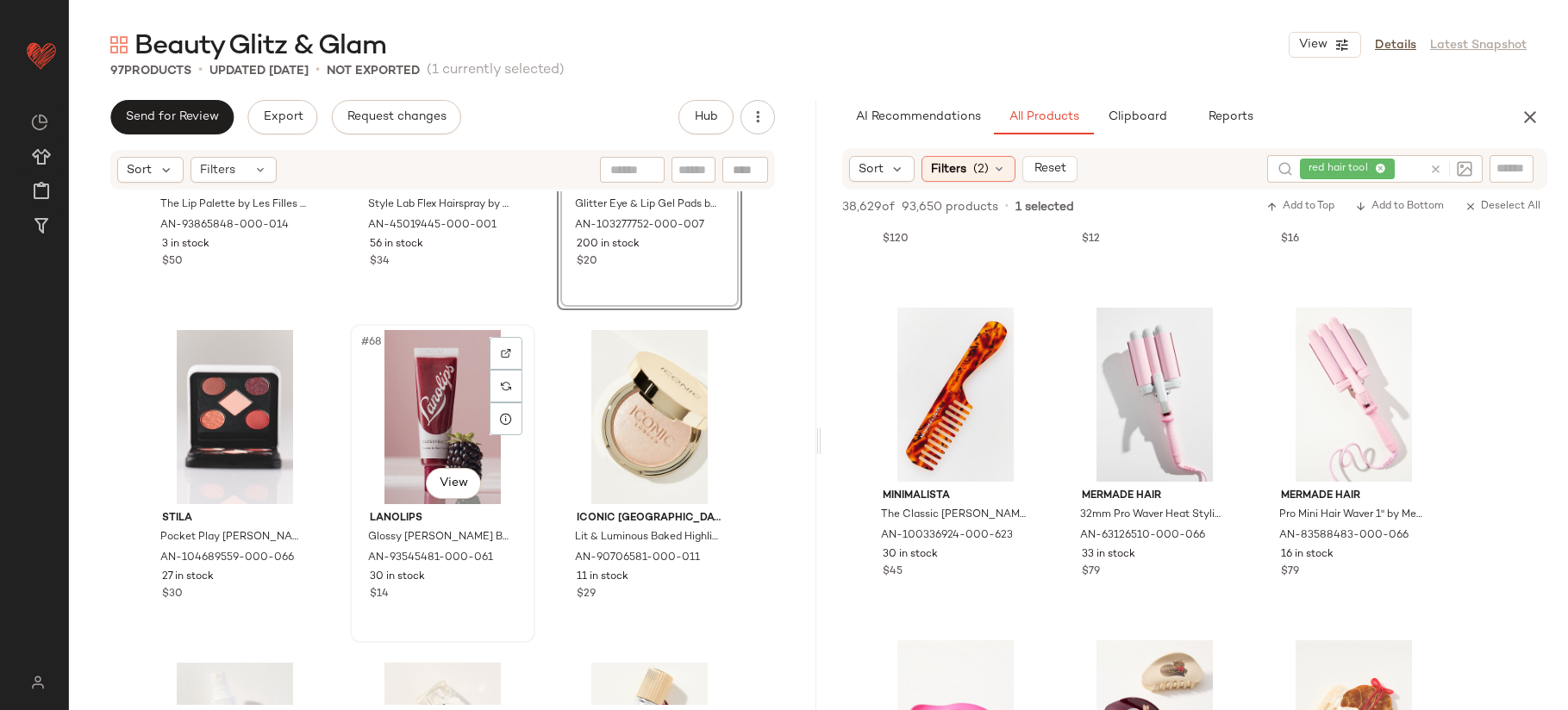
scroll to position [7326, 0]
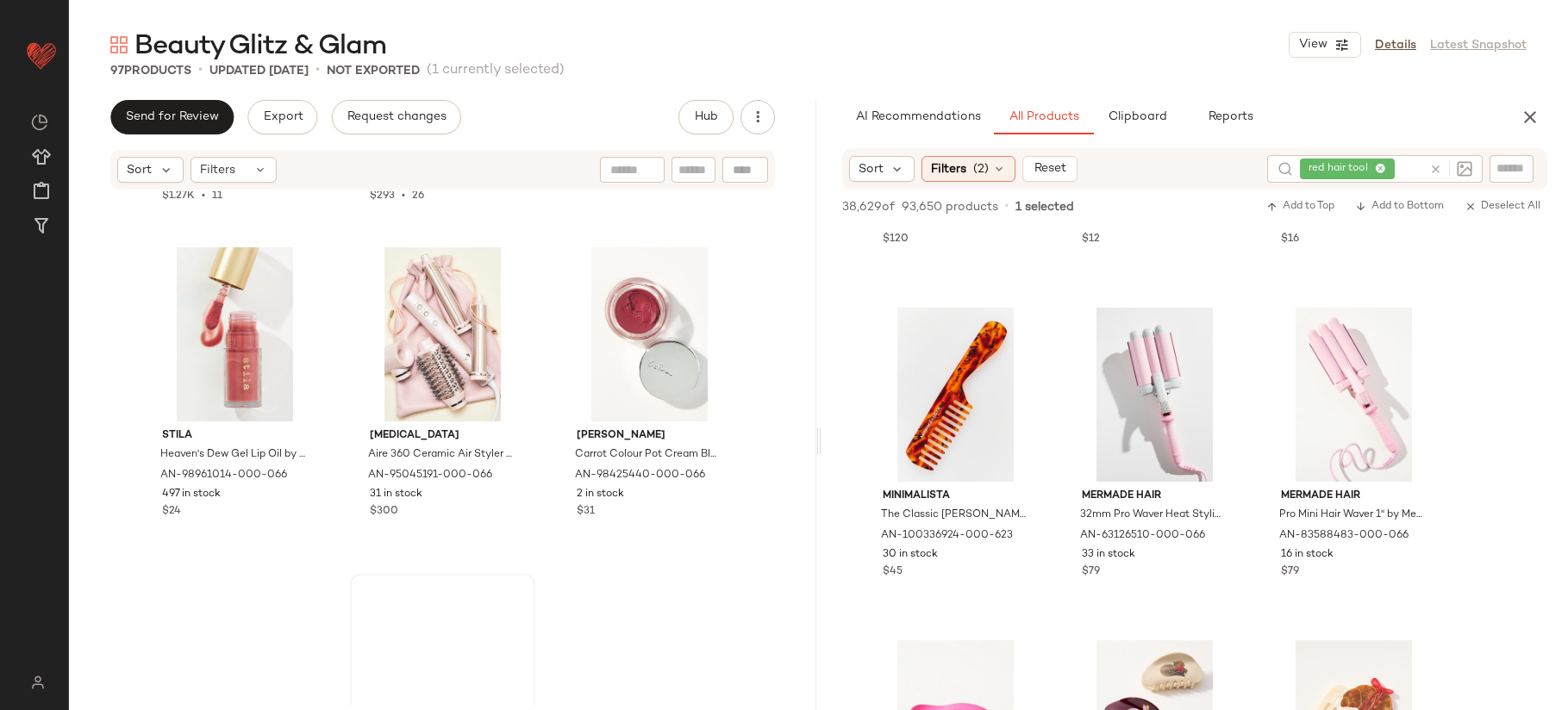
scroll to position [8552, 0]
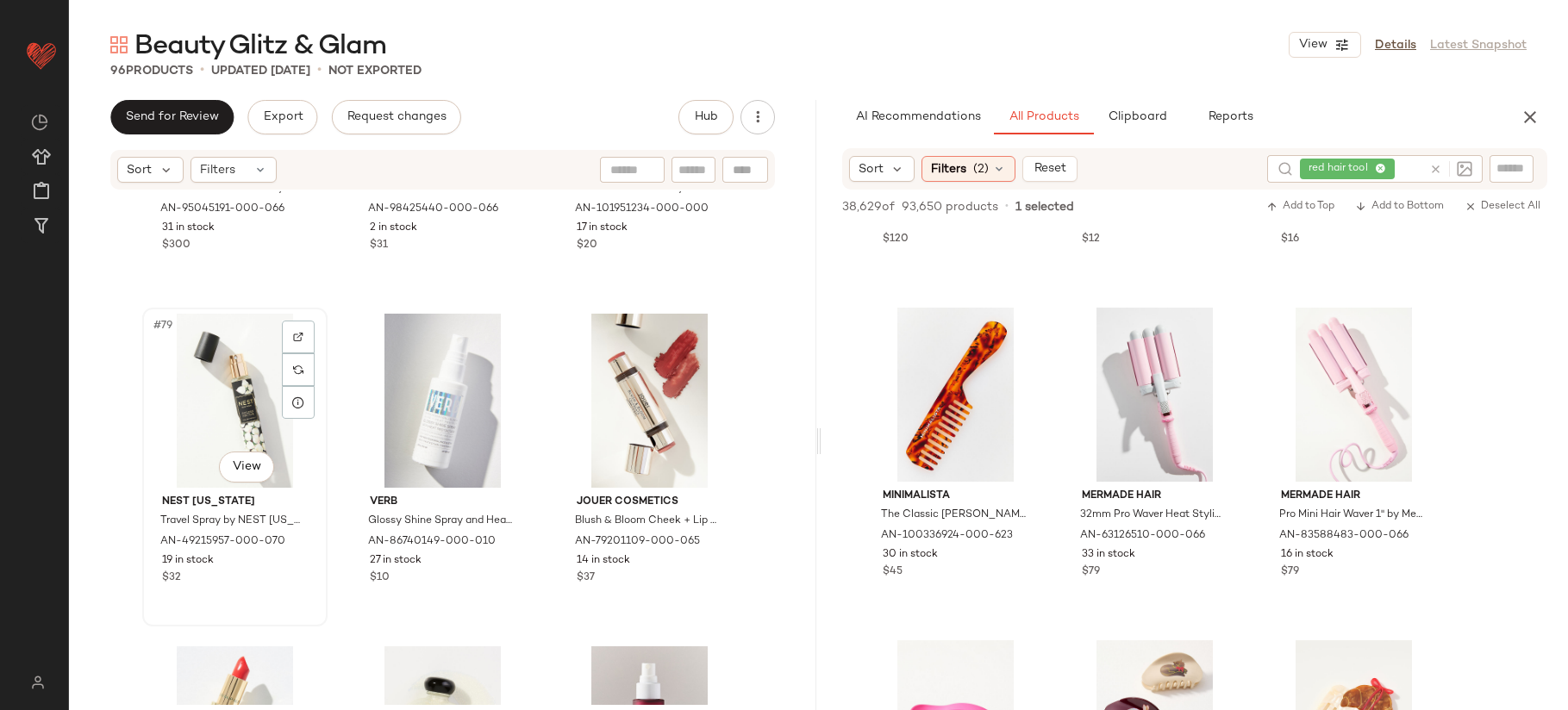
click at [173, 411] on div "#79 View" at bounding box center [234, 401] width 173 height 174
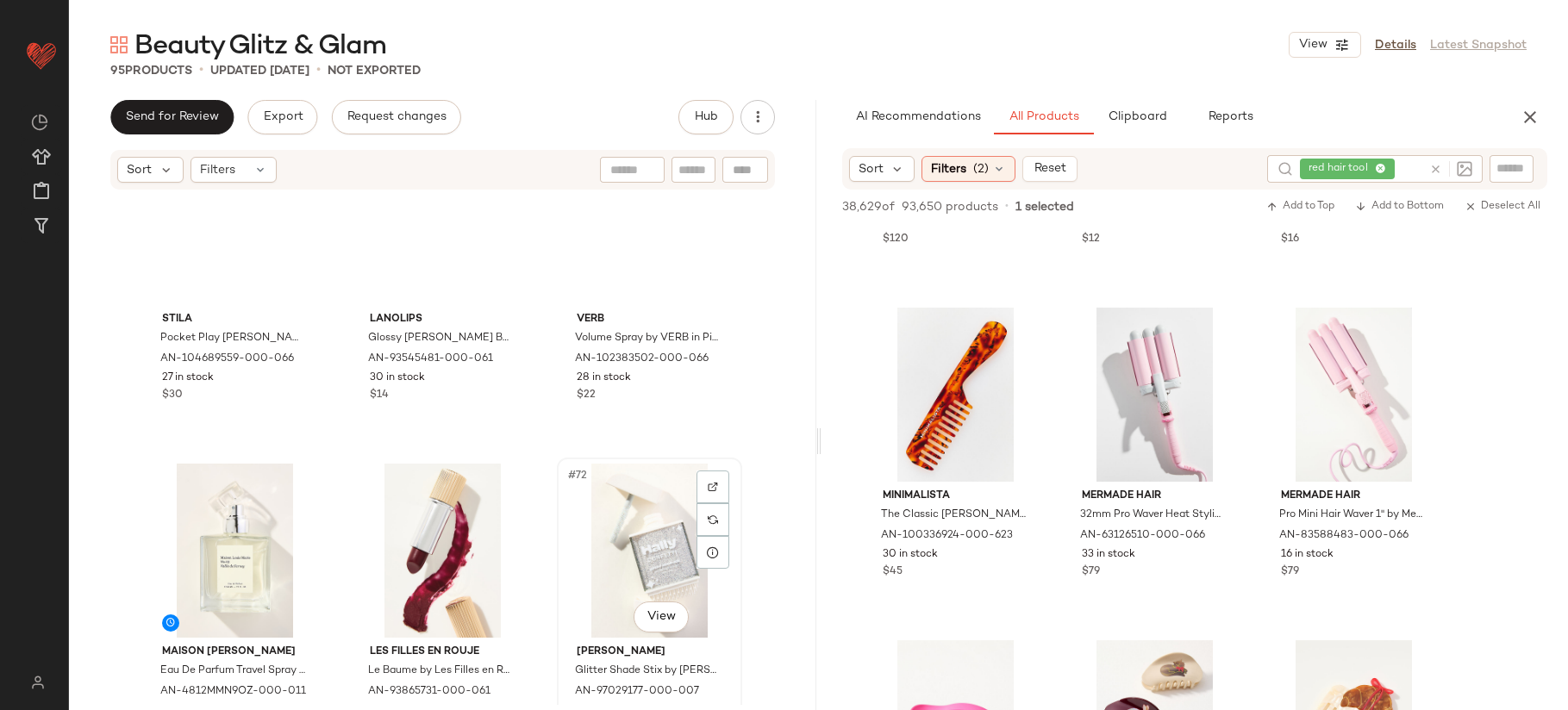
scroll to position [7360, 0]
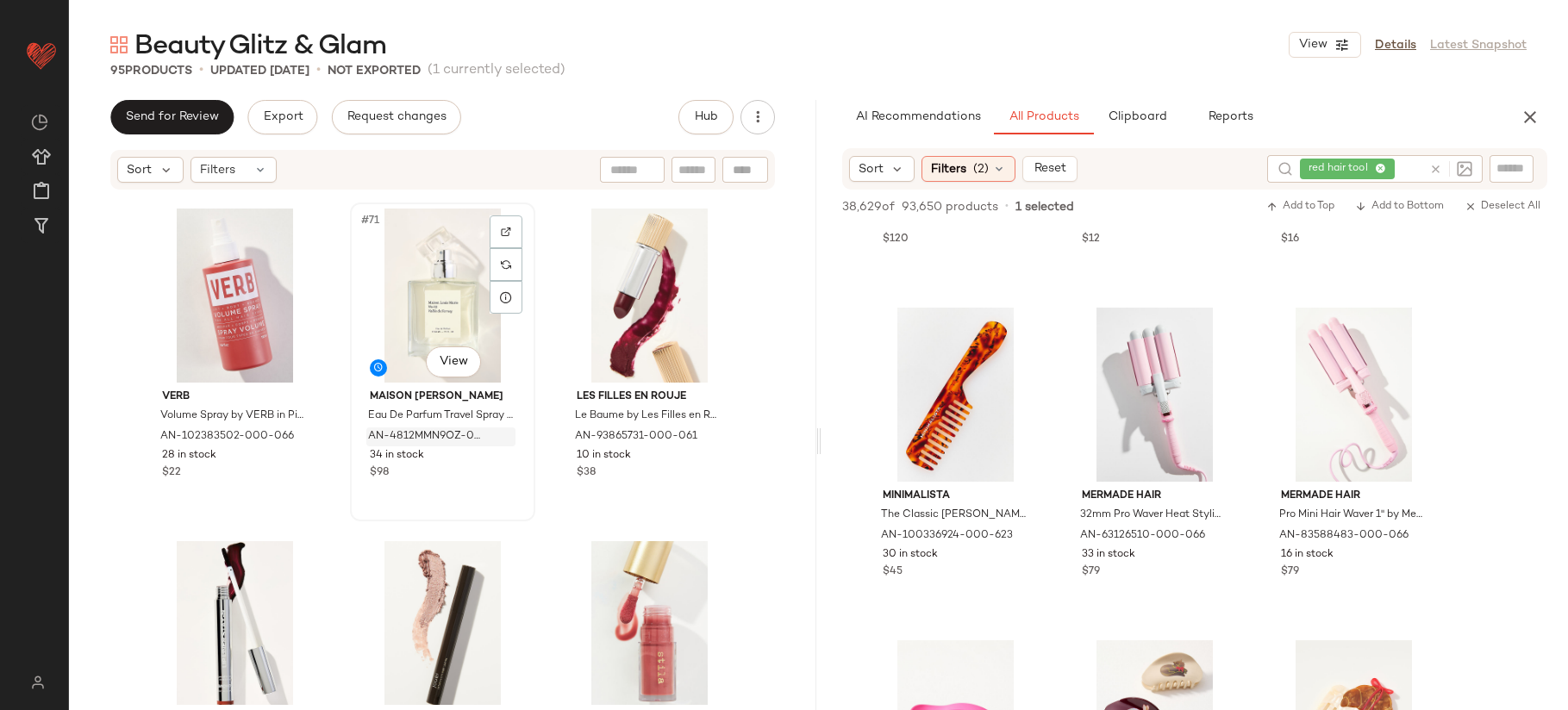
scroll to position [7687, 0]
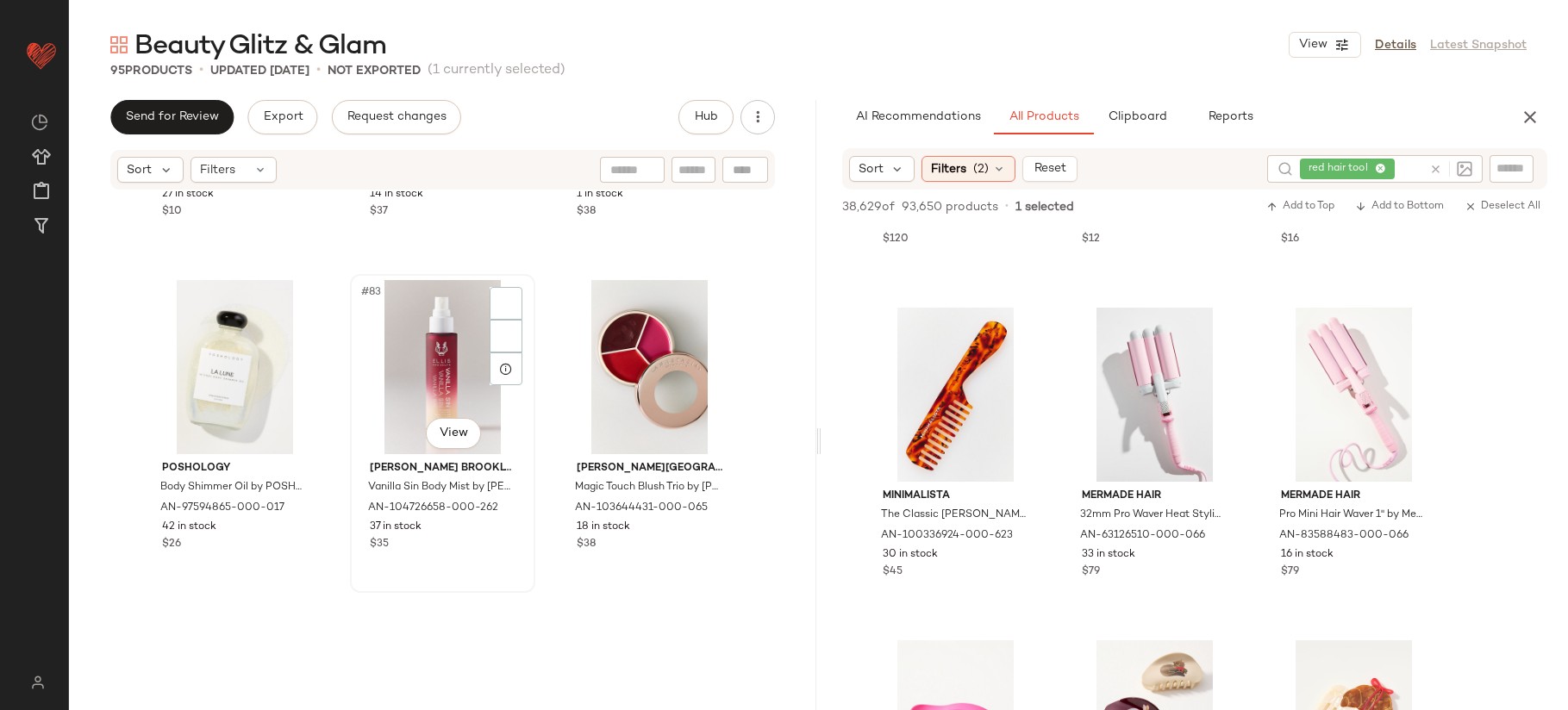
scroll to position [8925, 0]
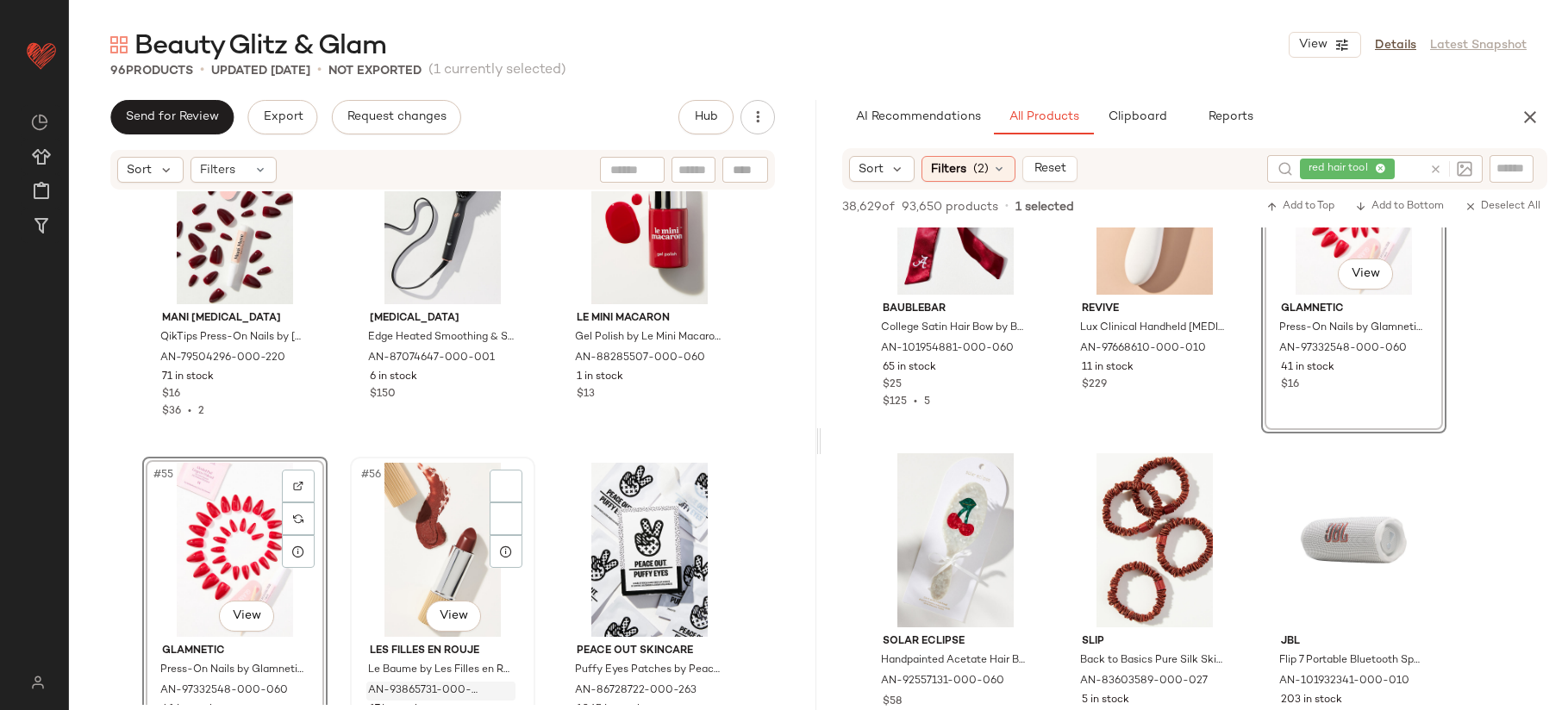
scroll to position [5847, 0]
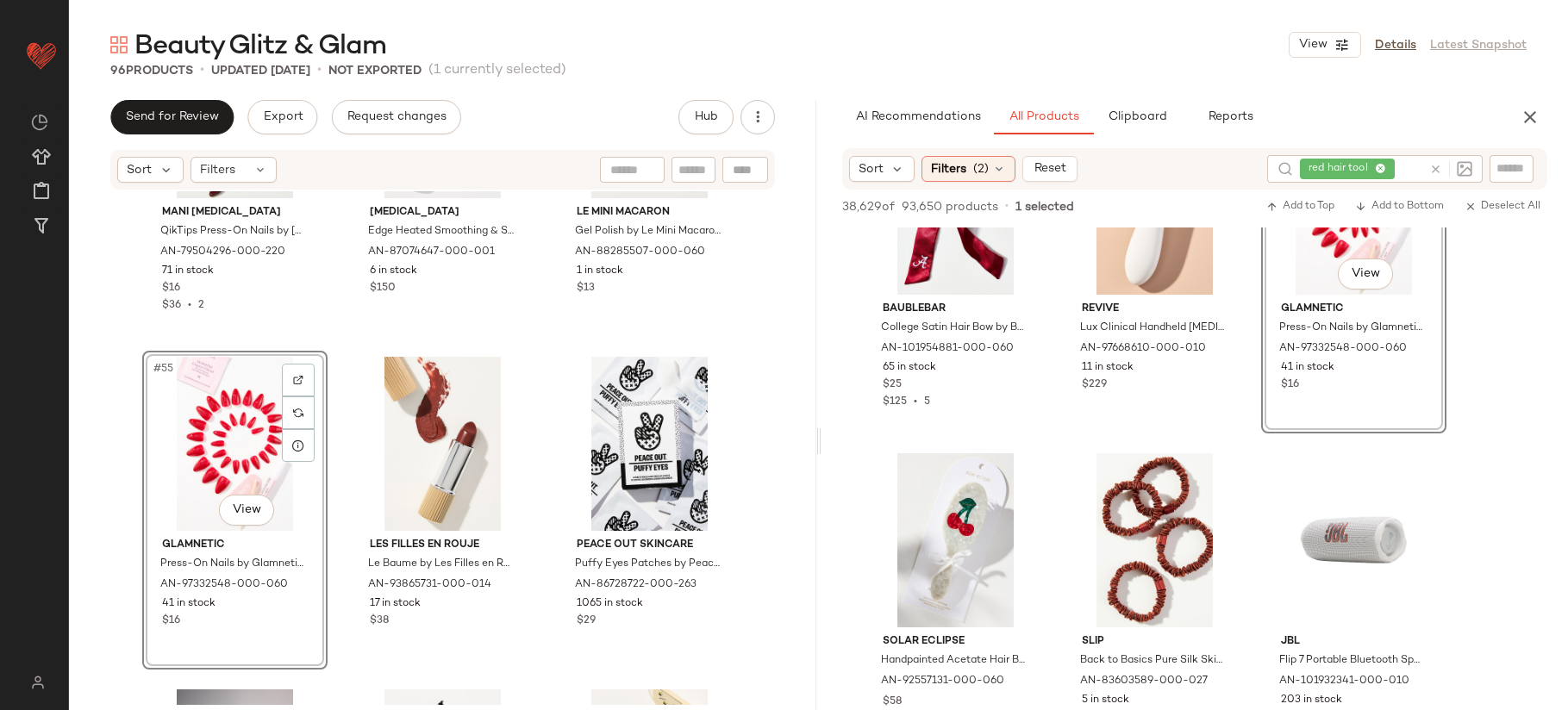
click at [236, 454] on div "#55 View" at bounding box center [234, 444] width 173 height 174
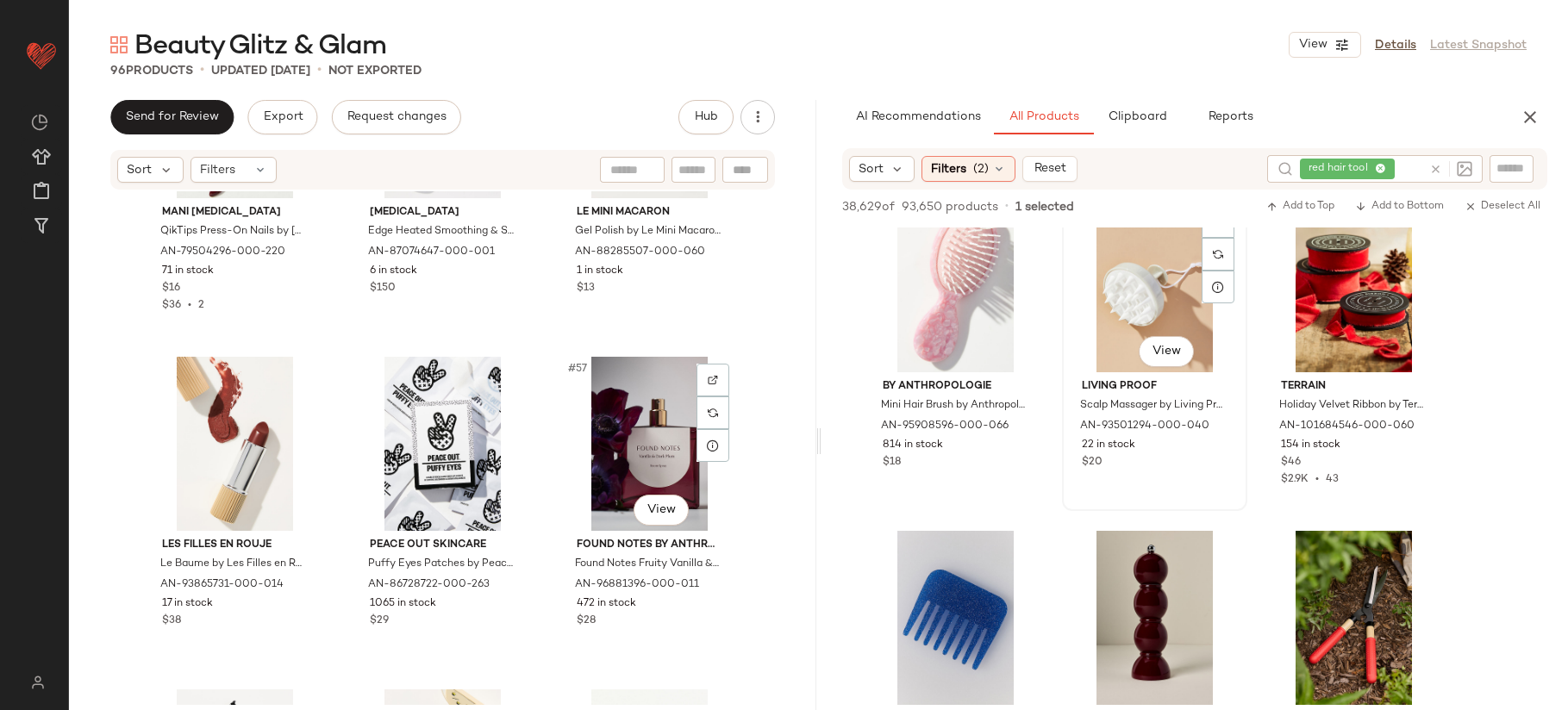
scroll to position [14297, 0]
